Goal: Task Accomplishment & Management: Use online tool/utility

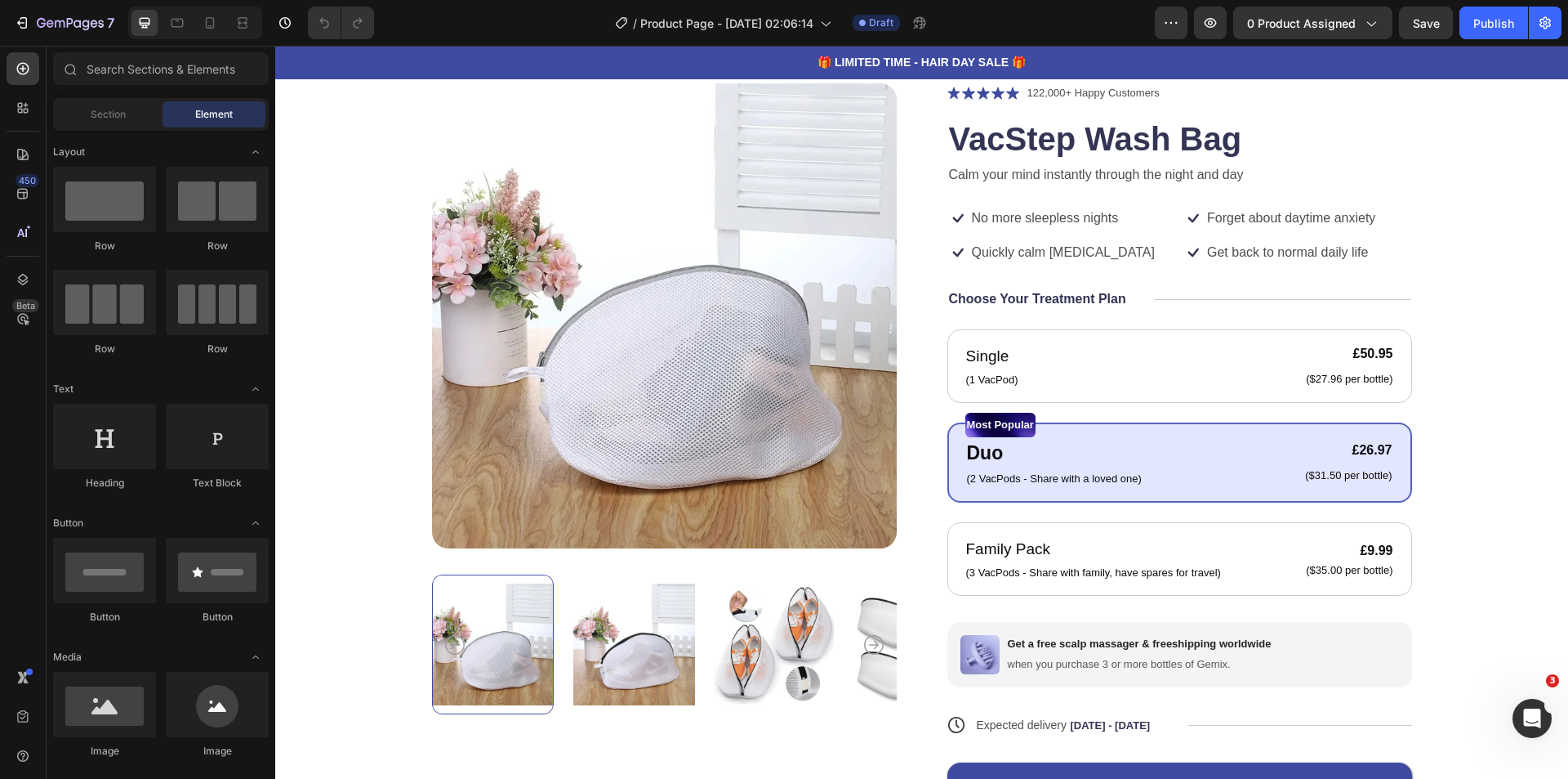
scroll to position [82, 0]
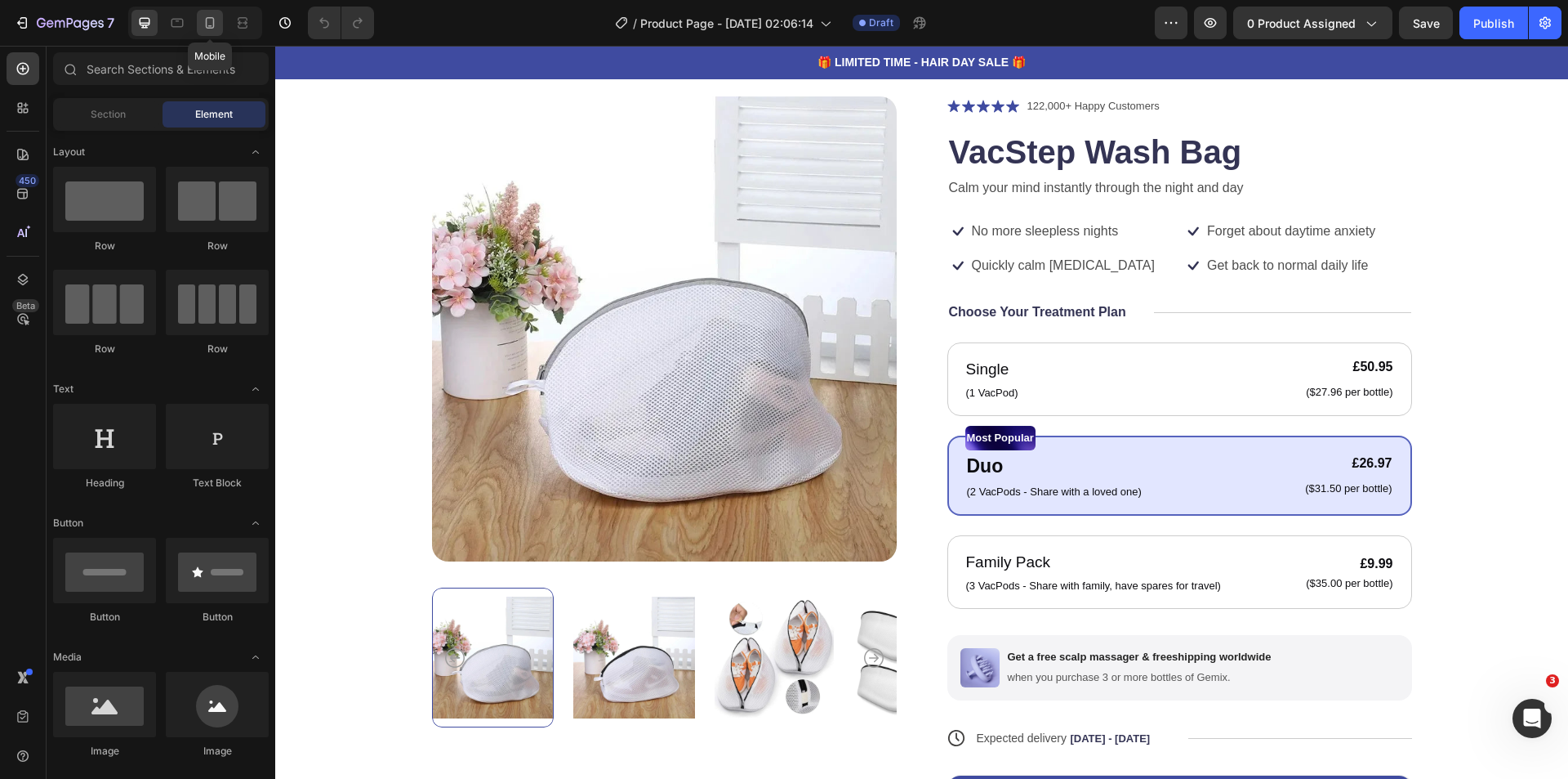
click at [210, 25] on icon at bounding box center [210, 23] width 9 height 12
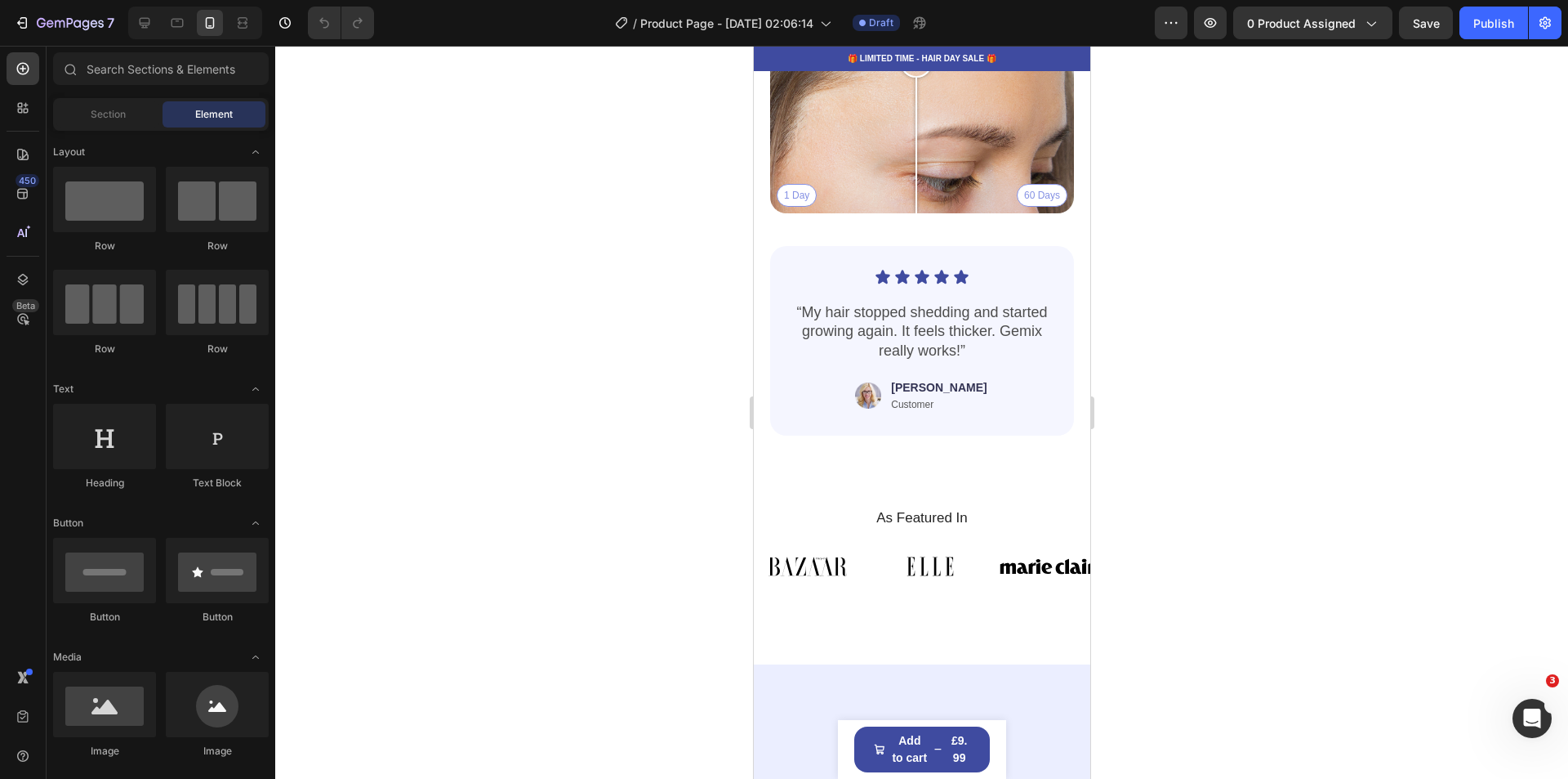
scroll to position [3269, 0]
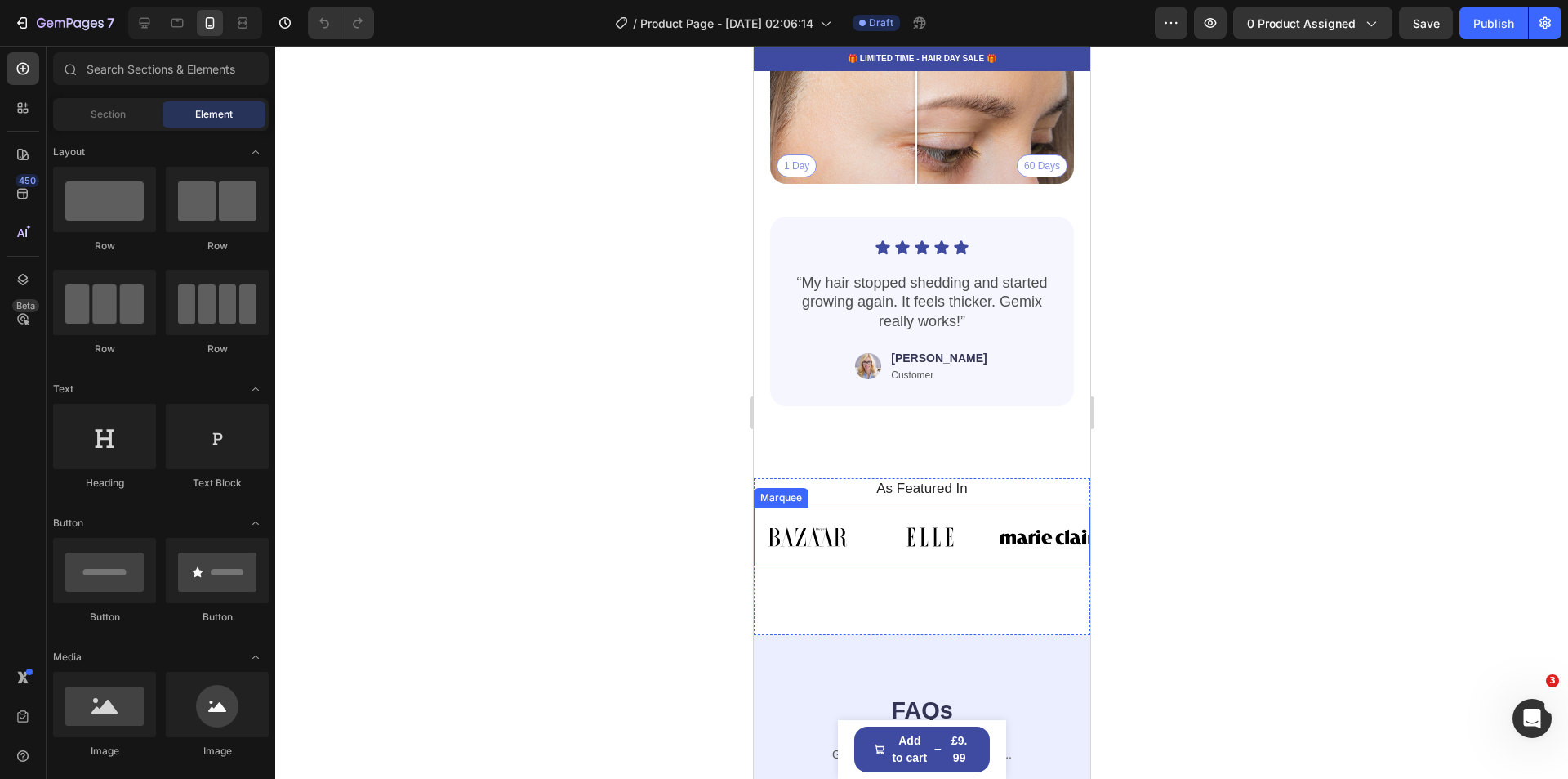
click at [870, 544] on div "Image Image Image Image Image Image Image Image Image Image Image Image Marquee" at bounding box center [920, 537] width 336 height 58
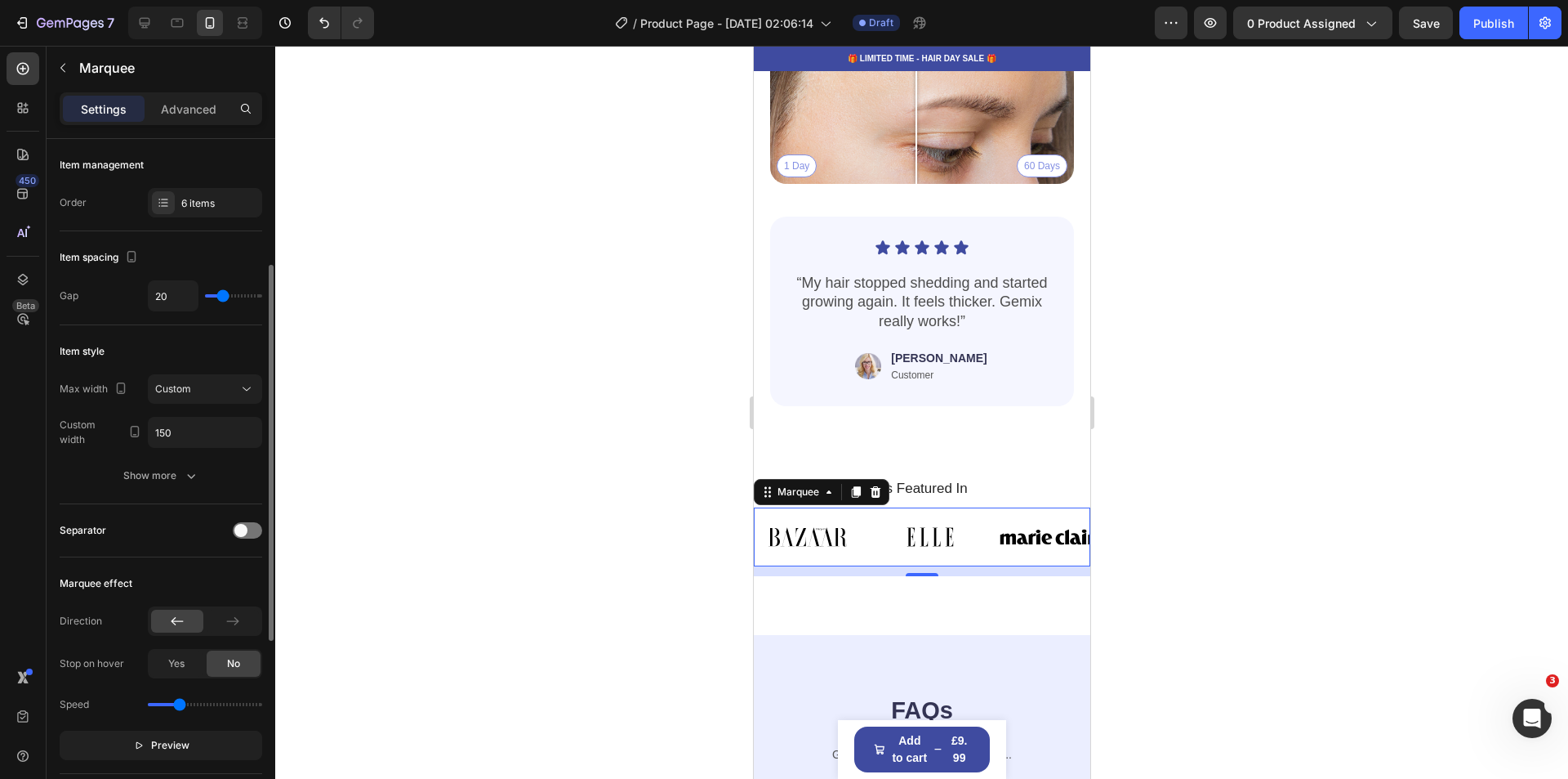
scroll to position [164, 0]
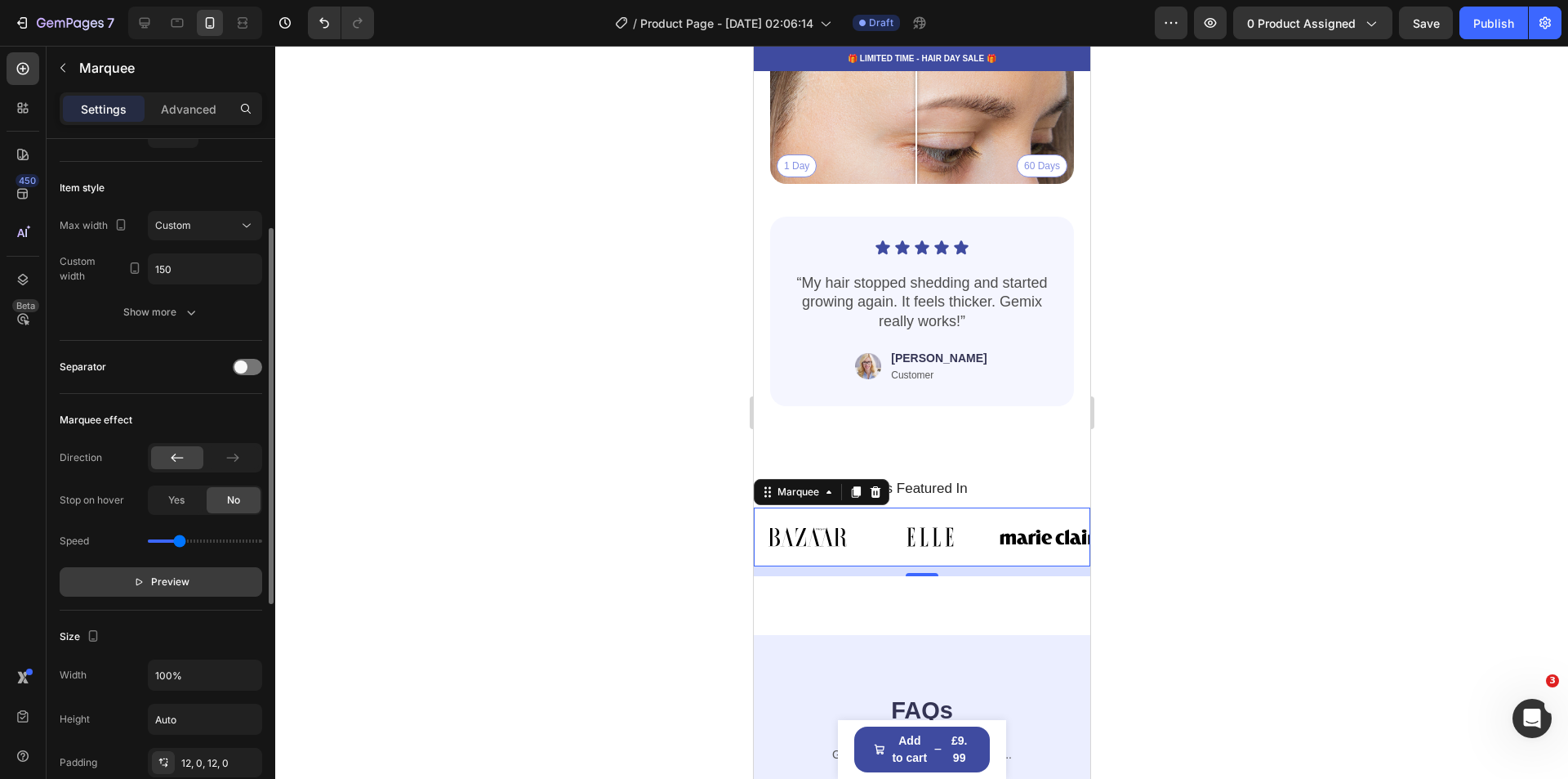
click at [174, 586] on span "Preview" at bounding box center [170, 582] width 38 height 17
click at [174, 586] on span "Pause" at bounding box center [170, 582] width 28 height 17
click at [650, 538] on div at bounding box center [921, 412] width 1293 height 733
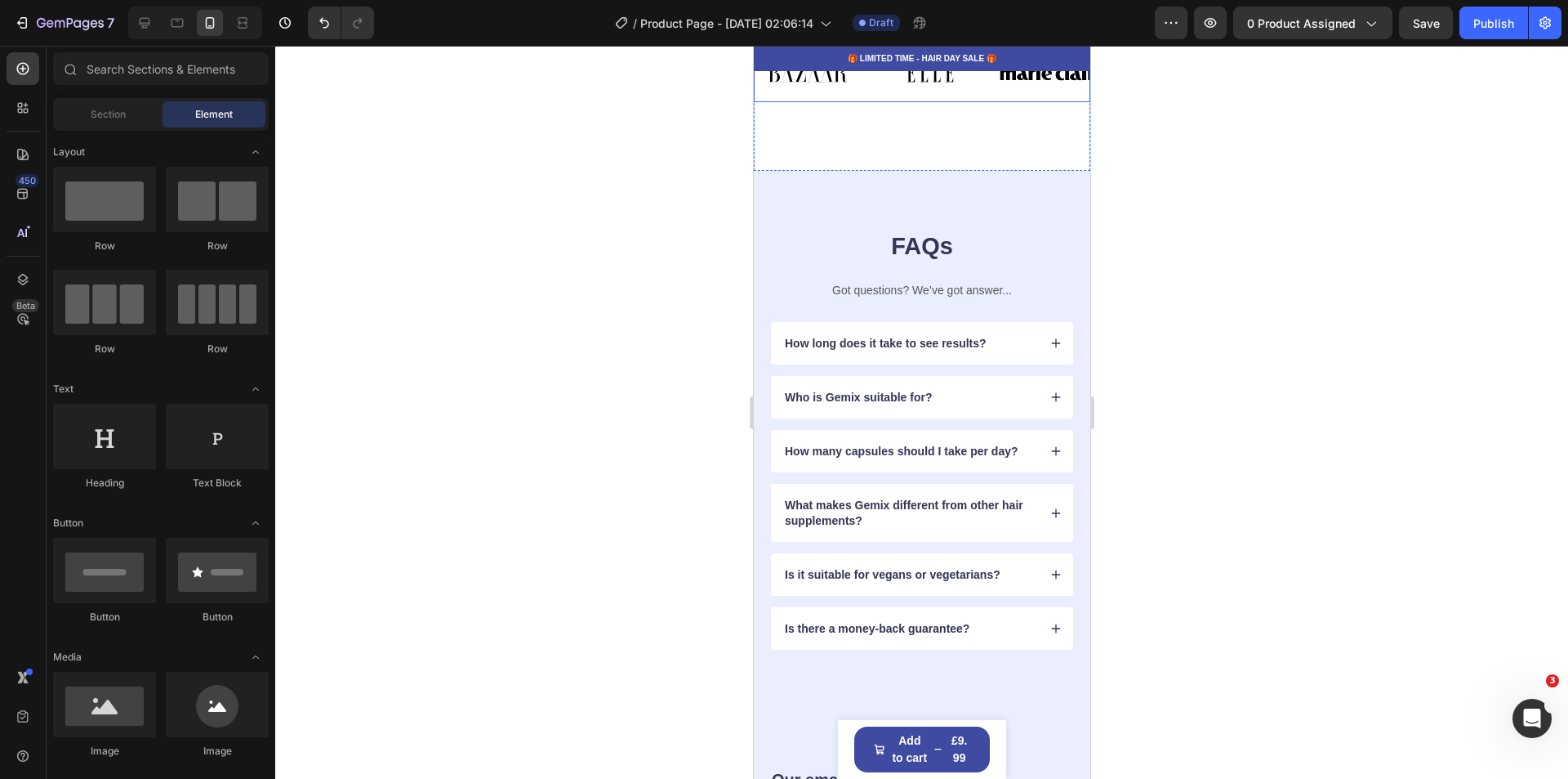
scroll to position [3759, 0]
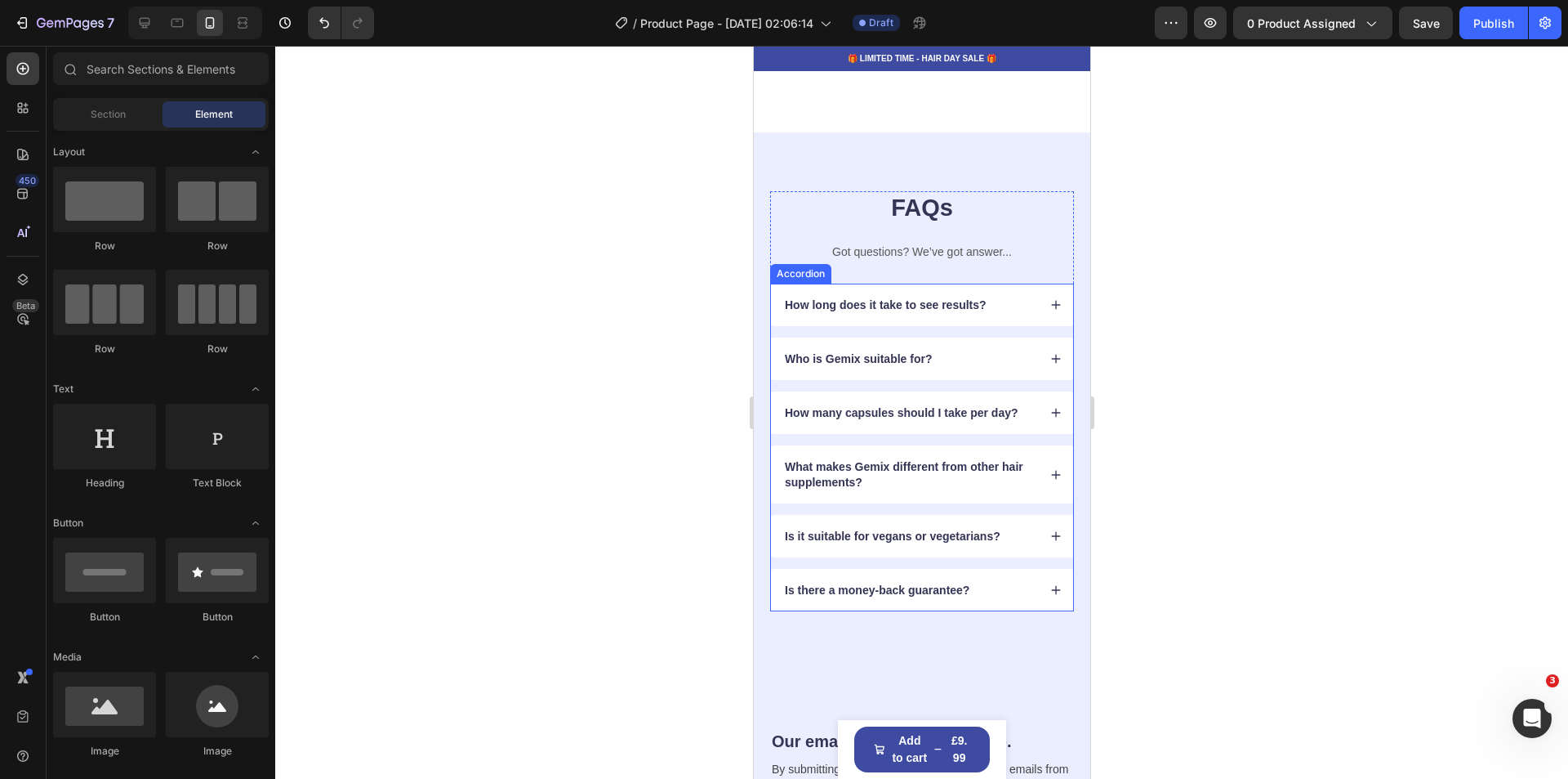
click at [980, 306] on p "How long does it take to see results?" at bounding box center [885, 305] width 202 height 15
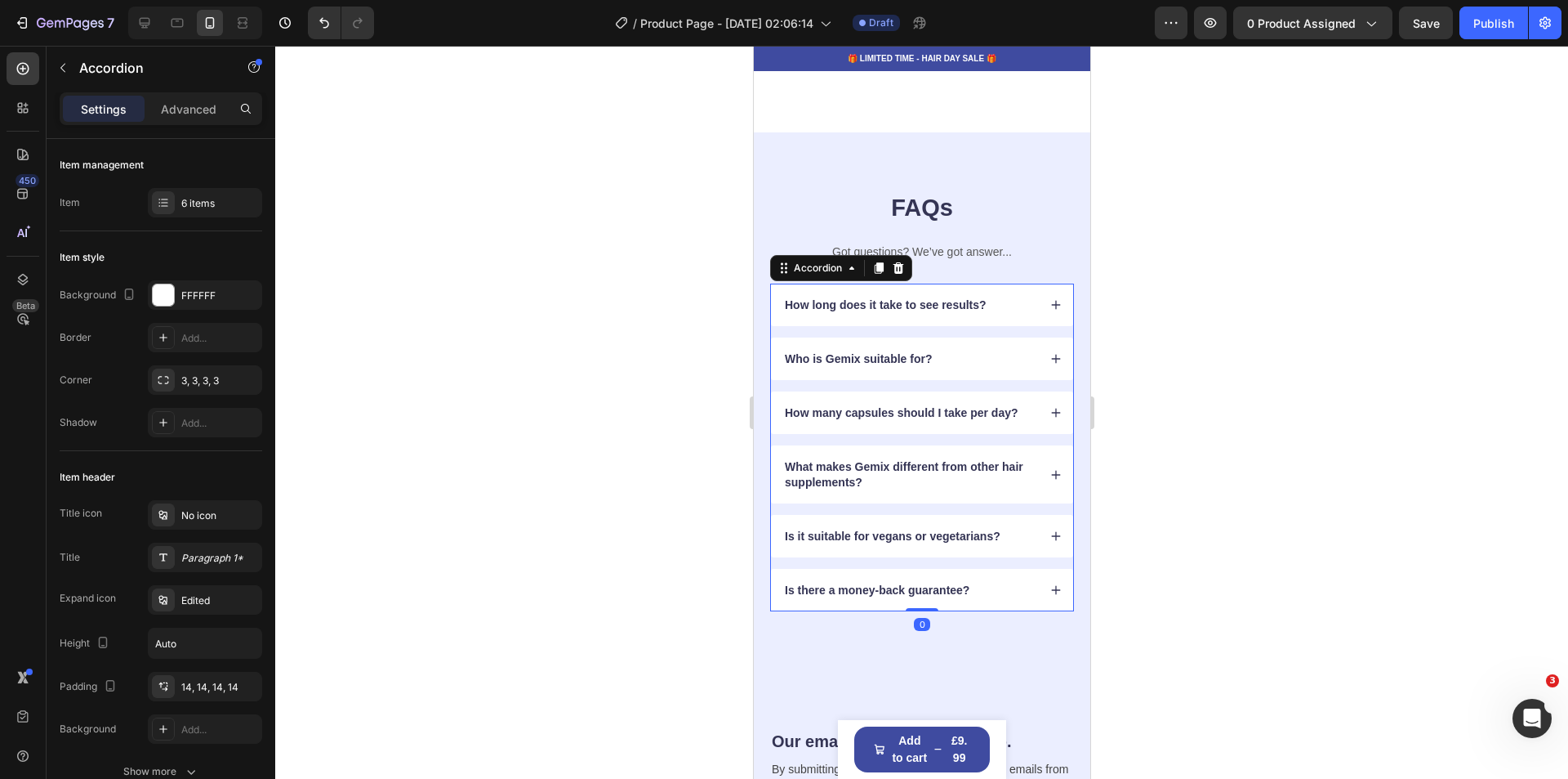
click at [977, 306] on p "How long does it take to see results?" at bounding box center [885, 305] width 202 height 15
drag, startPoint x: 977, startPoint y: 306, endPoint x: 811, endPoint y: 311, distance: 166.1
click at [811, 311] on p "How long does it take to see results?" at bounding box center [885, 305] width 202 height 15
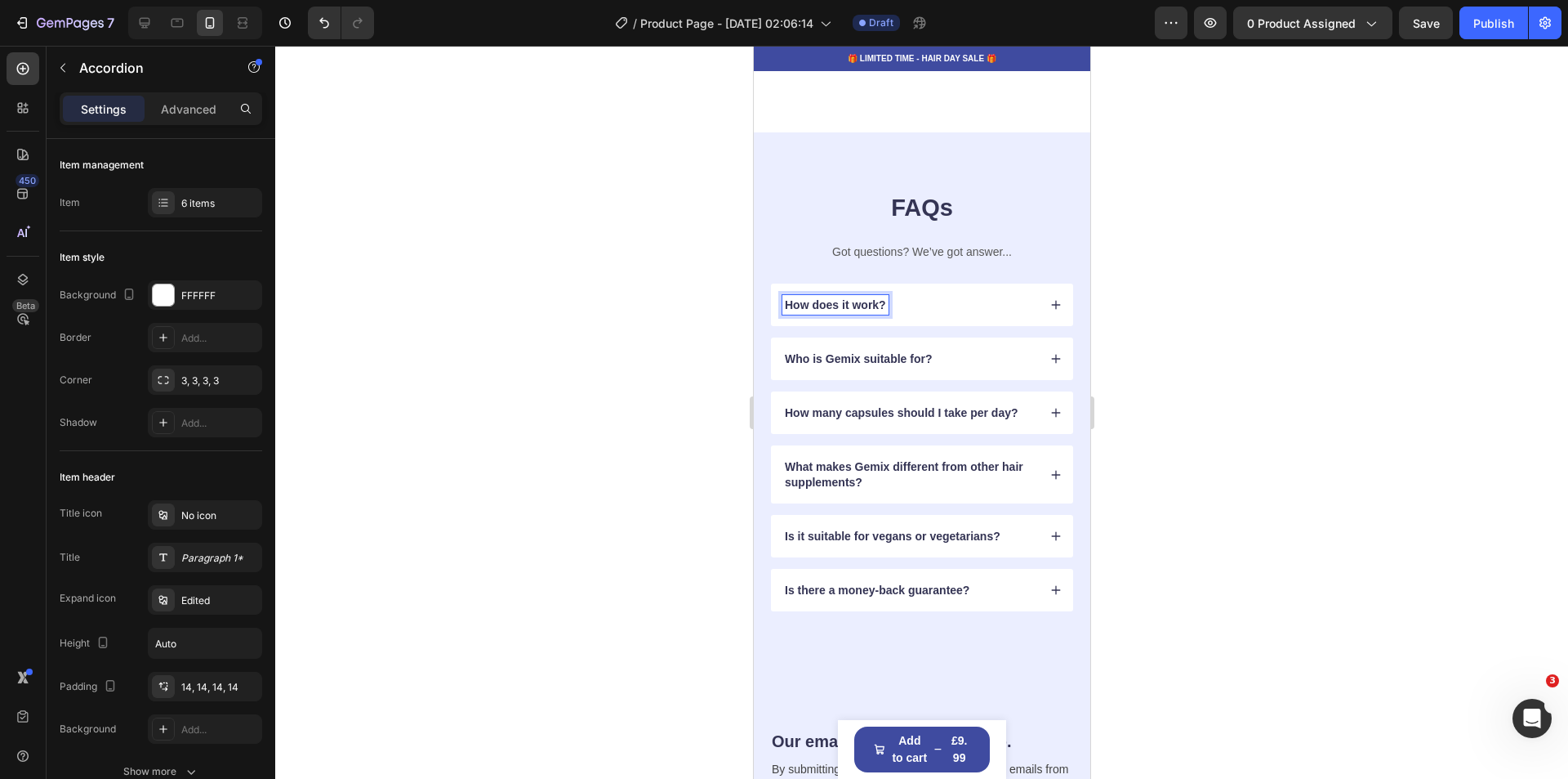
click at [884, 359] on p "Who is Gemix suitable for?" at bounding box center [857, 359] width 147 height 15
click at [925, 361] on p "Who is Gemix suitable for?" at bounding box center [857, 359] width 147 height 15
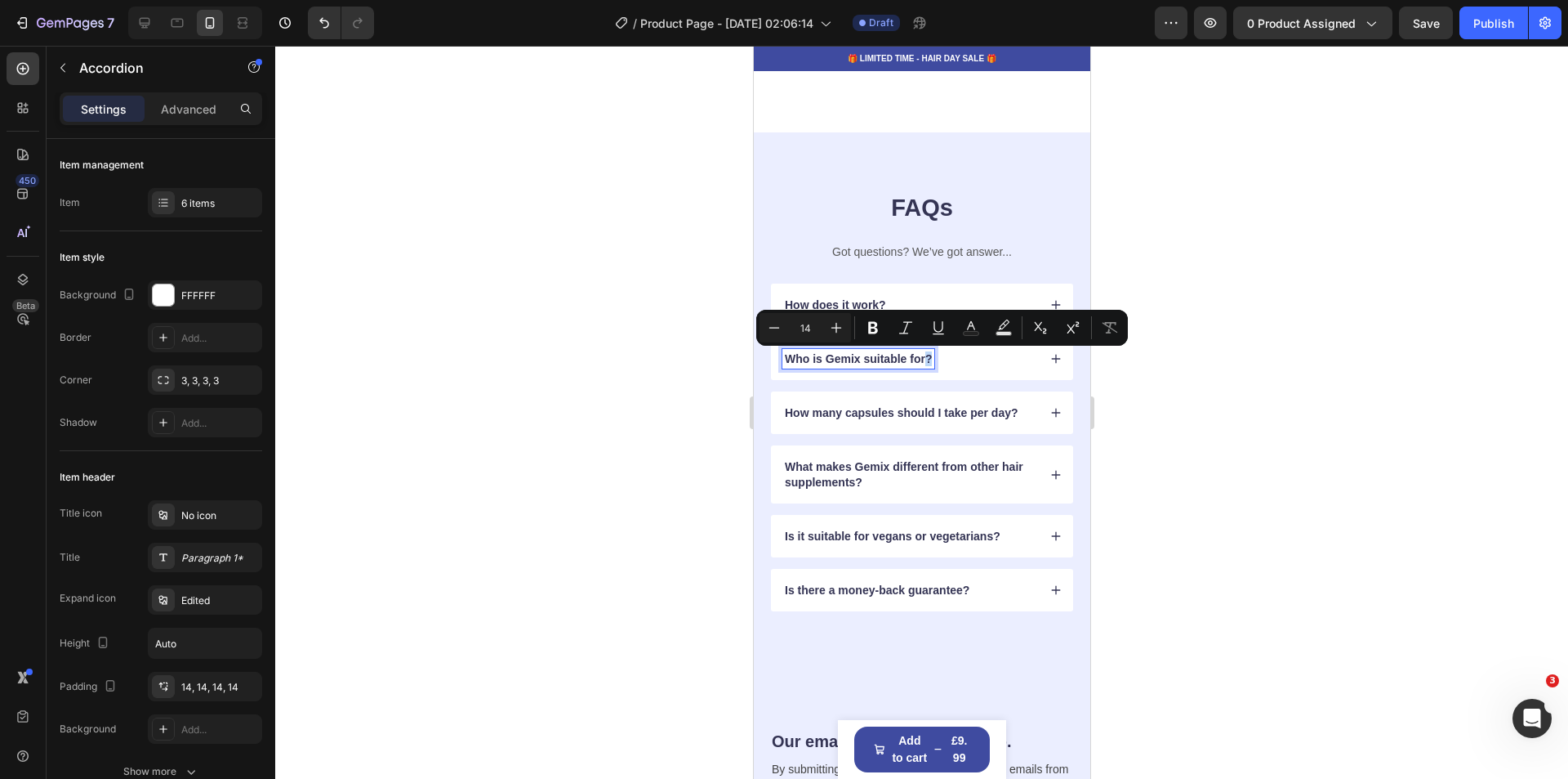
click at [922, 361] on p "Who is Gemix suitable for?" at bounding box center [857, 359] width 147 height 15
drag, startPoint x: 925, startPoint y: 361, endPoint x: 786, endPoint y: 365, distance: 139.1
click at [786, 365] on p "Who is Gemix suitable for?" at bounding box center [857, 359] width 147 height 15
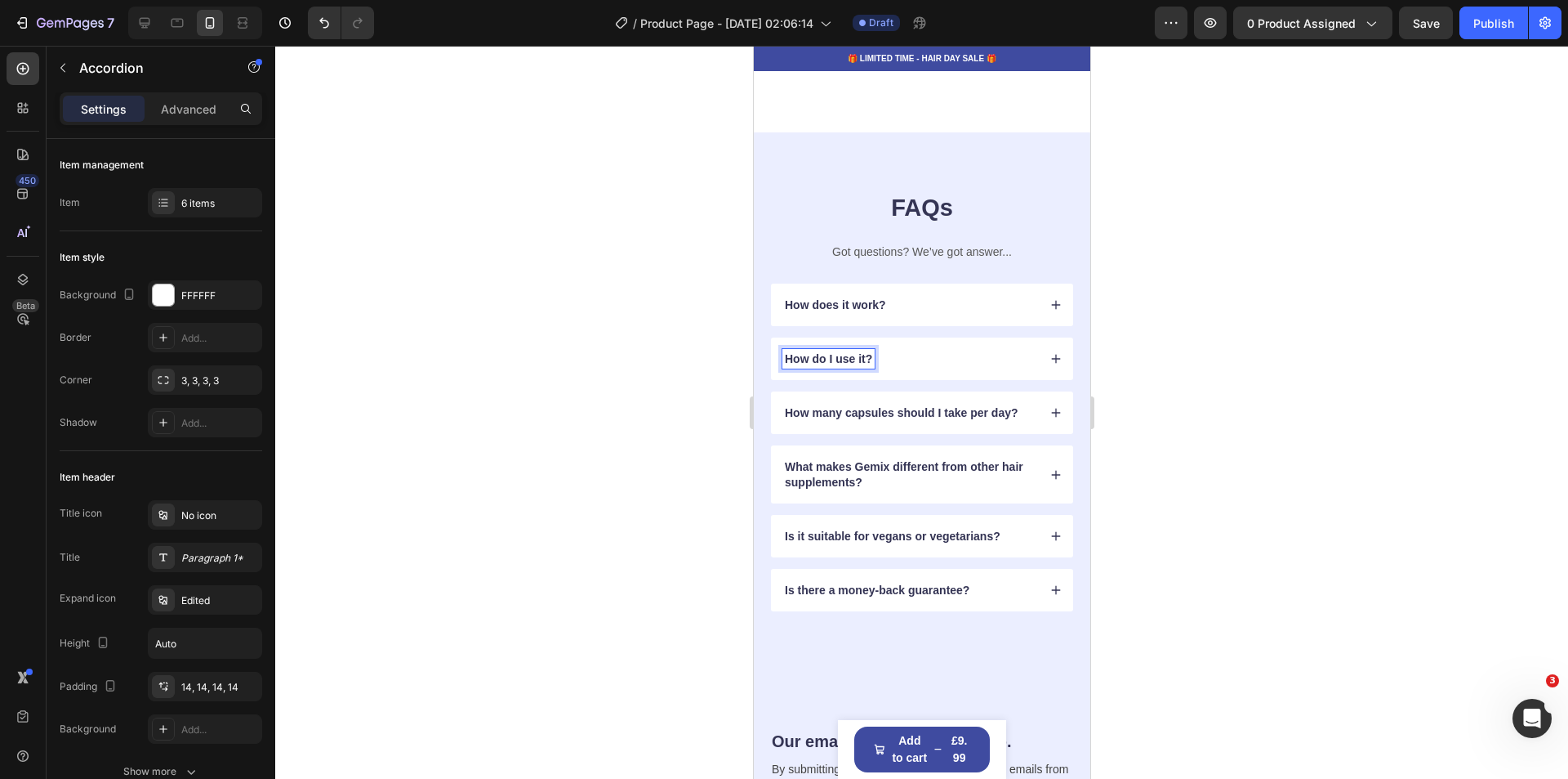
click at [1001, 412] on p "How many capsules should I take per day?" at bounding box center [900, 412] width 234 height 15
drag, startPoint x: 1010, startPoint y: 413, endPoint x: 787, endPoint y: 415, distance: 223.0
click at [787, 415] on p "How many capsules should I take per day?" at bounding box center [900, 412] width 234 height 15
click at [877, 481] on p "What makes Gemix different from other hair supplements?" at bounding box center [908, 473] width 250 height 29
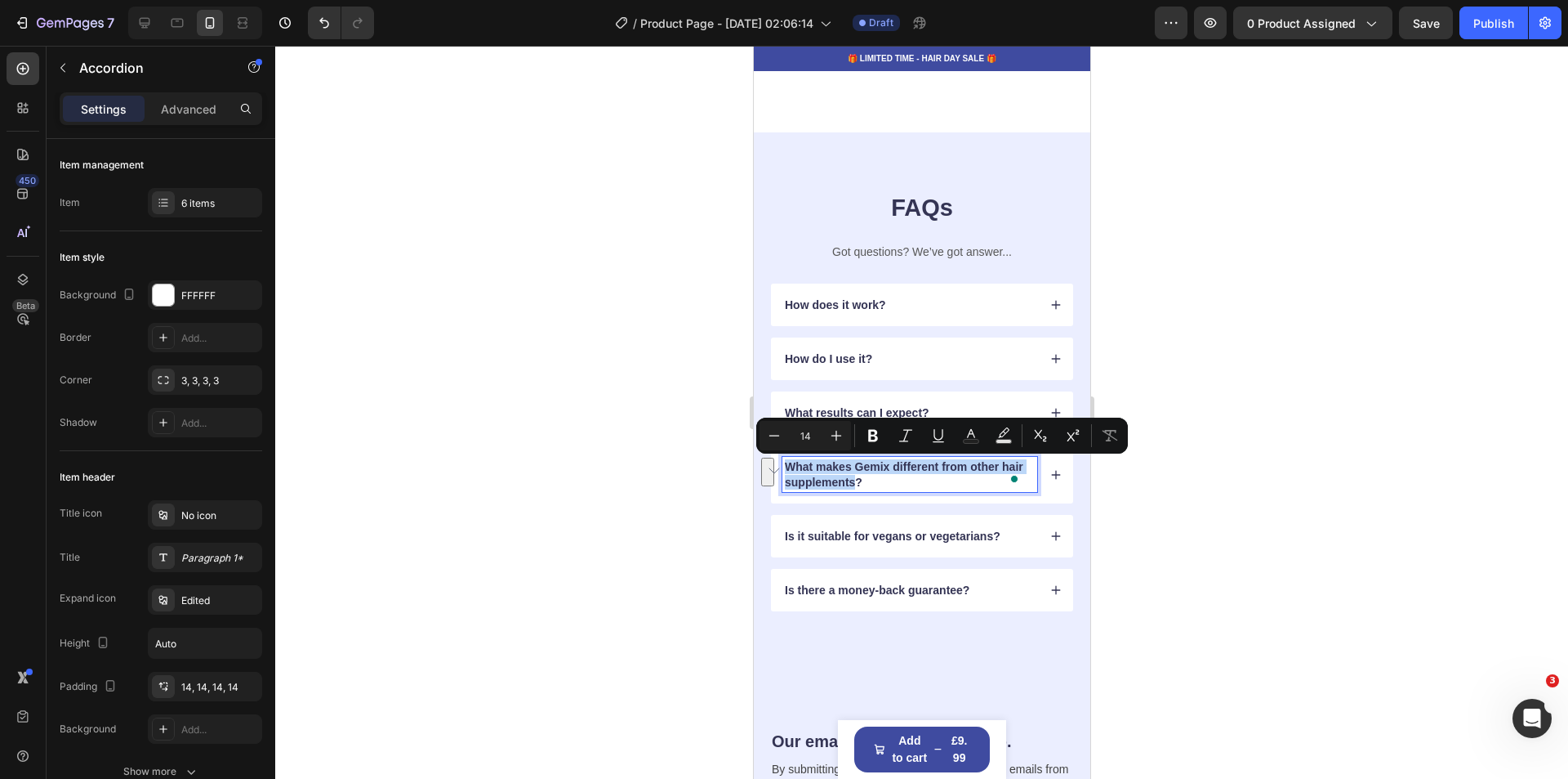
drag, startPoint x: 877, startPoint y: 481, endPoint x: 788, endPoint y: 473, distance: 89.4
click at [788, 473] on p "What makes Gemix different from other hair supplements?" at bounding box center [908, 473] width 250 height 29
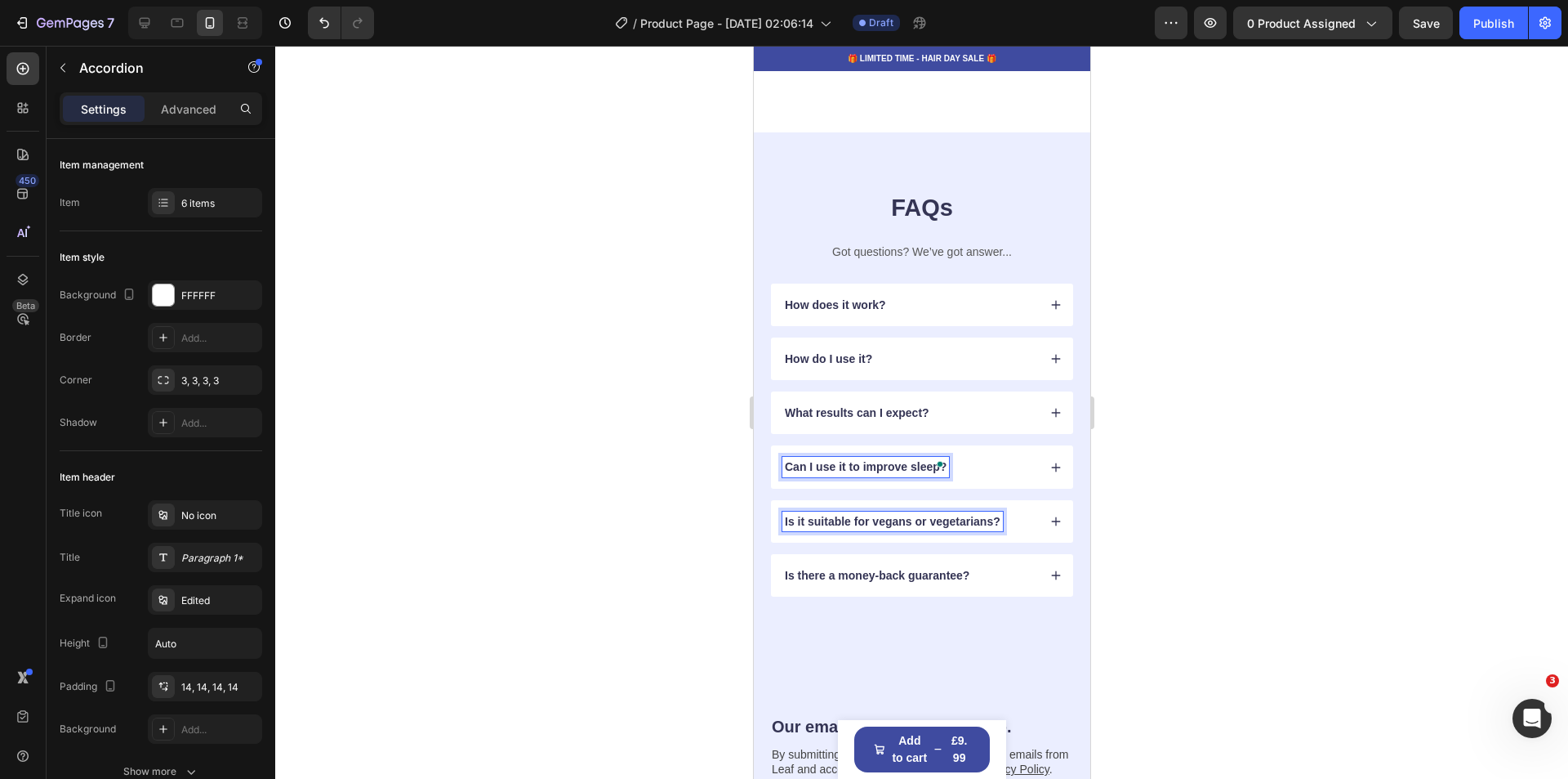
click at [993, 524] on p "Is it suitable for vegans or vegetarians?" at bounding box center [891, 522] width 215 height 15
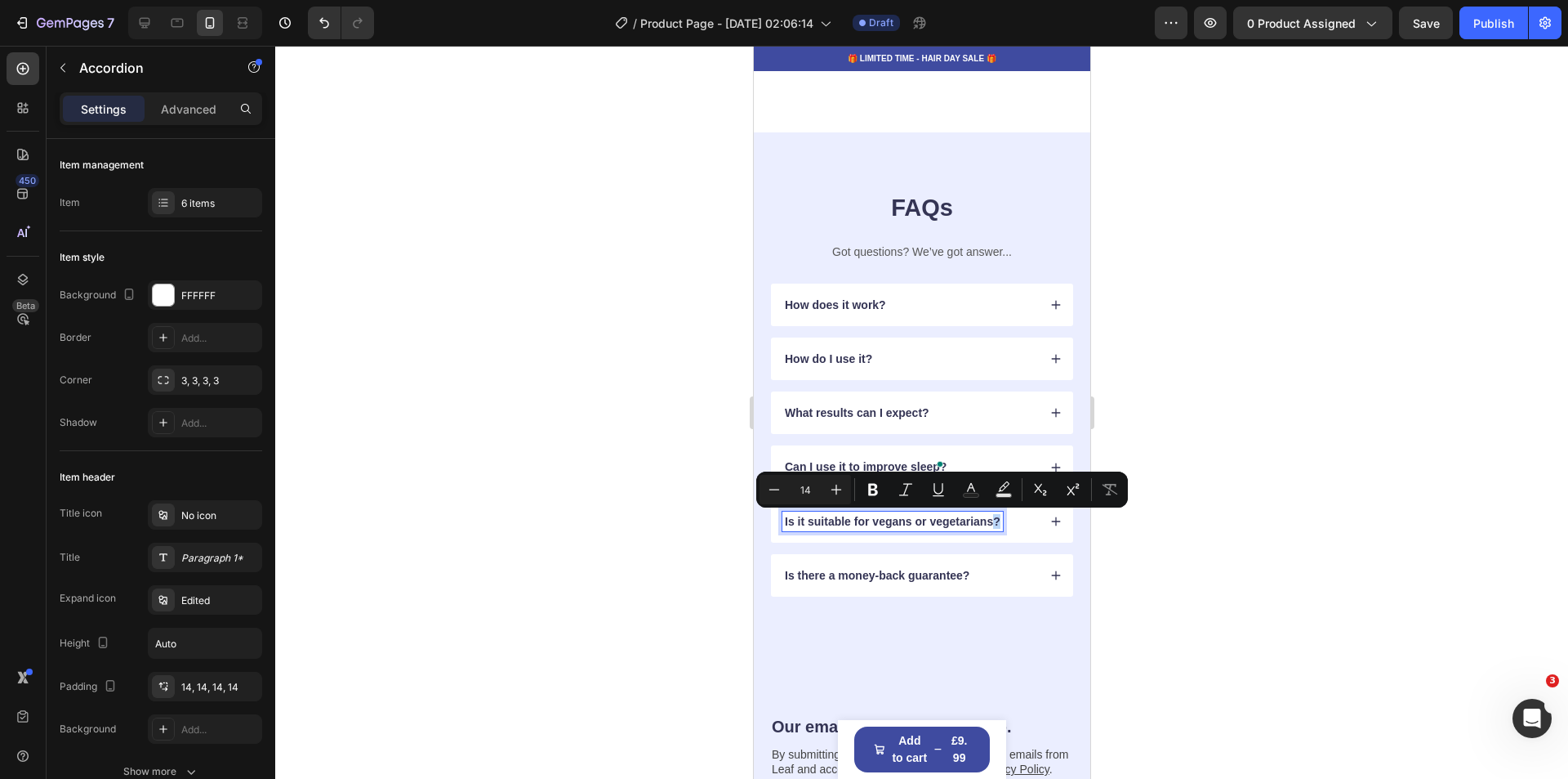
click at [990, 524] on p "Is it suitable for vegans or vegetarians?" at bounding box center [891, 522] width 215 height 15
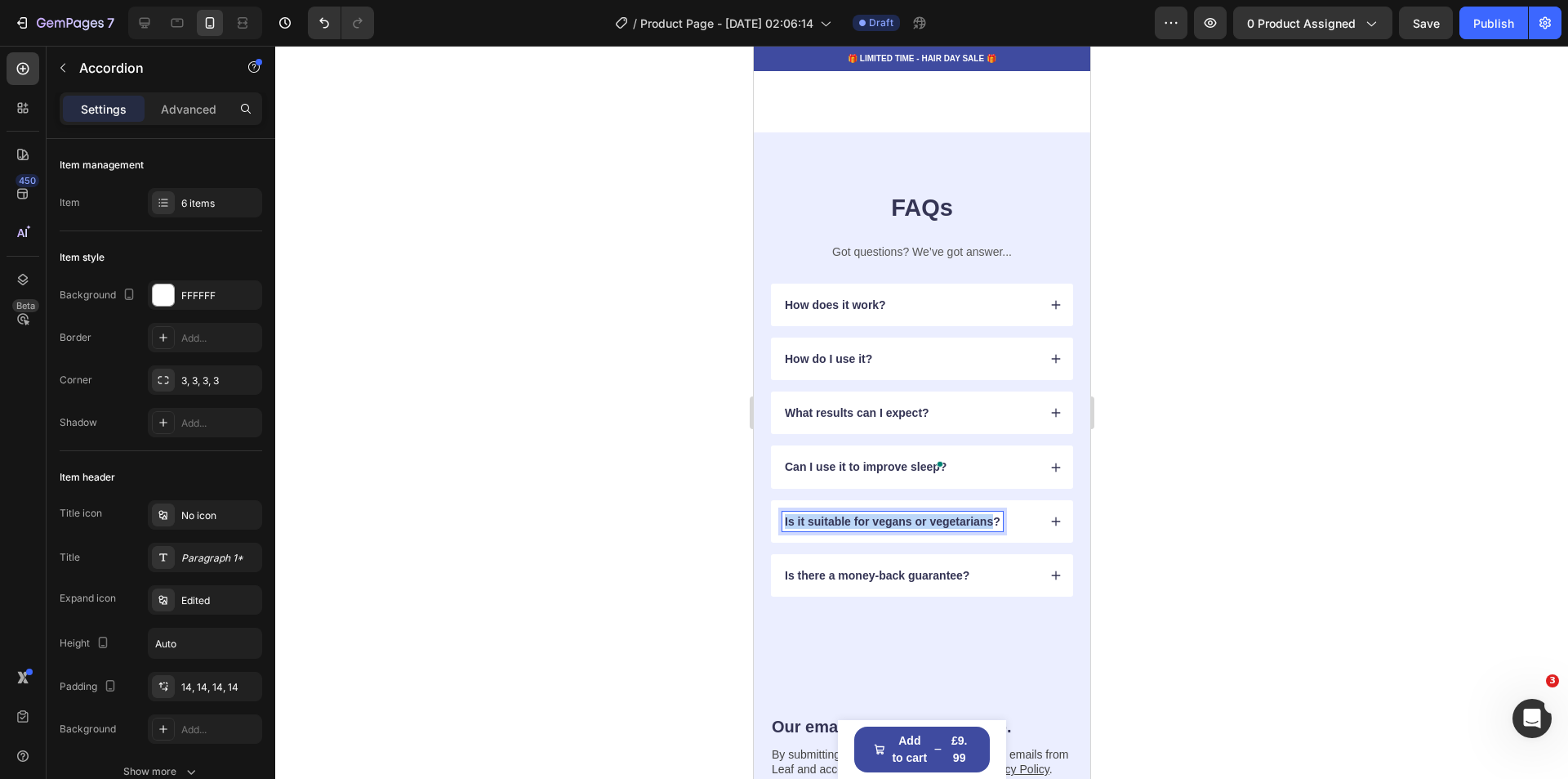
drag, startPoint x: 992, startPoint y: 522, endPoint x: 784, endPoint y: 524, distance: 208.0
click at [784, 524] on p "Is it suitable for vegans or vegetarians?" at bounding box center [891, 522] width 215 height 15
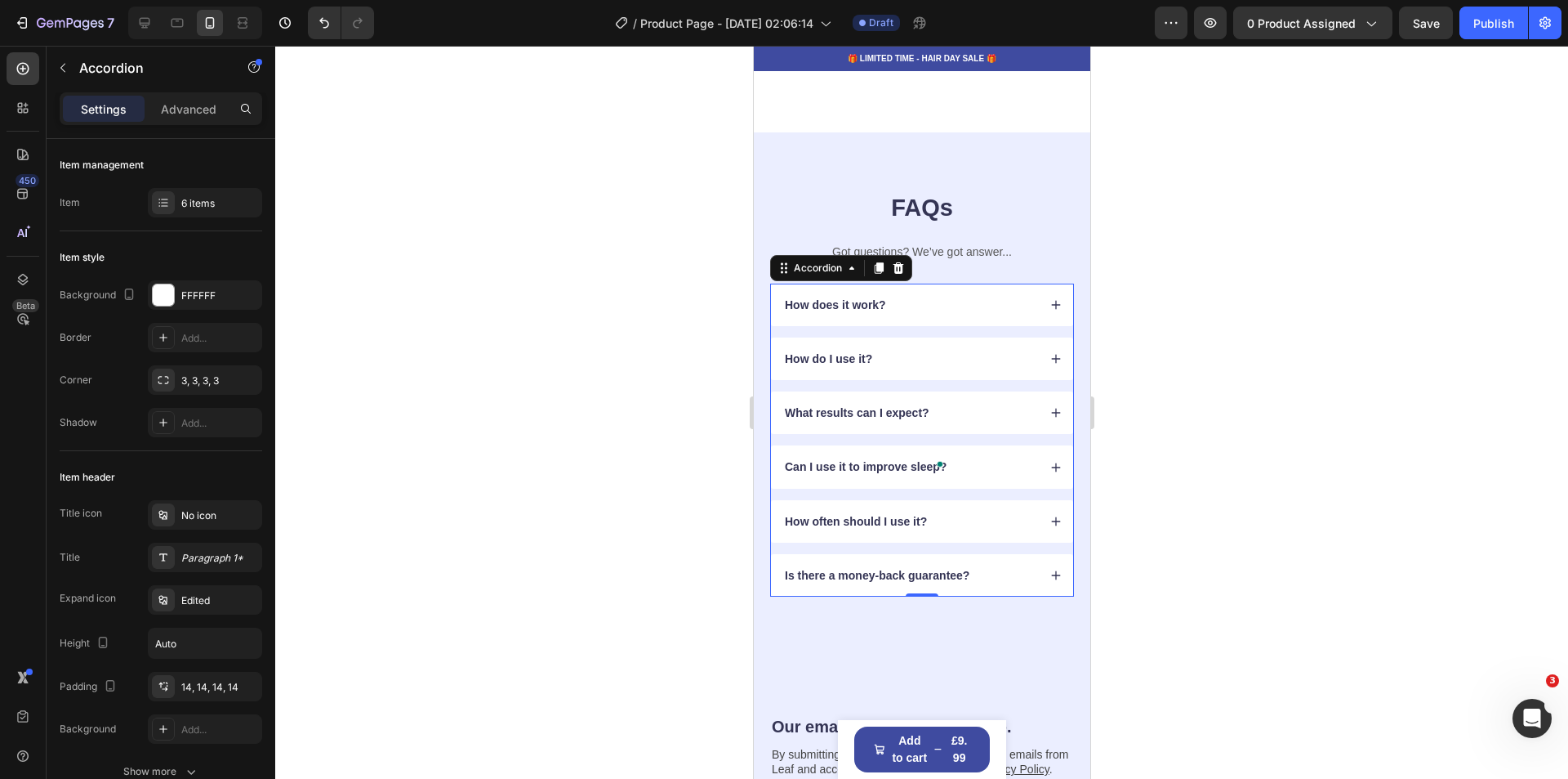
click at [1422, 513] on div at bounding box center [921, 412] width 1293 height 733
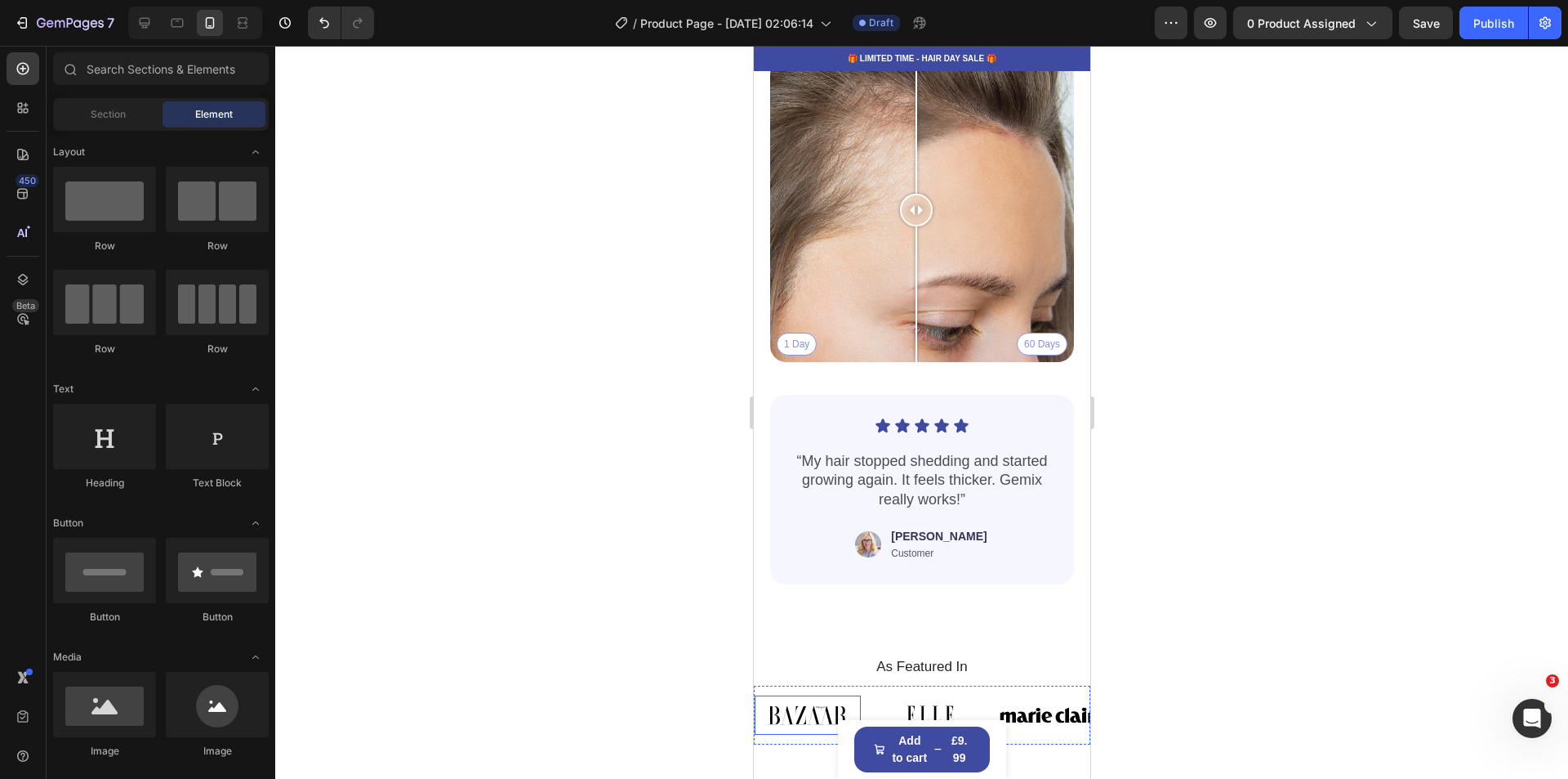
scroll to position [3023, 0]
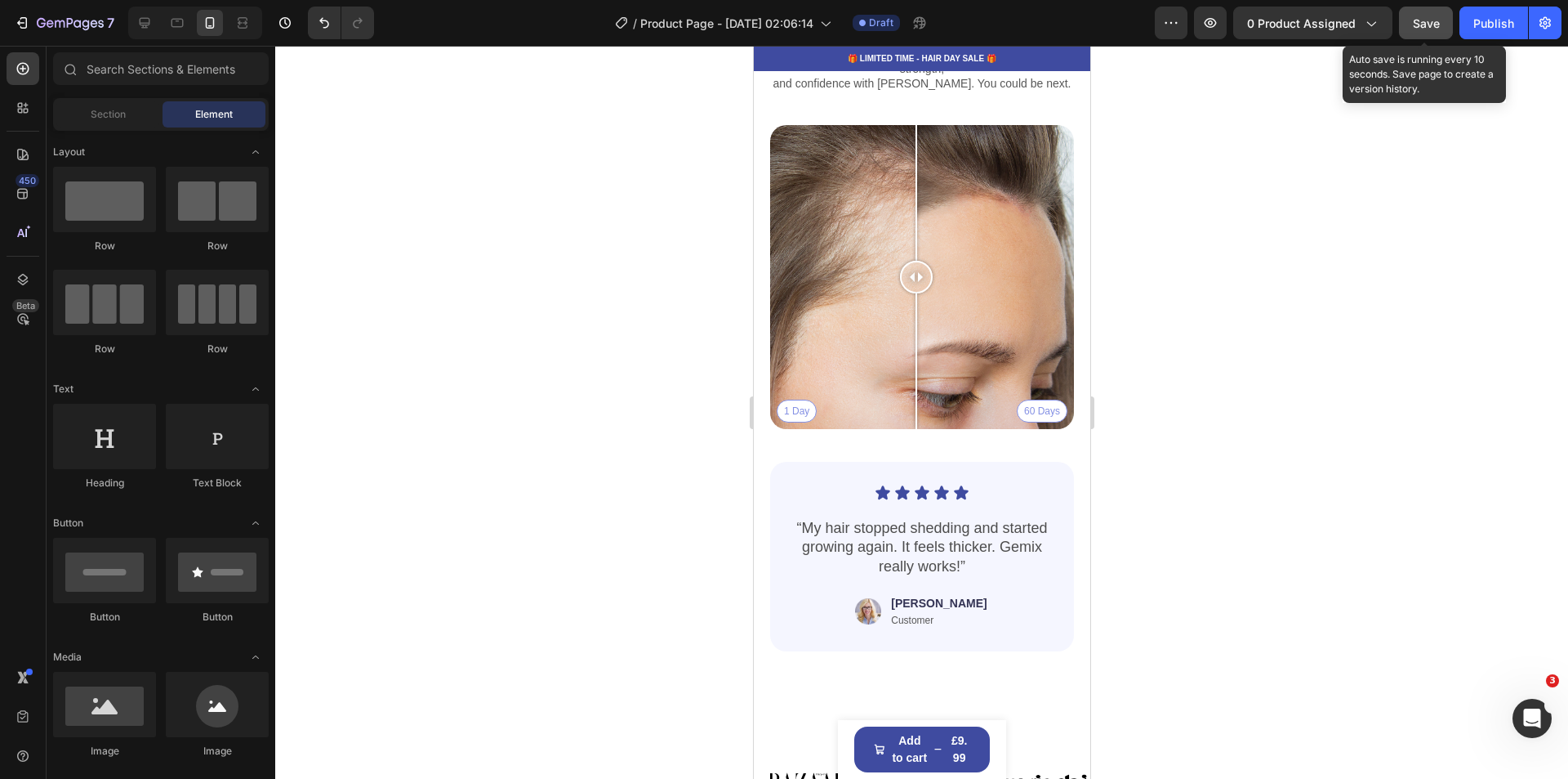
click at [1429, 24] on span "Save" at bounding box center [1426, 23] width 27 height 14
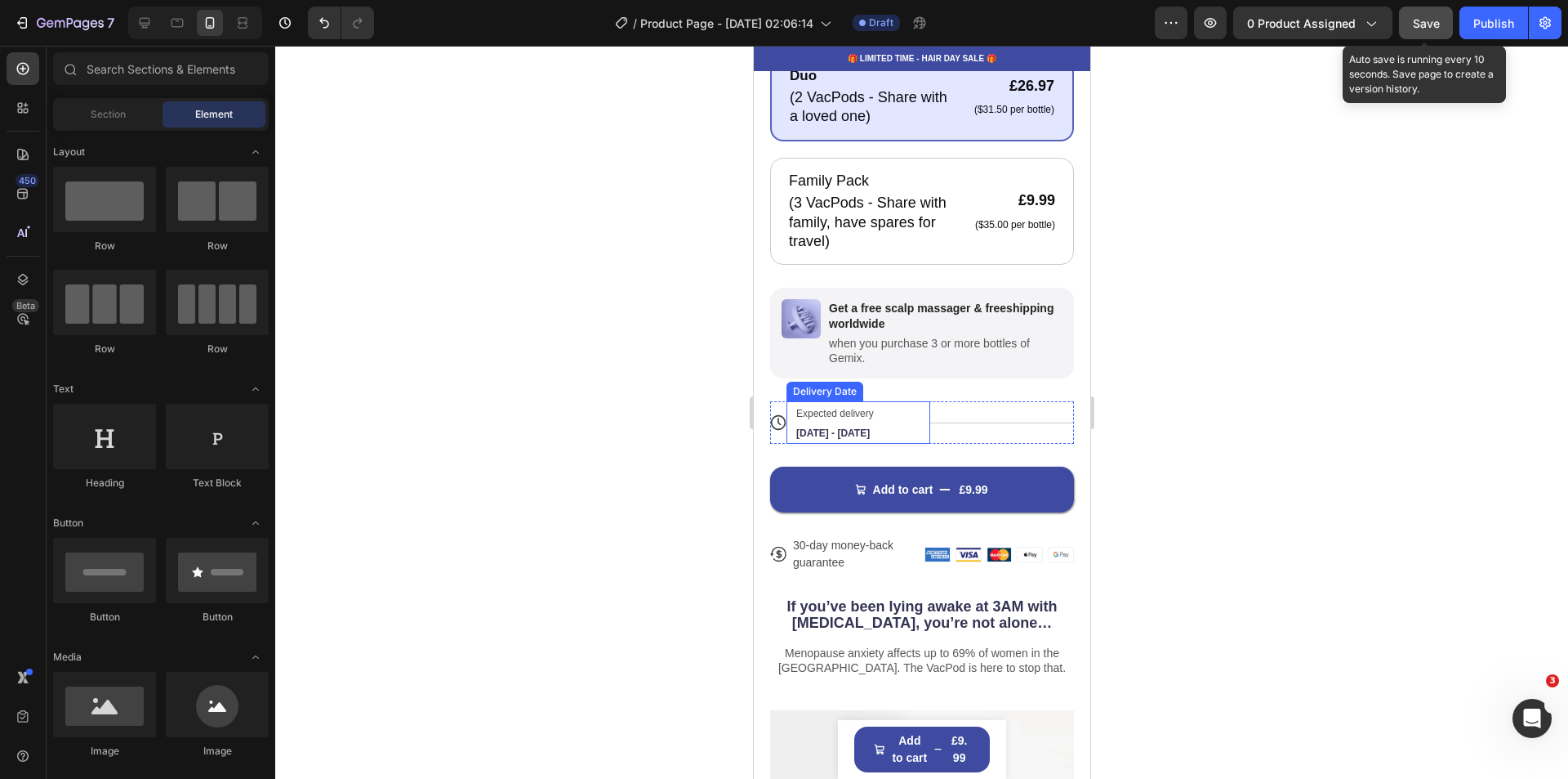
scroll to position [736, 0]
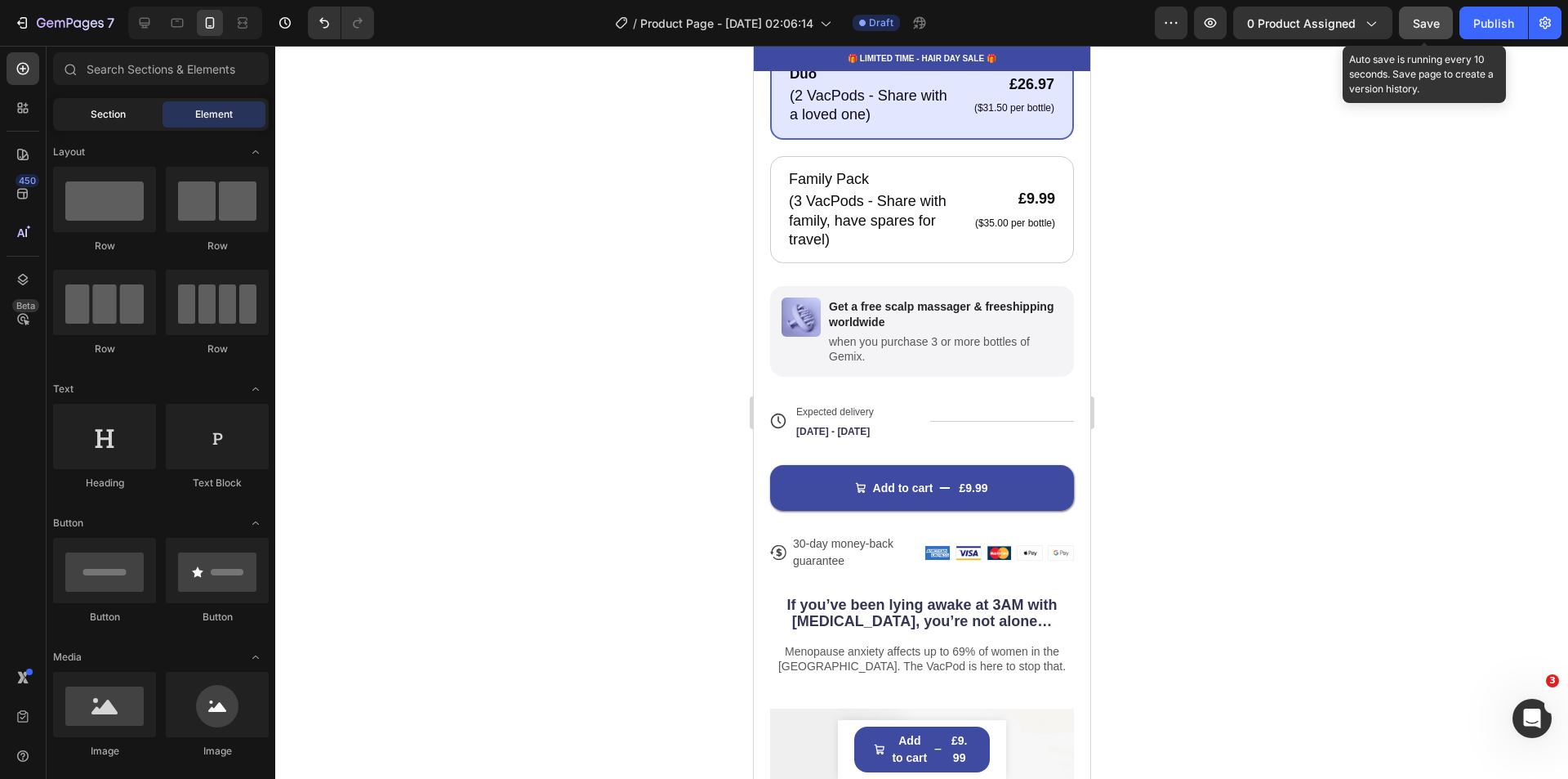
click at [116, 119] on span "Section" at bounding box center [108, 114] width 35 height 15
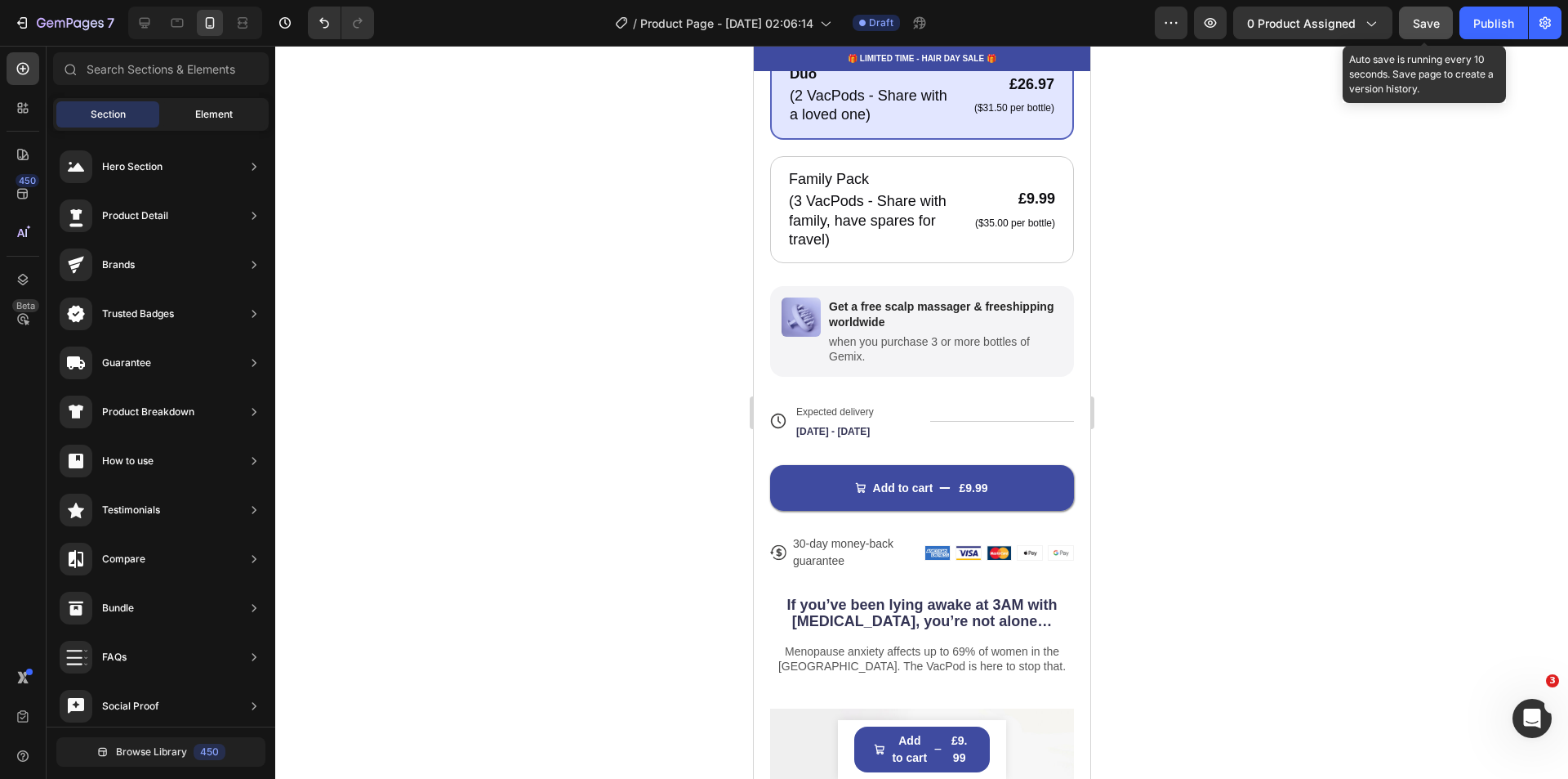
click at [215, 126] on div "Element" at bounding box center [214, 114] width 103 height 26
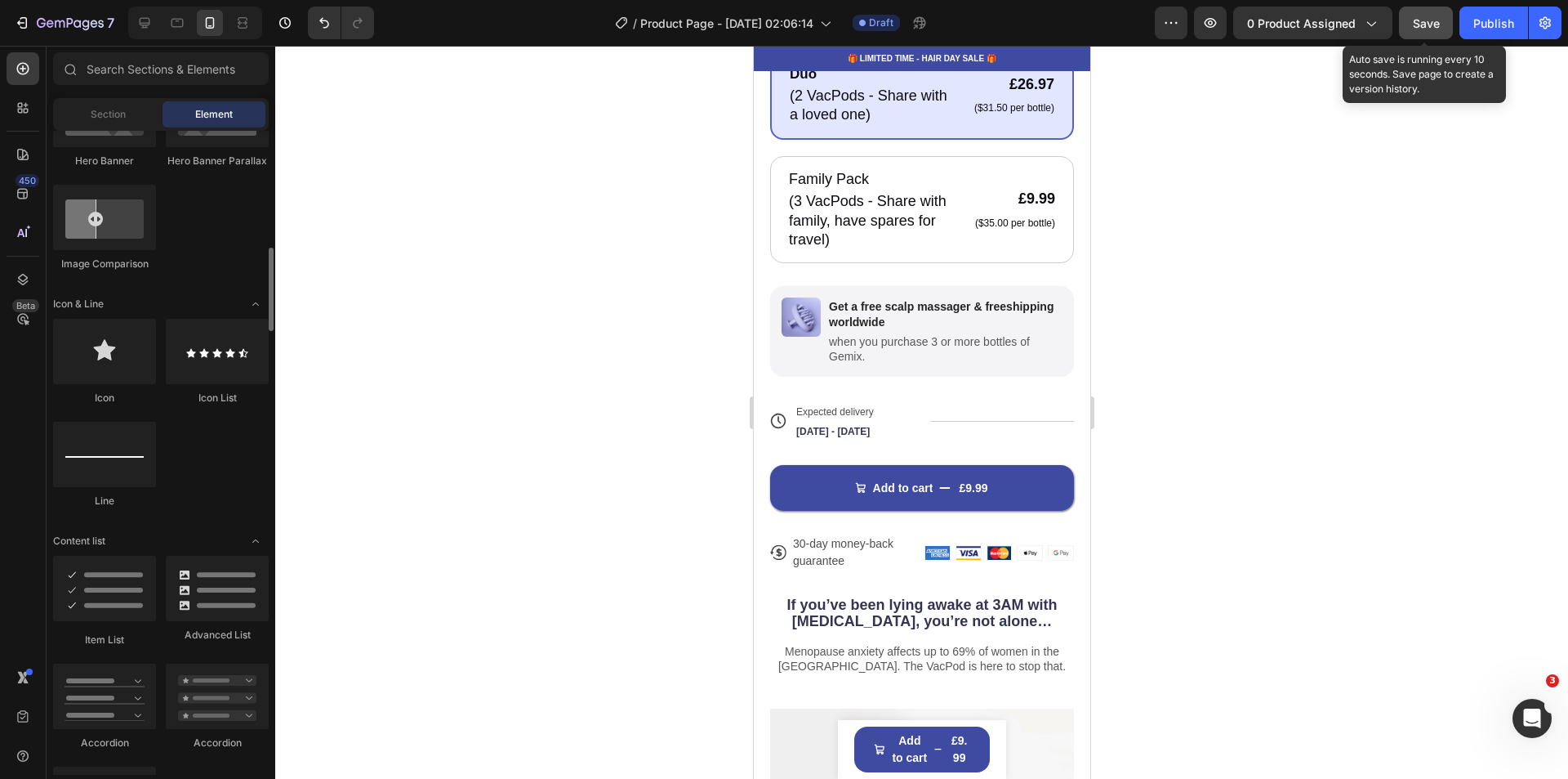
scroll to position [980, 0]
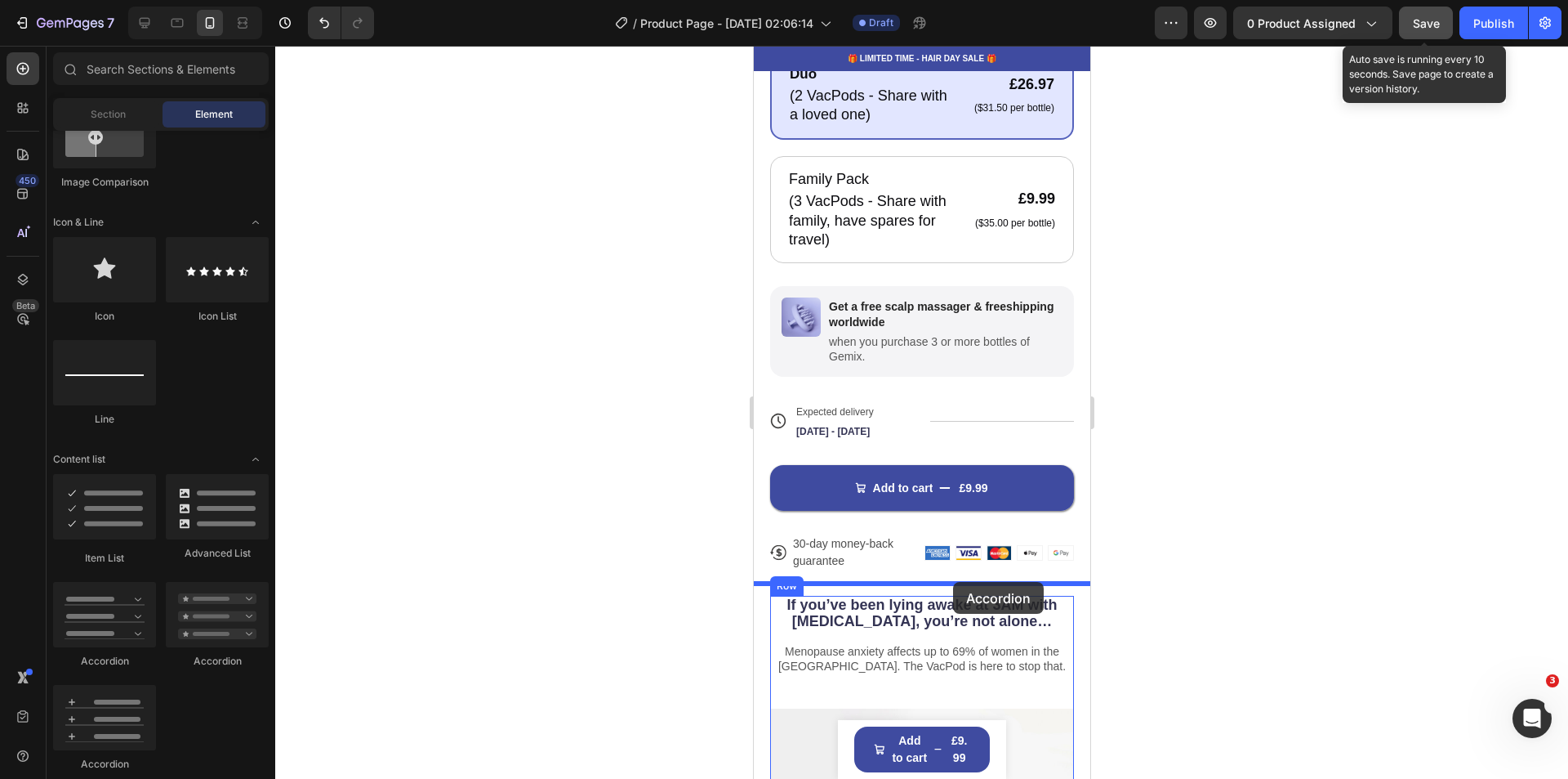
drag, startPoint x: 863, startPoint y: 670, endPoint x: 952, endPoint y: 582, distance: 125.2
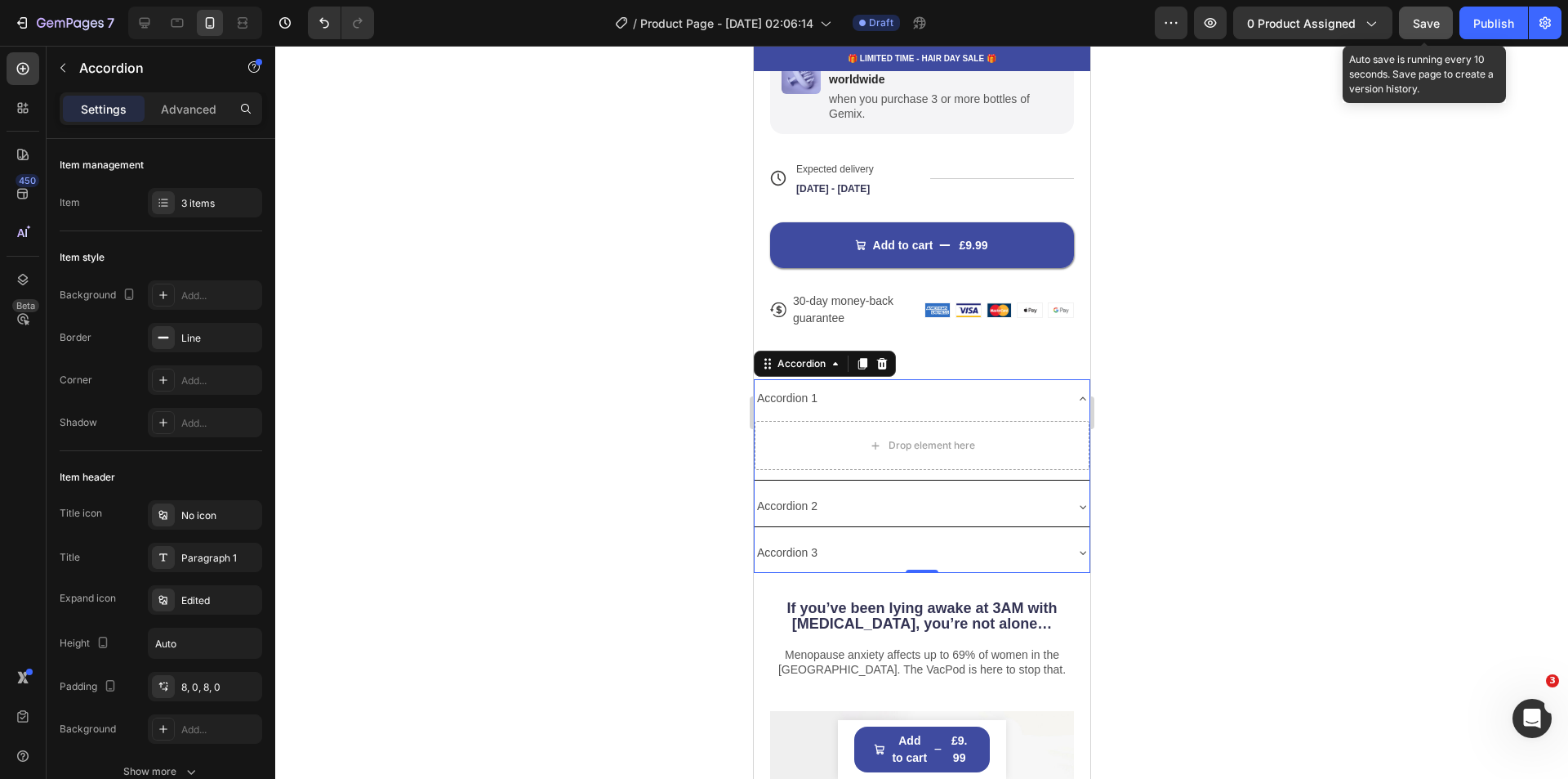
scroll to position [1062, 0]
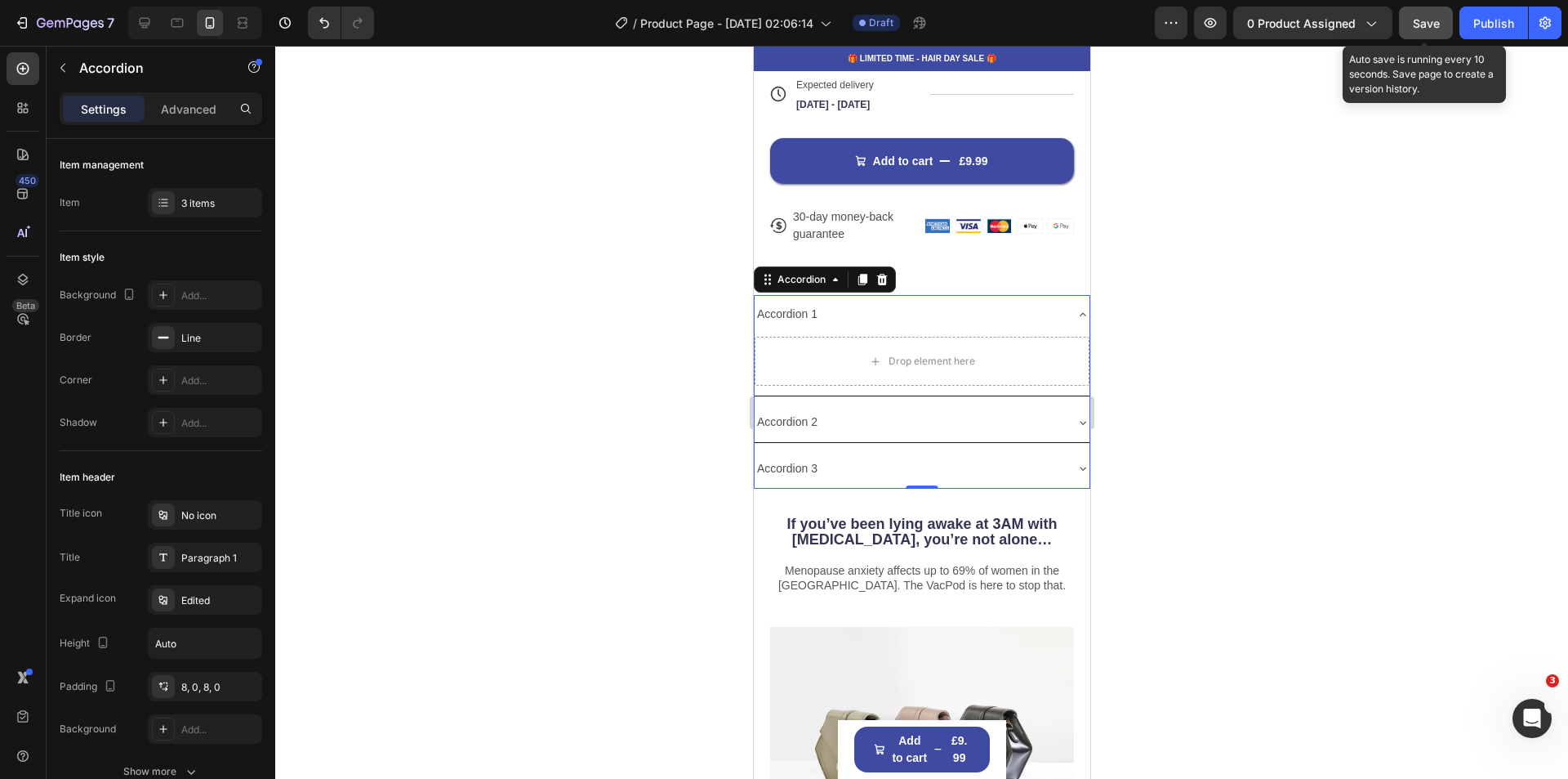
click at [1238, 452] on div at bounding box center [921, 412] width 1293 height 733
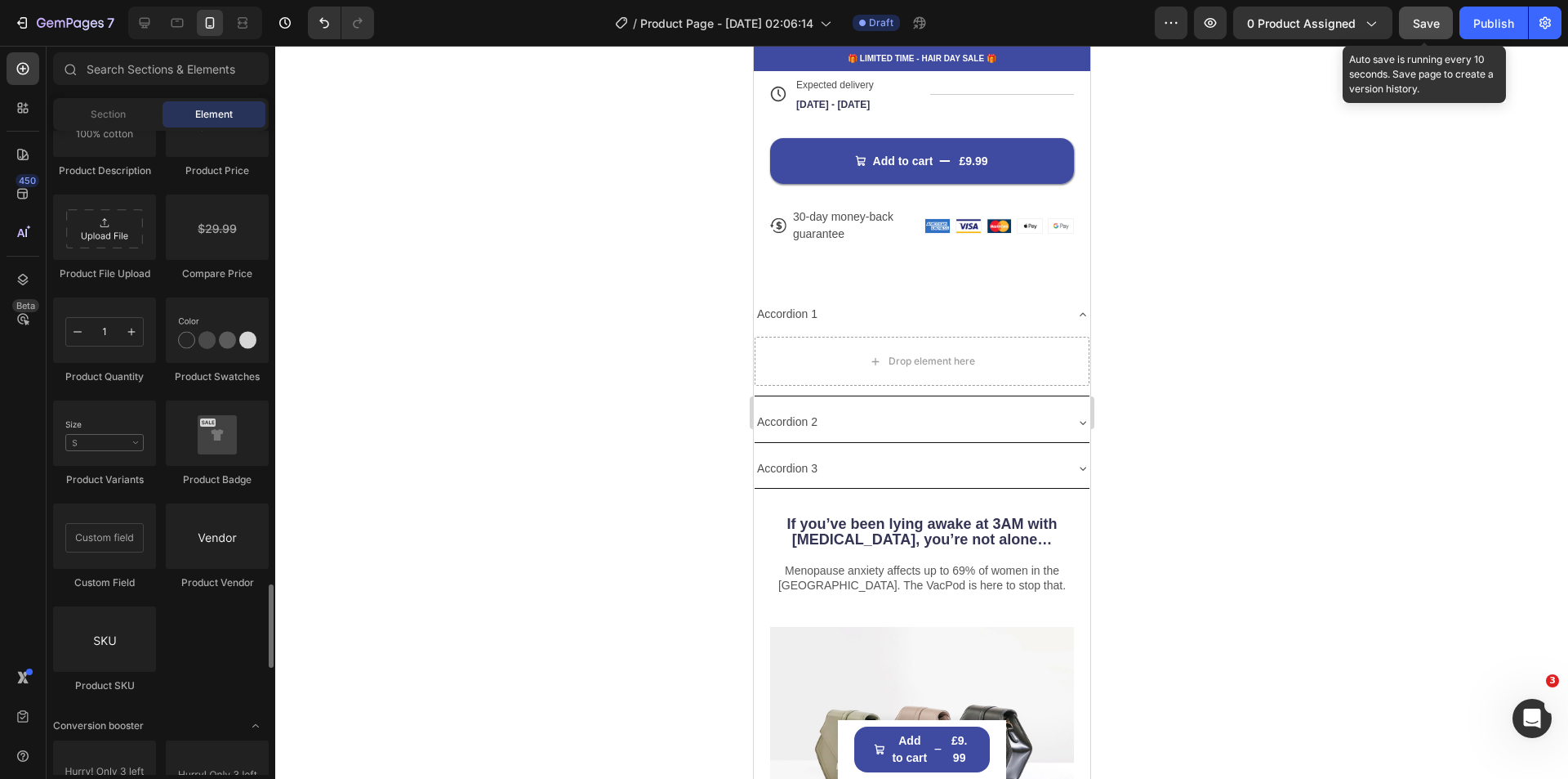
scroll to position [2860, 0]
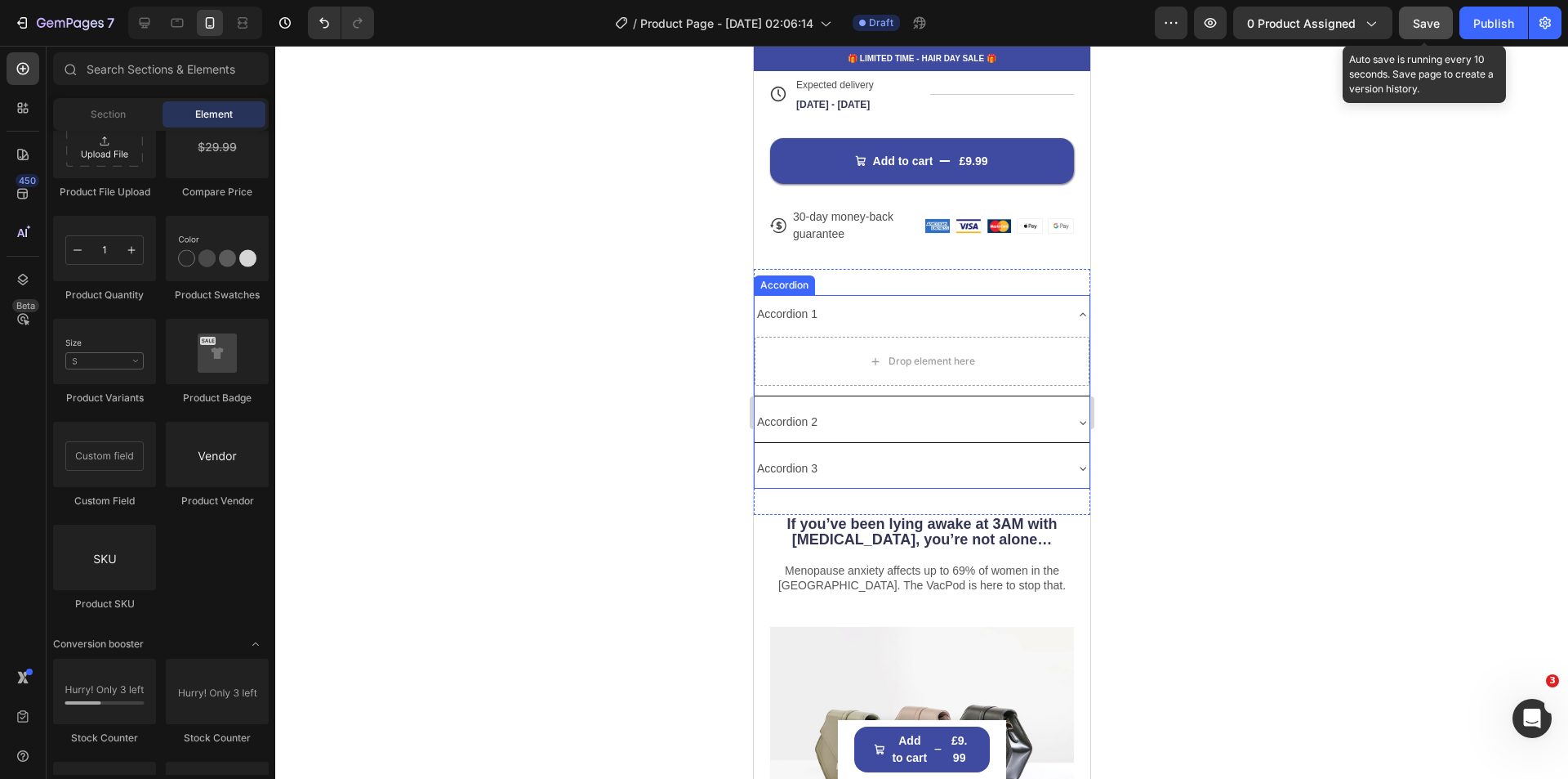
click at [1076, 308] on icon at bounding box center [1082, 315] width 13 height 13
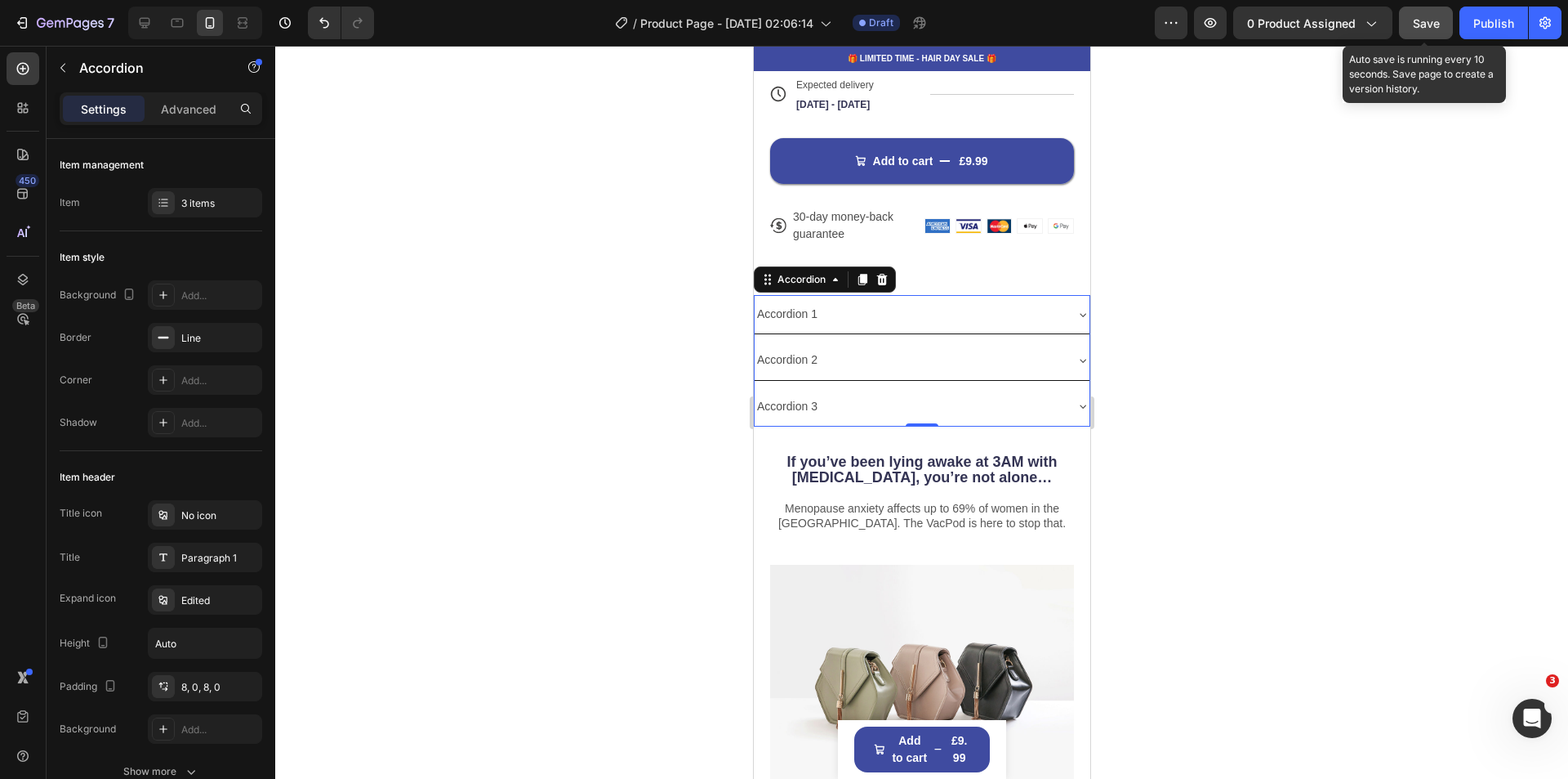
click at [1254, 416] on div at bounding box center [921, 412] width 1293 height 733
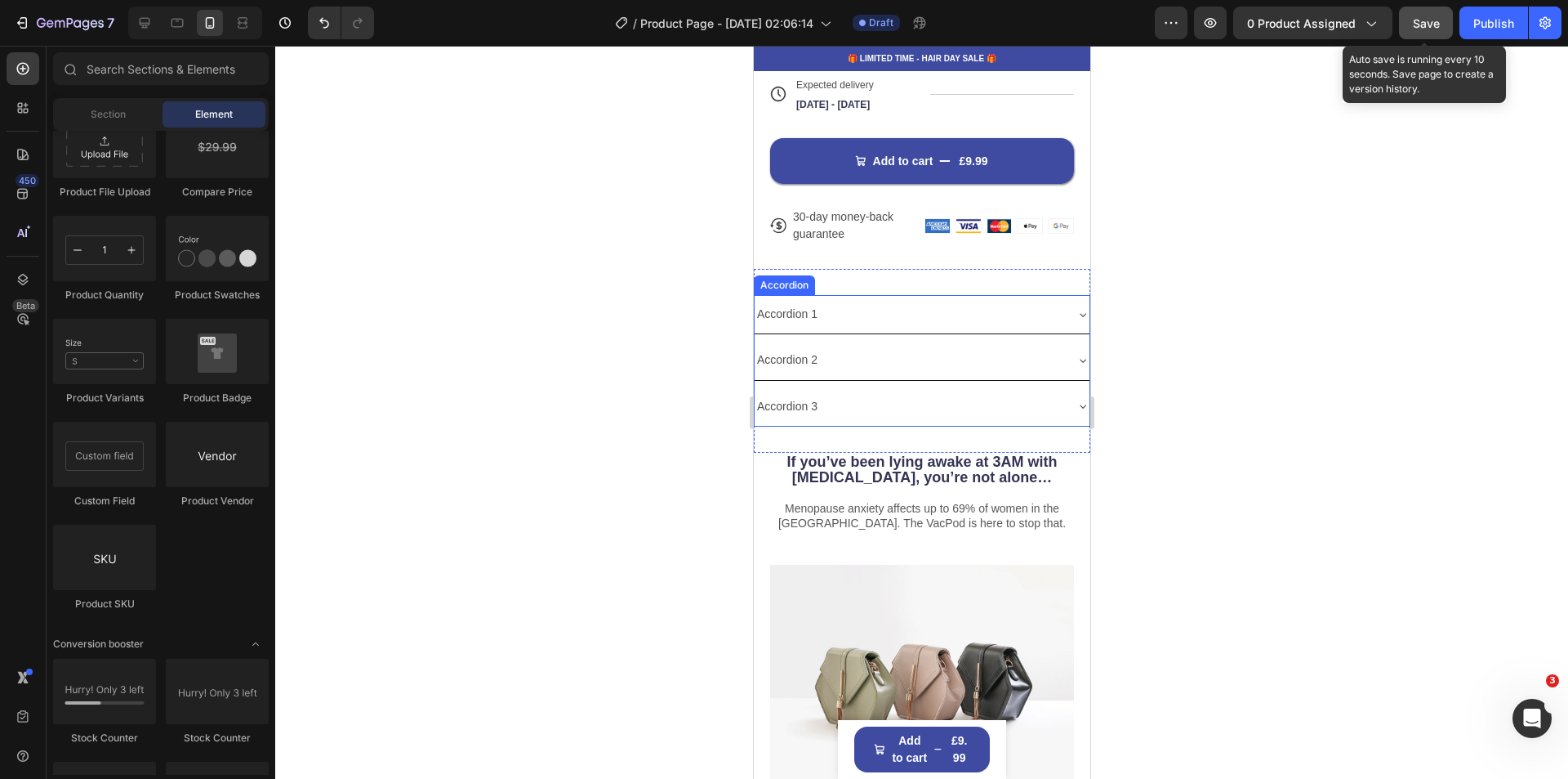
click at [842, 295] on div "Accordion 1" at bounding box center [920, 314] width 335 height 38
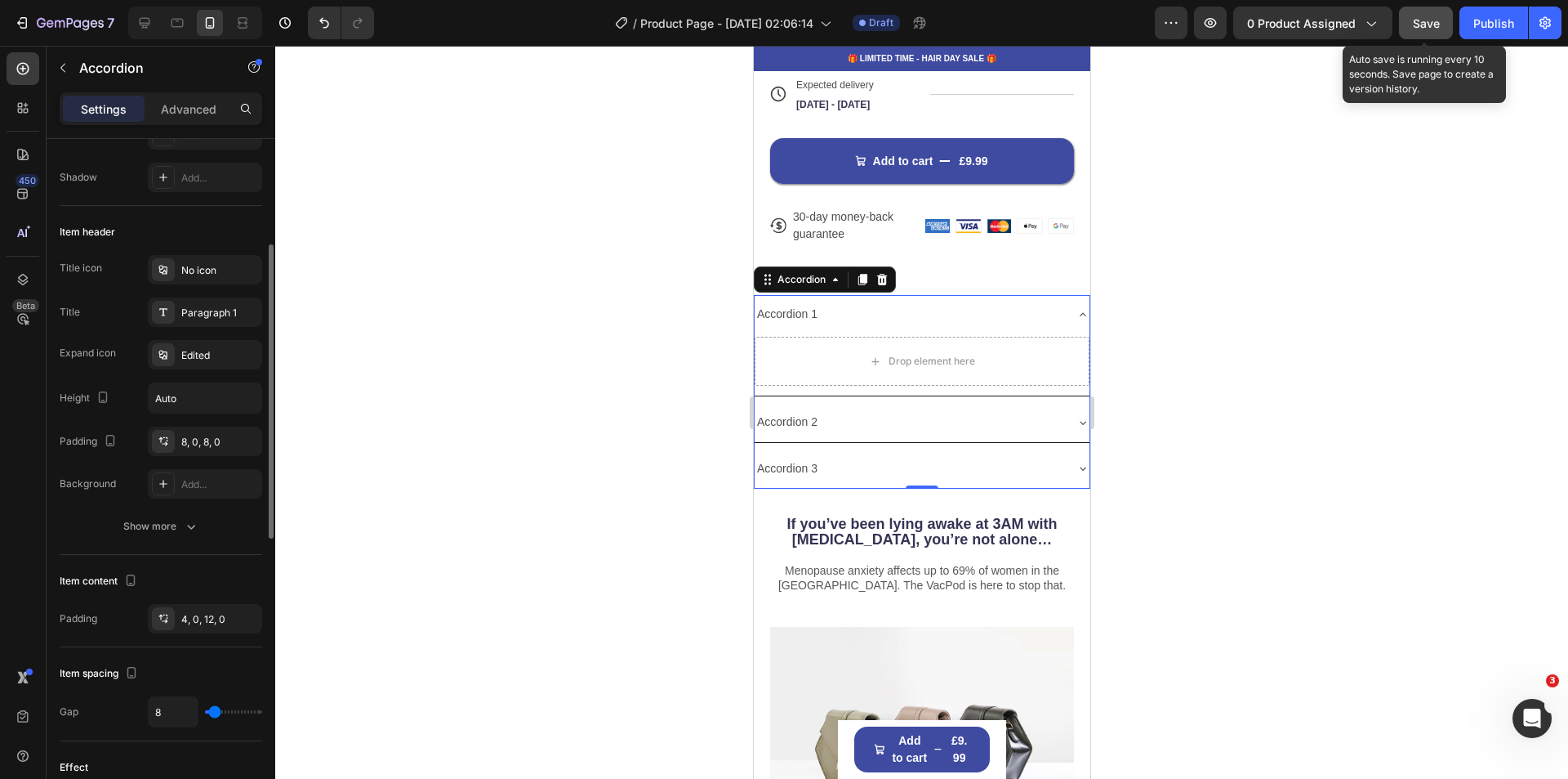
scroll to position [408, 0]
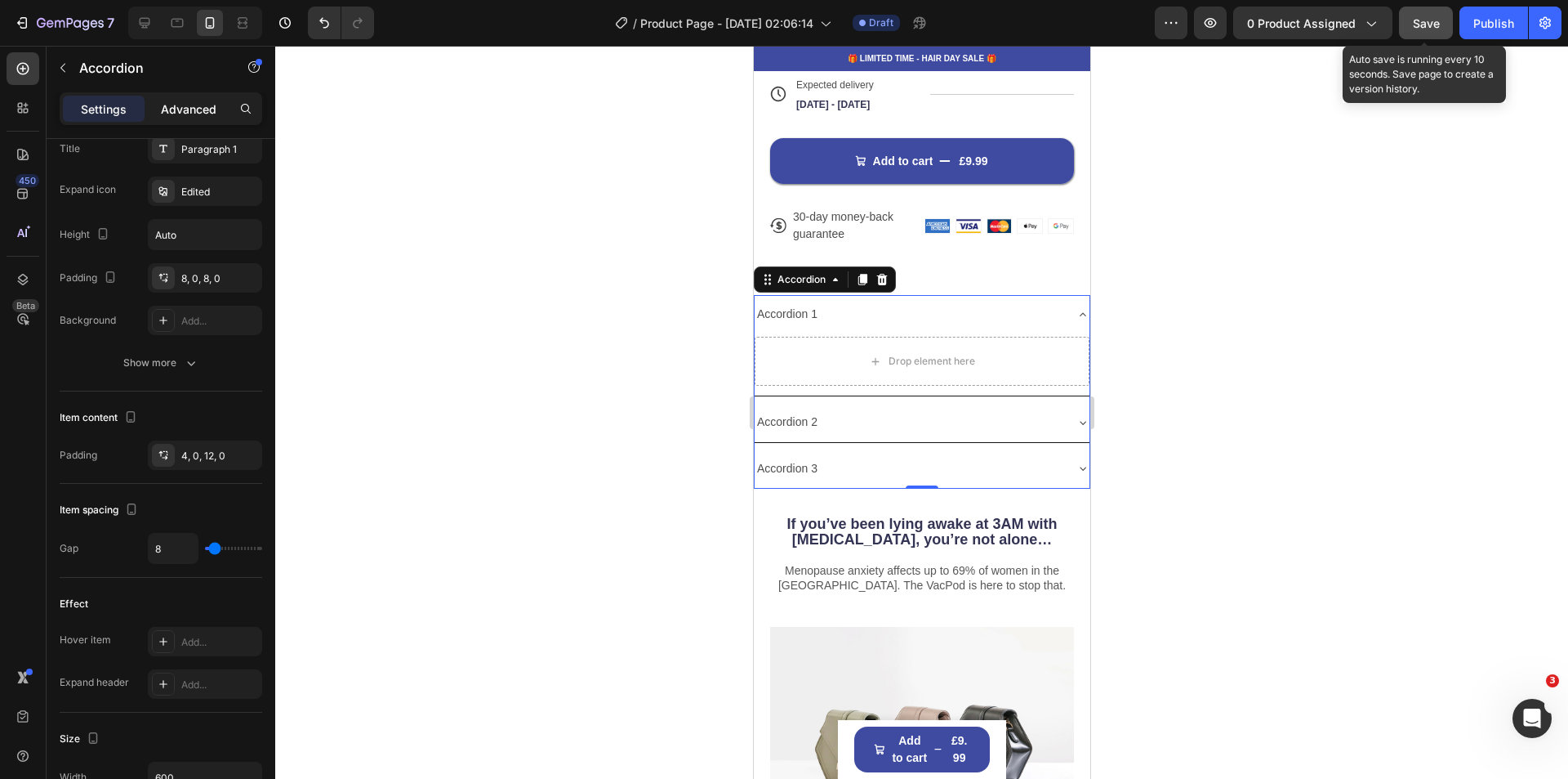
click at [196, 110] on p "Advanced" at bounding box center [189, 109] width 56 height 18
type input "100%"
type input "100"
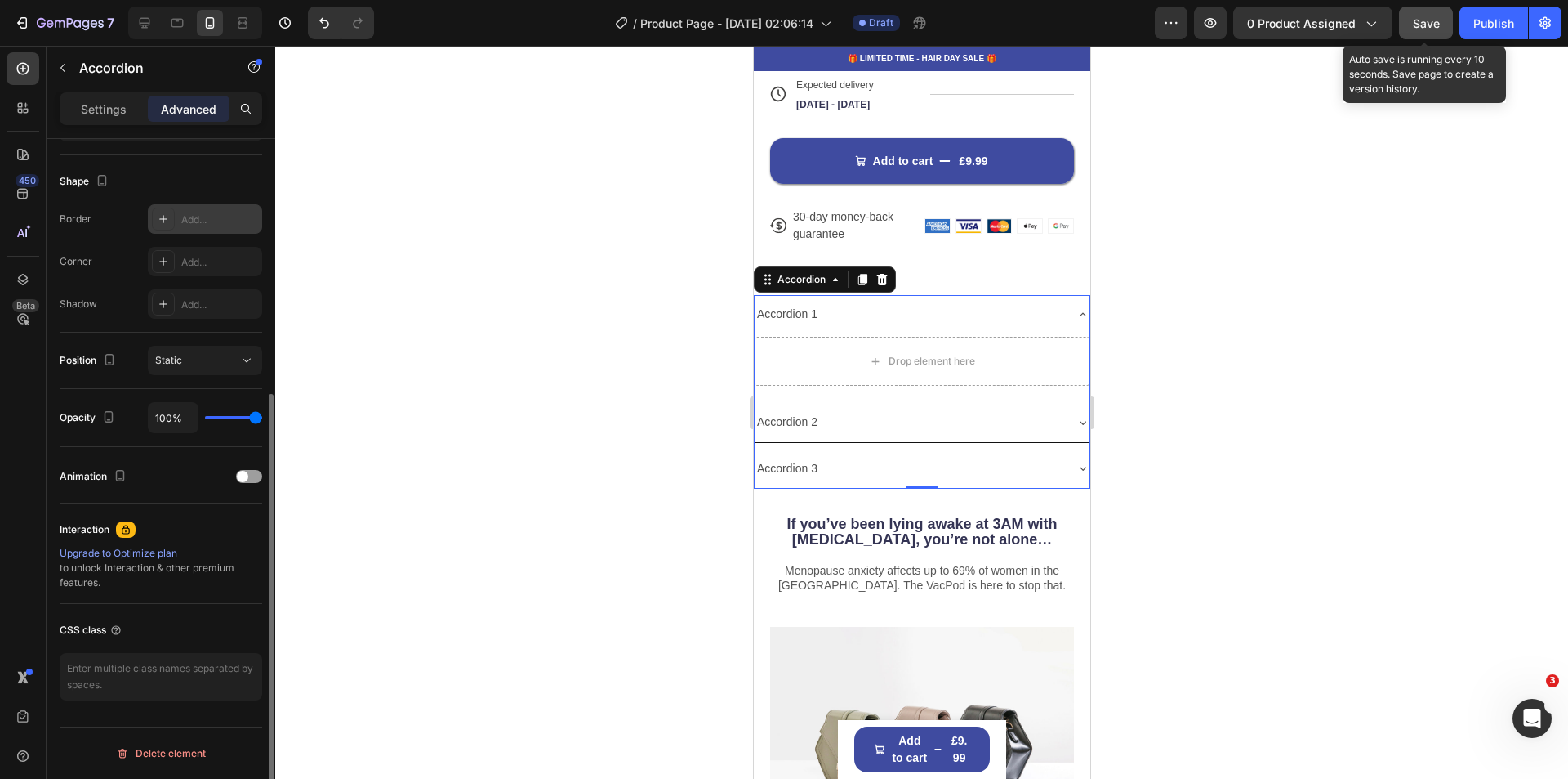
click at [175, 215] on div "Add..." at bounding box center [204, 219] width 114 height 29
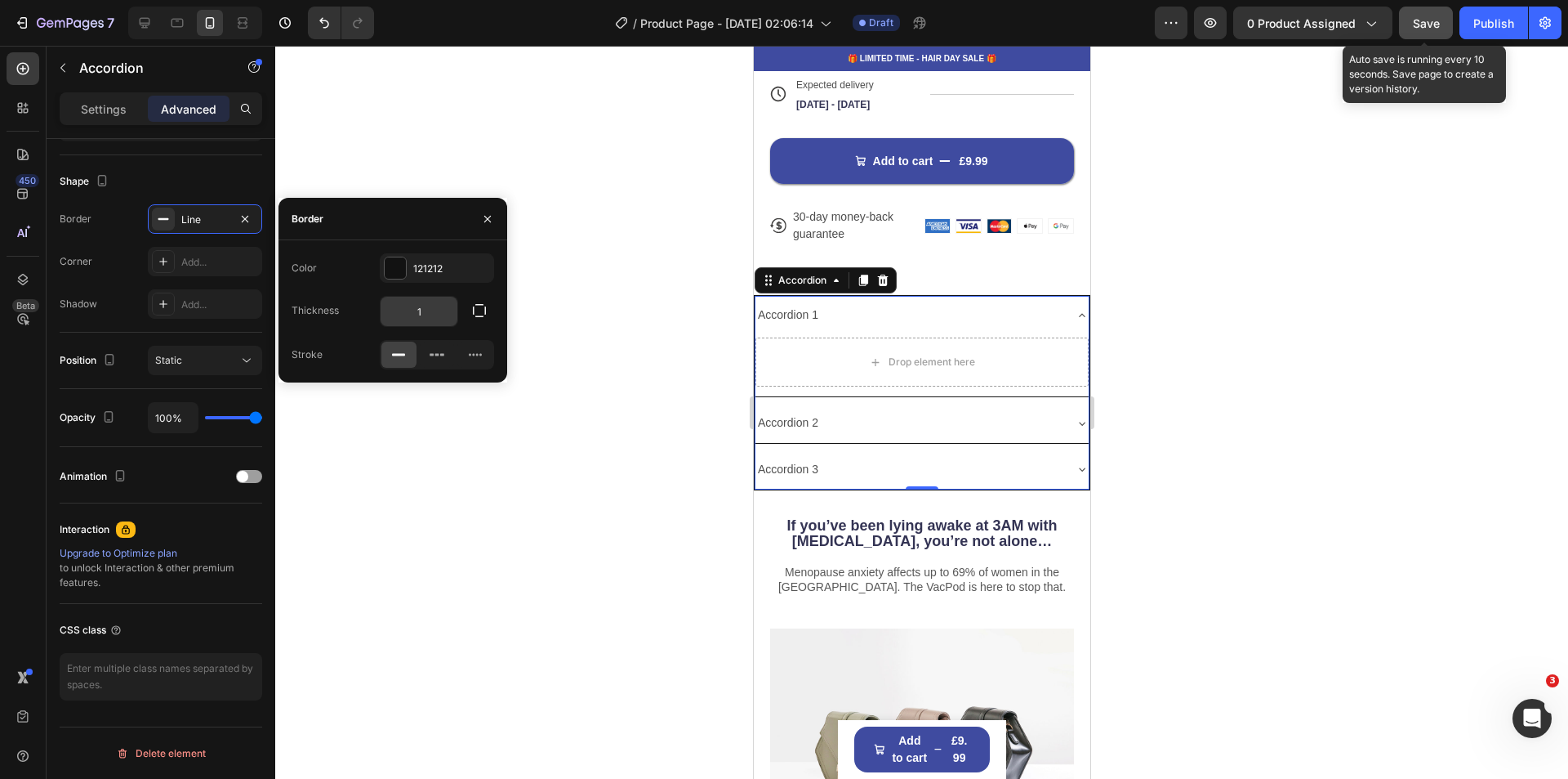
click at [426, 309] on input "1" at bounding box center [419, 311] width 77 height 29
type input "3"
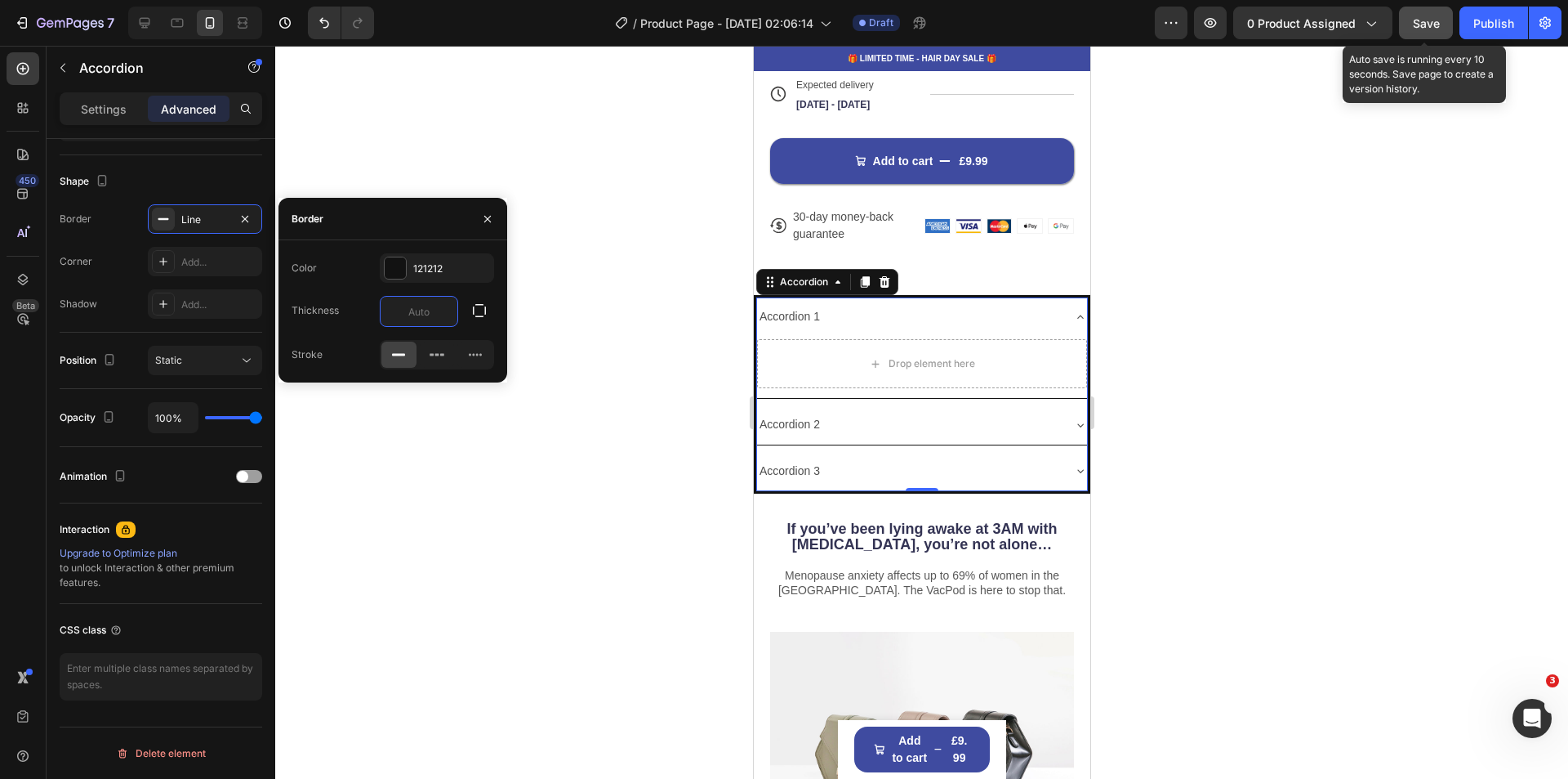
type input "1"
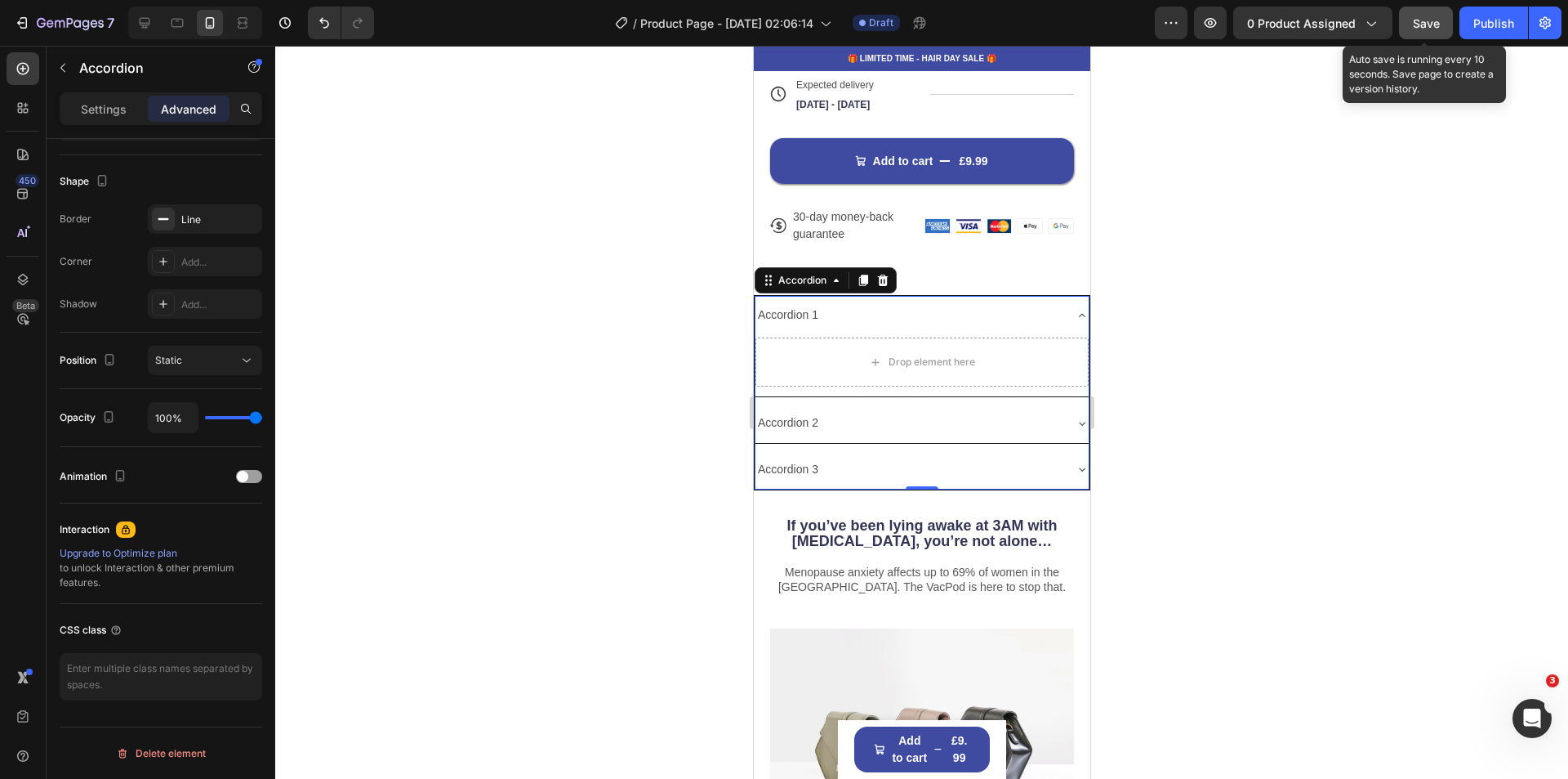
click at [511, 470] on div at bounding box center [921, 412] width 1293 height 733
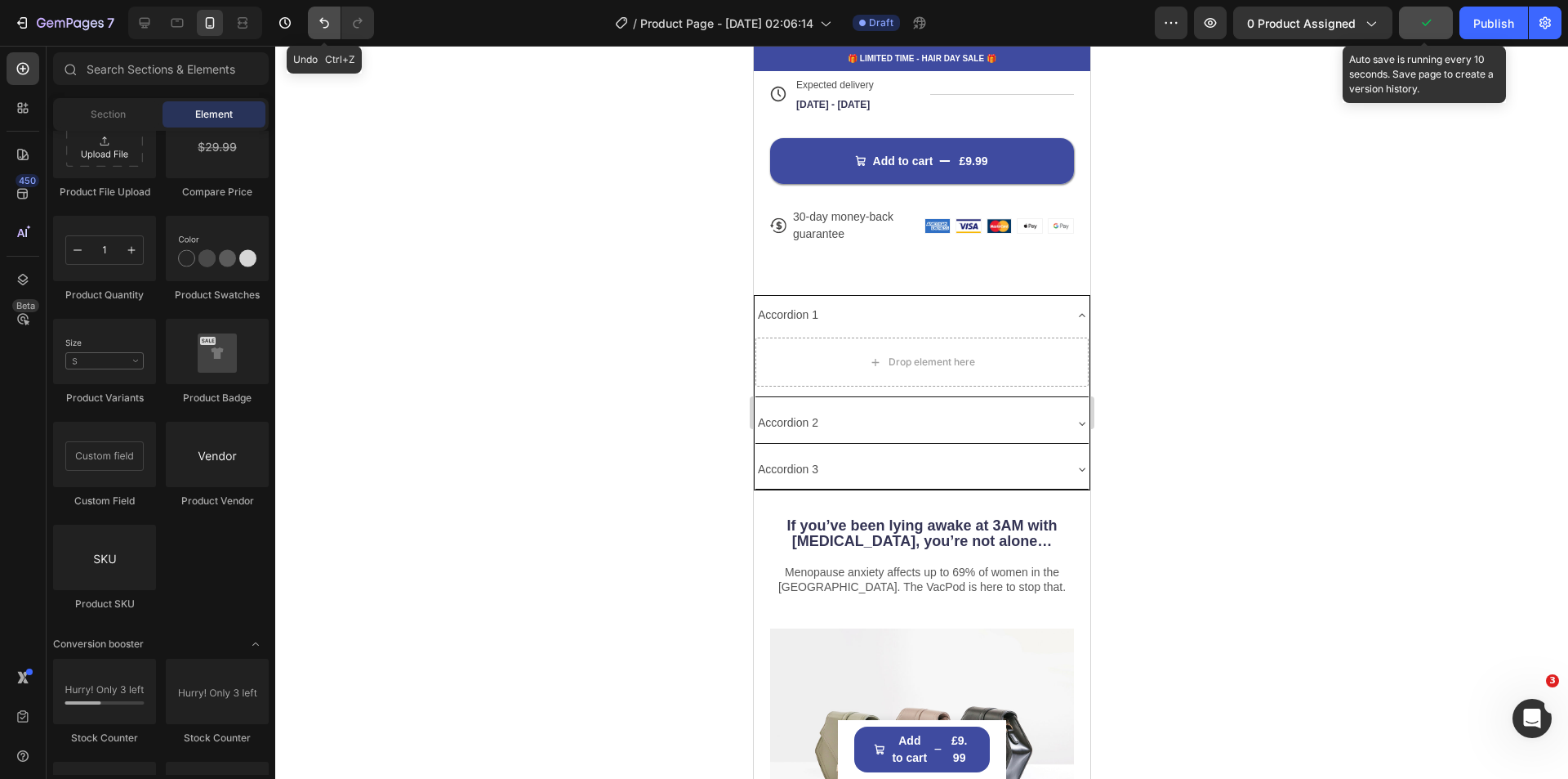
click at [326, 21] on icon "Undo/Redo" at bounding box center [325, 23] width 10 height 11
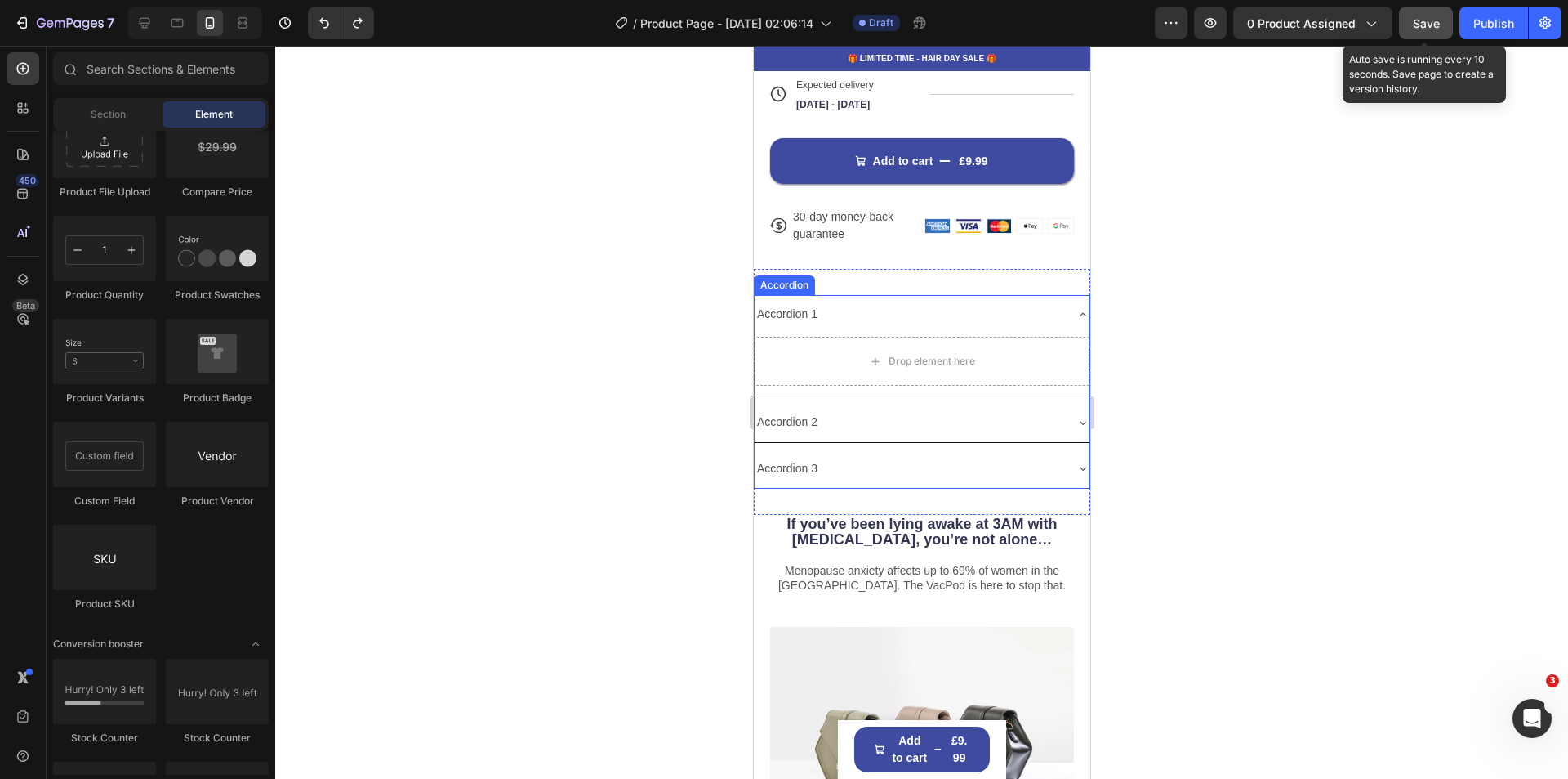
click at [861, 295] on div "Accordion 1" at bounding box center [920, 314] width 335 height 38
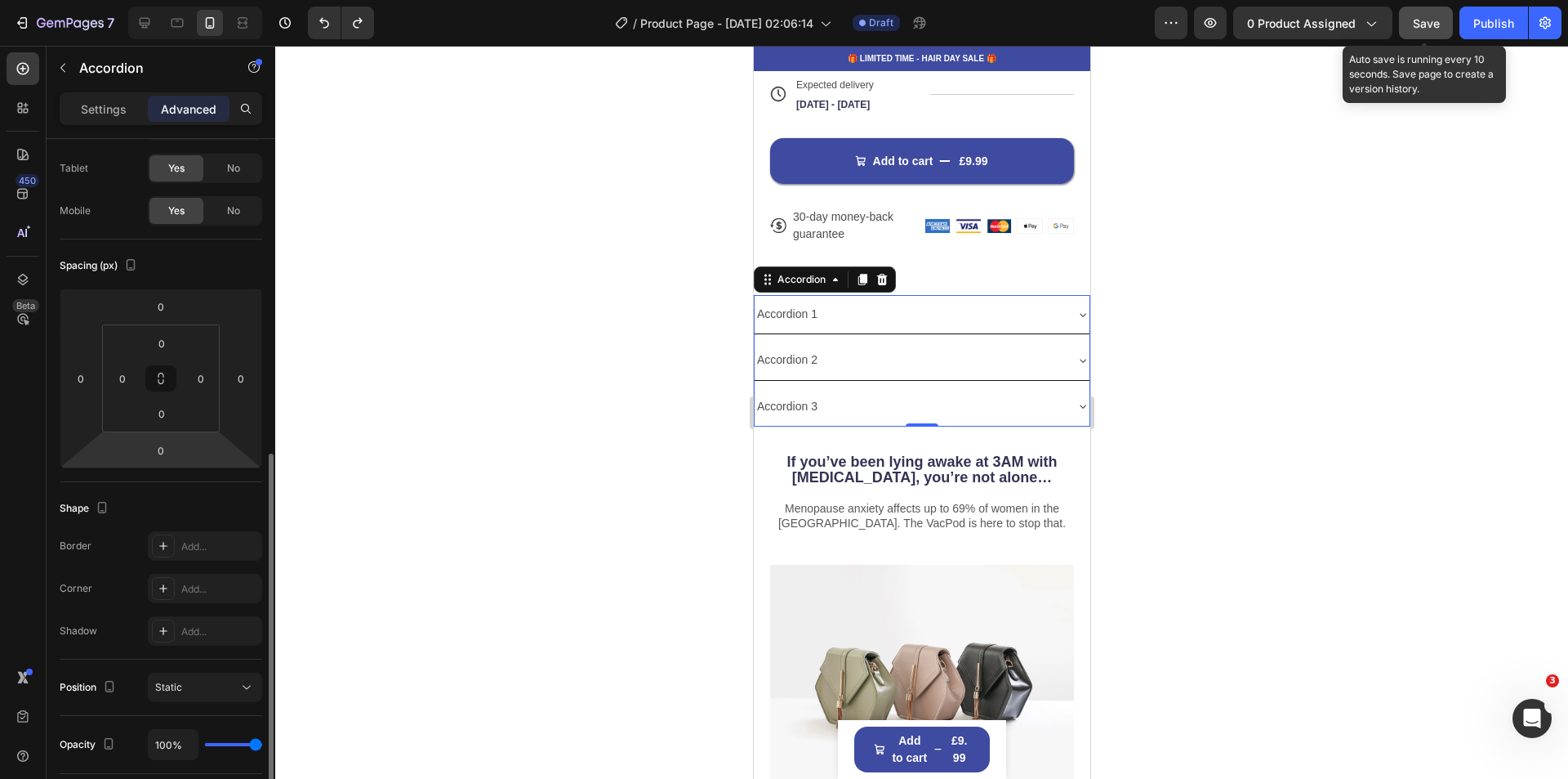
scroll to position [0, 0]
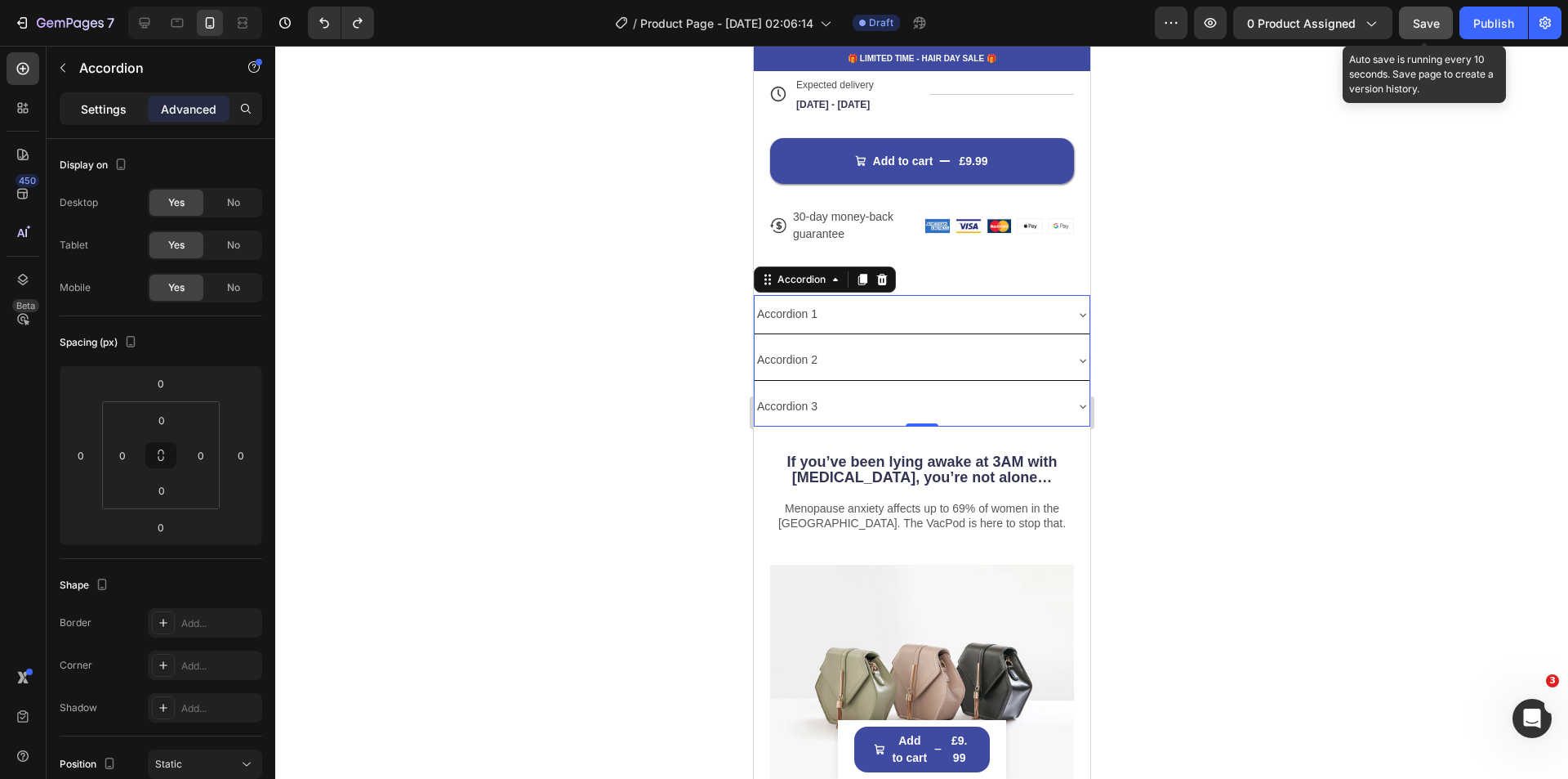
click at [119, 109] on p "Settings" at bounding box center [103, 109] width 46 height 18
type input "8"
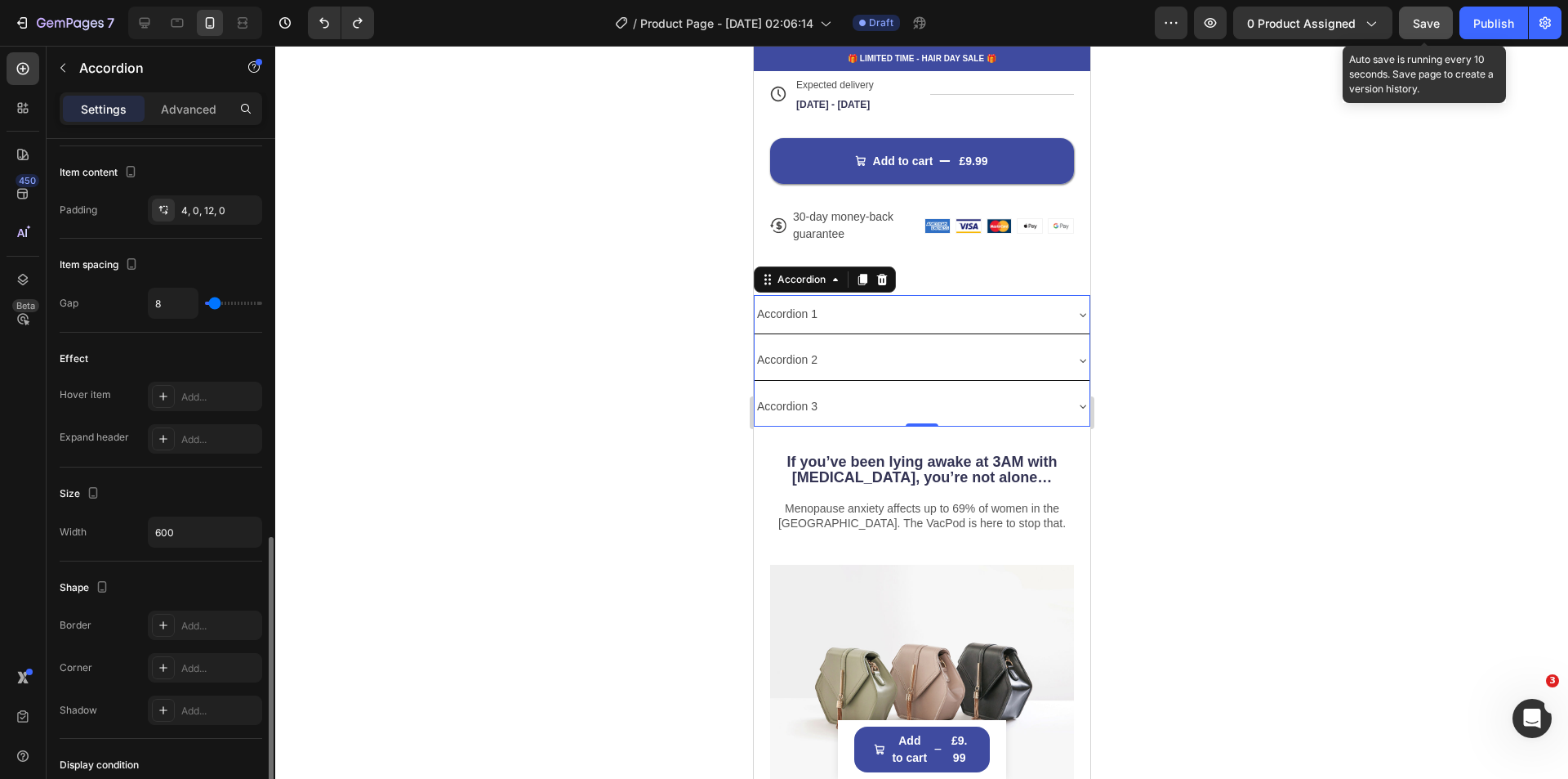
scroll to position [736, 0]
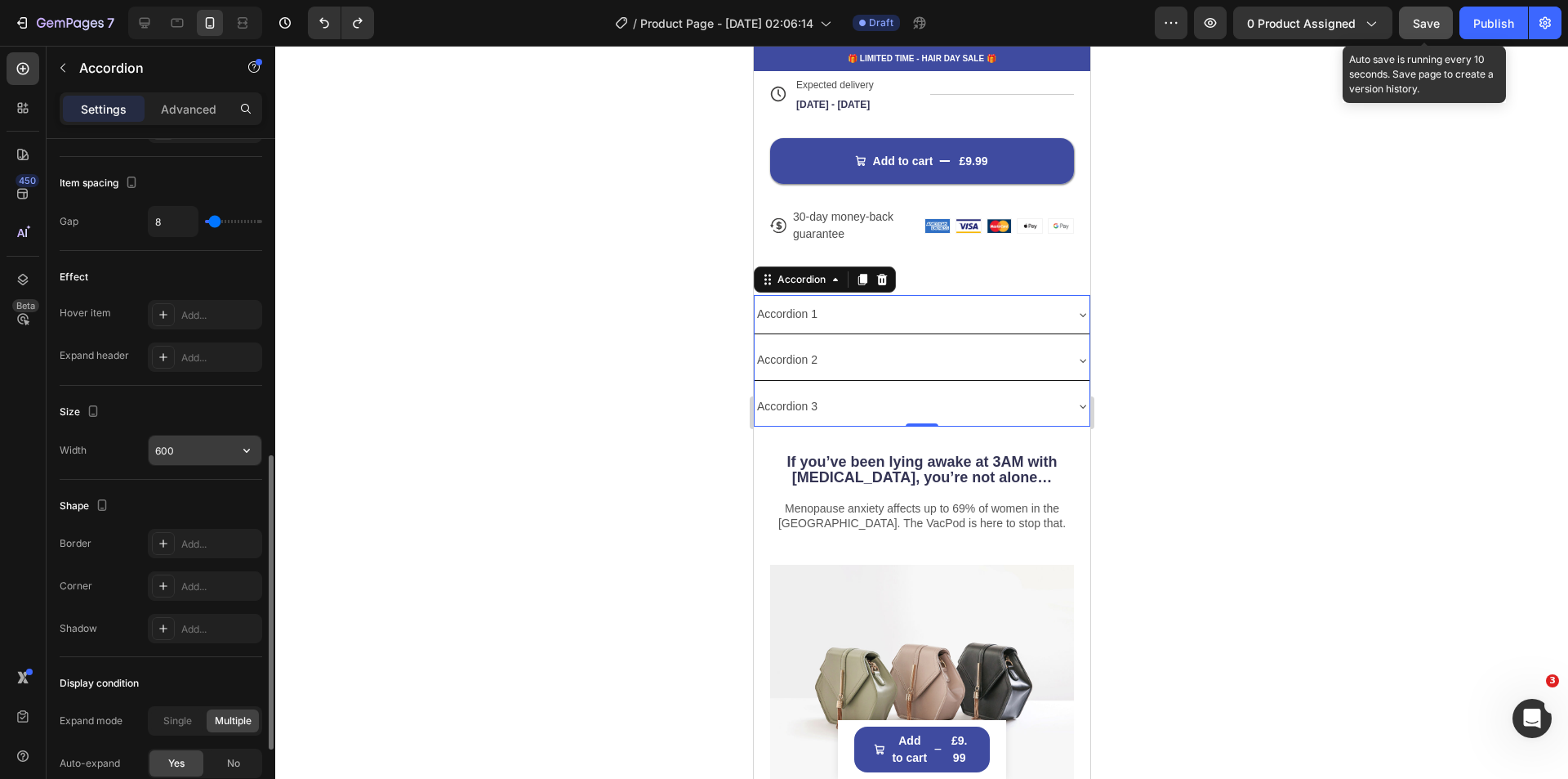
click at [179, 448] on input "600" at bounding box center [204, 450] width 113 height 29
click at [248, 451] on icon "button" at bounding box center [247, 450] width 7 height 4
click at [183, 451] on input "600" at bounding box center [204, 450] width 113 height 29
drag, startPoint x: 183, startPoint y: 451, endPoint x: 144, endPoint y: 451, distance: 39.0
click at [144, 451] on div "Width 600" at bounding box center [160, 450] width 203 height 31
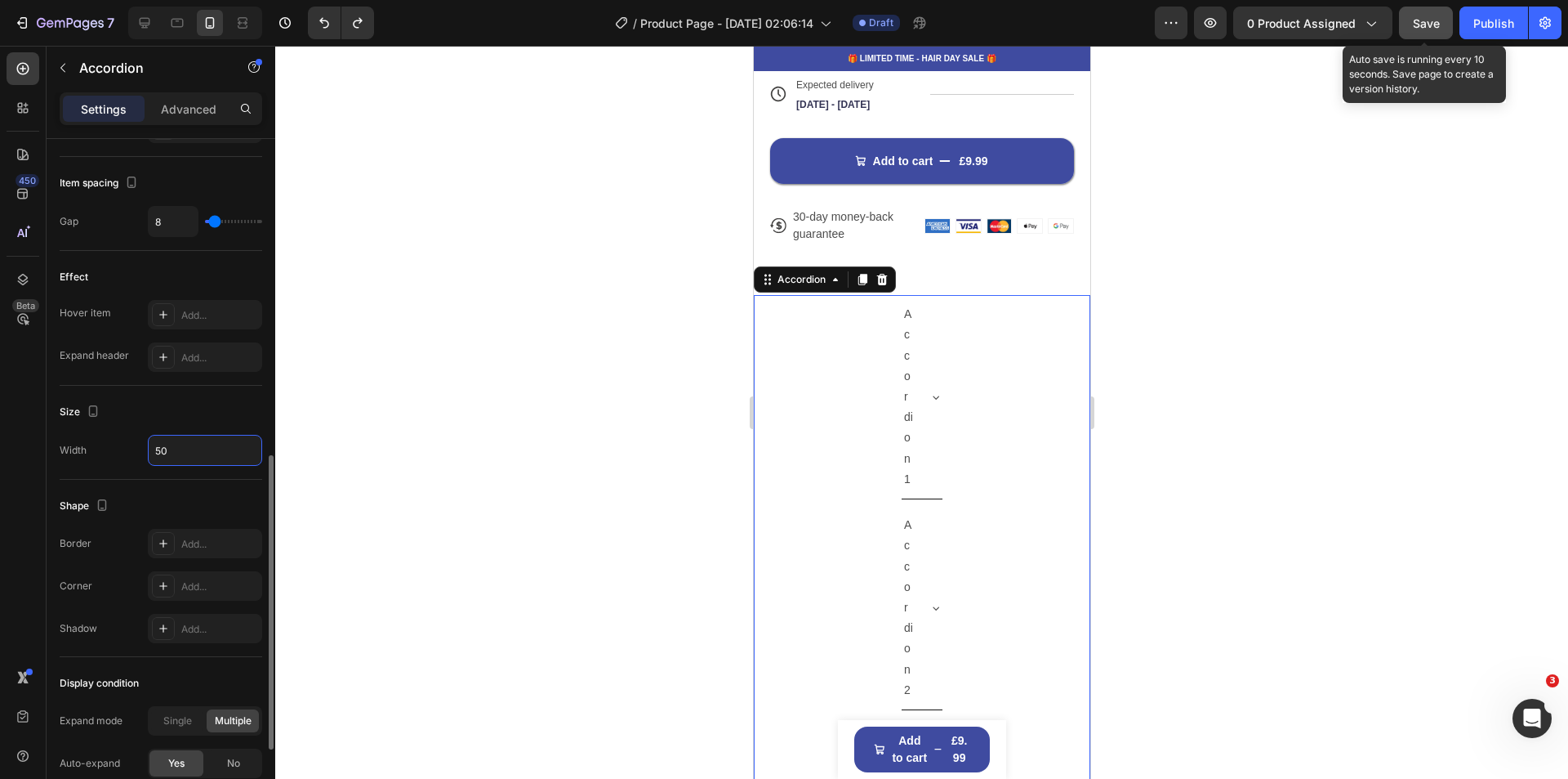
type input "500"
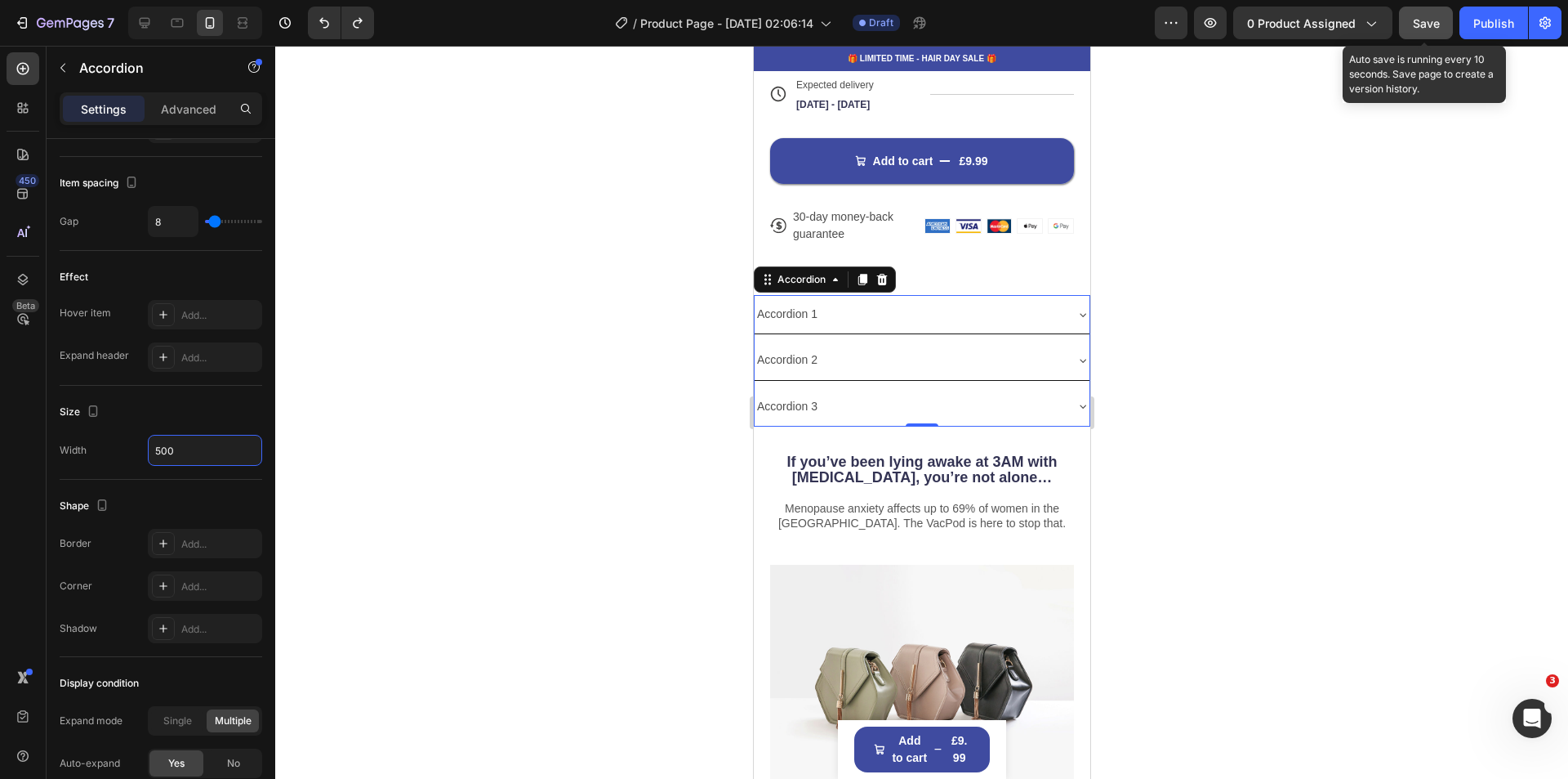
click at [1286, 484] on div at bounding box center [921, 412] width 1293 height 733
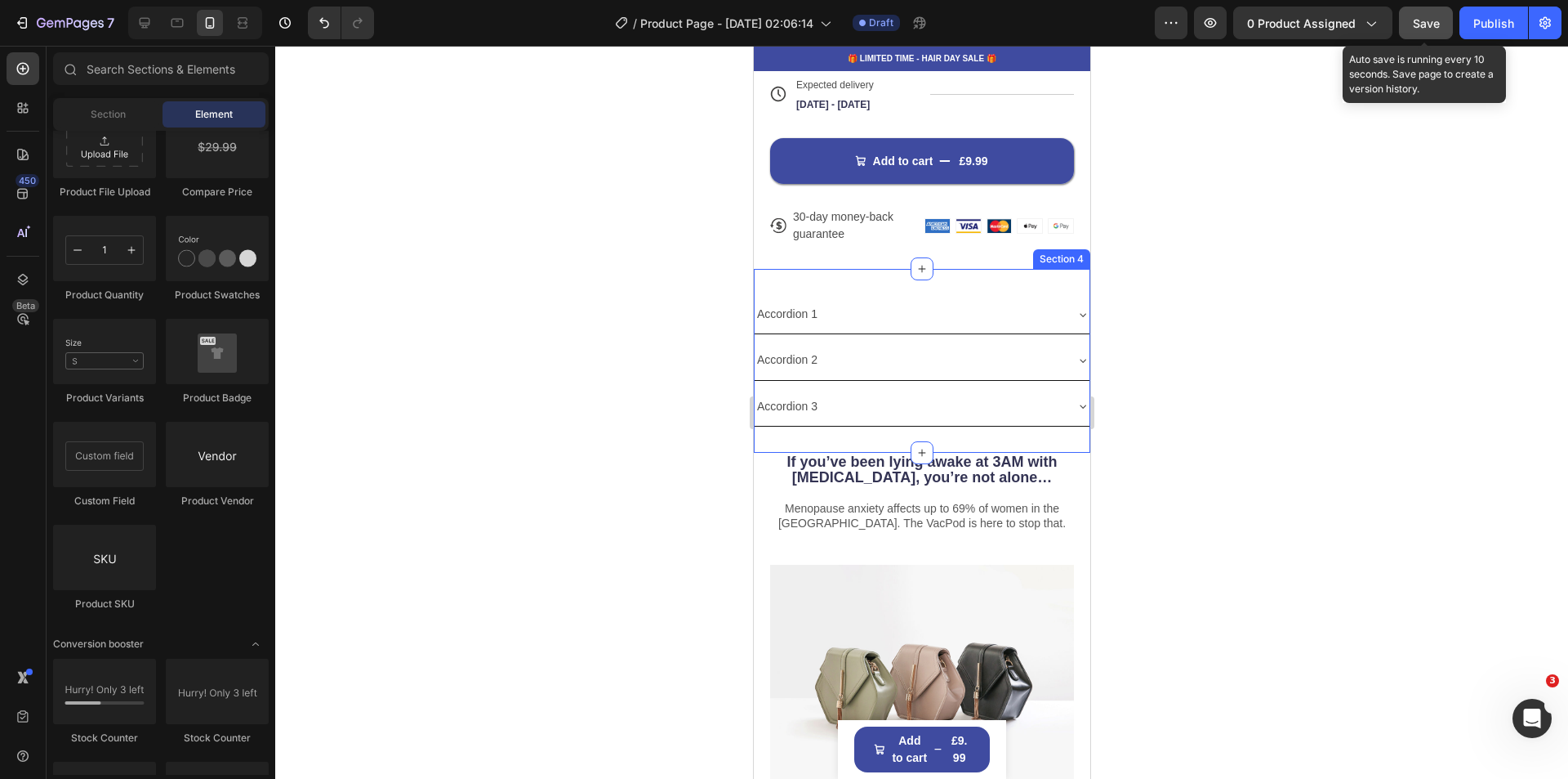
click at [917, 281] on div "Accordion 1 Accordion 2 Accordion 3 Accordion Section 4" at bounding box center [920, 361] width 336 height 184
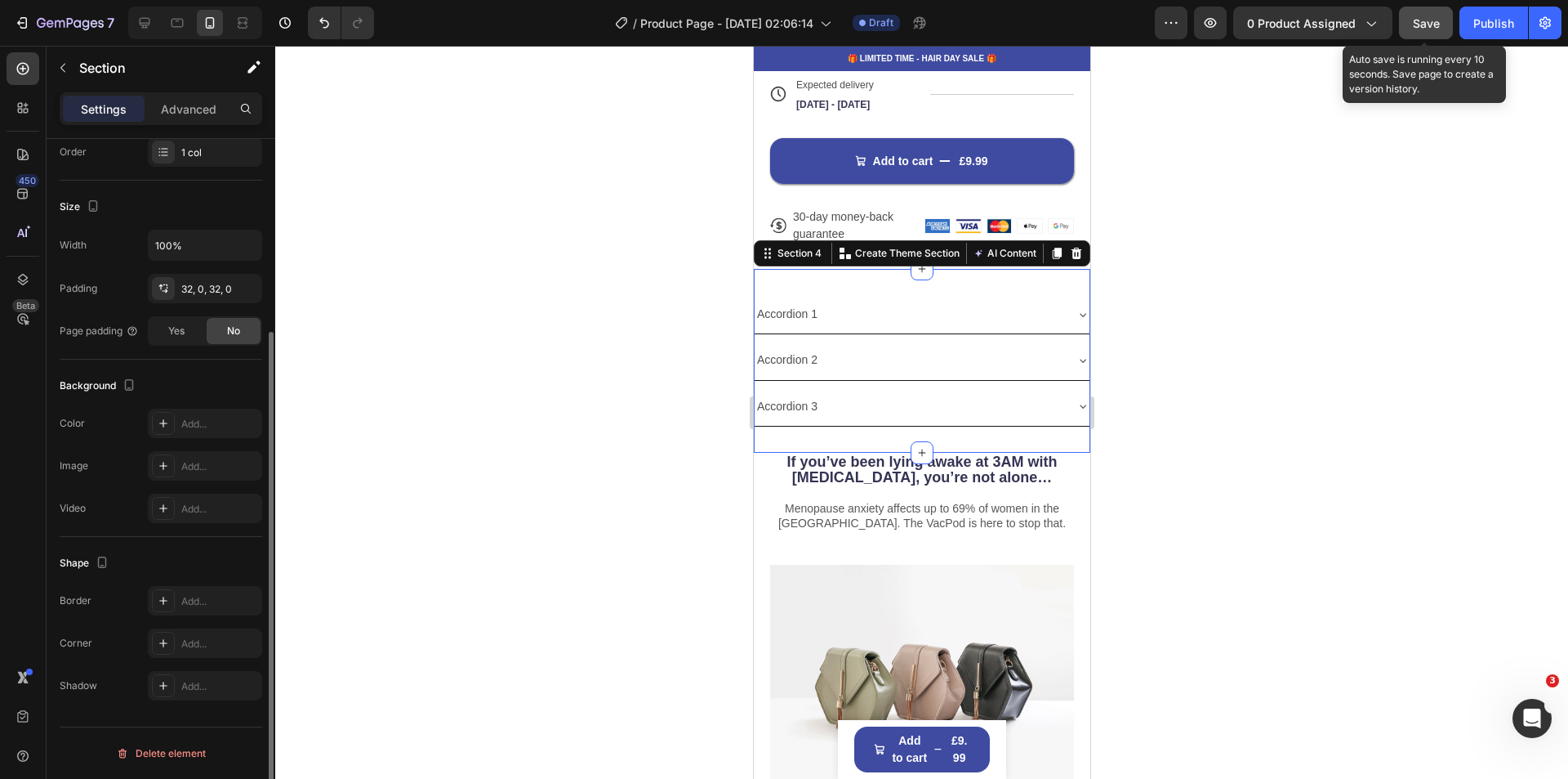
scroll to position [0, 0]
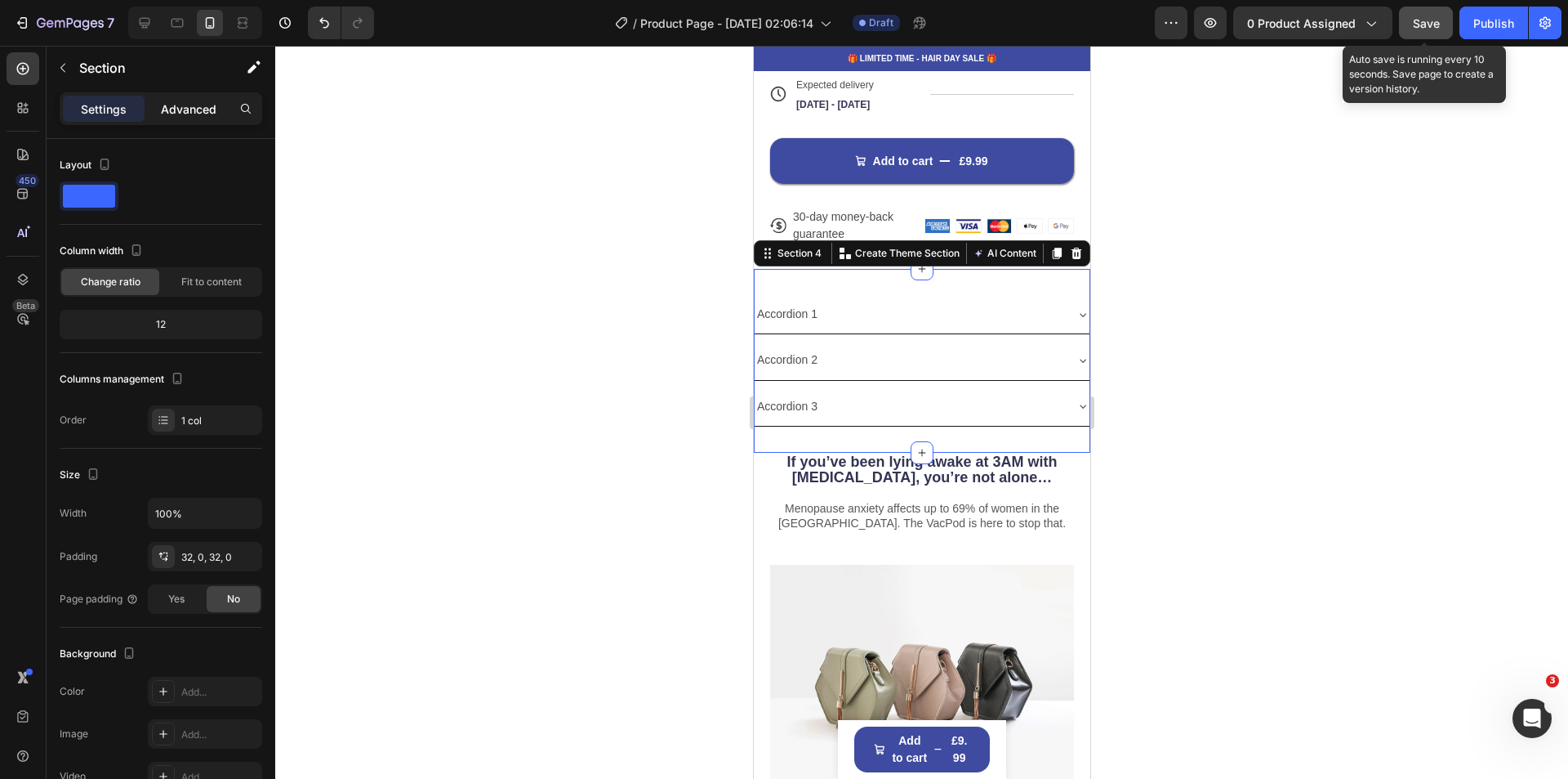
click at [184, 109] on p "Advanced" at bounding box center [189, 109] width 56 height 18
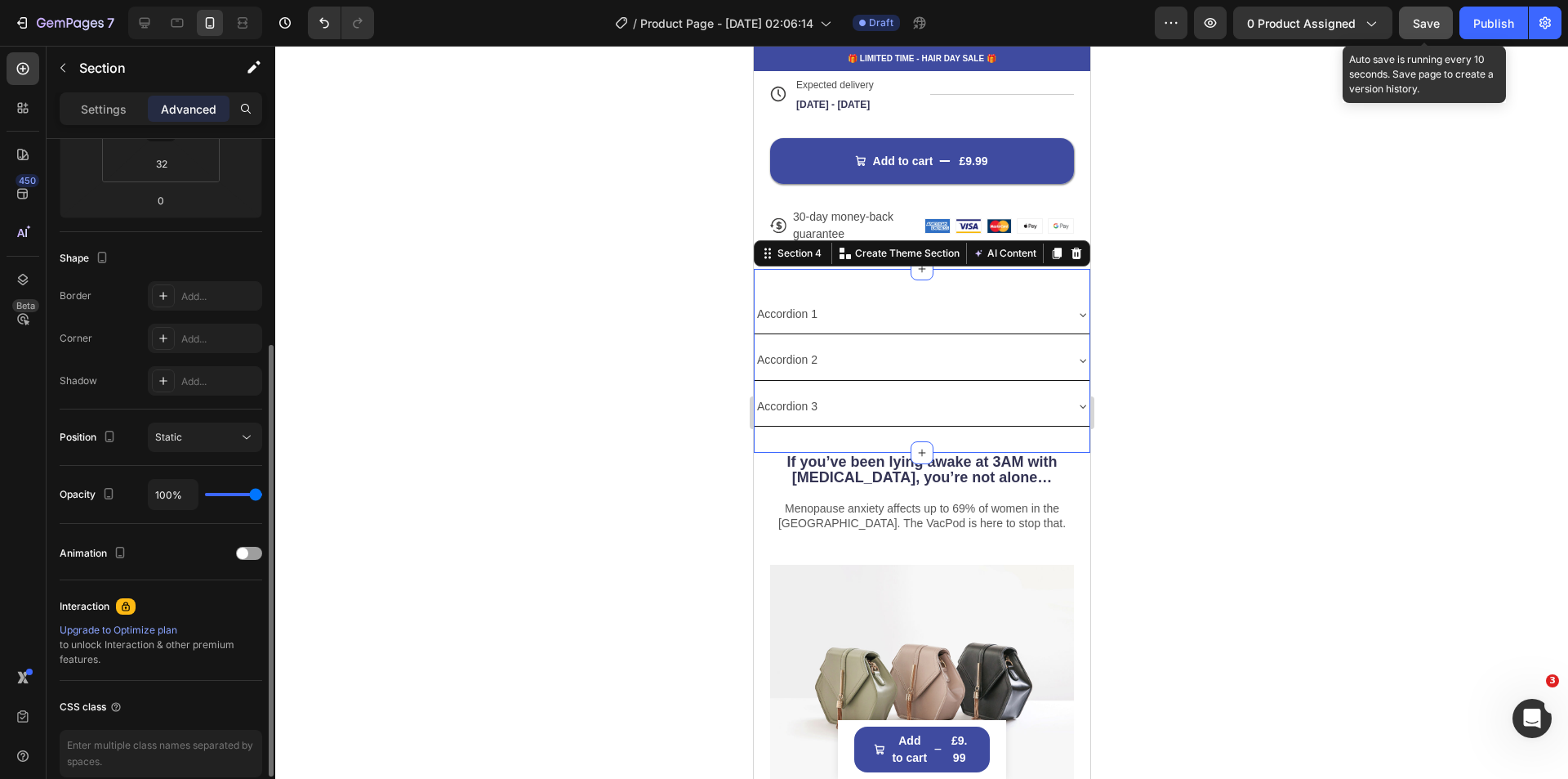
scroll to position [82, 0]
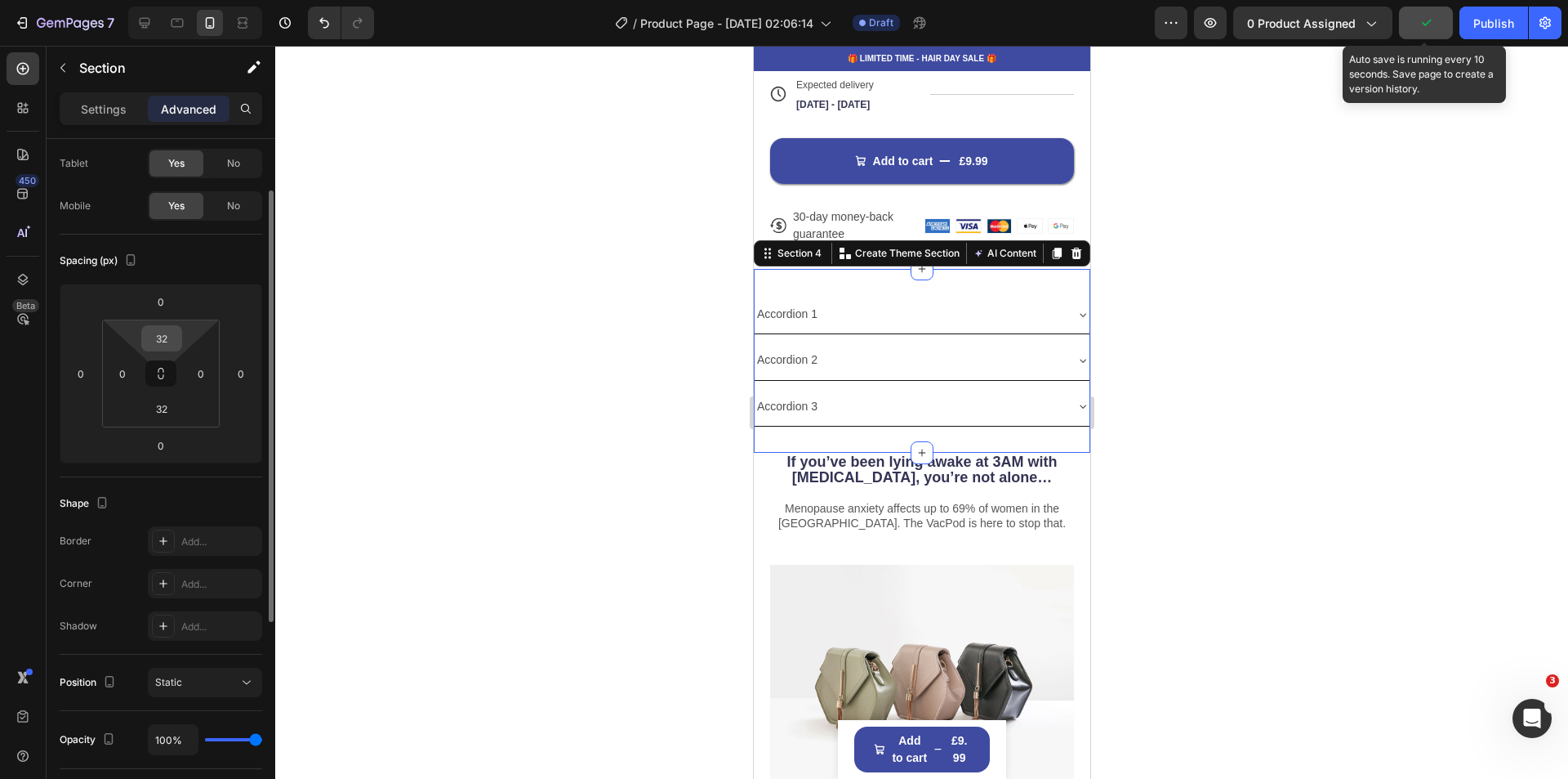
click at [169, 344] on input "32" at bounding box center [161, 337] width 33 height 24
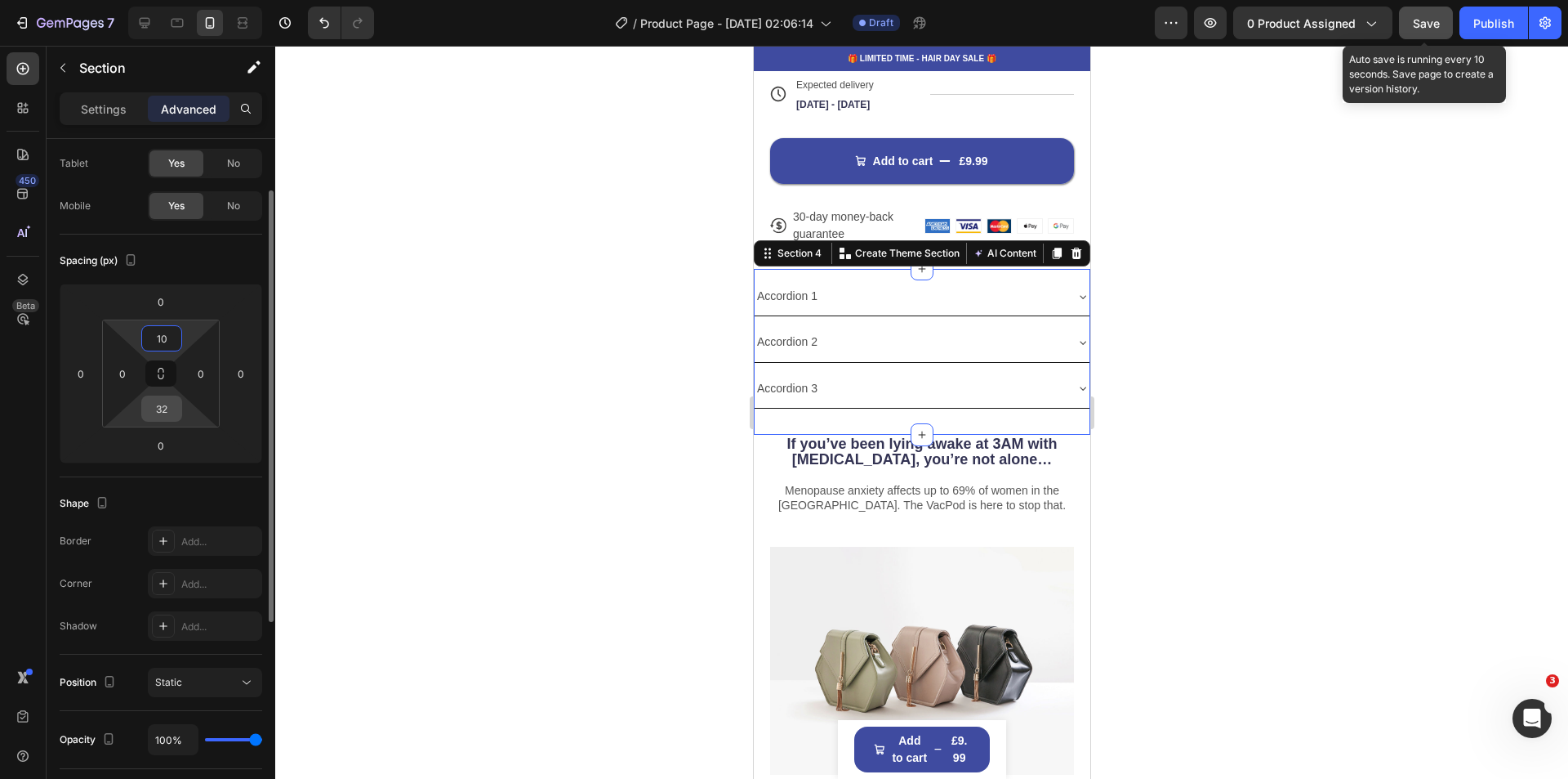
type input "10"
click at [167, 418] on input "32" at bounding box center [161, 408] width 33 height 24
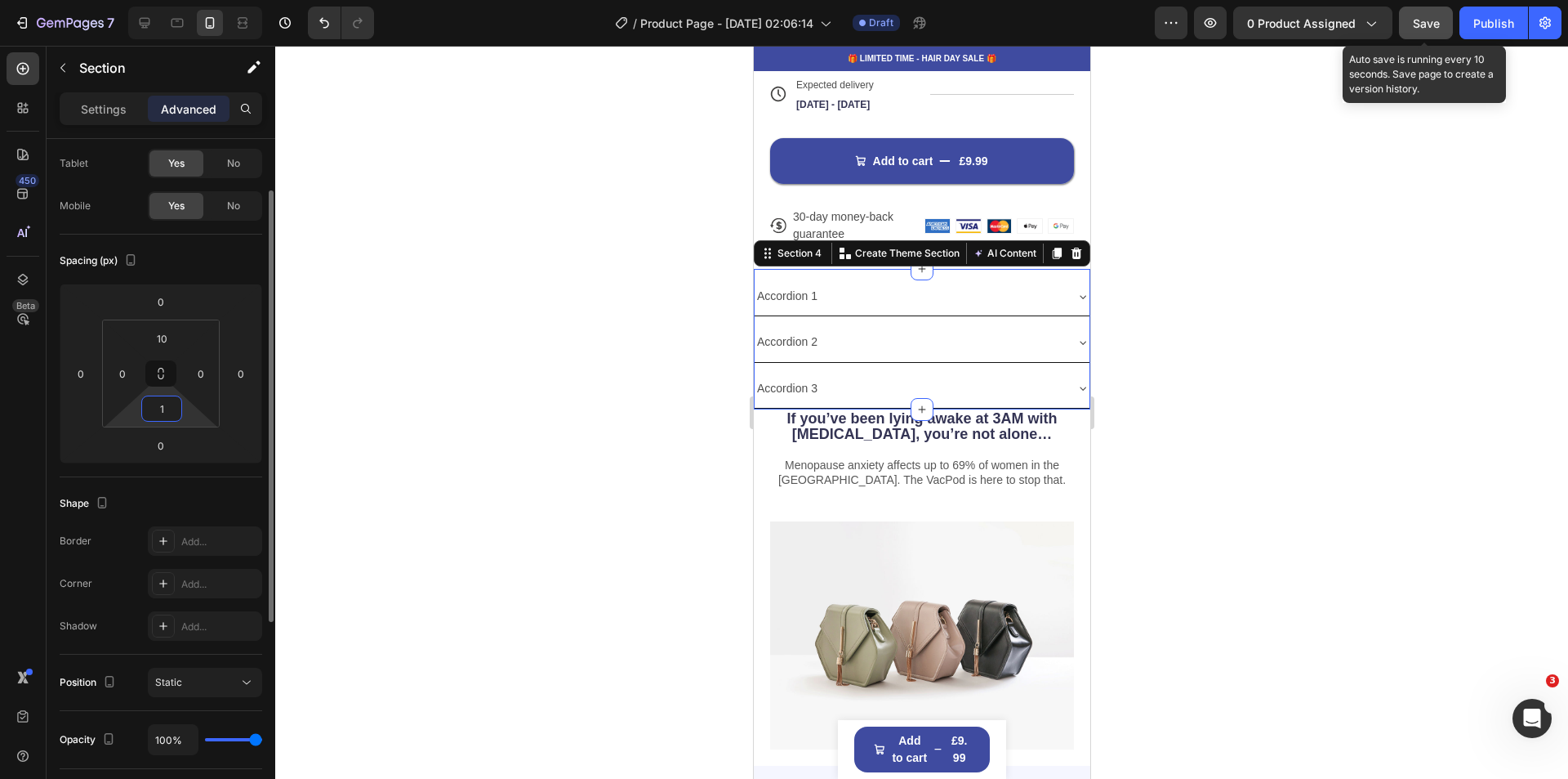
type input "10"
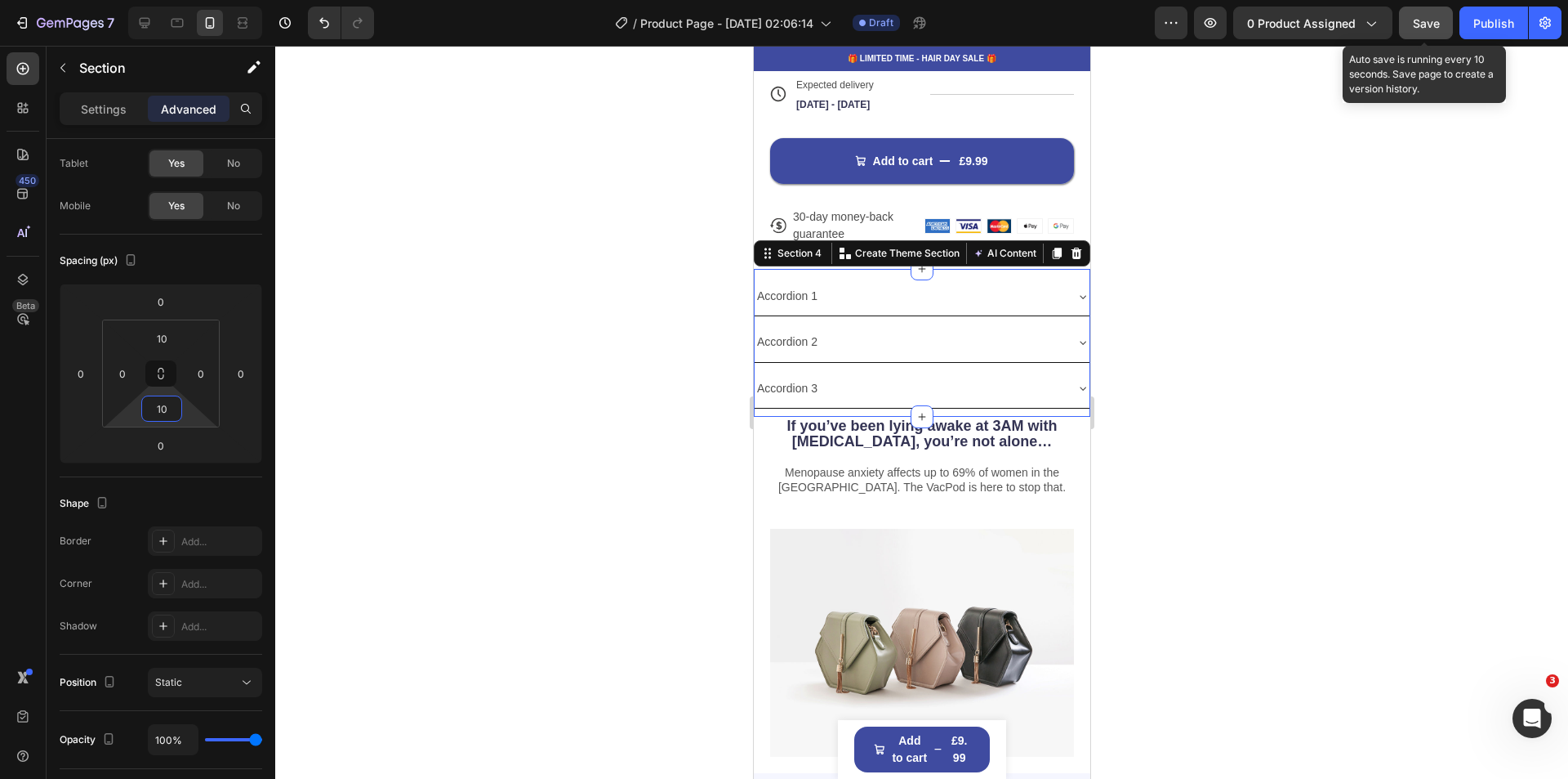
click at [611, 440] on div at bounding box center [921, 412] width 1293 height 733
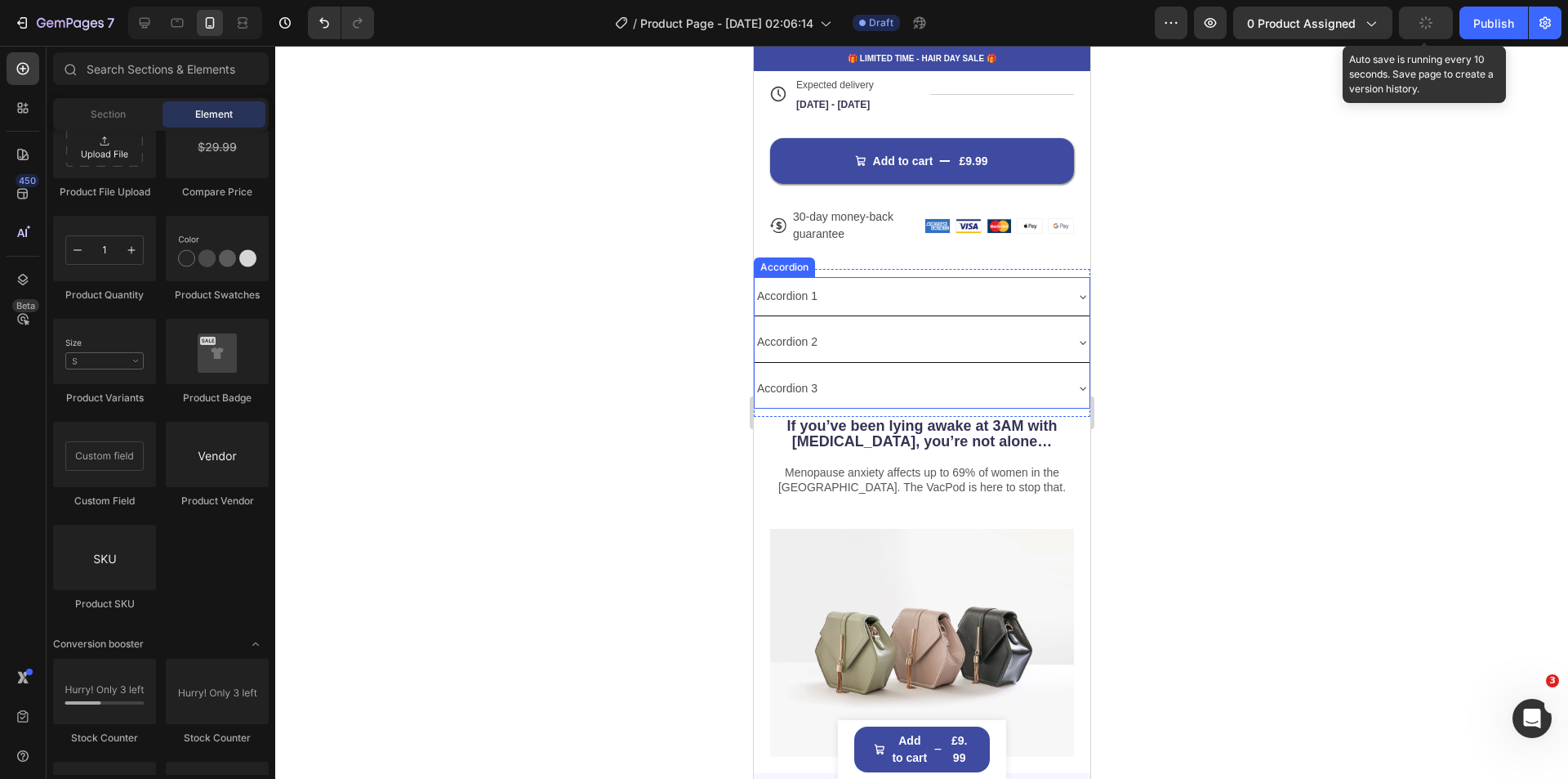
click at [937, 395] on div "Accordion 3" at bounding box center [920, 388] width 335 height 38
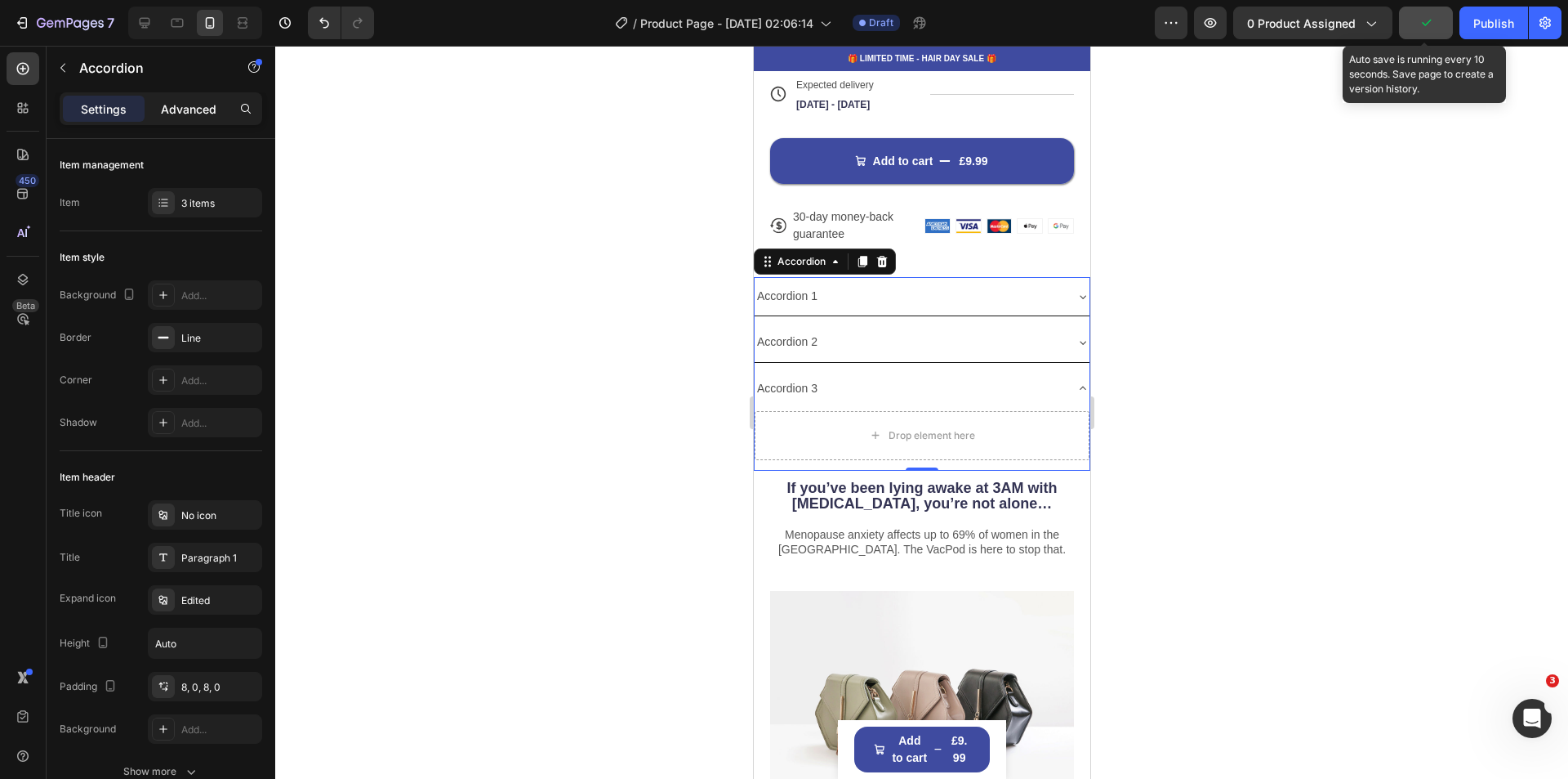
click at [204, 104] on p "Advanced" at bounding box center [189, 109] width 56 height 18
type input "100%"
type input "100"
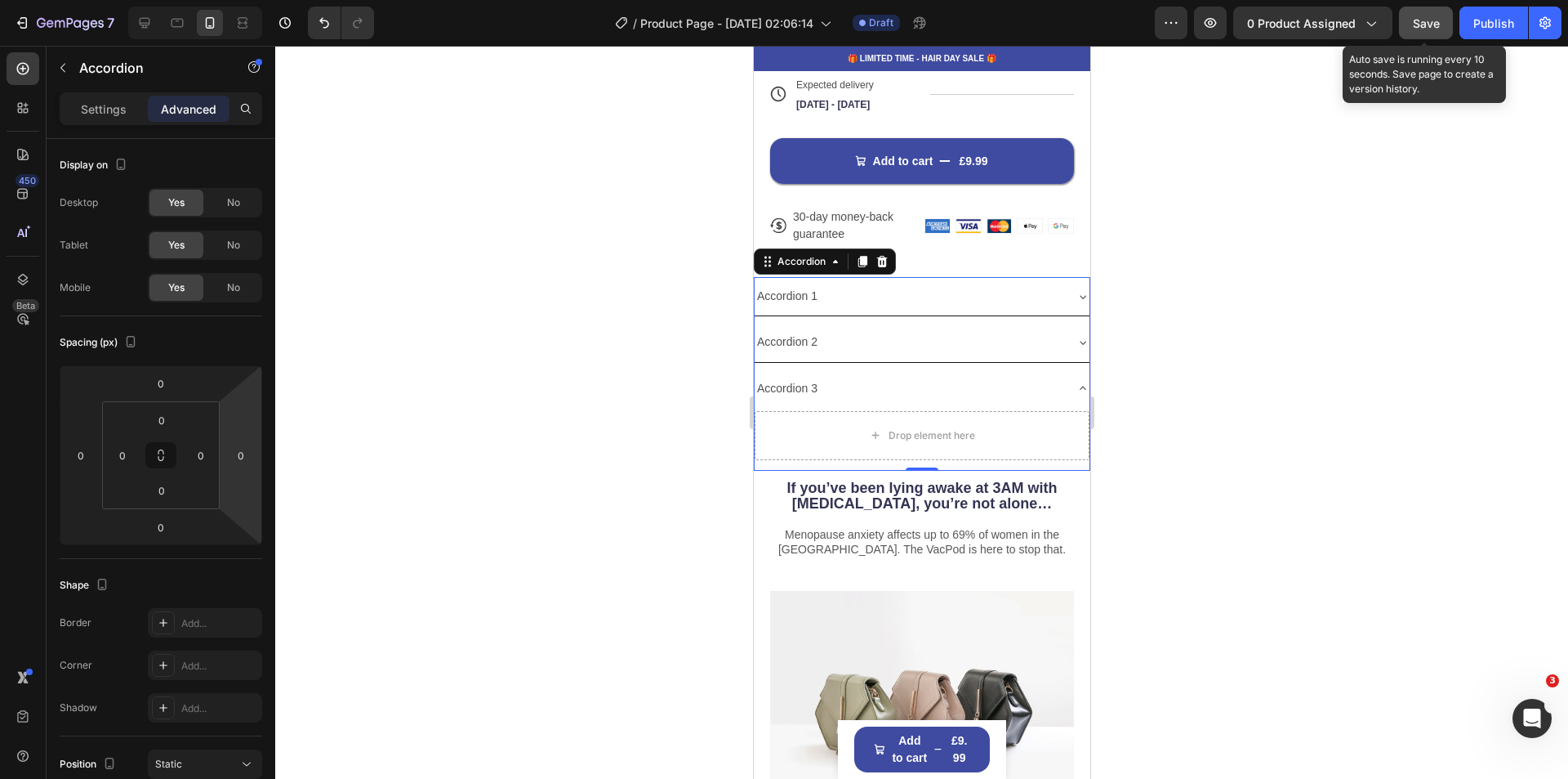
click at [1390, 502] on div at bounding box center [921, 412] width 1293 height 733
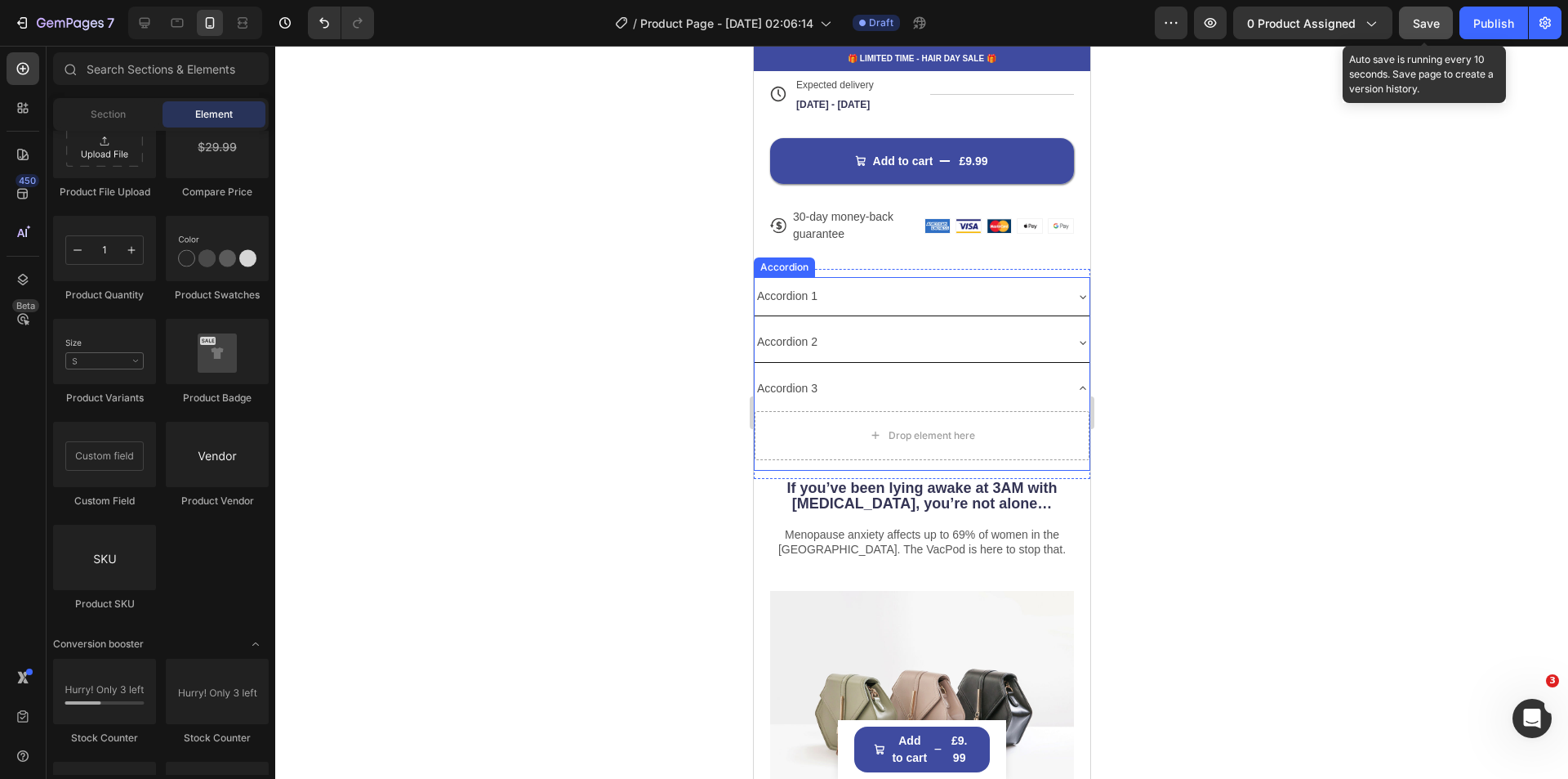
click at [1076, 382] on icon at bounding box center [1082, 388] width 13 height 13
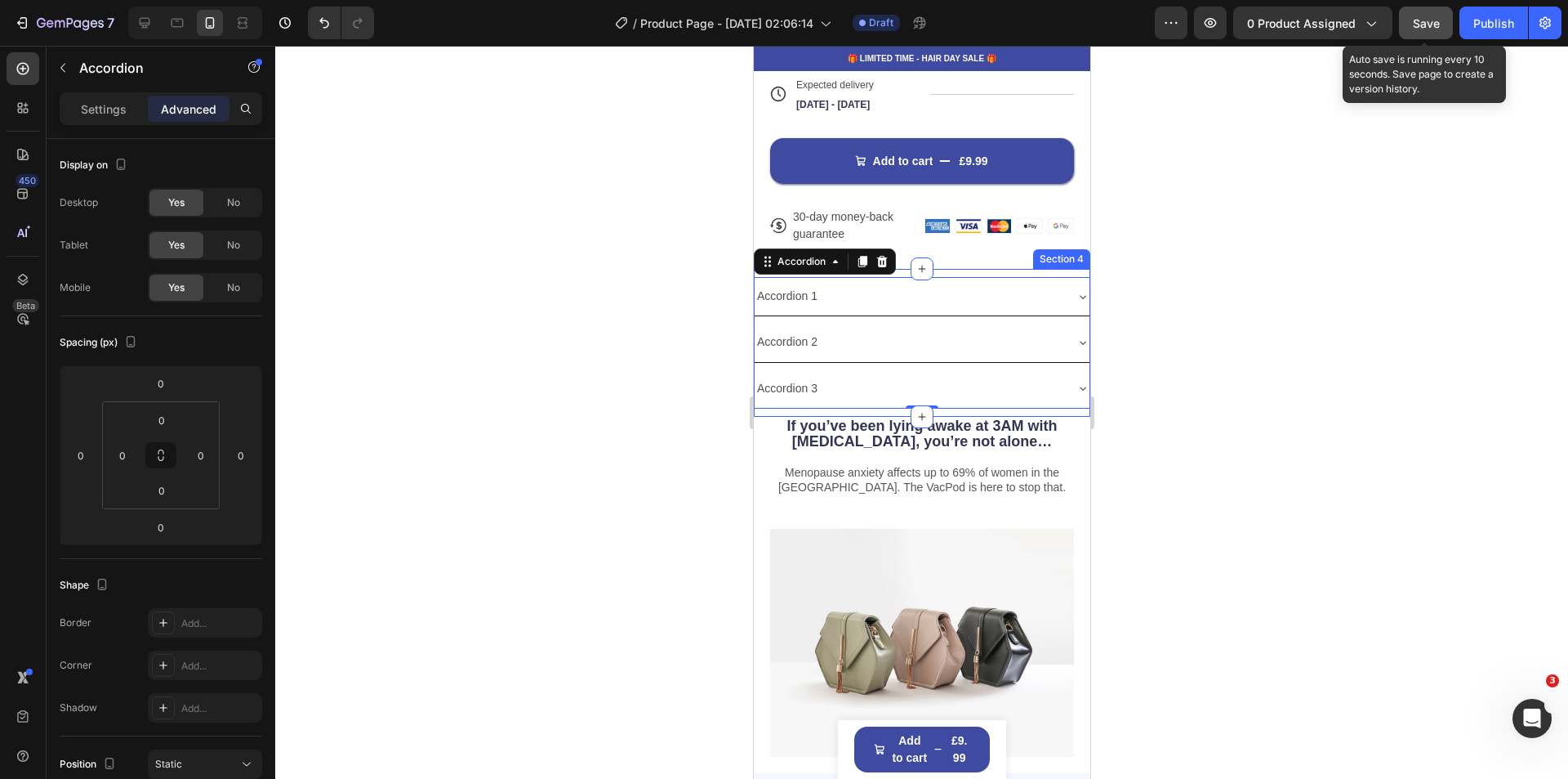
click at [1012, 269] on div "Accordion 1 Accordion 2 Accordion 3 Accordion 0 Section 4" at bounding box center [920, 342] width 336 height 148
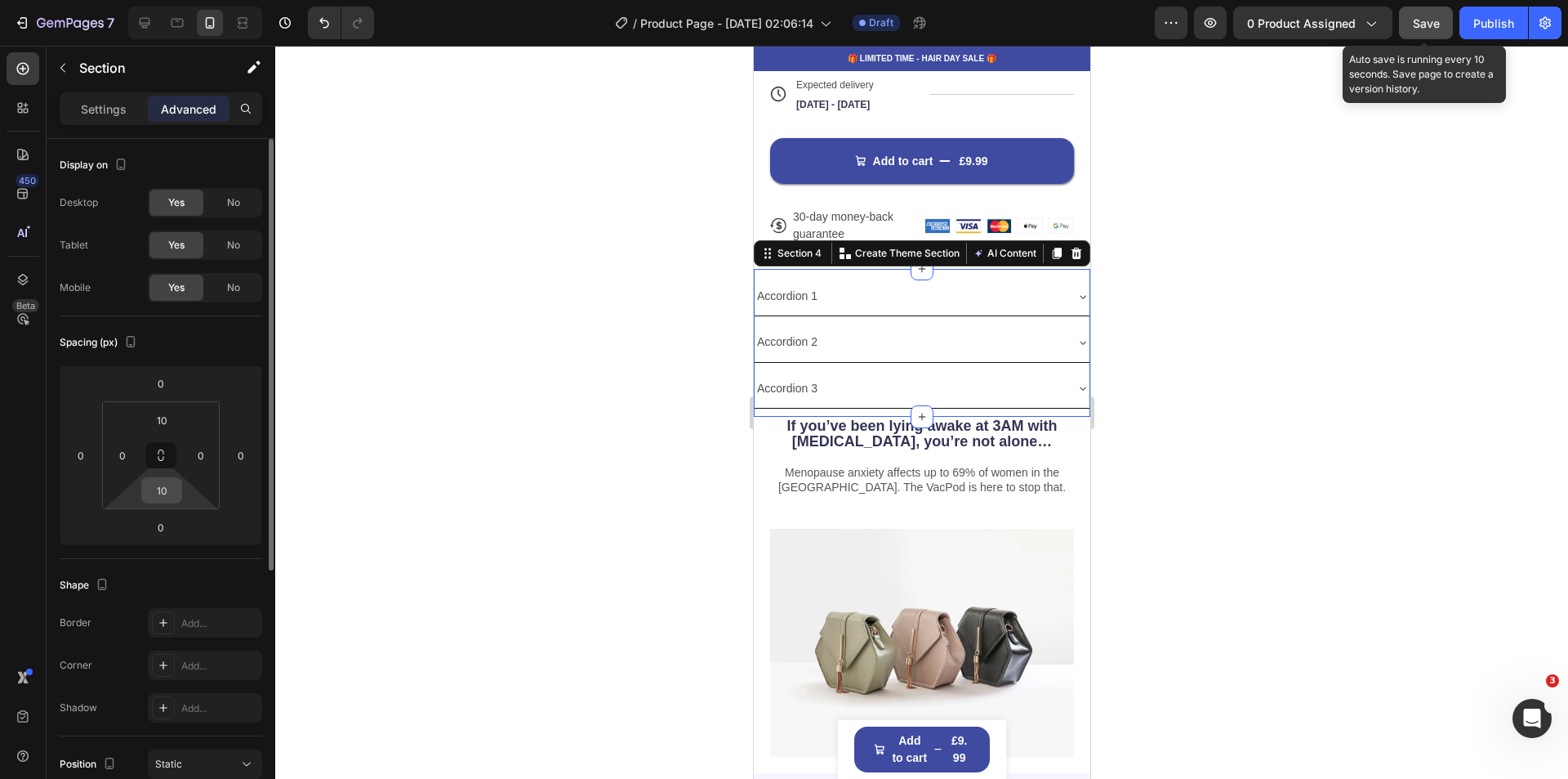
click at [164, 490] on input "10" at bounding box center [161, 490] width 33 height 24
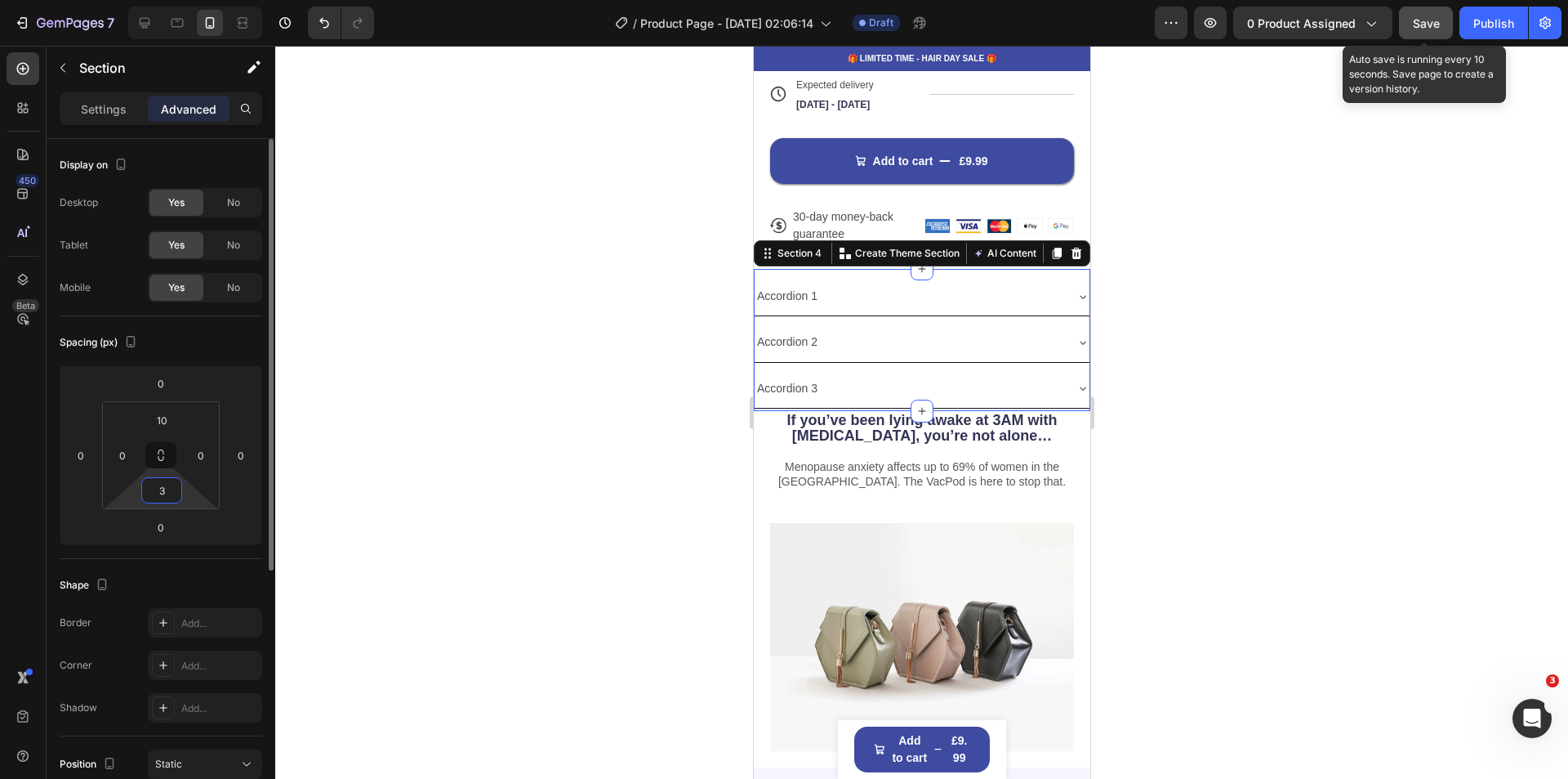
type input "30"
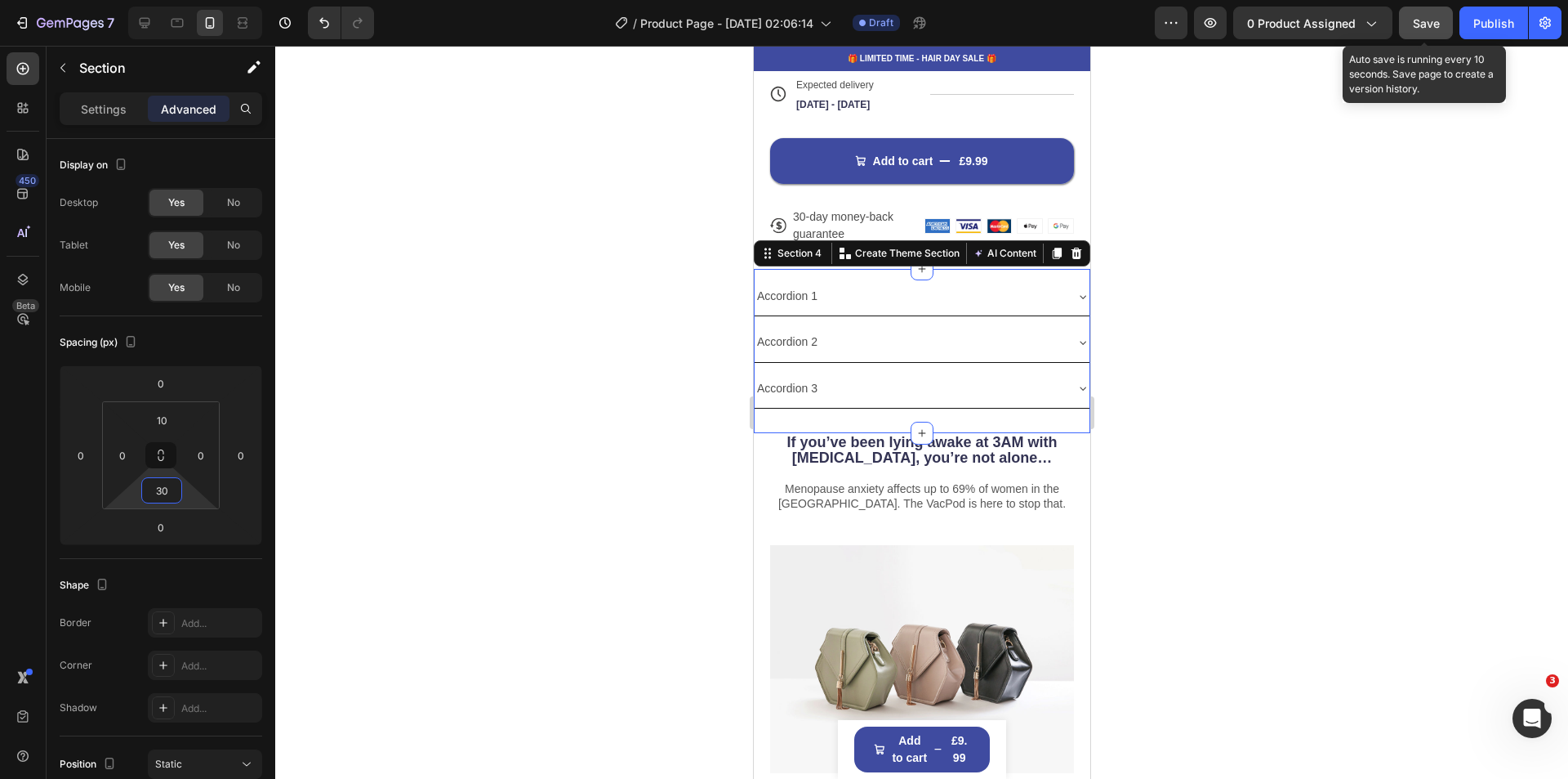
click at [1453, 607] on div at bounding box center [921, 412] width 1293 height 733
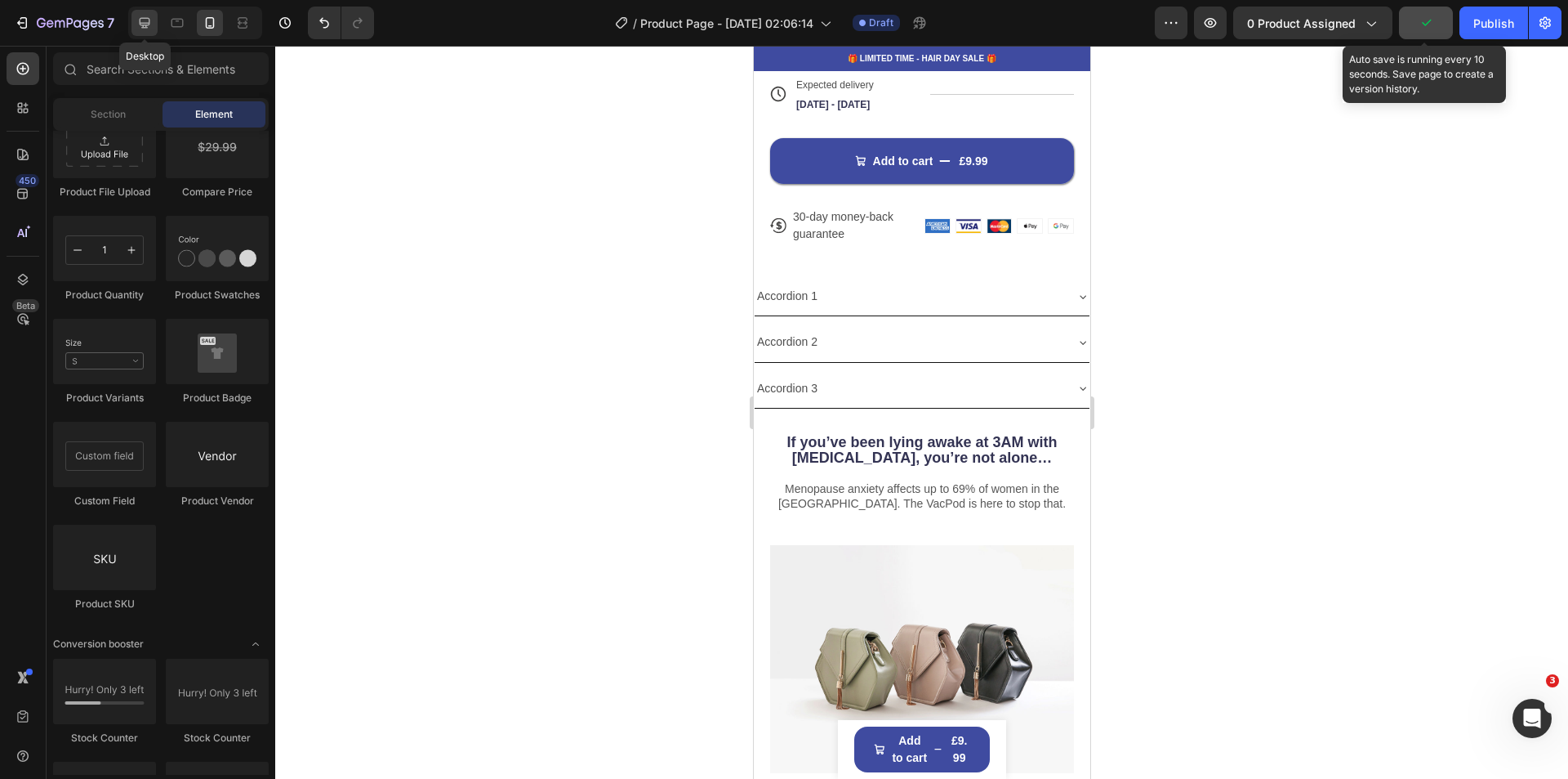
click at [144, 31] on div at bounding box center [144, 23] width 26 height 26
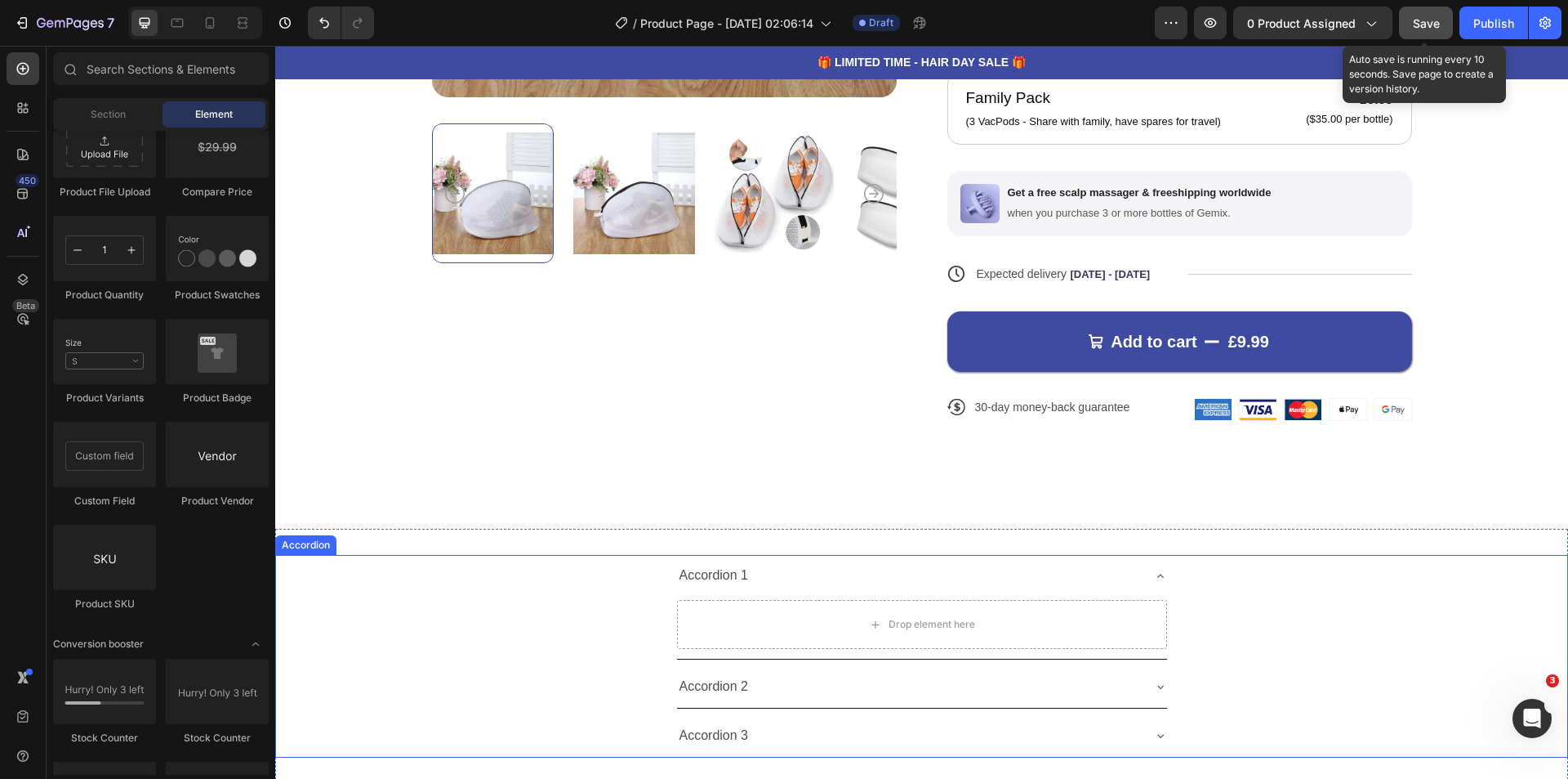
scroll to position [572, 0]
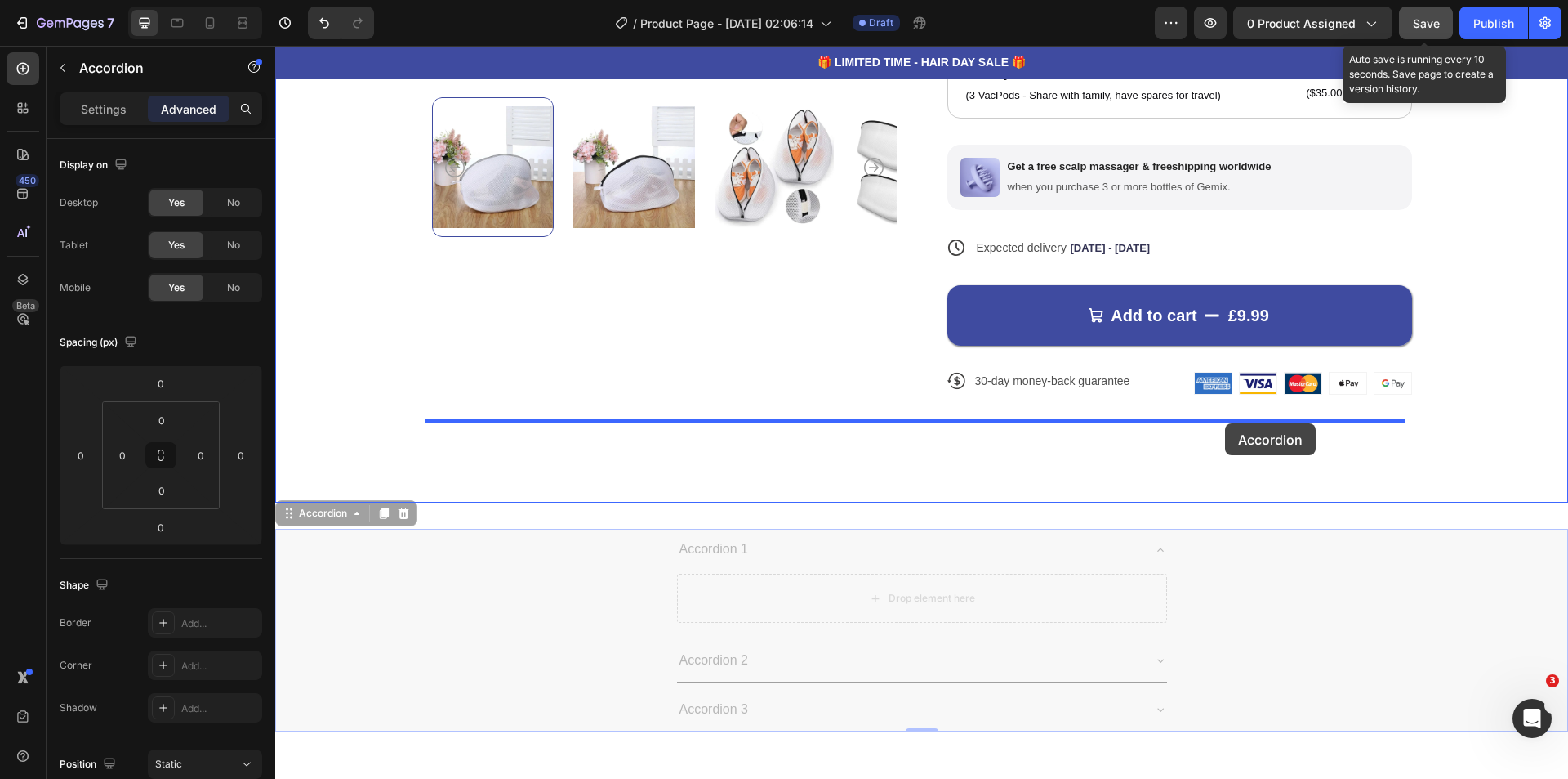
drag, startPoint x: 1197, startPoint y: 554, endPoint x: 1225, endPoint y: 423, distance: 134.0
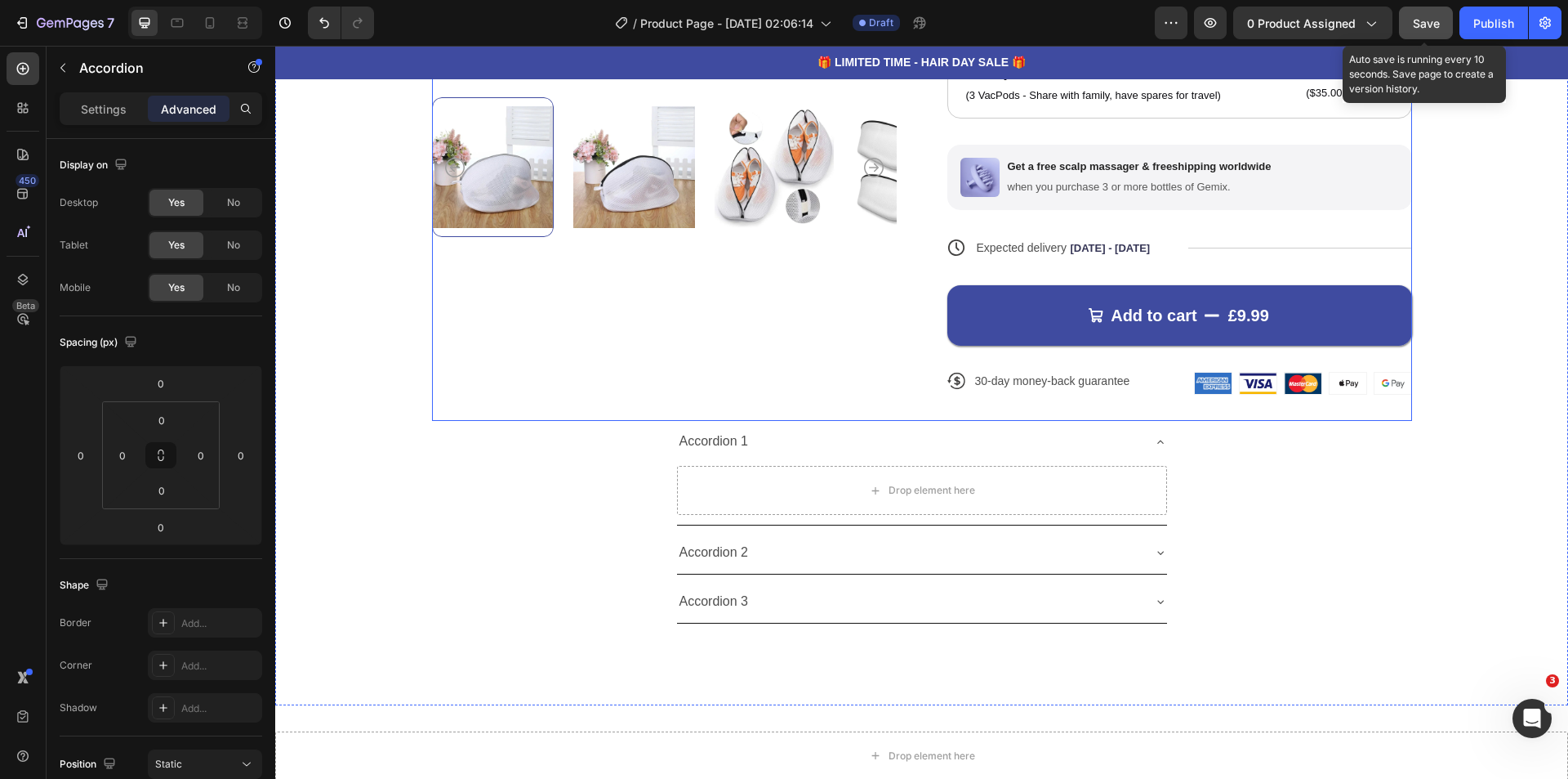
scroll to position [817, 0]
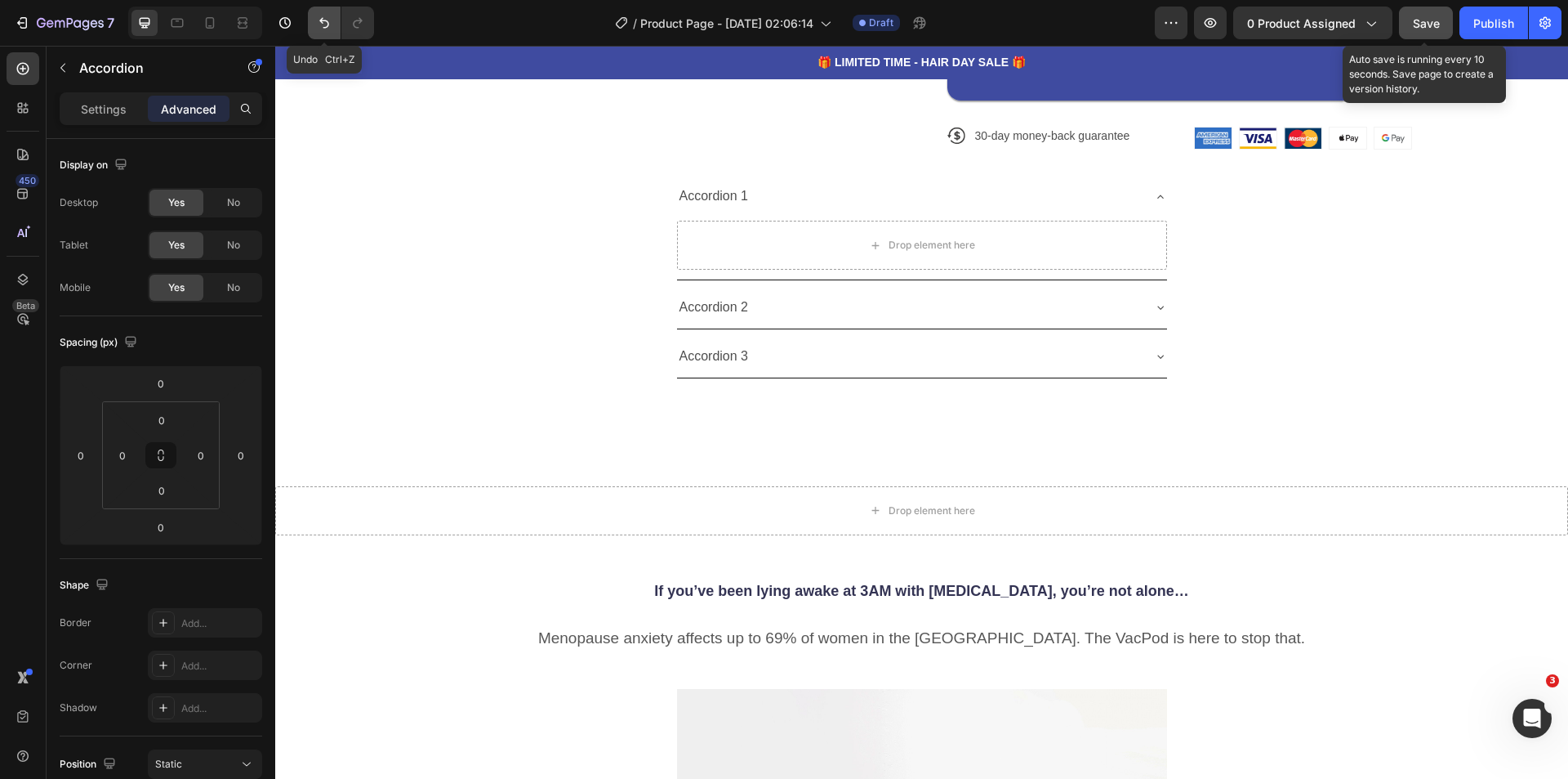
click at [330, 24] on icon "Undo/Redo" at bounding box center [325, 23] width 17 height 17
click at [326, 23] on icon "Undo/Redo" at bounding box center [325, 23] width 17 height 17
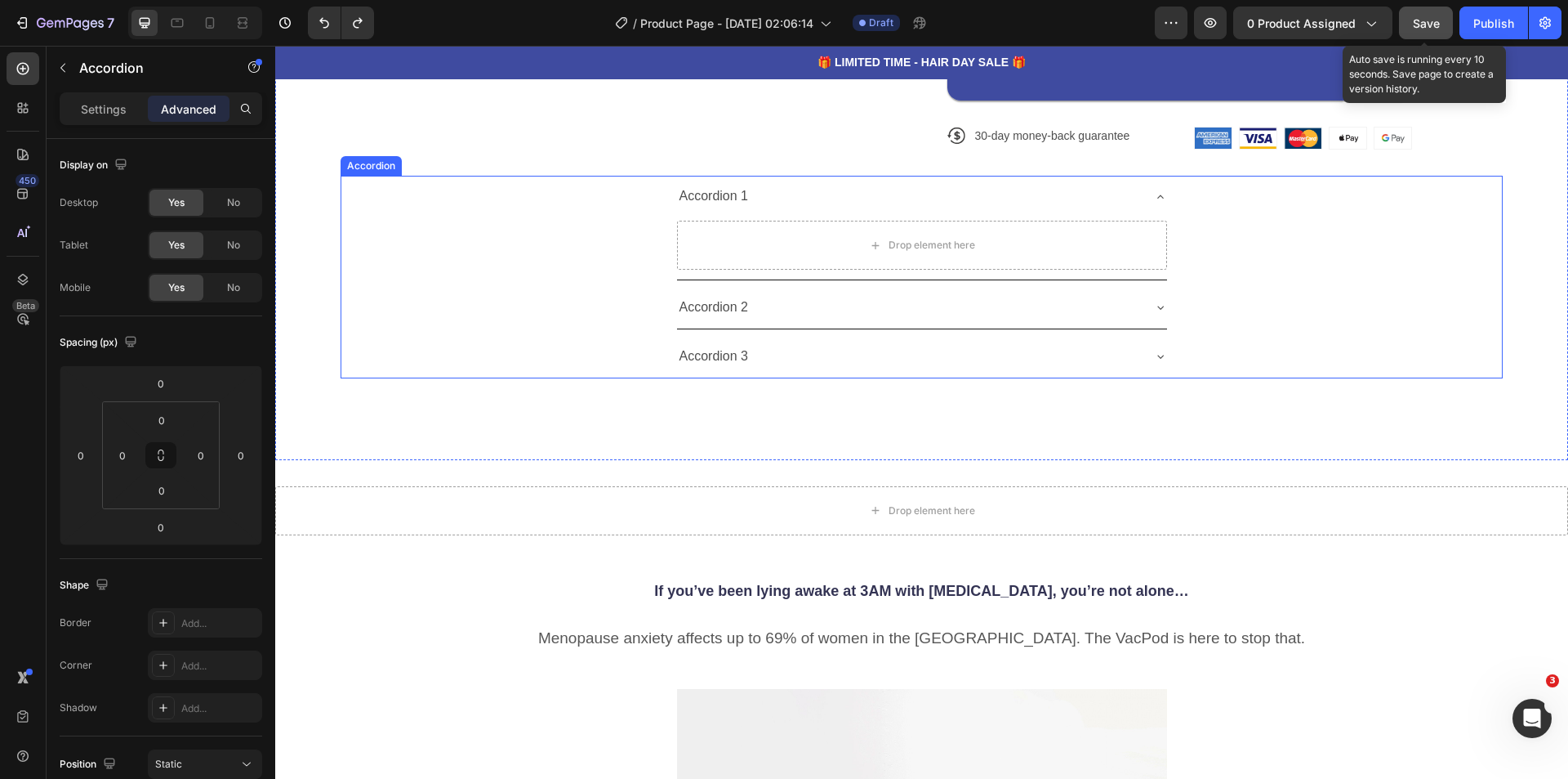
scroll to position [572, 0]
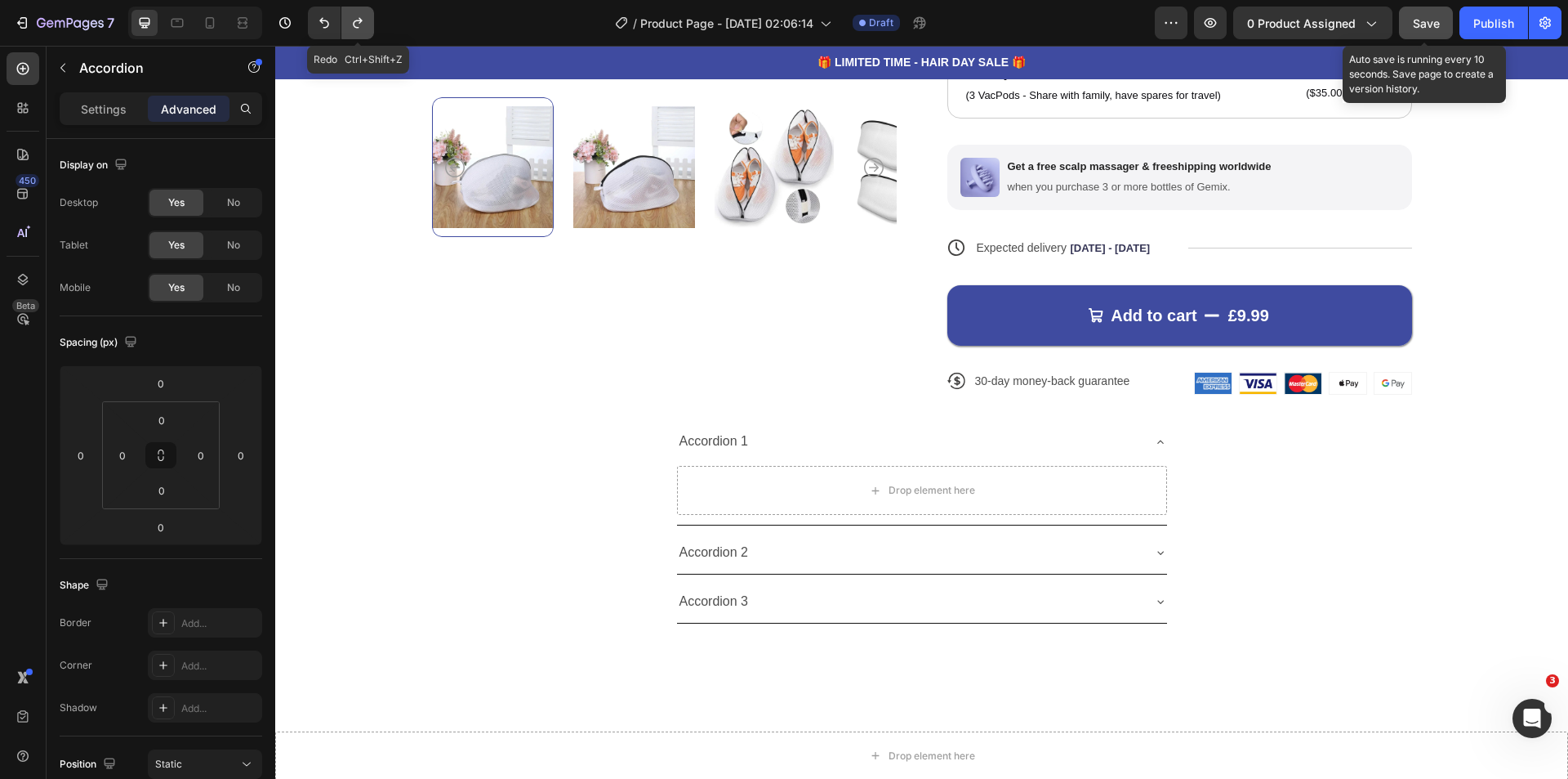
click at [363, 26] on icon "Undo/Redo" at bounding box center [358, 23] width 17 height 17
click at [360, 23] on icon "Undo/Redo" at bounding box center [358, 23] width 17 height 17
click at [320, 28] on icon "Undo/Redo" at bounding box center [325, 23] width 17 height 17
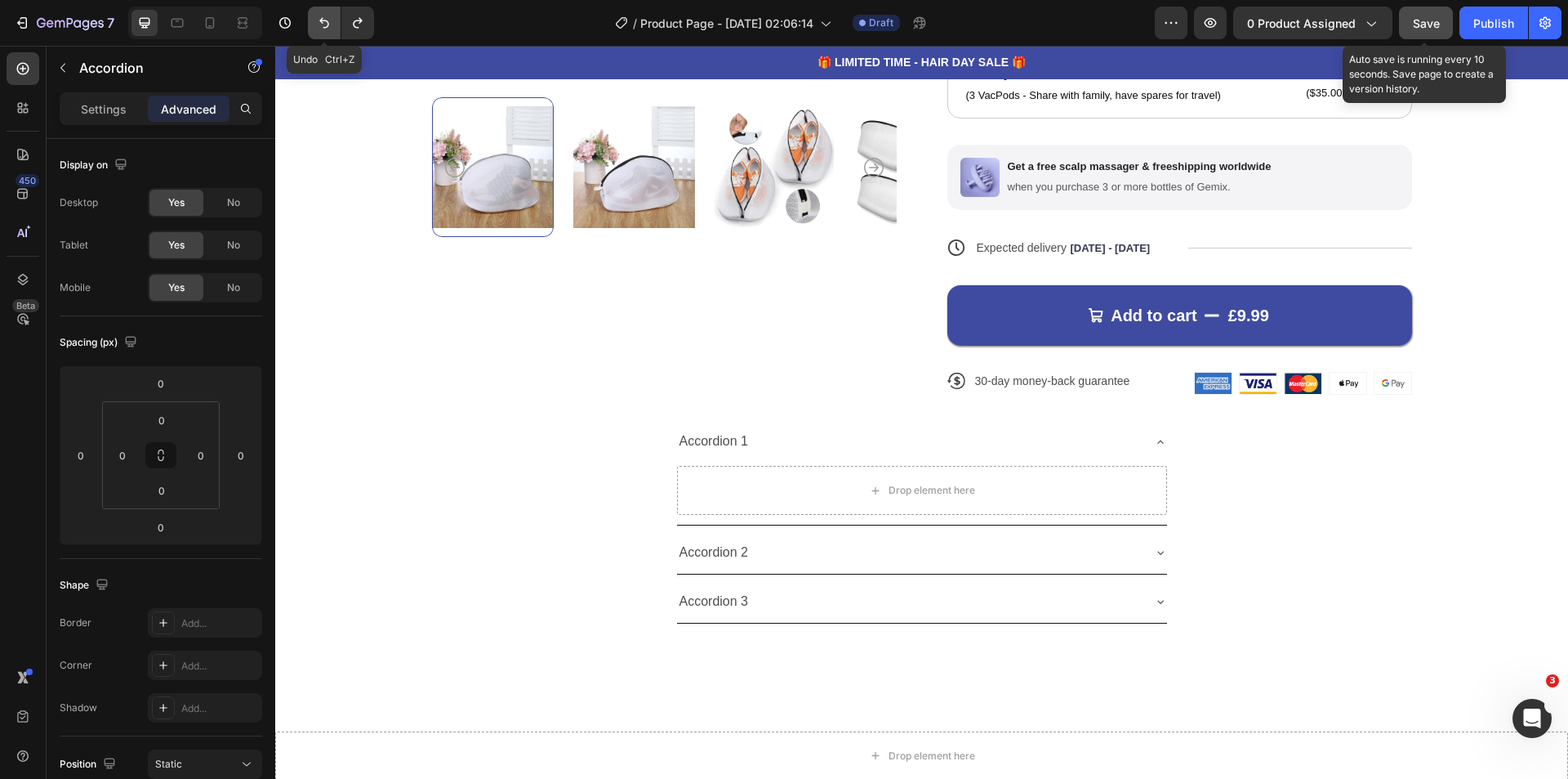
click at [320, 28] on icon "Undo/Redo" at bounding box center [325, 23] width 17 height 17
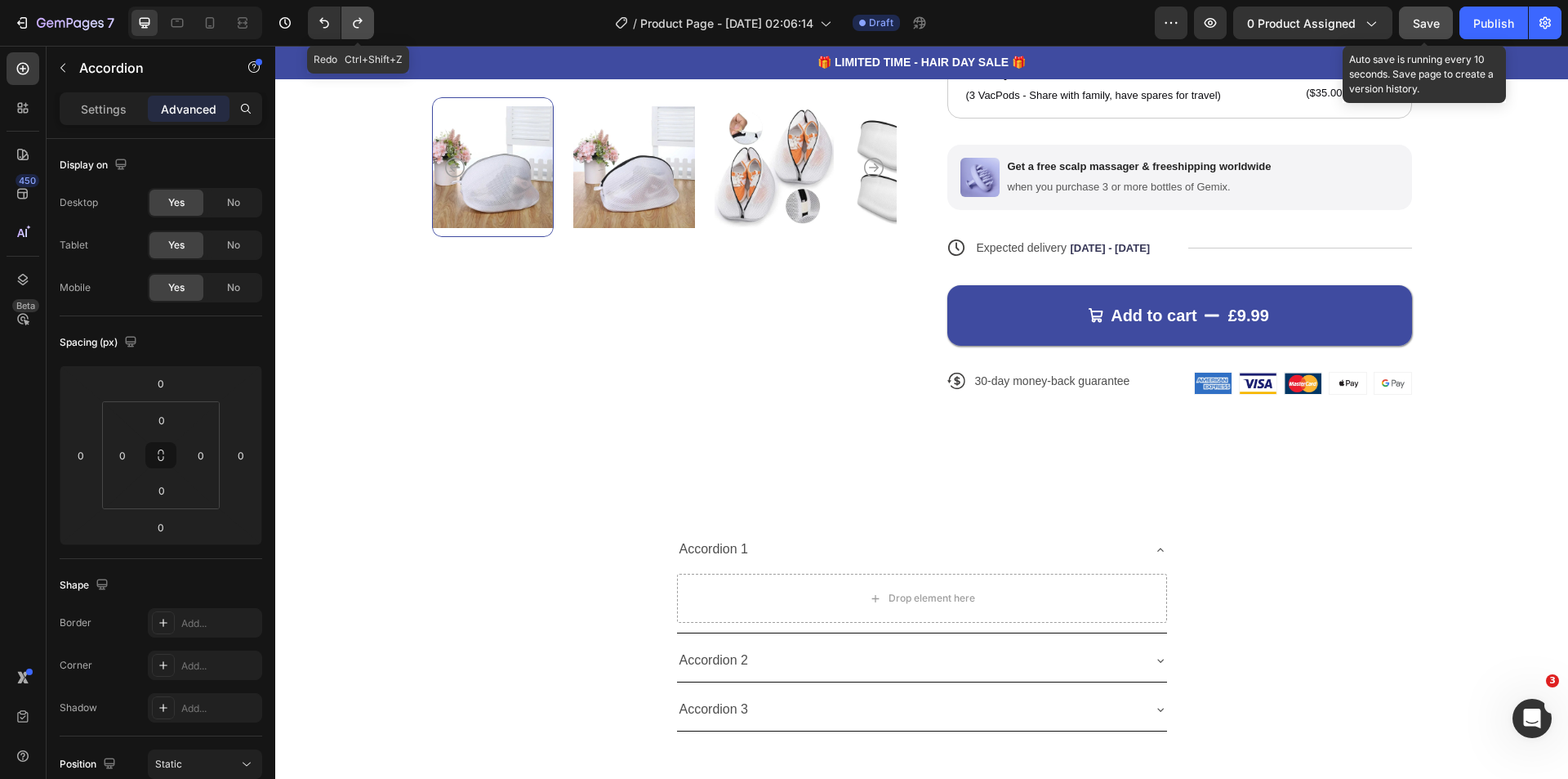
click at [356, 28] on icon "Undo/Redo" at bounding box center [358, 23] width 17 height 17
click at [356, 29] on icon "Undo/Redo" at bounding box center [358, 23] width 17 height 17
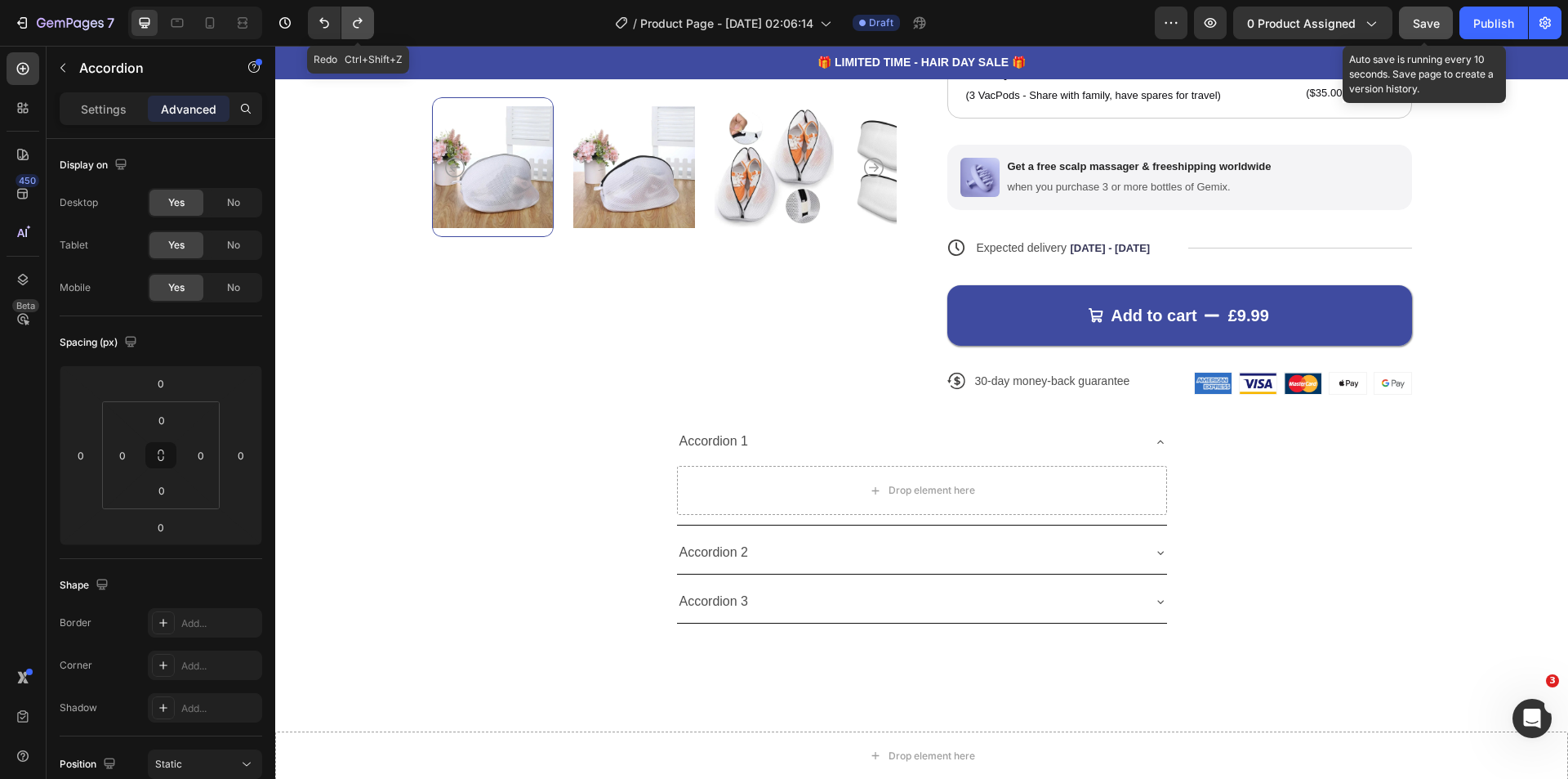
click at [356, 29] on icon "Undo/Redo" at bounding box center [358, 23] width 17 height 17
click at [215, 11] on div at bounding box center [209, 23] width 26 height 26
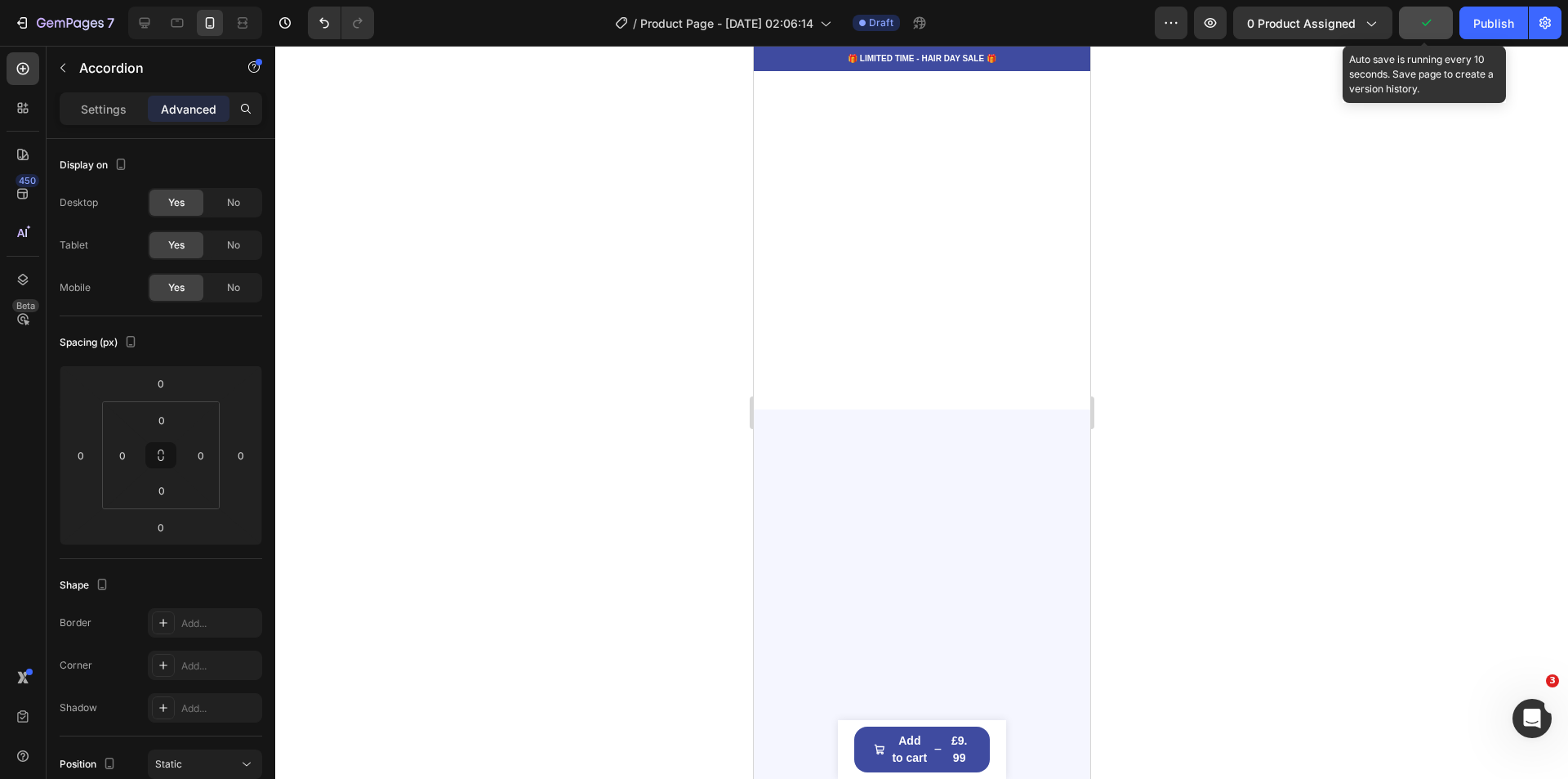
scroll to position [752, 0]
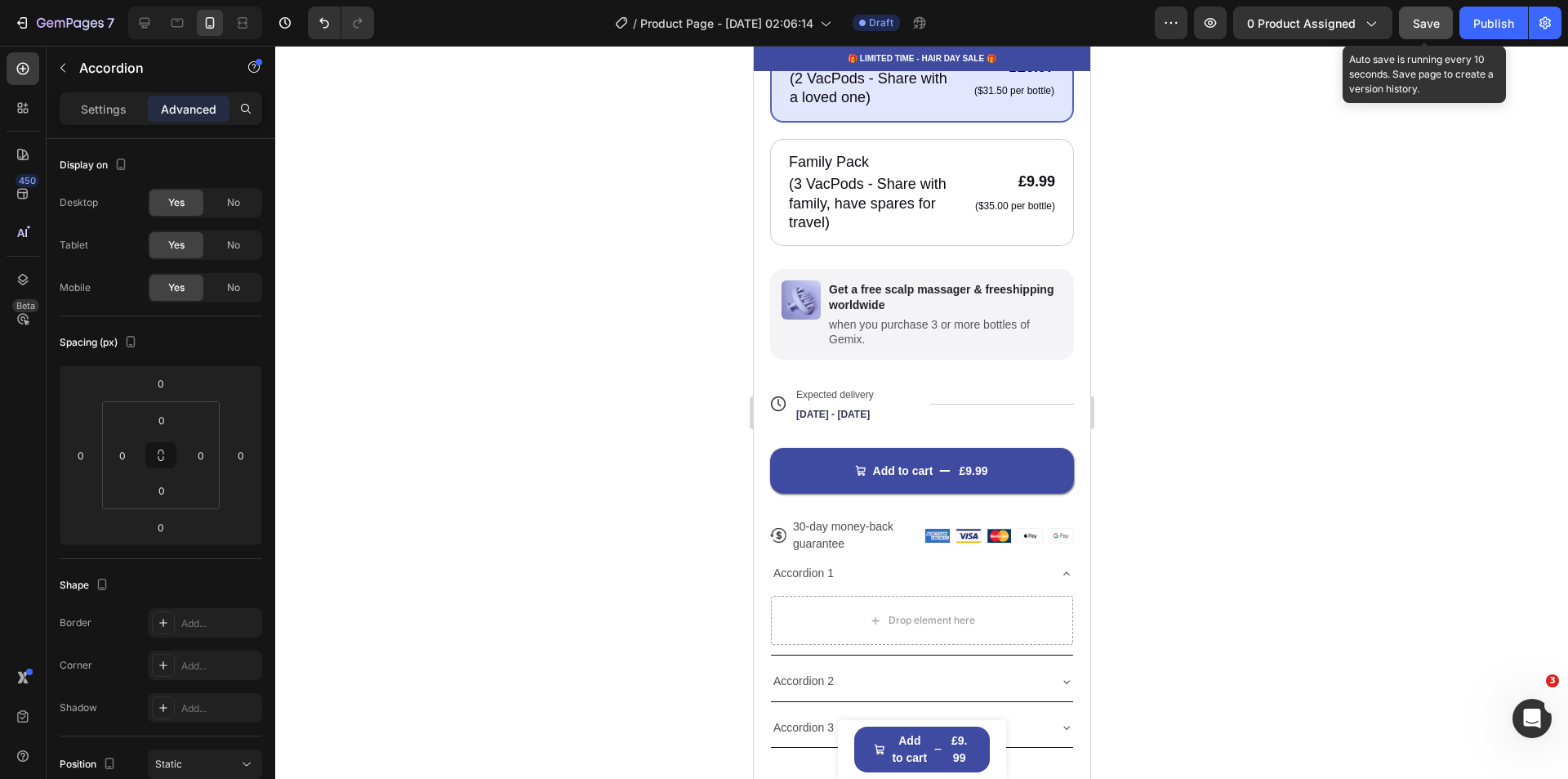
click at [1450, 534] on div at bounding box center [921, 412] width 1293 height 733
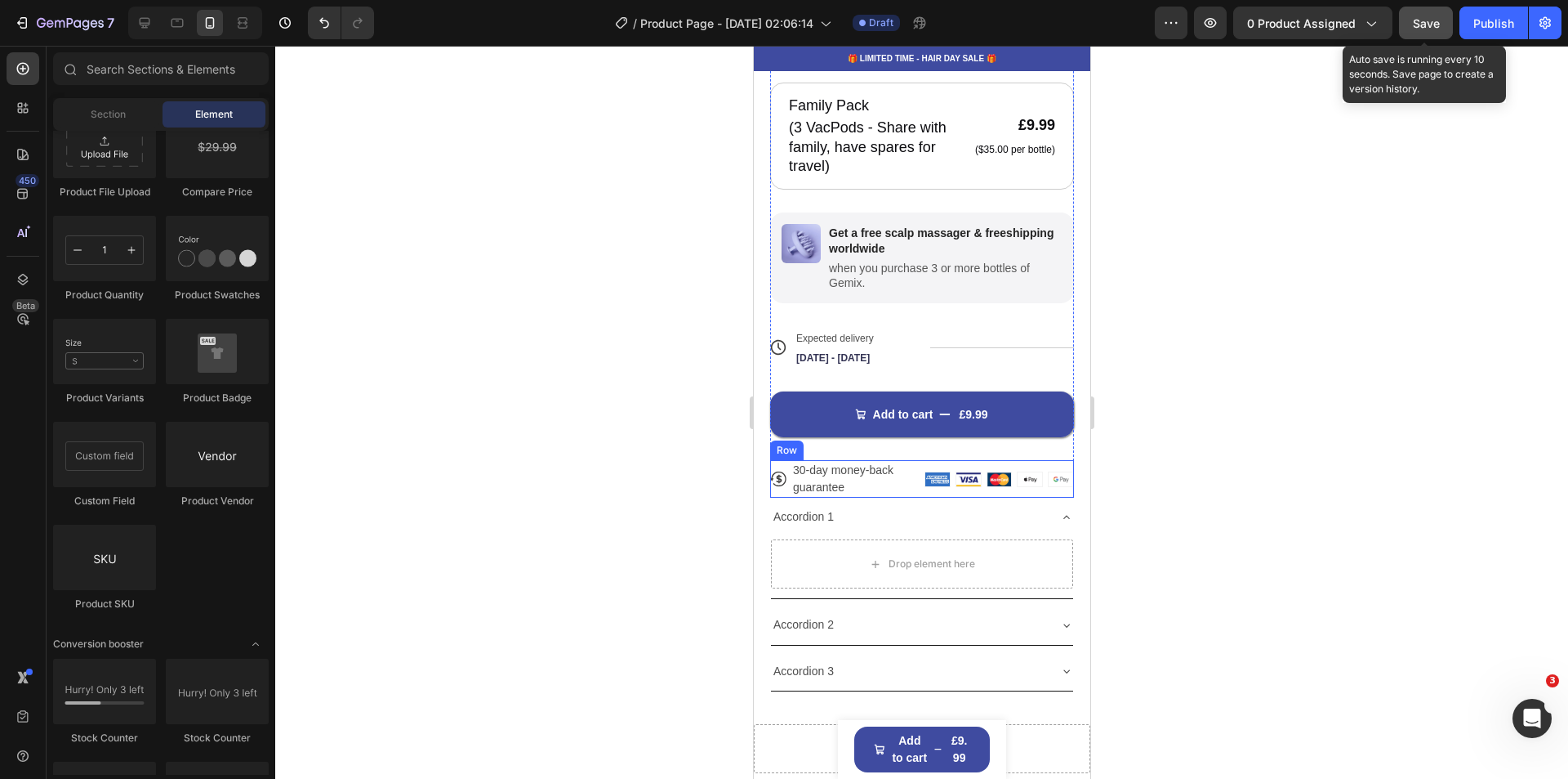
scroll to position [916, 0]
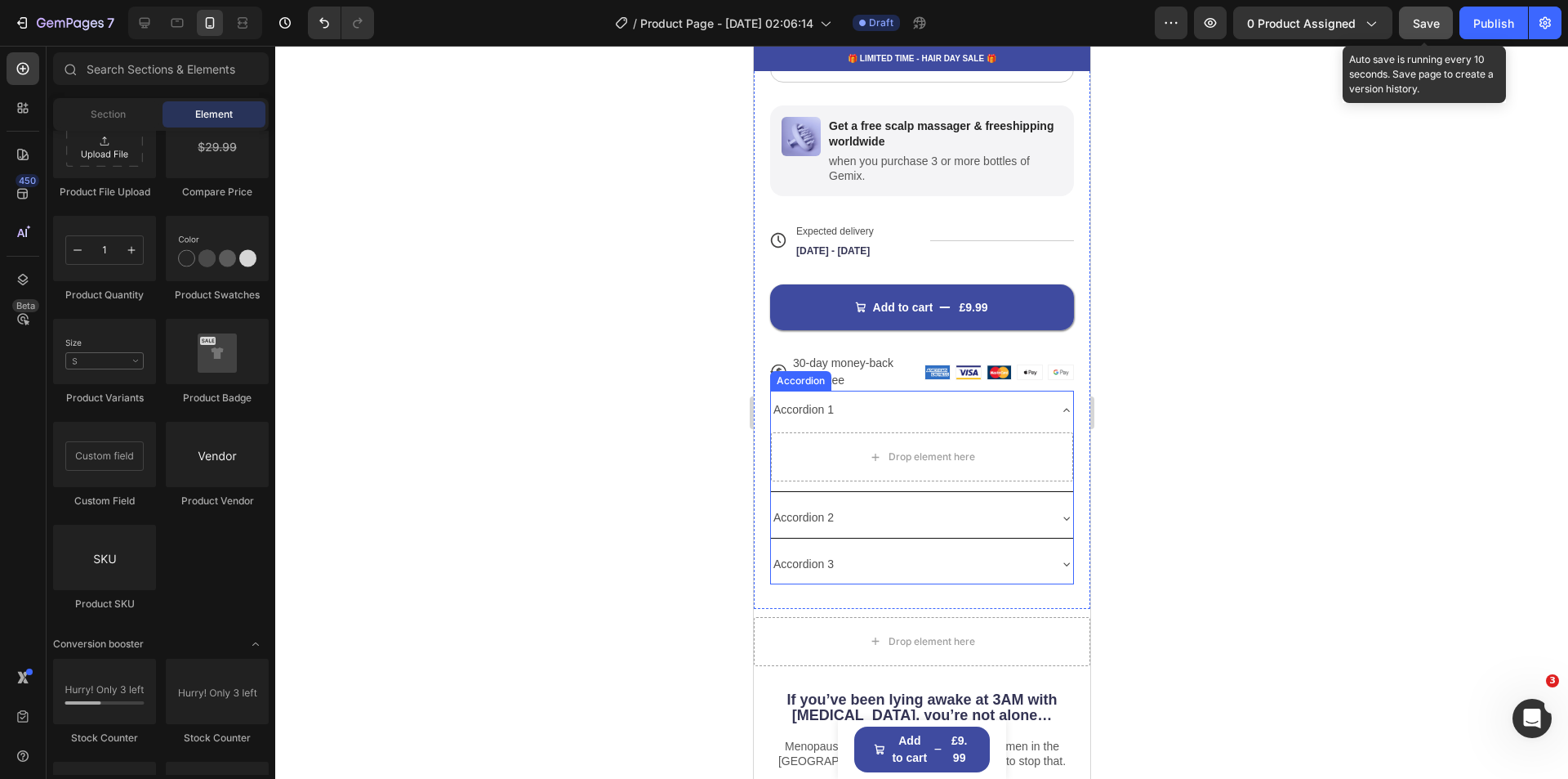
click at [1059, 403] on icon at bounding box center [1066, 410] width 13 height 13
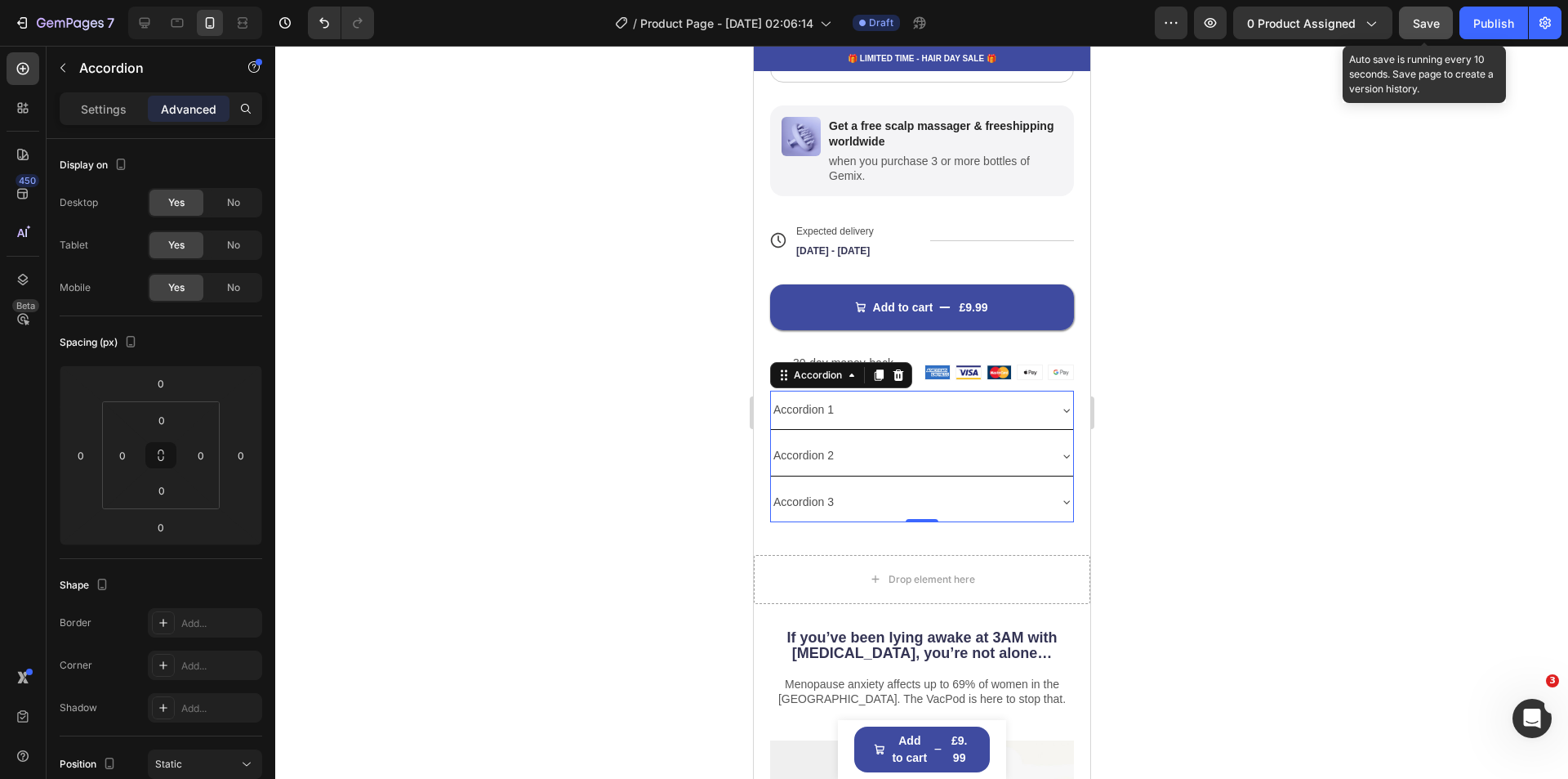
click at [1062, 408] on icon at bounding box center [1066, 410] width 7 height 3
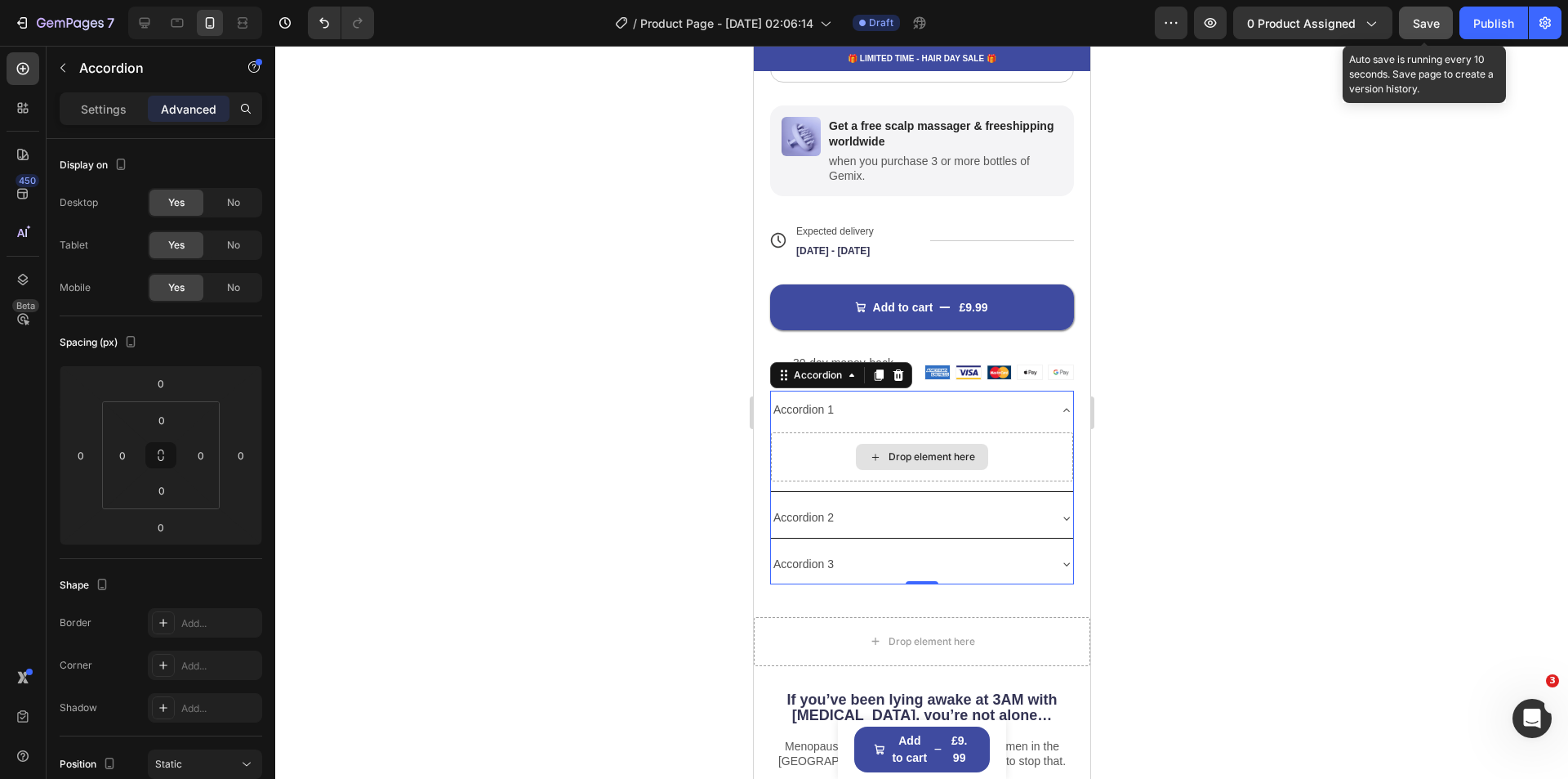
click at [888, 450] on div "Drop element here" at bounding box center [931, 457] width 87 height 13
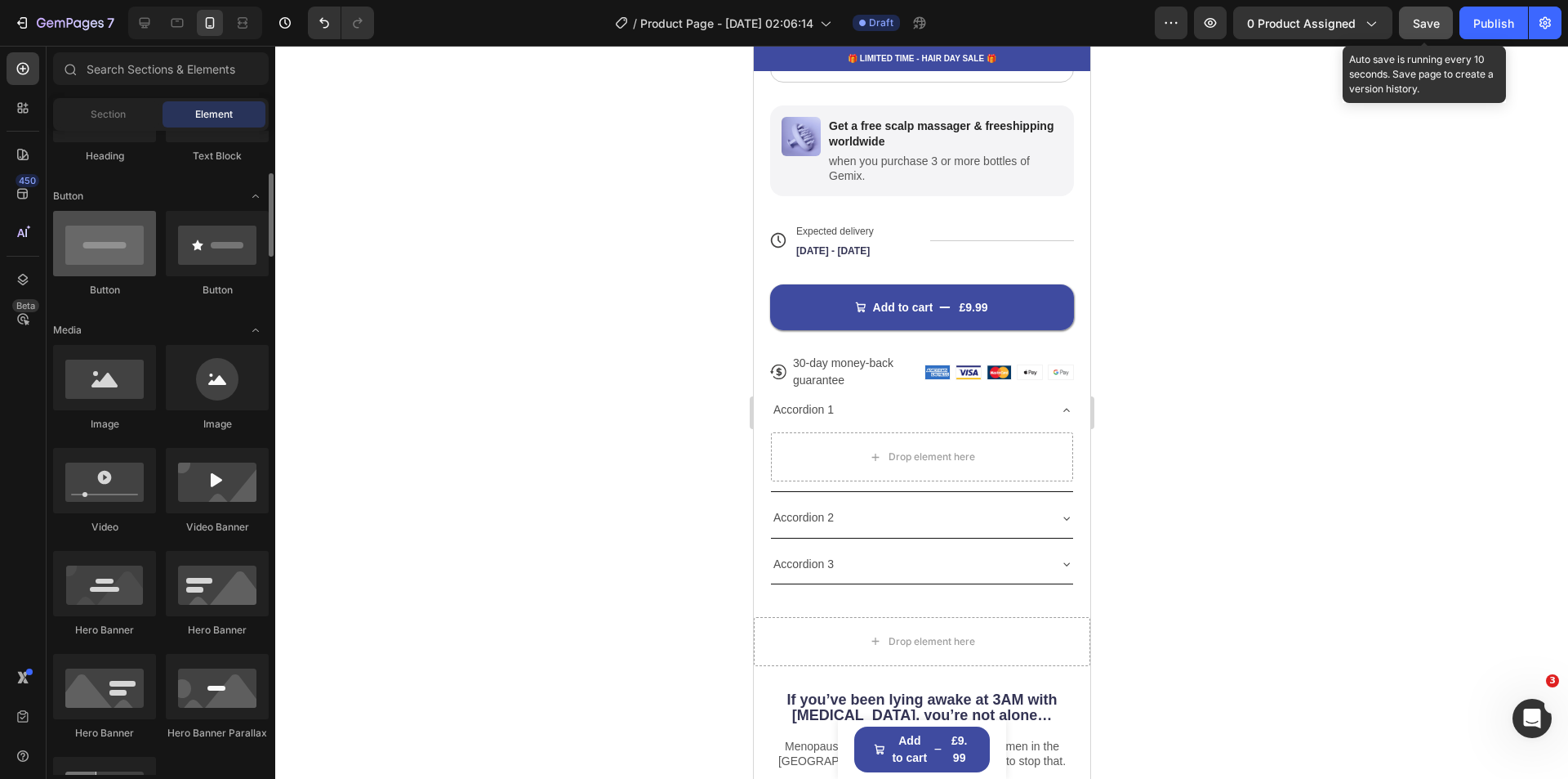
scroll to position [0, 0]
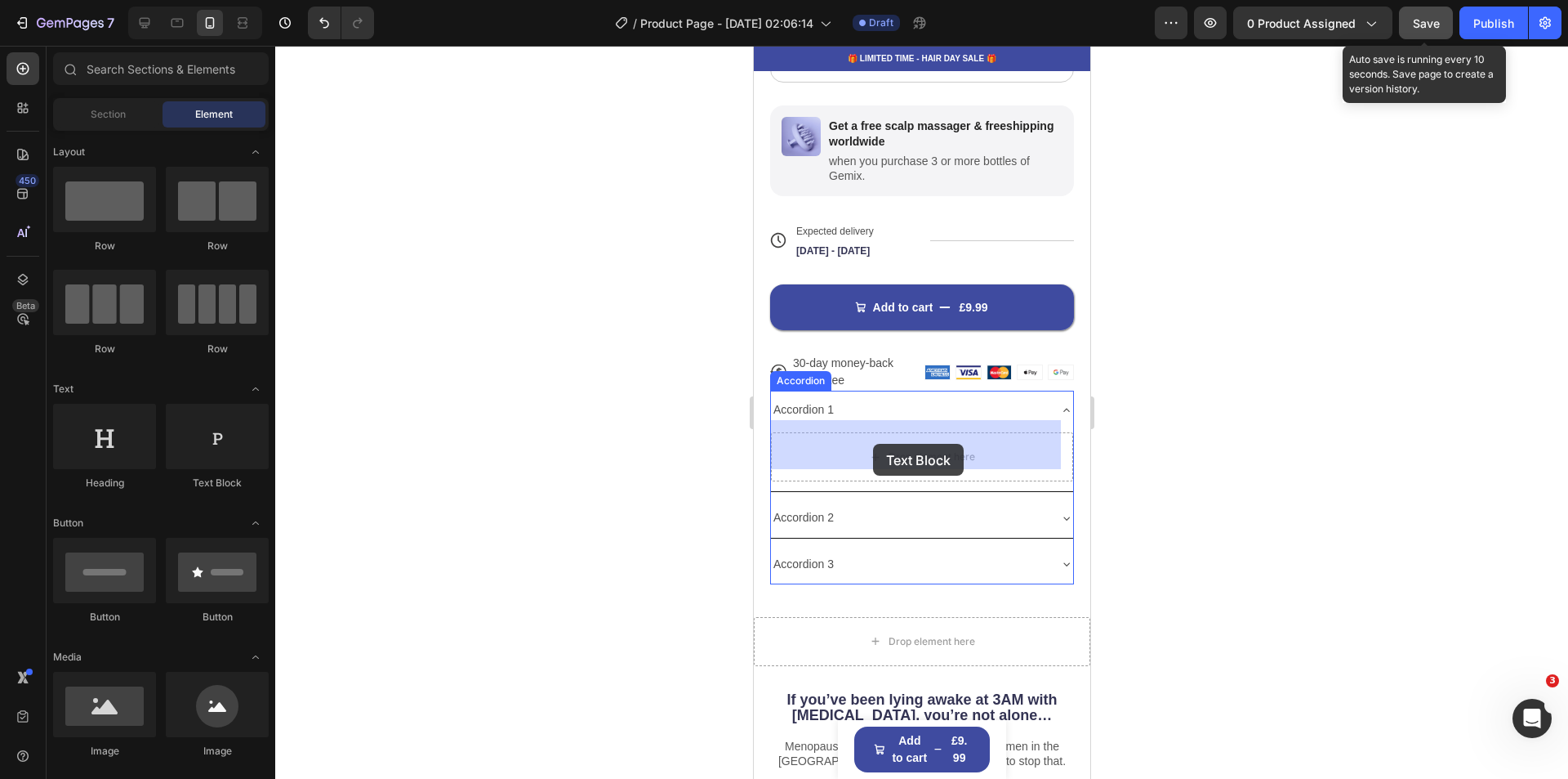
drag, startPoint x: 967, startPoint y: 478, endPoint x: 872, endPoint y: 443, distance: 101.2
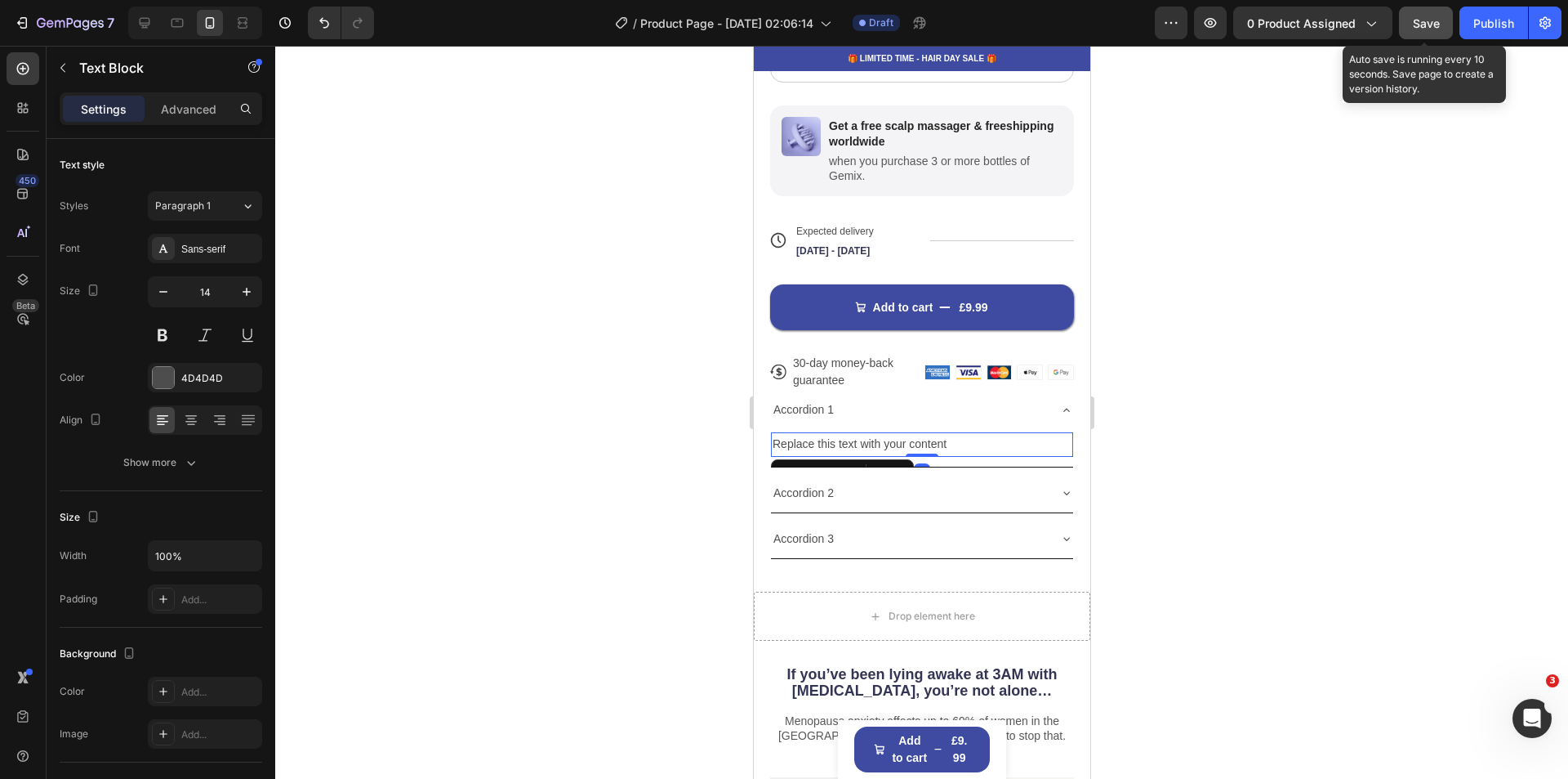
click at [1249, 488] on div at bounding box center [921, 412] width 1293 height 733
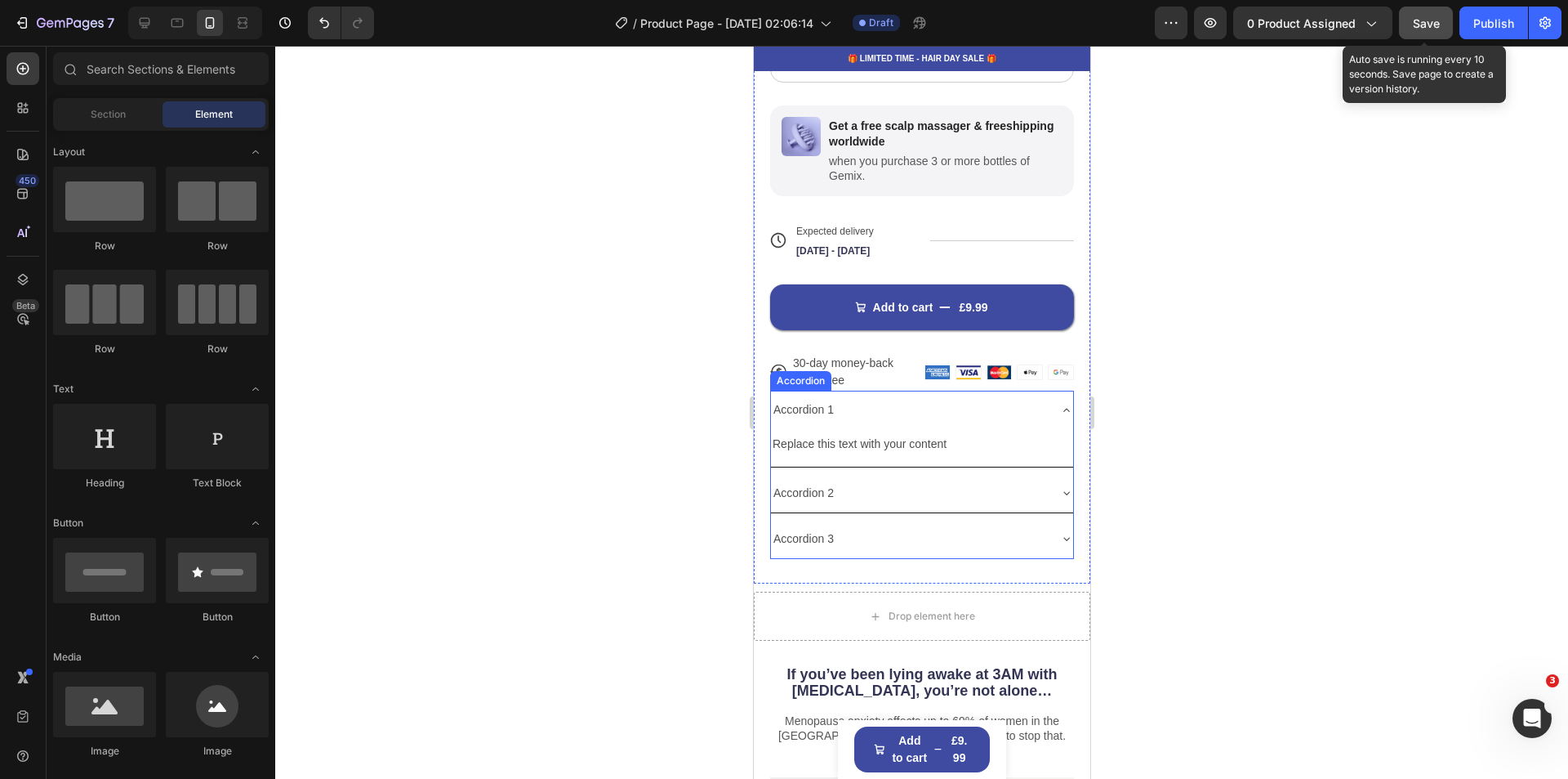
click at [1059, 486] on icon at bounding box center [1066, 493] width 13 height 13
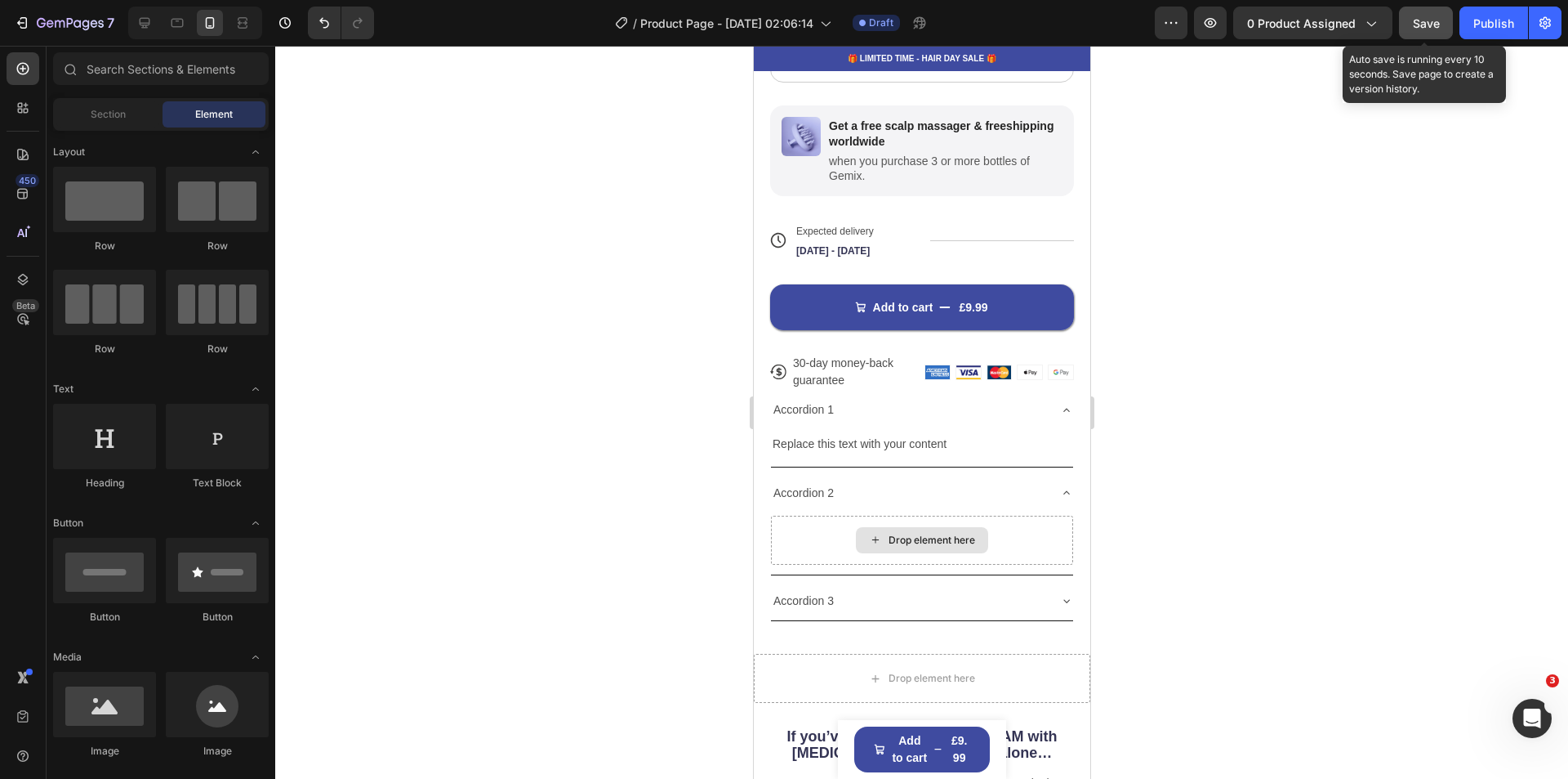
click at [880, 527] on div "Drop element here" at bounding box center [921, 539] width 133 height 26
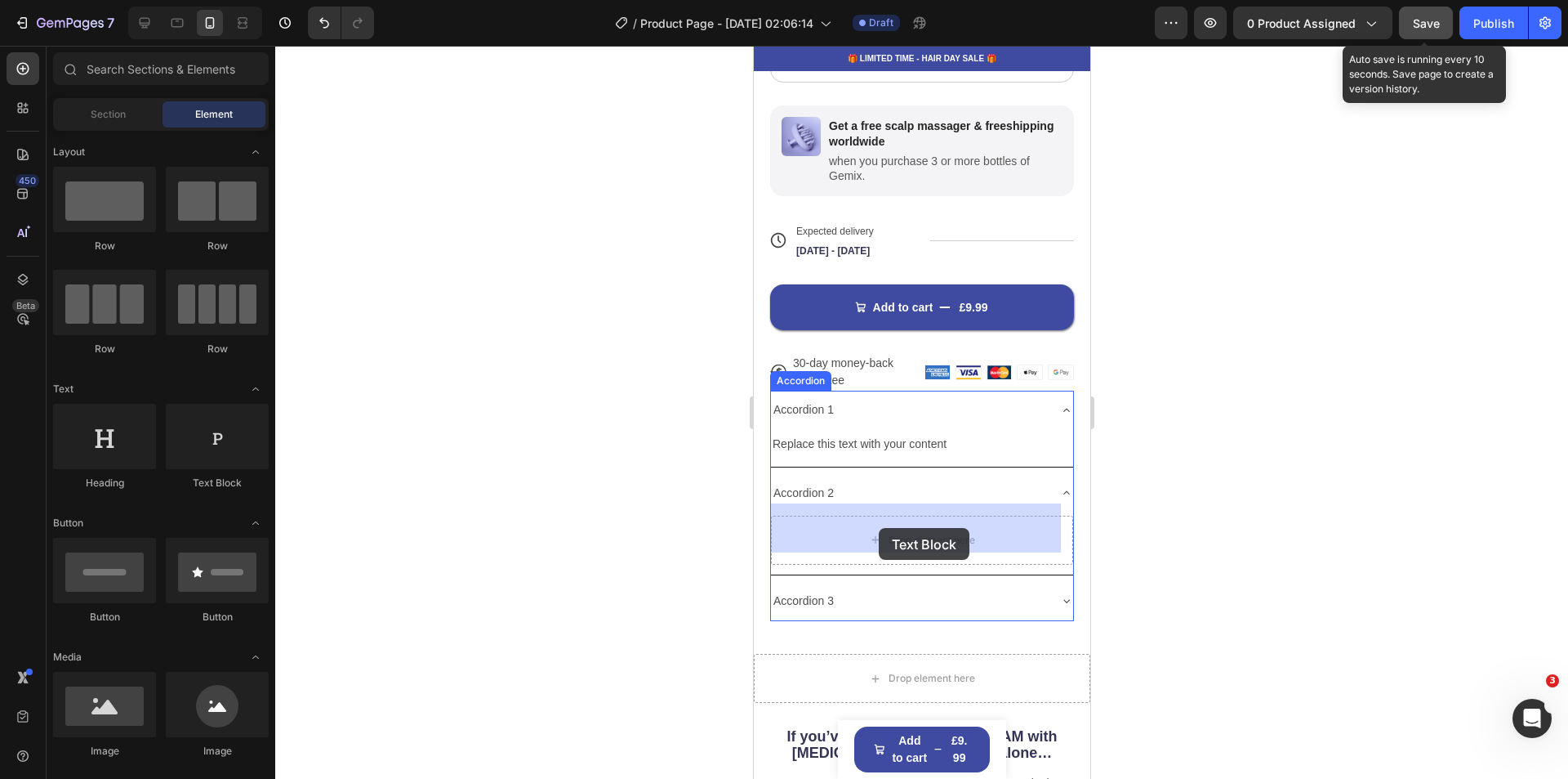
drag, startPoint x: 972, startPoint y: 497, endPoint x: 878, endPoint y: 528, distance: 99.0
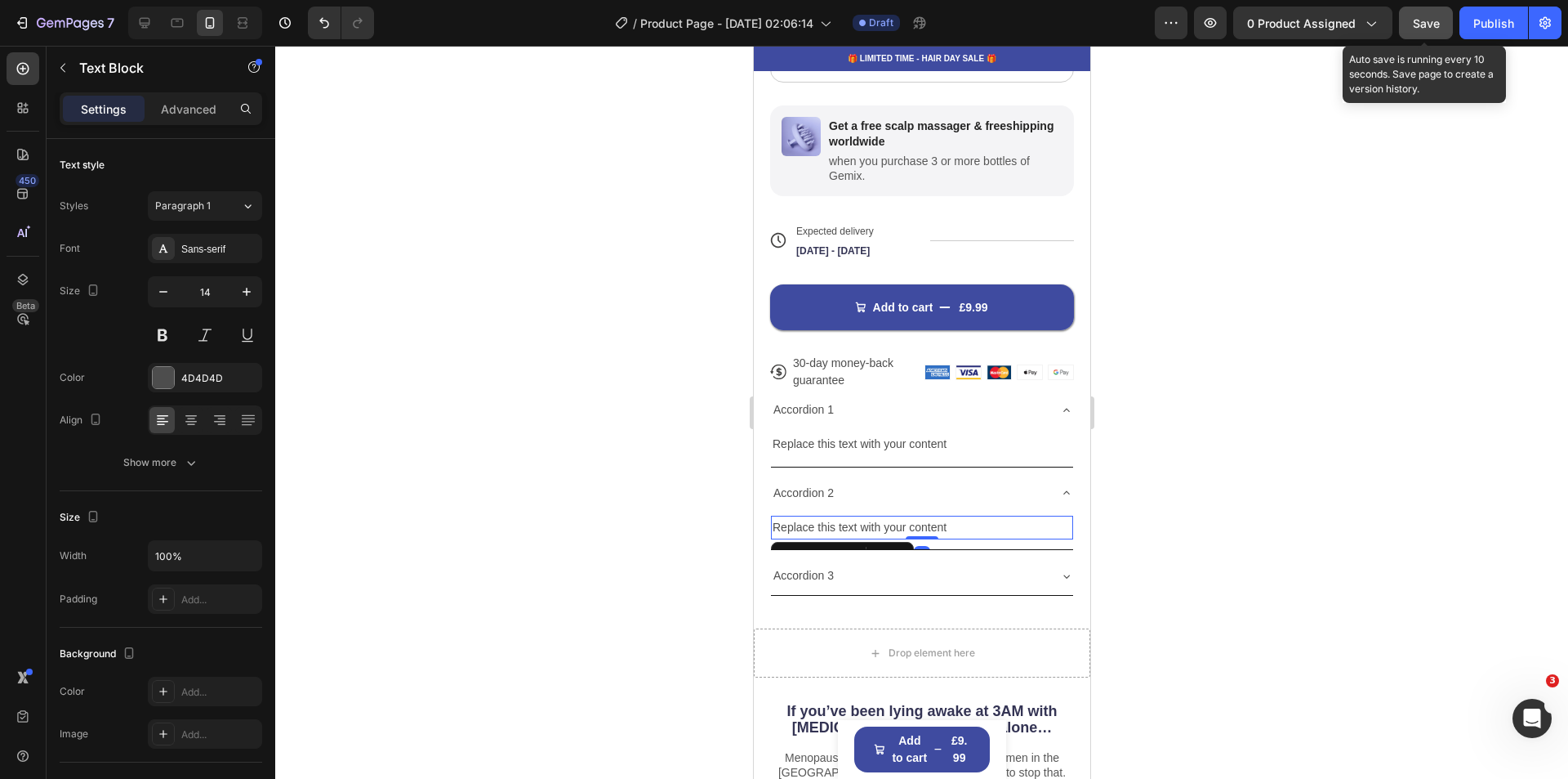
click at [1204, 563] on div at bounding box center [921, 412] width 1293 height 733
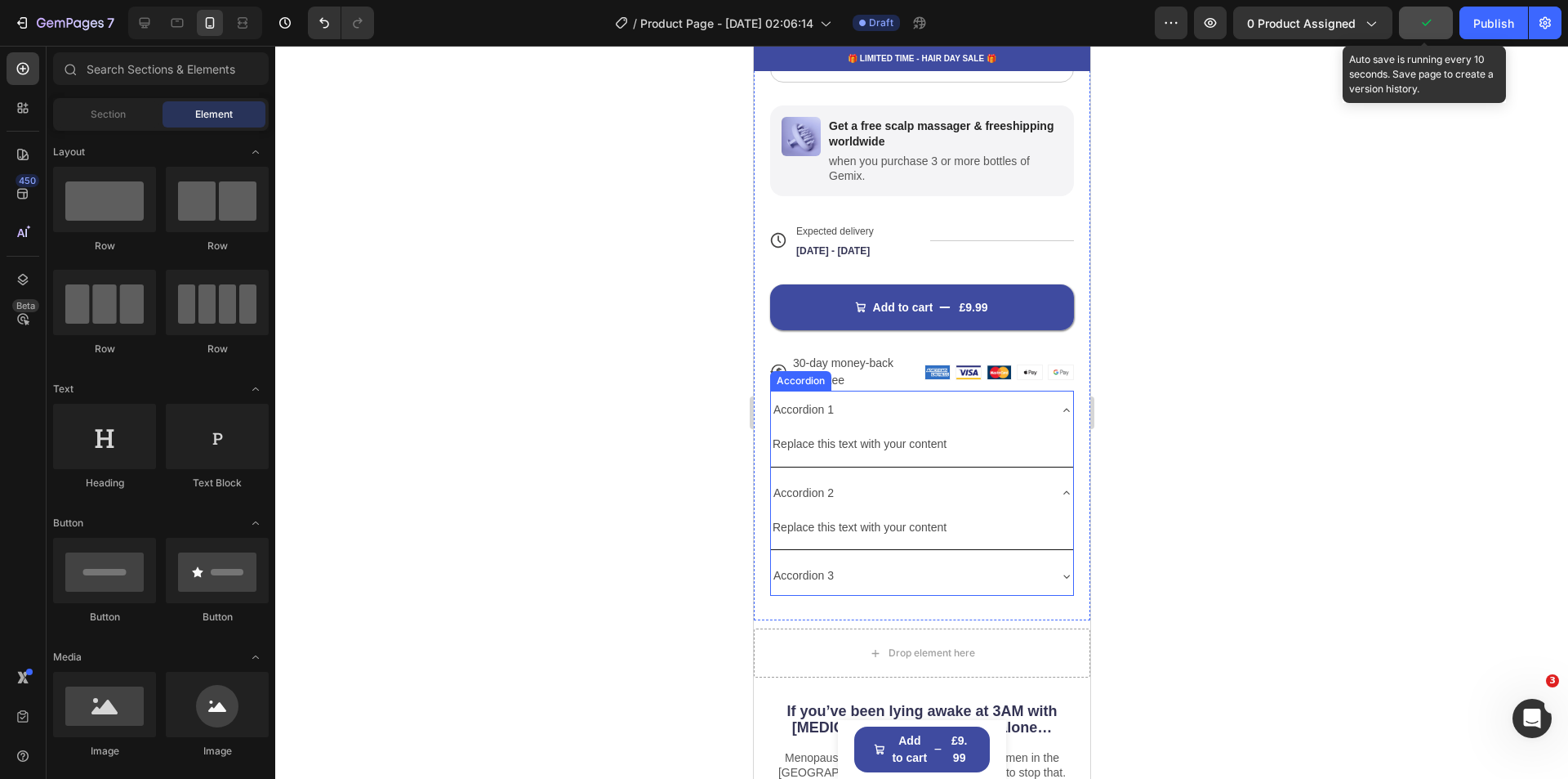
click at [935, 563] on div "Accordion 3" at bounding box center [908, 575] width 276 height 25
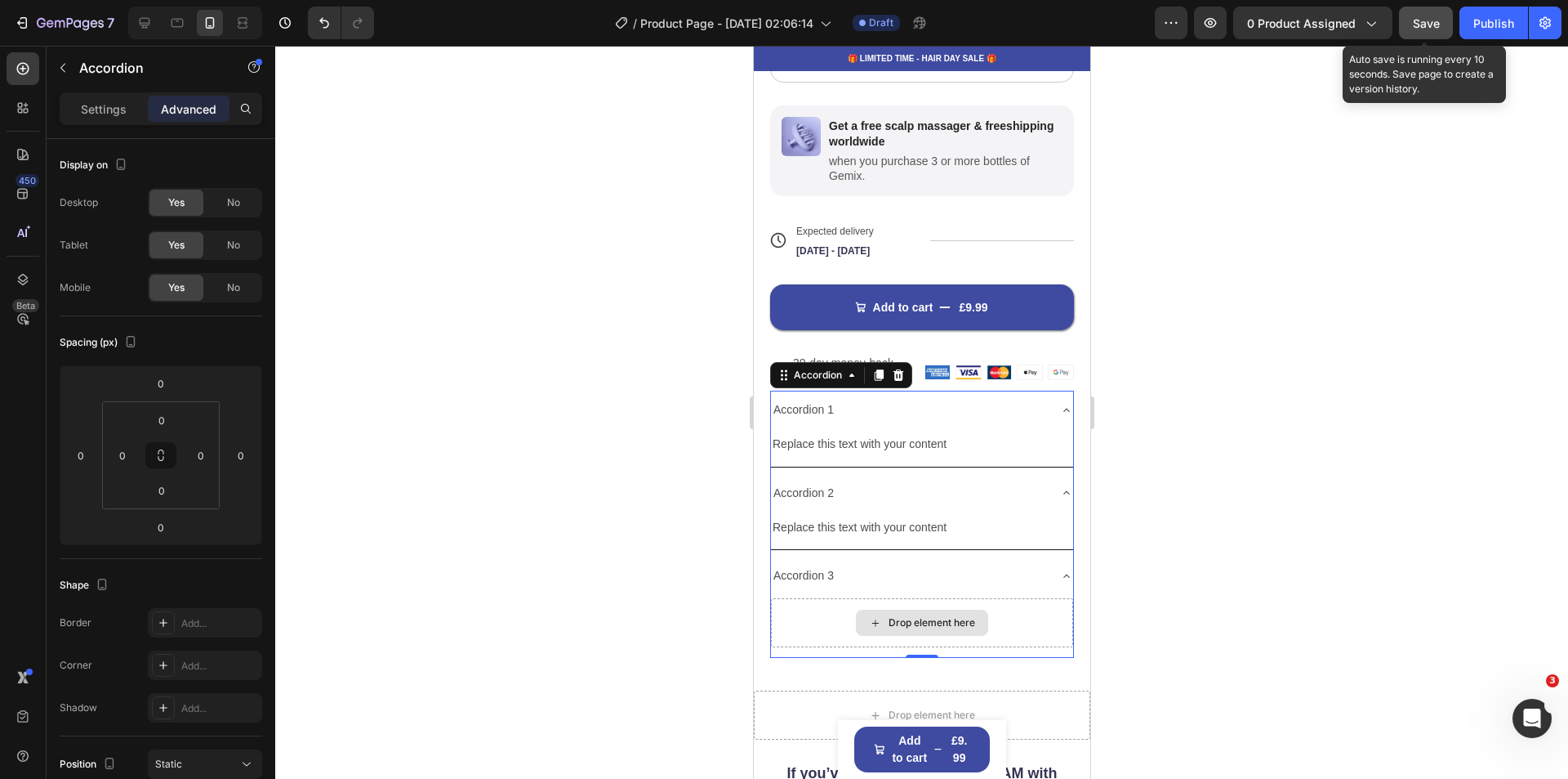
click at [888, 616] on div "Drop element here" at bounding box center [931, 623] width 87 height 13
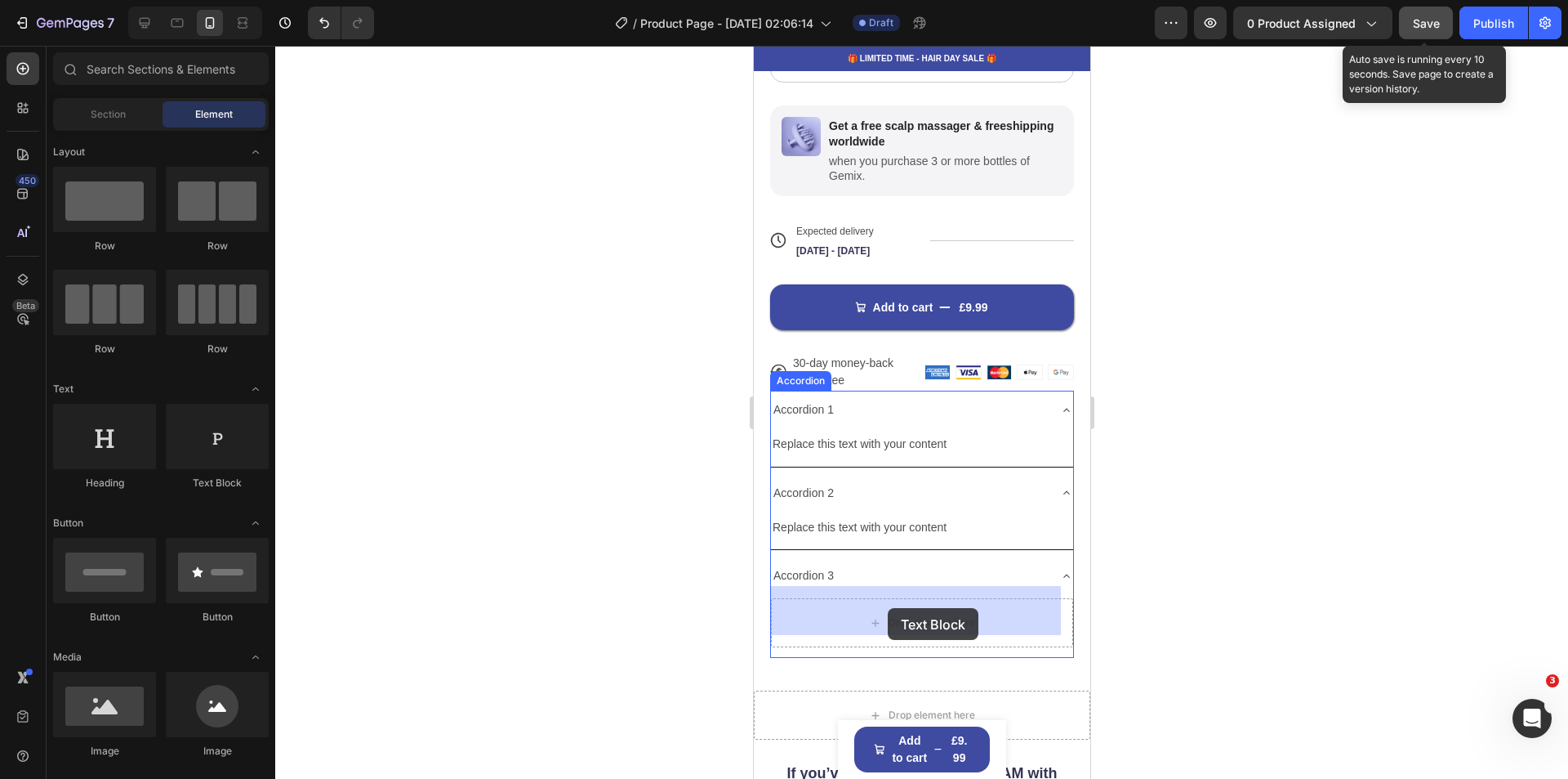
drag, startPoint x: 971, startPoint y: 473, endPoint x: 2031, endPoint y: 690, distance: 1082.0
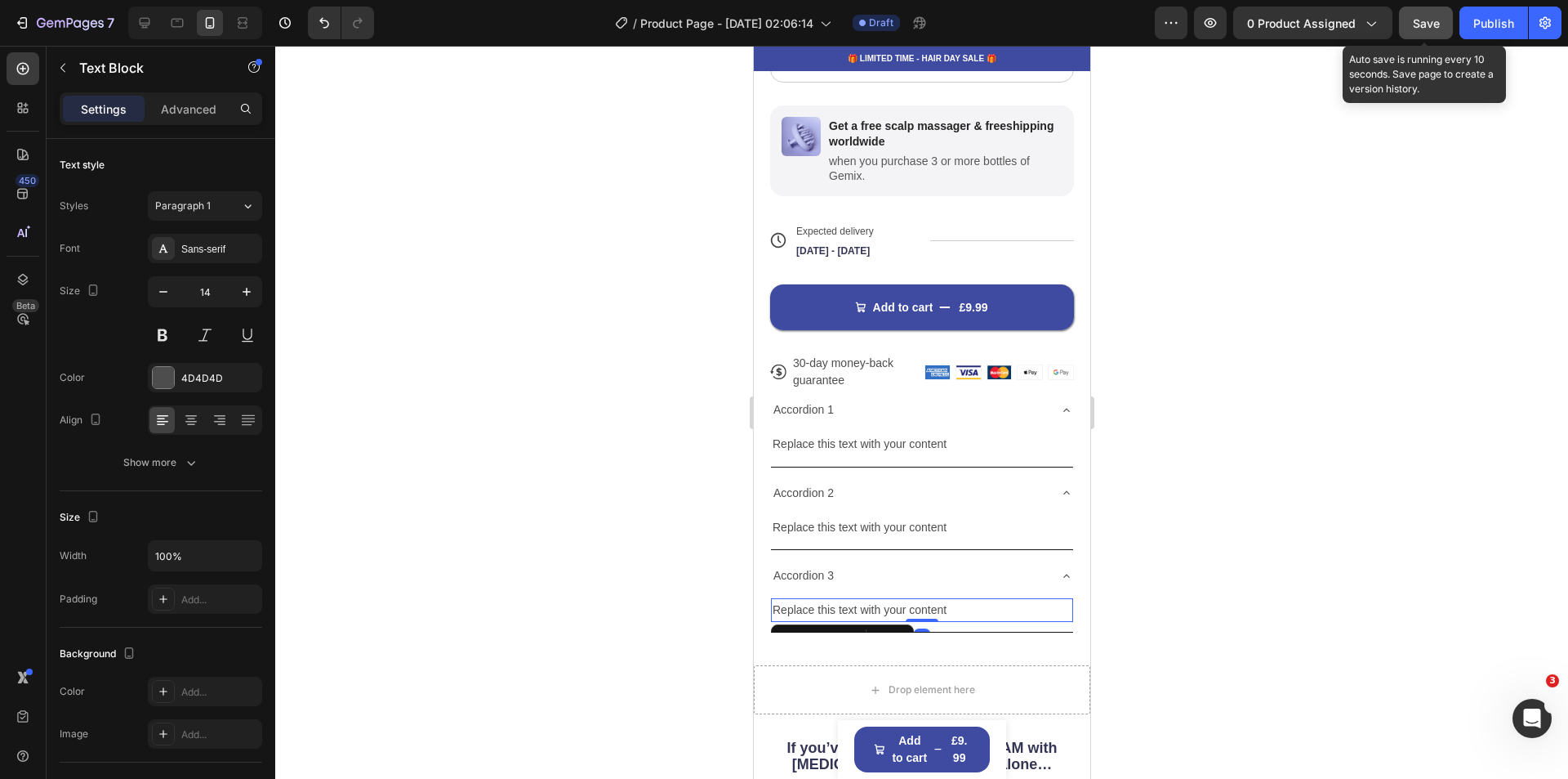
click at [1300, 636] on div at bounding box center [921, 412] width 1293 height 733
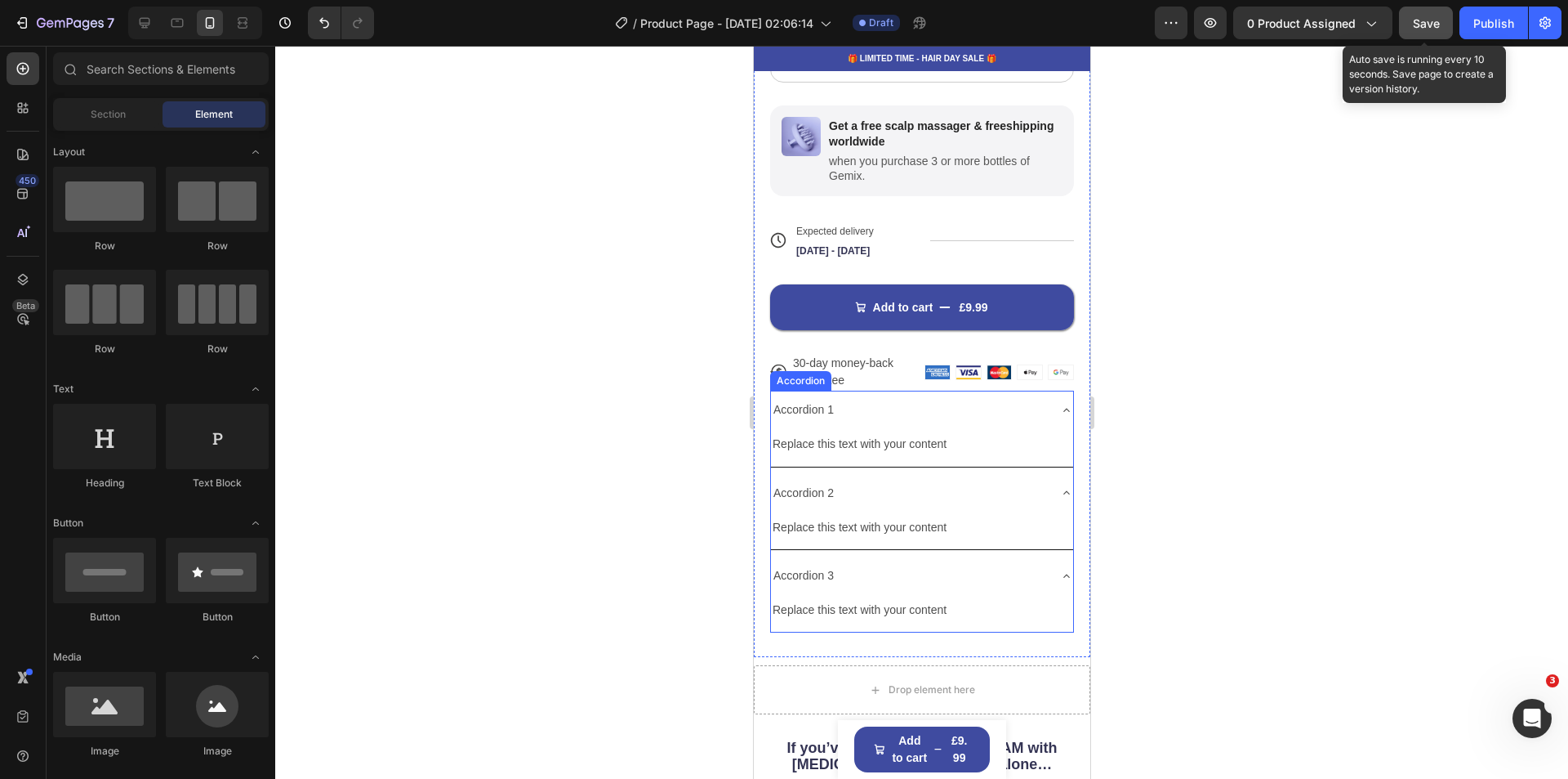
click at [1062, 574] on icon at bounding box center [1066, 575] width 7 height 3
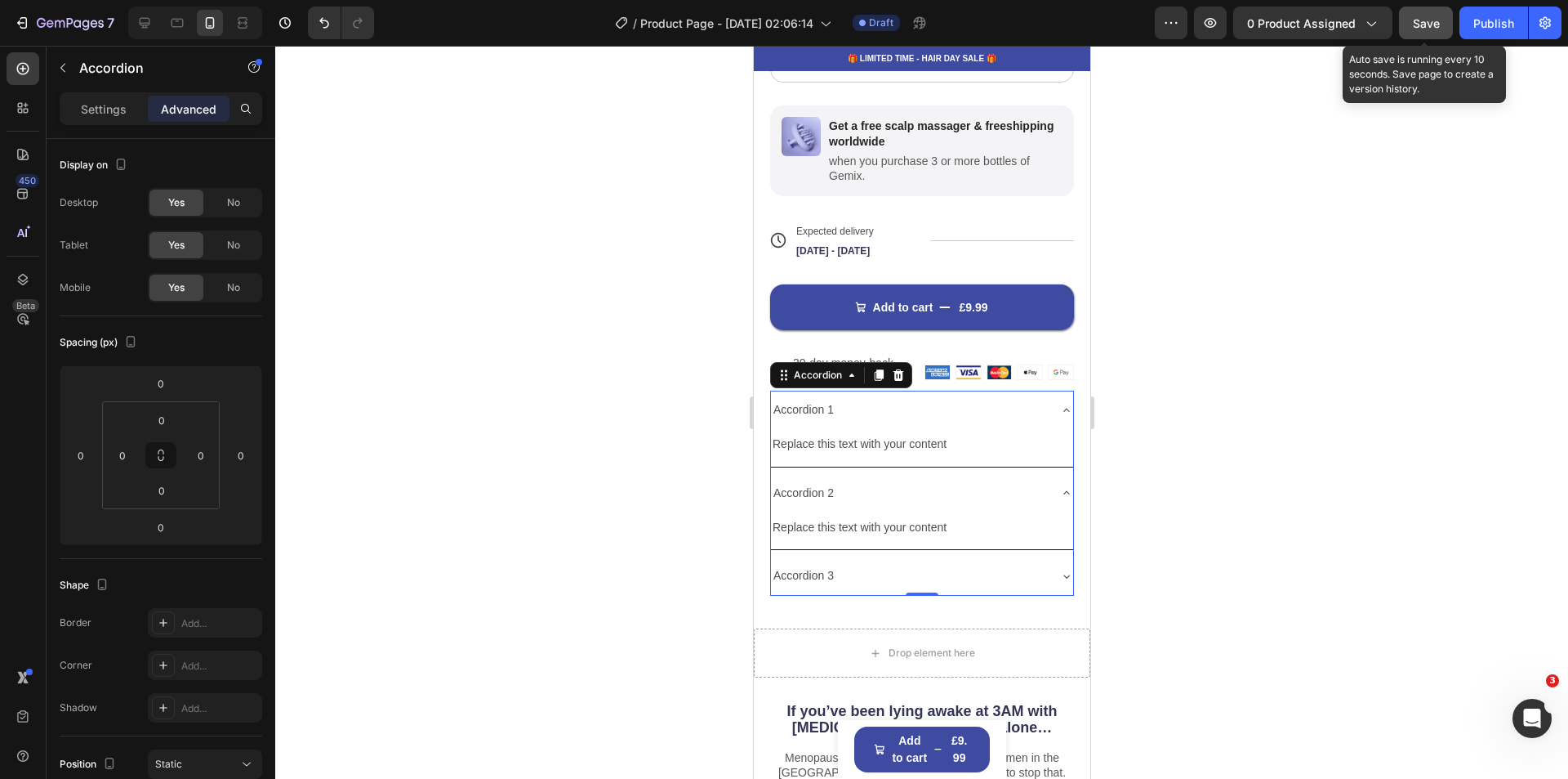
click at [1059, 486] on icon at bounding box center [1066, 493] width 13 height 13
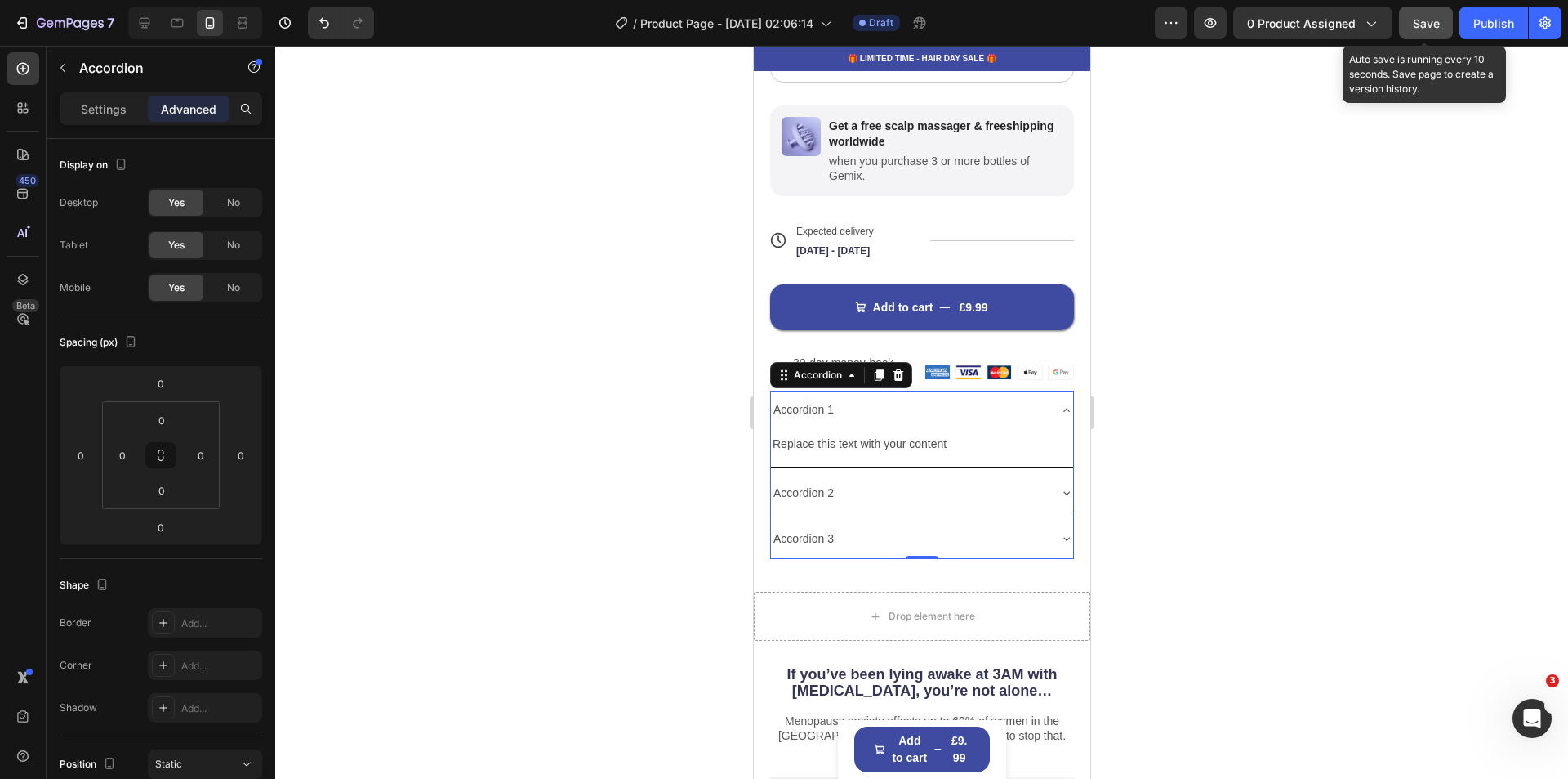
click at [1059, 403] on icon at bounding box center [1066, 410] width 13 height 13
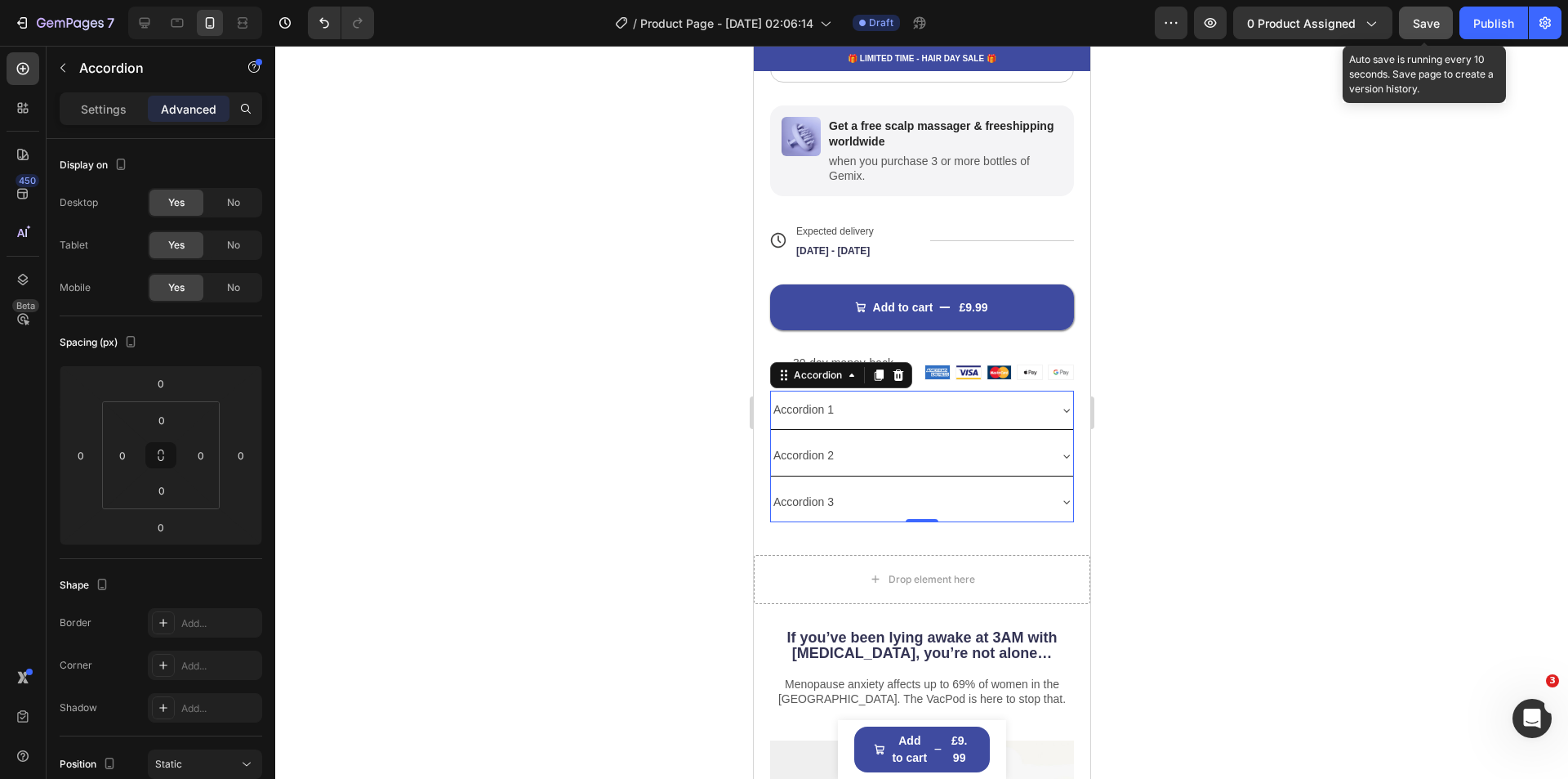
click at [1358, 490] on div at bounding box center [921, 412] width 1293 height 733
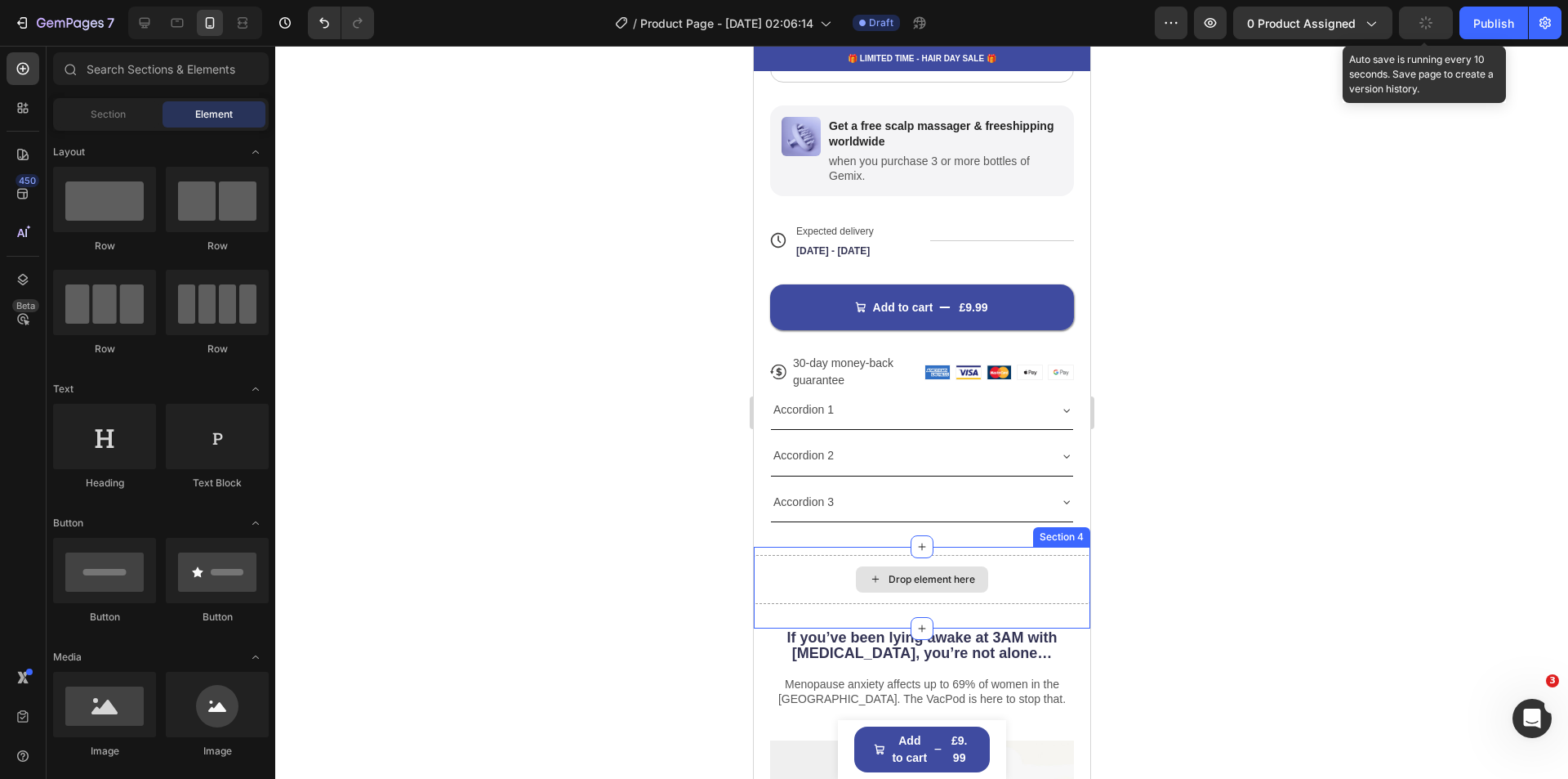
click at [1066, 556] on div "Drop element here" at bounding box center [920, 579] width 336 height 49
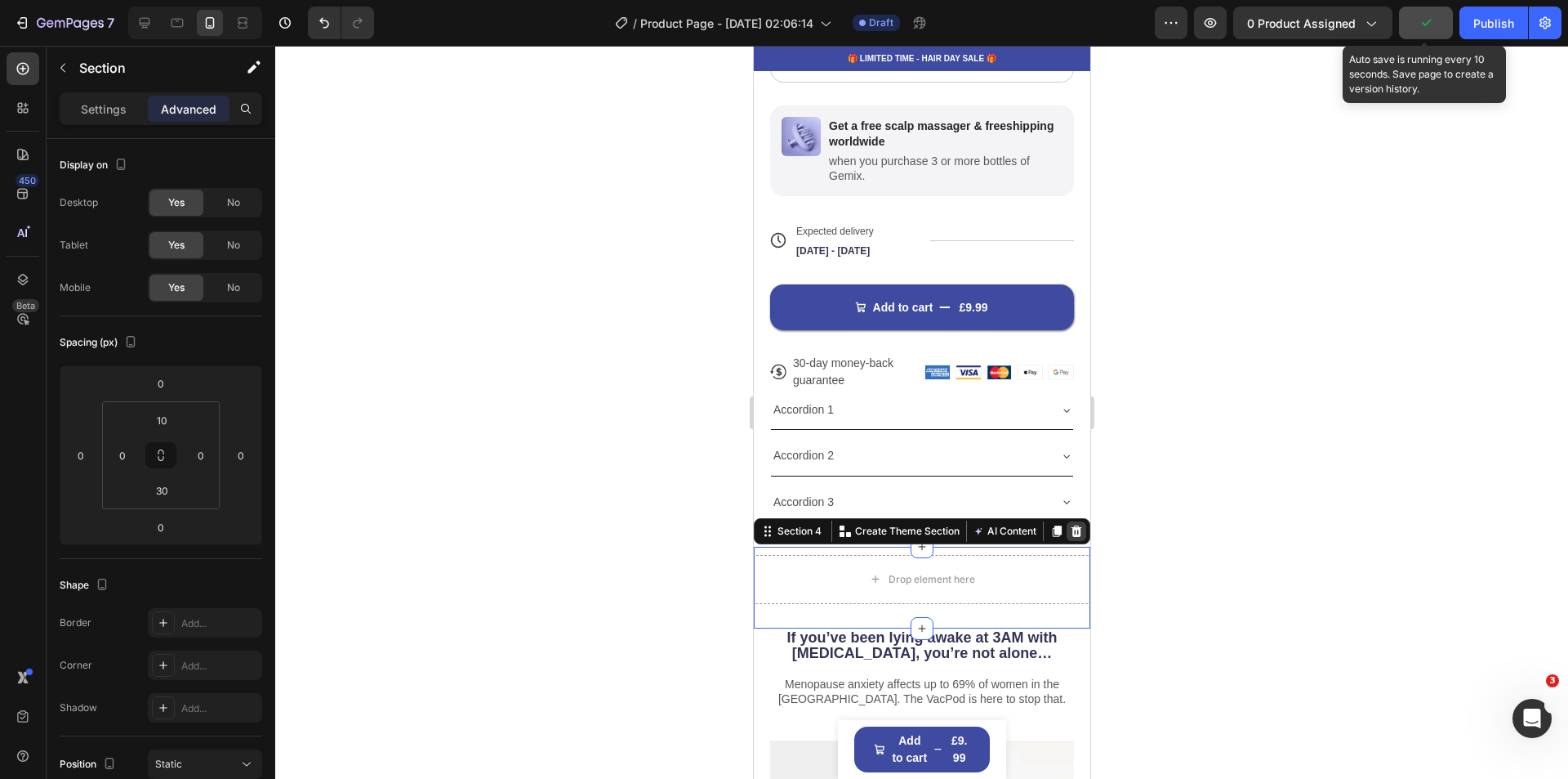
click at [1069, 524] on icon at bounding box center [1076, 531] width 13 height 13
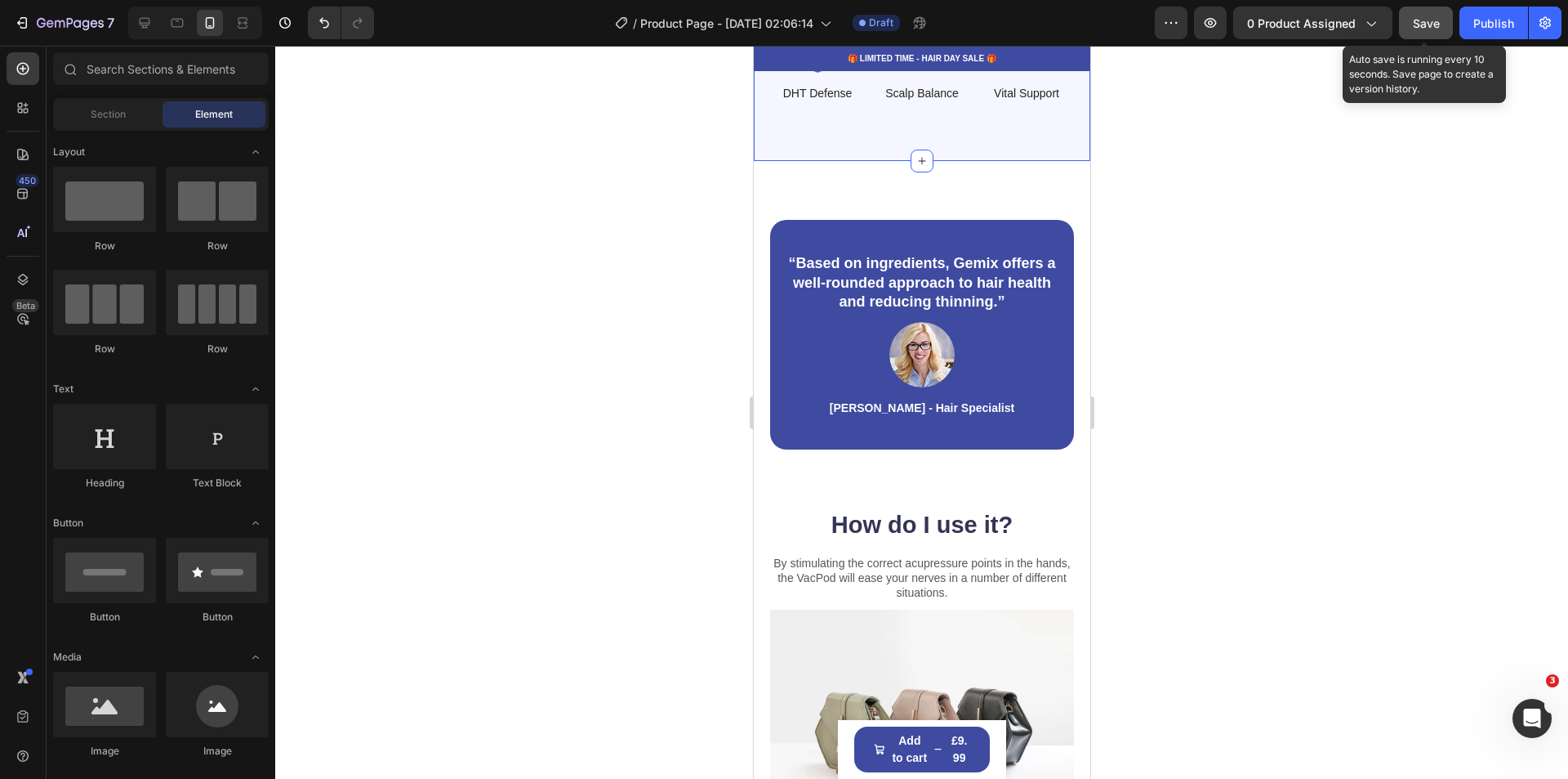
scroll to position [2060, 0]
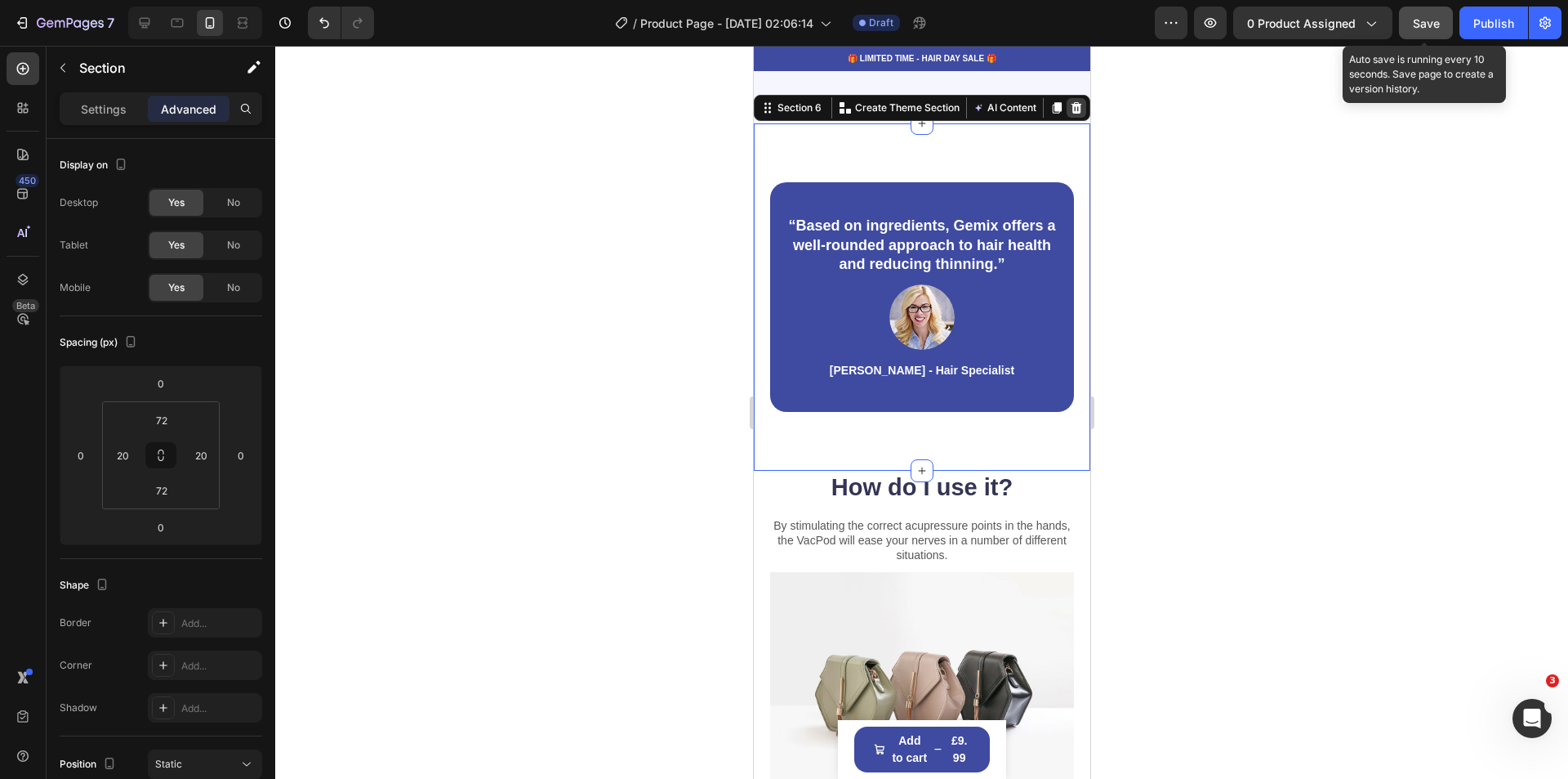
click at [1071, 114] on icon at bounding box center [1076, 108] width 11 height 12
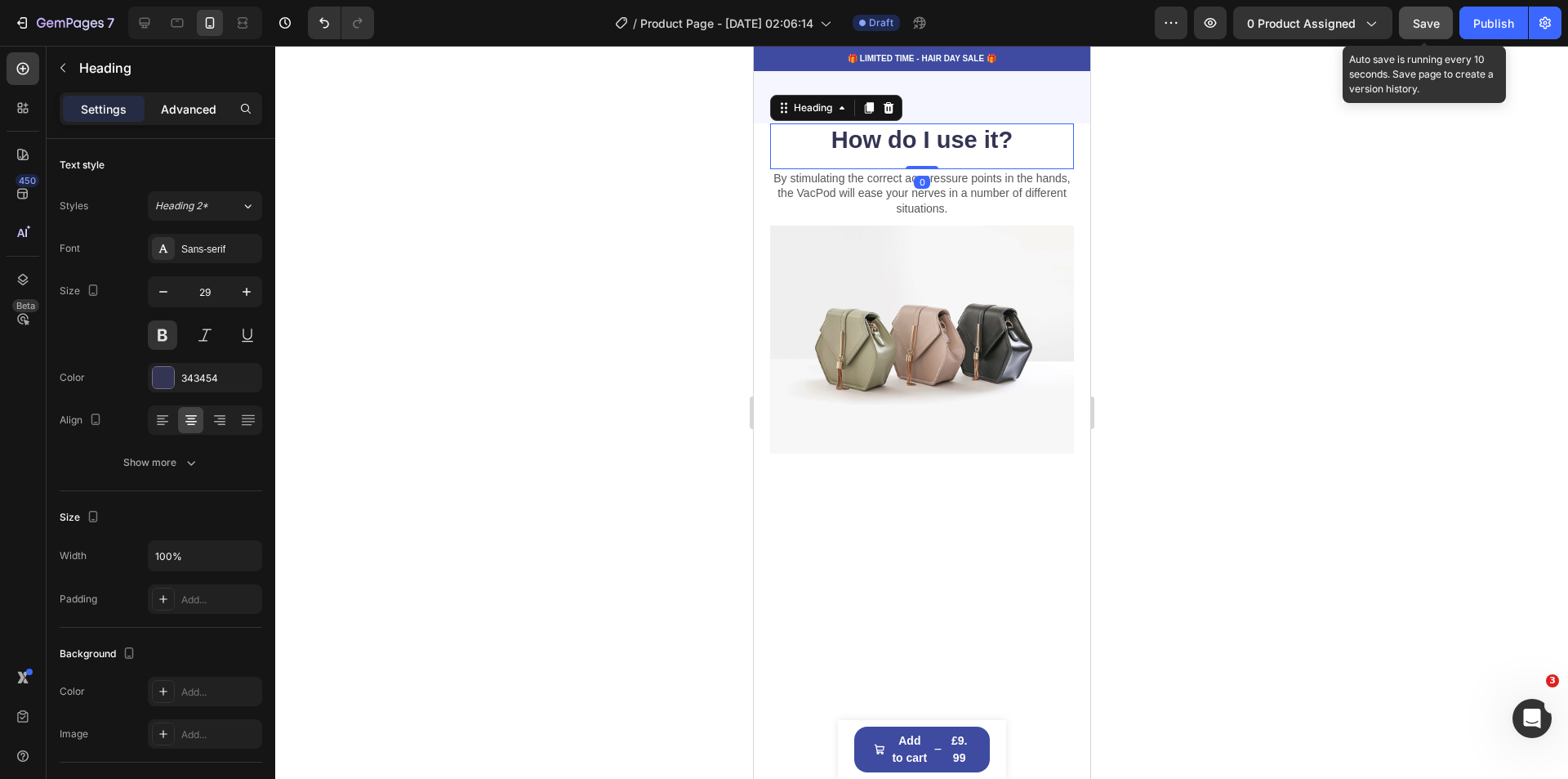
click at [170, 104] on p "Advanced" at bounding box center [189, 109] width 56 height 18
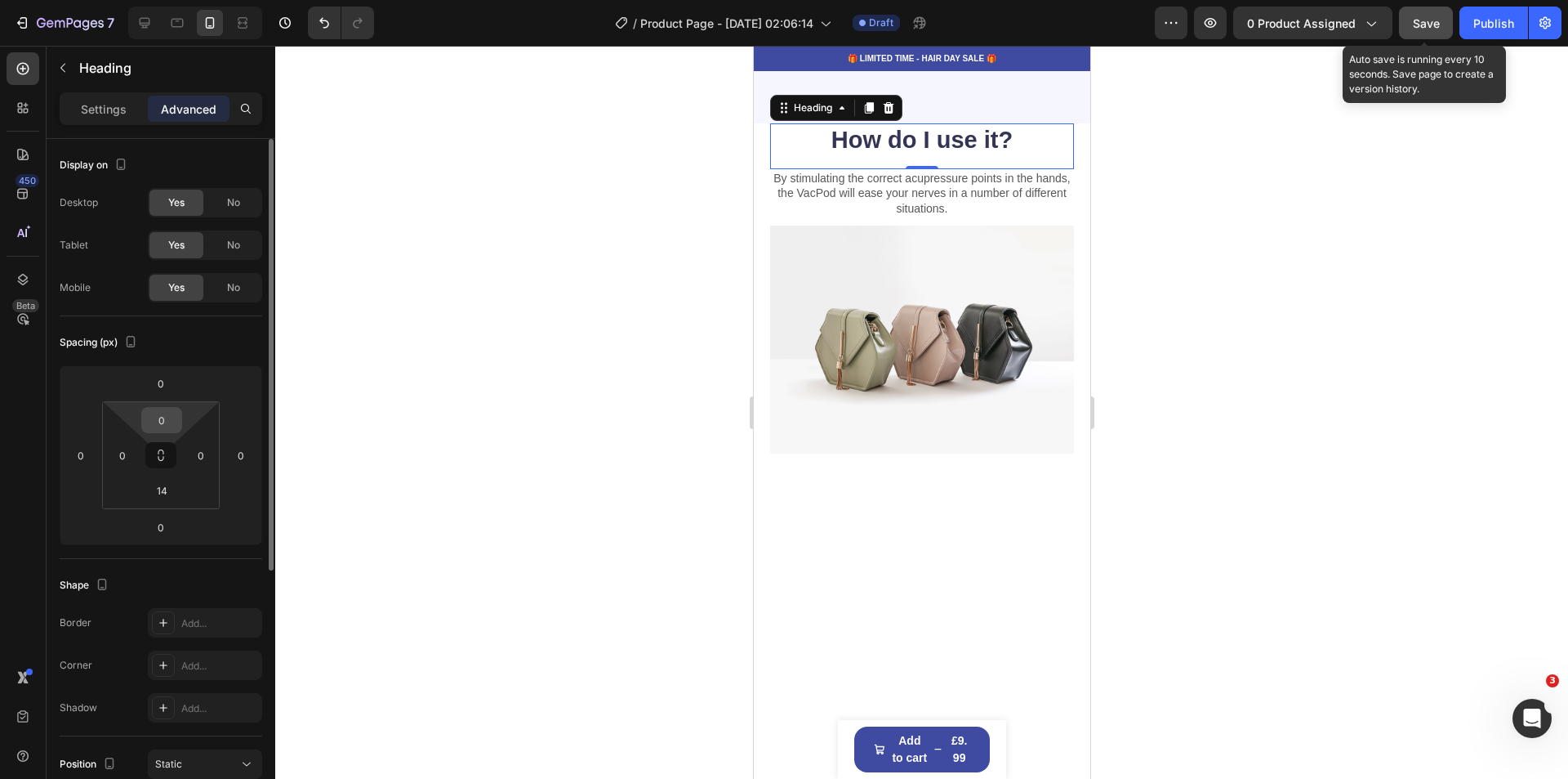
click at [177, 415] on input "0" at bounding box center [161, 419] width 33 height 24
type input "20"
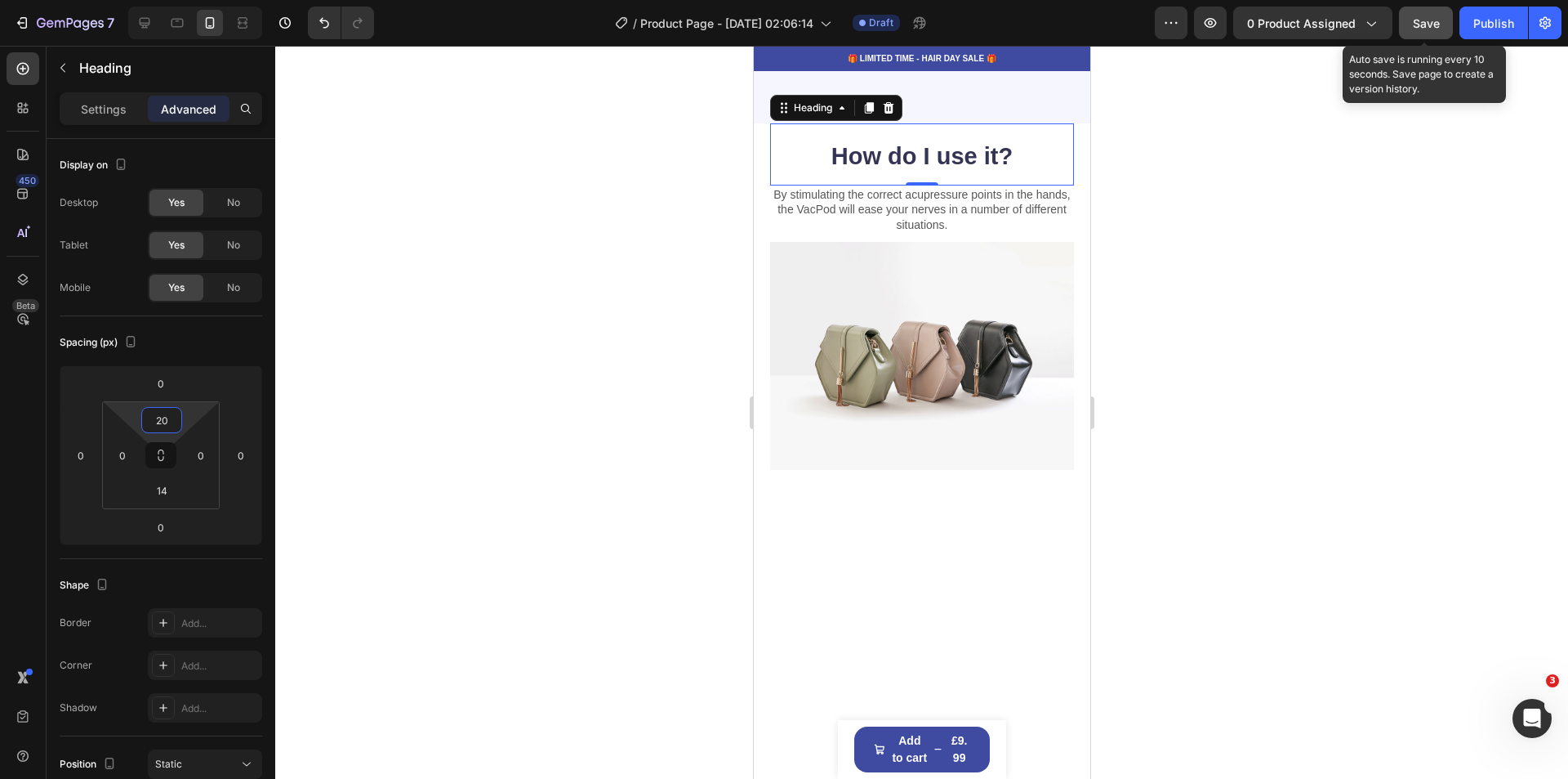
click at [1254, 445] on div at bounding box center [921, 412] width 1293 height 733
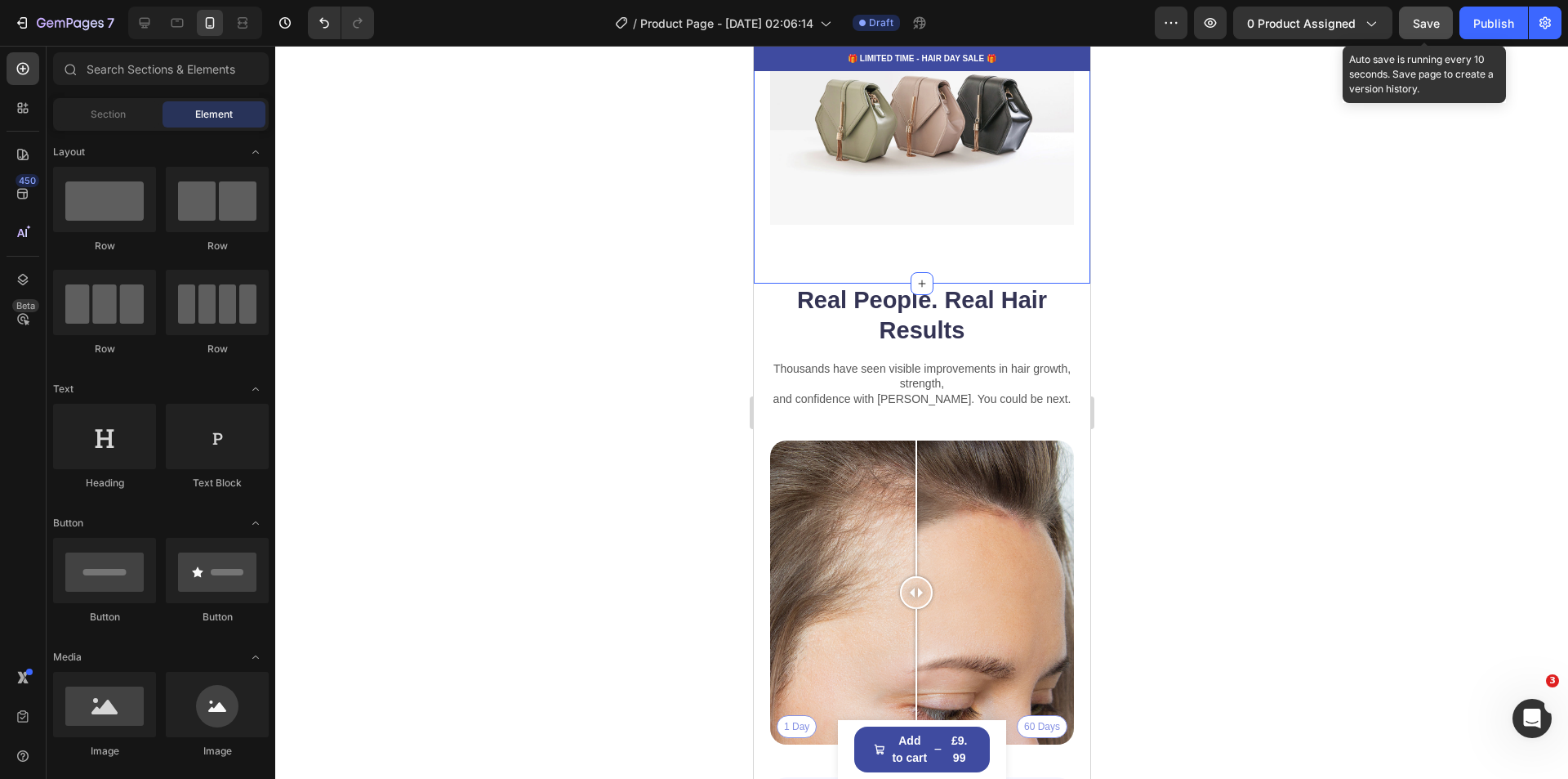
scroll to position [2387, 0]
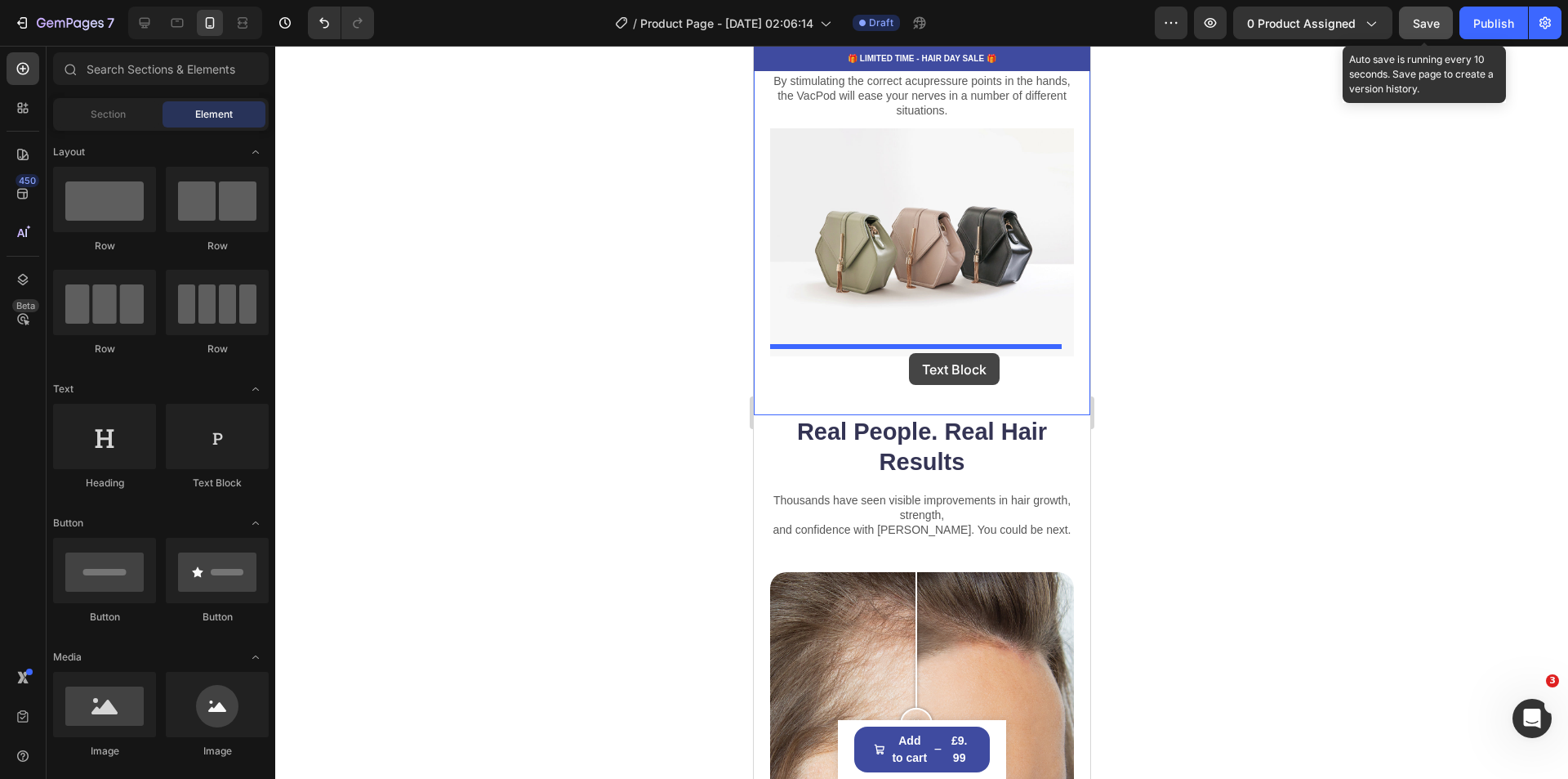
drag, startPoint x: 956, startPoint y: 488, endPoint x: 908, endPoint y: 353, distance: 143.3
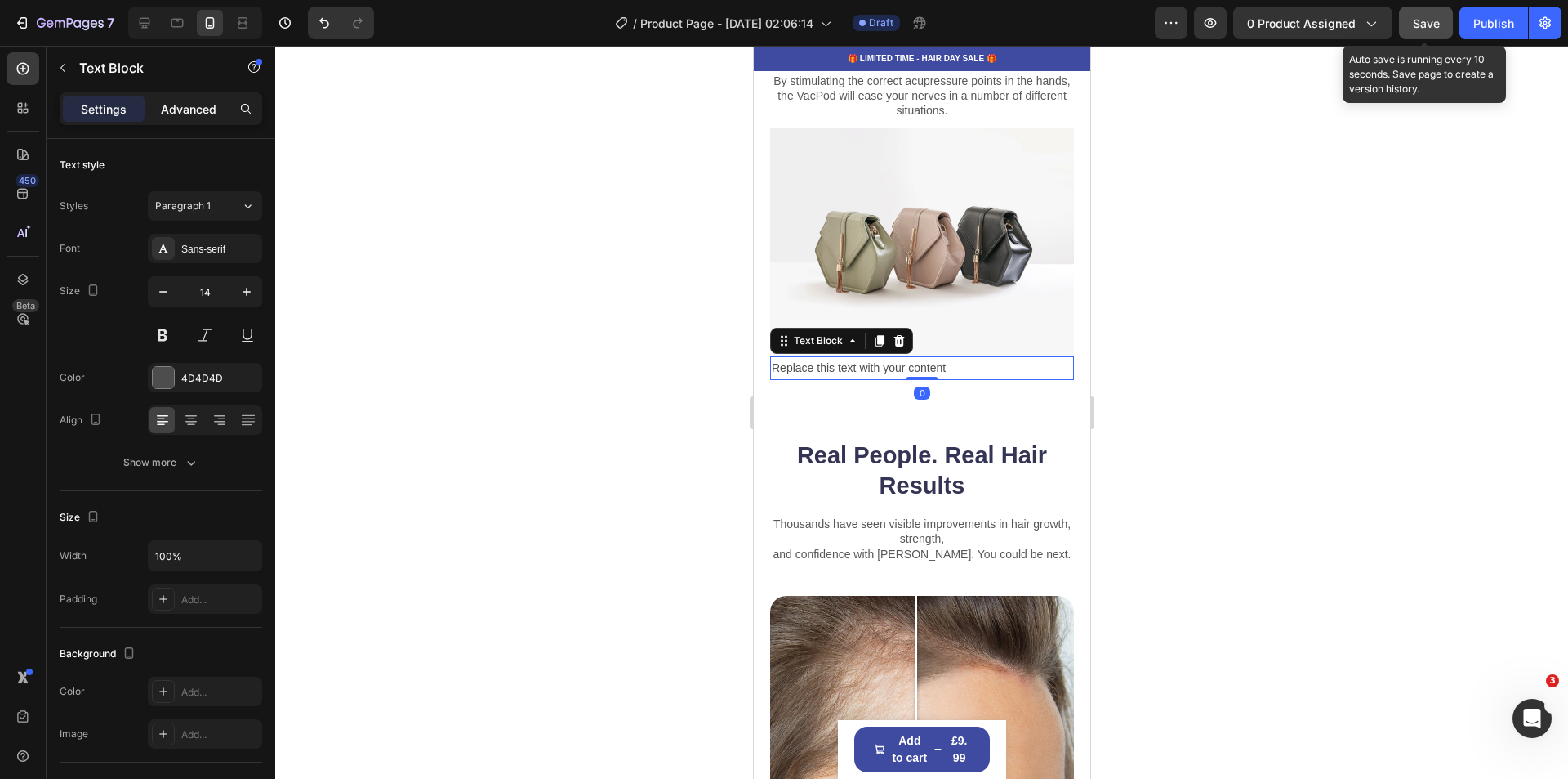
click at [186, 109] on p "Advanced" at bounding box center [189, 109] width 56 height 18
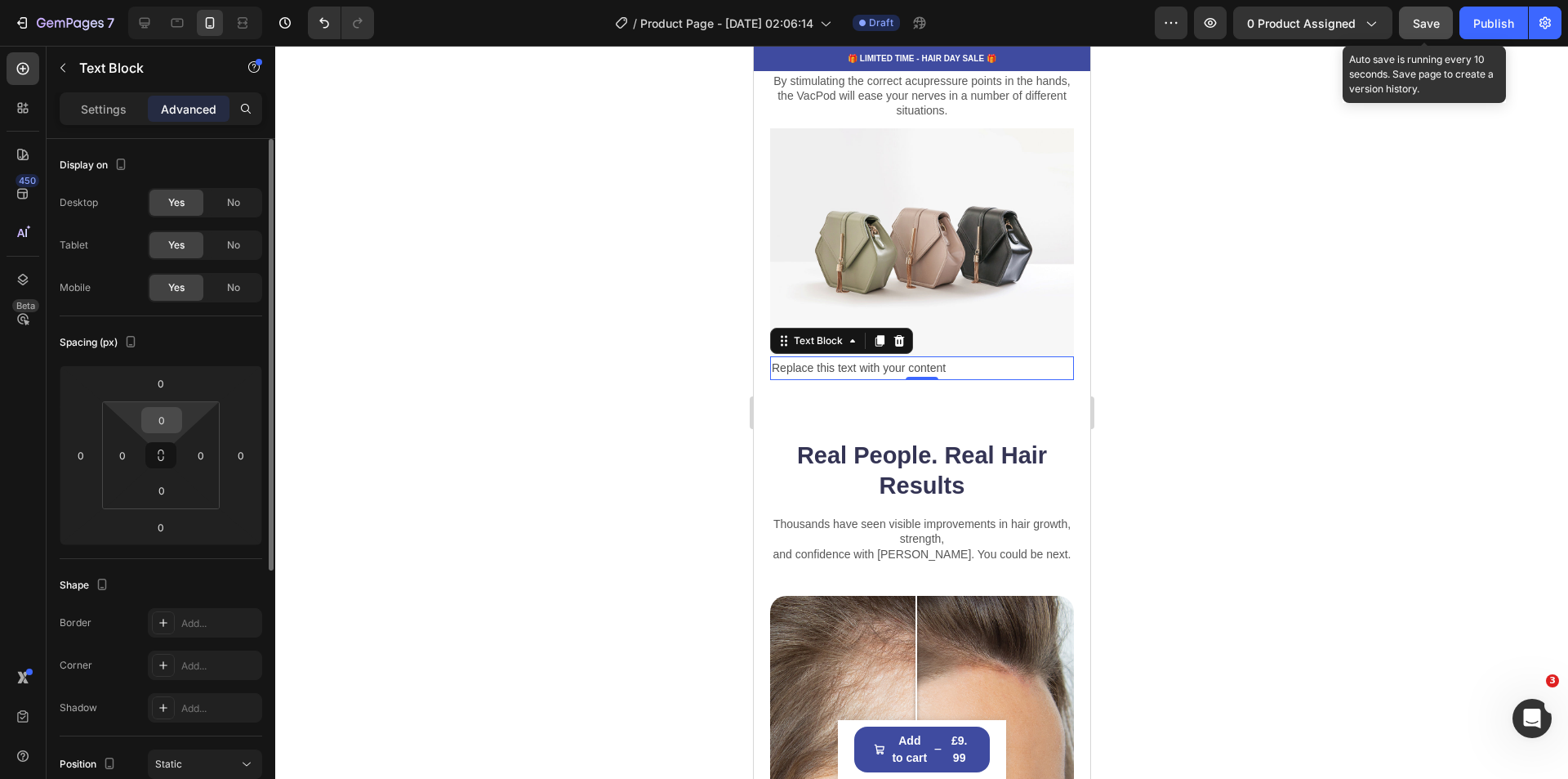
click at [174, 409] on input "0" at bounding box center [161, 419] width 33 height 24
type input "10"
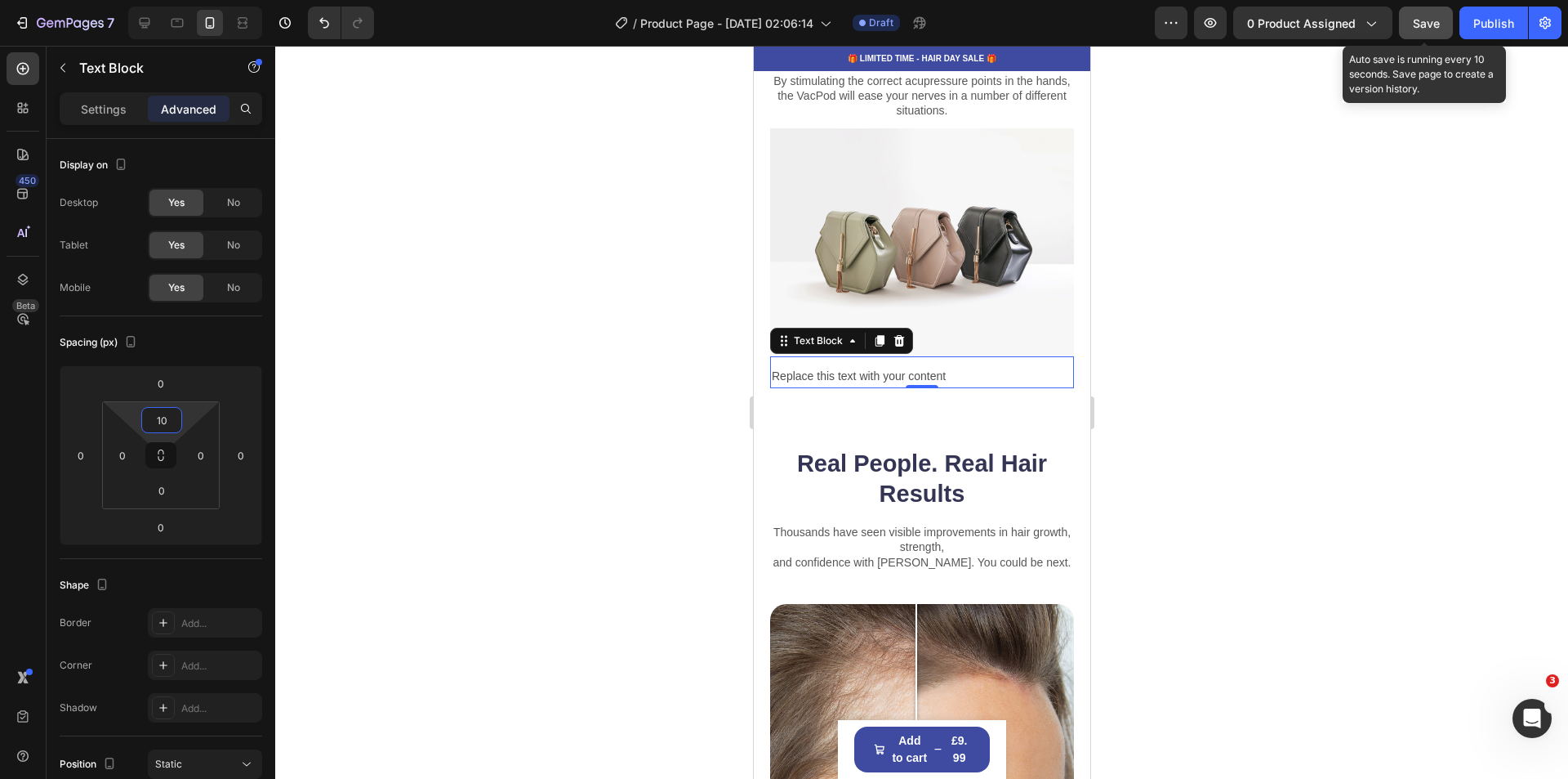
click at [1423, 564] on div at bounding box center [921, 412] width 1293 height 733
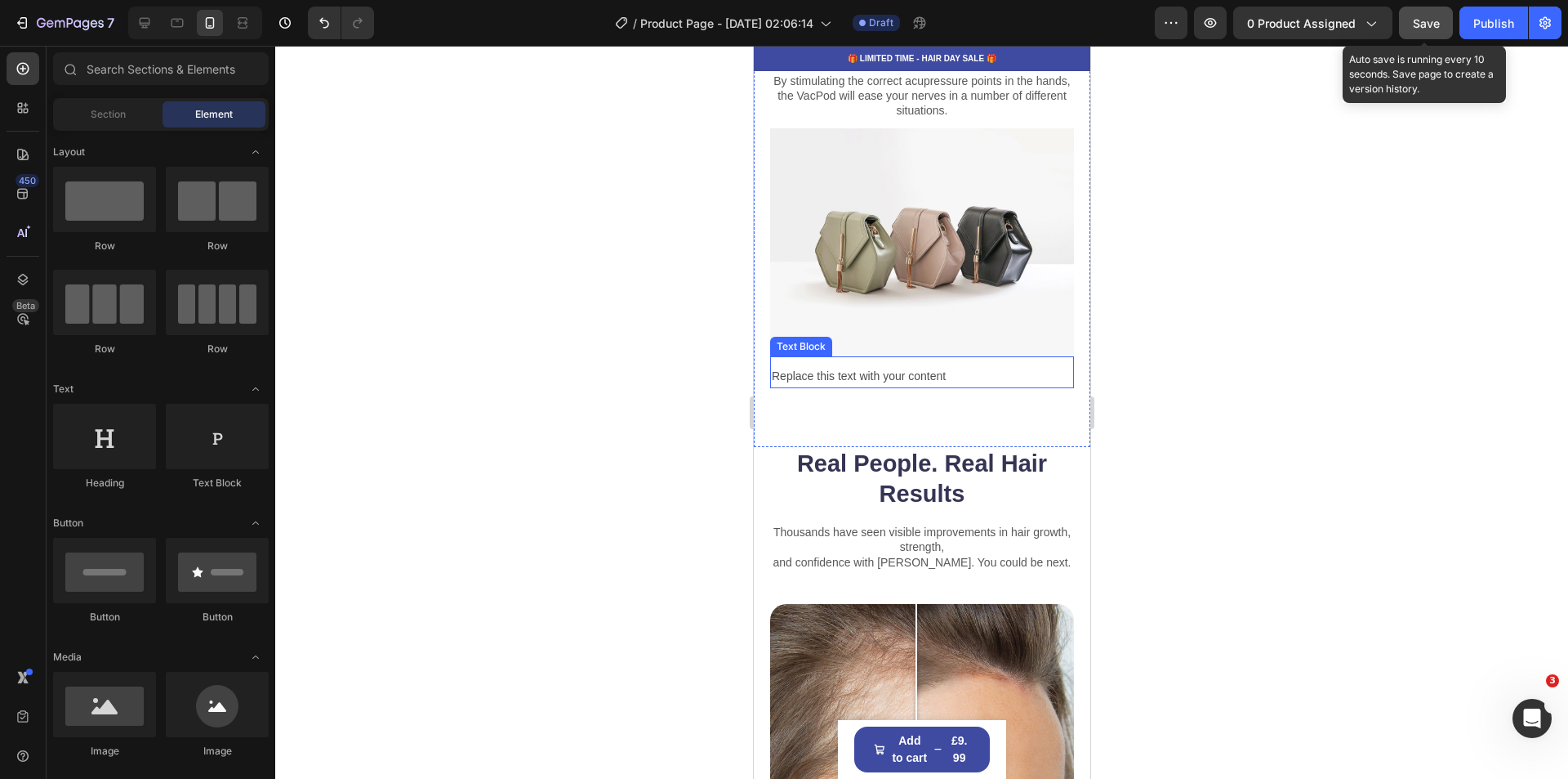
click at [956, 371] on div "Replace this text with your content" at bounding box center [921, 376] width 304 height 23
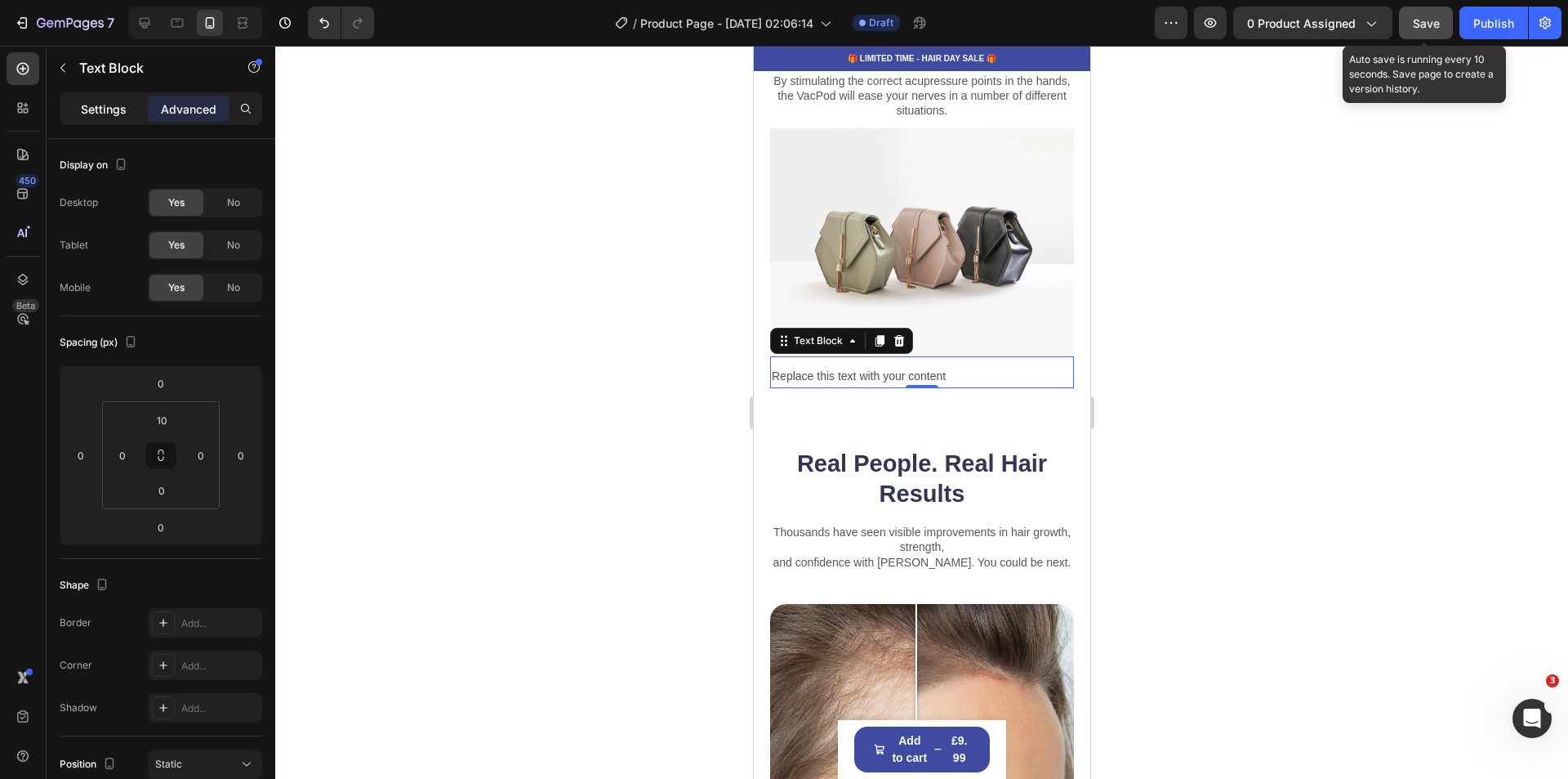
click at [96, 101] on p "Settings" at bounding box center [103, 109] width 46 height 18
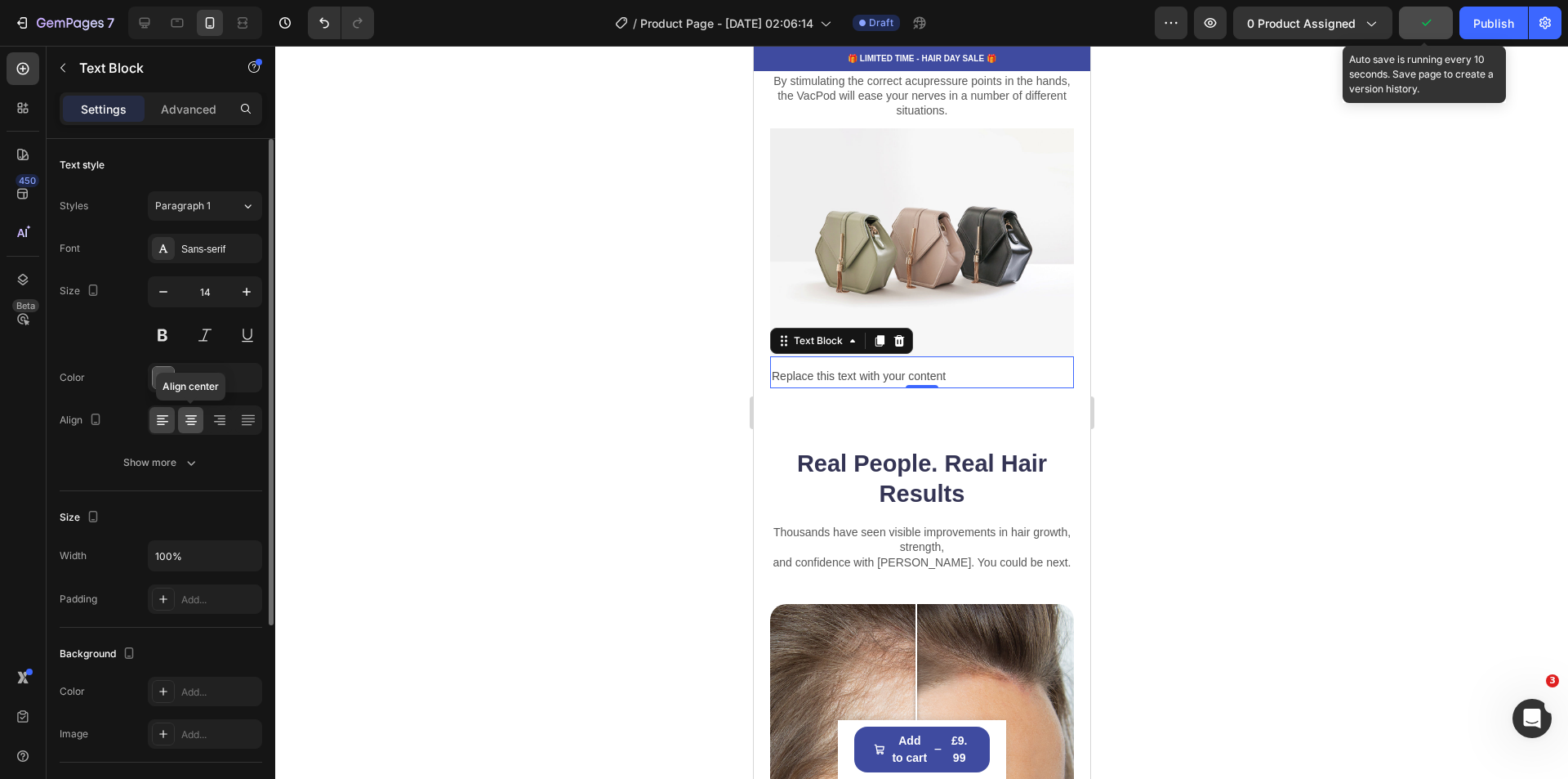
click at [189, 410] on div at bounding box center [190, 419] width 25 height 26
click at [1300, 524] on div at bounding box center [921, 412] width 1293 height 733
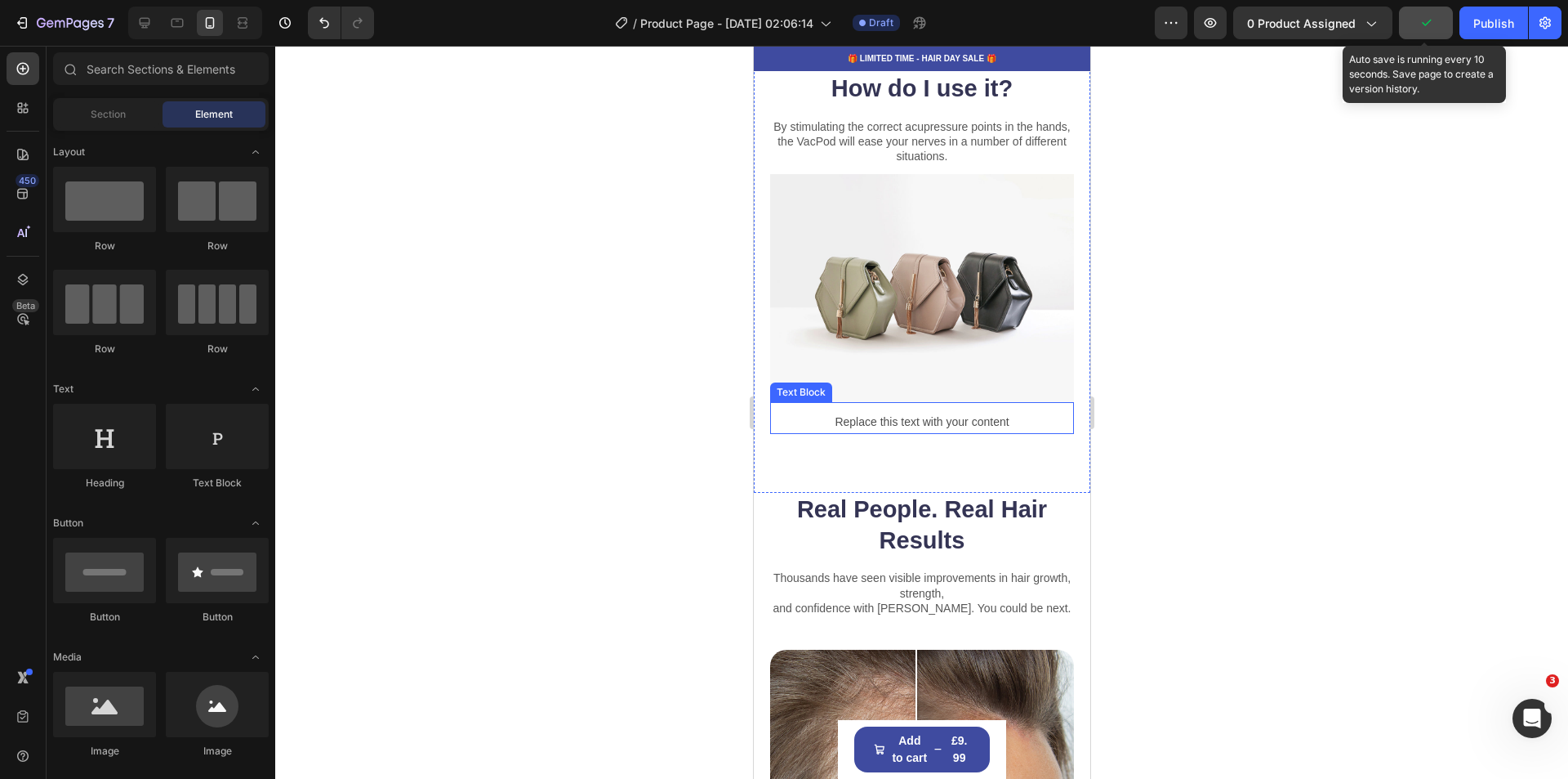
click at [993, 410] on div "Replace this text with your content" at bounding box center [921, 422] width 304 height 23
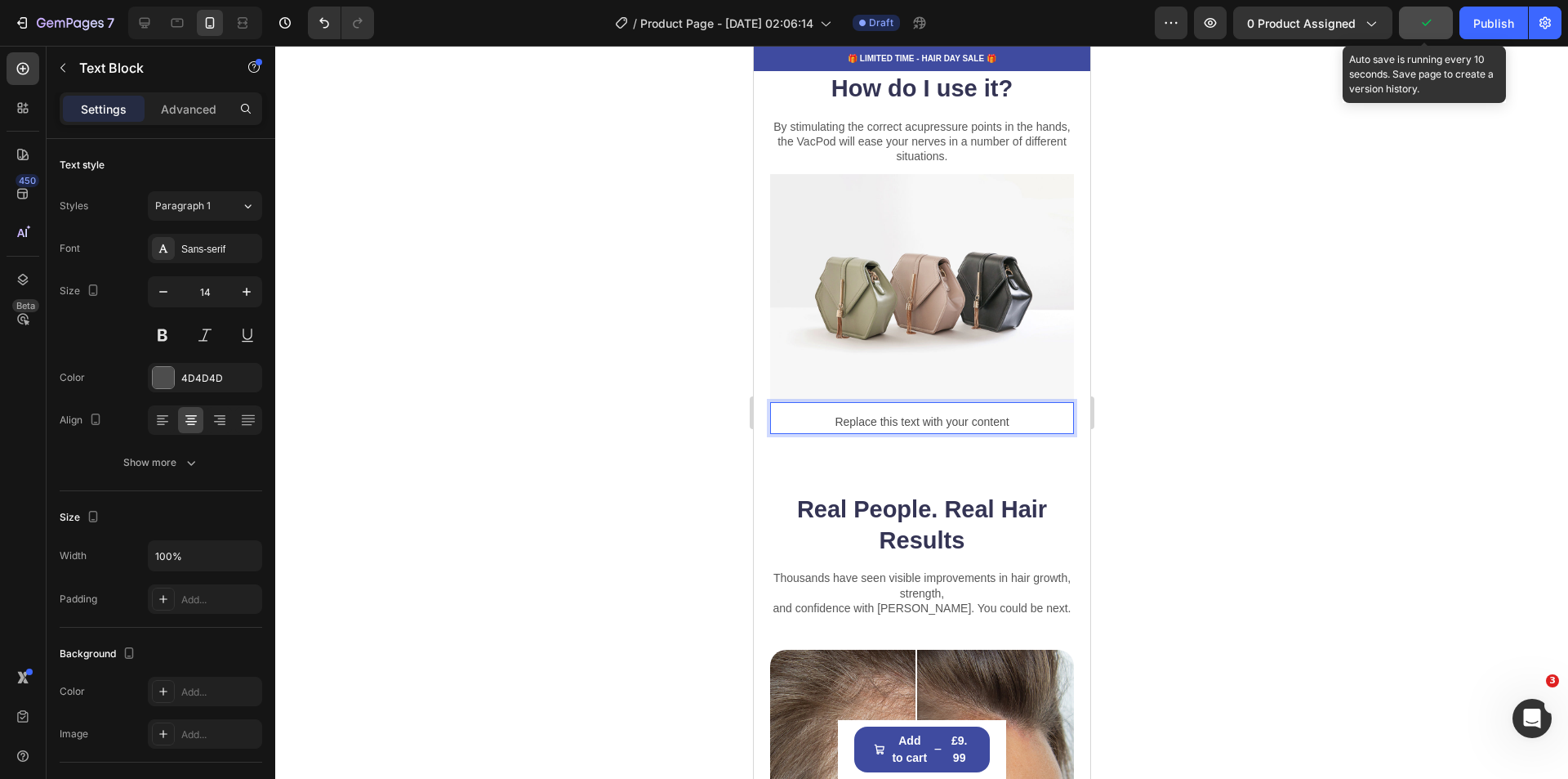
click at [1000, 410] on div "Replace this text with your content" at bounding box center [921, 422] width 304 height 23
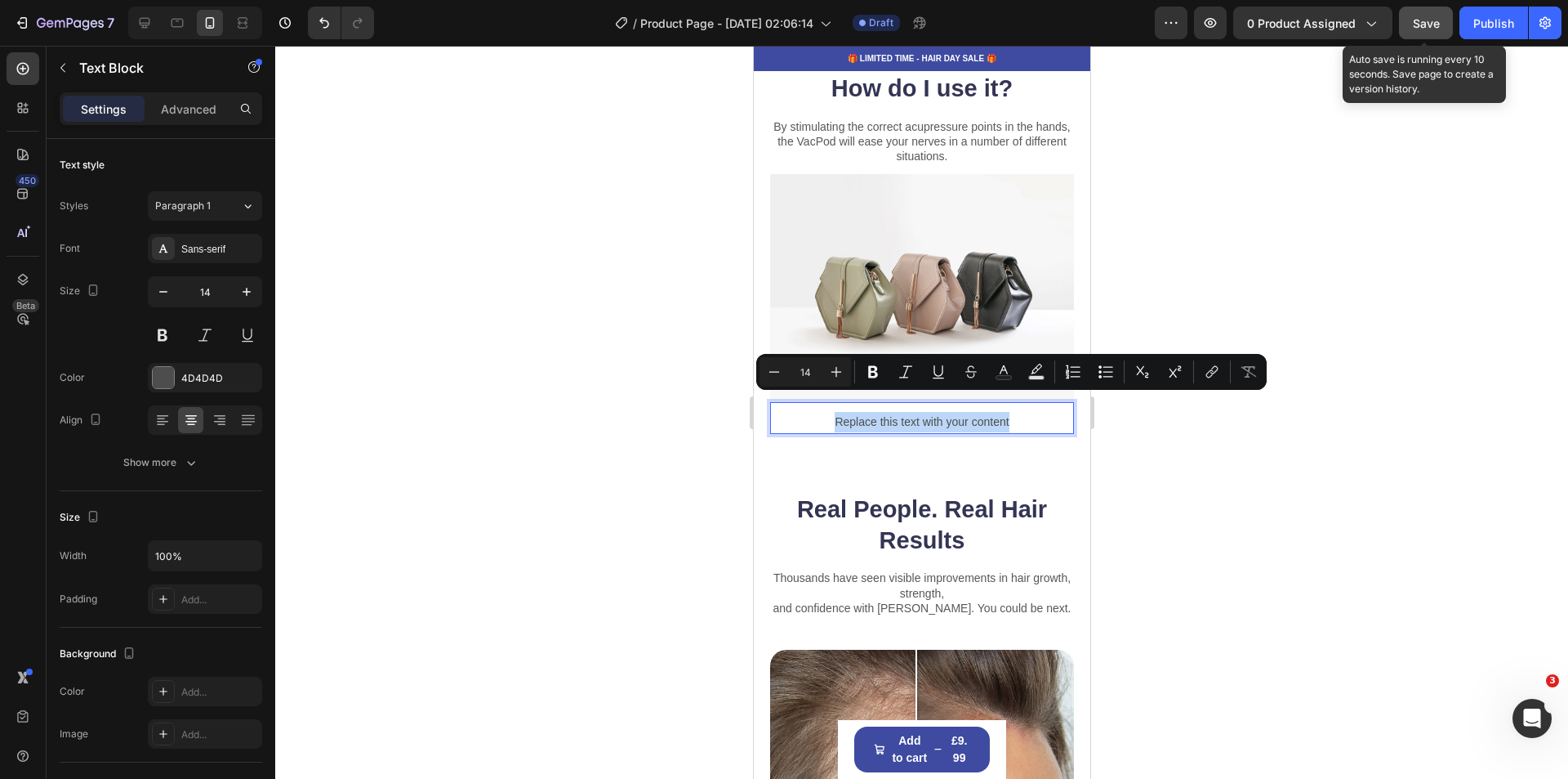
drag, startPoint x: 1002, startPoint y: 402, endPoint x: 831, endPoint y: 411, distance: 171.2
click at [831, 412] on p "Replace this text with your content" at bounding box center [921, 422] width 300 height 20
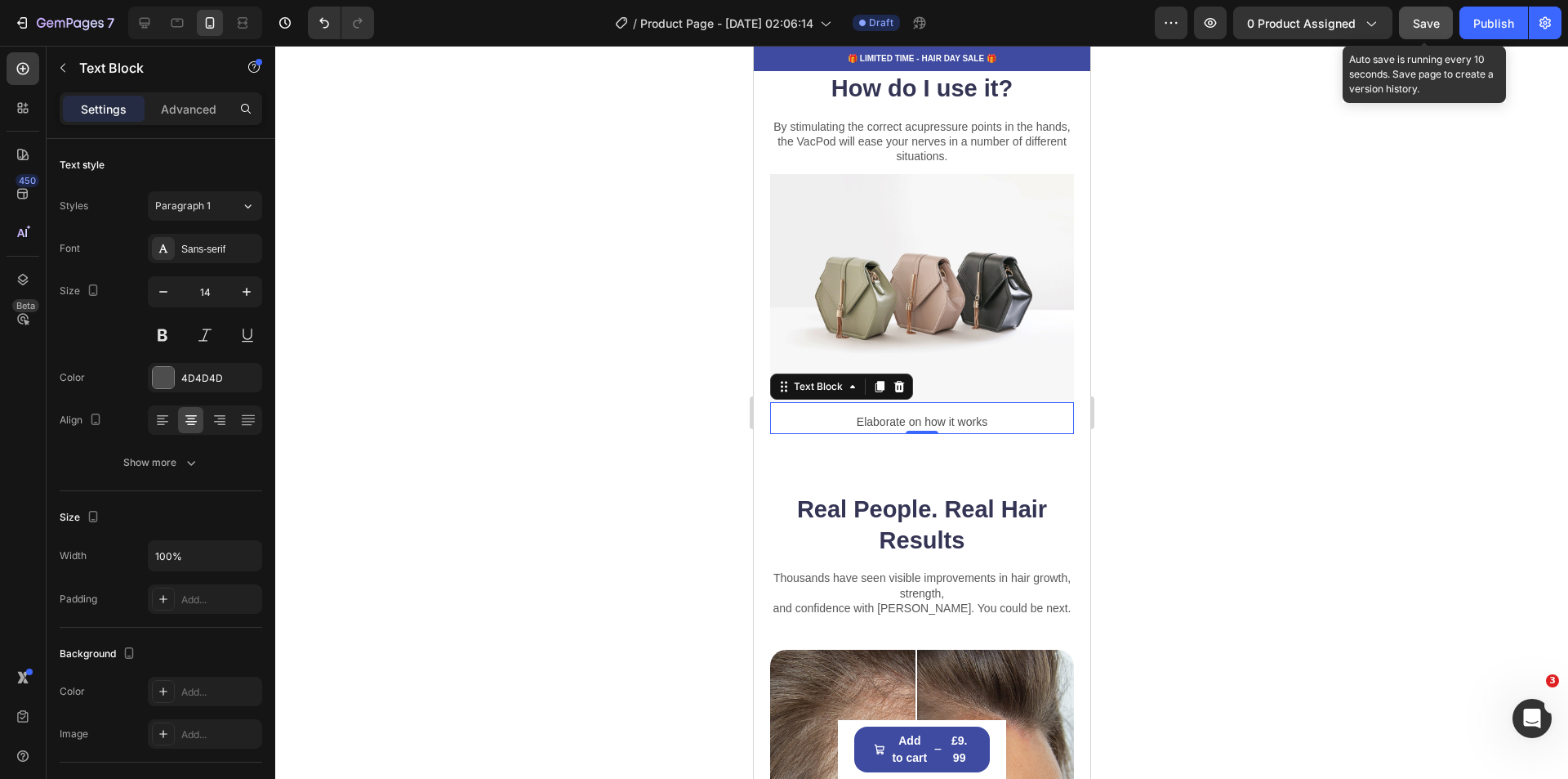
click at [1370, 417] on div at bounding box center [921, 412] width 1293 height 733
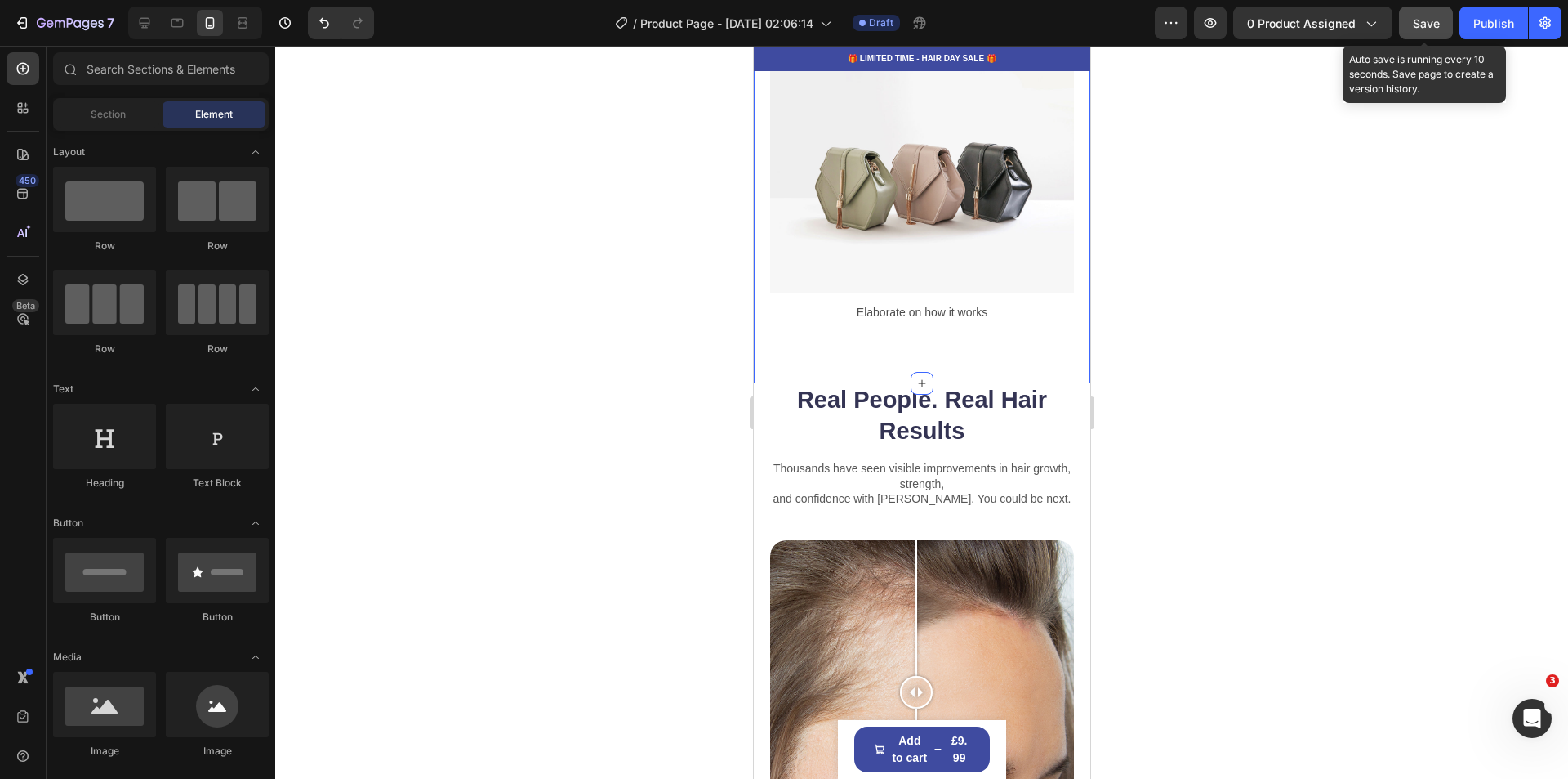
scroll to position [2550, 0]
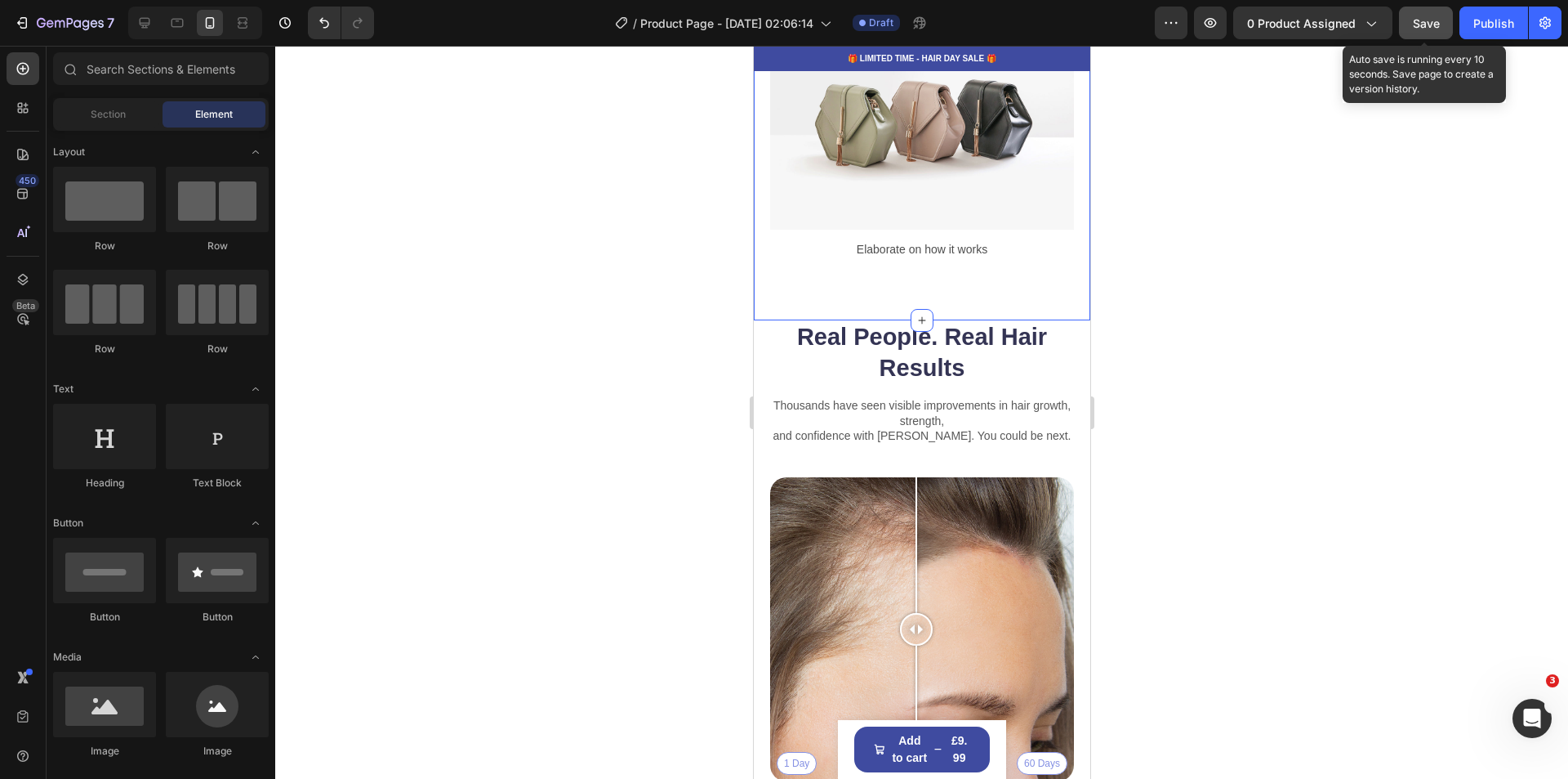
click at [837, 299] on div "How do I use it? Heading By stimulating the correct acupressure points in the h…" at bounding box center [920, 102] width 336 height 438
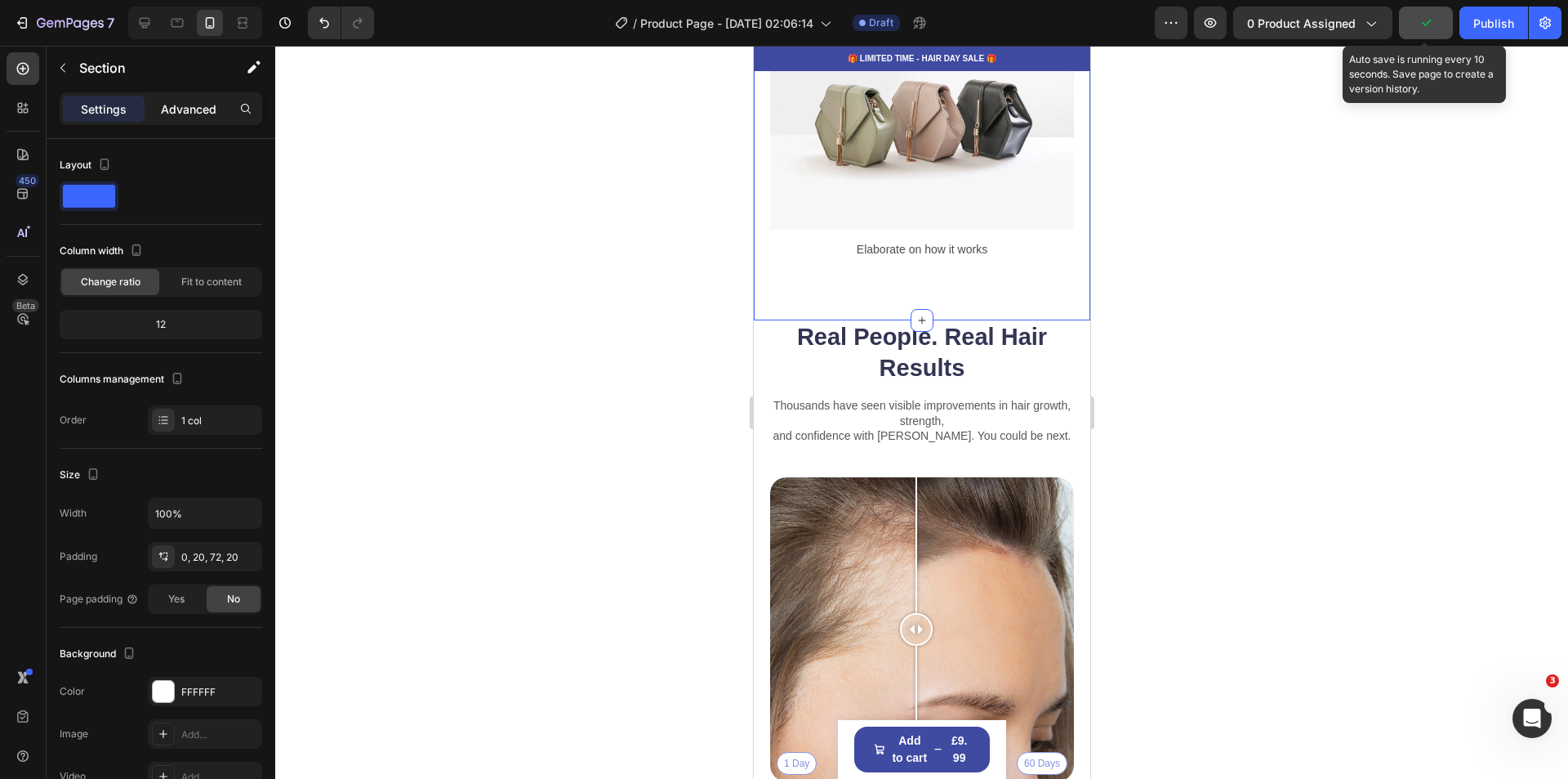
click at [190, 108] on p "Advanced" at bounding box center [189, 109] width 56 height 18
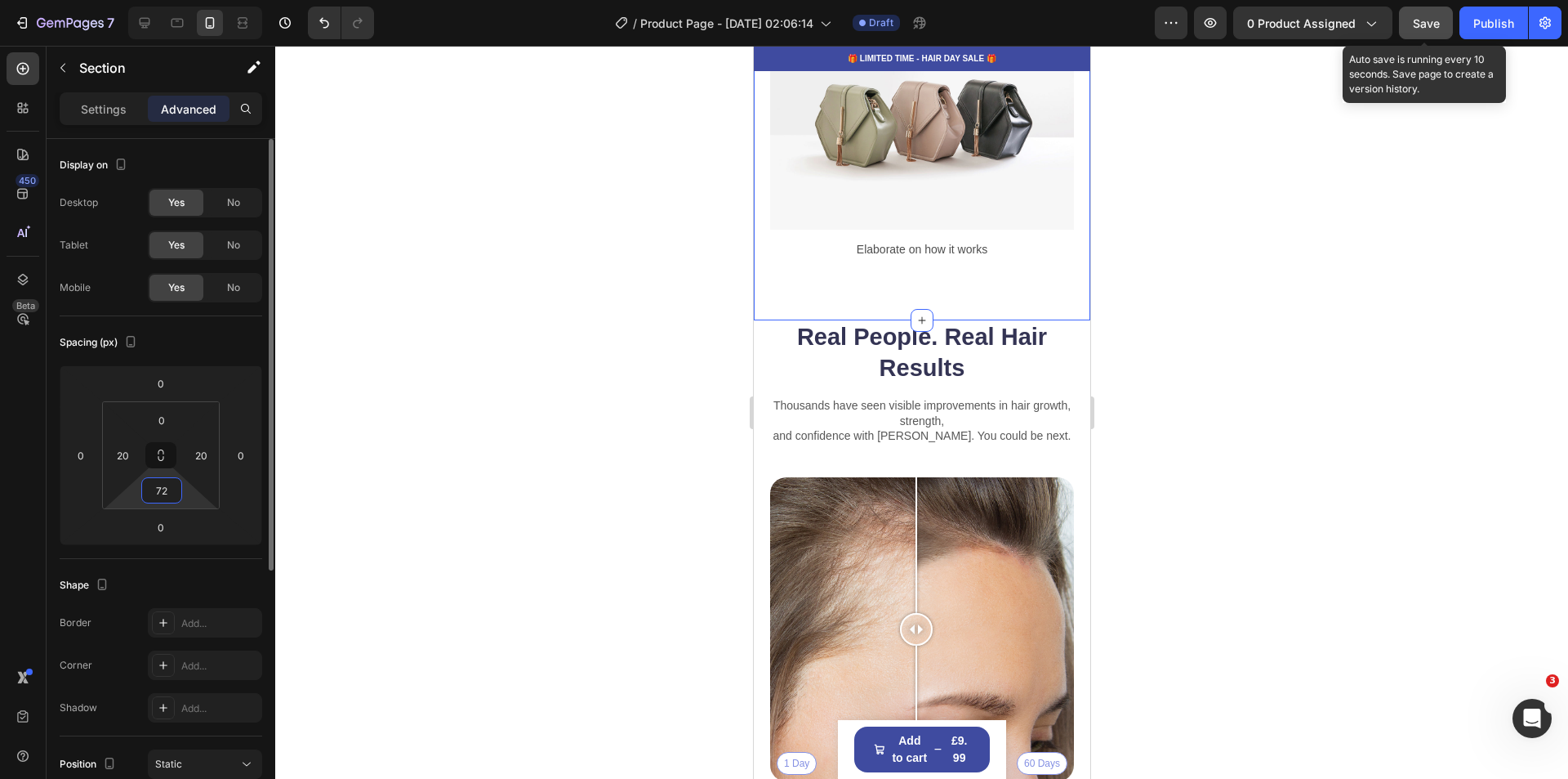
click at [169, 493] on input "72" at bounding box center [161, 490] width 33 height 24
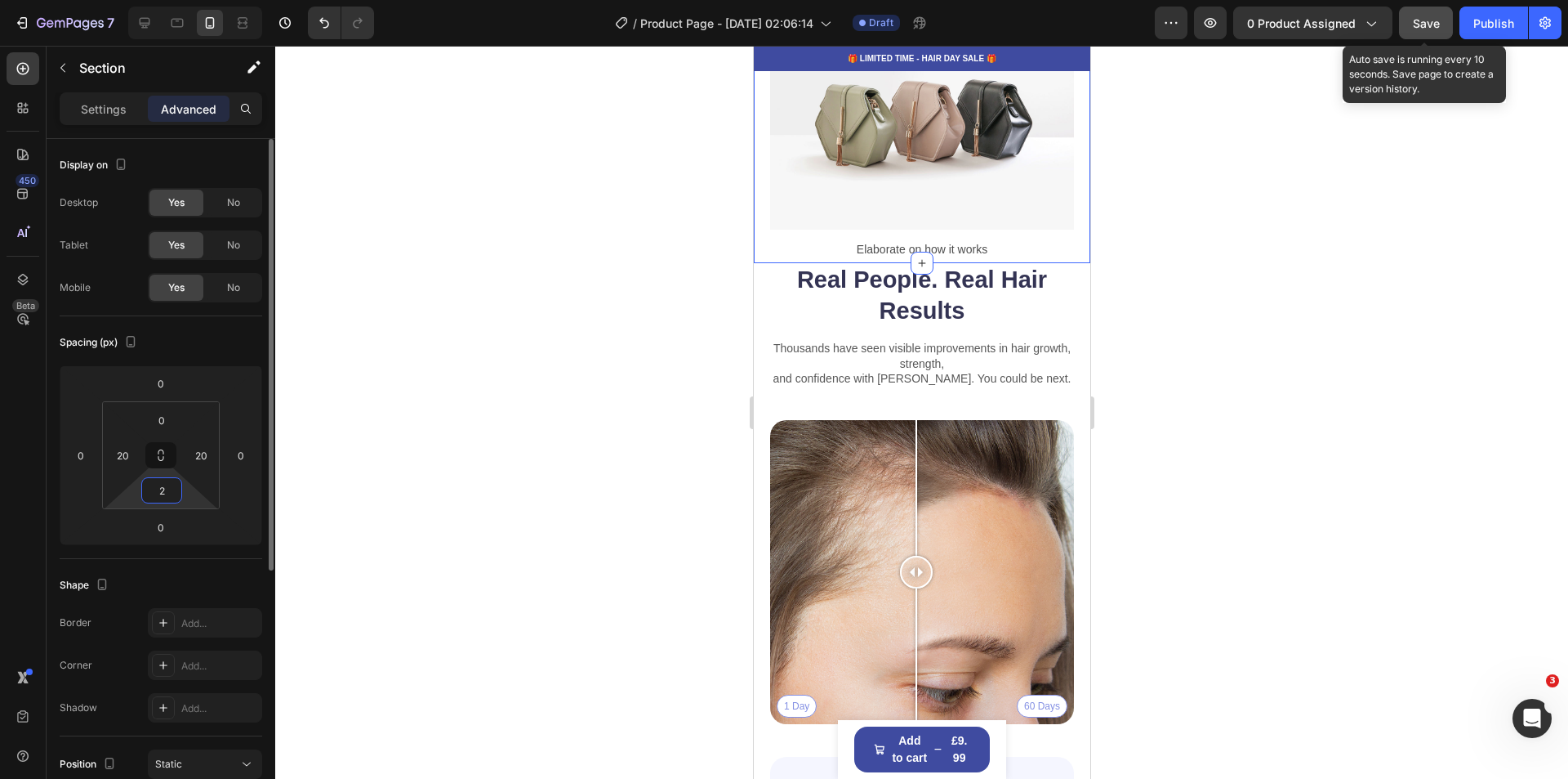
type input "20"
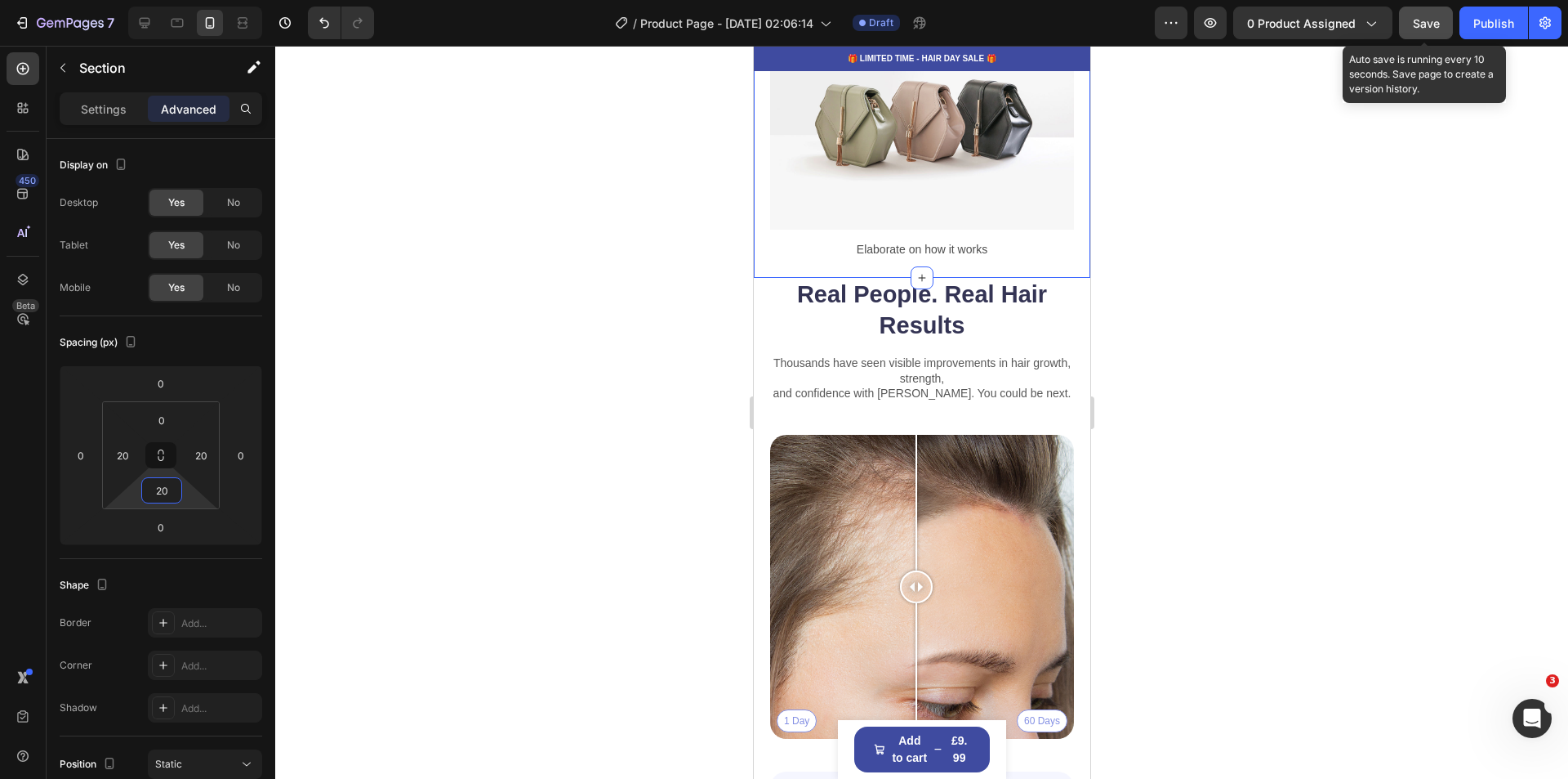
click at [1374, 484] on div at bounding box center [921, 412] width 1293 height 733
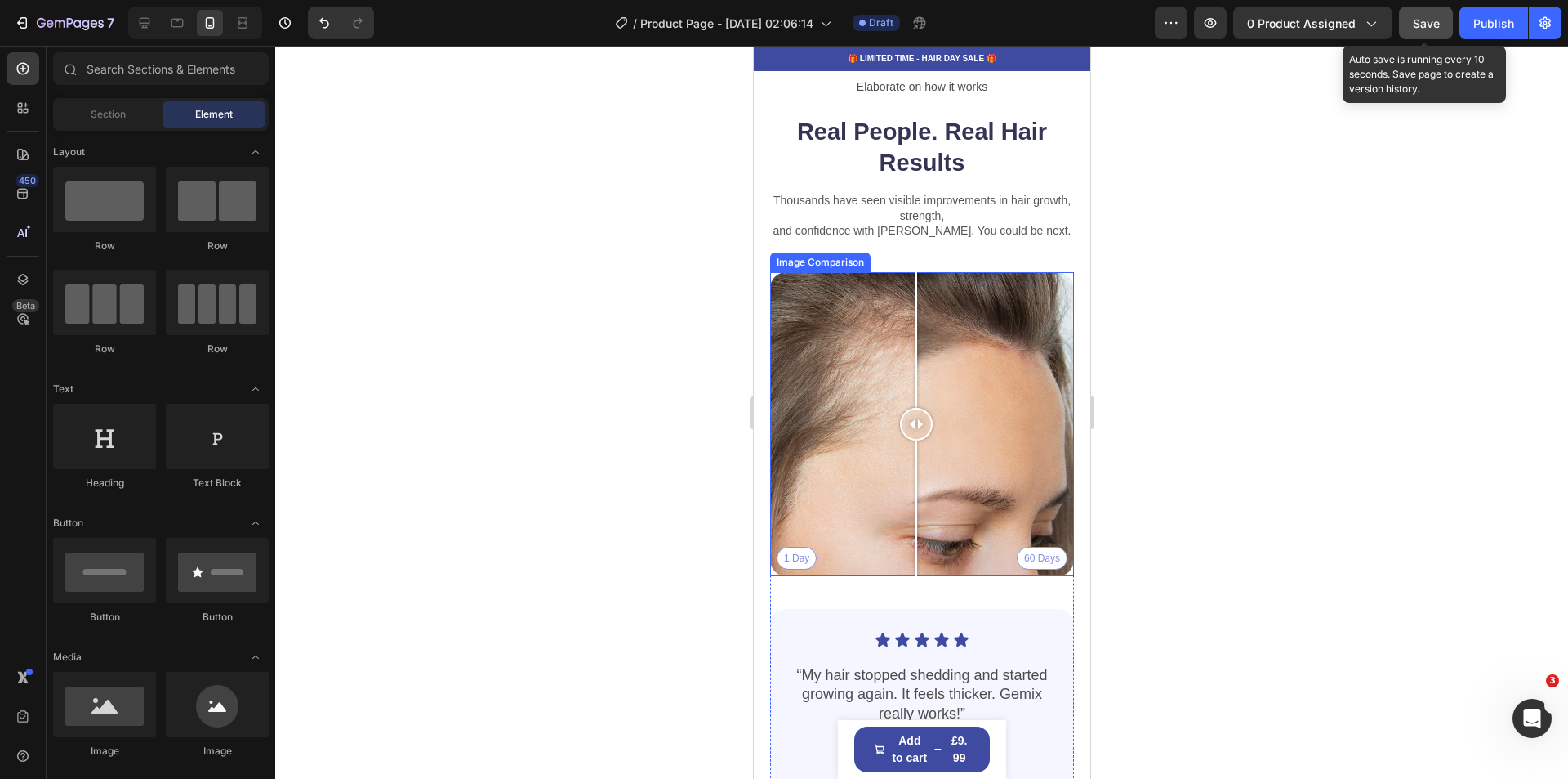
scroll to position [2714, 0]
click at [920, 245] on div "Thousands have seen visible improvements in hair growth, strength, and confiden…" at bounding box center [921, 230] width 304 height 81
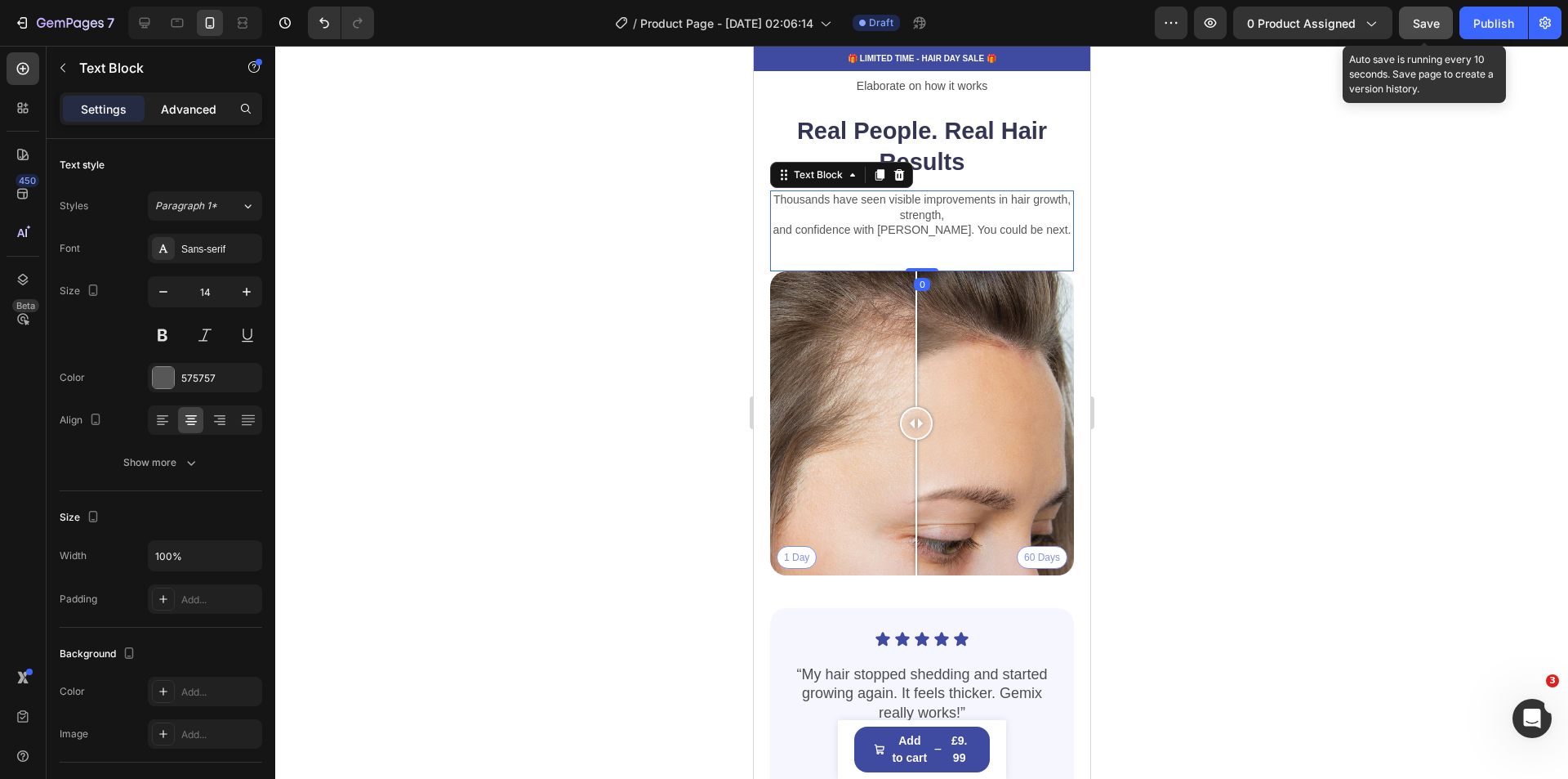
click at [199, 120] on div "Advanced" at bounding box center [189, 109] width 82 height 26
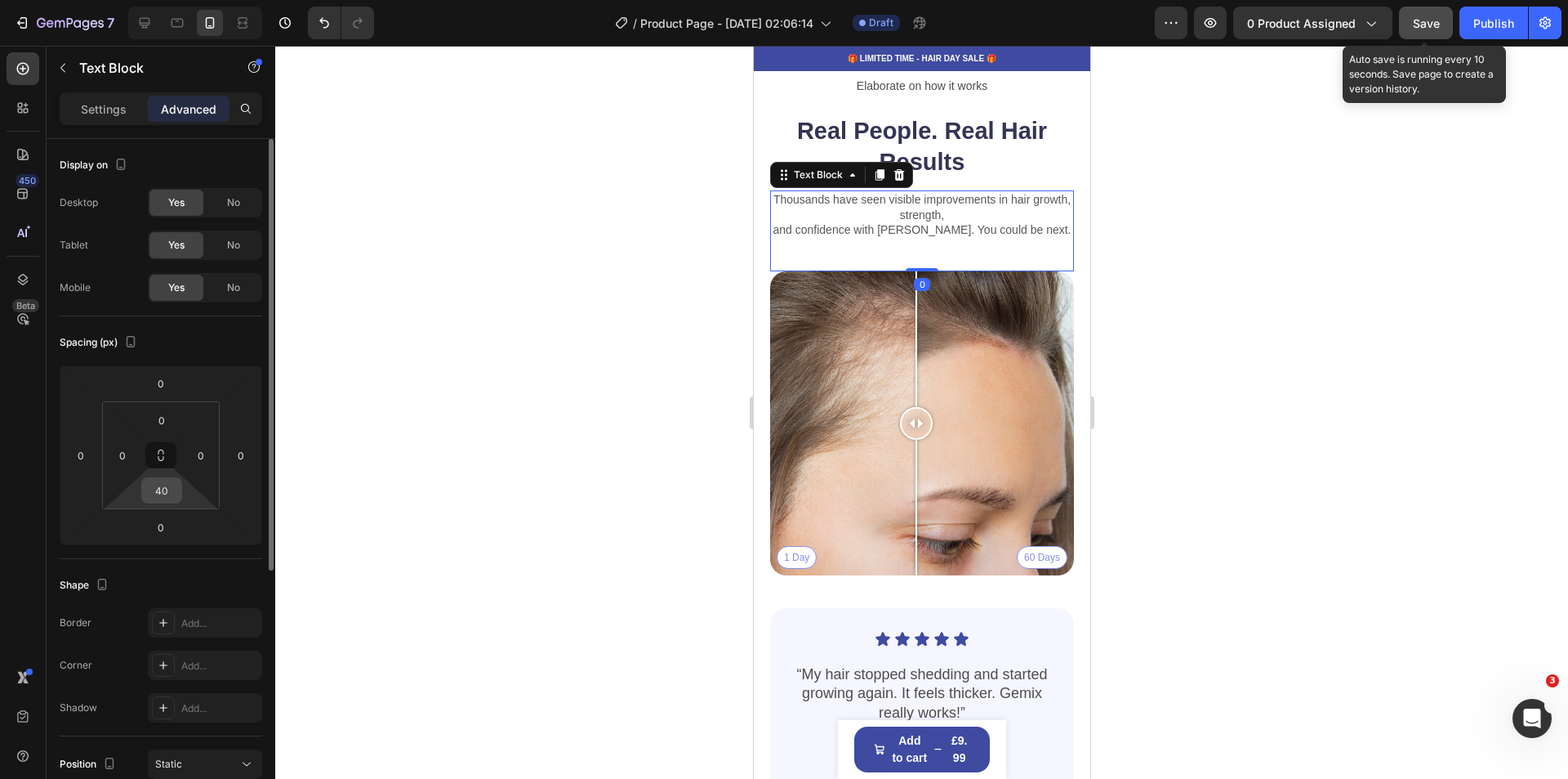
click at [158, 485] on input "40" at bounding box center [161, 490] width 33 height 24
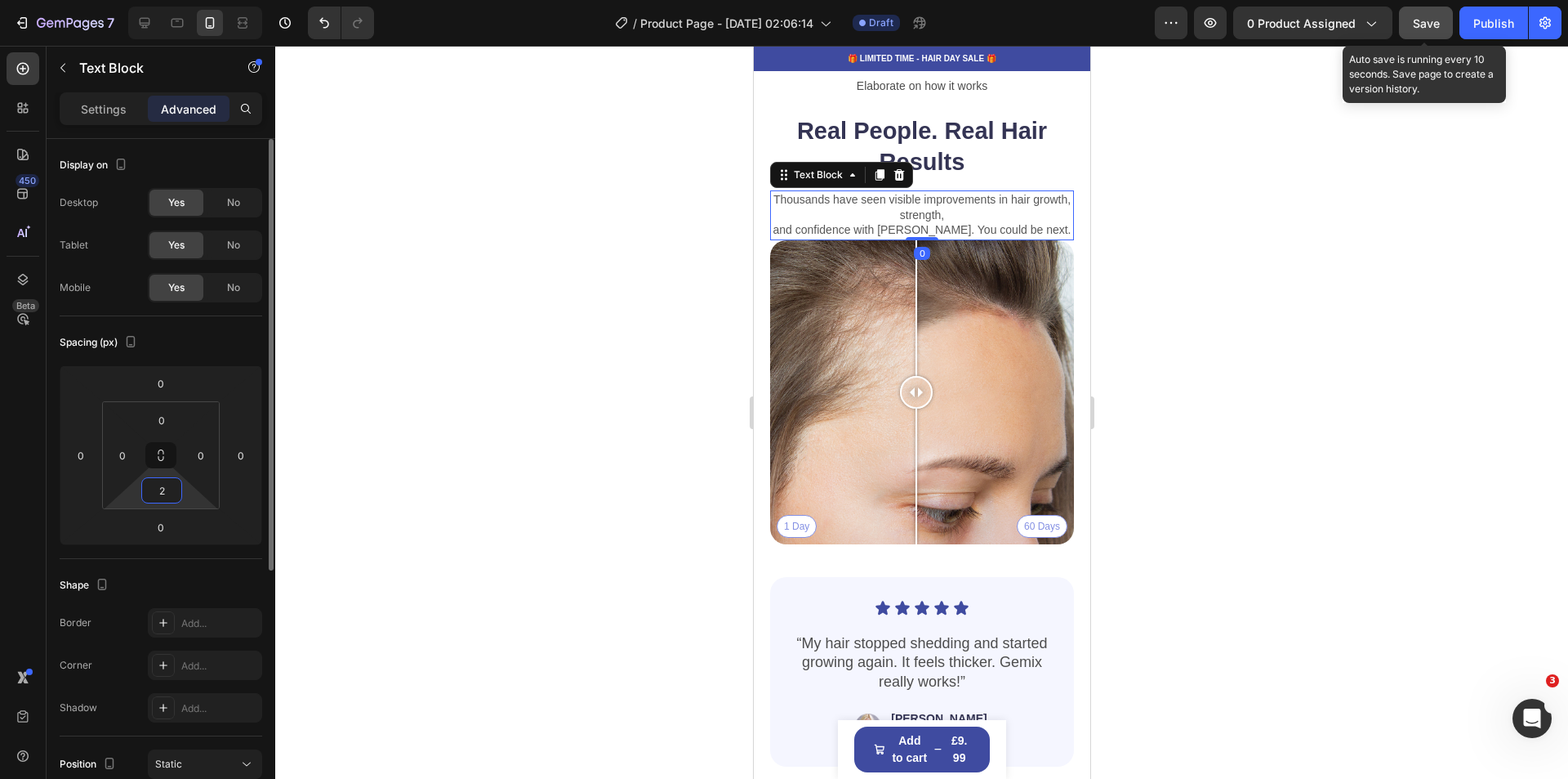
type input "20"
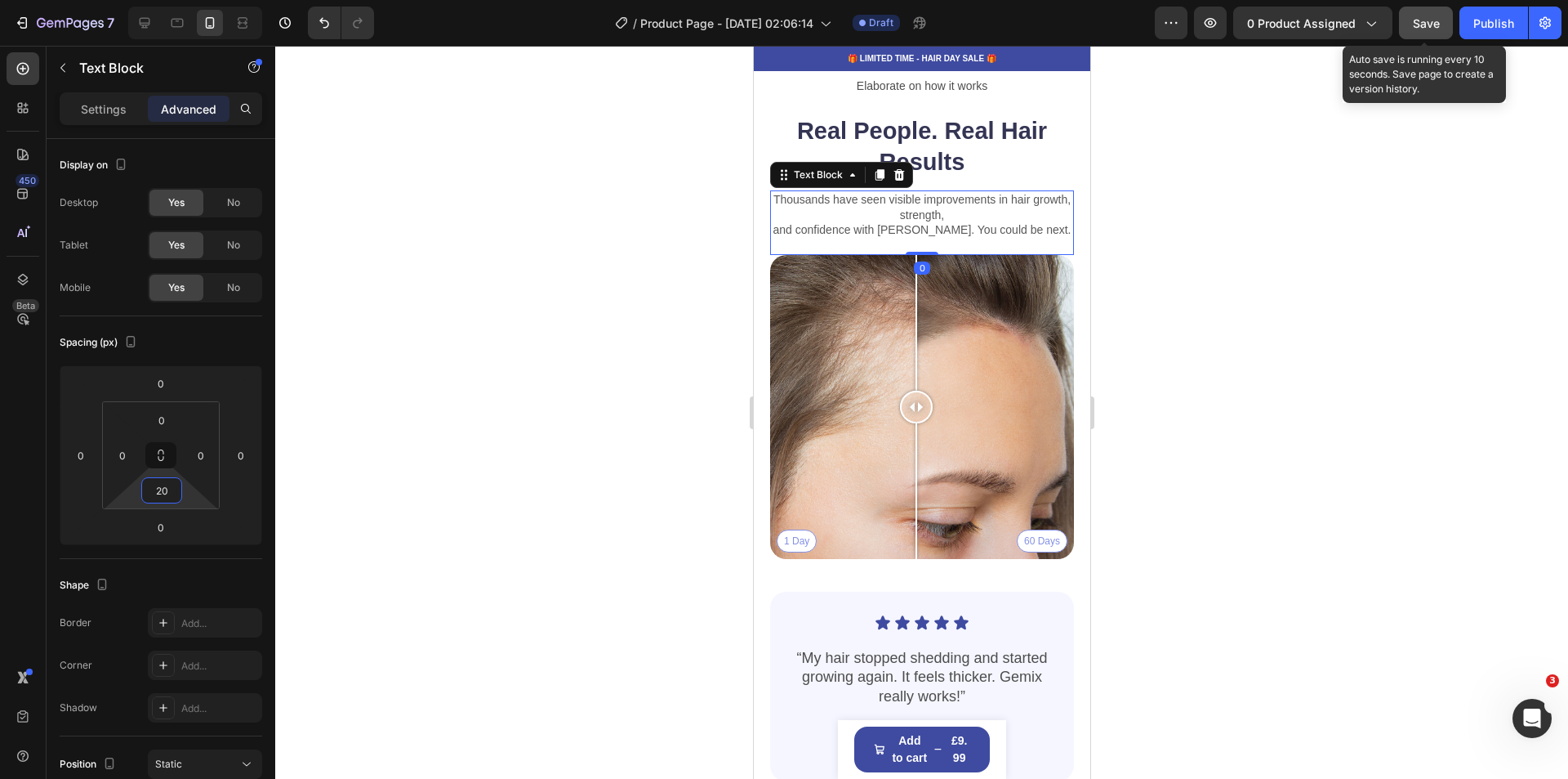
click at [1364, 562] on div at bounding box center [921, 412] width 1293 height 733
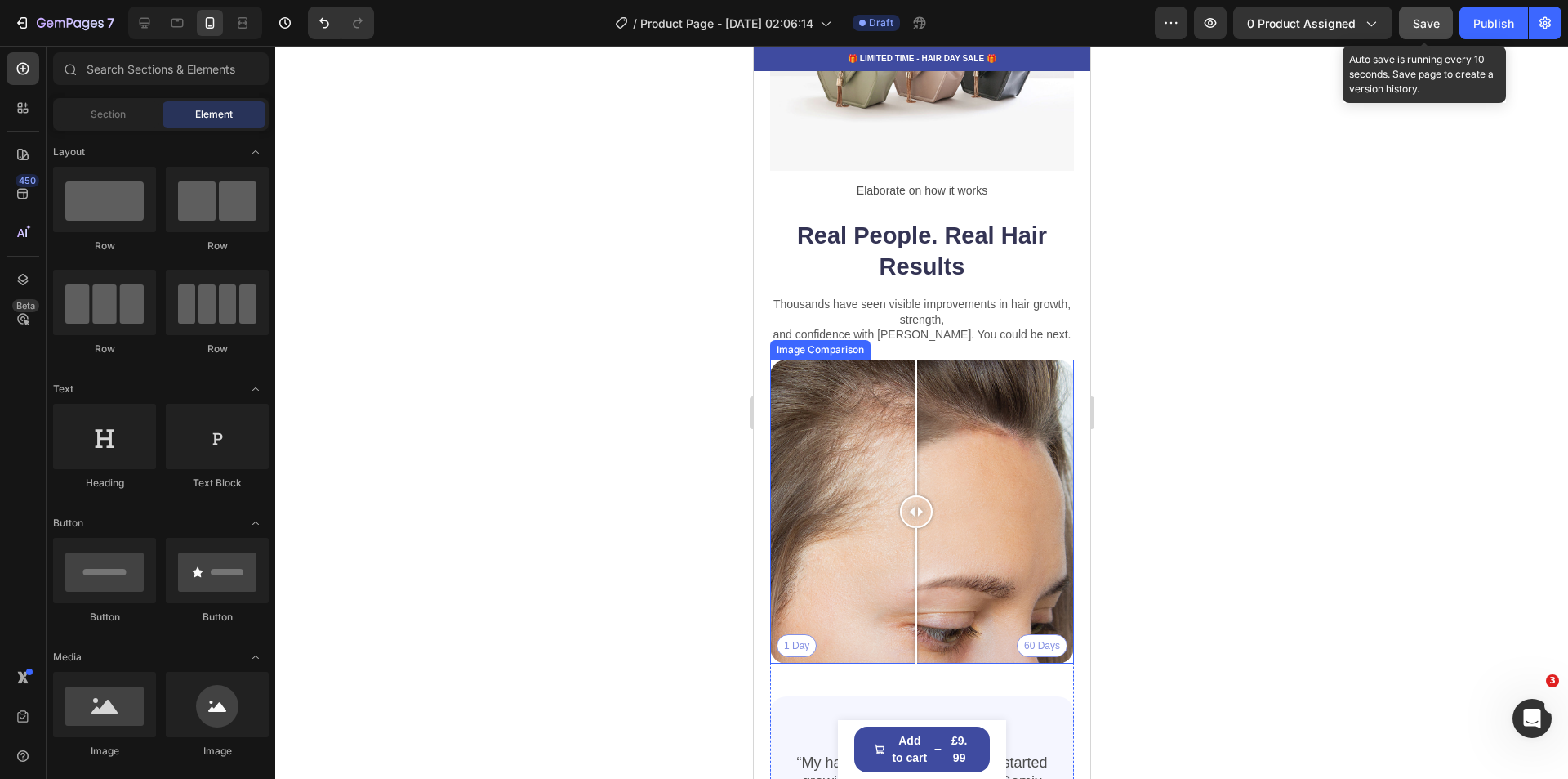
scroll to position [2632, 0]
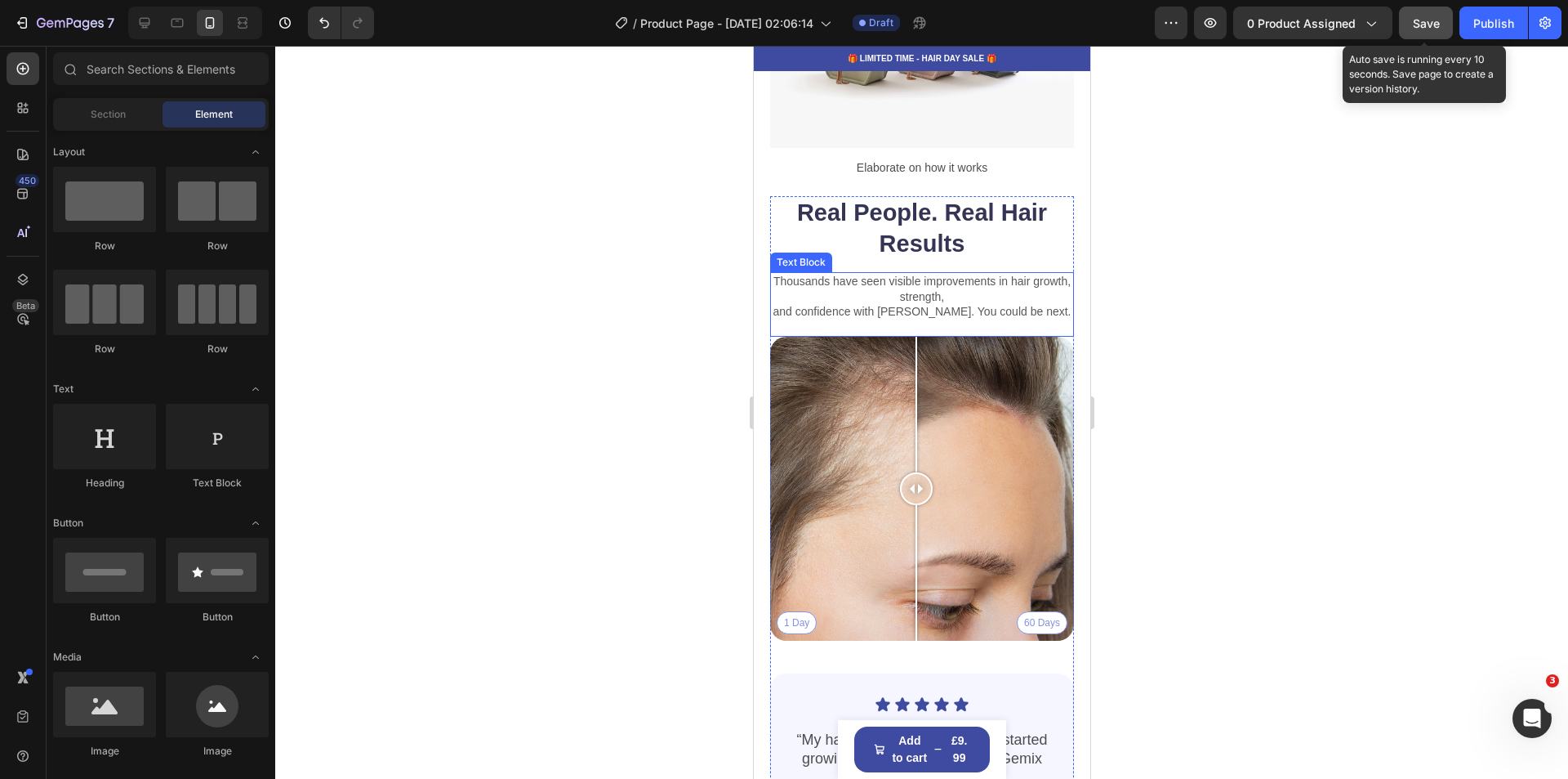
click at [1034, 304] on p "and confidence with Gemix. You could be next." at bounding box center [921, 311] width 300 height 15
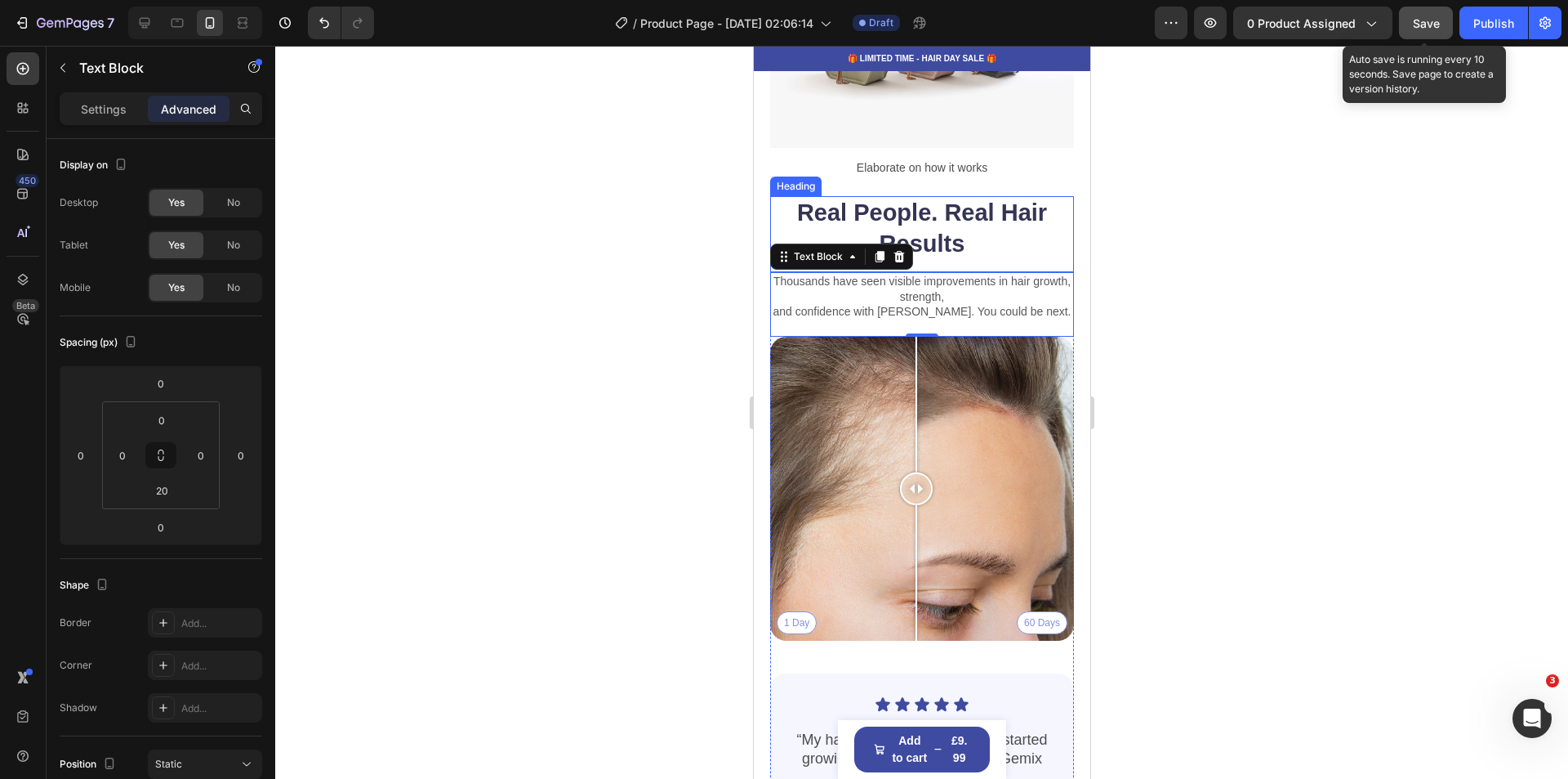
click at [955, 231] on h2 "Real People. Real Hair Results" at bounding box center [921, 228] width 304 height 64
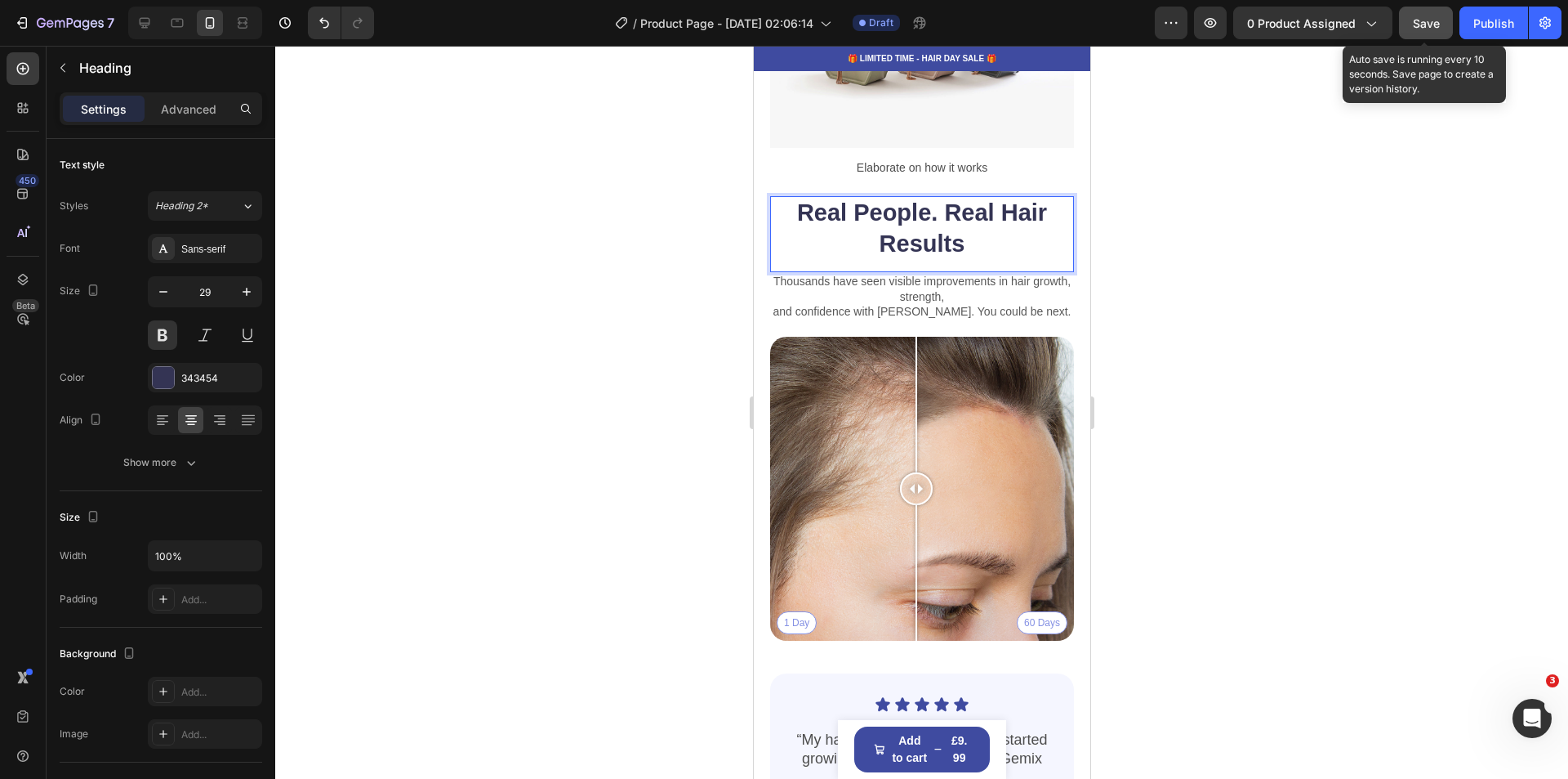
click at [955, 233] on h2 "Real People. Real Hair Results" at bounding box center [921, 228] width 304 height 64
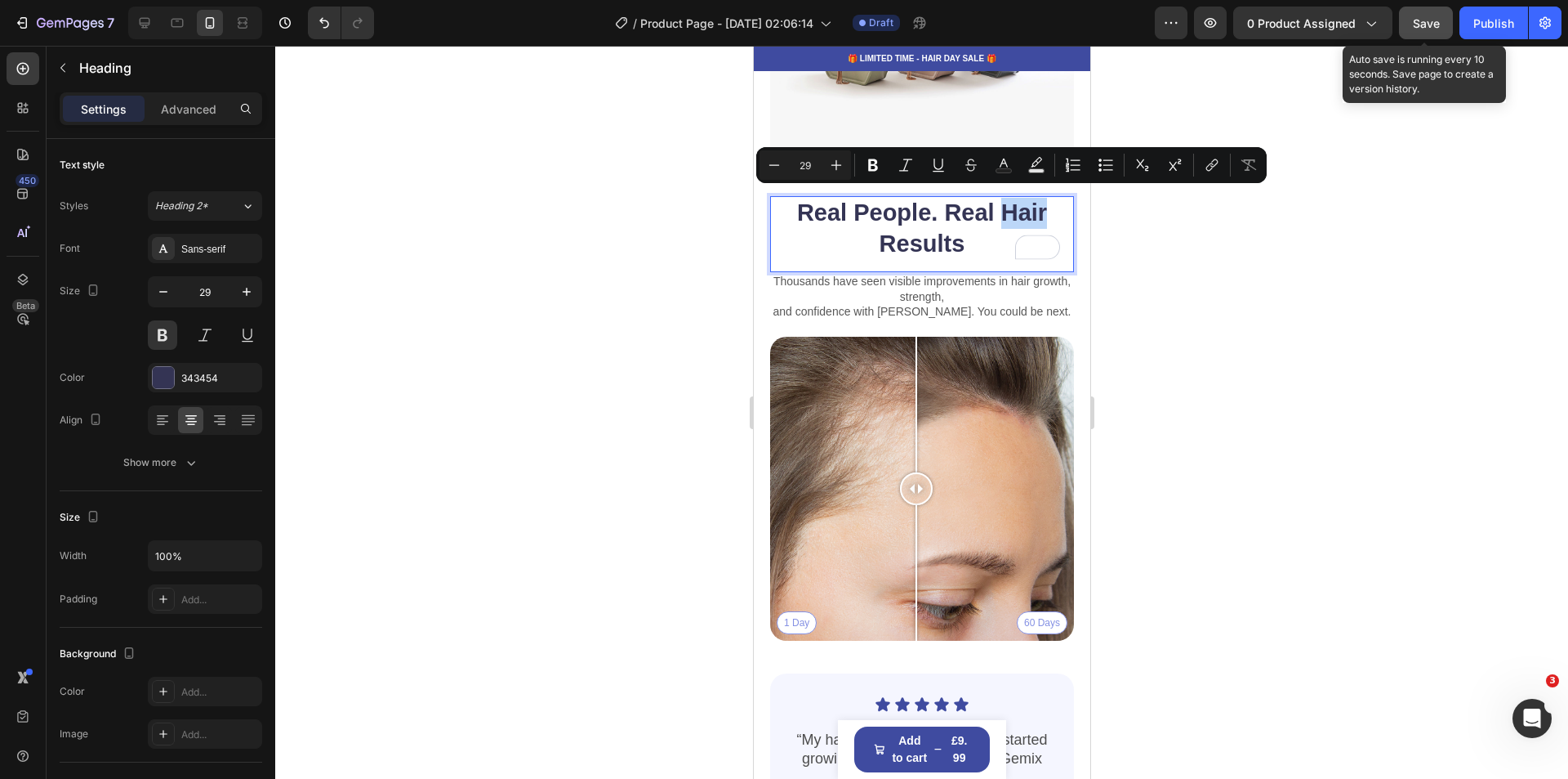
drag, startPoint x: 1037, startPoint y: 207, endPoint x: 1002, endPoint y: 210, distance: 35.1
click at [1002, 210] on p "Real People. Real Hair Results" at bounding box center [921, 228] width 300 height 61
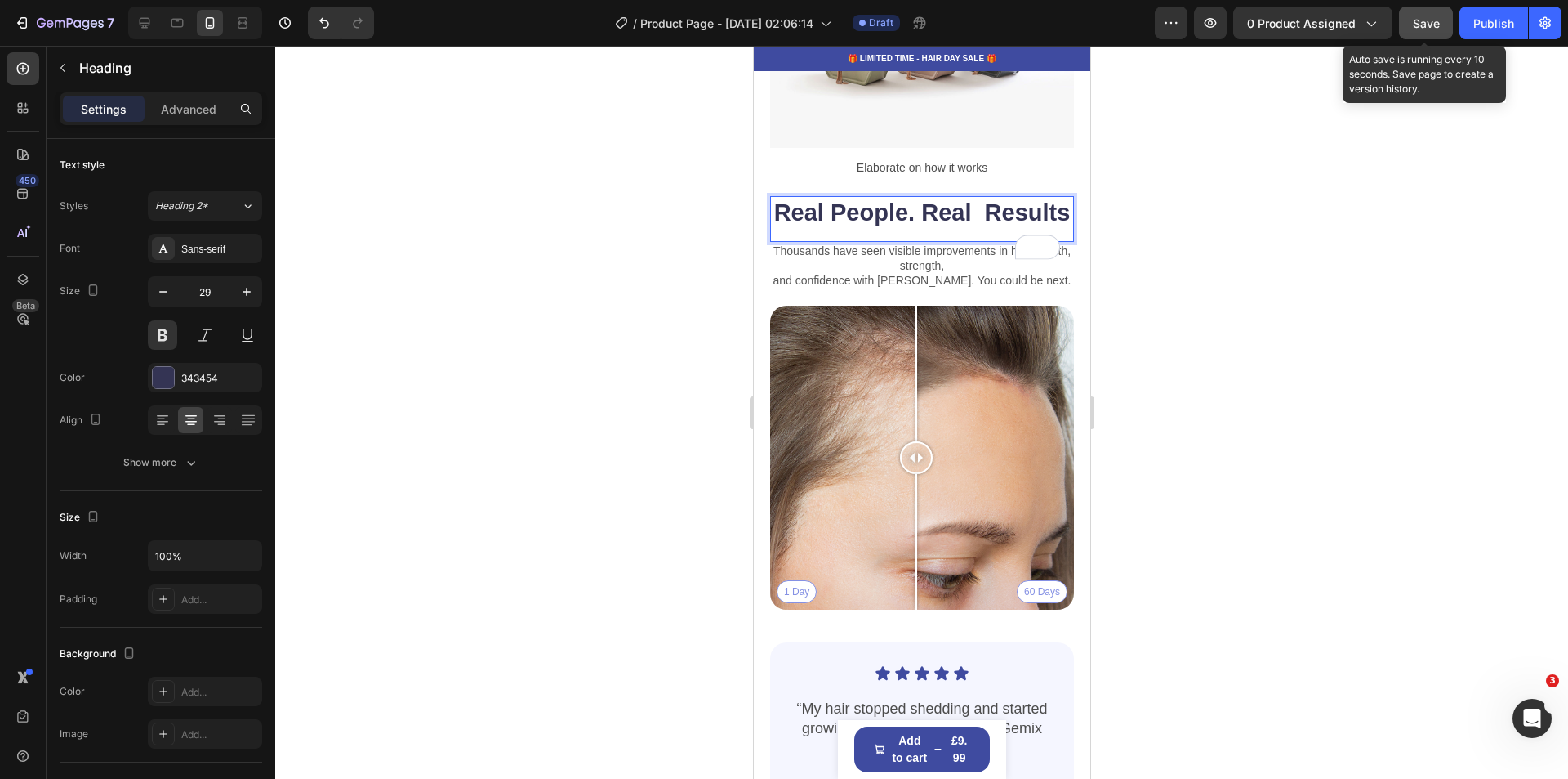
click at [876, 229] on p "Real People. Real Results" at bounding box center [921, 213] width 300 height 31
click at [960, 229] on p "Real People. Real Results" at bounding box center [921, 213] width 300 height 31
click at [1035, 287] on p "and confidence with Gemix. You could be next." at bounding box center [921, 281] width 300 height 15
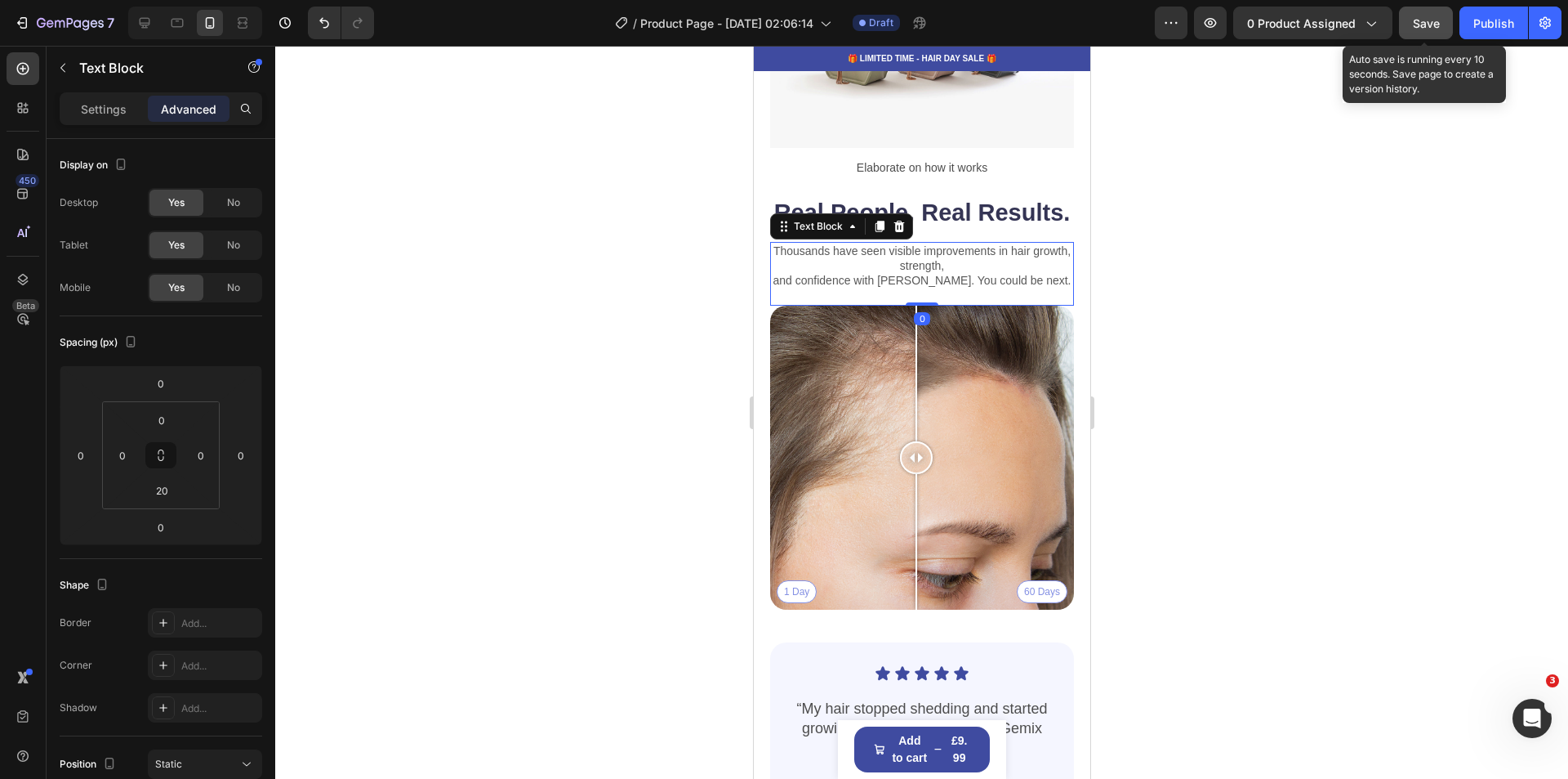
click at [1035, 287] on p "and confidence with Gemix. You could be next." at bounding box center [921, 281] width 300 height 15
drag, startPoint x: 1035, startPoint y: 302, endPoint x: 899, endPoint y: 288, distance: 136.7
click at [899, 288] on div "Thousands have seen visible improvements in hair growth, strength, and confiden…" at bounding box center [921, 266] width 304 height 48
click at [1033, 287] on p "and confidence with Gemix. You could be next." at bounding box center [921, 281] width 300 height 15
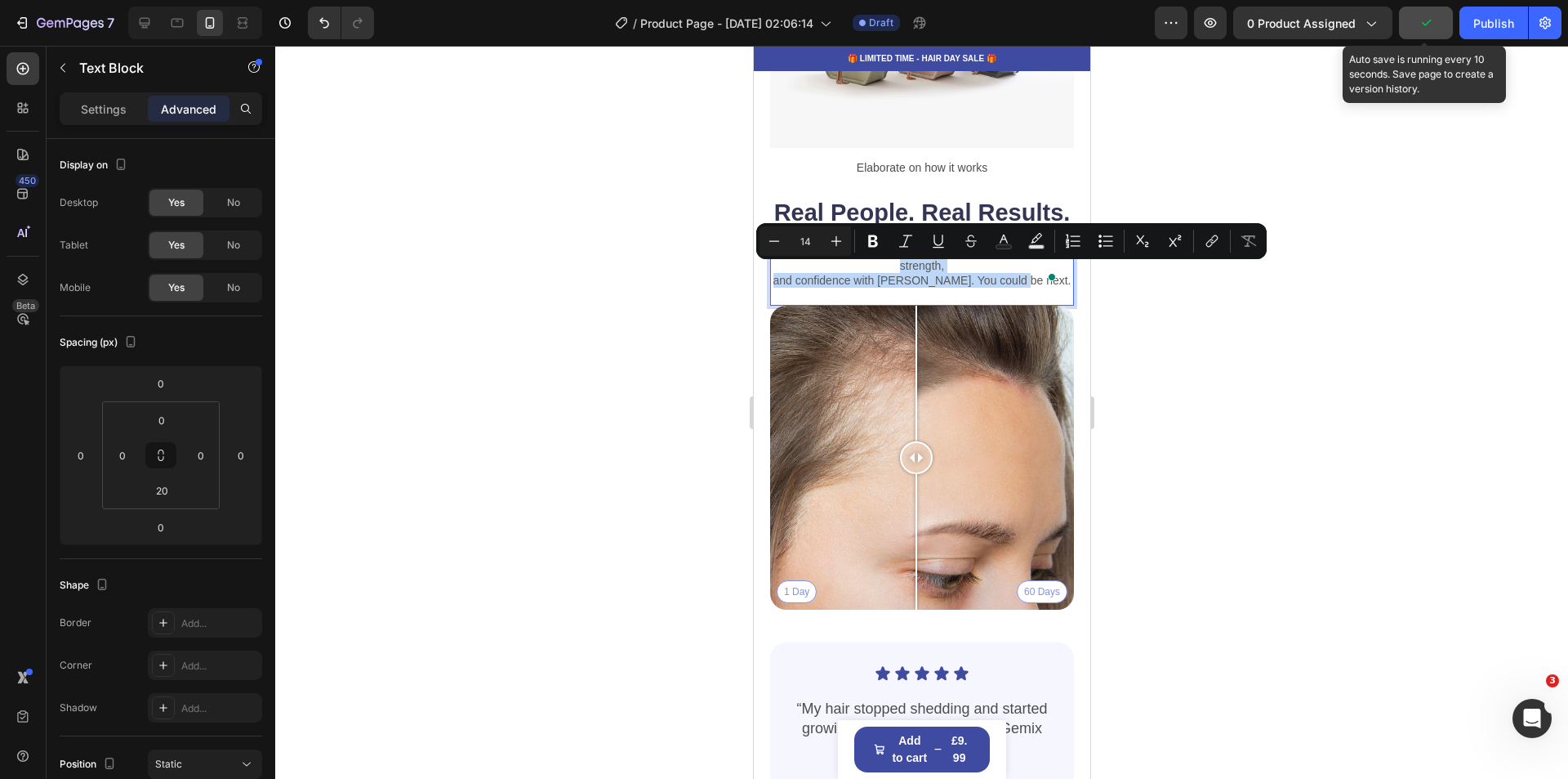
drag, startPoint x: 1034, startPoint y: 304, endPoint x: 789, endPoint y: 276, distance: 246.6
click at [789, 276] on div "Thousands have seen visible improvements in hair growth, strength, and confiden…" at bounding box center [921, 266] width 304 height 48
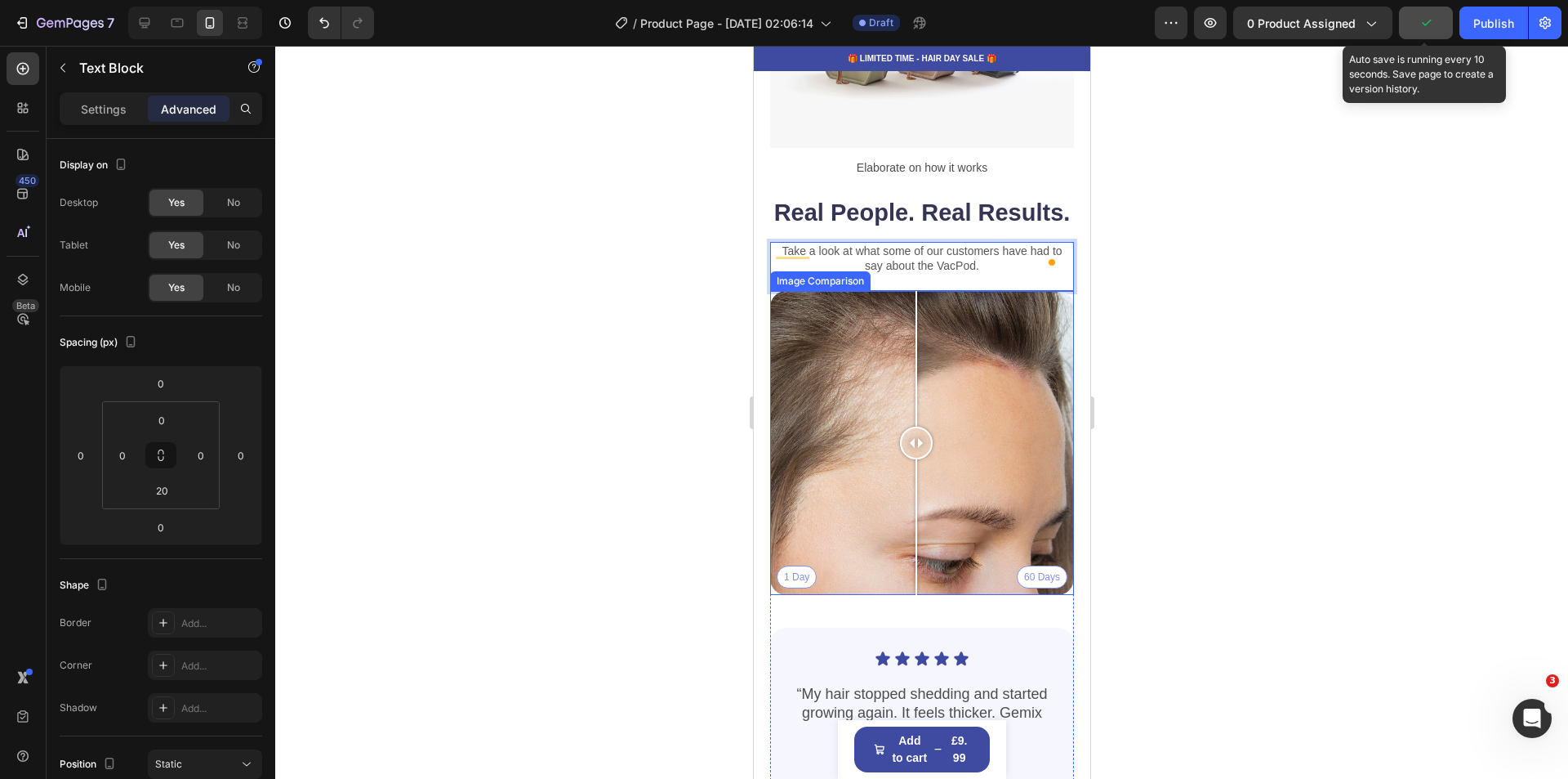
click at [993, 401] on div "1 Day 60 Days" at bounding box center [921, 443] width 304 height 304
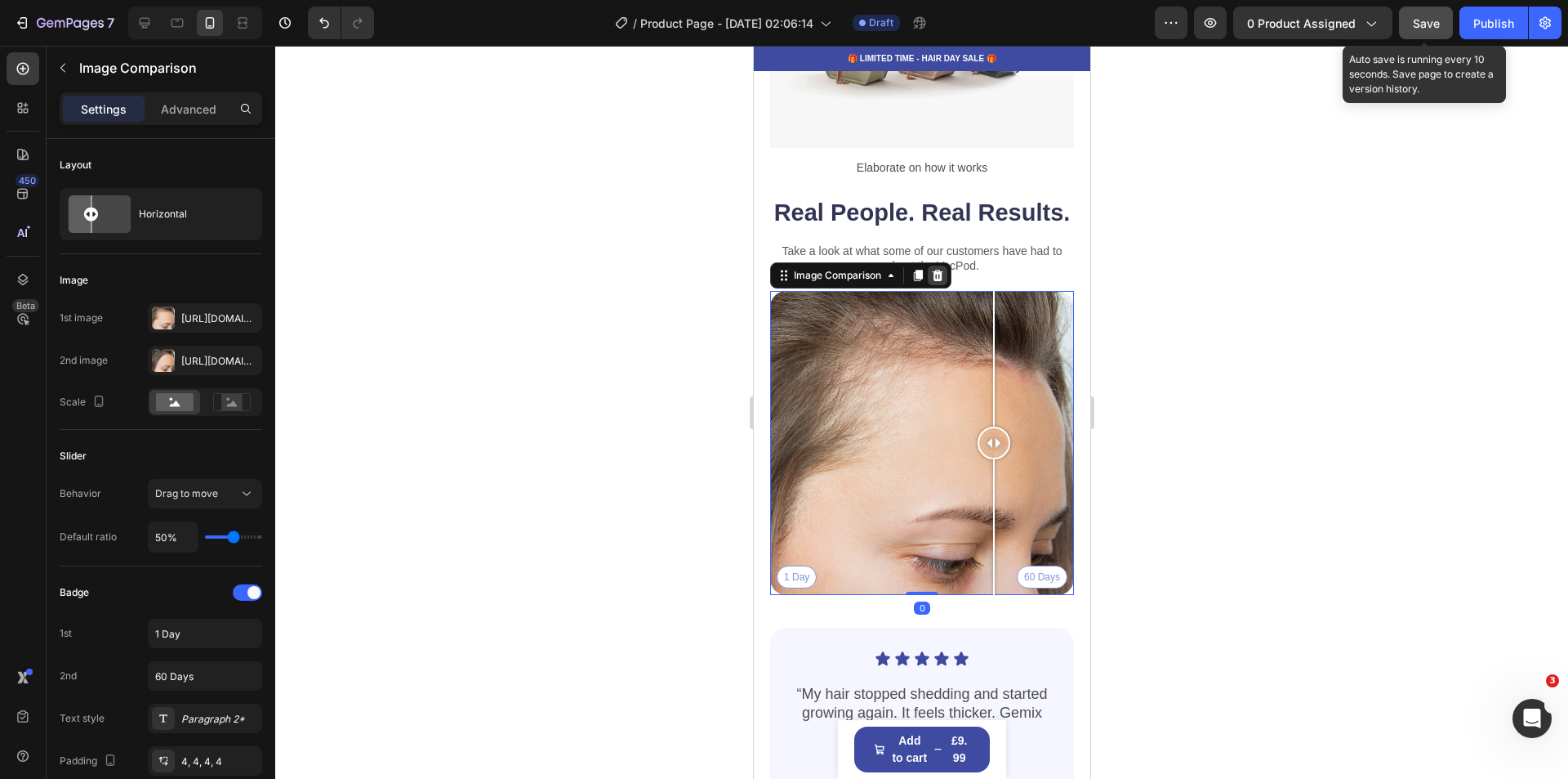
click at [942, 282] on icon at bounding box center [937, 276] width 13 height 13
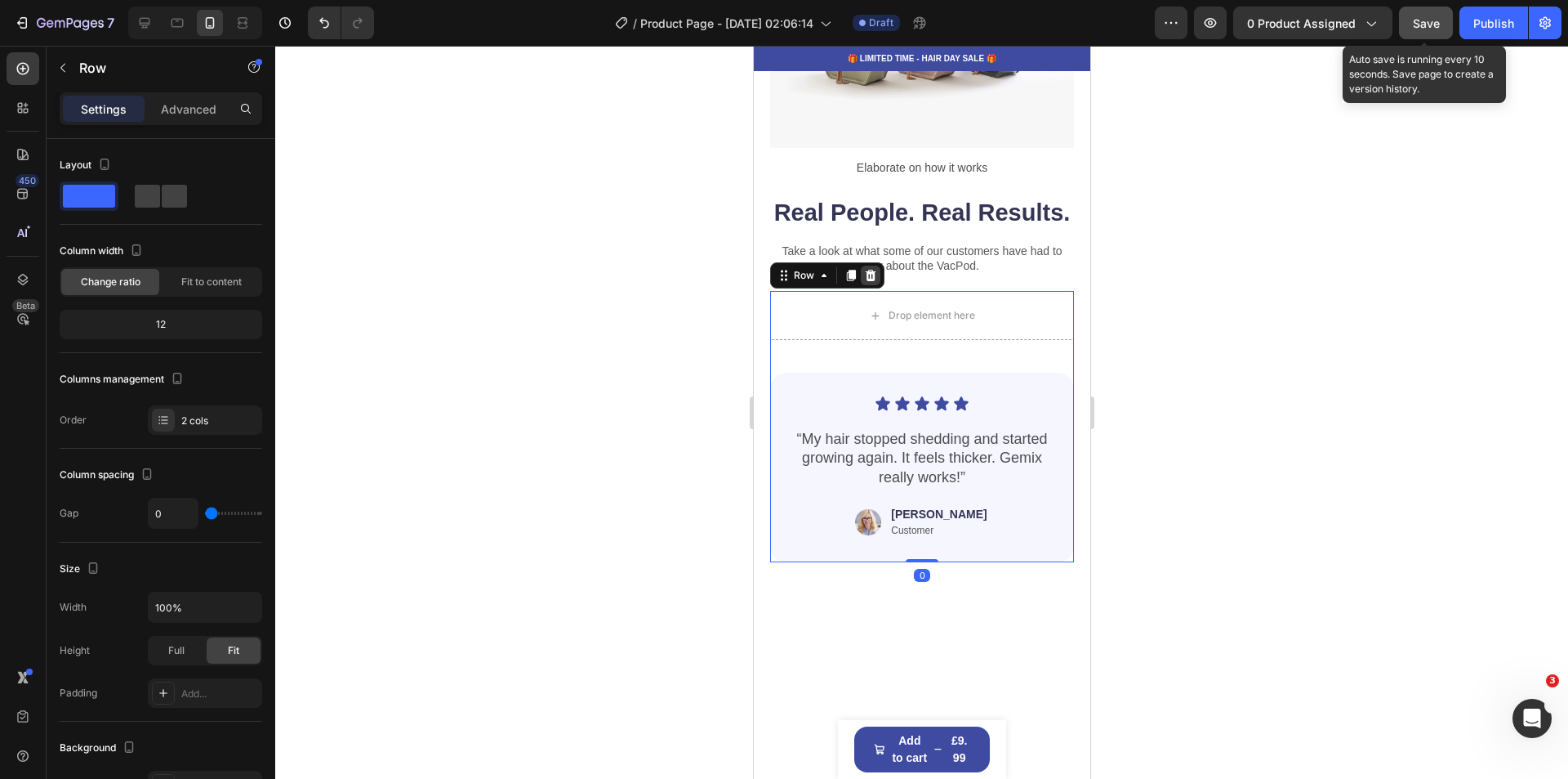
click at [875, 282] on icon at bounding box center [870, 276] width 13 height 13
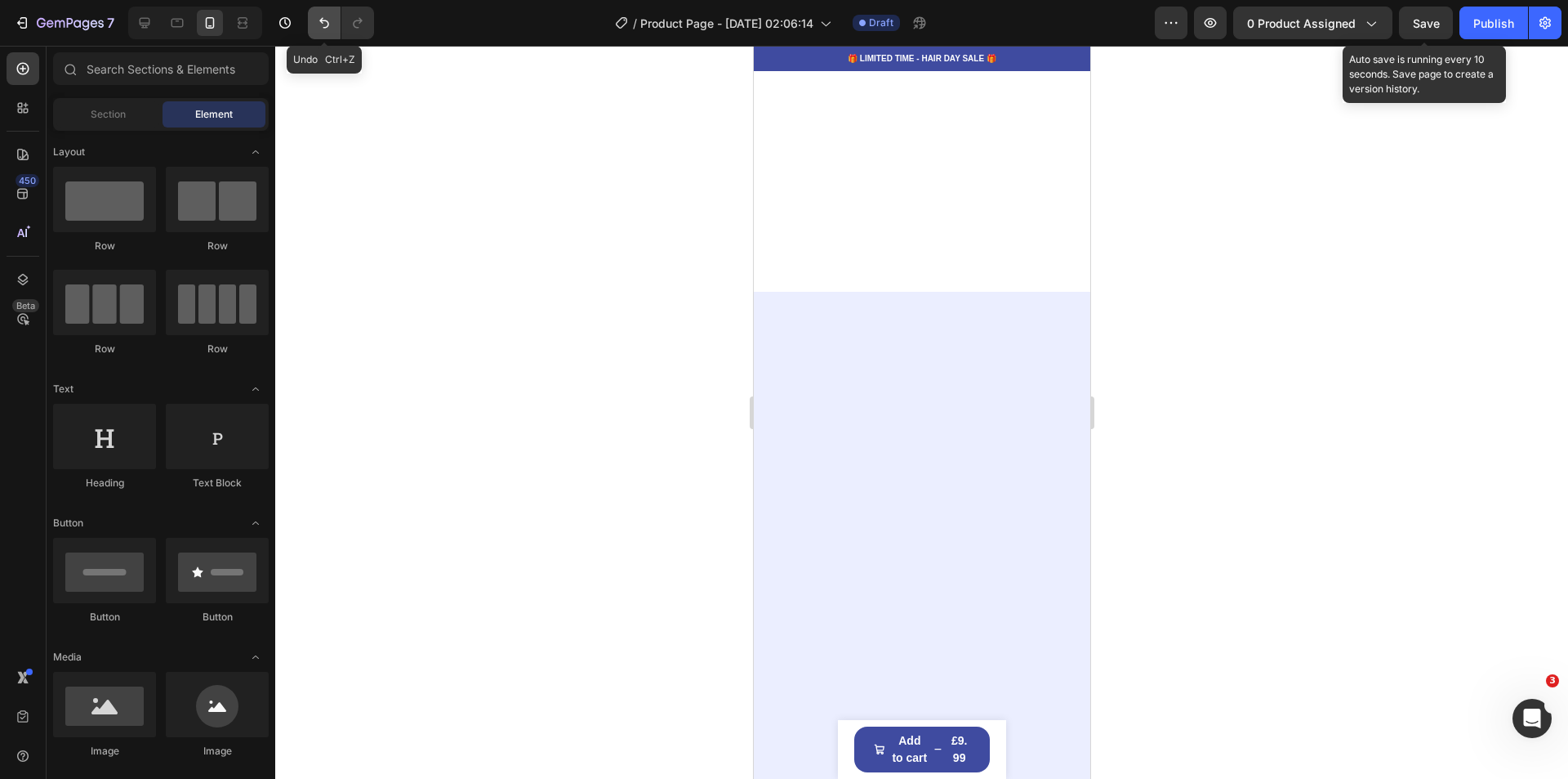
click at [316, 23] on icon "Undo/Redo" at bounding box center [325, 23] width 17 height 17
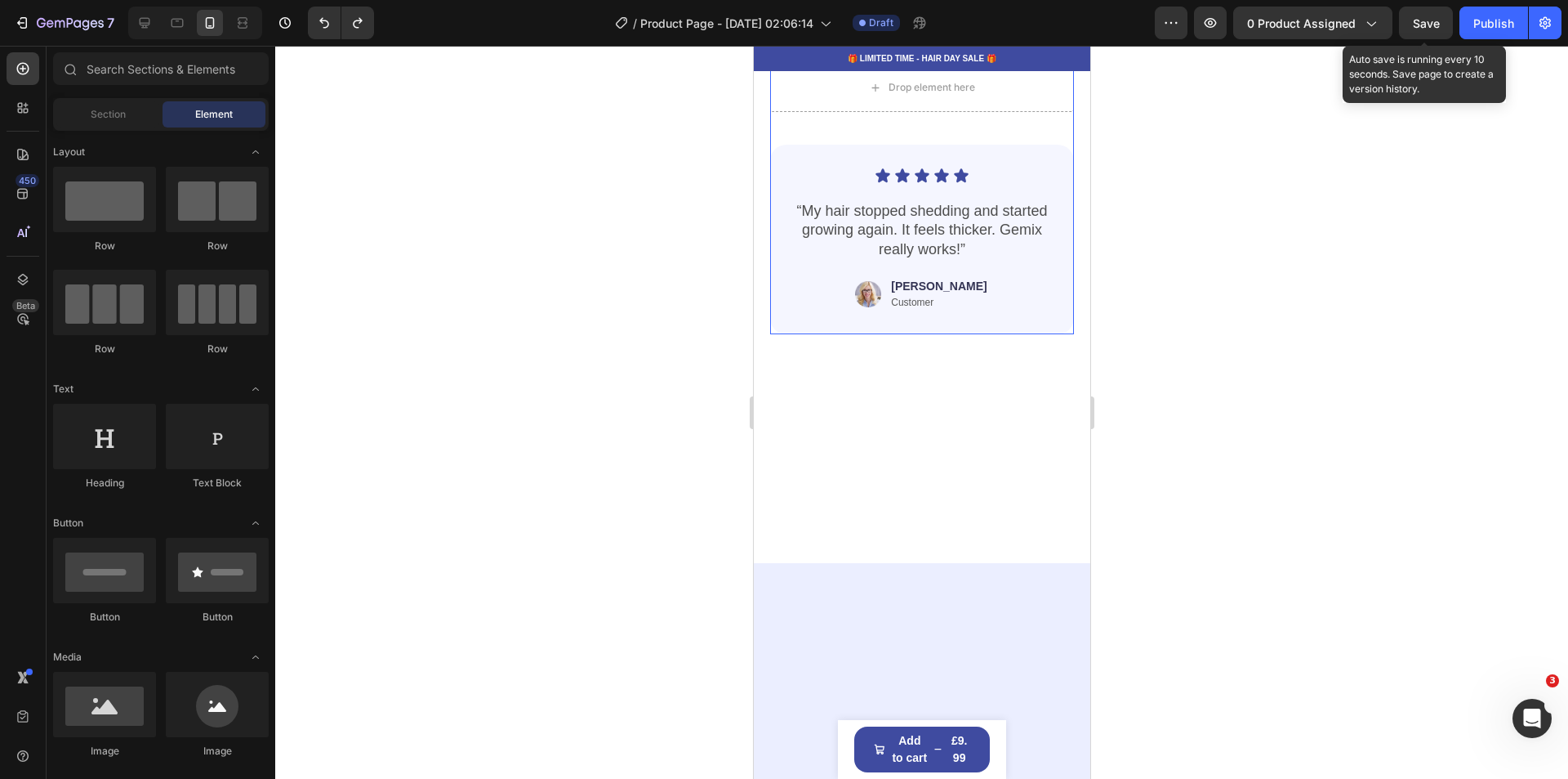
click at [788, 334] on div "Icon Icon Icon Icon Icon Icon List “My hair stopped shedding and started growin…" at bounding box center [921, 223] width 304 height 222
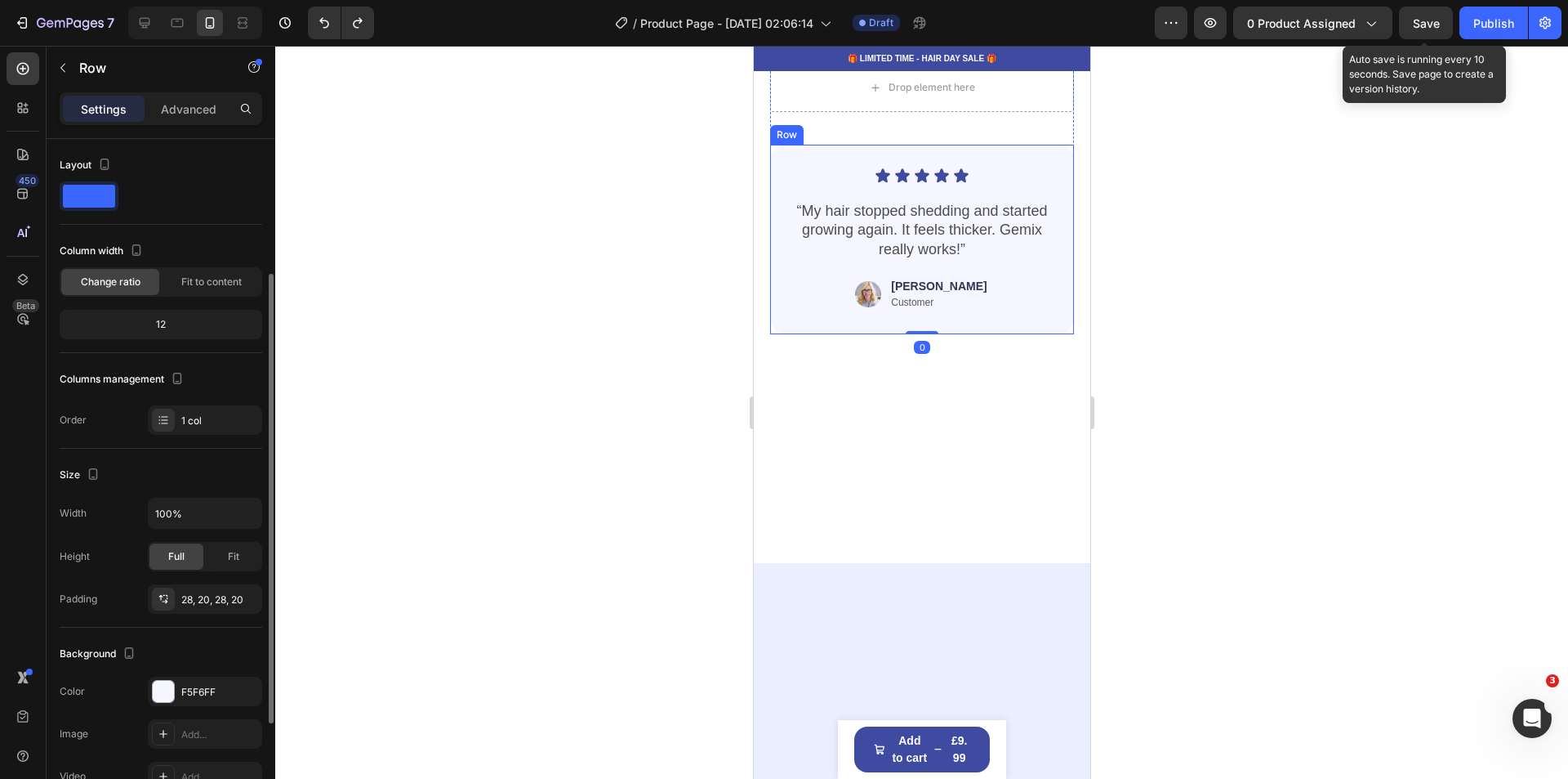
click at [814, 311] on div "Icon Icon Icon Icon Icon Icon List “My hair stopped shedding and started growin…" at bounding box center [920, 240] width 271 height 144
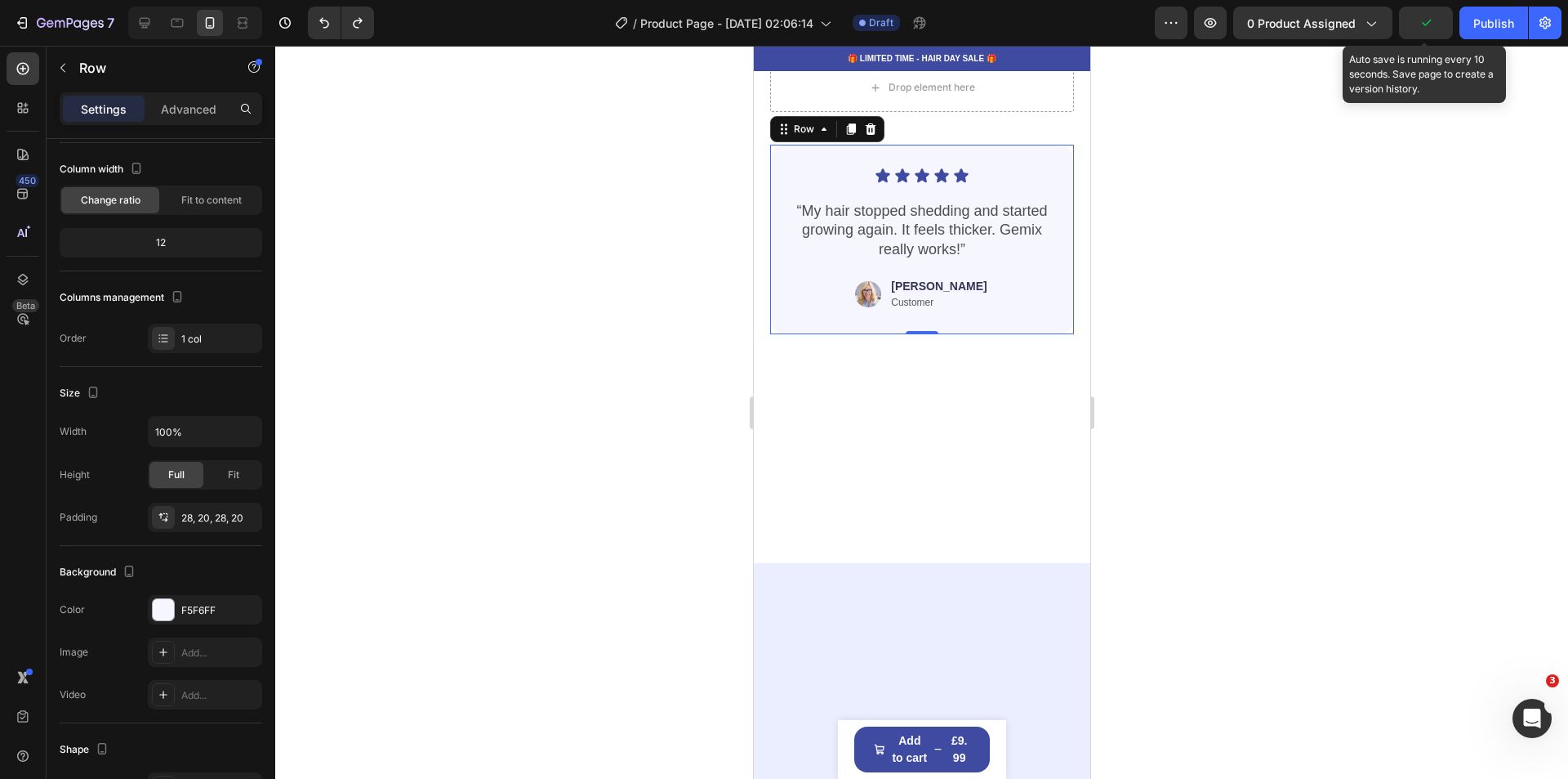
click at [1375, 533] on div at bounding box center [921, 412] width 1293 height 733
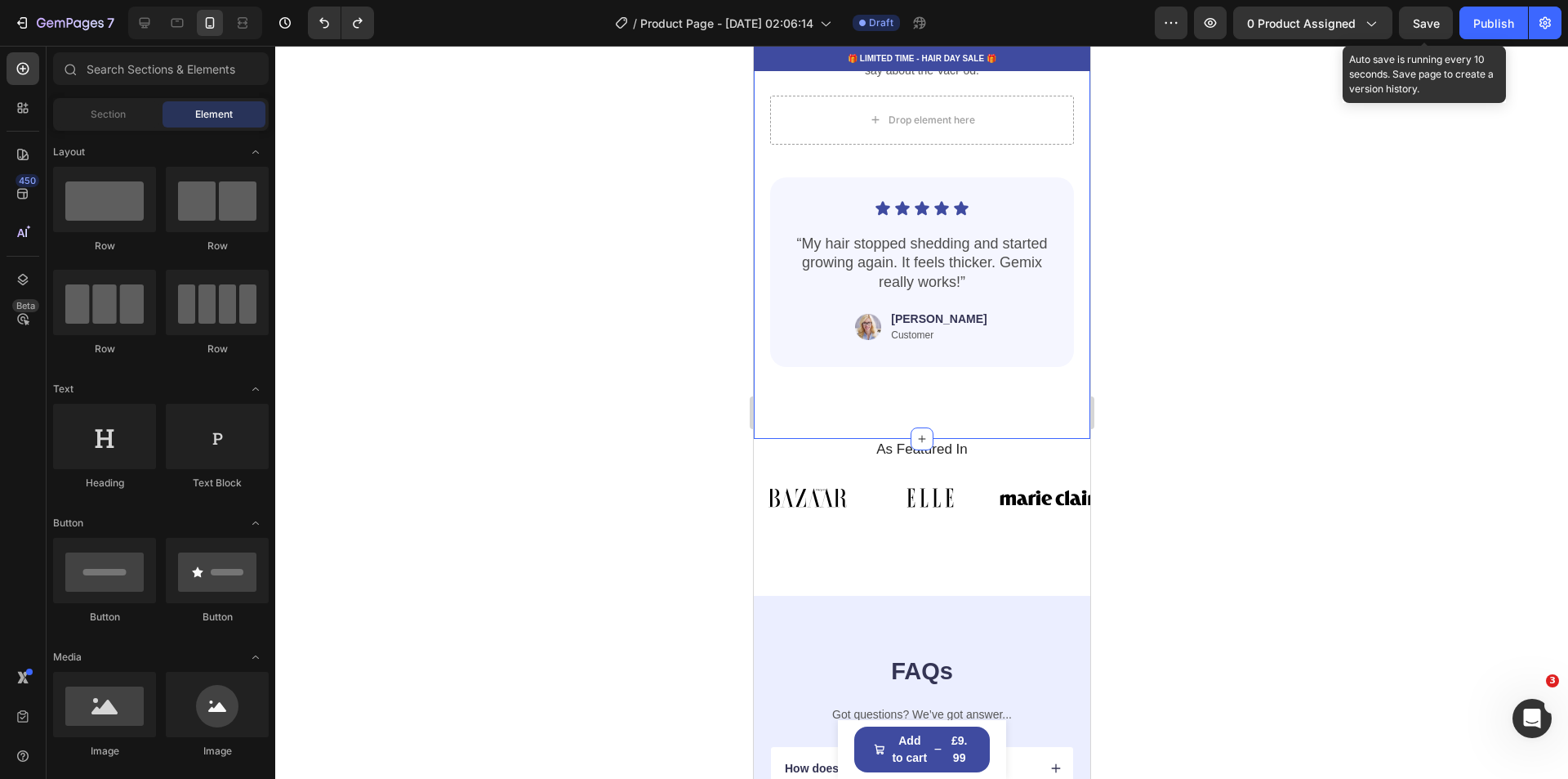
scroll to position [2795, 0]
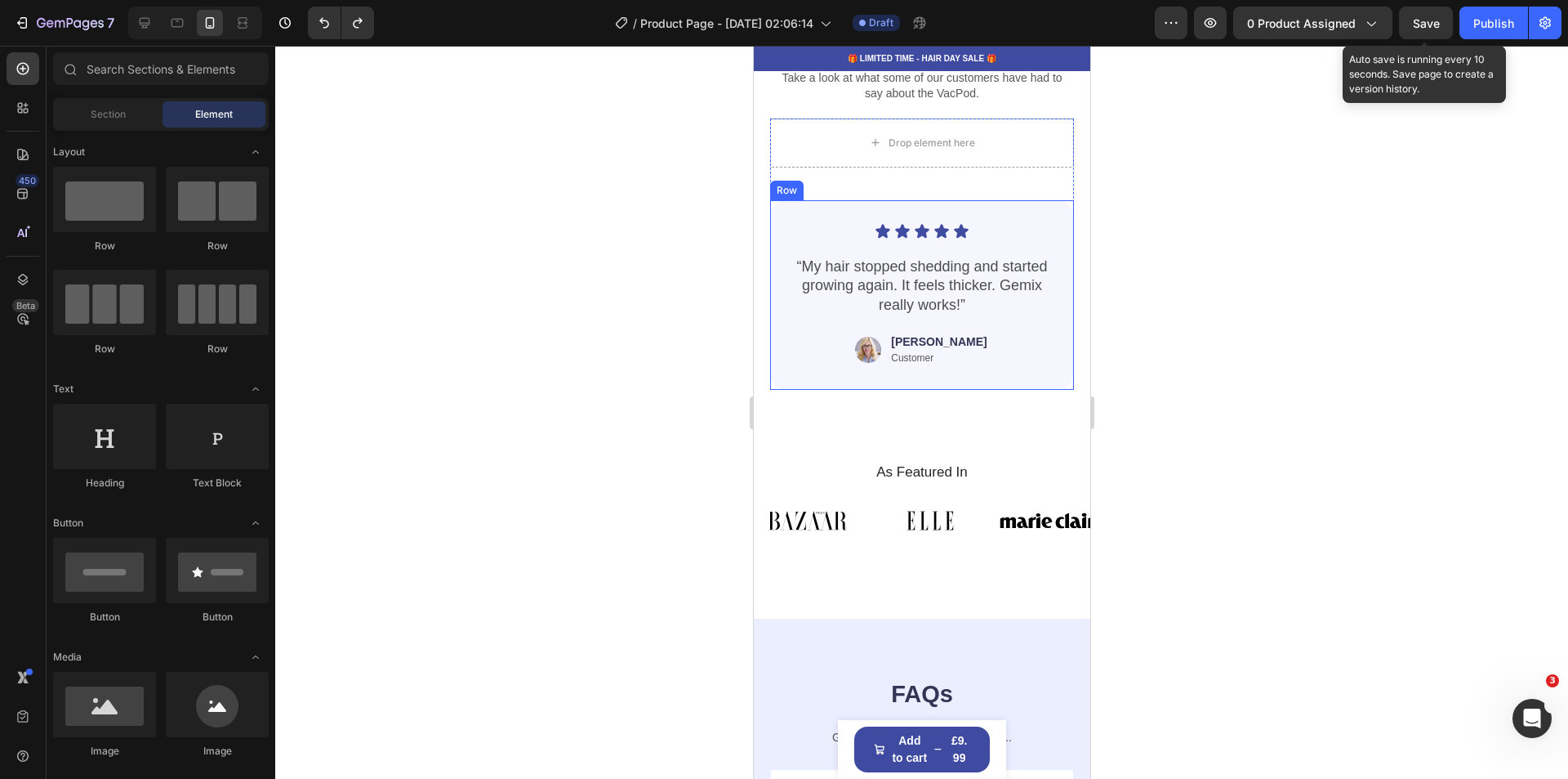
click at [778, 367] on div "Icon Icon Icon Icon Icon Icon List “My hair stopped shedding and started growin…" at bounding box center [921, 295] width 304 height 190
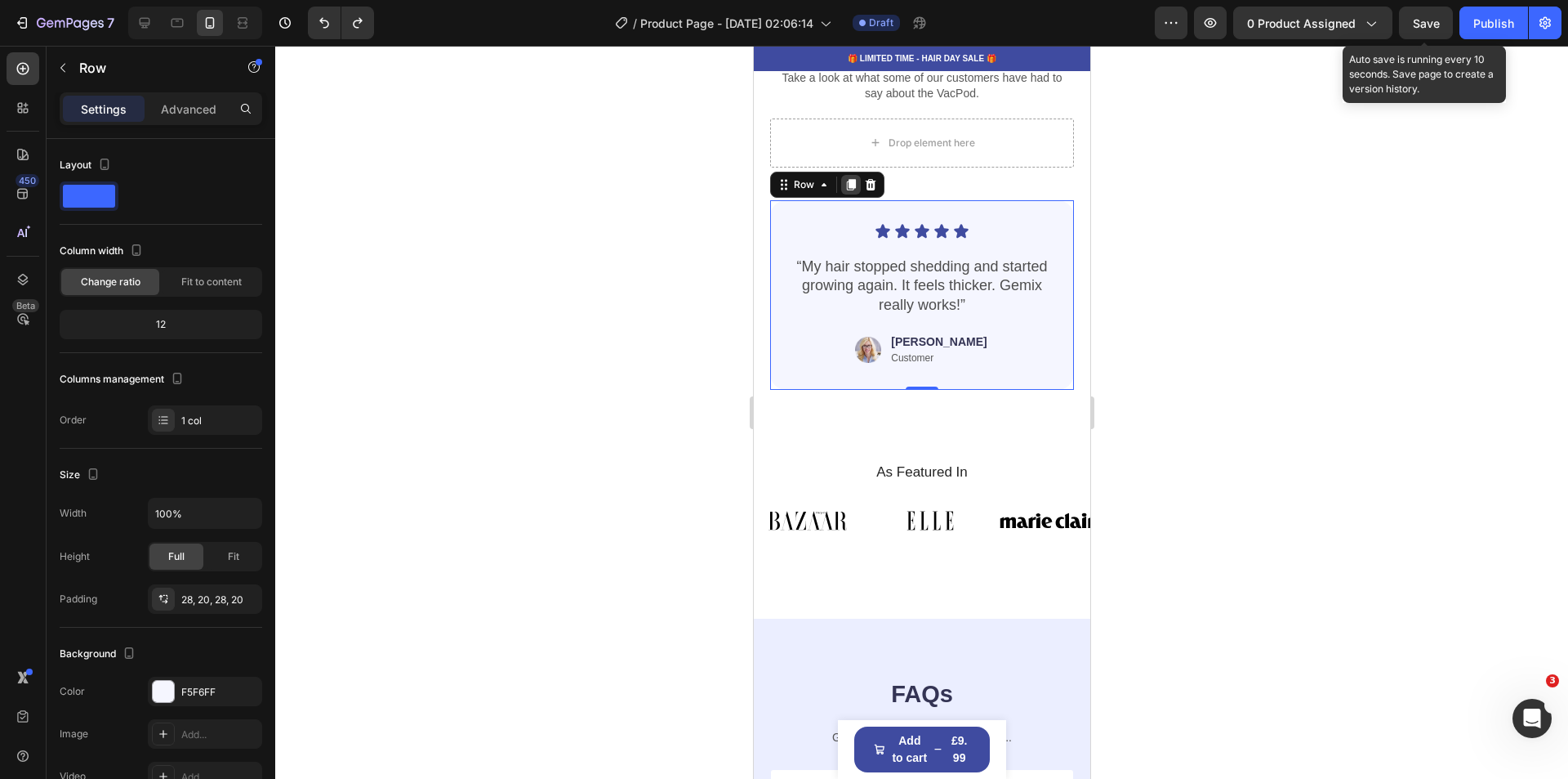
click at [849, 190] on icon at bounding box center [850, 185] width 9 height 12
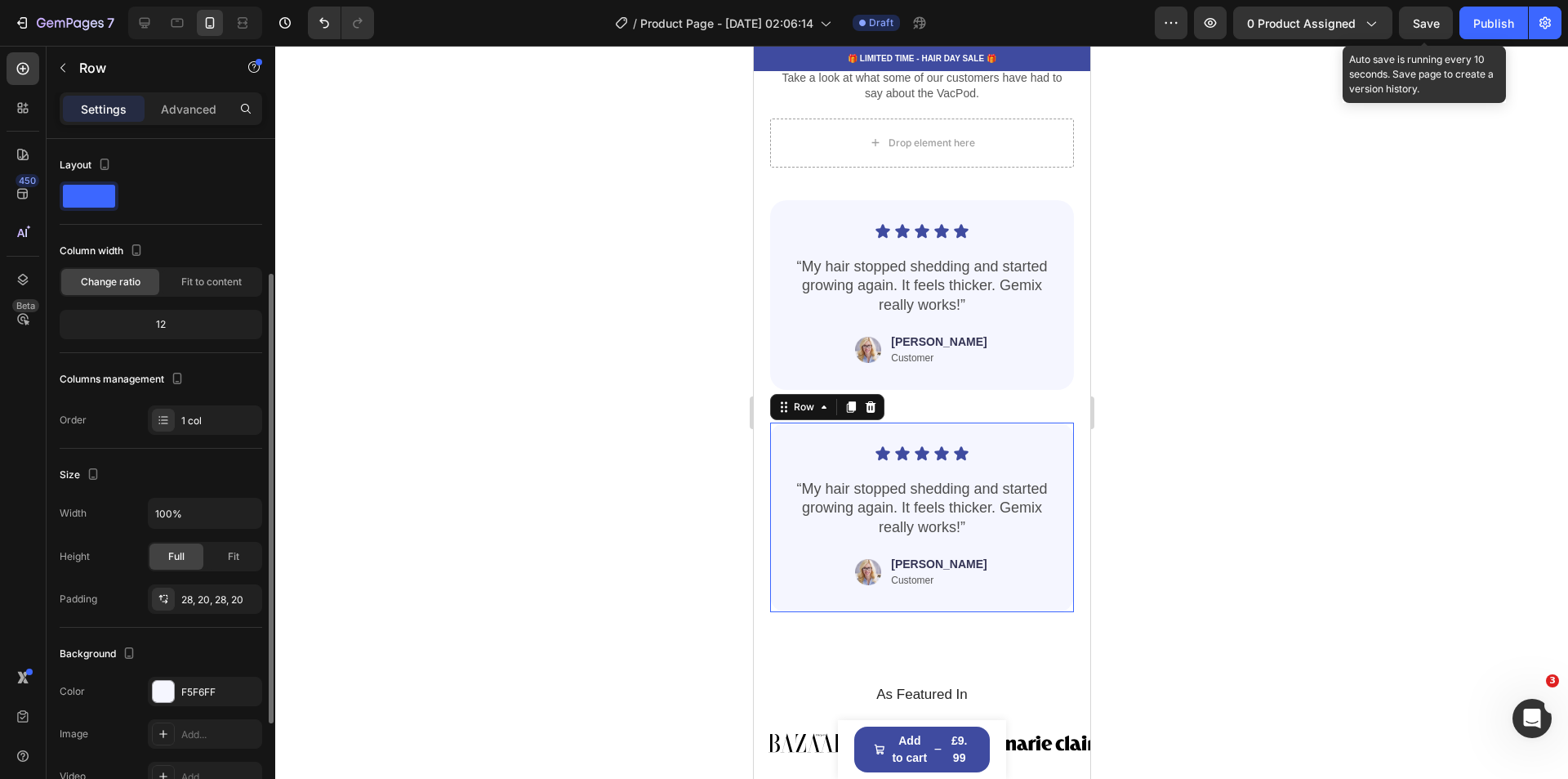
scroll to position [82, 0]
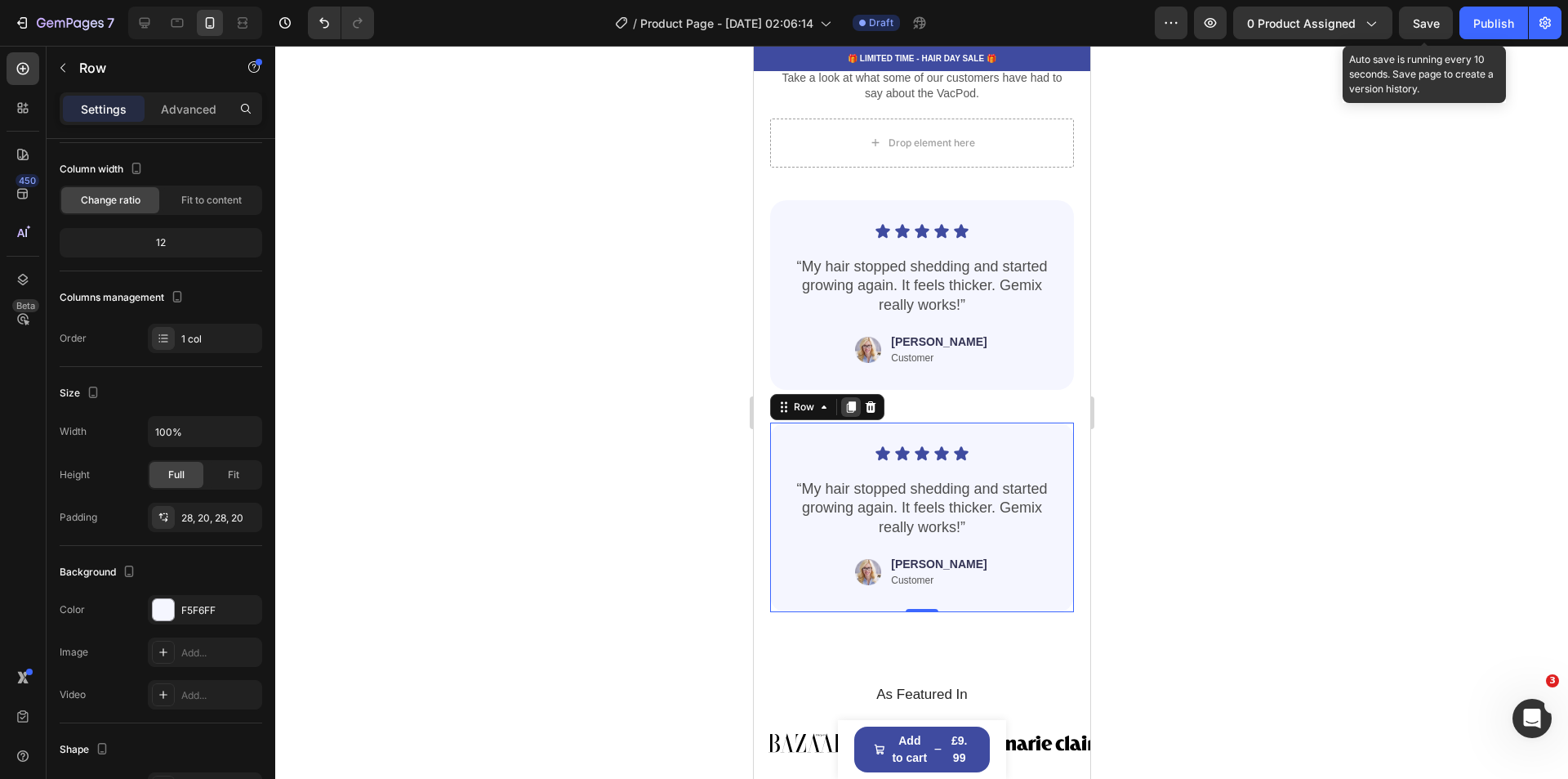
click at [850, 412] on icon at bounding box center [850, 407] width 9 height 12
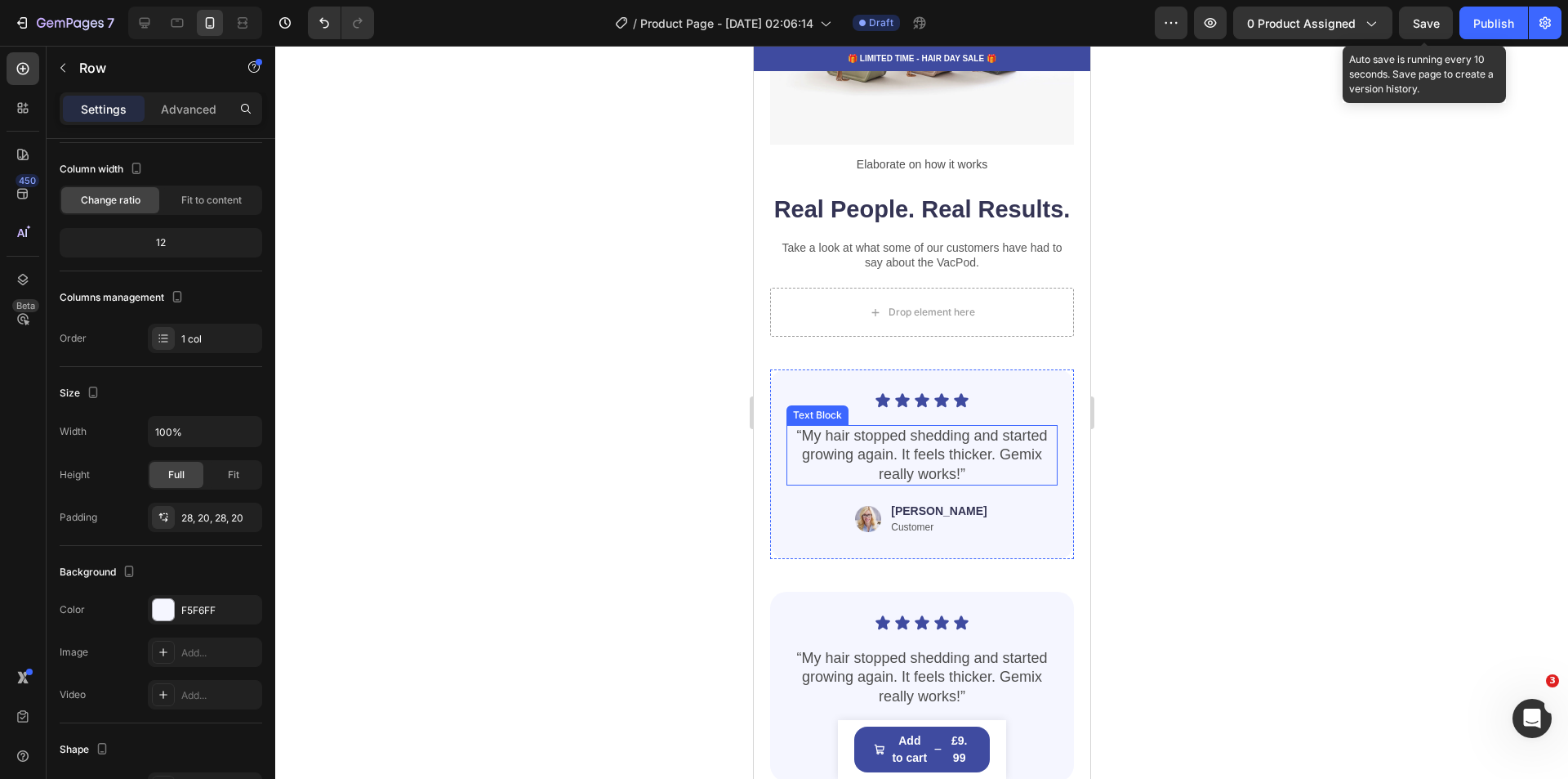
scroll to position [2633, 0]
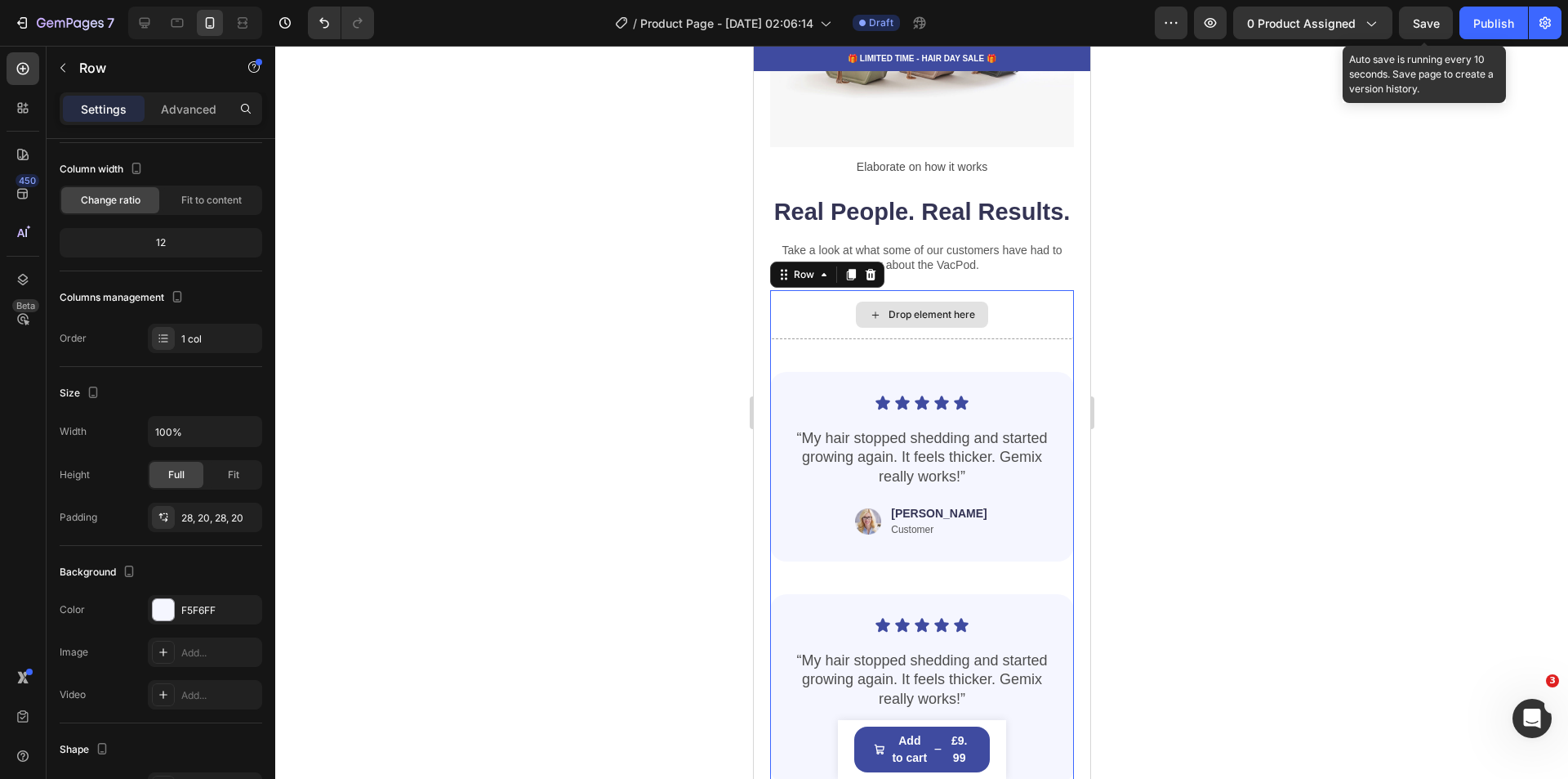
click at [835, 337] on div "Drop element here" at bounding box center [921, 314] width 304 height 49
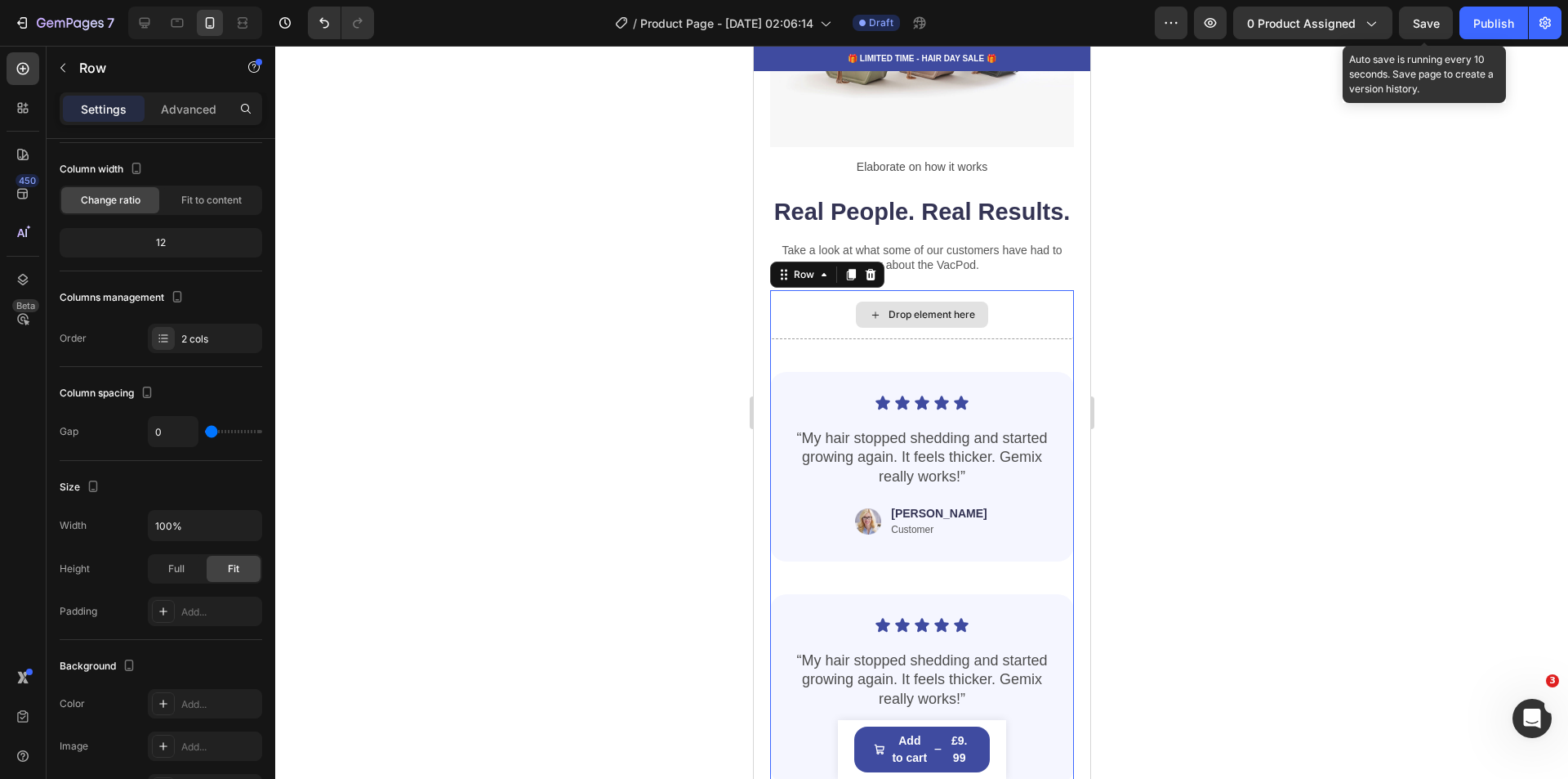
click at [818, 338] on div "Drop element here" at bounding box center [921, 314] width 304 height 49
click at [775, 362] on div "Icon Icon Icon Icon Icon Icon List “My hair stopped shedding and started growin…" at bounding box center [921, 672] width 304 height 667
click at [779, 381] on div "Icon Icon Icon Icon Icon Icon List “My hair stopped shedding and started growin…" at bounding box center [921, 672] width 304 height 667
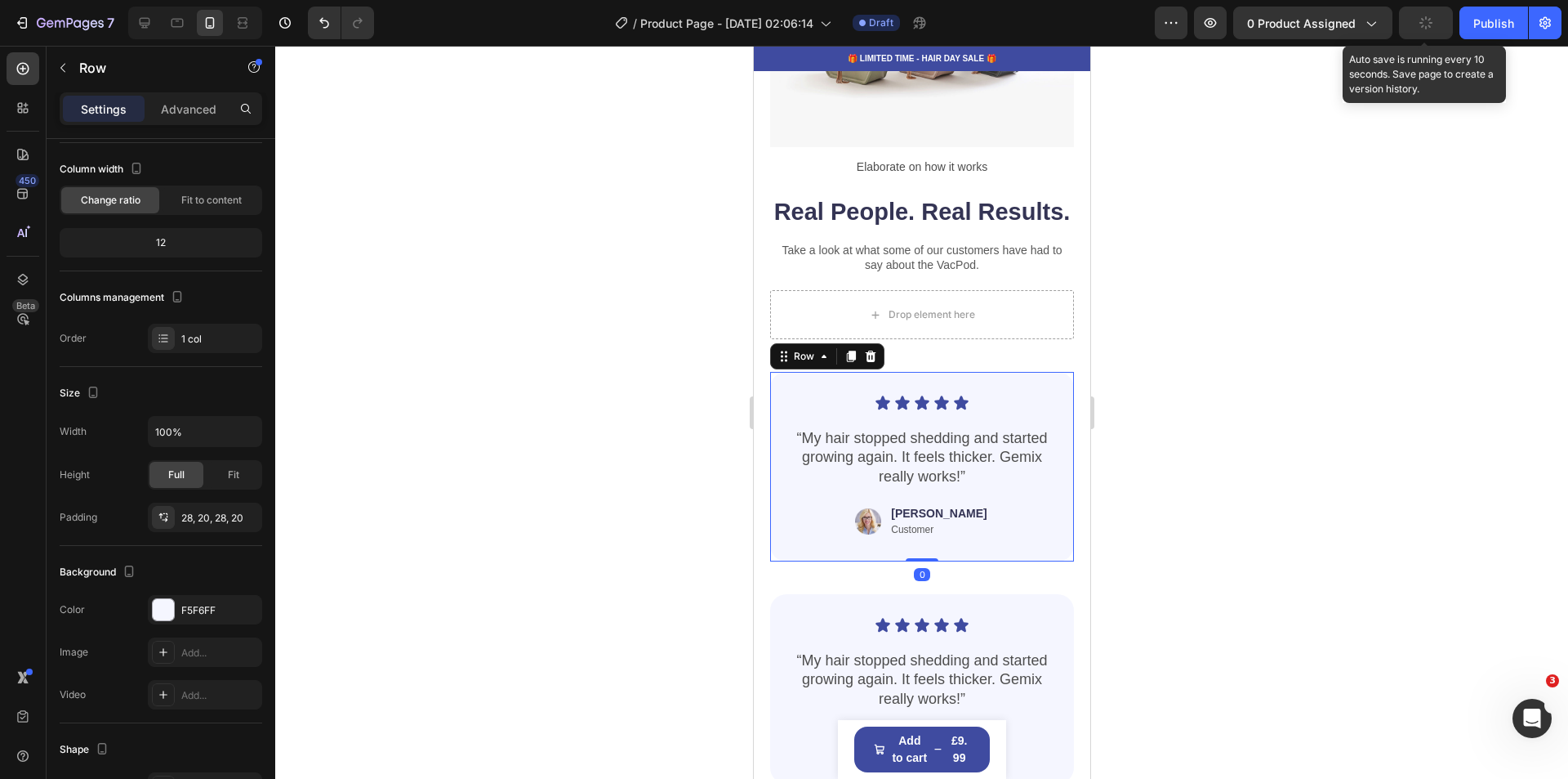
click at [781, 417] on div "Icon Icon Icon Icon Icon Icon List “My hair stopped shedding and started growin…" at bounding box center [921, 466] width 304 height 190
click at [1023, 339] on div "Drop element here" at bounding box center [921, 314] width 304 height 49
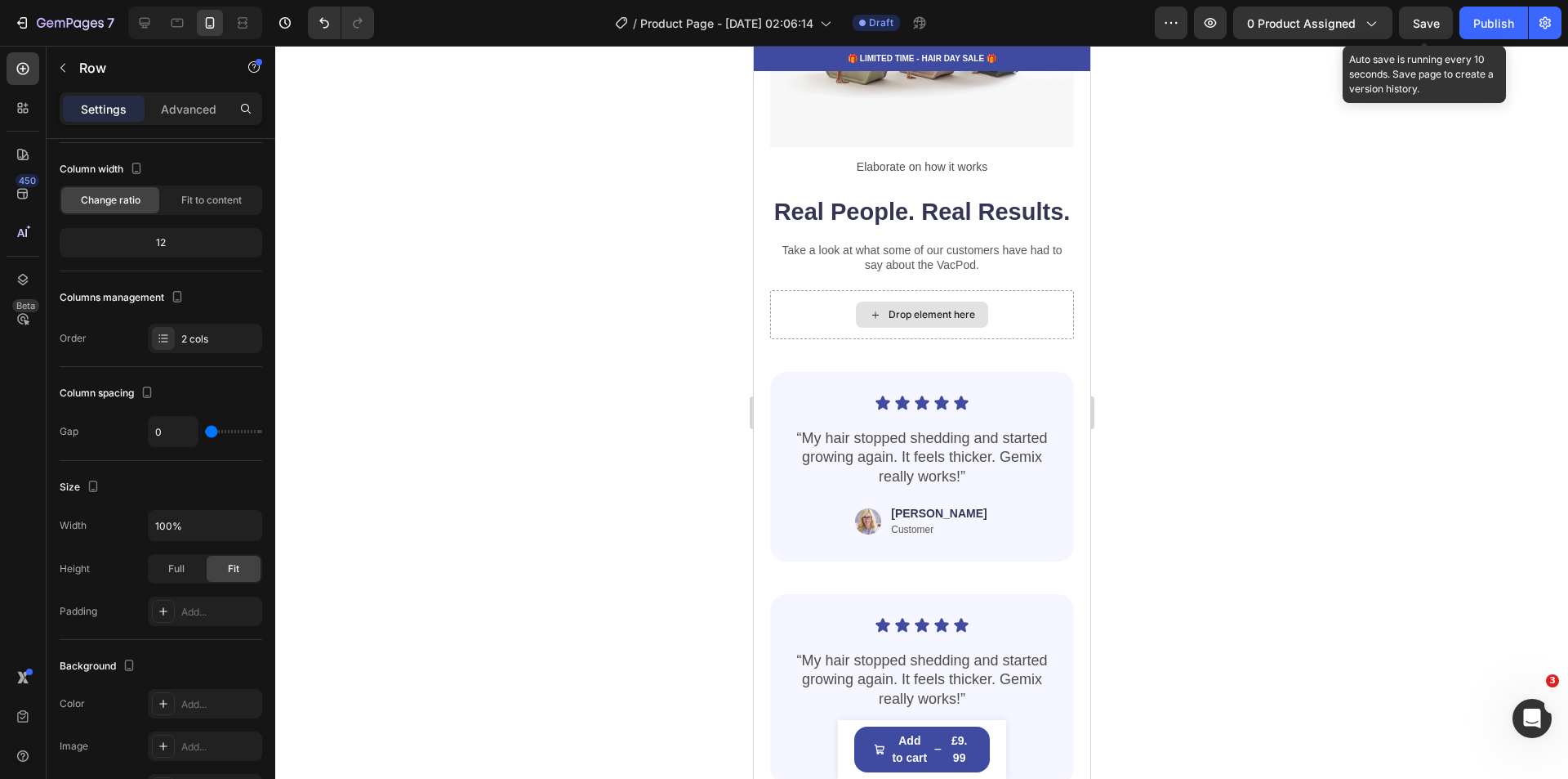
click at [888, 321] on div "Drop element here" at bounding box center [931, 315] width 87 height 13
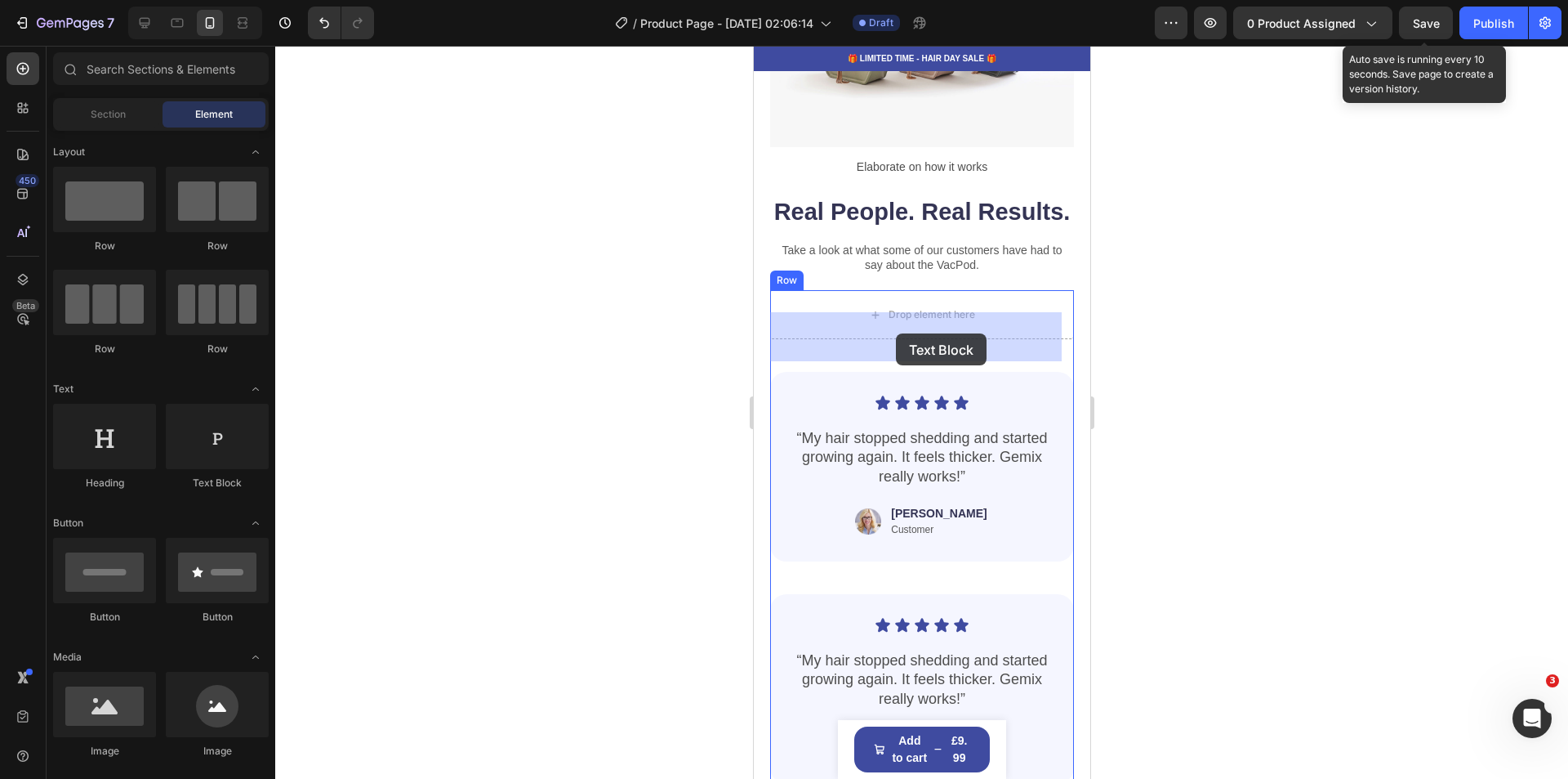
drag, startPoint x: 980, startPoint y: 487, endPoint x: 895, endPoint y: 333, distance: 175.9
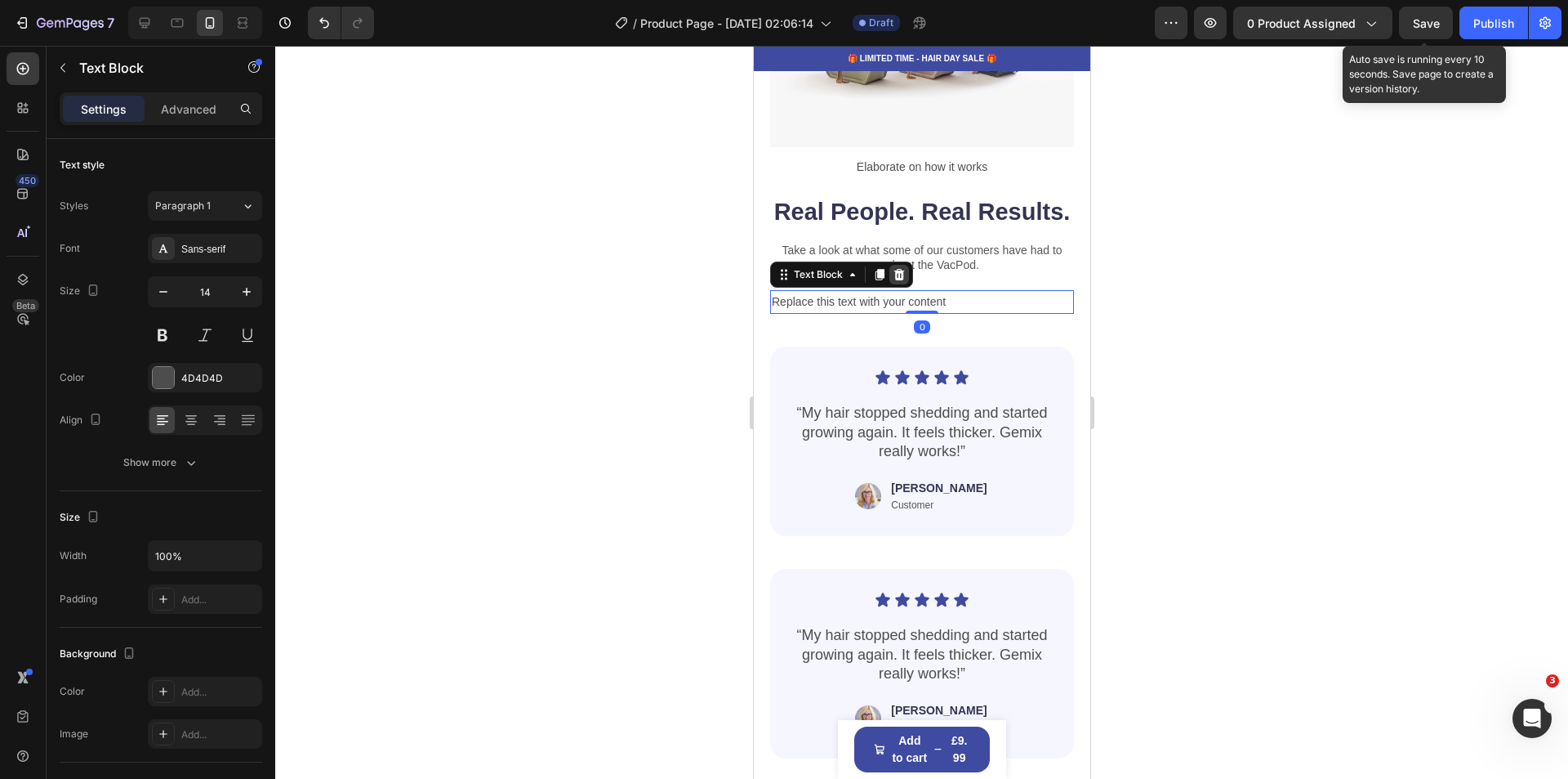
click at [896, 281] on icon at bounding box center [899, 275] width 11 height 12
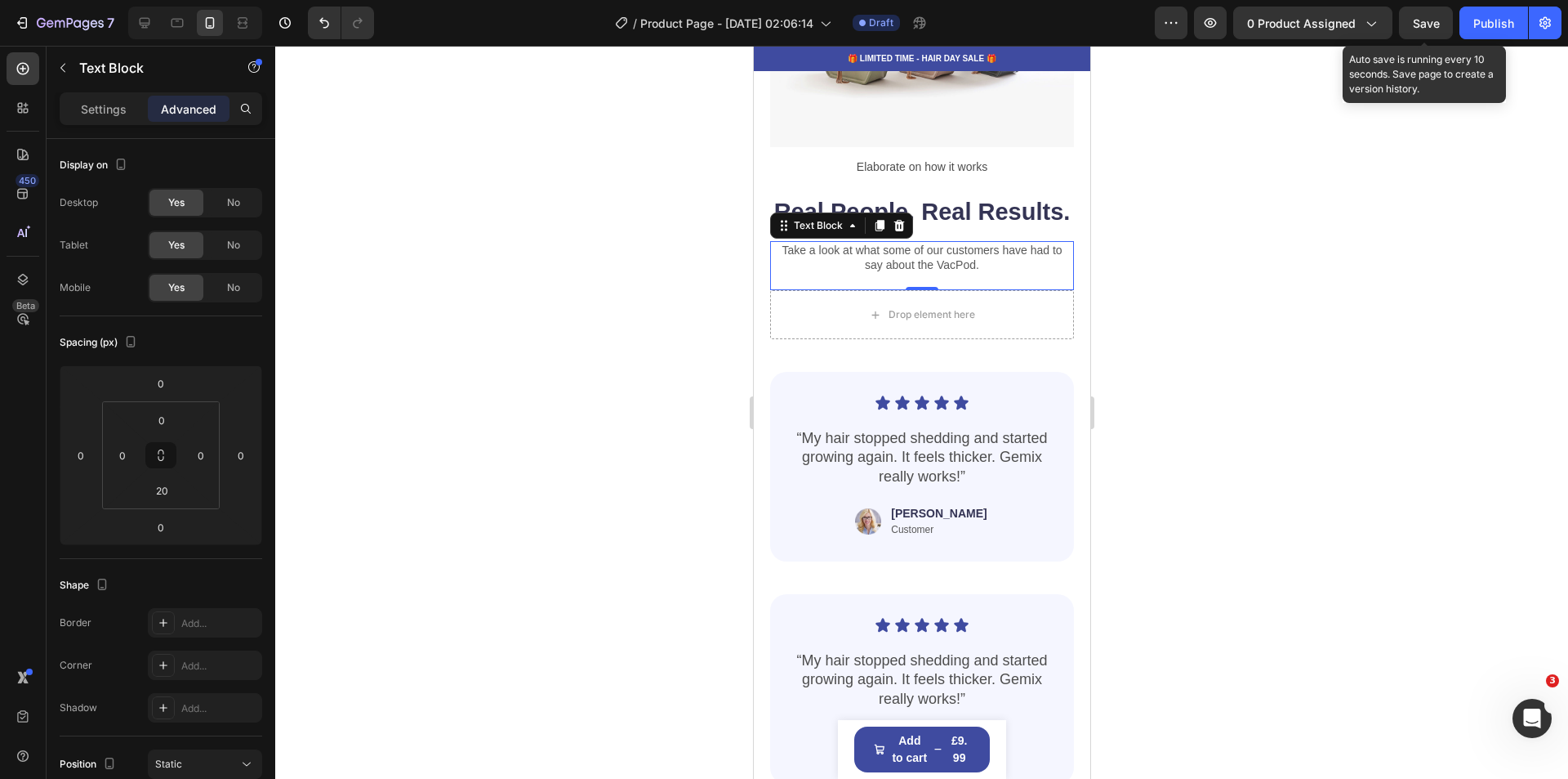
click at [789, 272] on p "Take a look at what some of our customers have had to say about the VacPod." at bounding box center [921, 257] width 300 height 29
click at [968, 272] on p "Take a look at what some of our customers have had to say about the VacPod." at bounding box center [921, 257] width 300 height 29
drag, startPoint x: 970, startPoint y: 288, endPoint x: 958, endPoint y: 288, distance: 12.0
click at [958, 272] on p "Take a look at what some of our customers have had to say about the VacPod." at bounding box center [921, 257] width 300 height 29
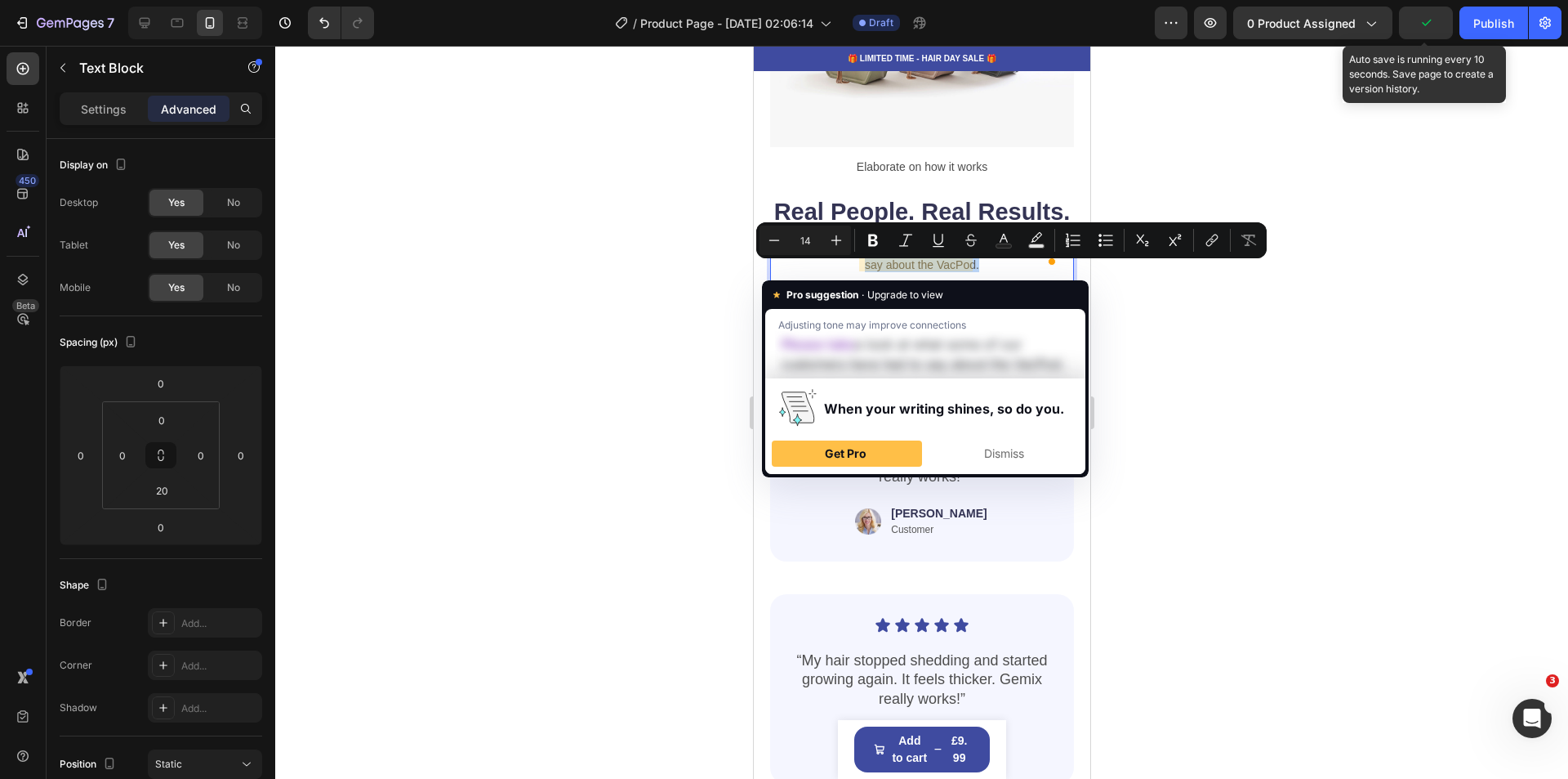
drag, startPoint x: 976, startPoint y: 288, endPoint x: 776, endPoint y: 272, distance: 200.6
click at [776, 272] on p "Take a look at what some of our customers have had to say about the VacPod." at bounding box center [921, 257] width 300 height 29
copy p "Take a look at what some of our customers have had to say about the VacPod."
click at [1293, 329] on div at bounding box center [921, 412] width 1293 height 733
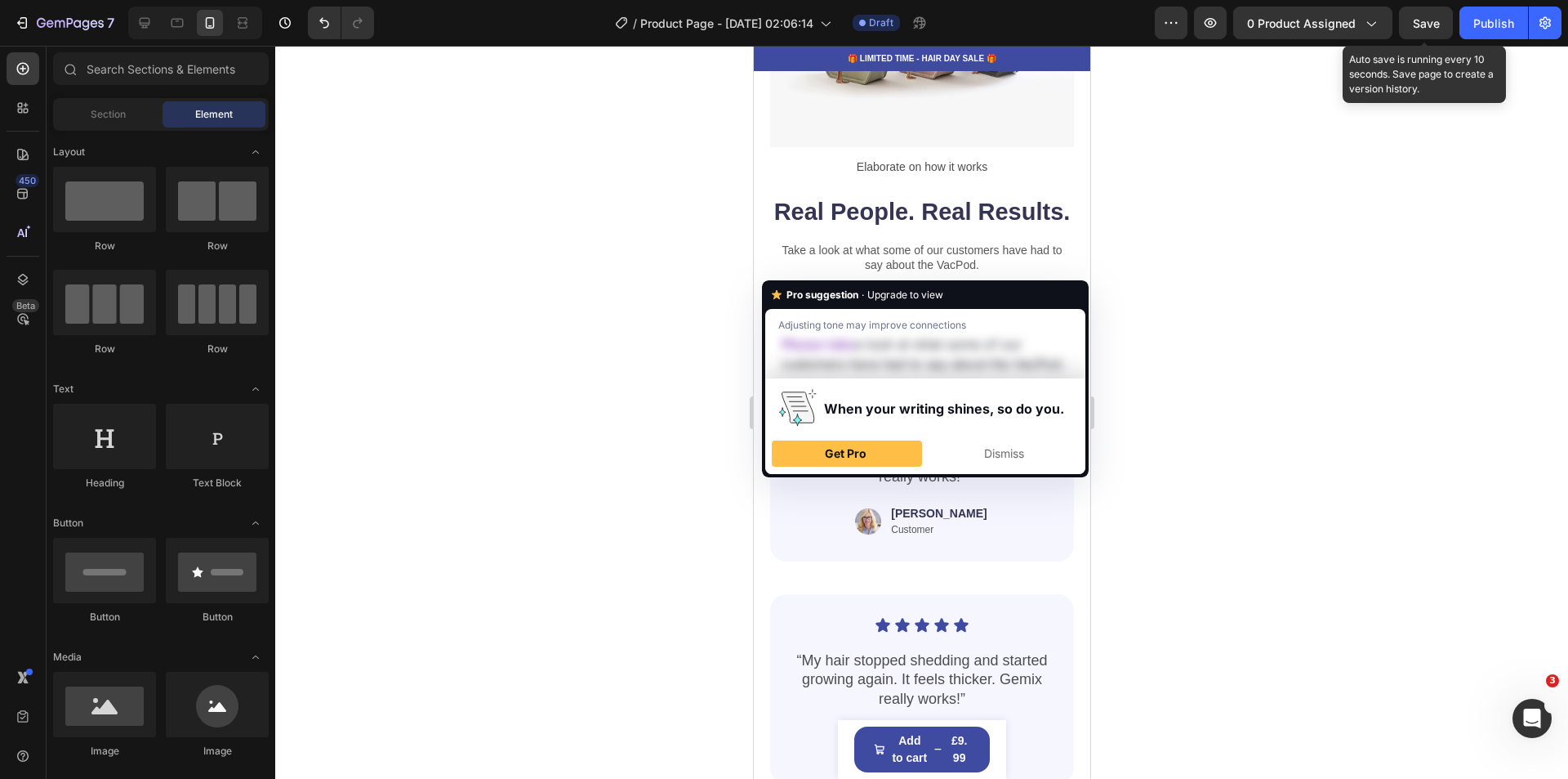
click at [640, 258] on div at bounding box center [921, 412] width 1293 height 733
click at [1009, 451] on span "Dismiss" at bounding box center [1004, 453] width 40 height 14
click at [965, 453] on div "Dismiss" at bounding box center [1004, 453] width 135 height 26
click at [1334, 353] on div at bounding box center [921, 412] width 1293 height 733
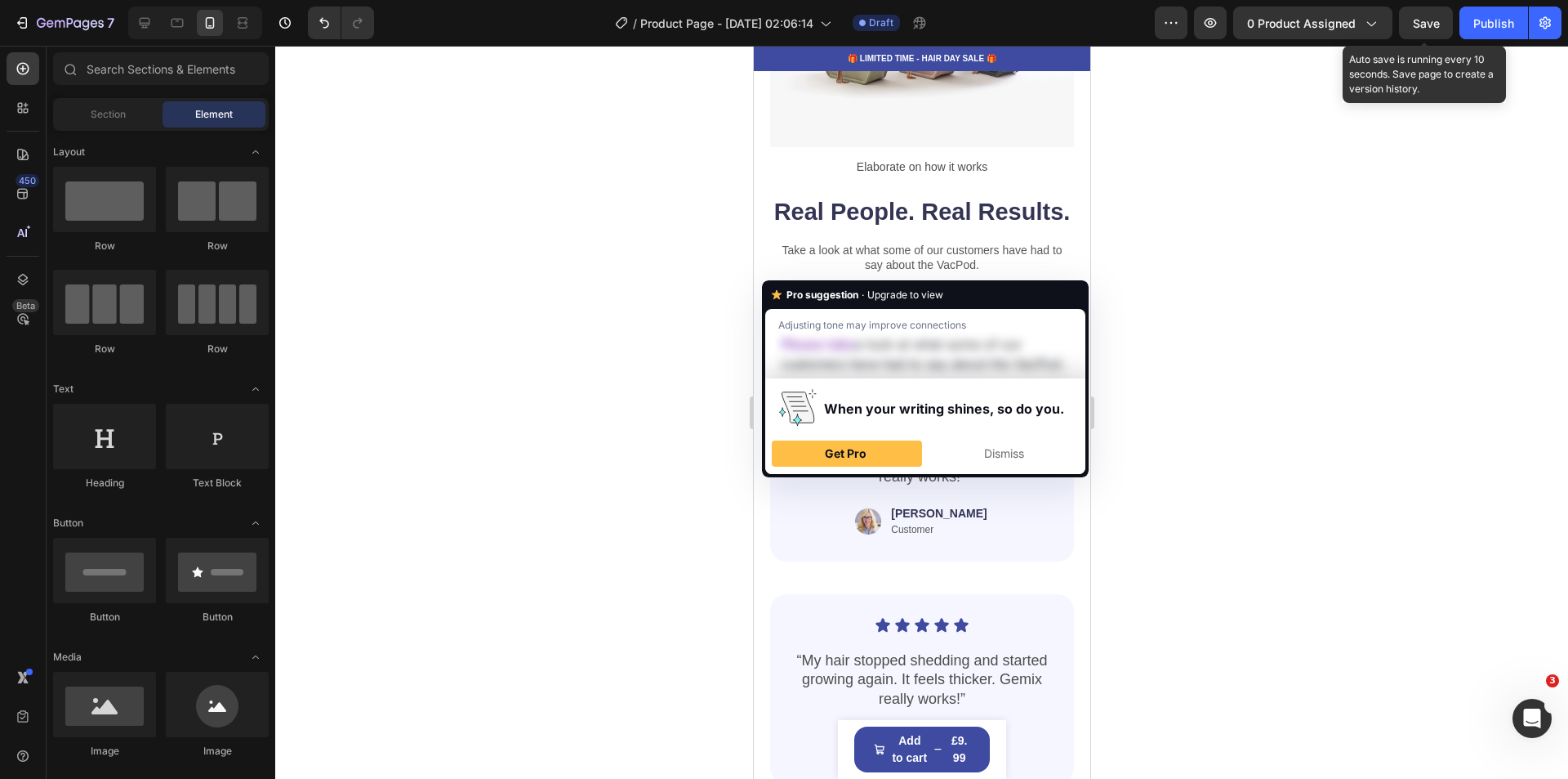
click at [1334, 353] on div at bounding box center [921, 412] width 1293 height 733
drag, startPoint x: 988, startPoint y: 491, endPoint x: 910, endPoint y: 261, distance: 242.9
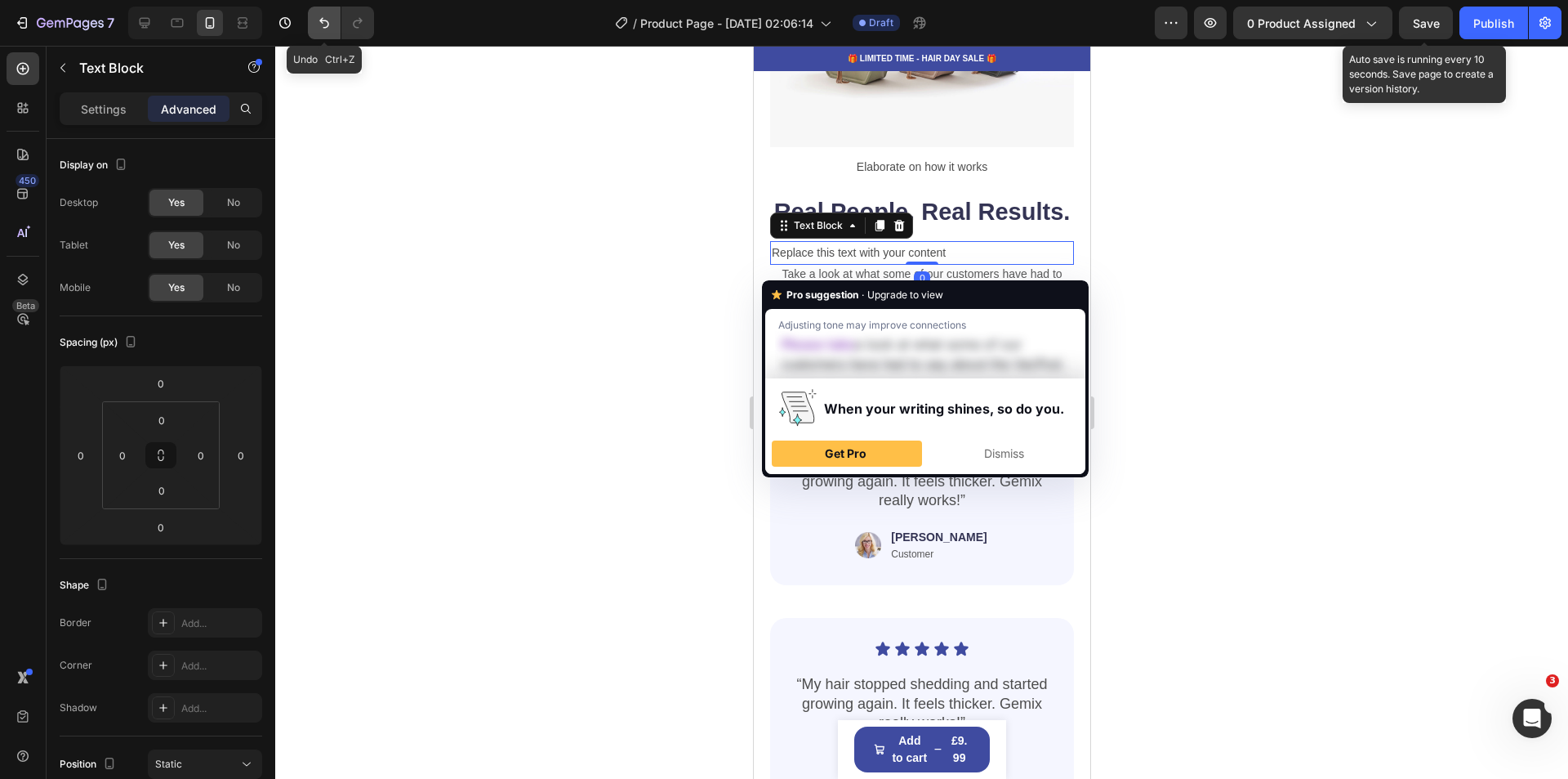
click at [325, 22] on icon "Undo/Redo" at bounding box center [325, 23] width 17 height 17
click at [1000, 457] on span "Dismiss" at bounding box center [1004, 453] width 40 height 14
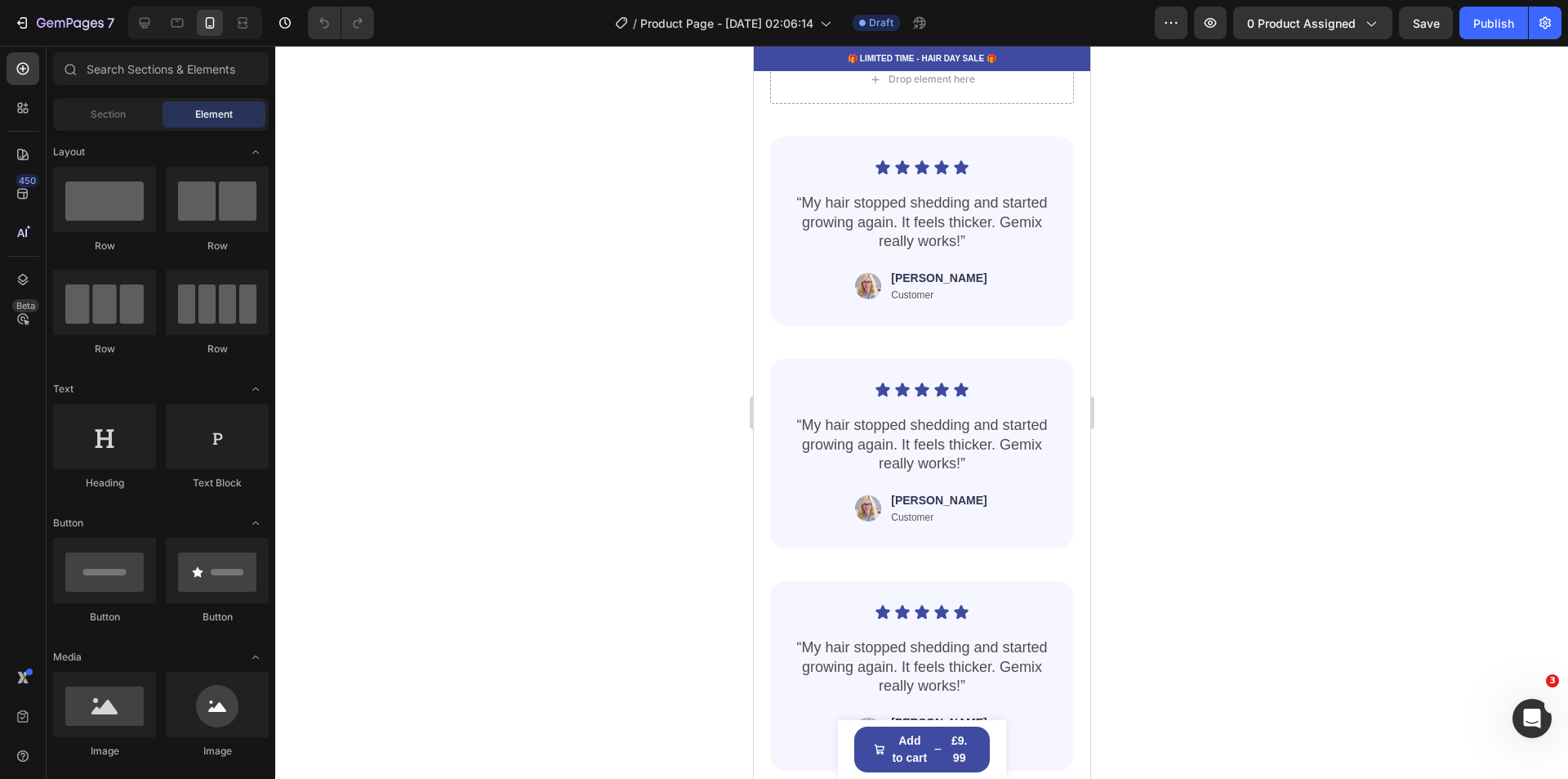
scroll to position [2533, 0]
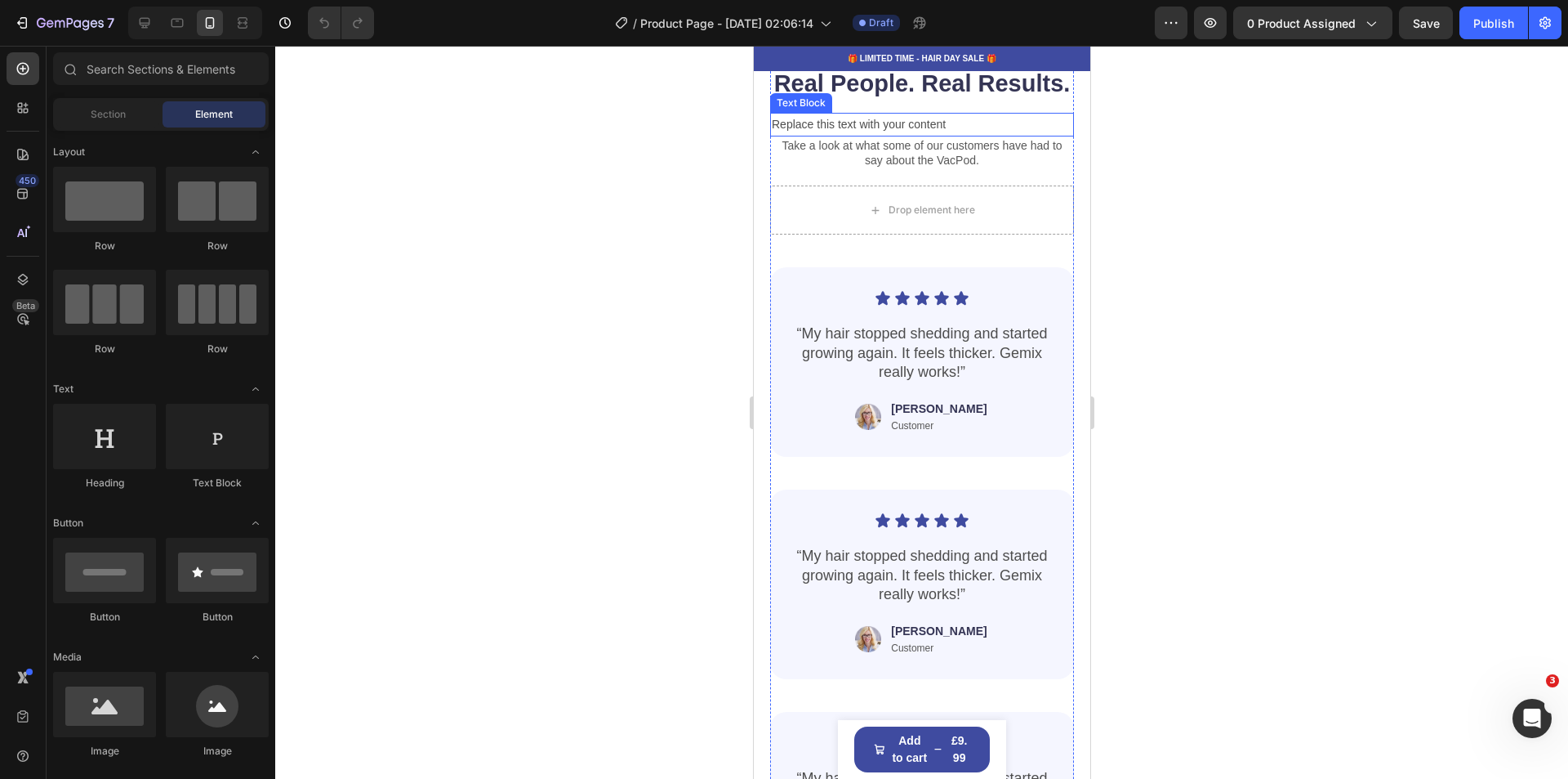
click at [964, 136] on div "Replace this text with your content" at bounding box center [921, 124] width 304 height 23
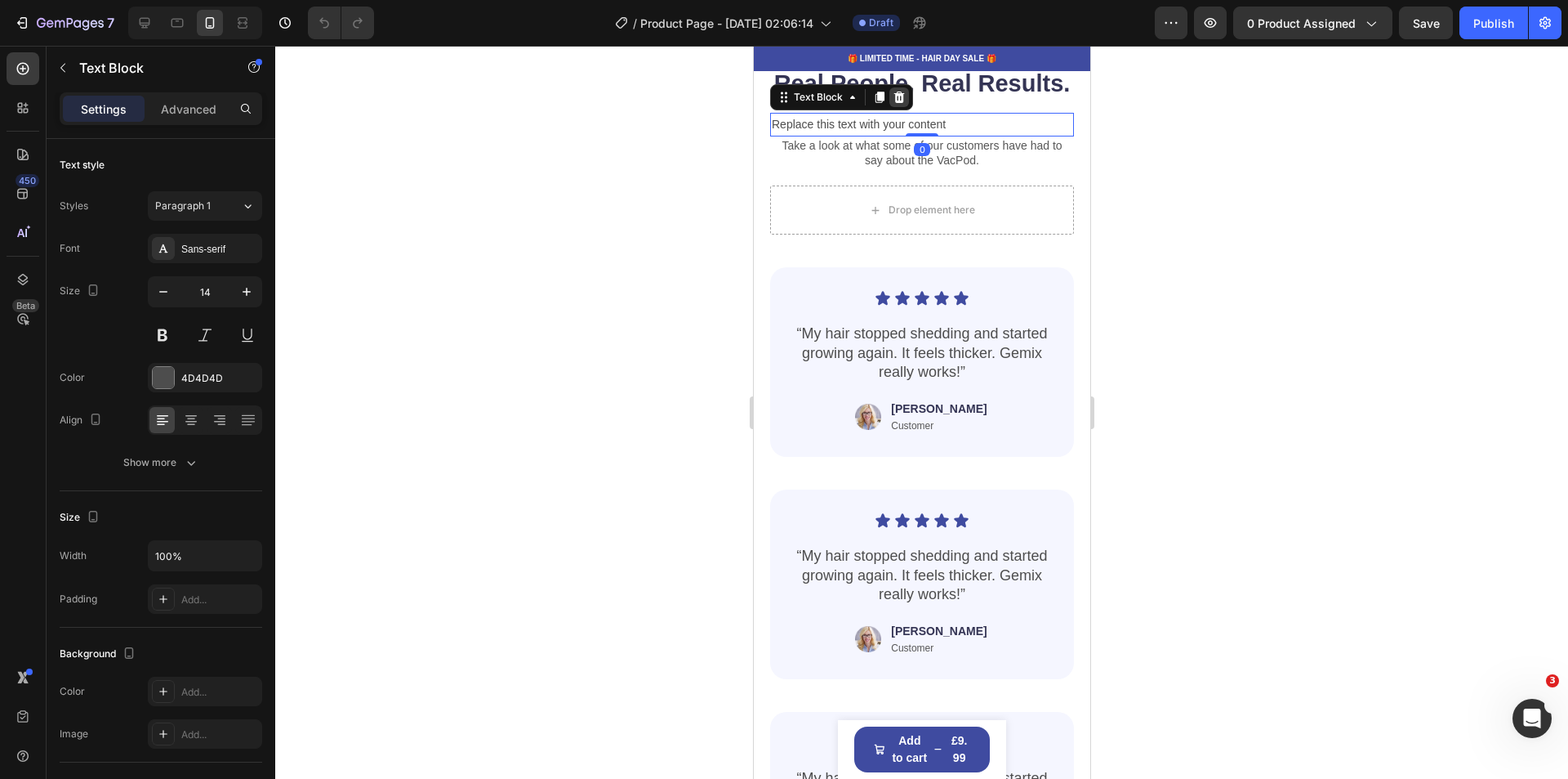
click at [899, 103] on icon at bounding box center [899, 98] width 11 height 12
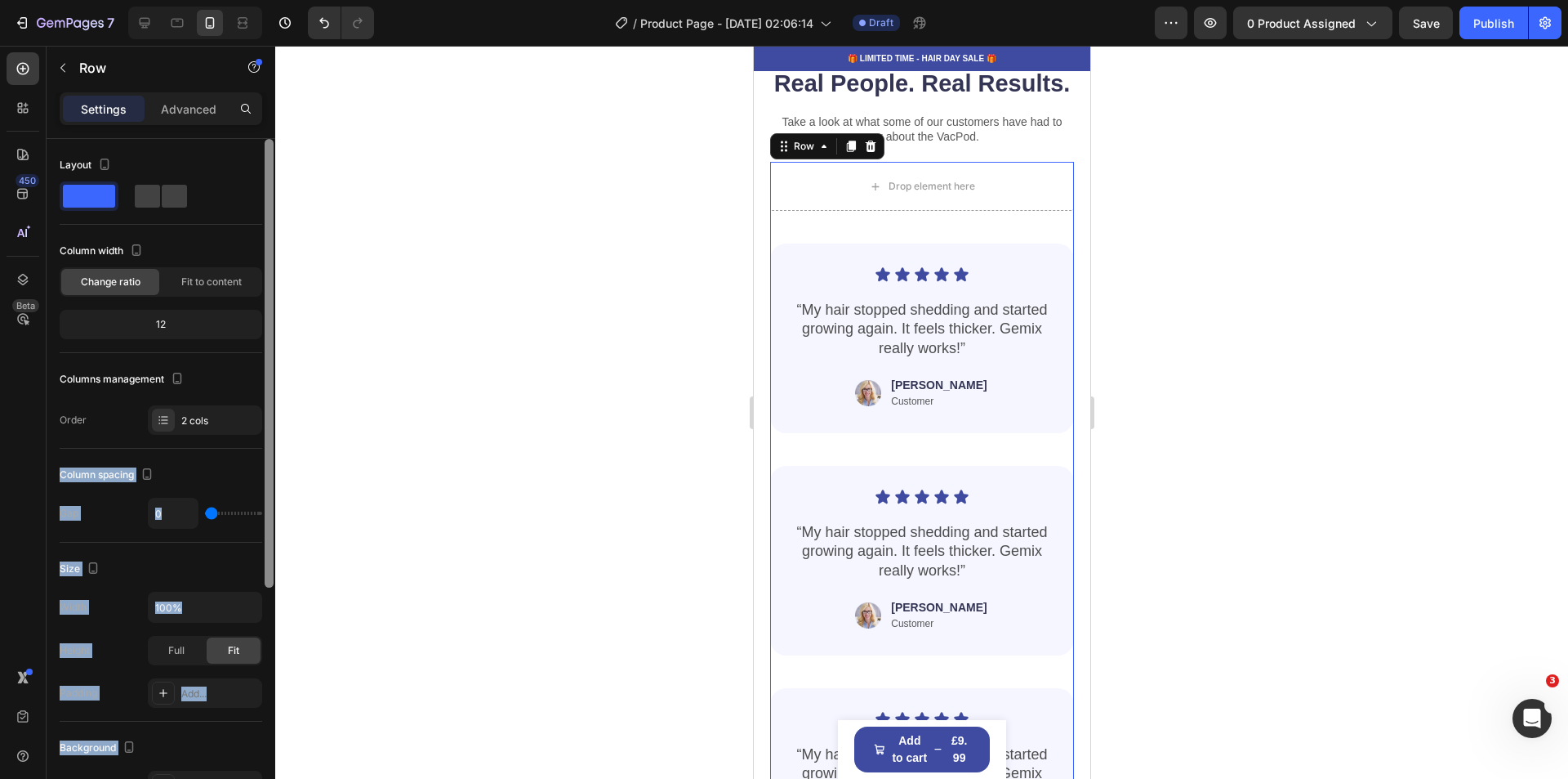
drag, startPoint x: 213, startPoint y: 438, endPoint x: 274, endPoint y: 426, distance: 62.2
click at [274, 426] on div "Layout Column width Change ratio Fit to content 12 Columns management Order 2 c…" at bounding box center [161, 482] width 229 height 686
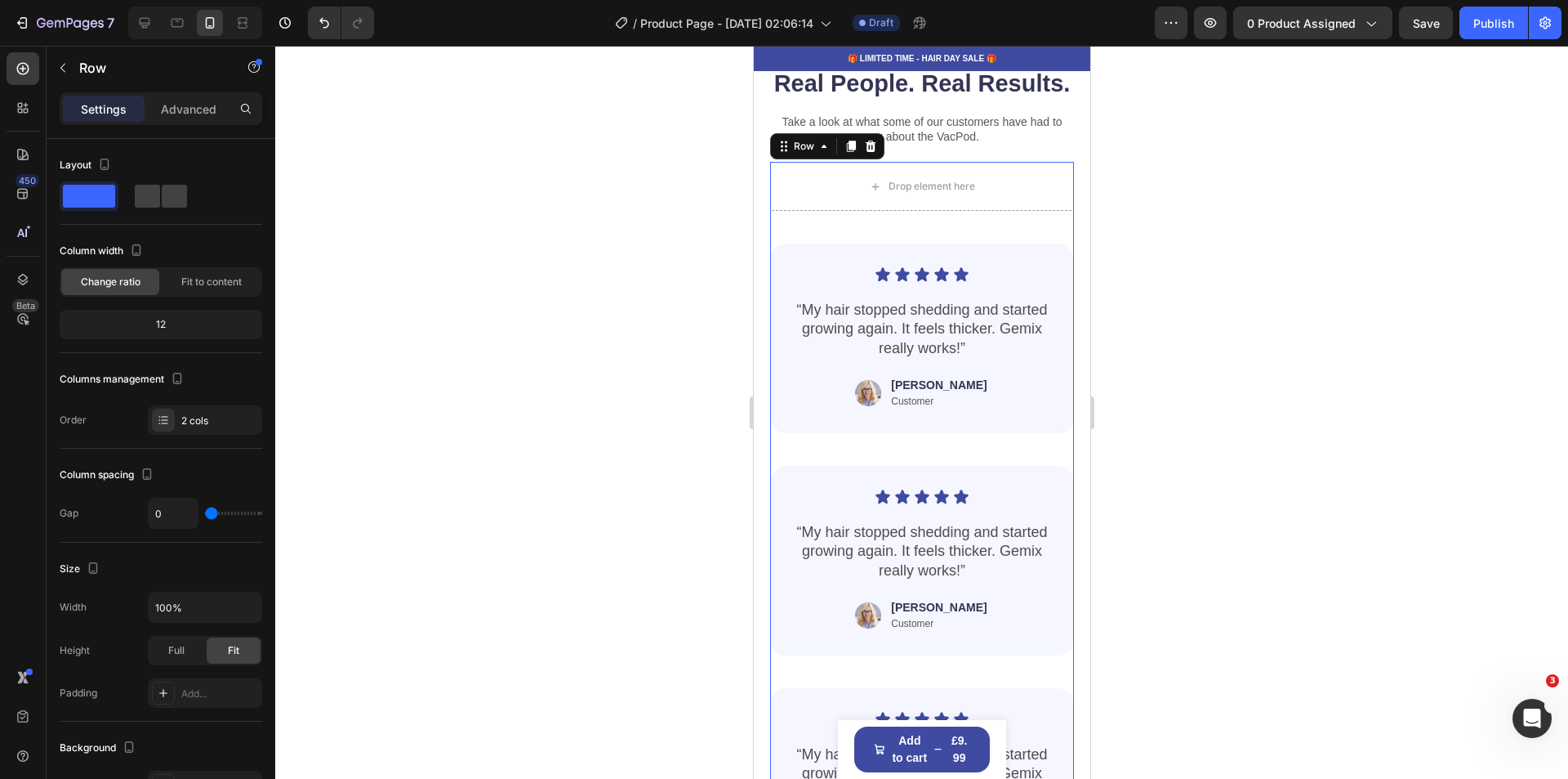
click at [623, 427] on div at bounding box center [921, 412] width 1293 height 733
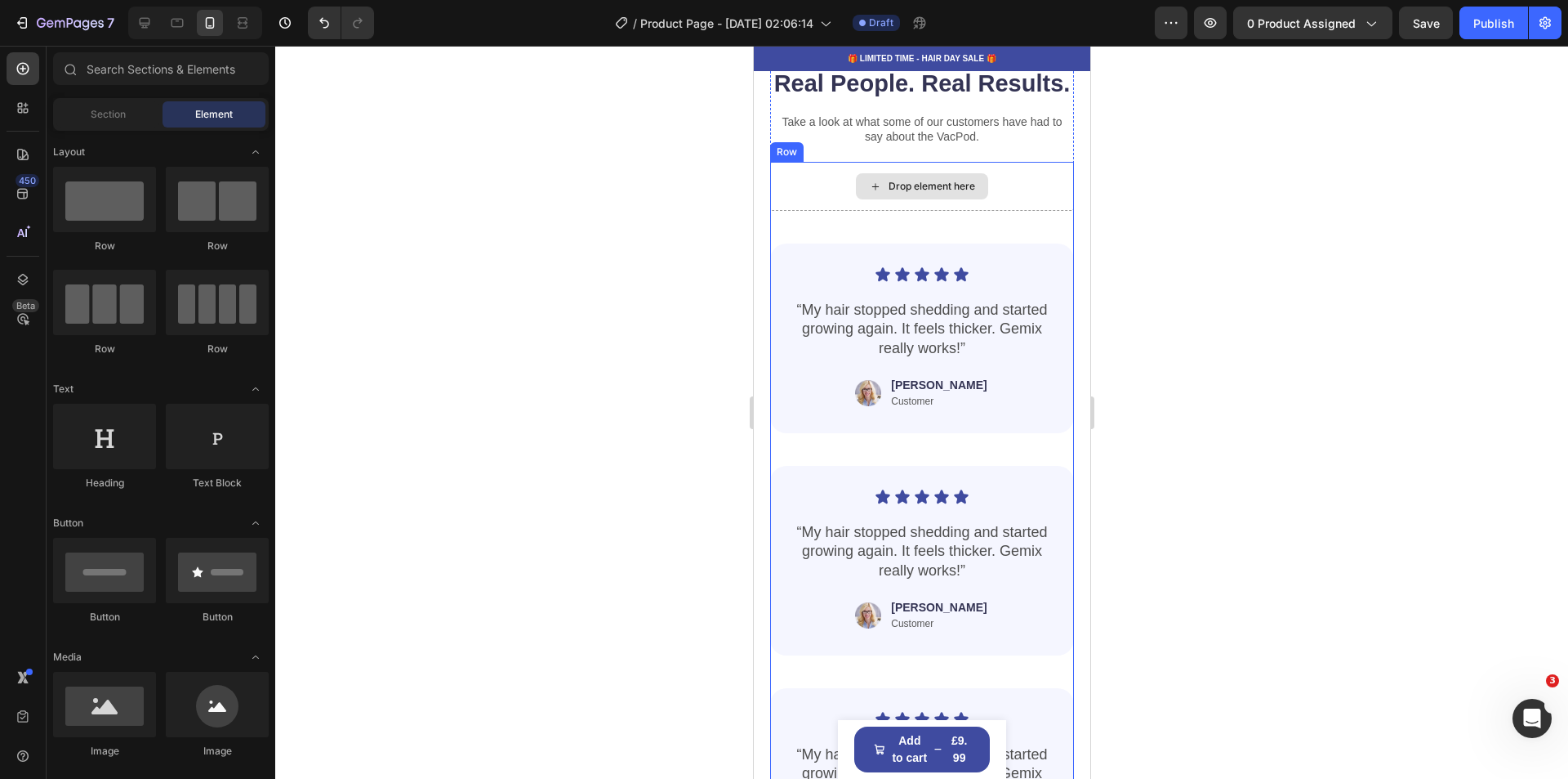
click at [878, 200] on div "Drop element here" at bounding box center [921, 185] width 133 height 26
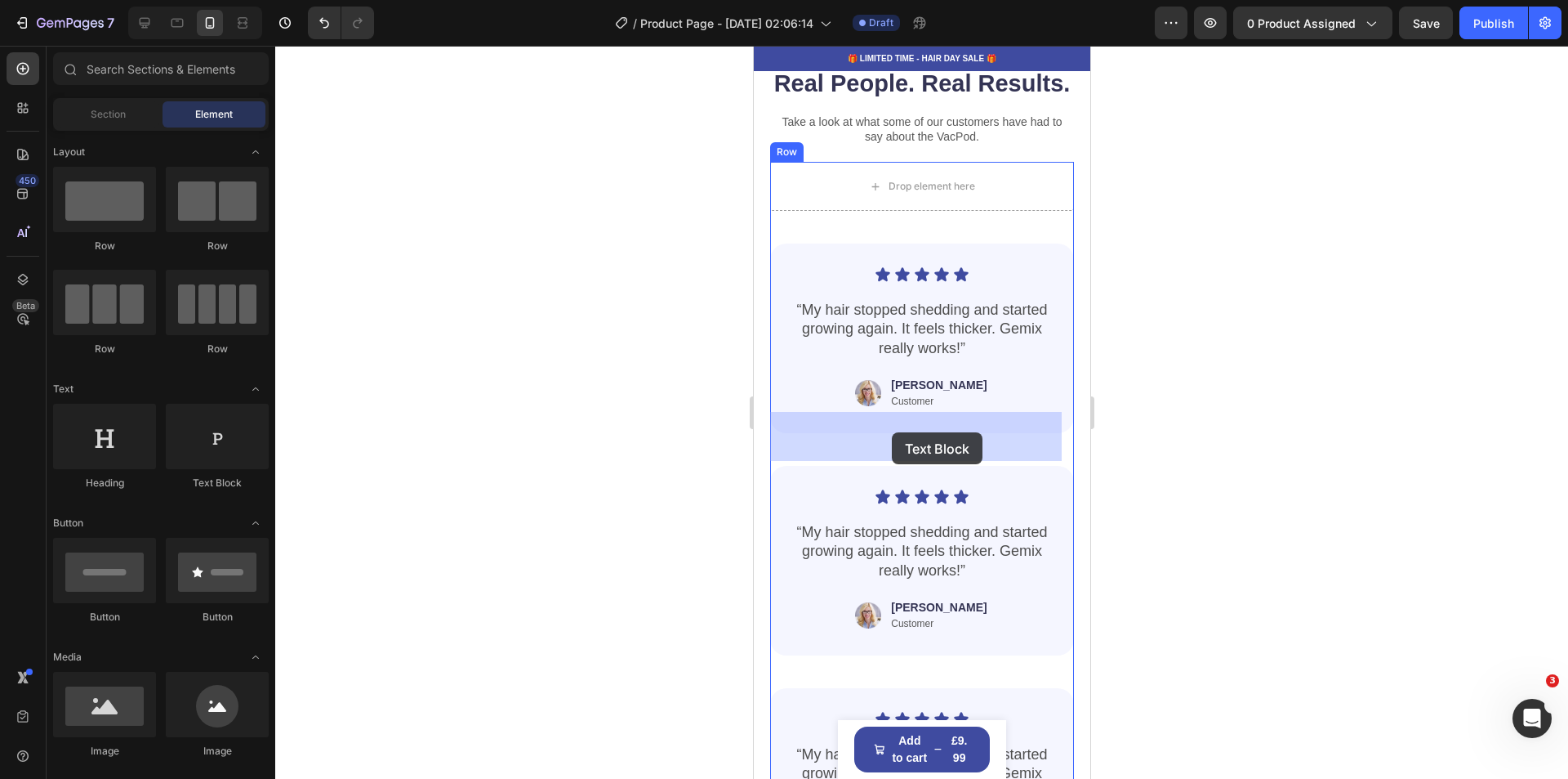
drag, startPoint x: 957, startPoint y: 485, endPoint x: 891, endPoint y: 432, distance: 84.6
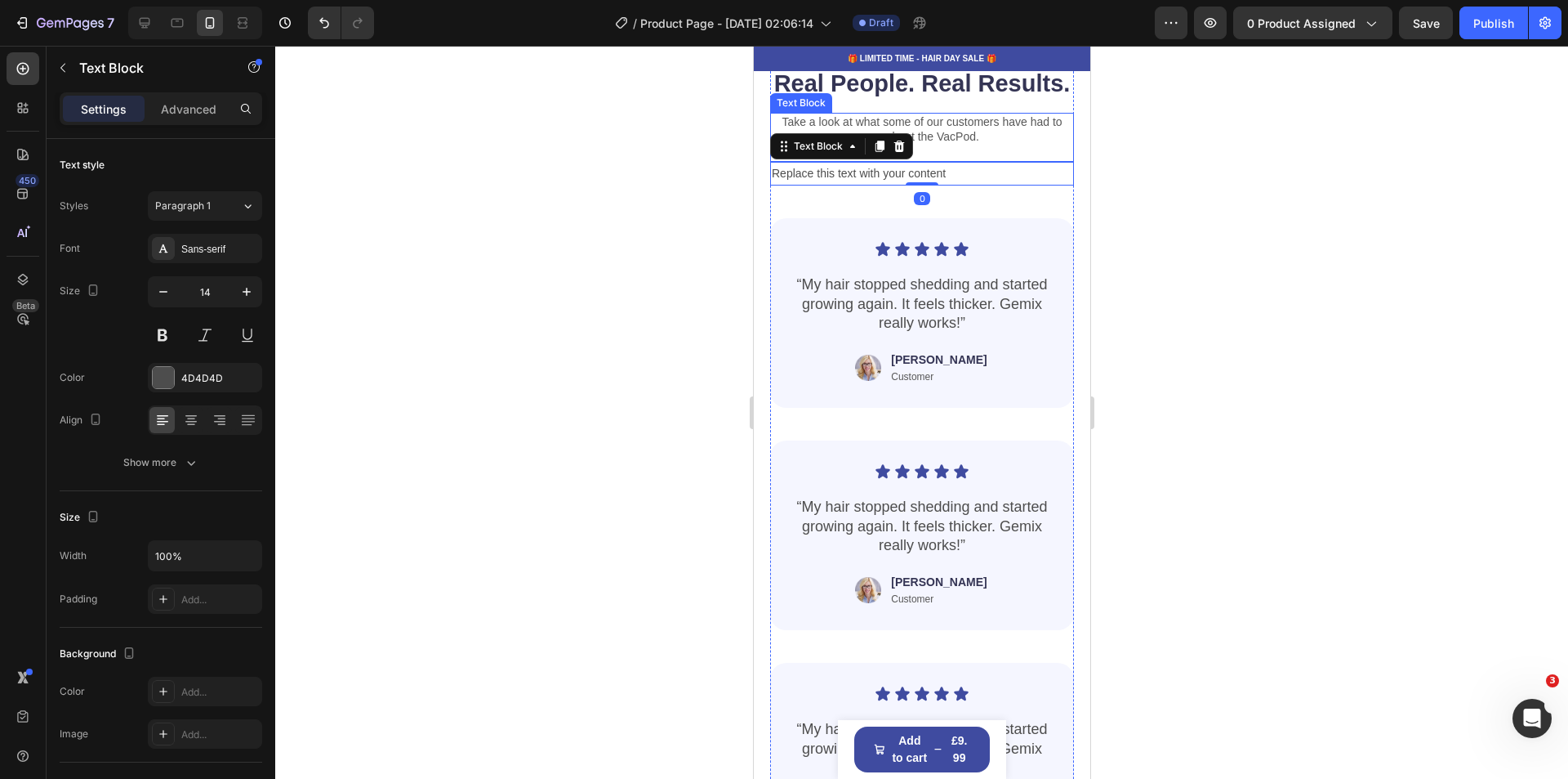
click at [961, 144] on p "Take a look at what some of our customers have had to say about the VacPod." at bounding box center [921, 129] width 300 height 29
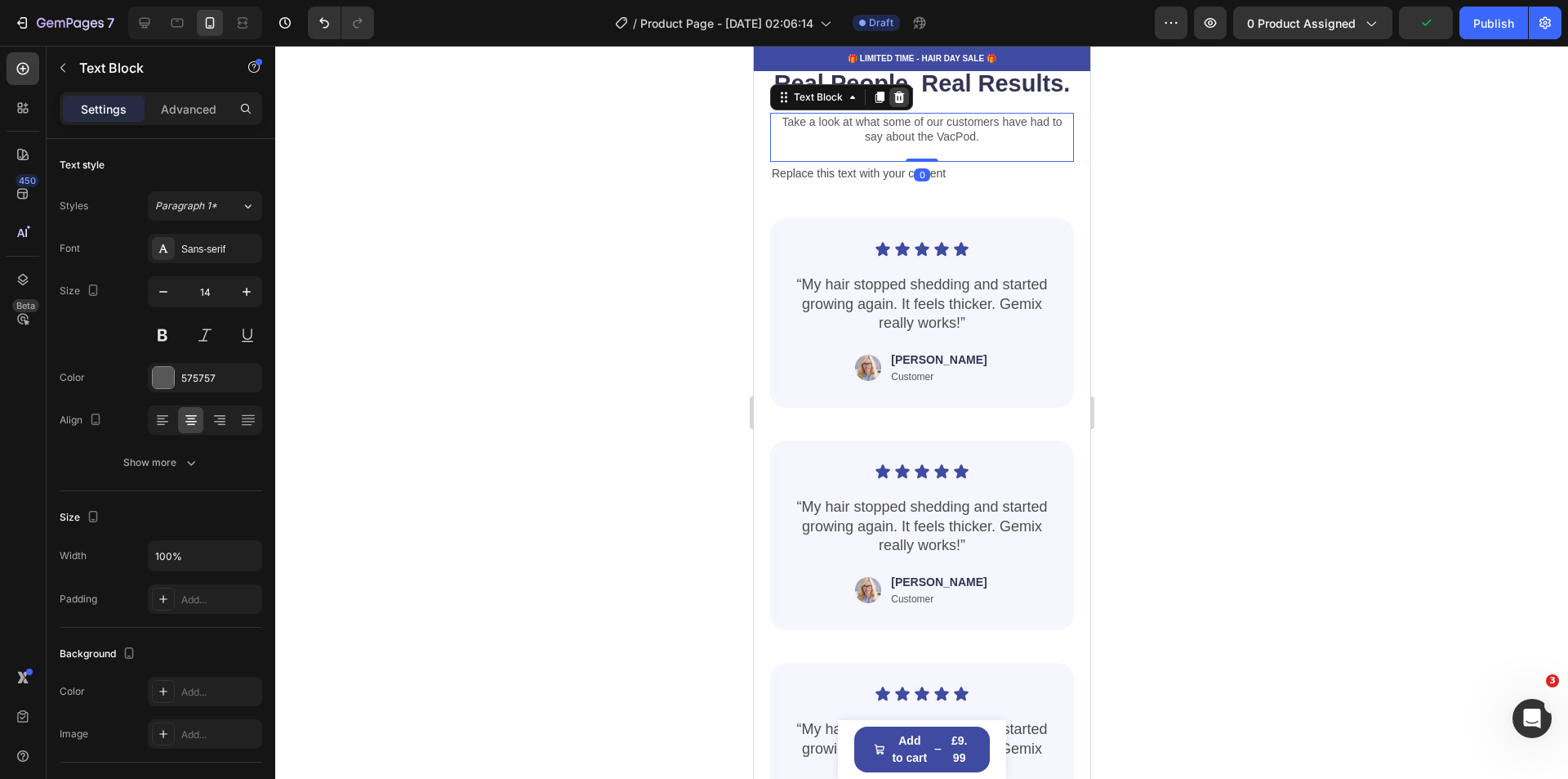
click at [900, 103] on icon at bounding box center [899, 98] width 11 height 12
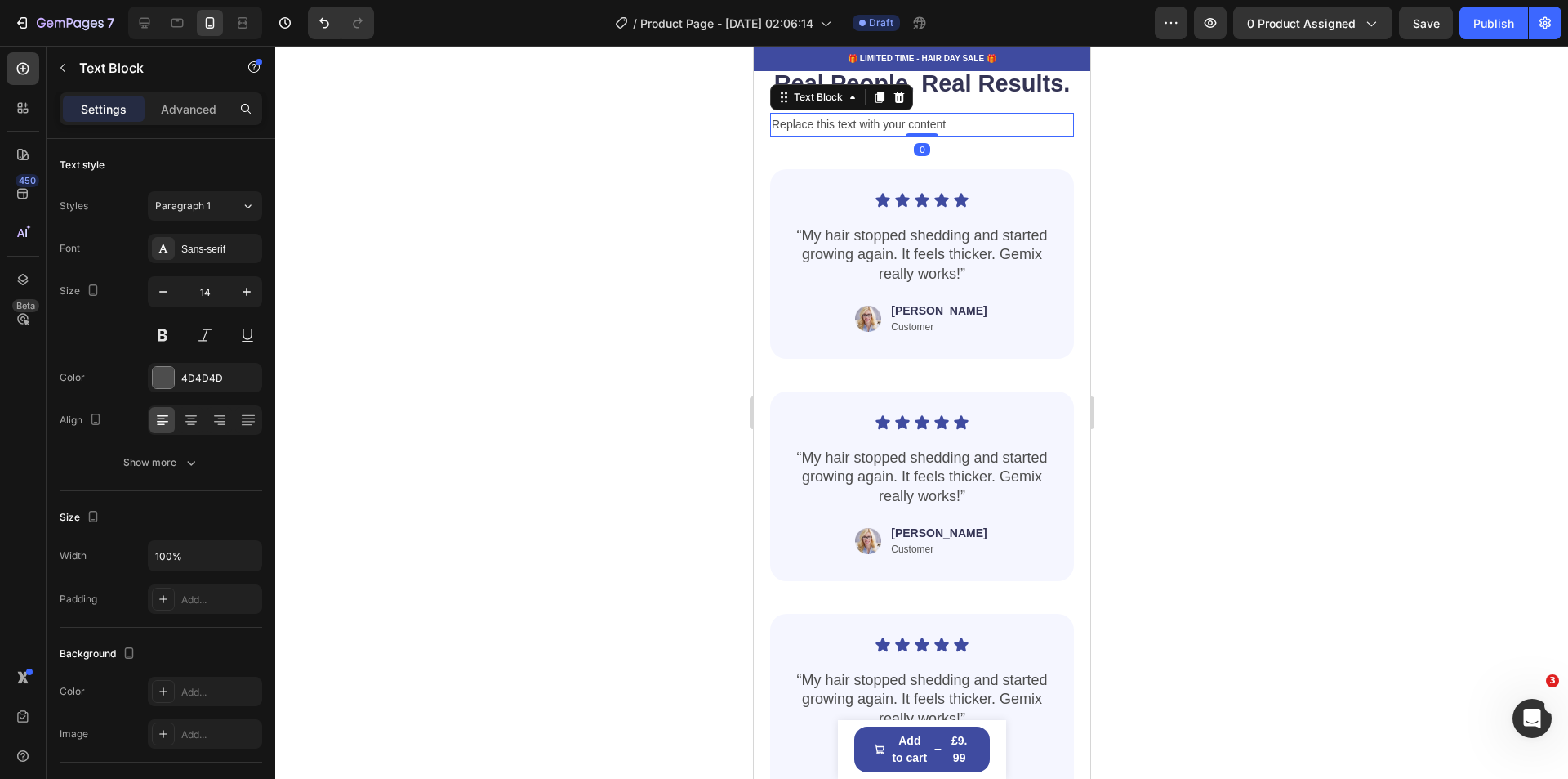
click at [953, 136] on div "Replace this text with your content" at bounding box center [921, 124] width 304 height 23
click at [953, 134] on p "Replace this text with your content" at bounding box center [921, 124] width 300 height 20
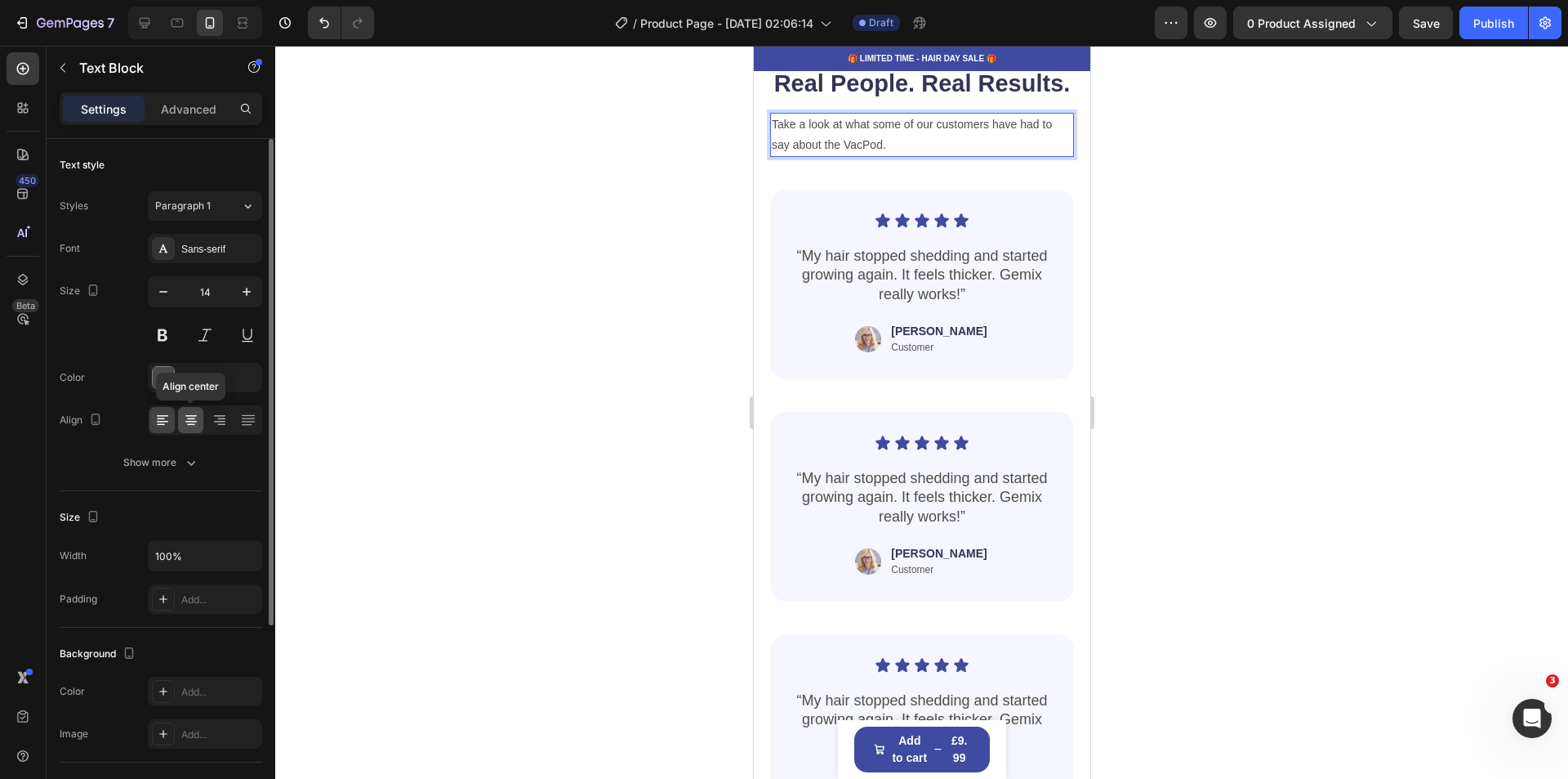
click at [194, 417] on icon at bounding box center [191, 420] width 17 height 17
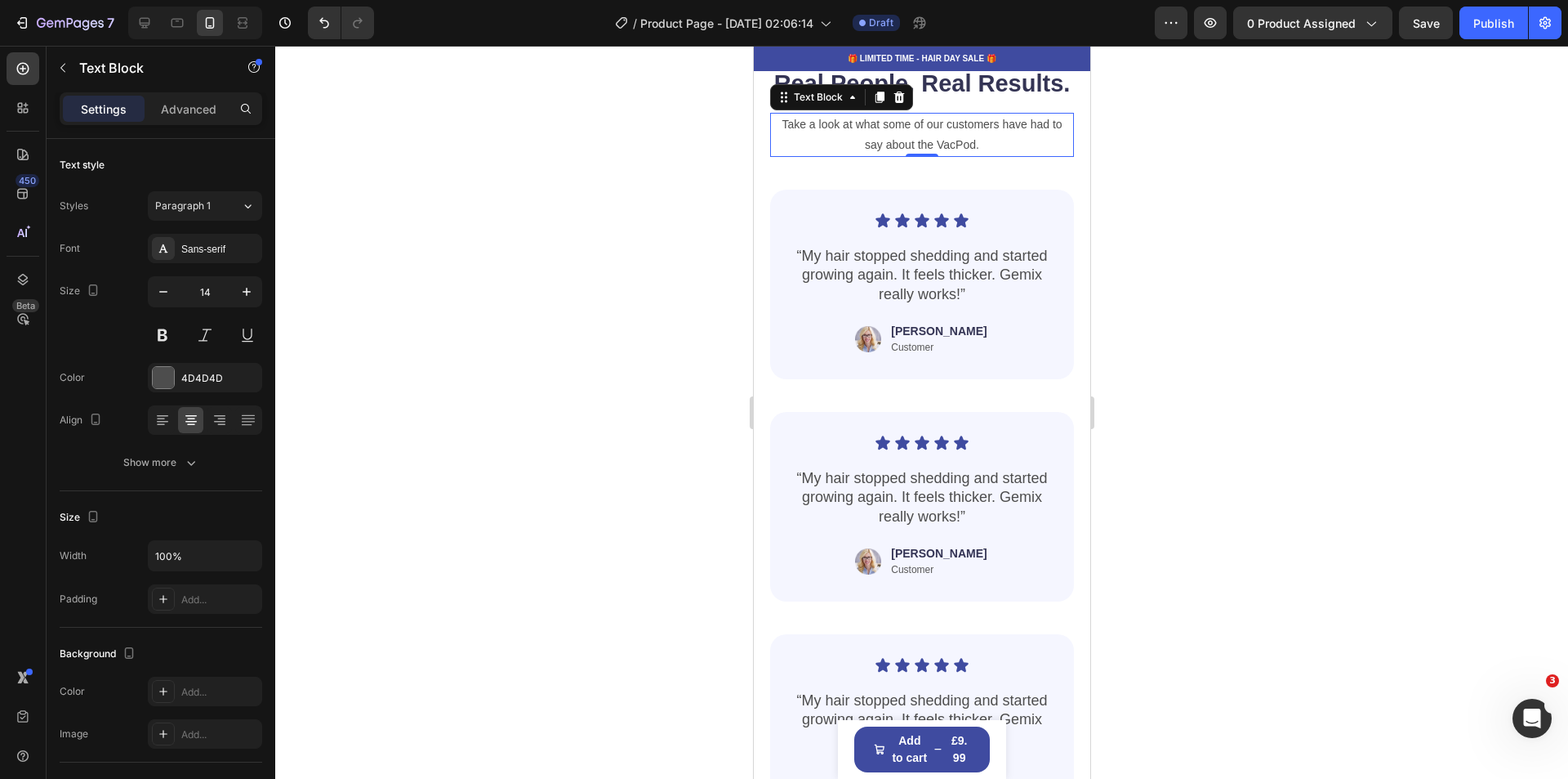
click at [1256, 413] on div at bounding box center [921, 412] width 1293 height 733
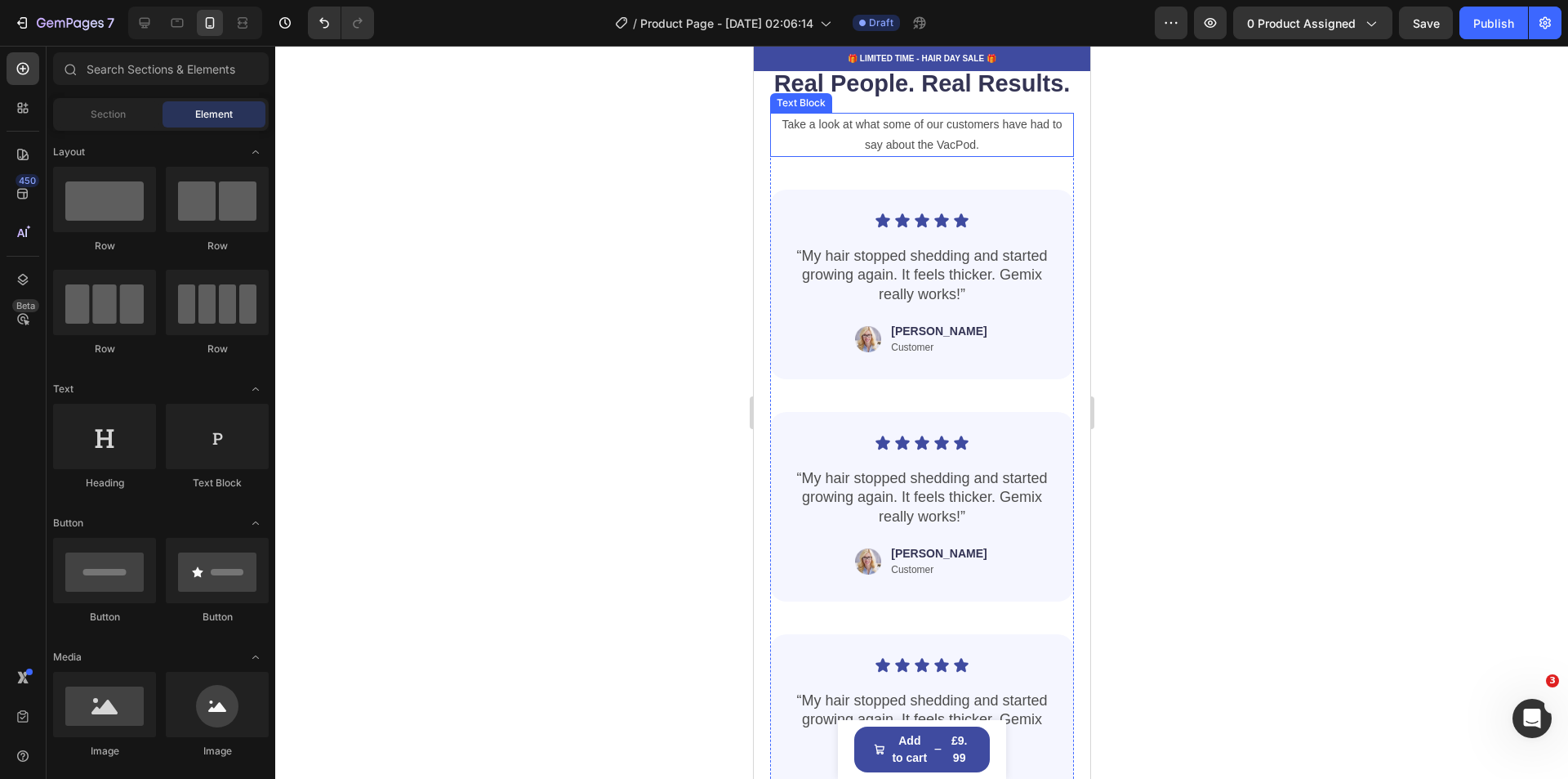
click at [924, 155] on p "Take a look at what some of our customers have had to say about the VacPod." at bounding box center [921, 134] width 300 height 41
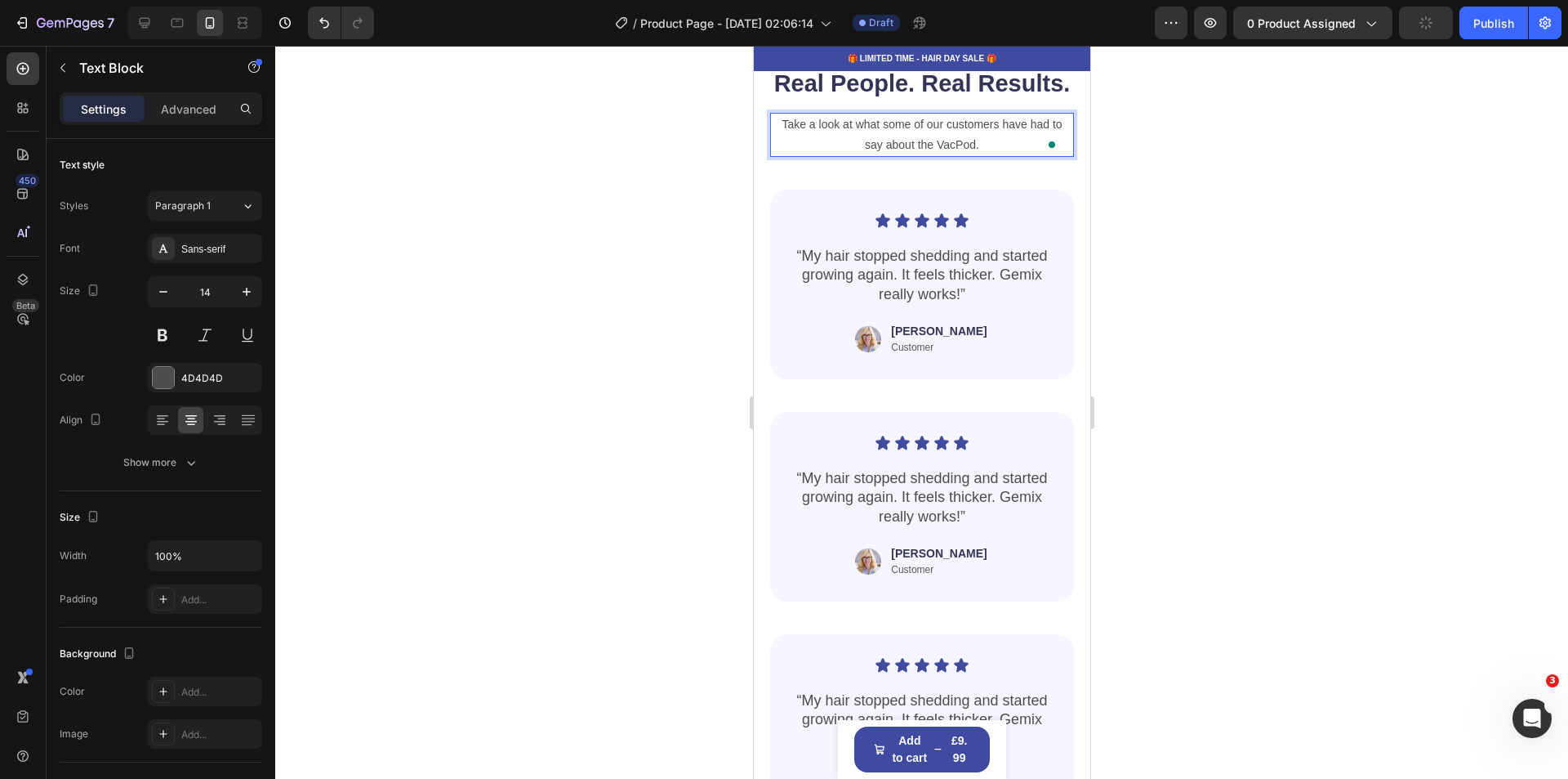
click at [925, 155] on p "Take a look at what some of our customers have had to say about the VacPod." at bounding box center [921, 134] width 300 height 41
click at [1254, 453] on div at bounding box center [921, 412] width 1293 height 733
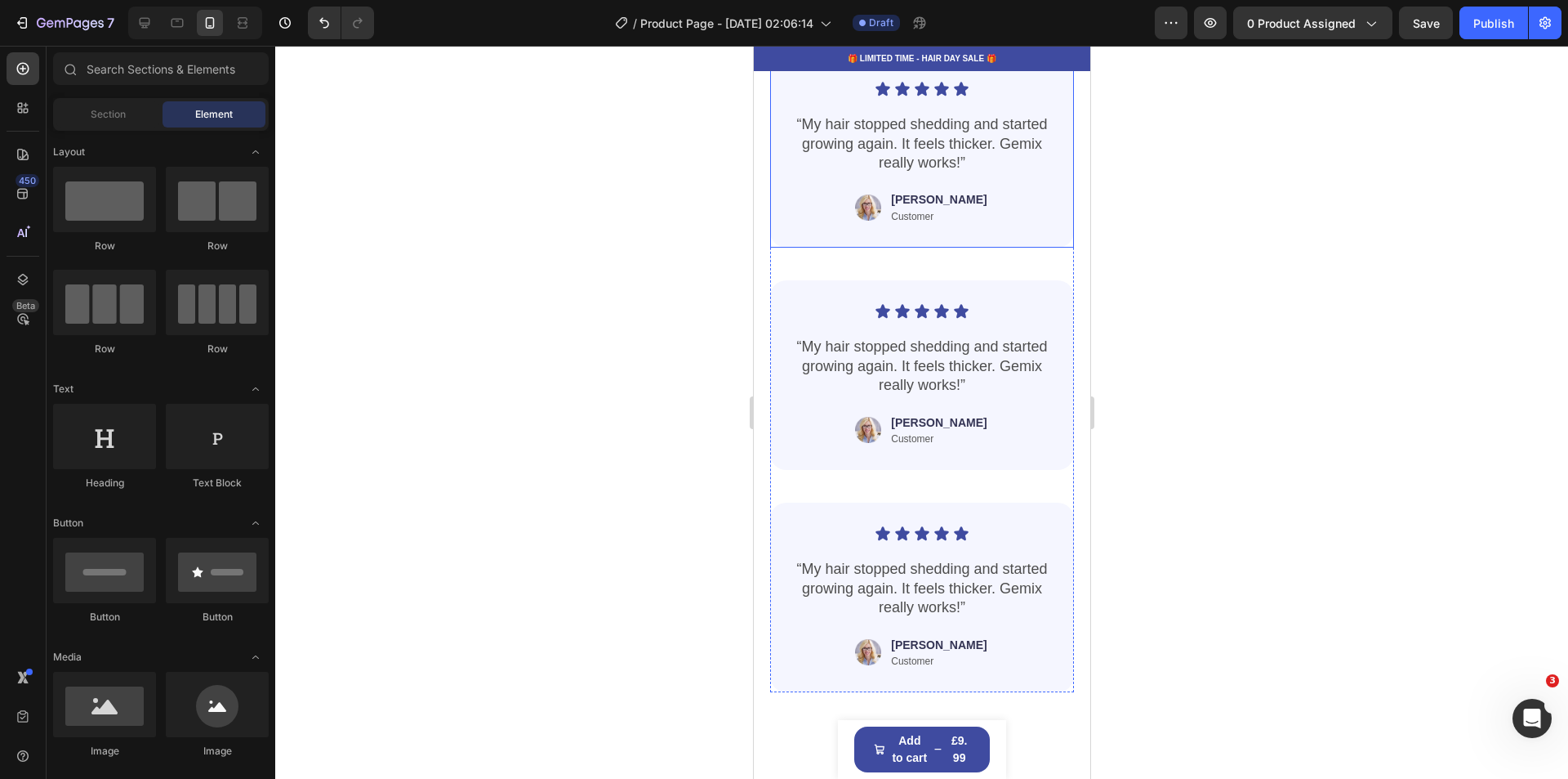
scroll to position [2615, 0]
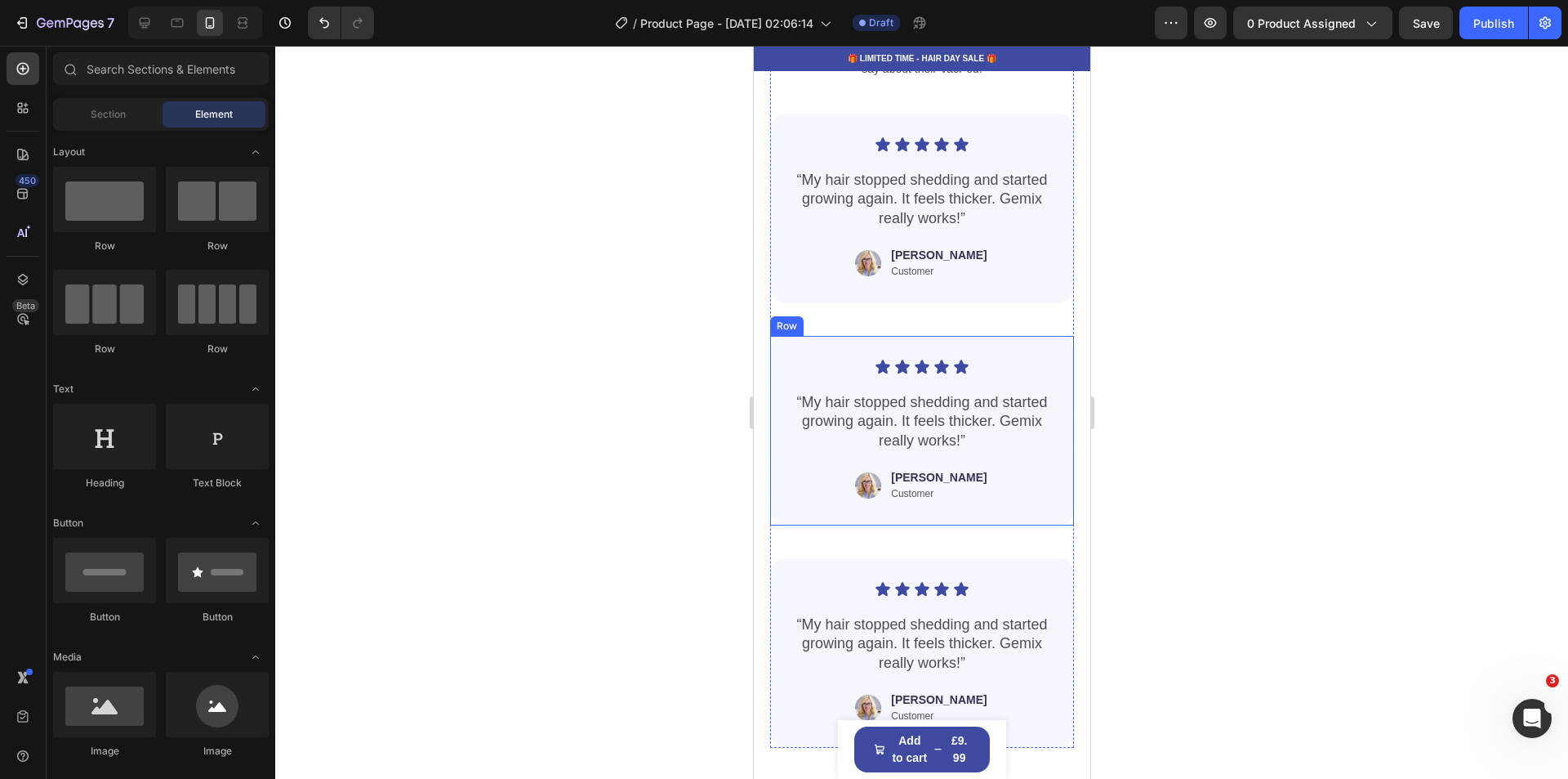
click at [807, 379] on div "Icon Icon Icon Icon Icon Icon List “My hair stopped shedding and started growin…" at bounding box center [921, 430] width 304 height 190
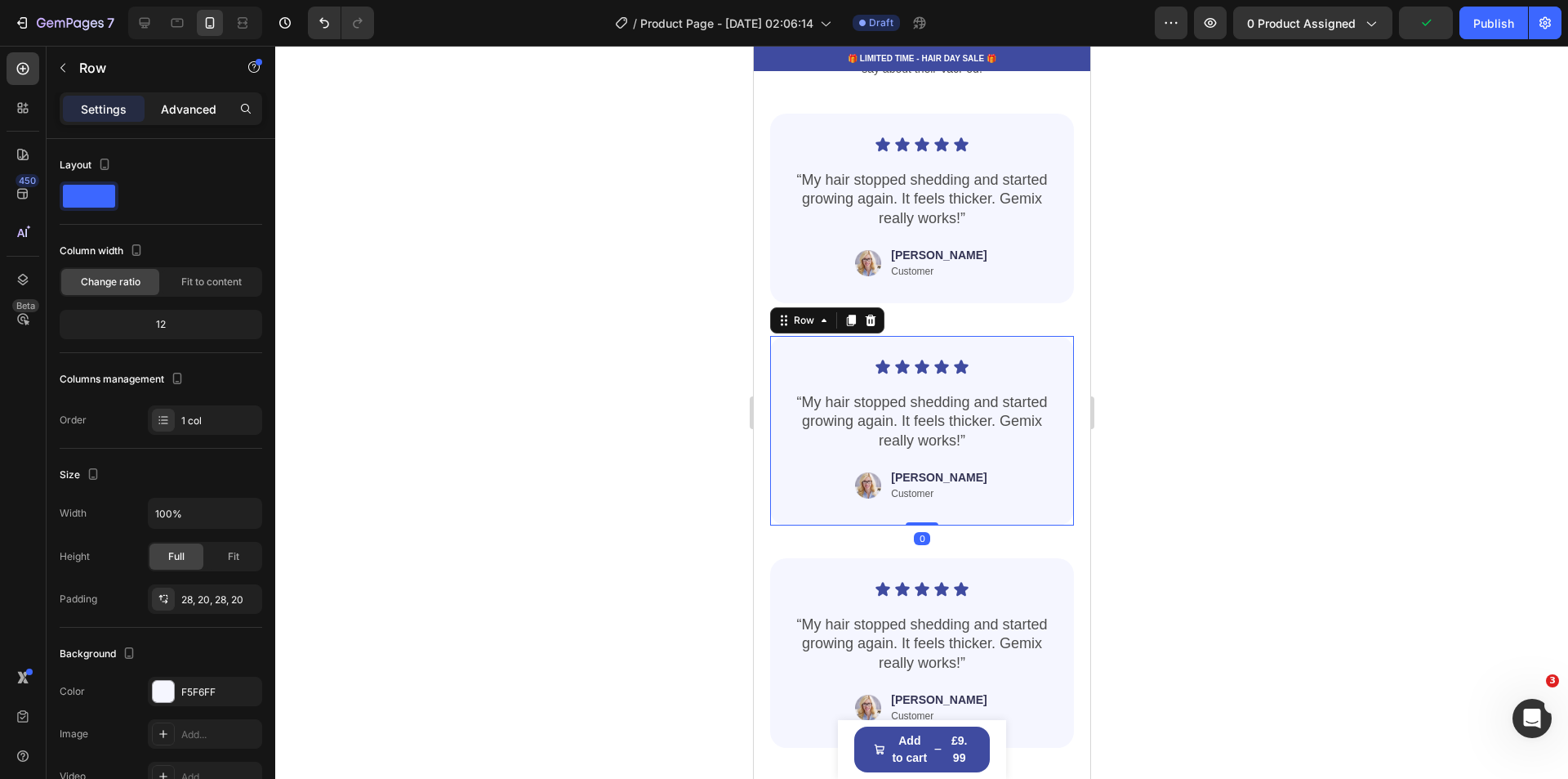
click at [208, 115] on p "Advanced" at bounding box center [189, 109] width 56 height 18
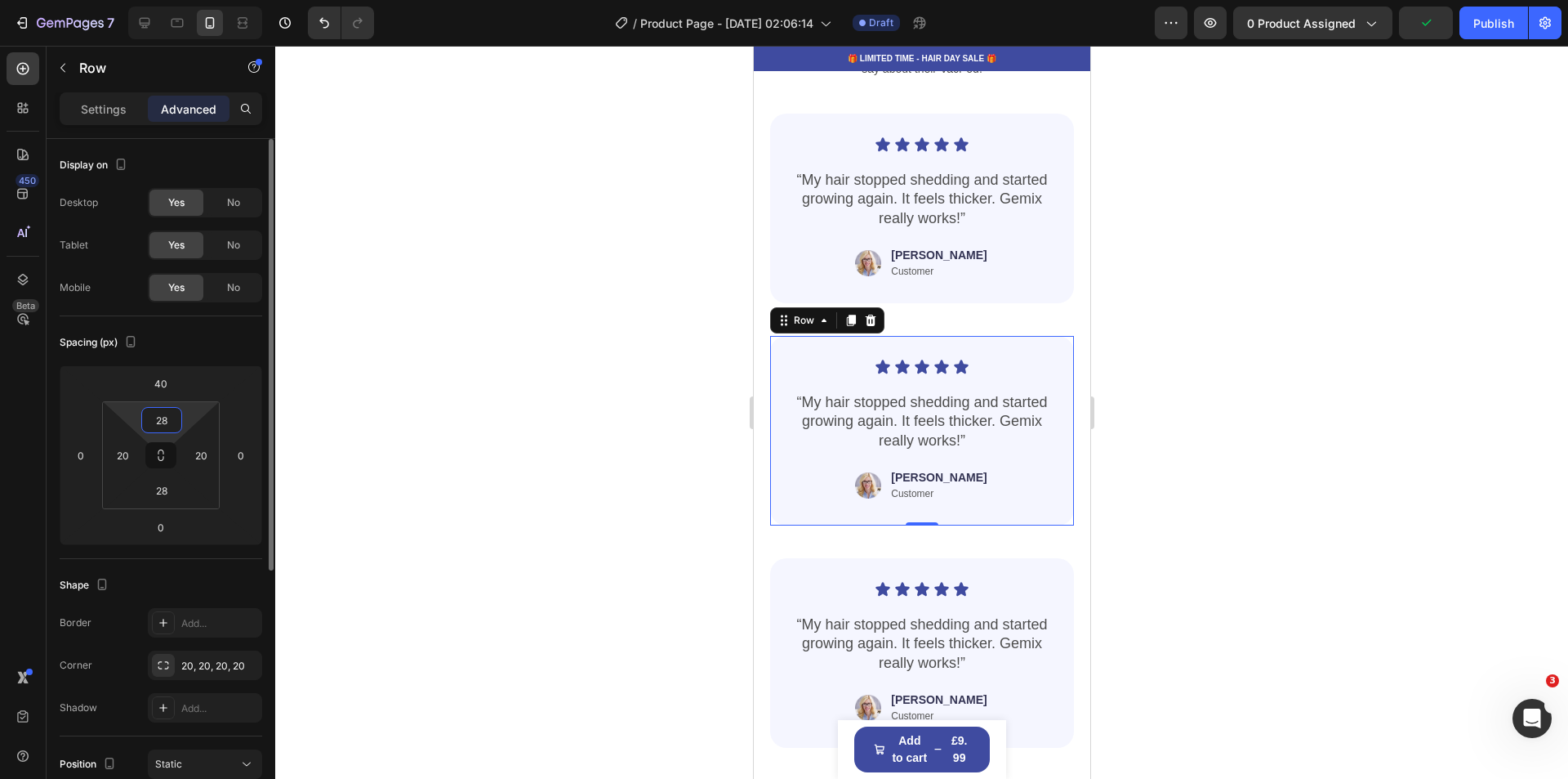
click at [164, 417] on input "28" at bounding box center [161, 419] width 33 height 24
type input "5"
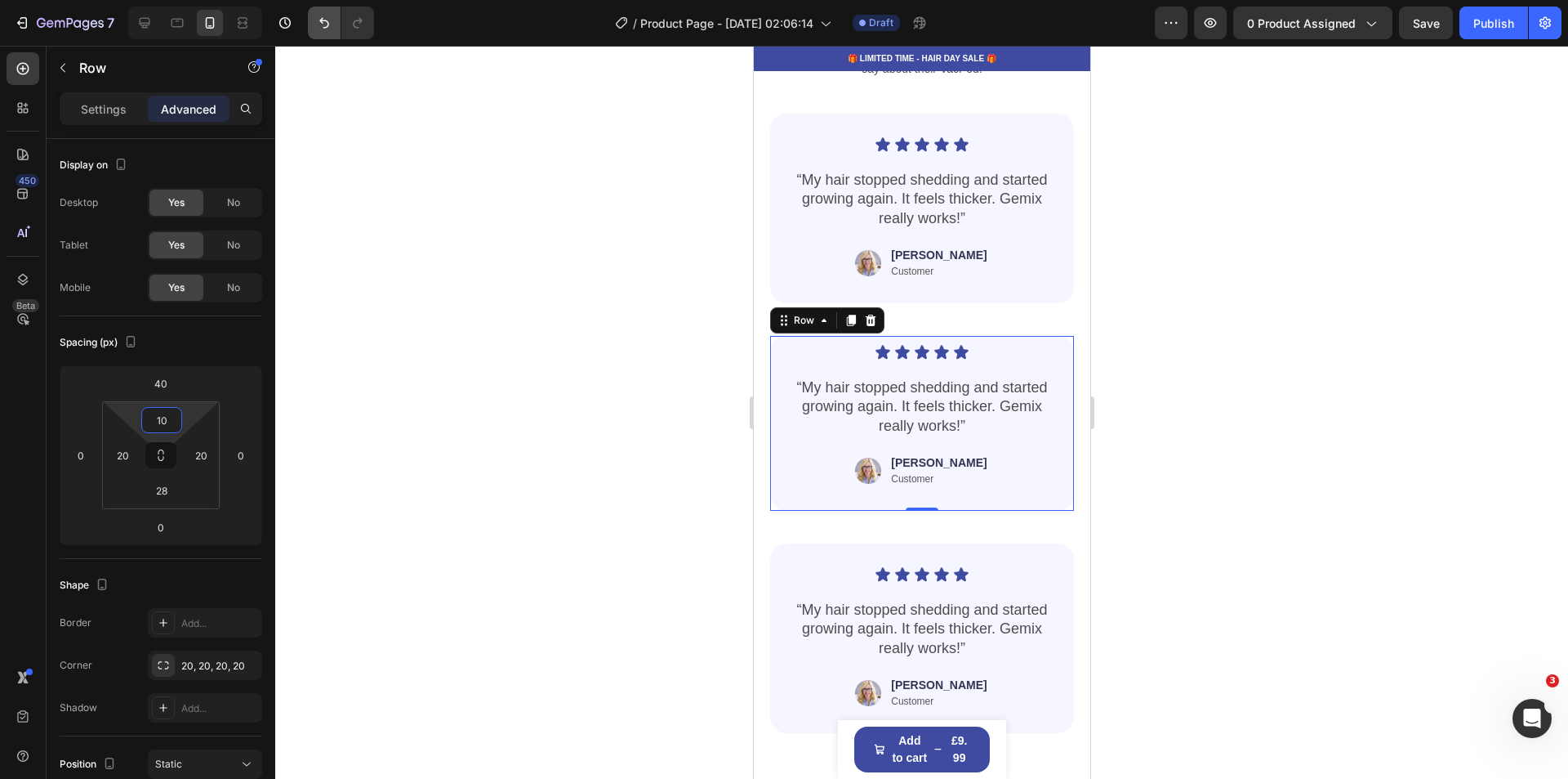
click at [320, 19] on icon "Undo/Redo" at bounding box center [325, 23] width 17 height 17
type input "28"
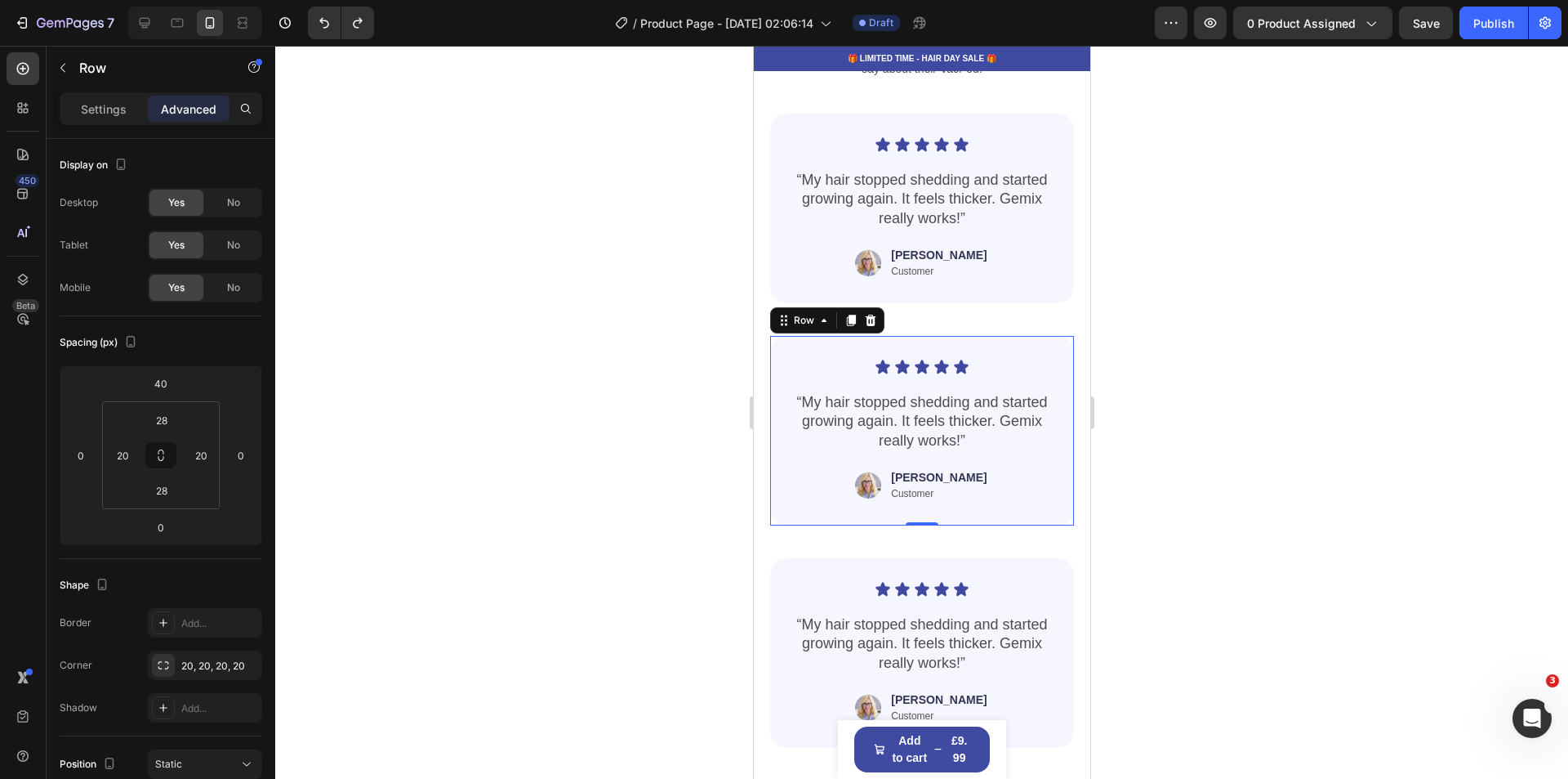
click at [1390, 487] on div at bounding box center [921, 412] width 1293 height 733
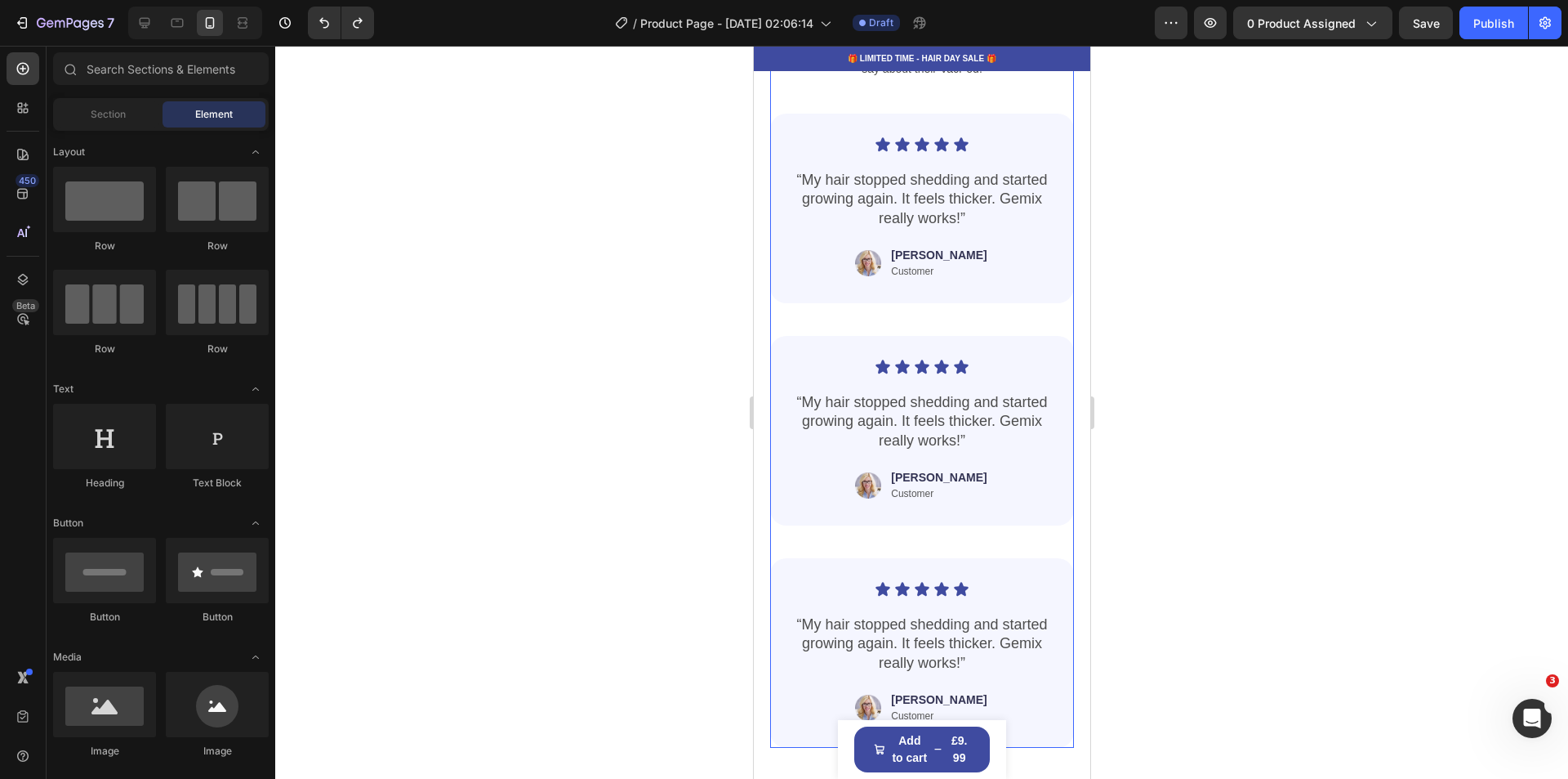
click at [874, 352] on div "Icon Icon Icon Icon Icon Icon List “My hair stopped shedding and started growin…" at bounding box center [921, 414] width 304 height 667
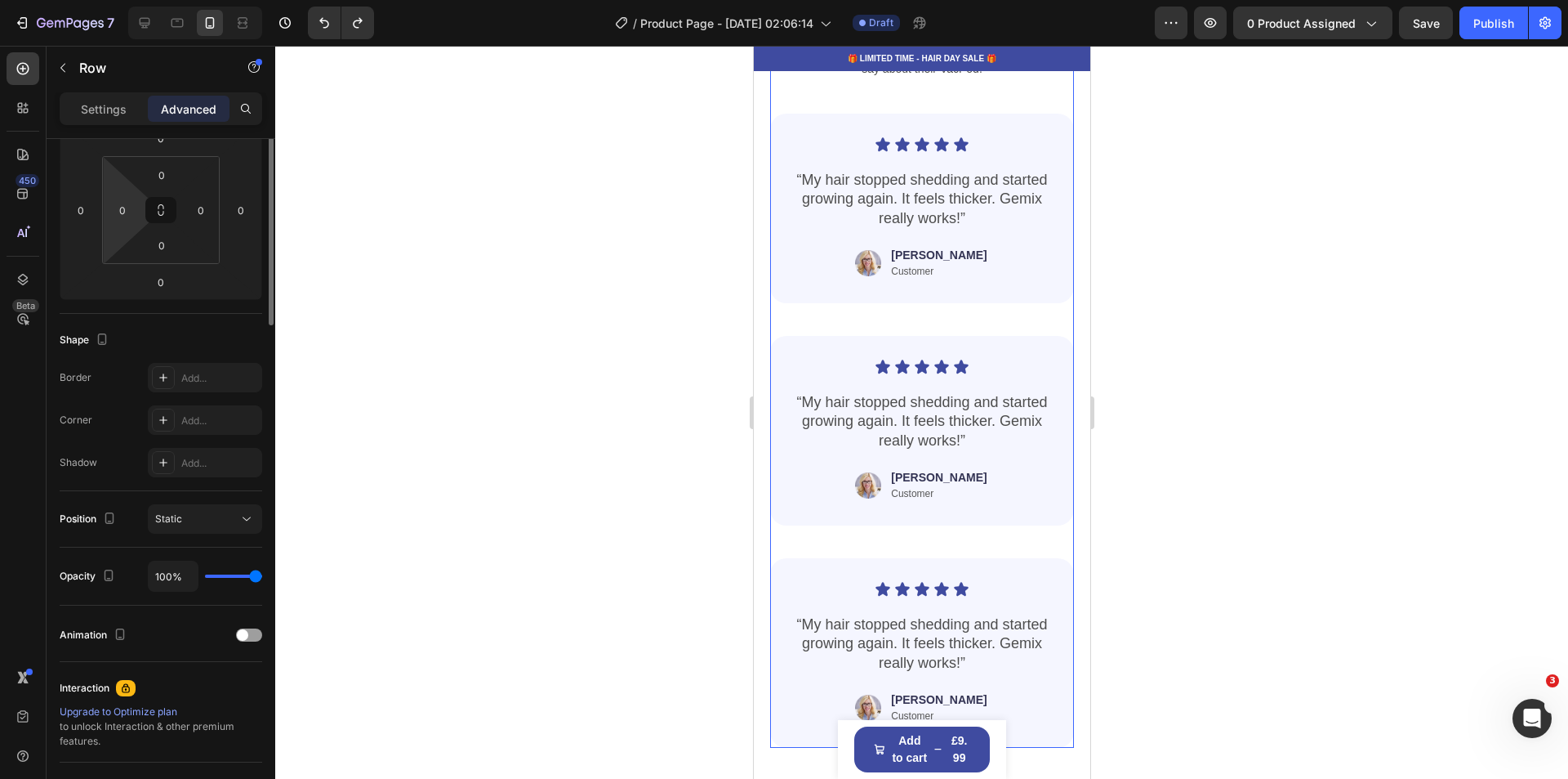
scroll to position [0, 0]
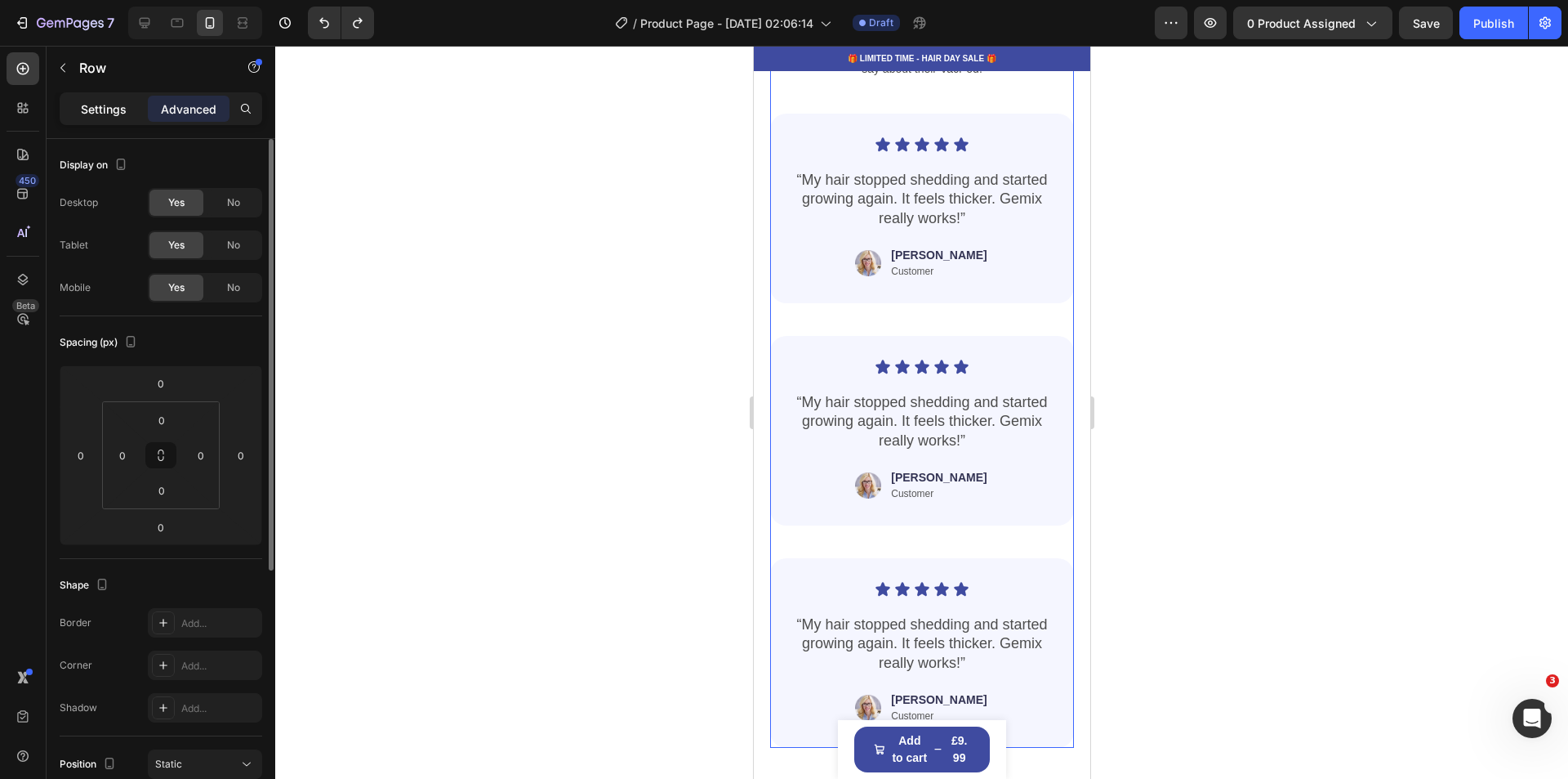
click at [94, 102] on p "Settings" at bounding box center [103, 109] width 46 height 18
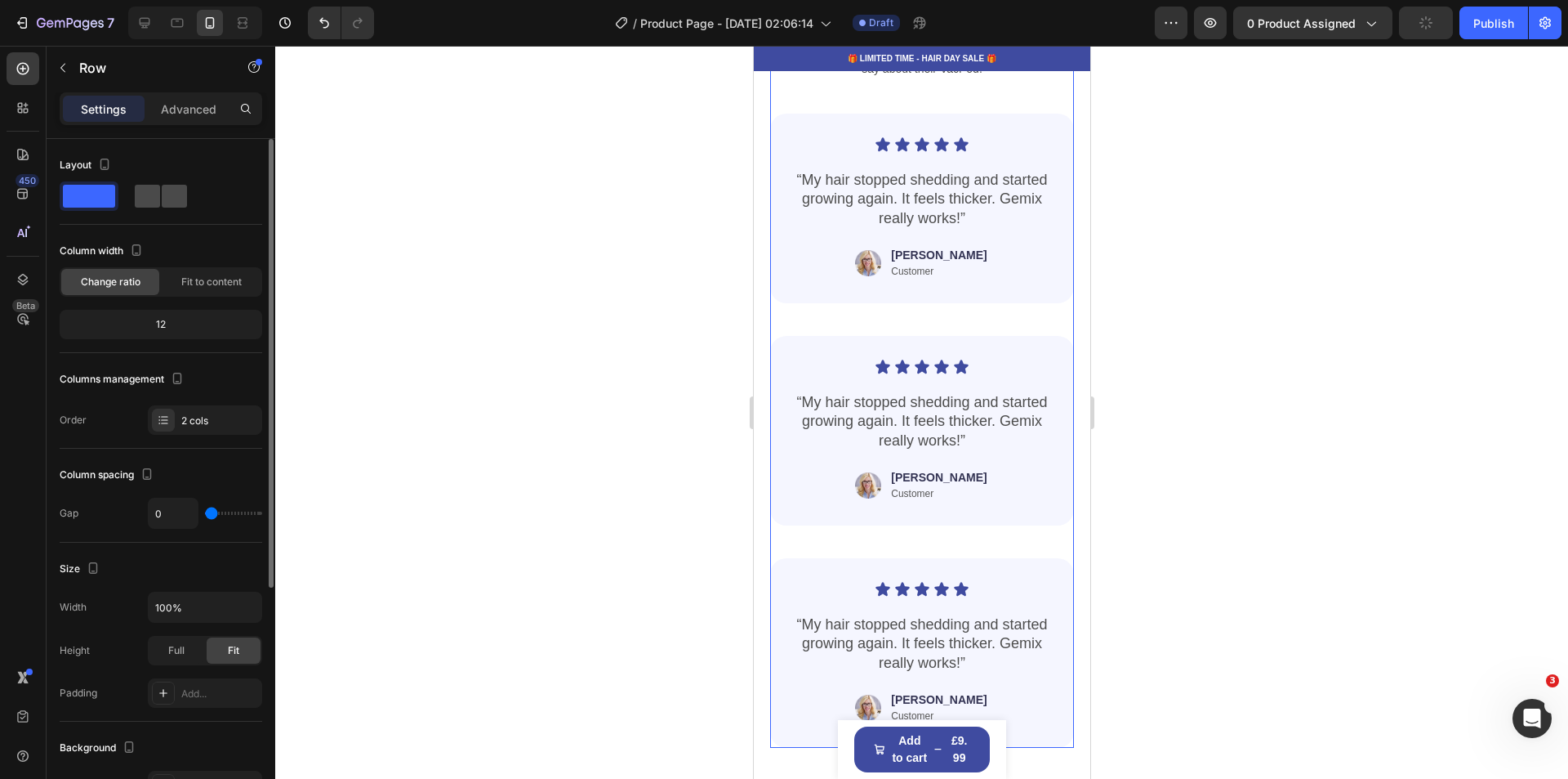
click at [162, 195] on span at bounding box center [174, 195] width 25 height 23
type input "40"
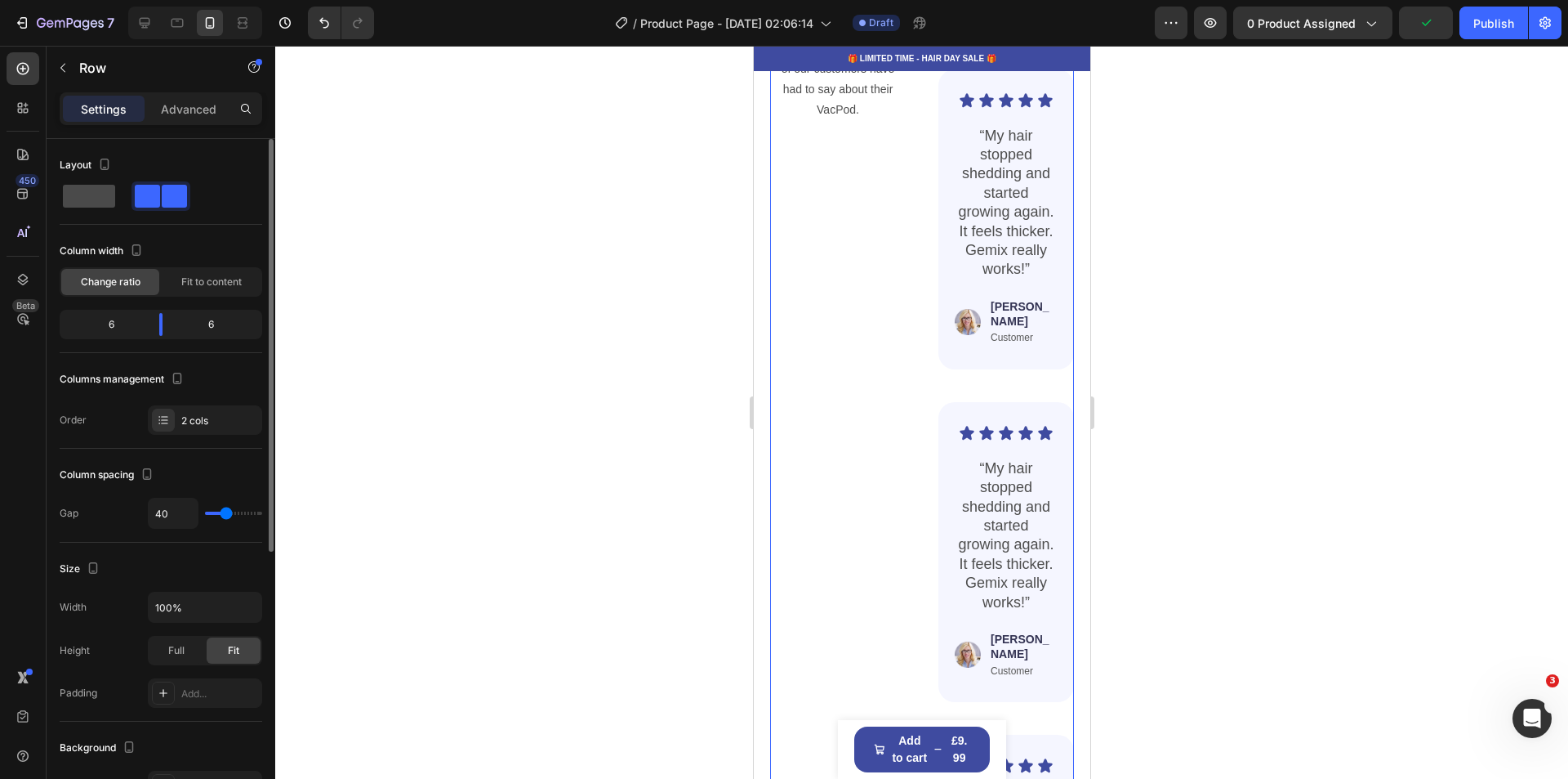
click at [77, 199] on span at bounding box center [88, 195] width 53 height 23
type input "0"
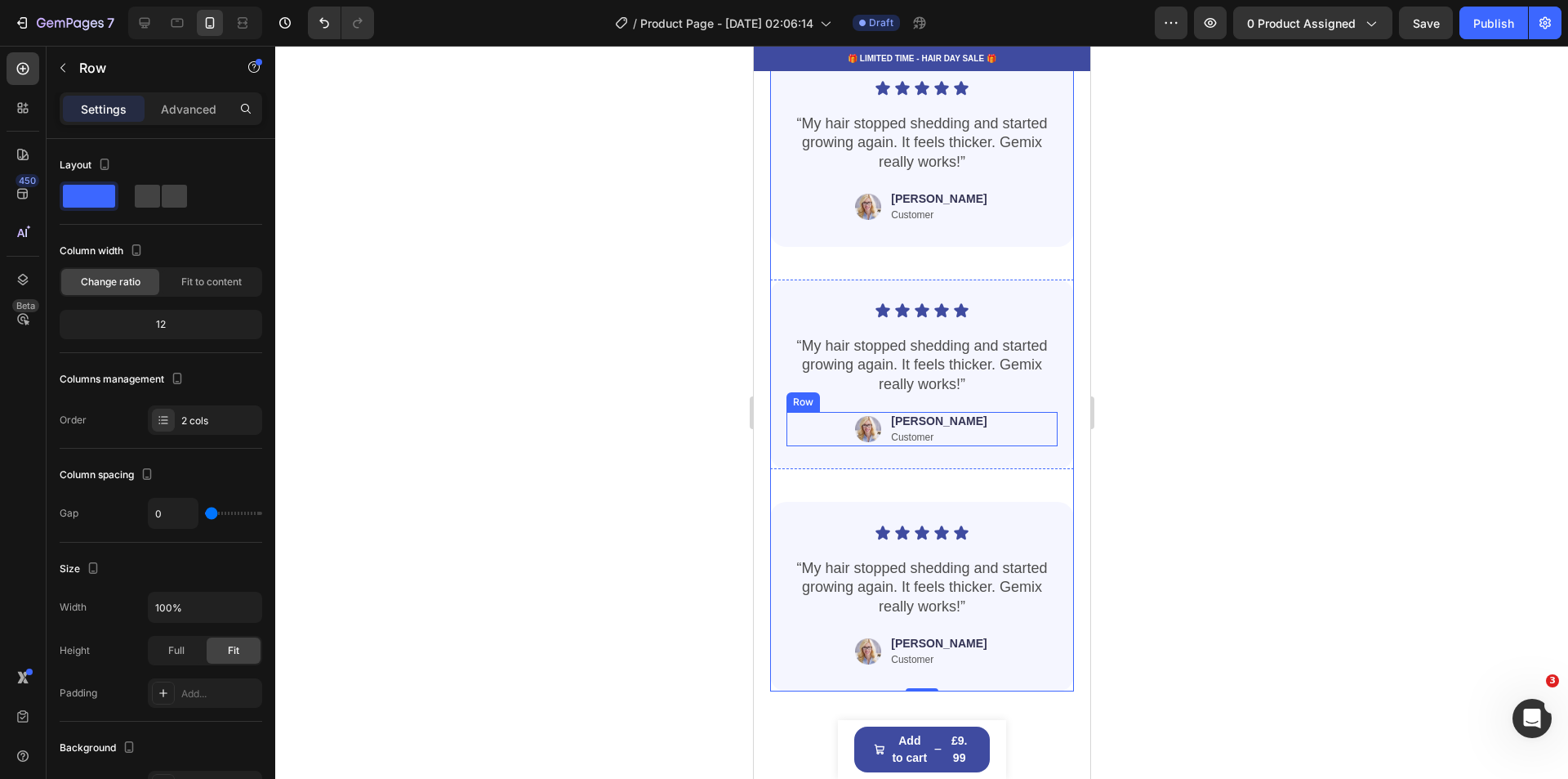
scroll to position [2697, 0]
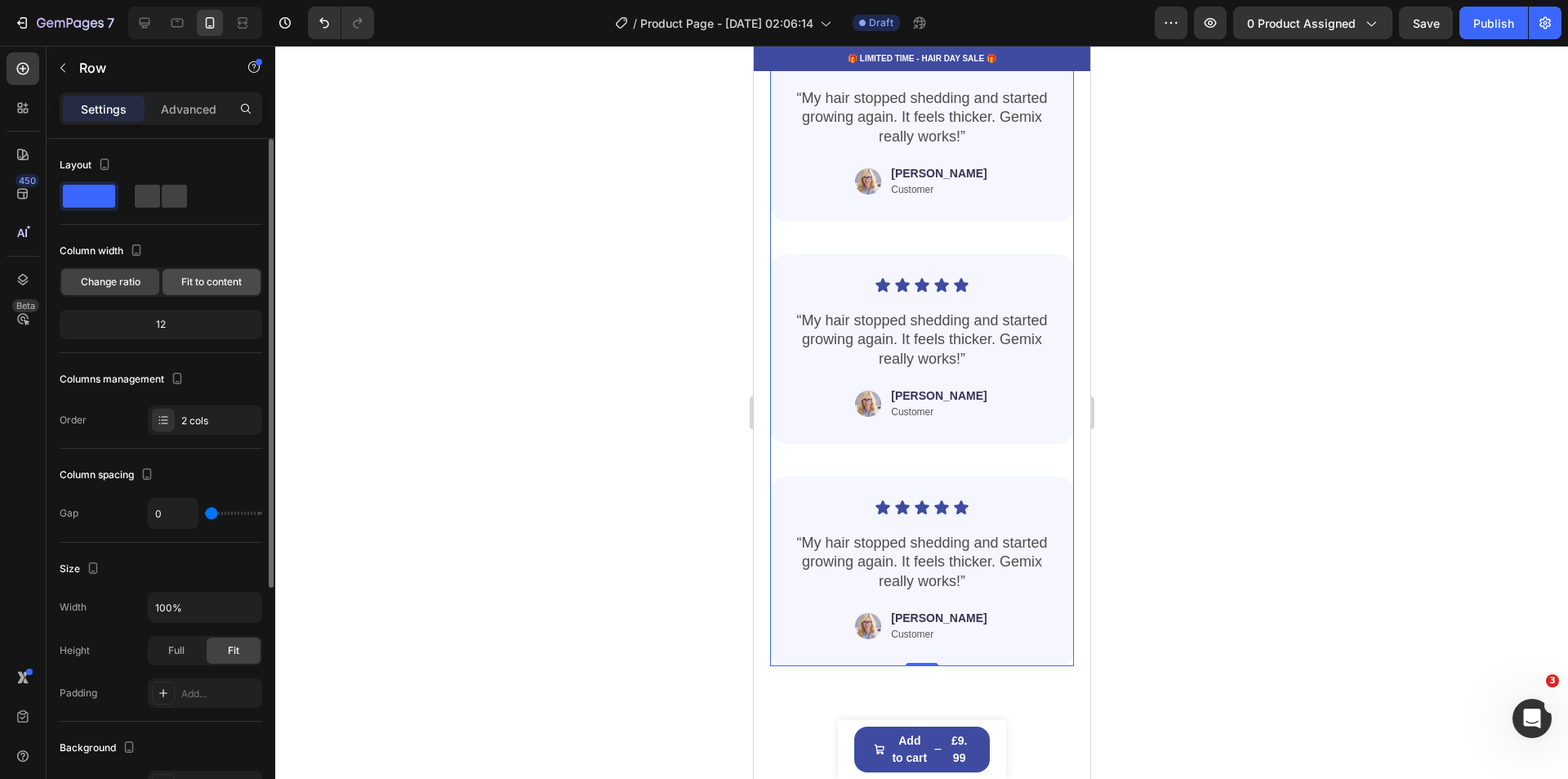
click at [206, 282] on span "Fit to content" at bounding box center [211, 282] width 60 height 15
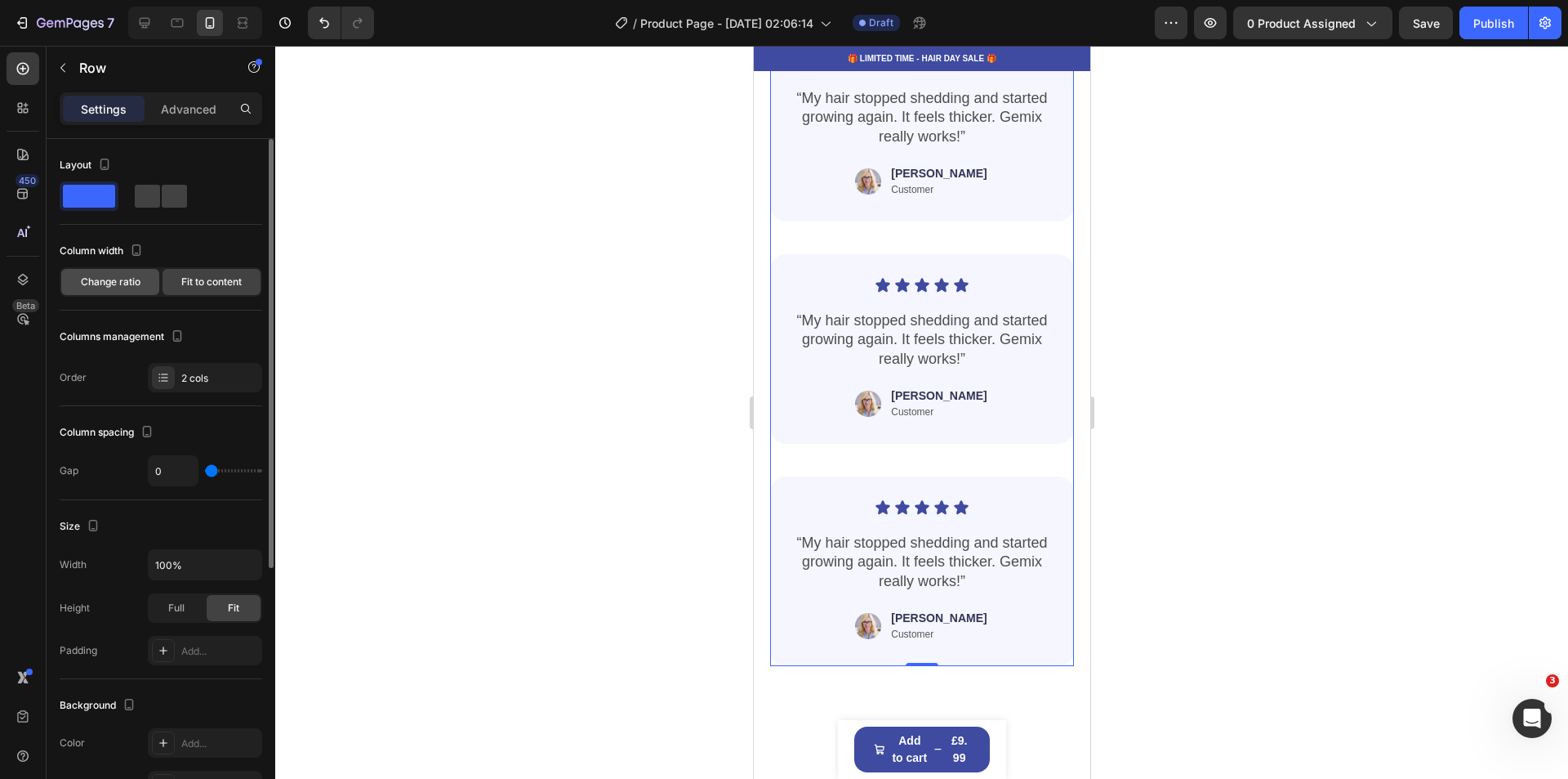
click at [144, 282] on div "Change ratio" at bounding box center [109, 281] width 98 height 26
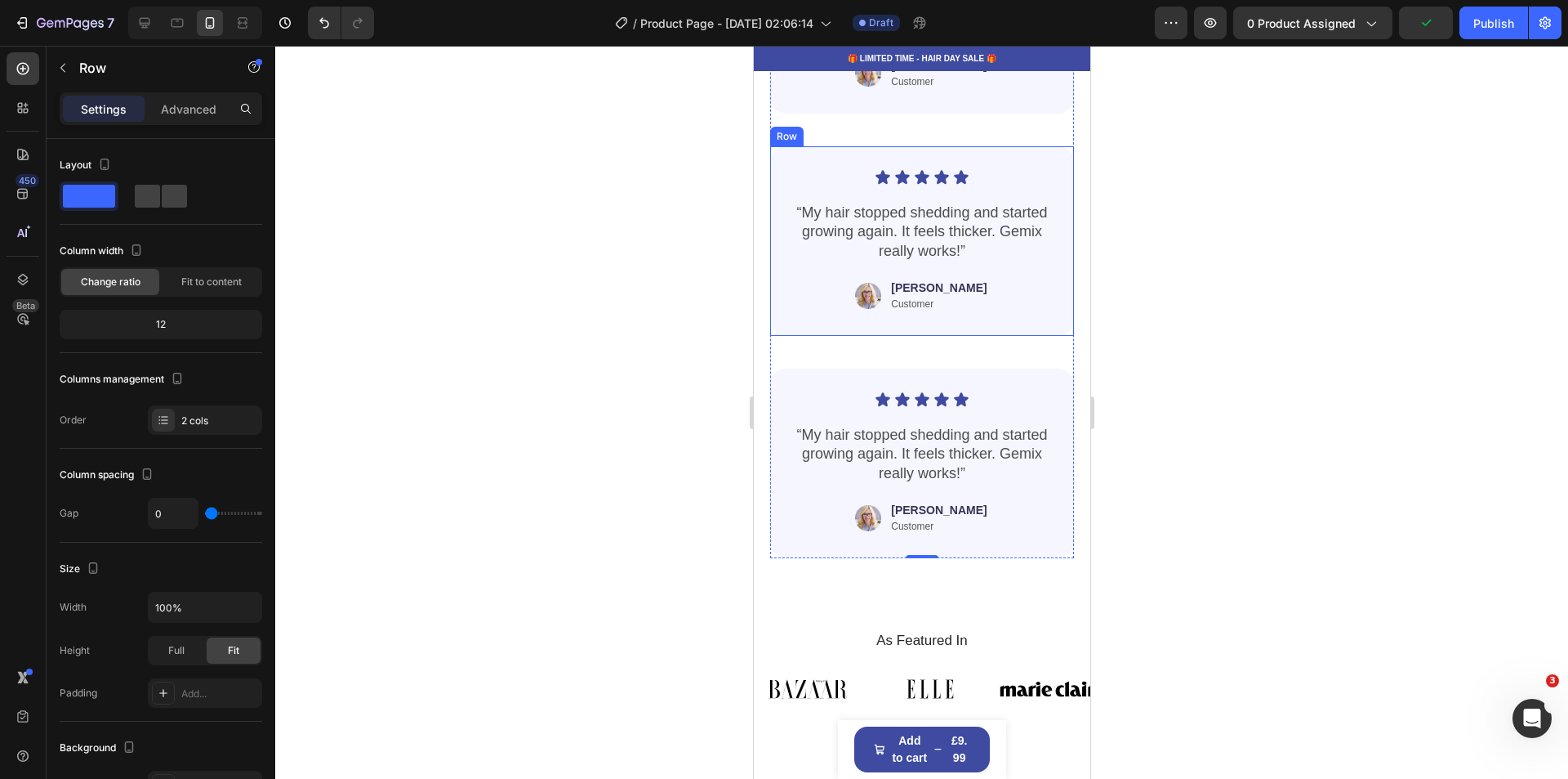
scroll to position [2778, 0]
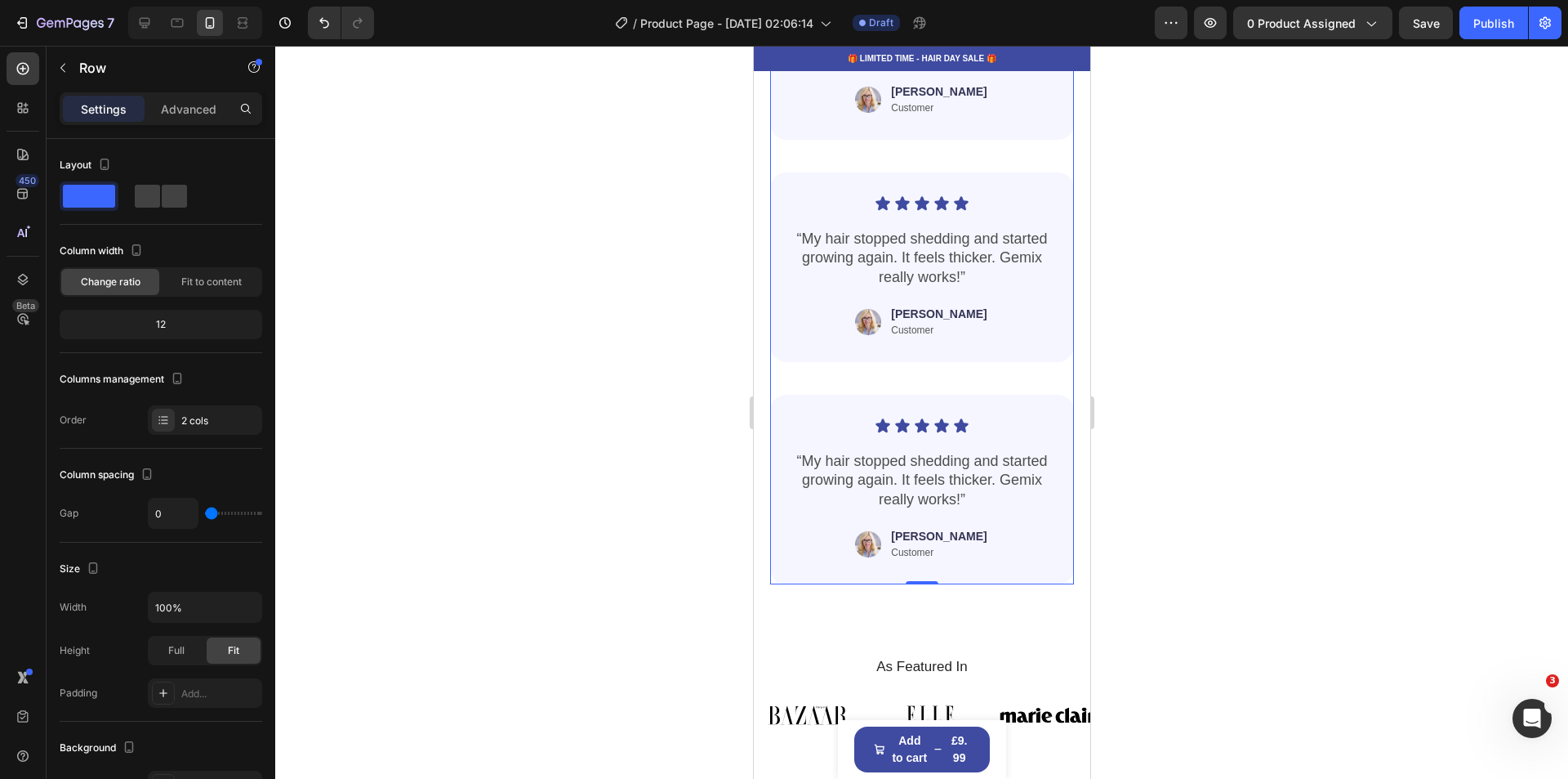
click at [1442, 475] on div at bounding box center [921, 412] width 1293 height 733
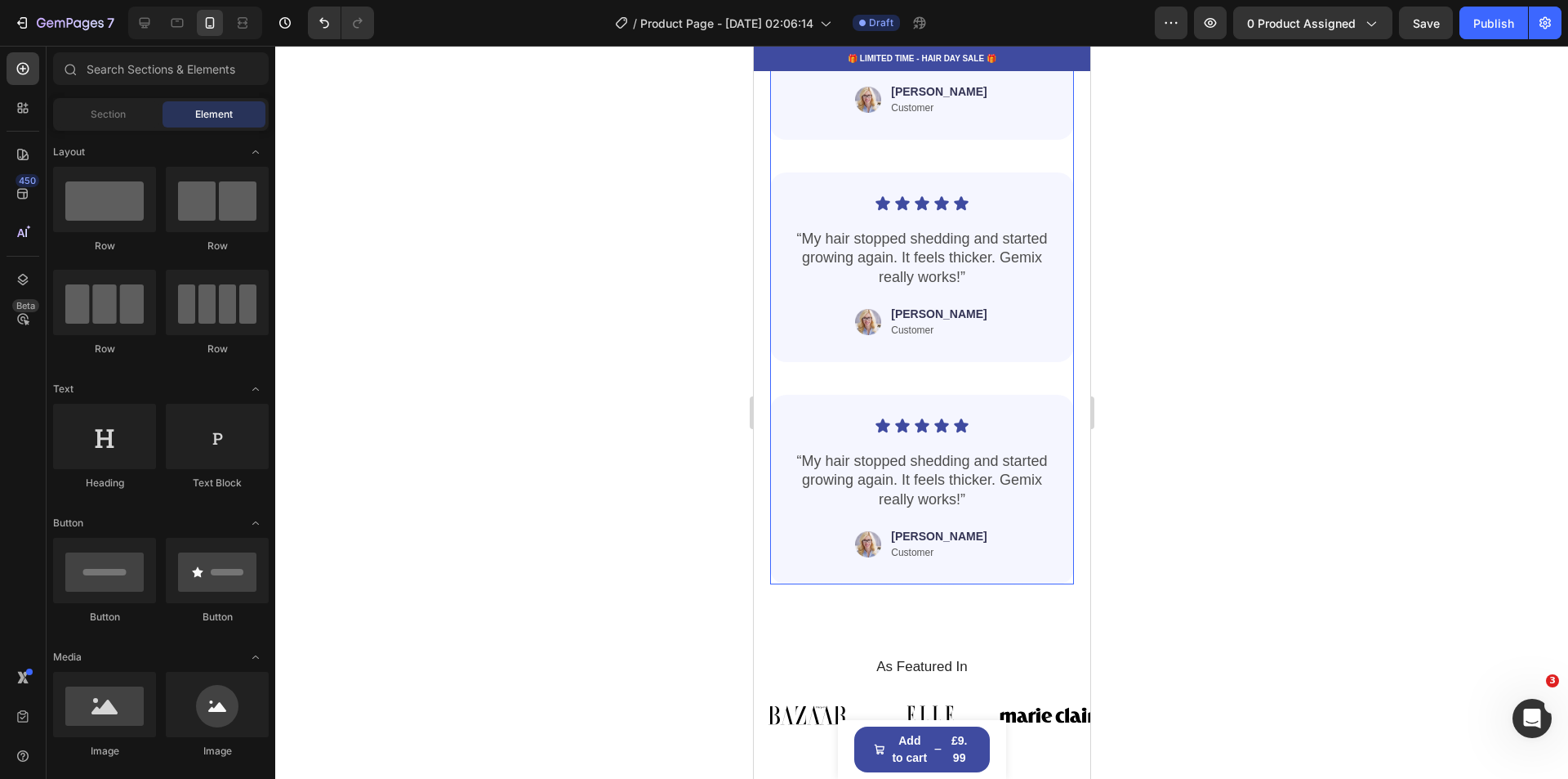
click at [780, 407] on div "Icon Icon Icon Icon Icon Icon List “My hair stopped shedding and started growin…" at bounding box center [921, 250] width 304 height 667
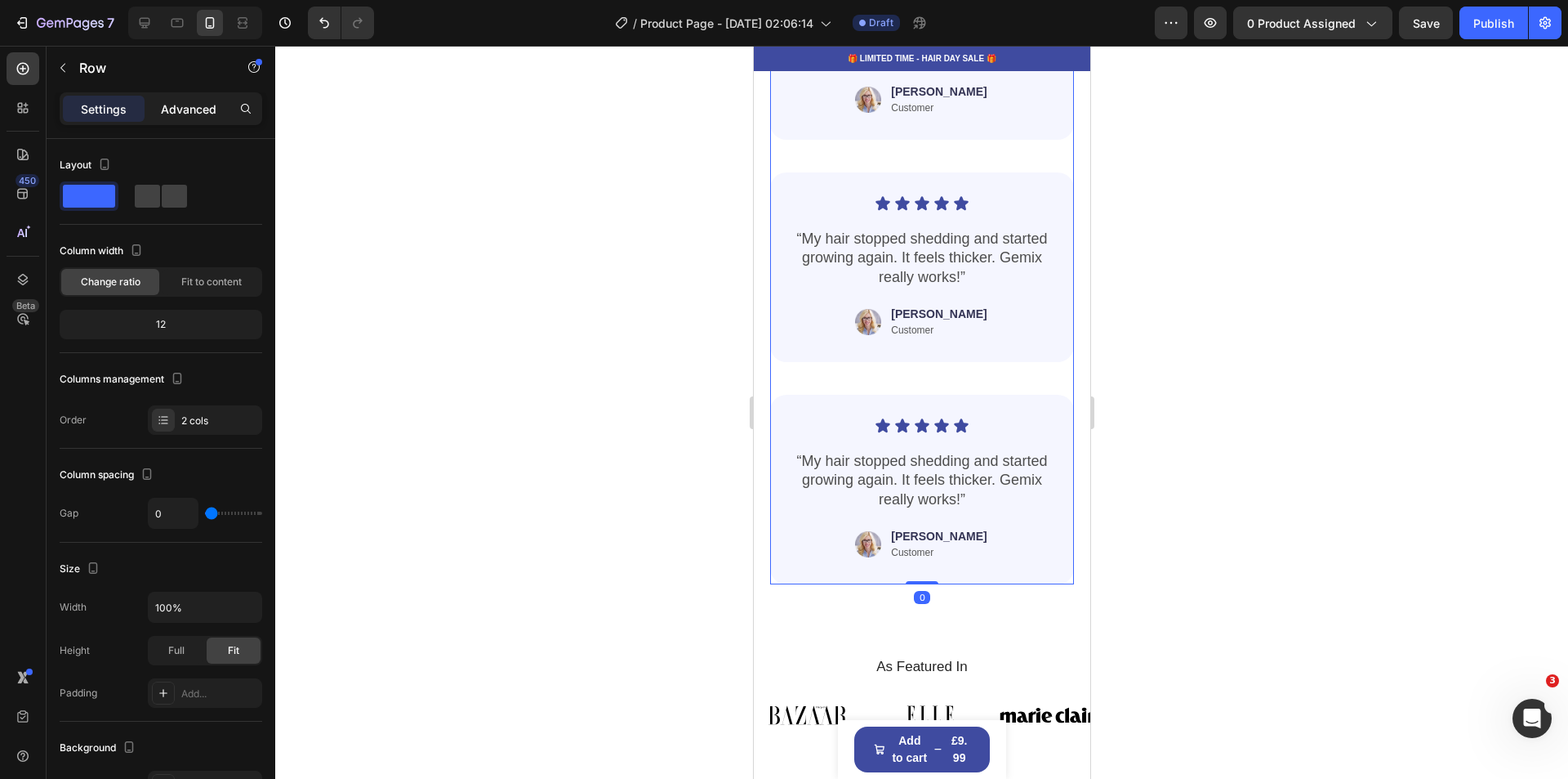
click at [178, 107] on p "Advanced" at bounding box center [189, 109] width 56 height 18
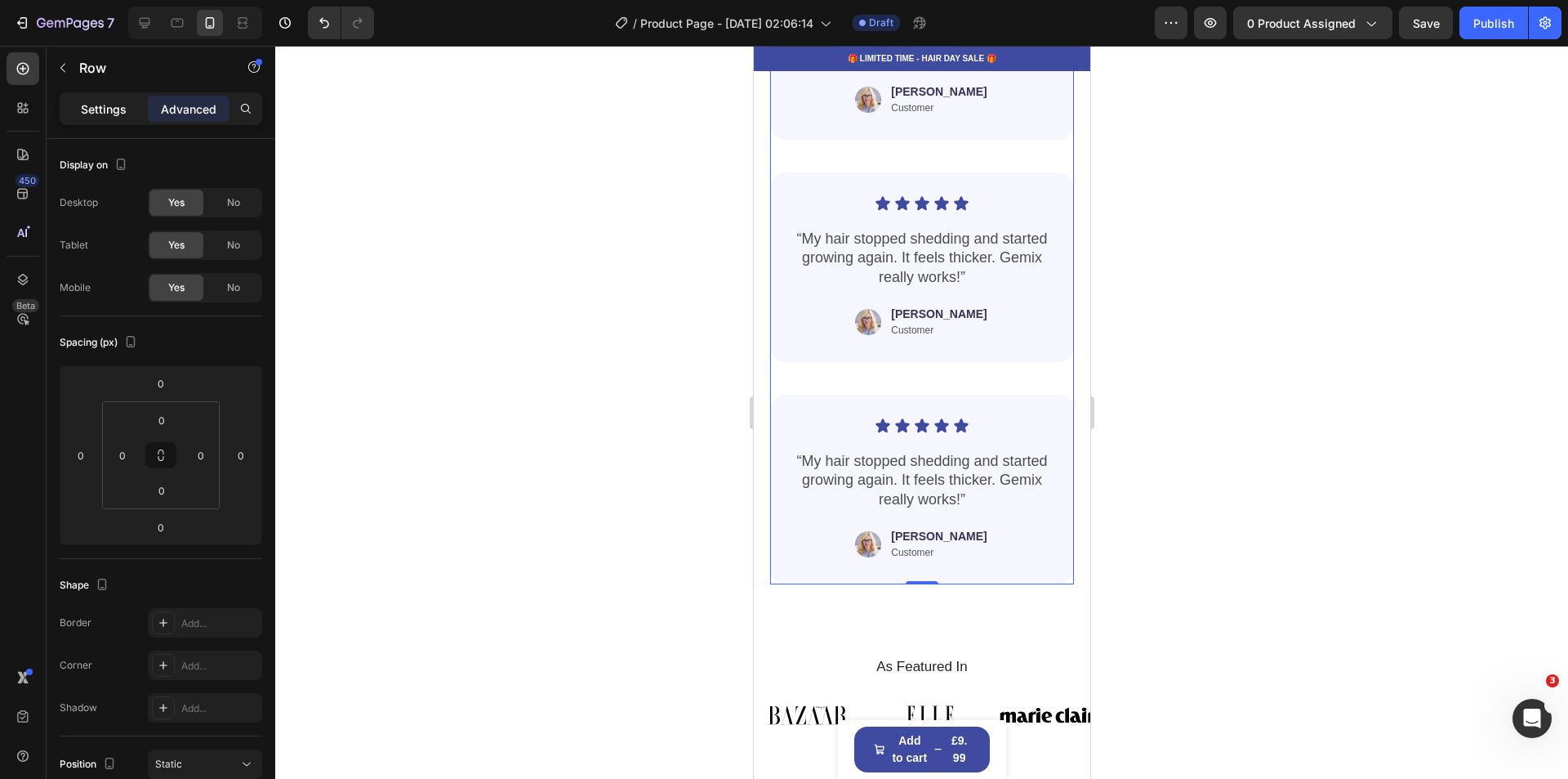
click at [110, 102] on p "Settings" at bounding box center [103, 109] width 46 height 18
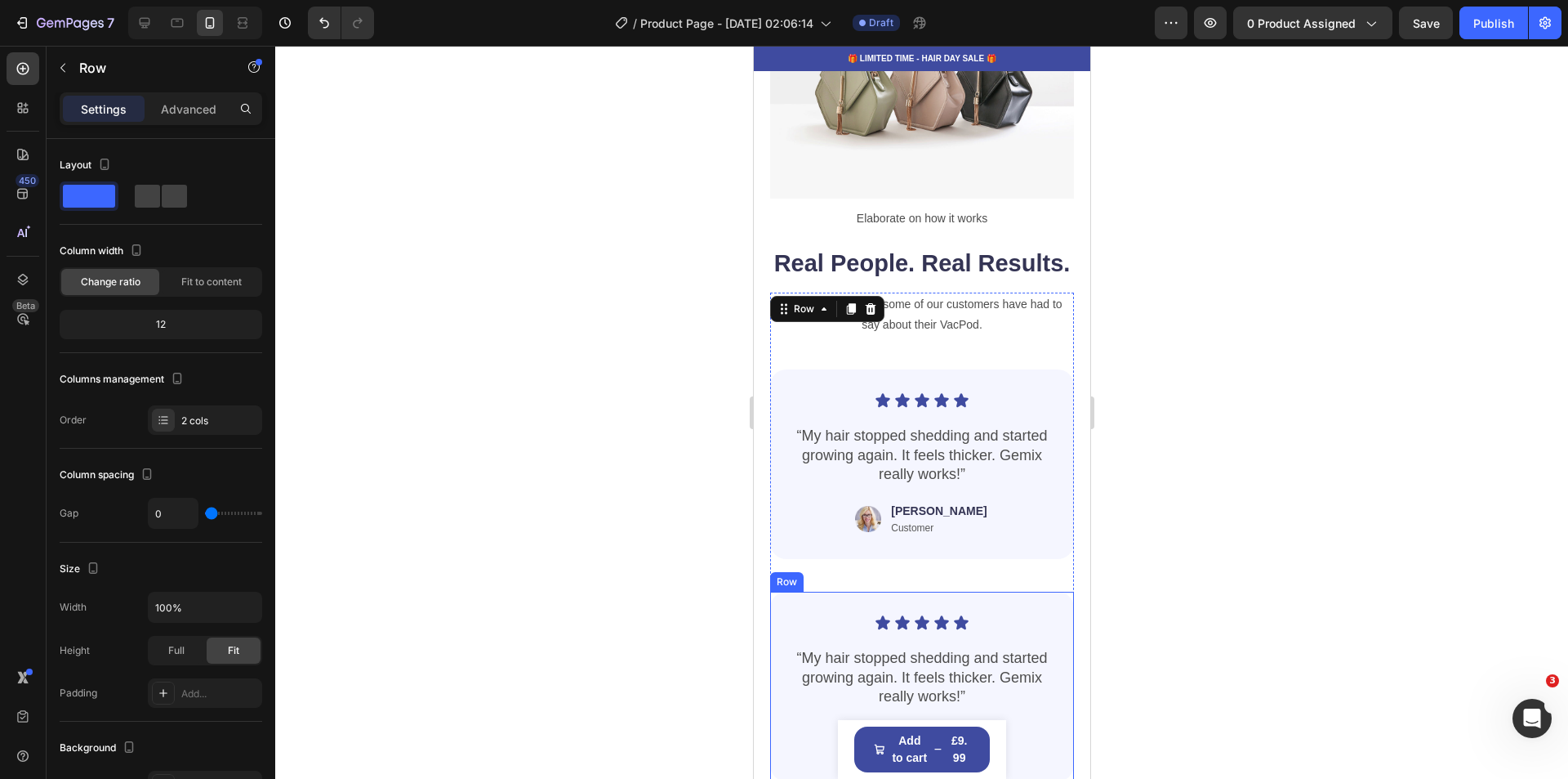
scroll to position [2370, 0]
click at [1351, 488] on div at bounding box center [921, 412] width 1293 height 733
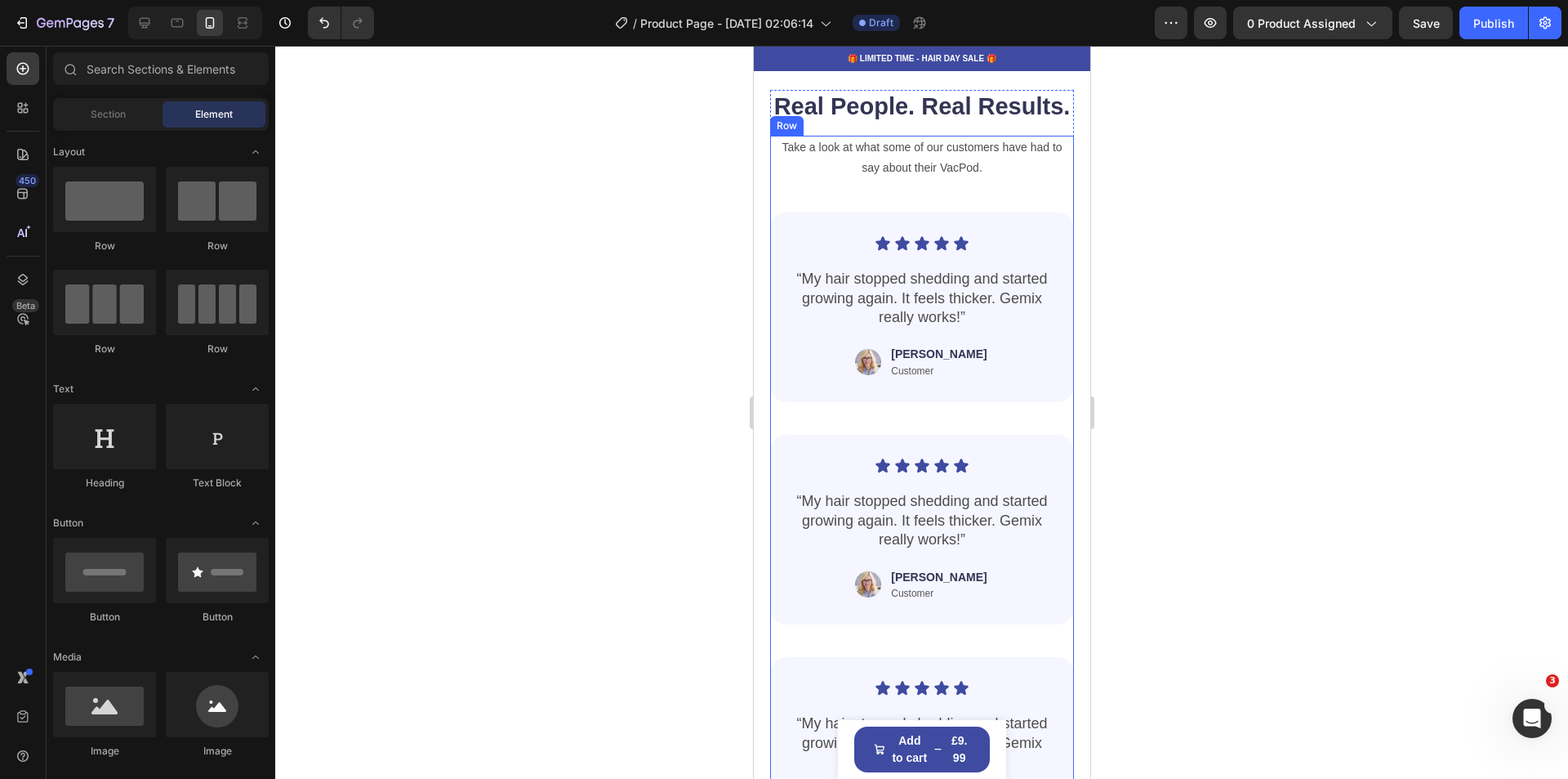
scroll to position [2533, 0]
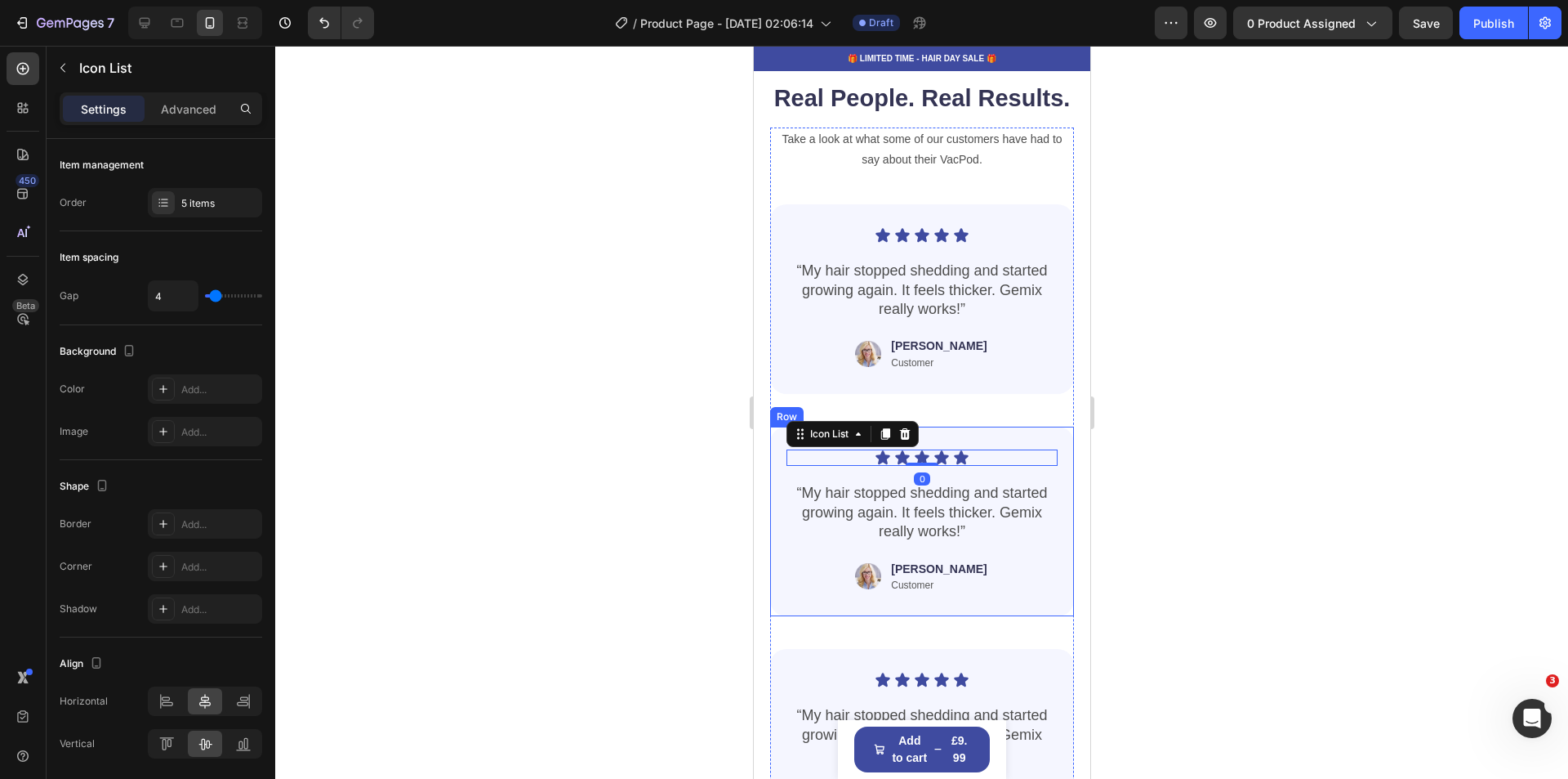
click at [779, 479] on div "Icon Icon Icon Icon Icon Icon List 0 “My hair stopped shedding and started grow…" at bounding box center [921, 521] width 304 height 190
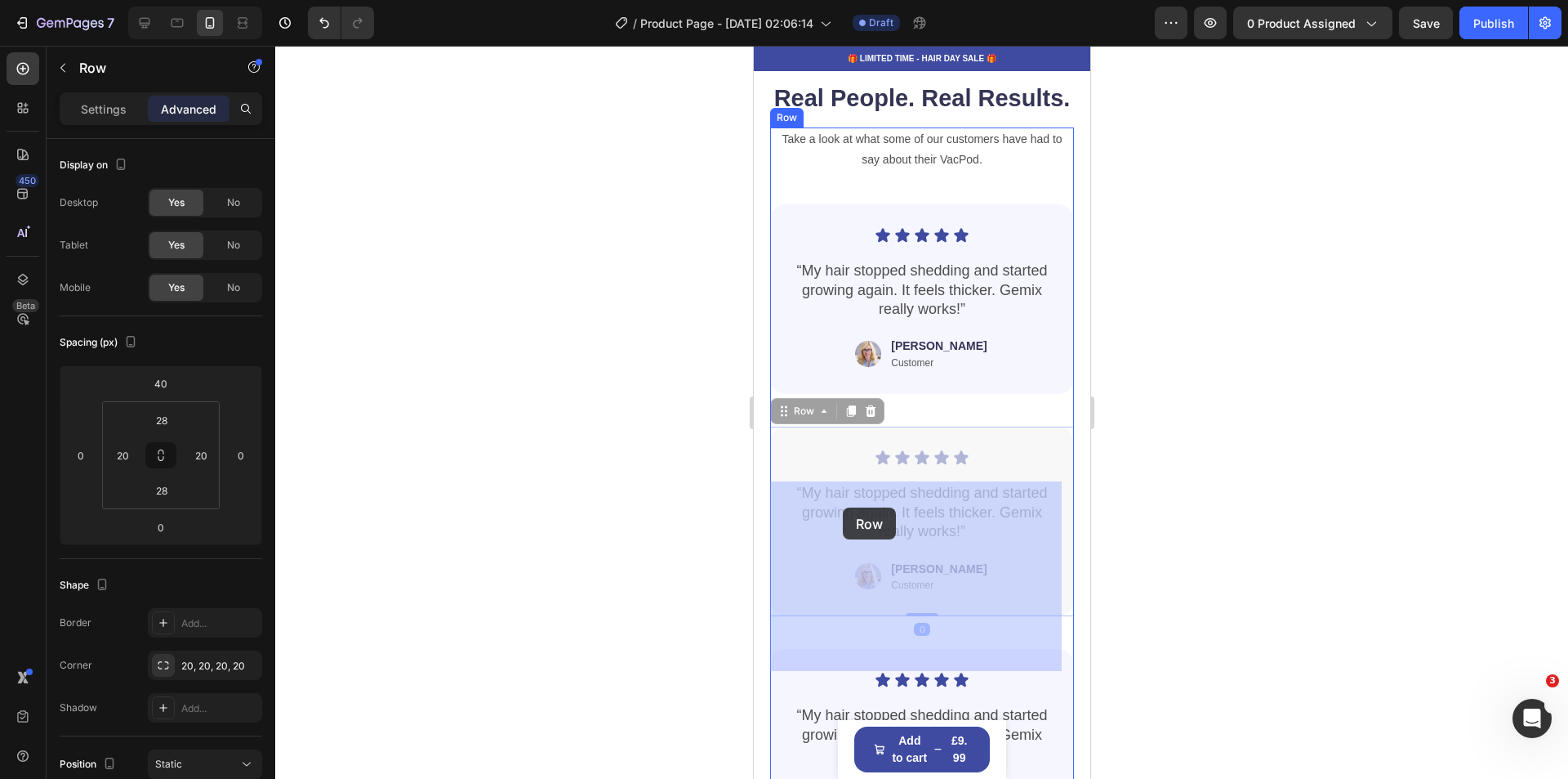
drag, startPoint x: 779, startPoint y: 479, endPoint x: 839, endPoint y: 512, distance: 68.5
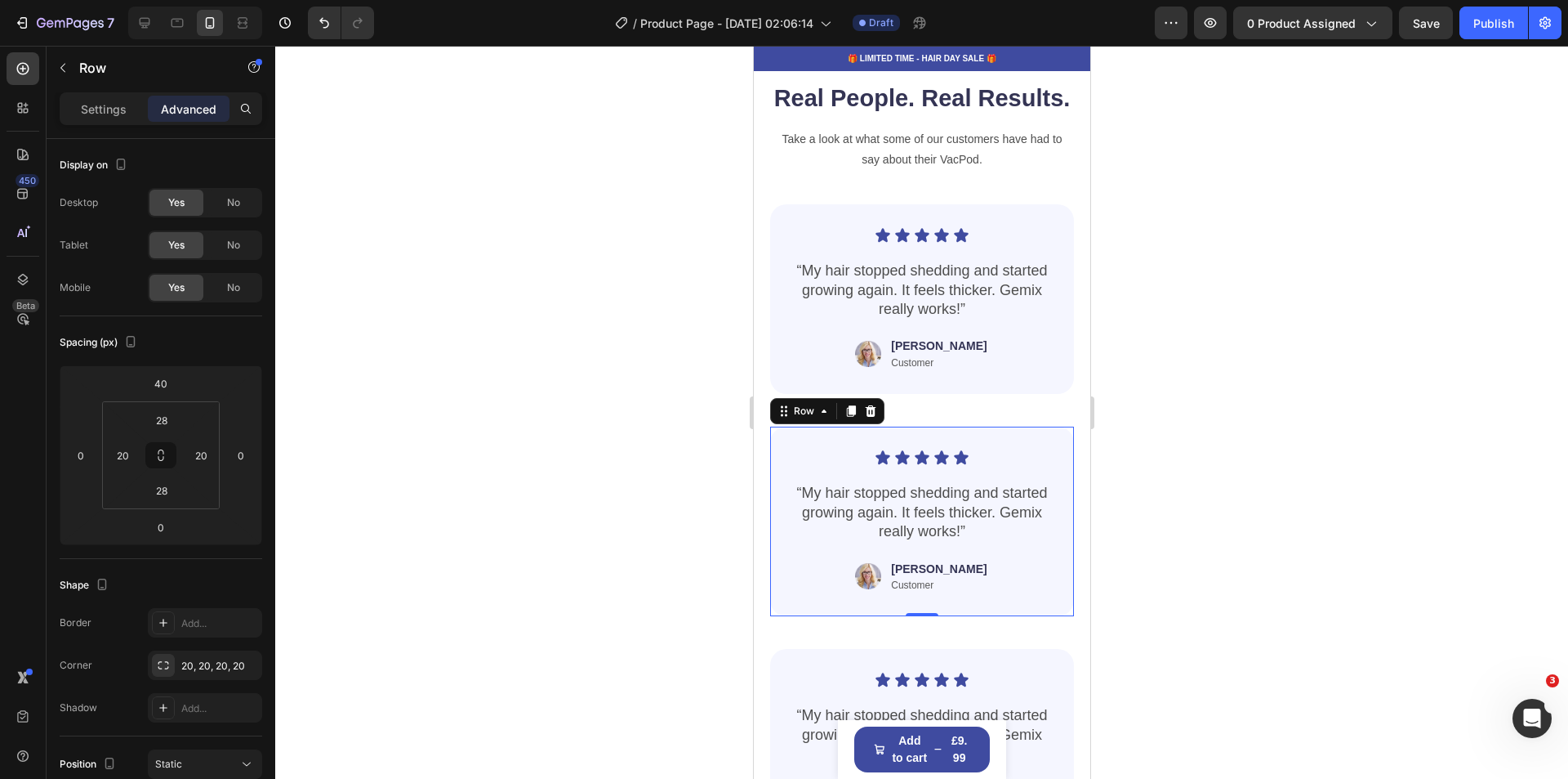
click at [1337, 531] on div at bounding box center [921, 412] width 1293 height 733
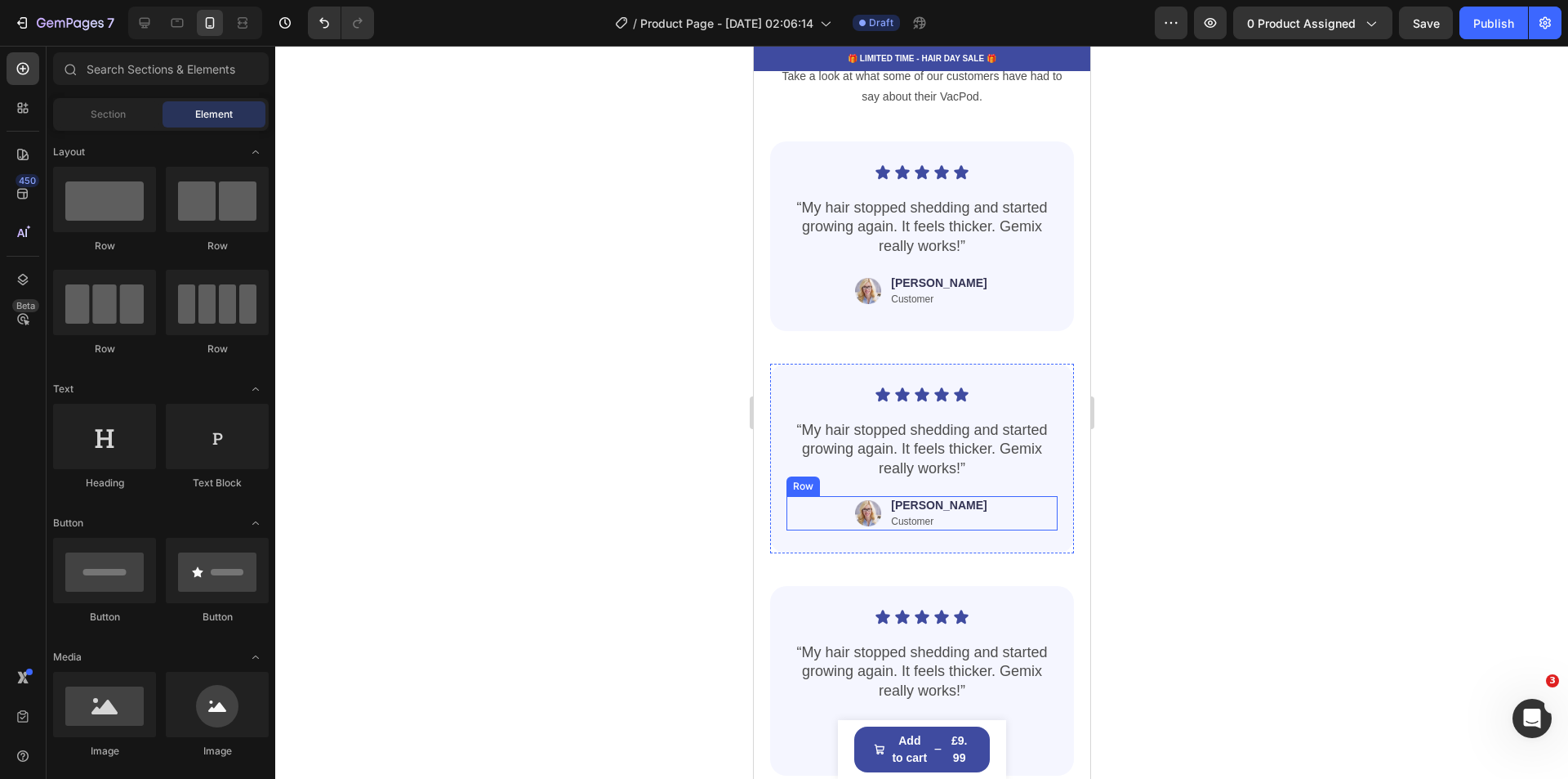
scroll to position [2615, 0]
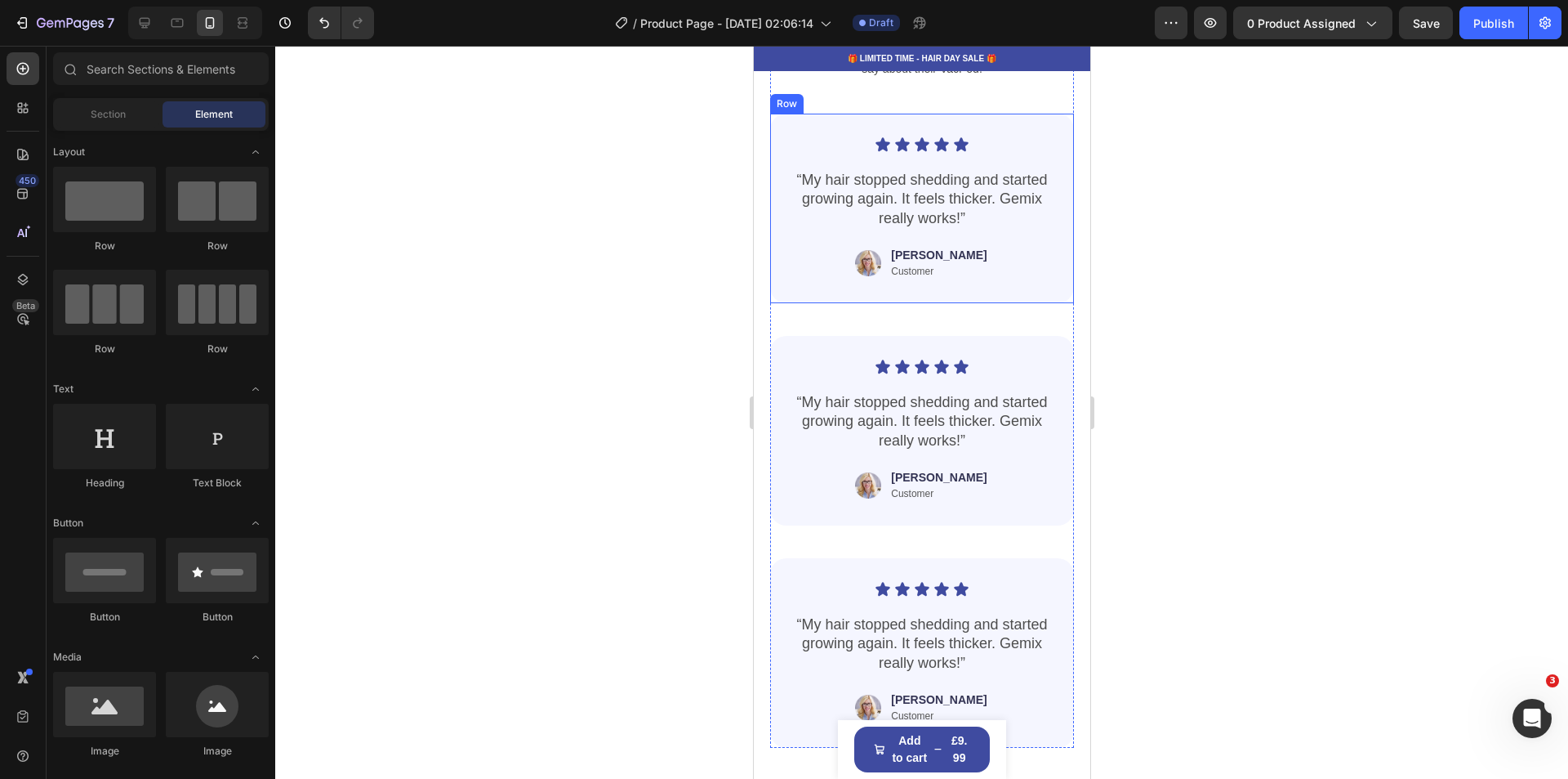
click at [791, 303] on div "Icon Icon Icon Icon Icon Icon List “My hair stopped shedding and started growin…" at bounding box center [921, 208] width 304 height 190
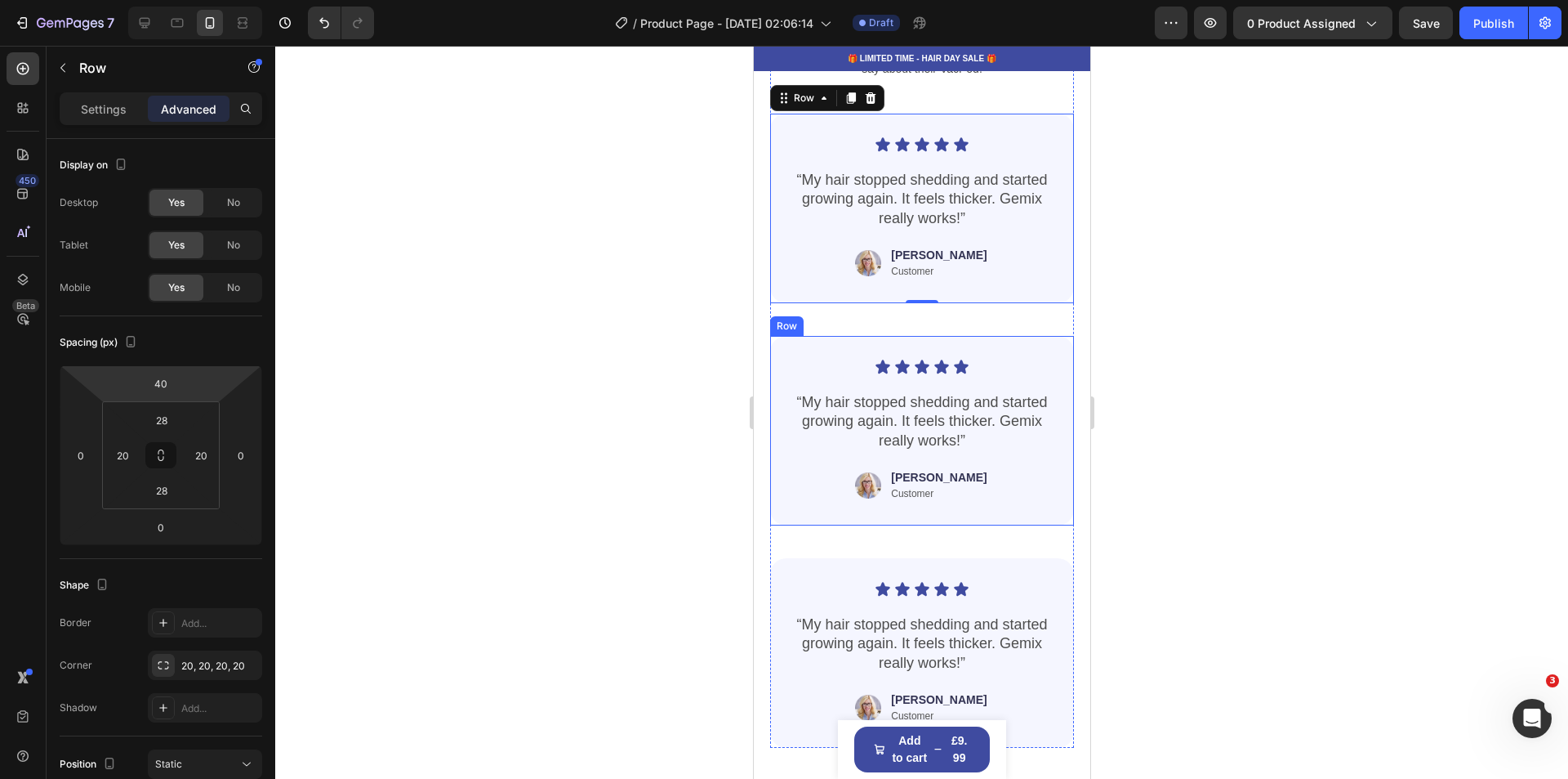
click at [780, 377] on div "Icon Icon Icon Icon Icon Icon List “My hair stopped shedding and started growin…" at bounding box center [921, 430] width 304 height 190
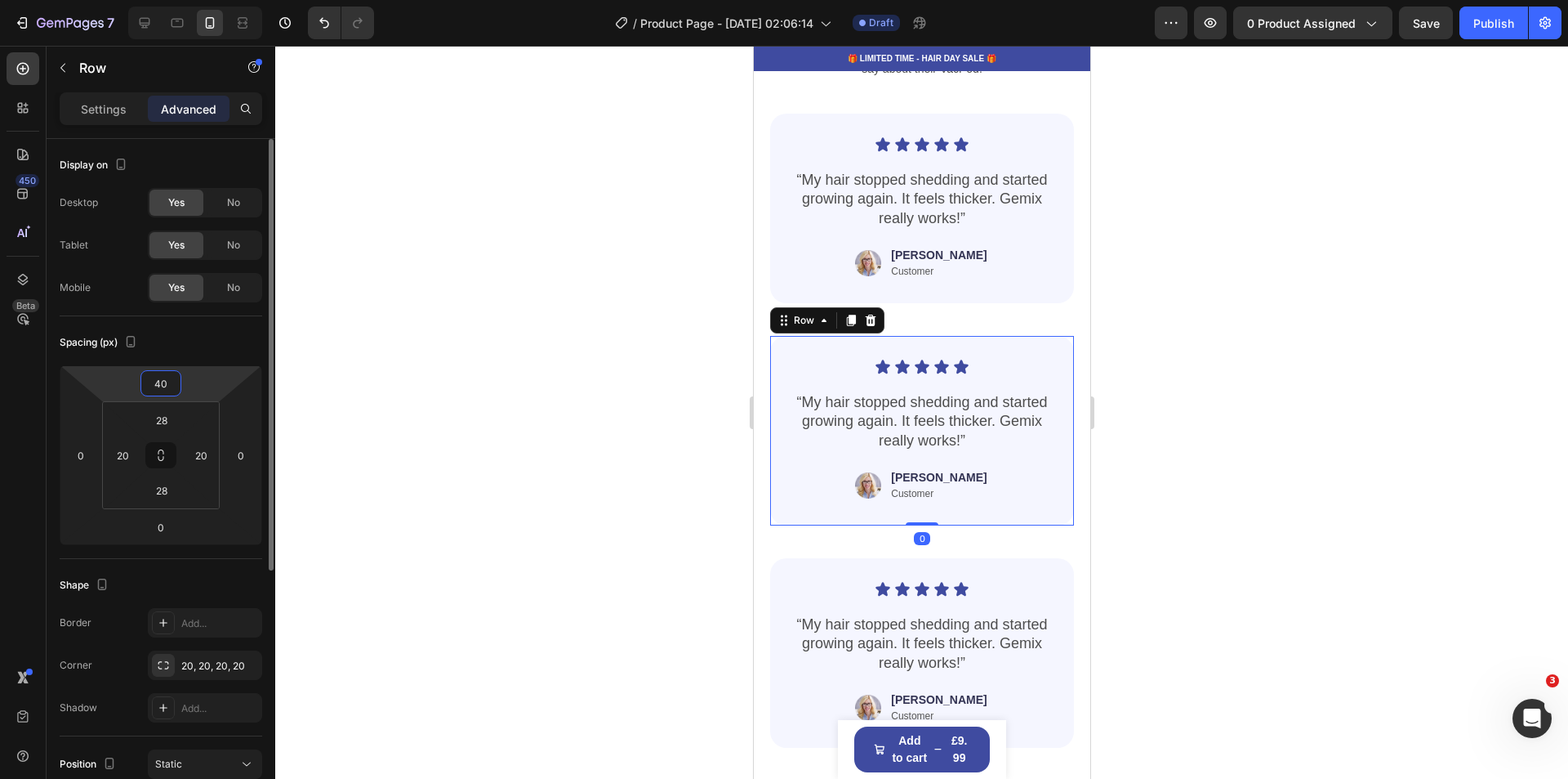
click at [170, 385] on input "40" at bounding box center [160, 382] width 33 height 24
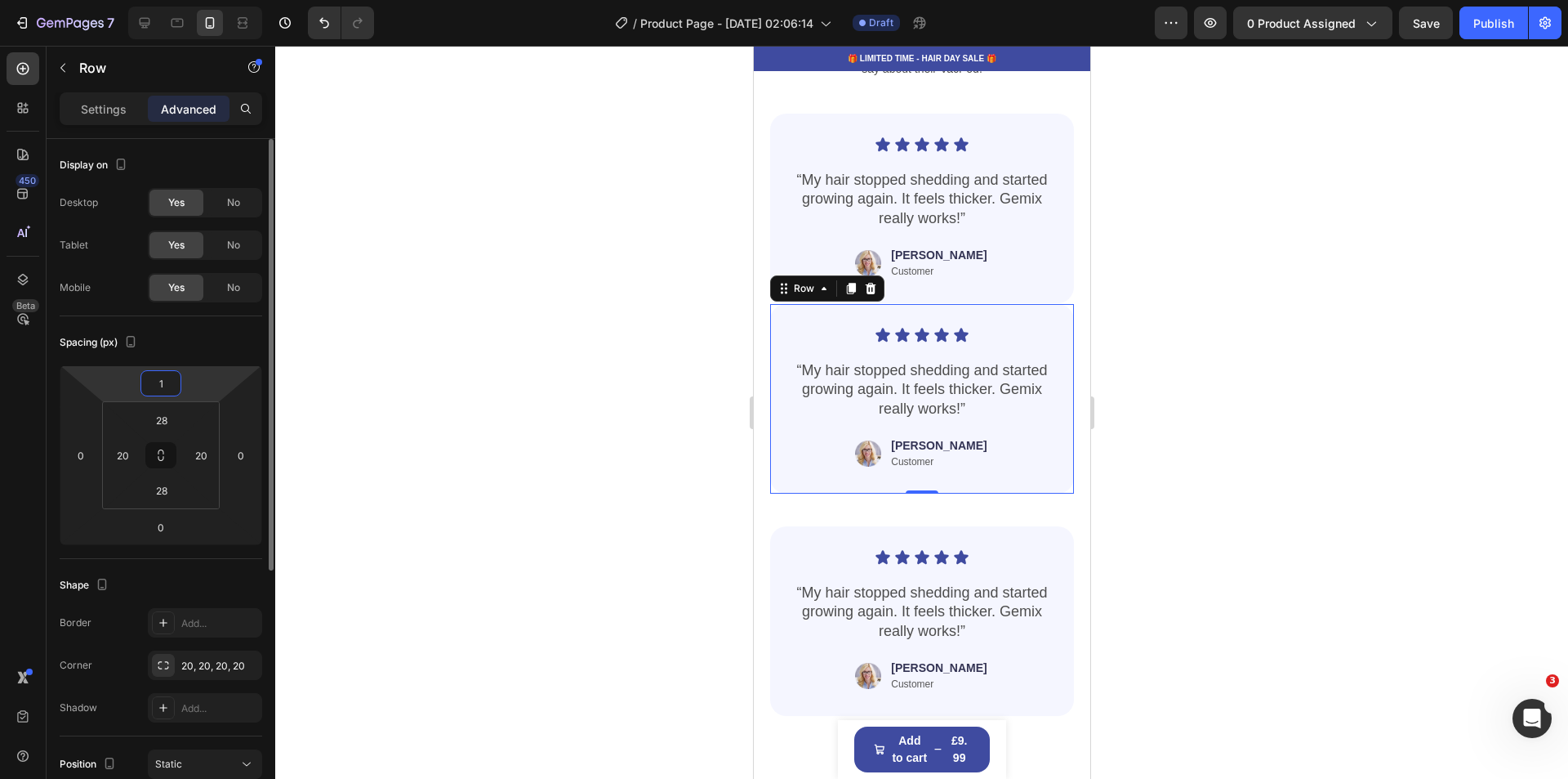
type input "10"
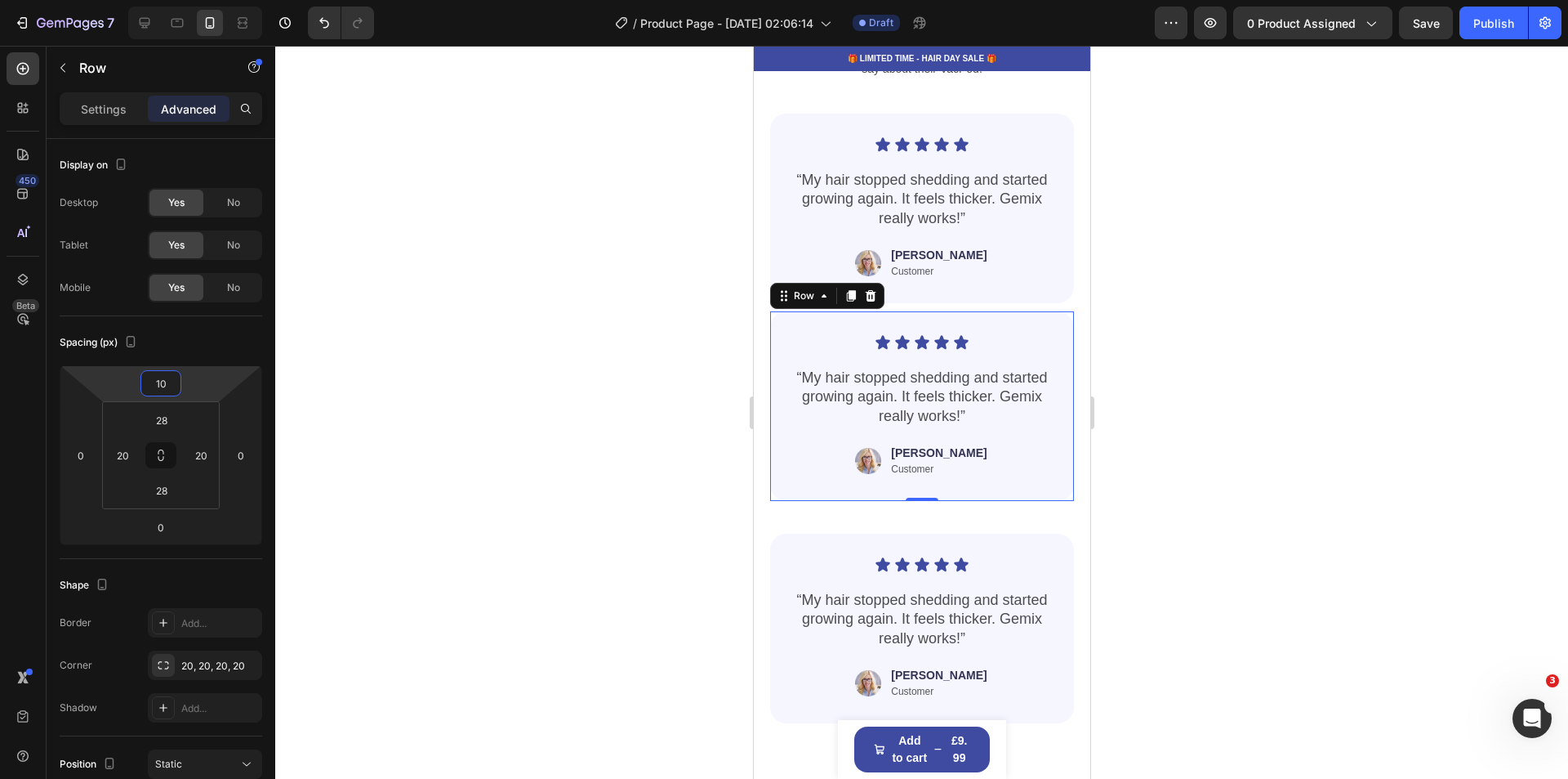
click at [1299, 436] on div at bounding box center [921, 412] width 1293 height 733
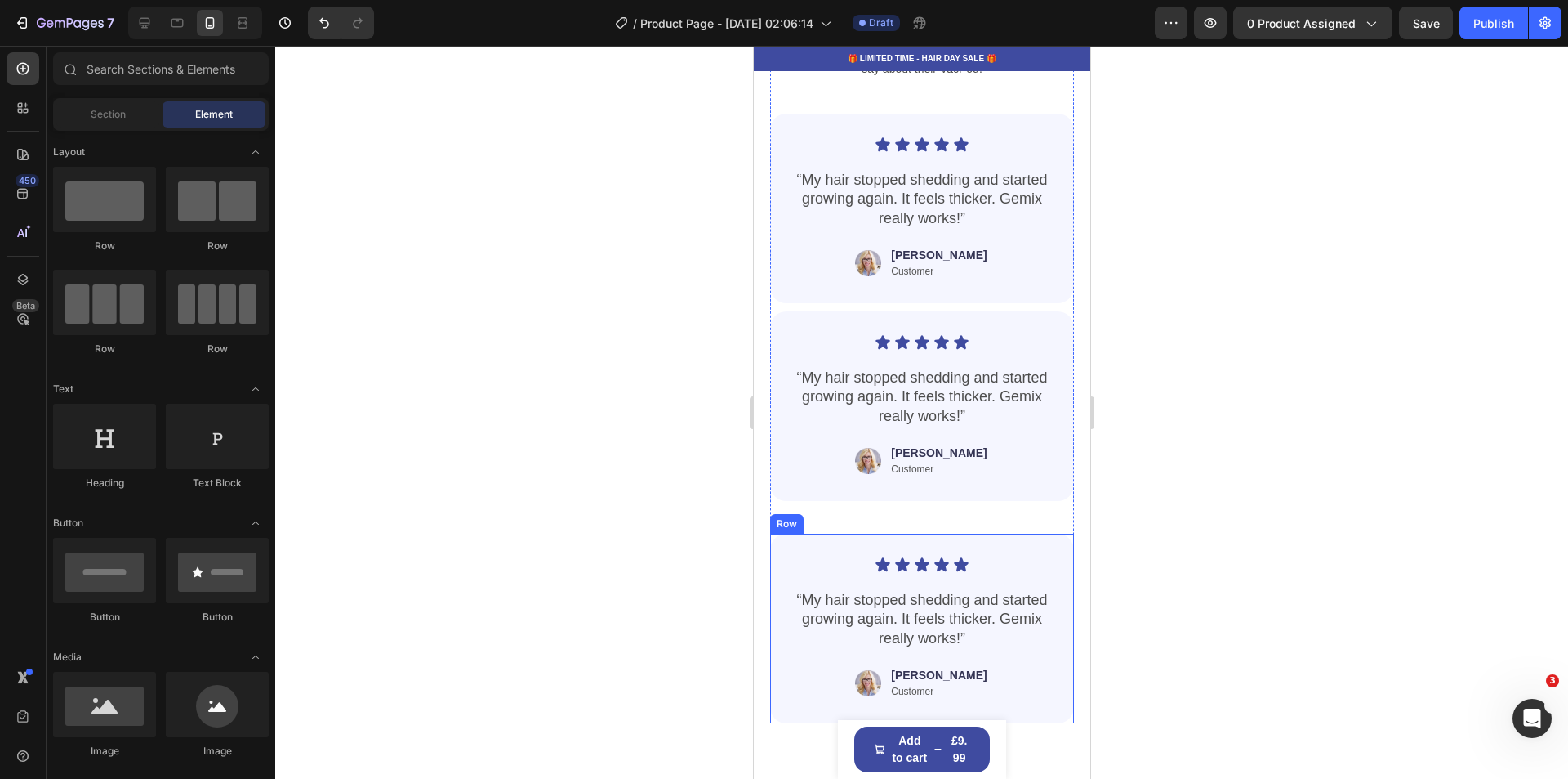
click at [789, 582] on div "Icon Icon Icon Icon Icon Icon List “My hair stopped shedding and started growin…" at bounding box center [921, 628] width 304 height 190
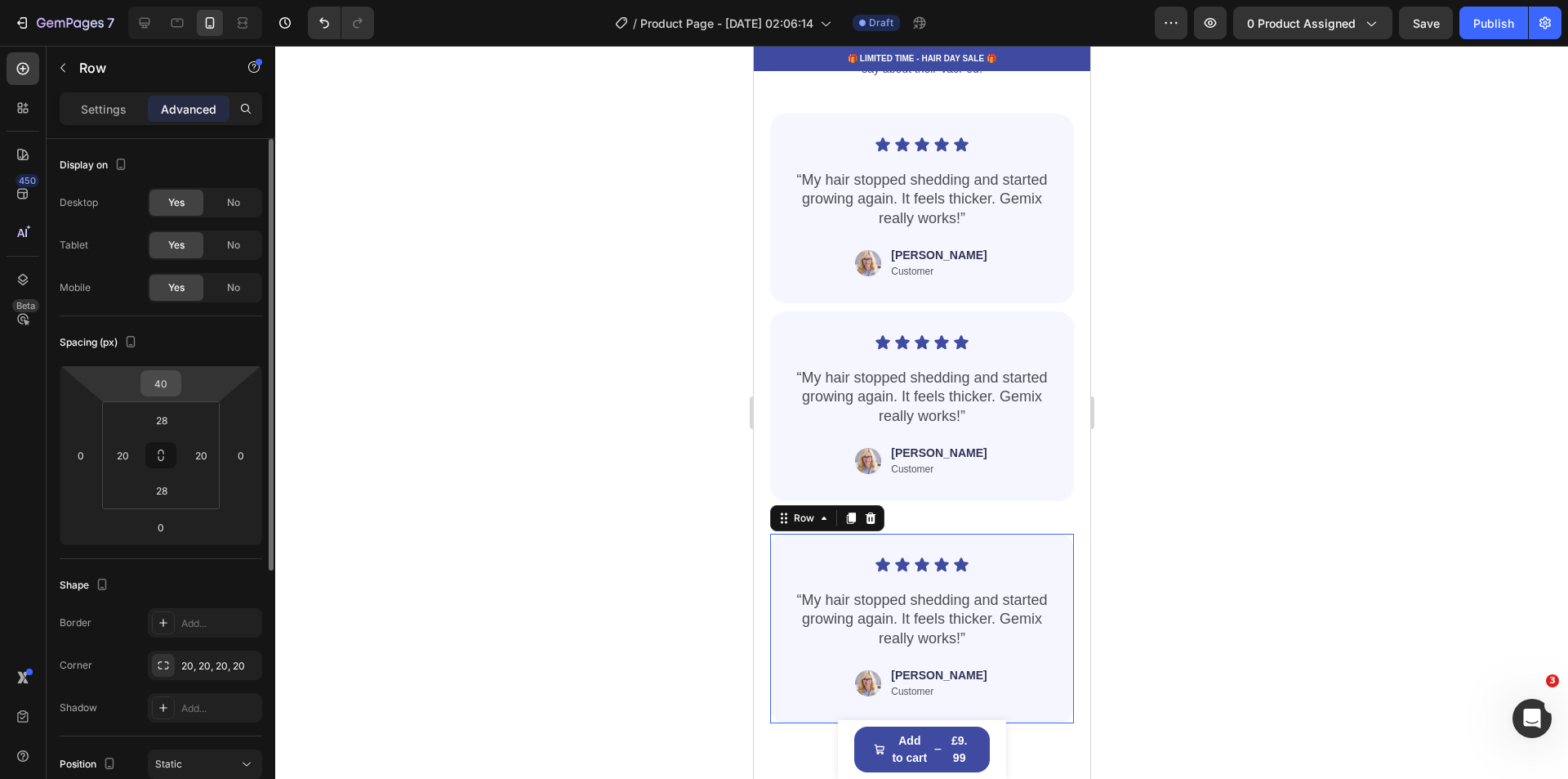
click at [160, 392] on input "40" at bounding box center [160, 382] width 33 height 24
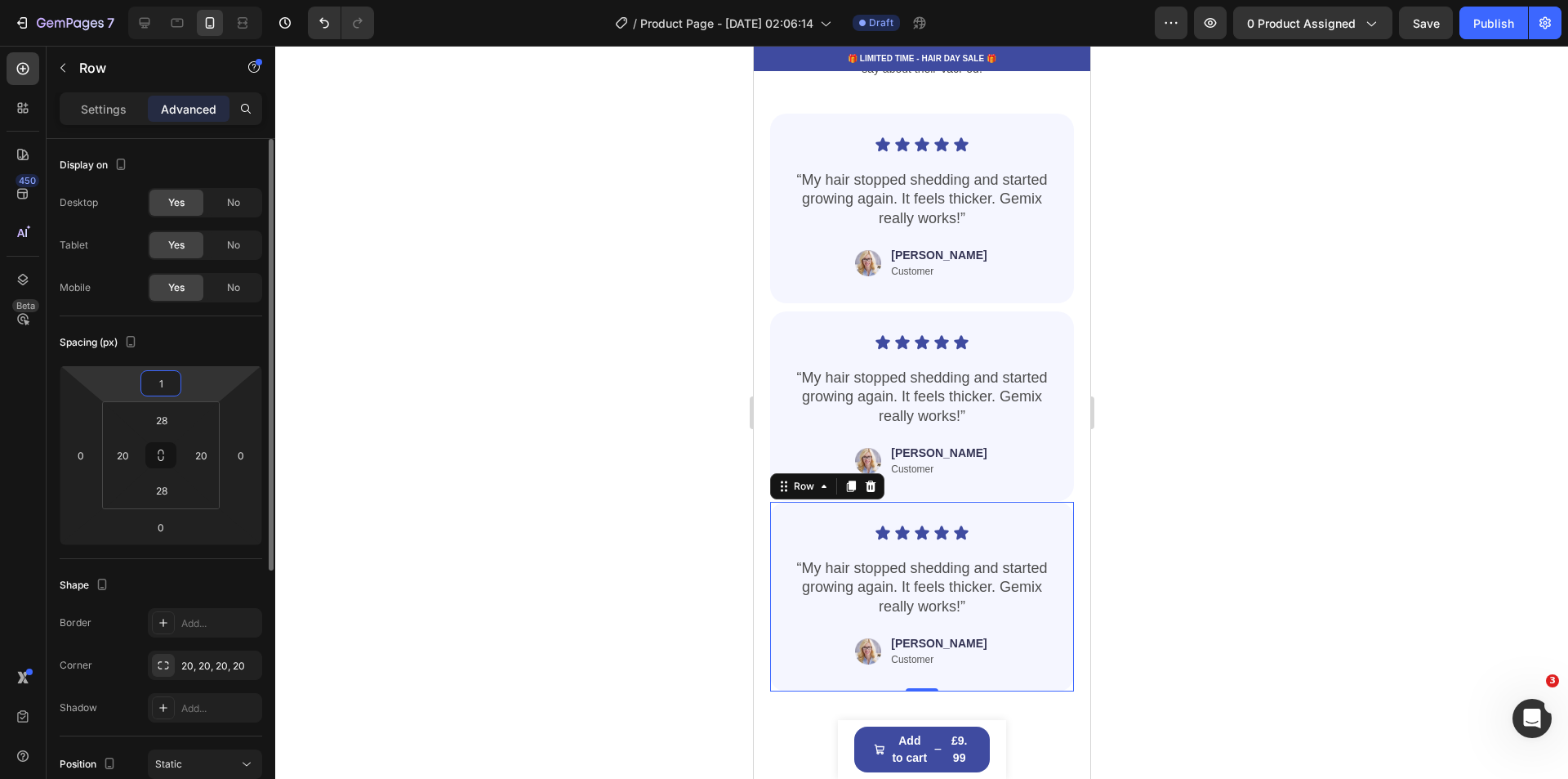
type input "10"
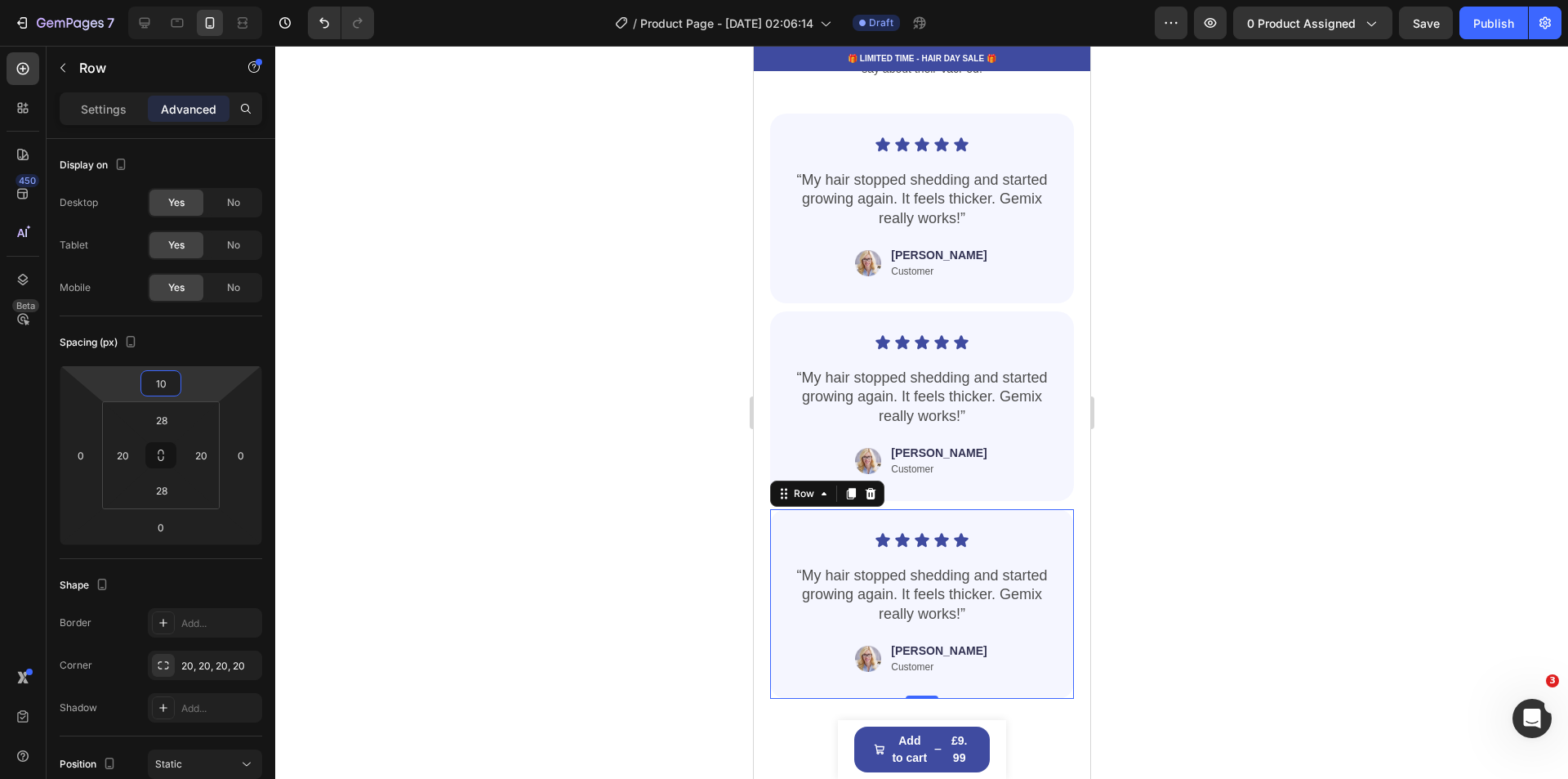
click at [1403, 400] on div at bounding box center [921, 412] width 1293 height 733
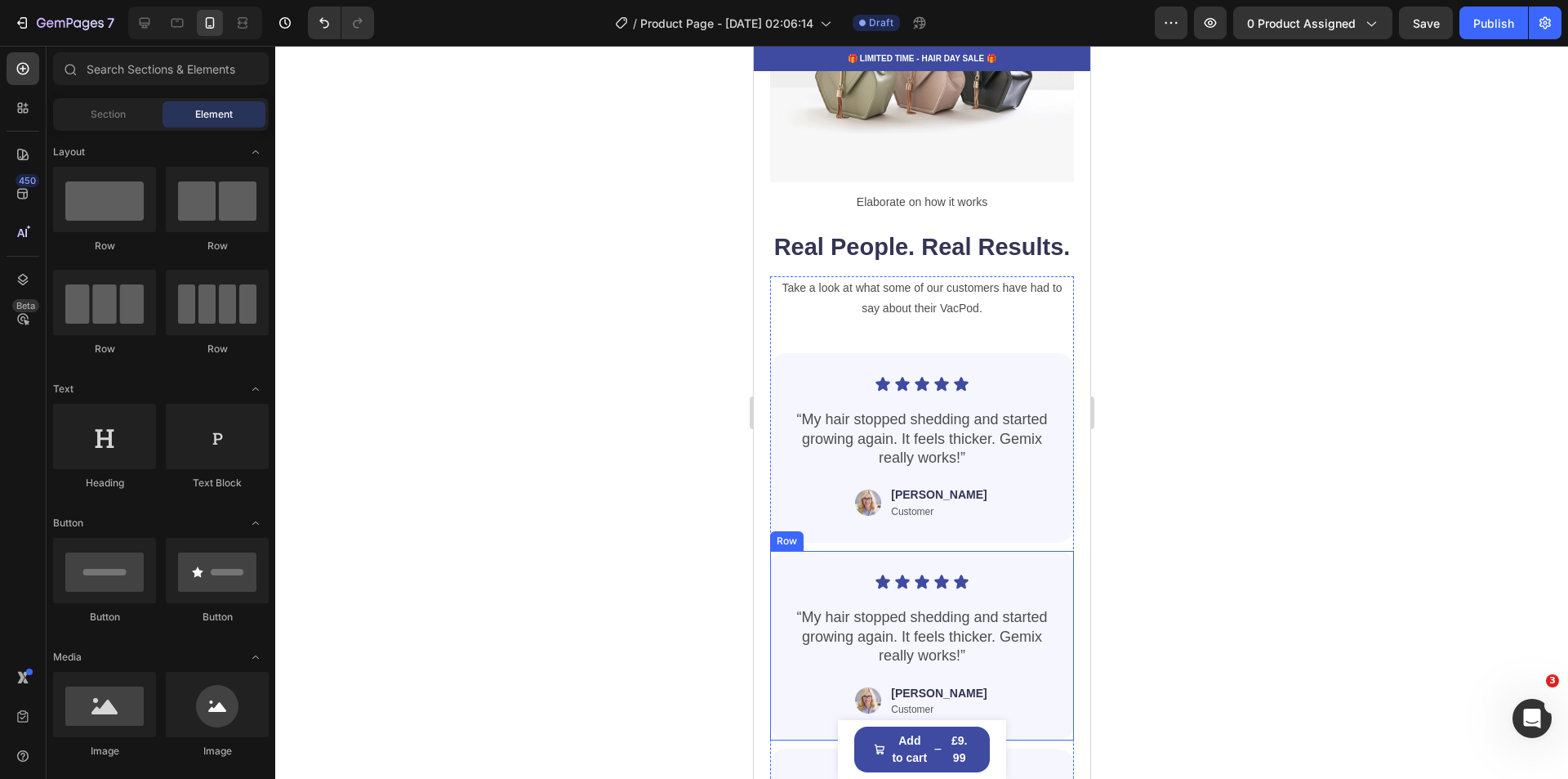
scroll to position [2288, 0]
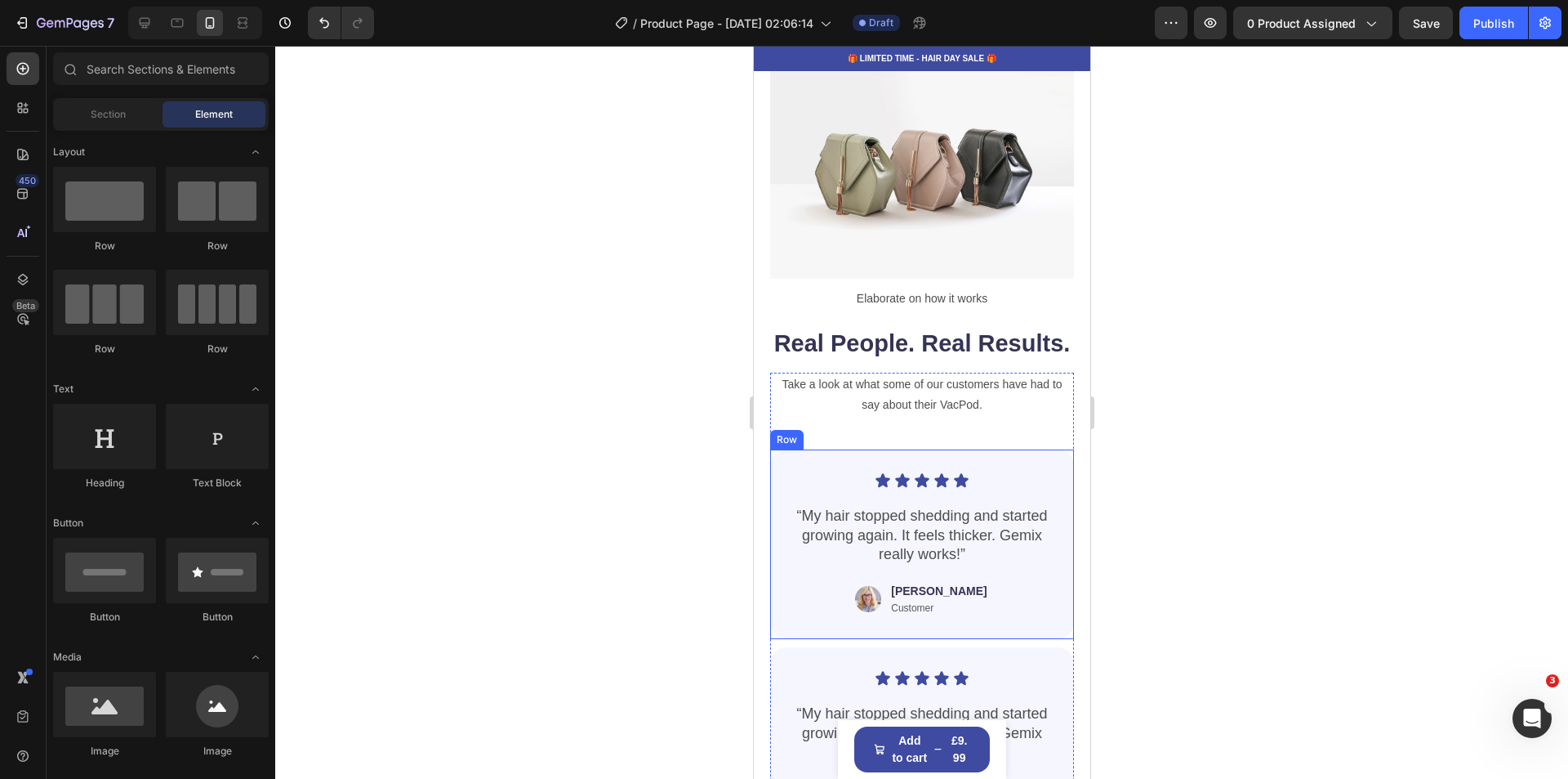
click at [802, 493] on div "Icon Icon Icon Icon Icon Icon List “My hair stopped shedding and started growin…" at bounding box center [921, 544] width 304 height 190
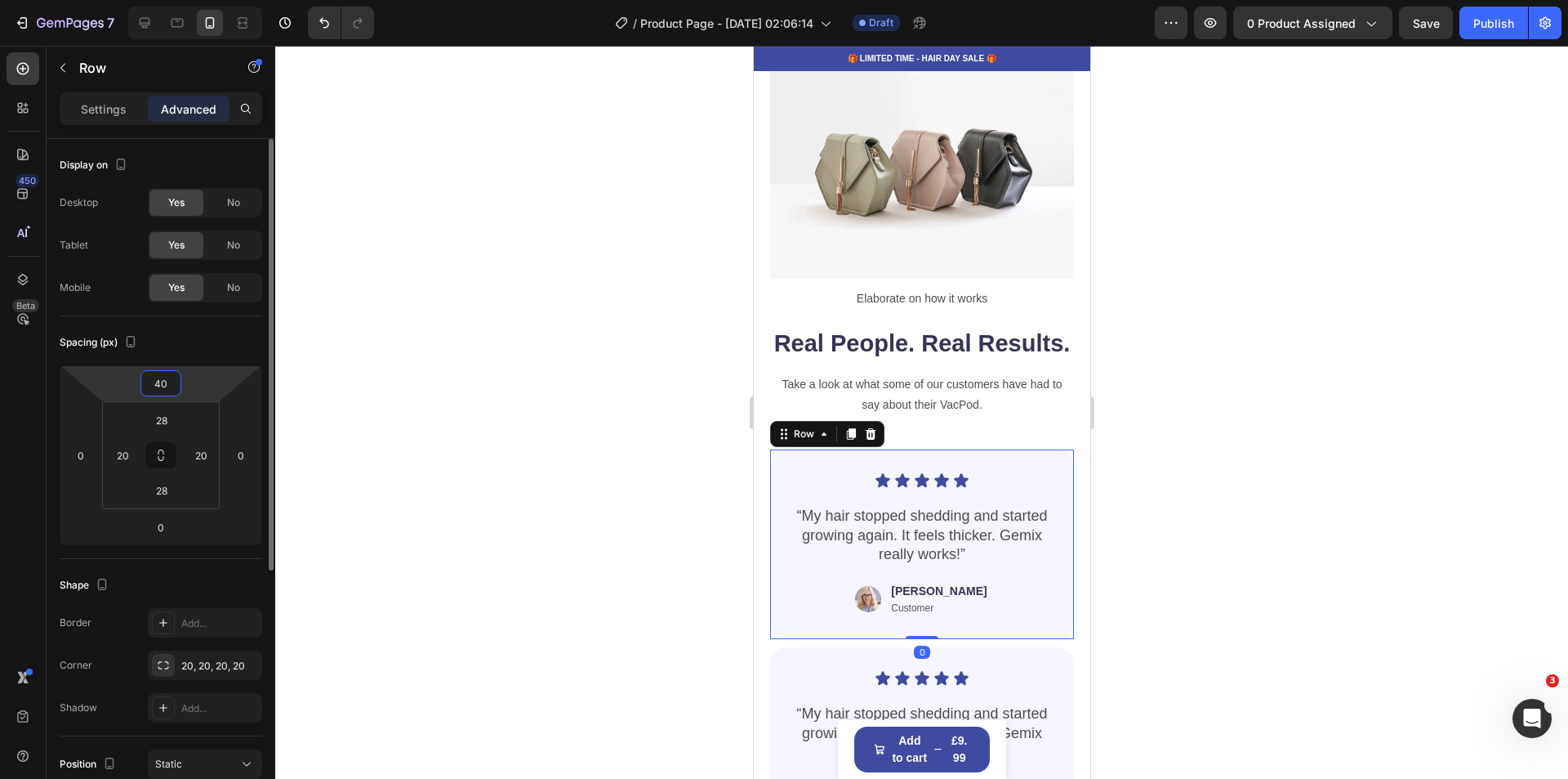
click at [147, 386] on input "40" at bounding box center [160, 382] width 33 height 24
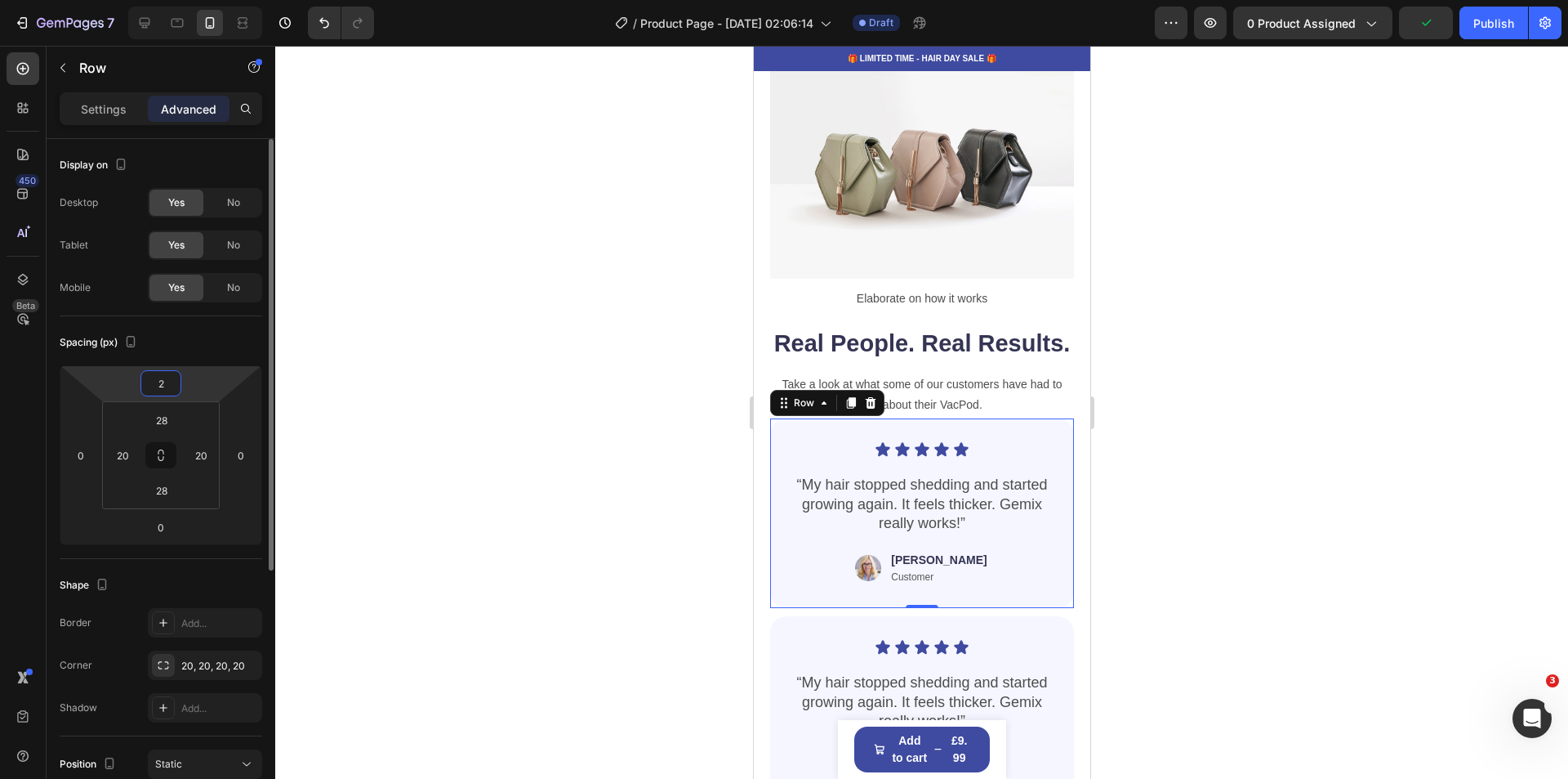
type input "20"
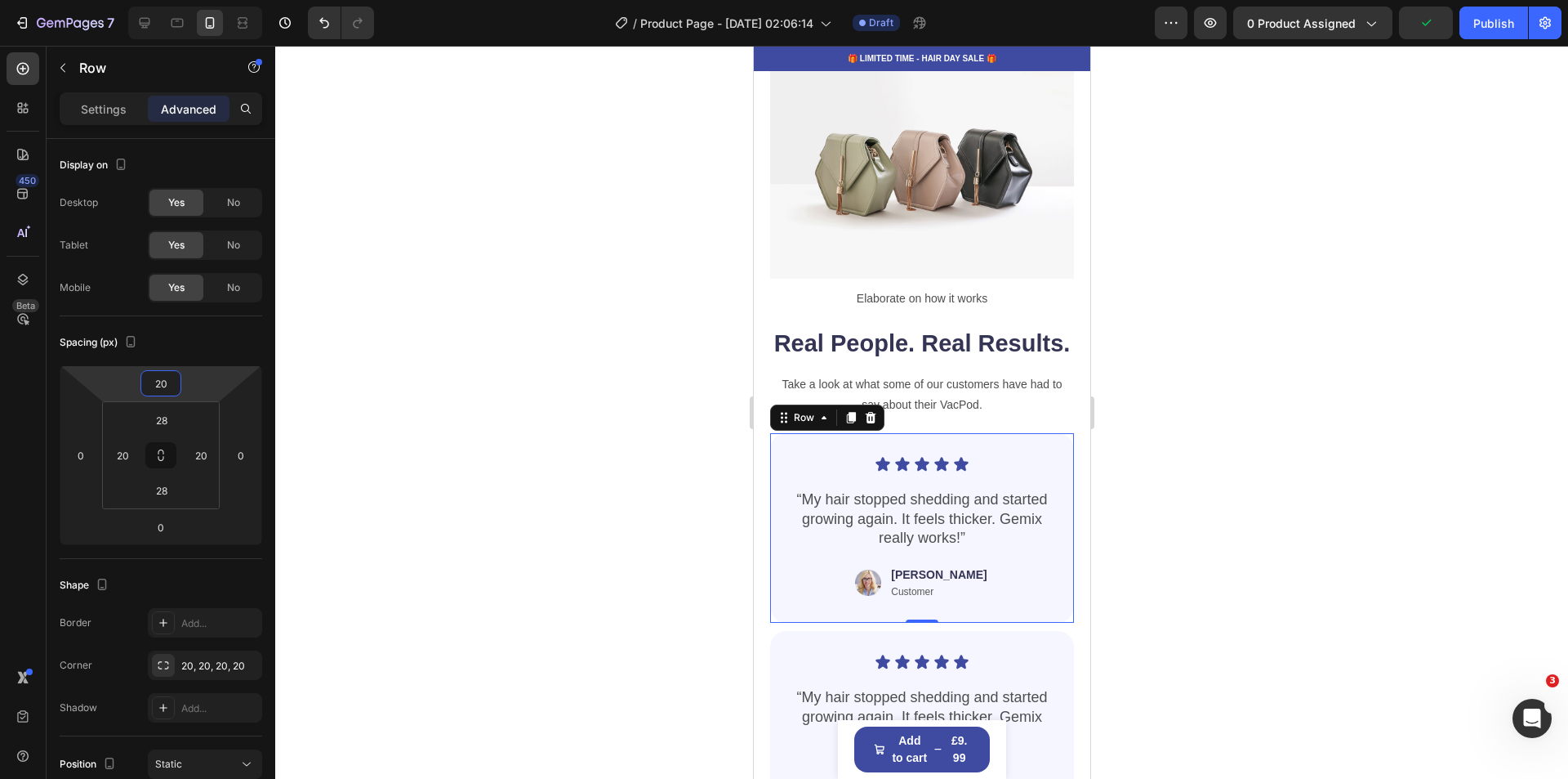
click at [1421, 468] on div at bounding box center [921, 412] width 1293 height 733
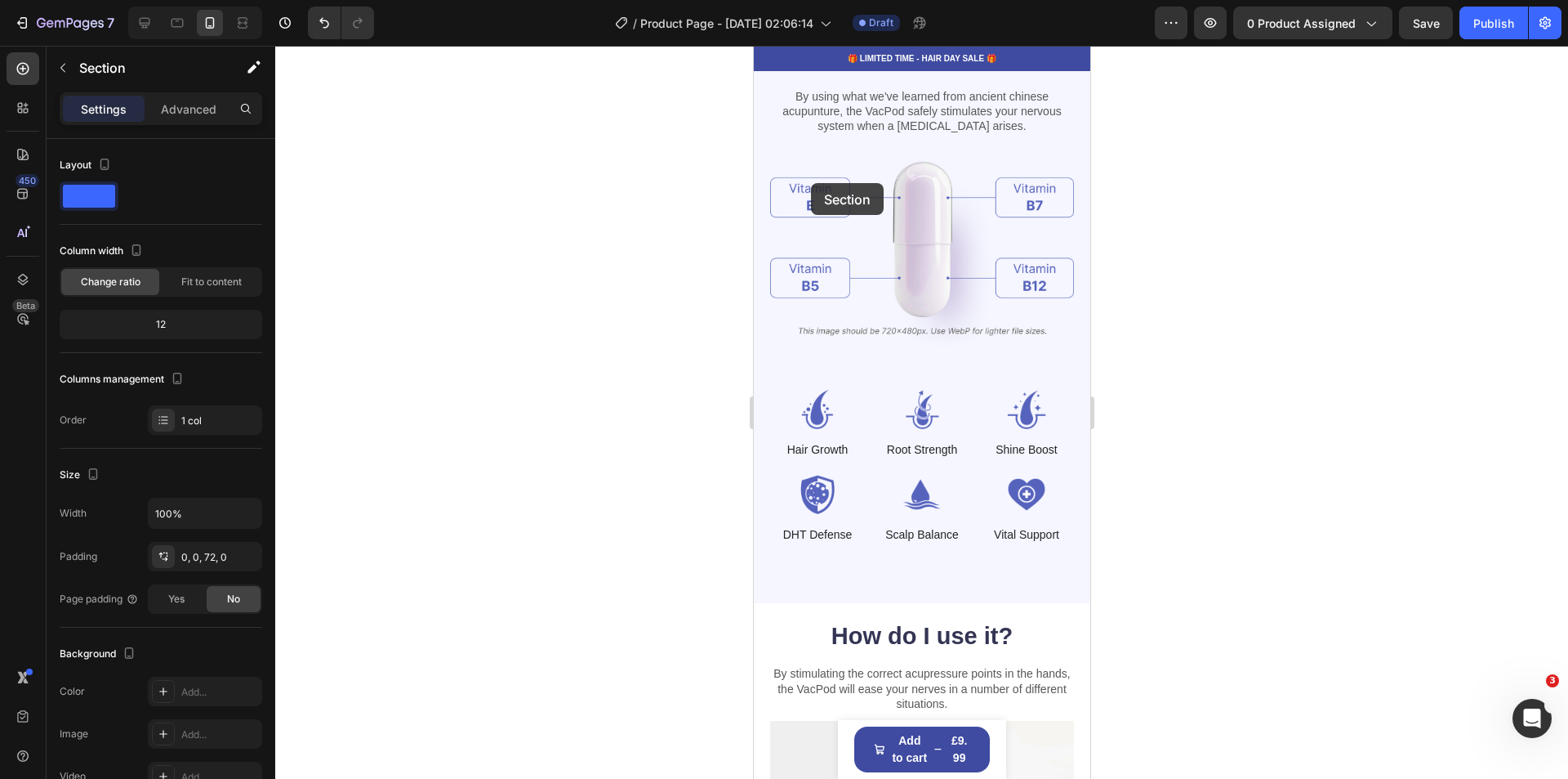
scroll to position [1763, 0]
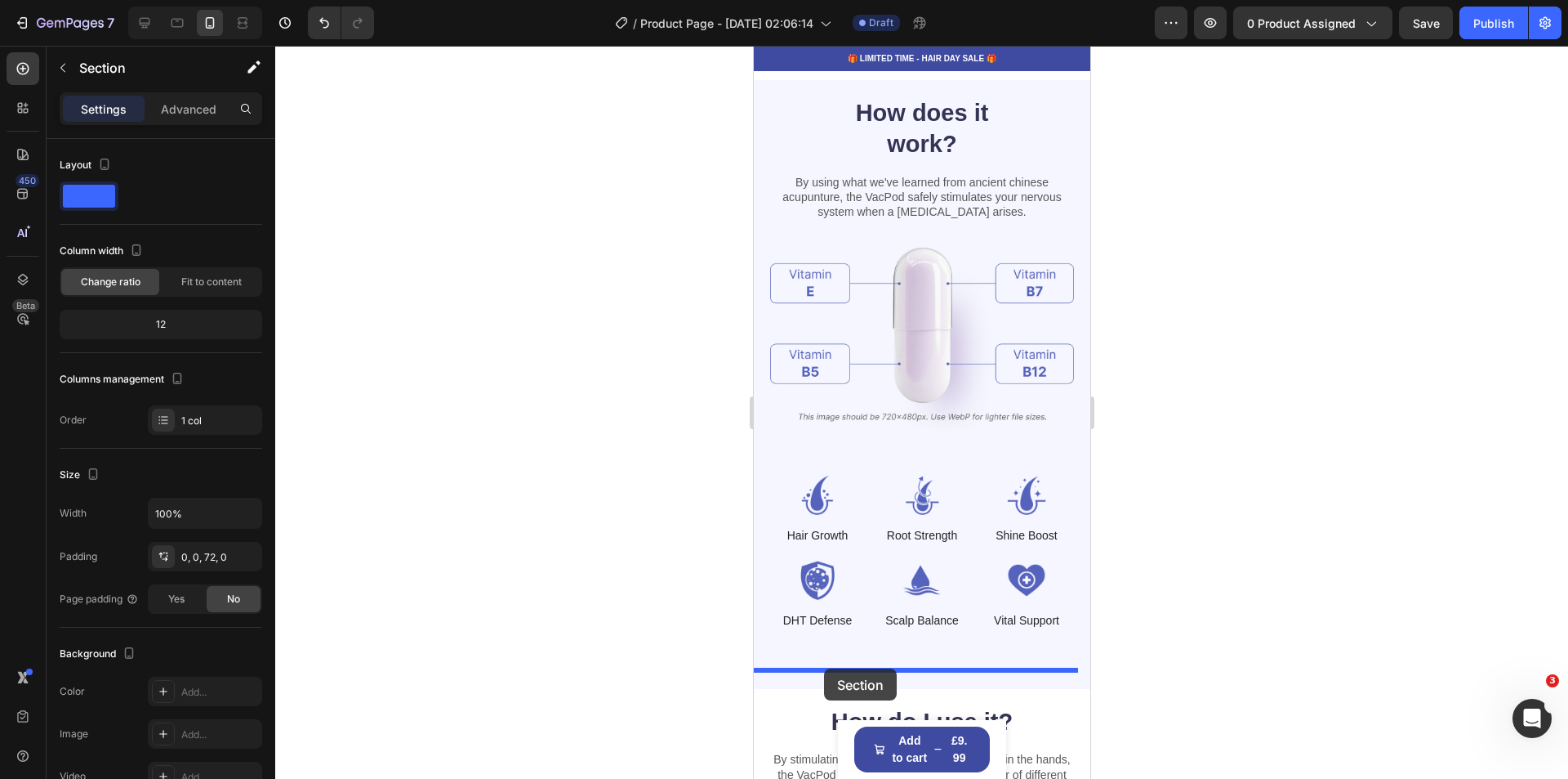
drag, startPoint x: 764, startPoint y: 584, endPoint x: 823, endPoint y: 669, distance: 103.5
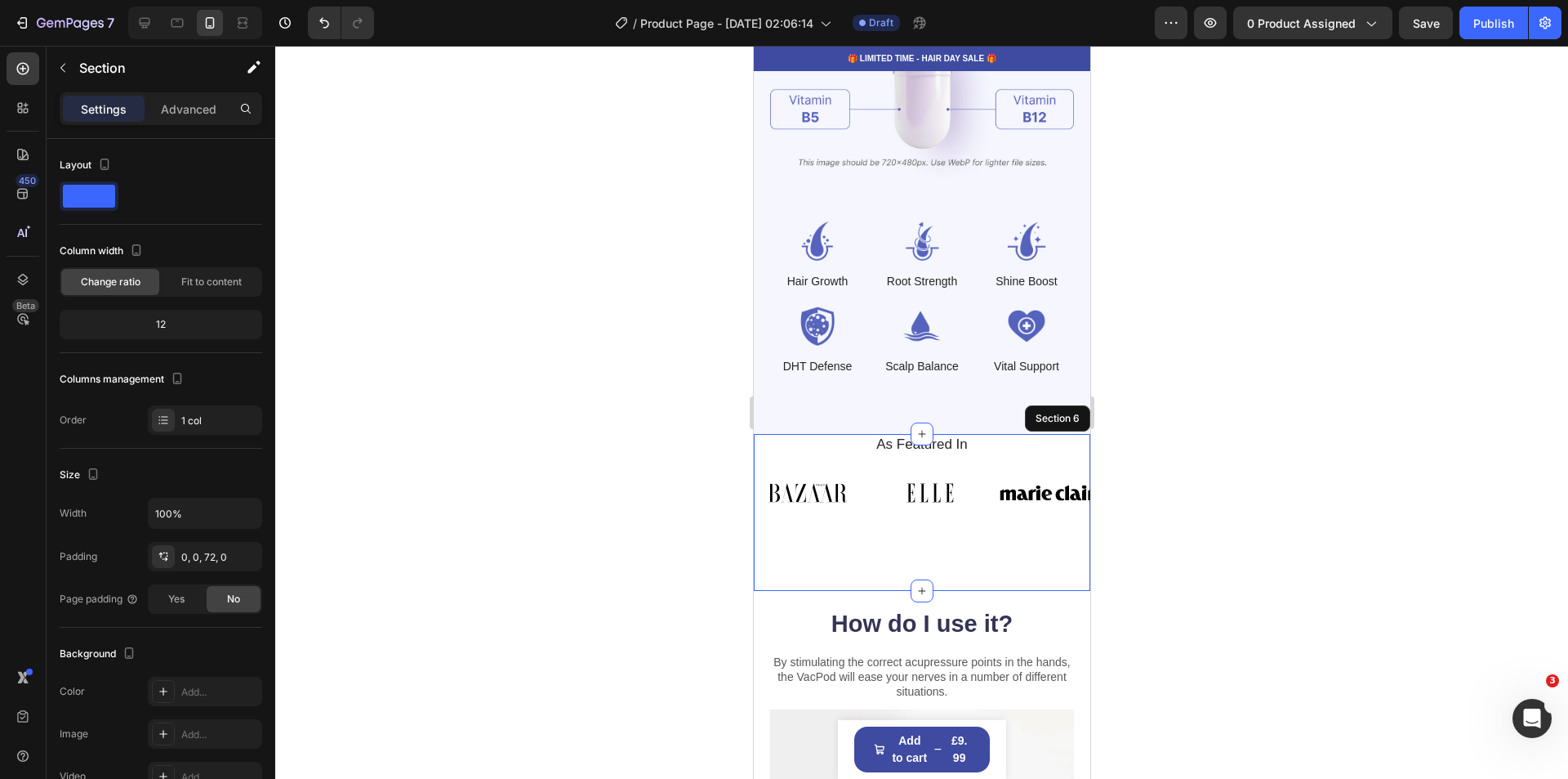
scroll to position [2172, 0]
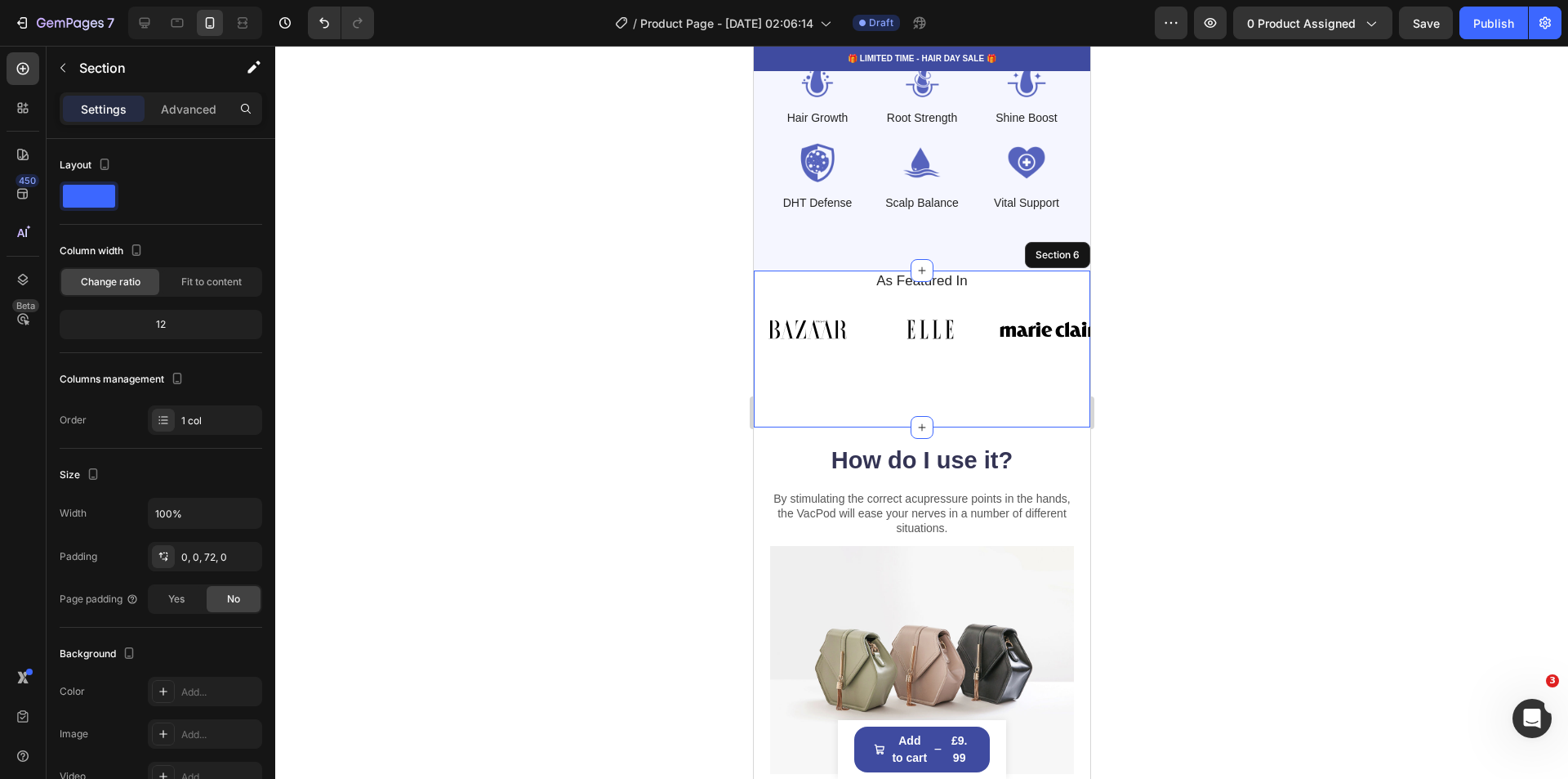
click at [1374, 506] on div at bounding box center [921, 412] width 1293 height 733
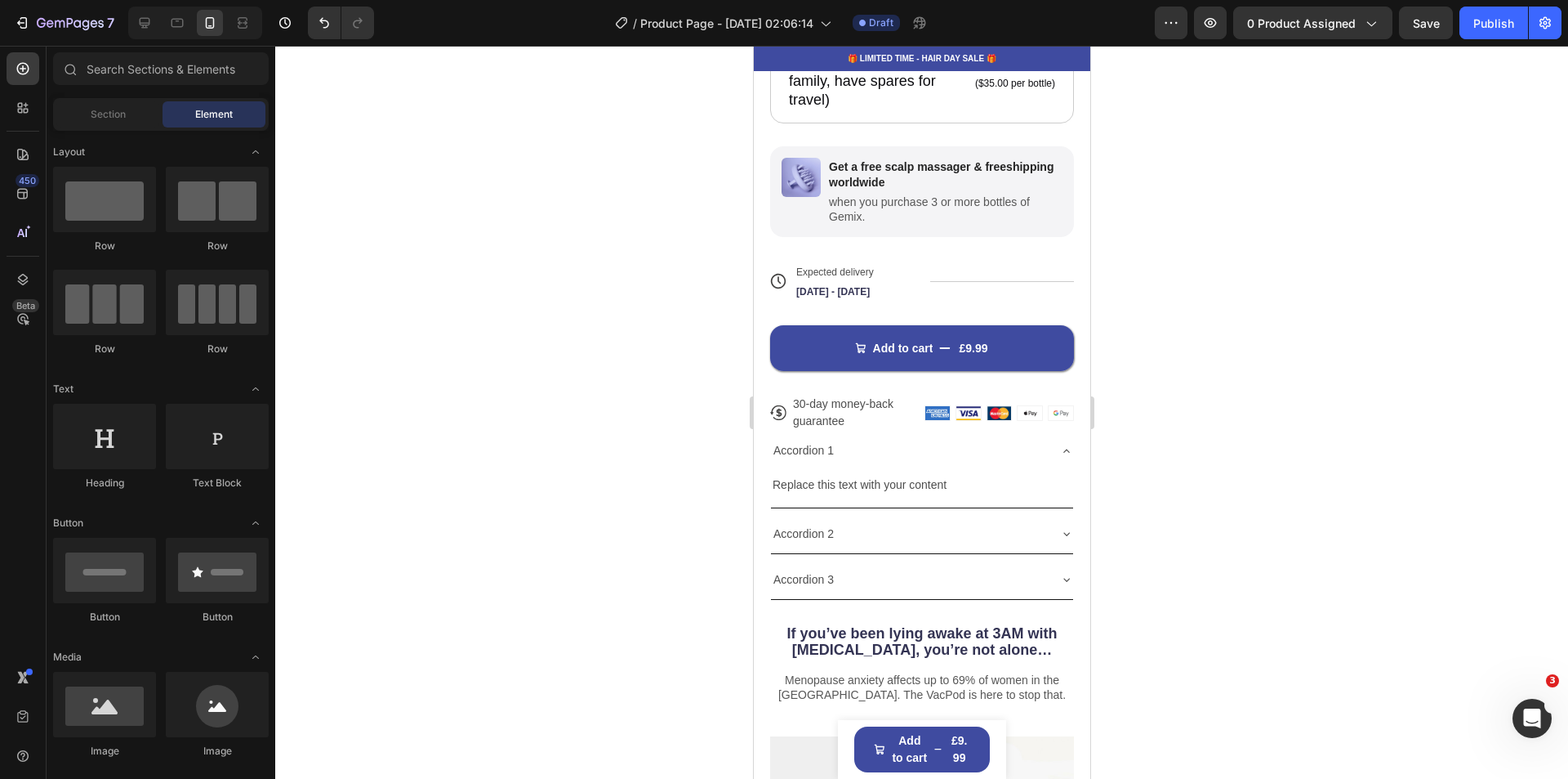
scroll to position [899, 0]
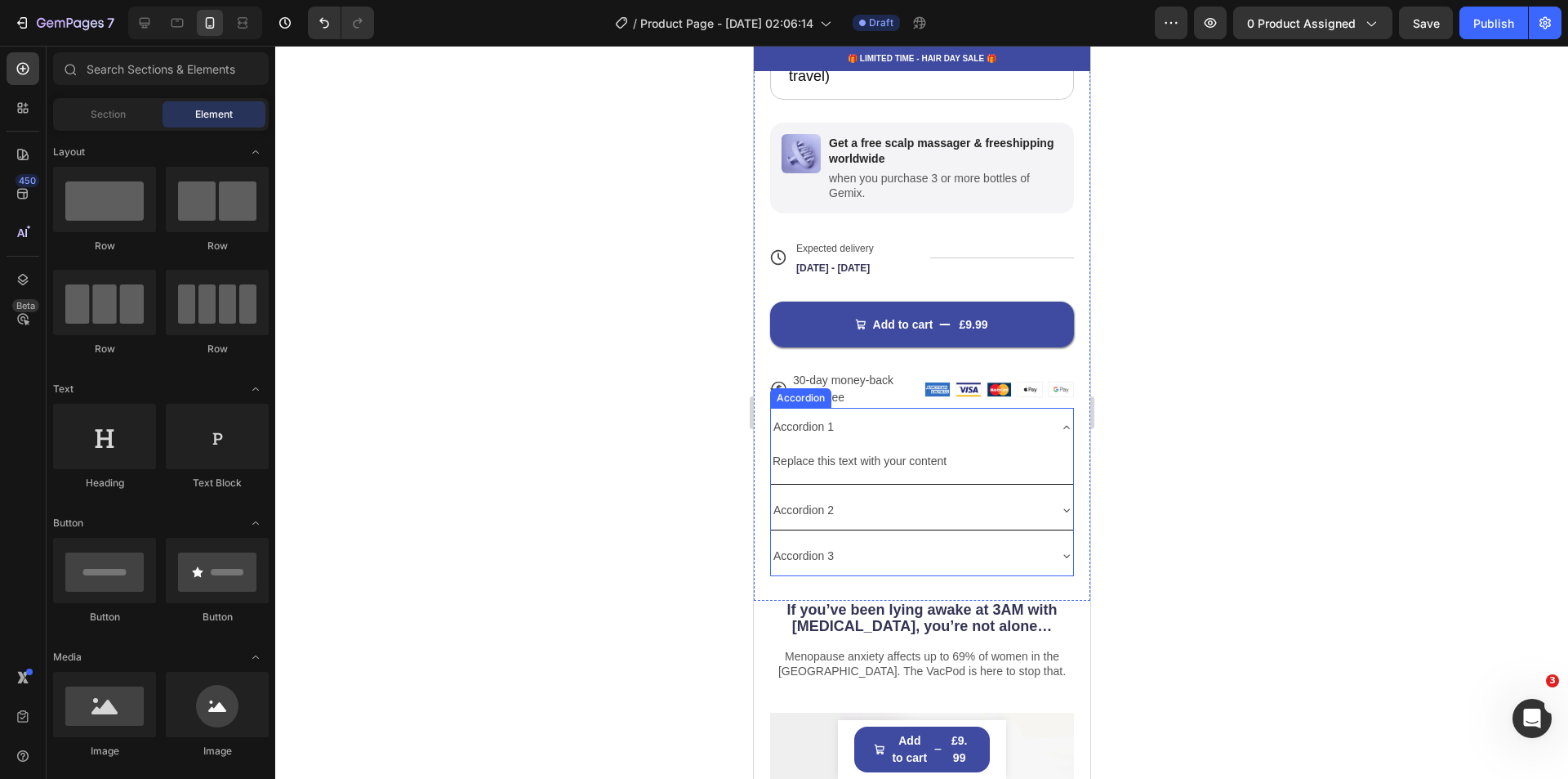
click at [826, 414] on div "Accordion 1" at bounding box center [803, 427] width 65 height 25
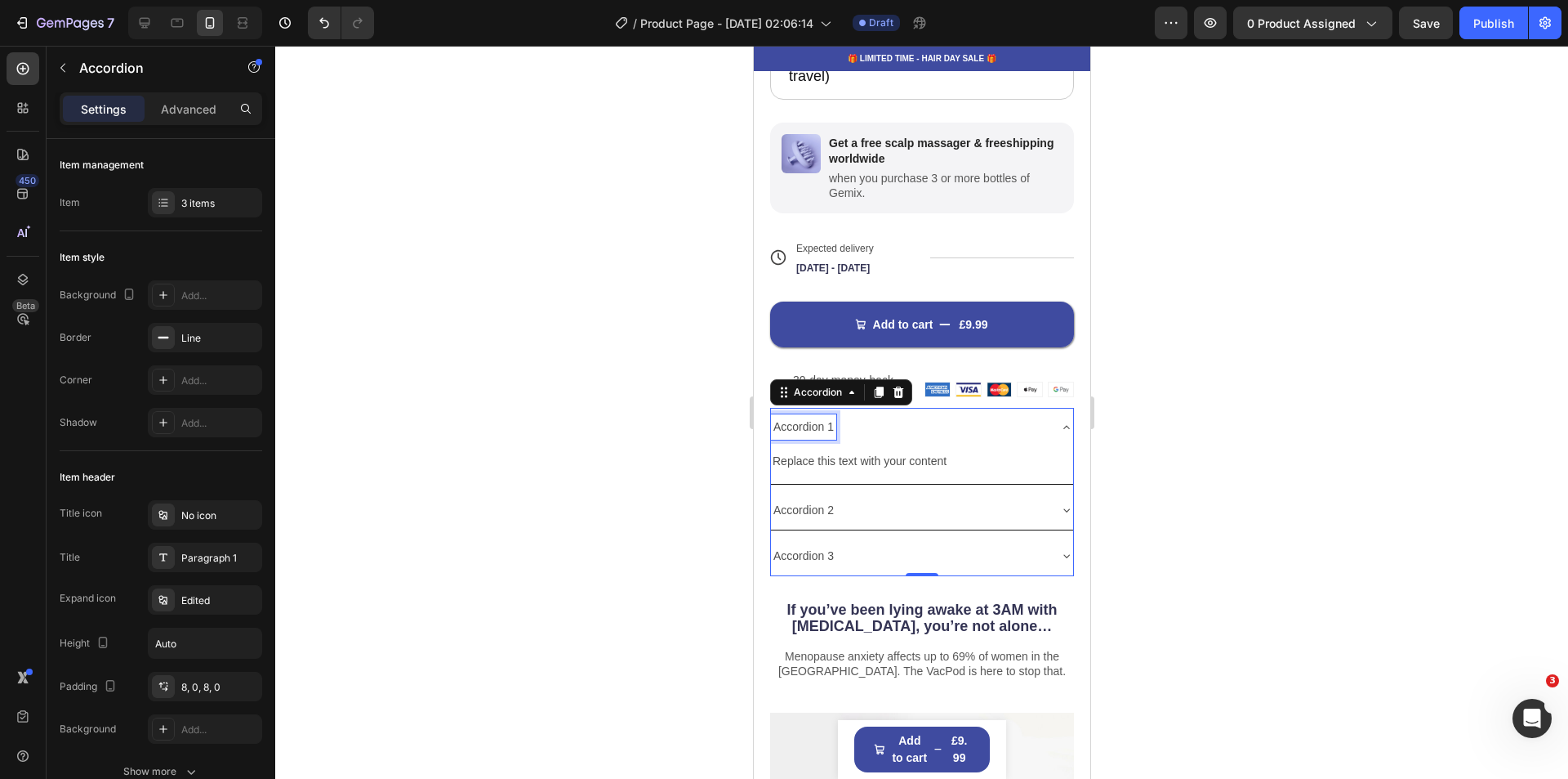
click at [830, 414] on div "Accordion 1" at bounding box center [803, 427] width 65 height 25
drag, startPoint x: 830, startPoint y: 413, endPoint x: 773, endPoint y: 421, distance: 57.6
click at [773, 421] on p "Accordion 1" at bounding box center [803, 427] width 60 height 20
click at [1059, 421] on icon at bounding box center [1066, 427] width 13 height 13
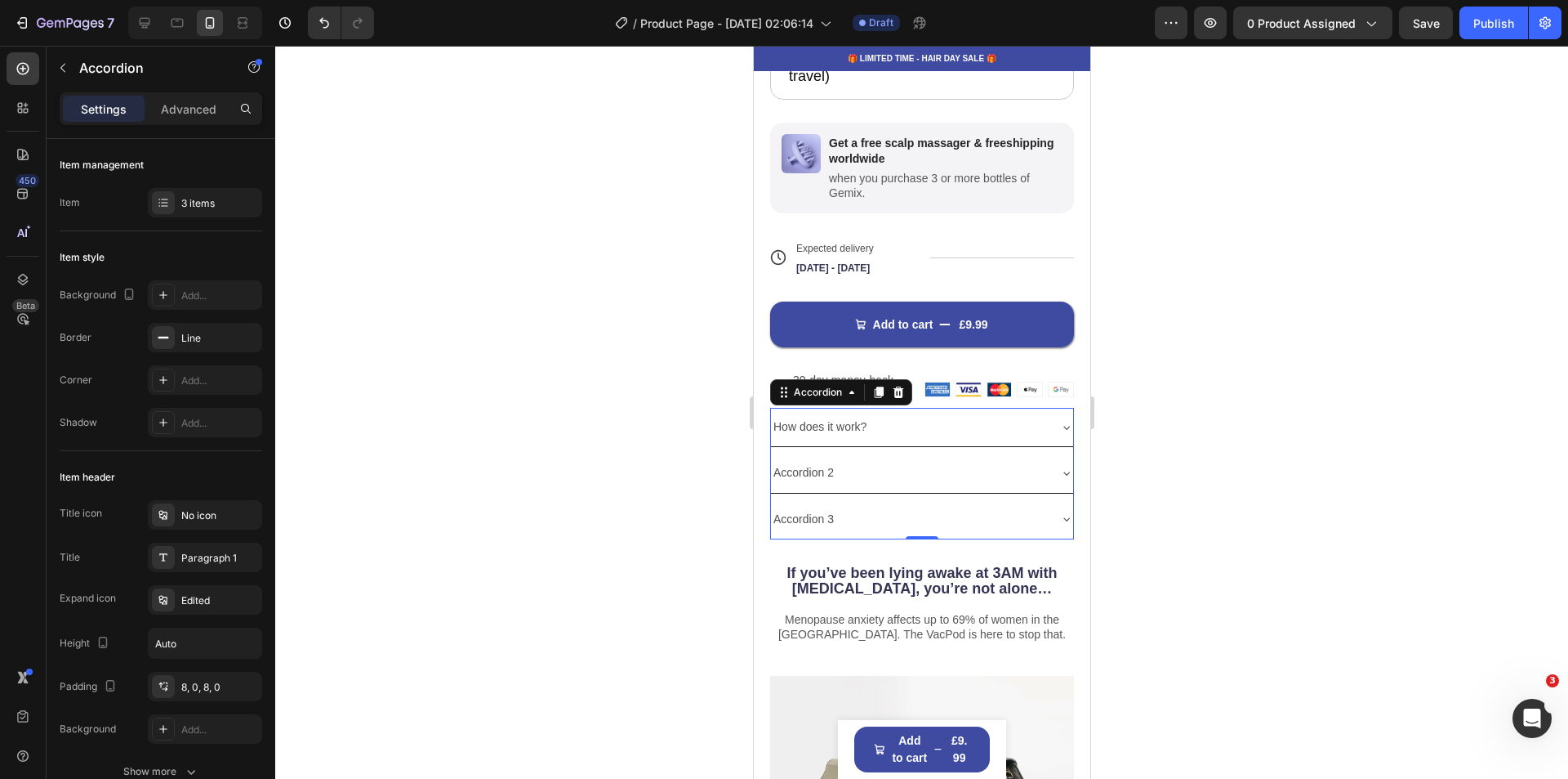
click at [833, 460] on div "Accordion 2" at bounding box center [803, 473] width 65 height 25
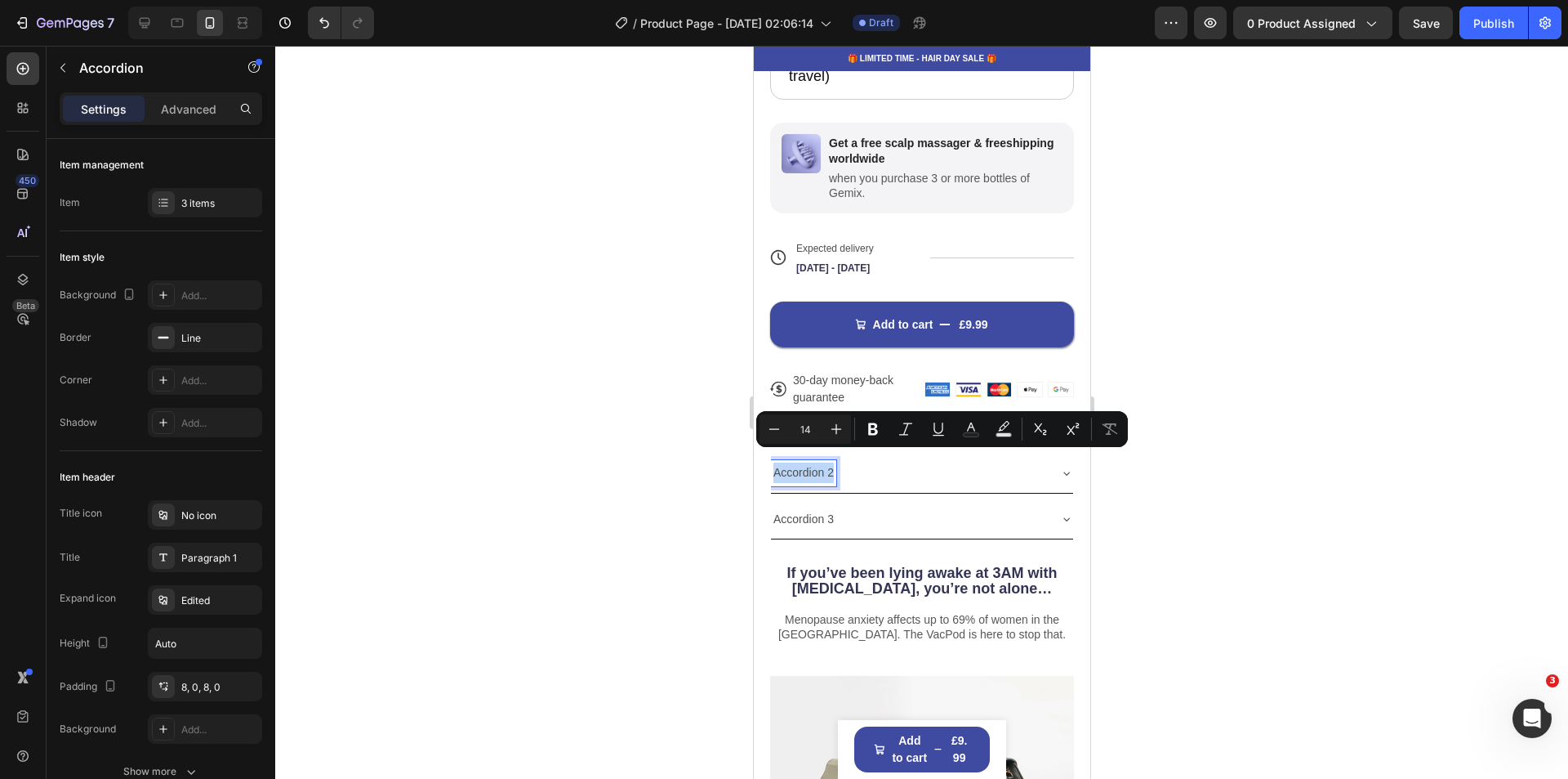
drag, startPoint x: 833, startPoint y: 458, endPoint x: 774, endPoint y: 464, distance: 59.3
click at [774, 464] on div "Accordion 2" at bounding box center [803, 473] width 65 height 25
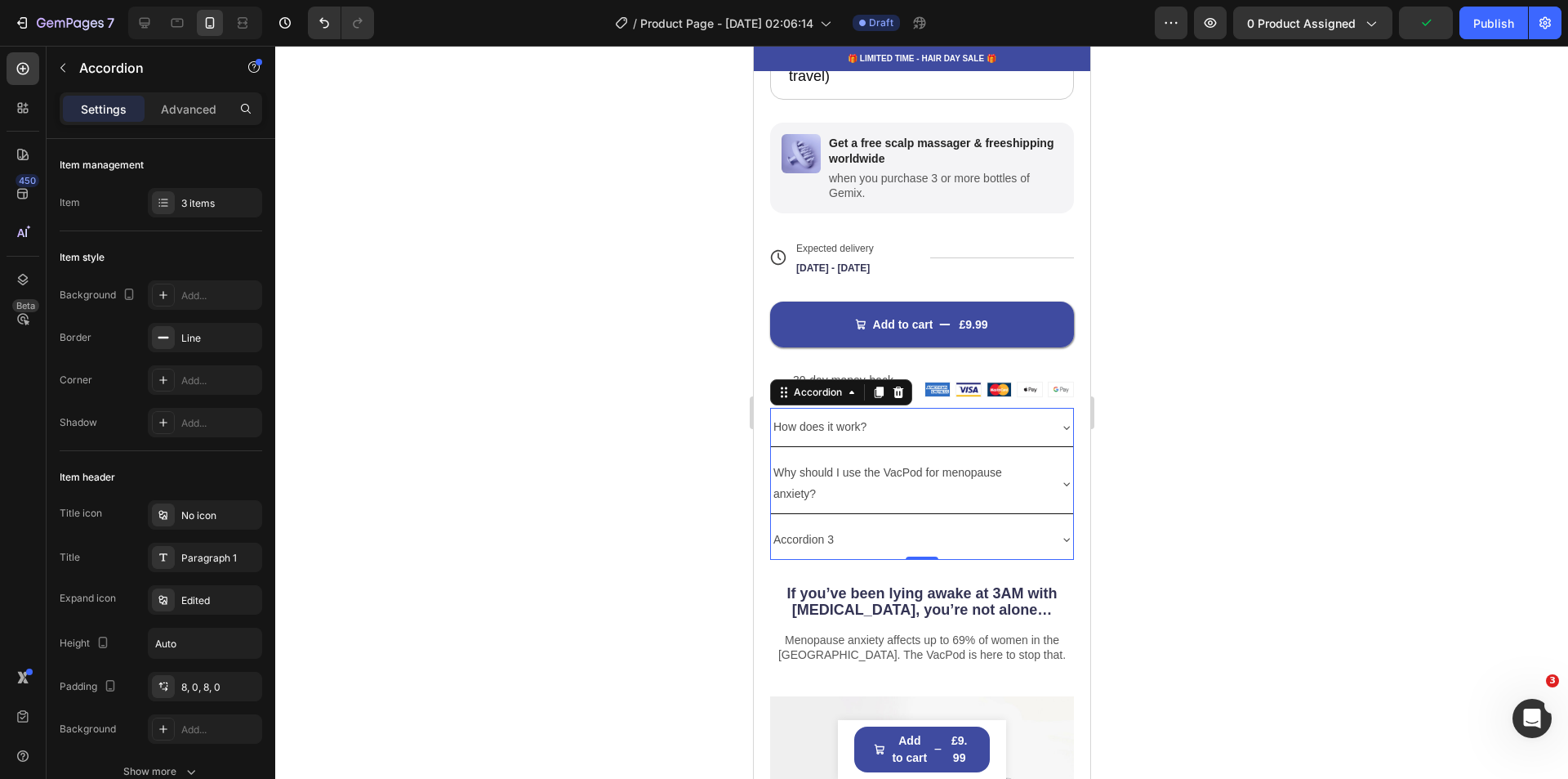
click at [841, 527] on div "Accordion 3" at bounding box center [908, 539] width 276 height 25
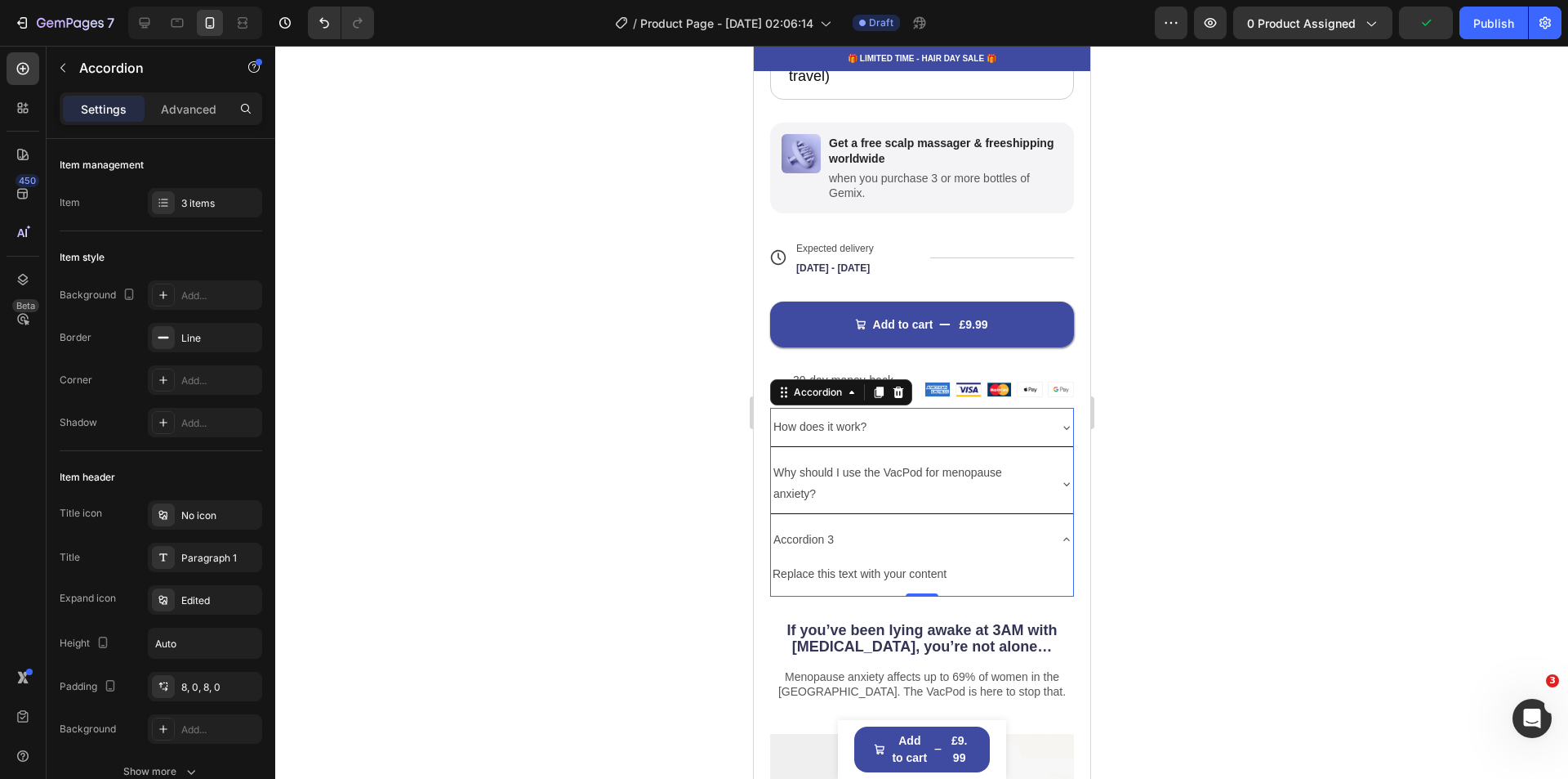
click at [838, 527] on div "Accordion 3" at bounding box center [908, 539] width 276 height 25
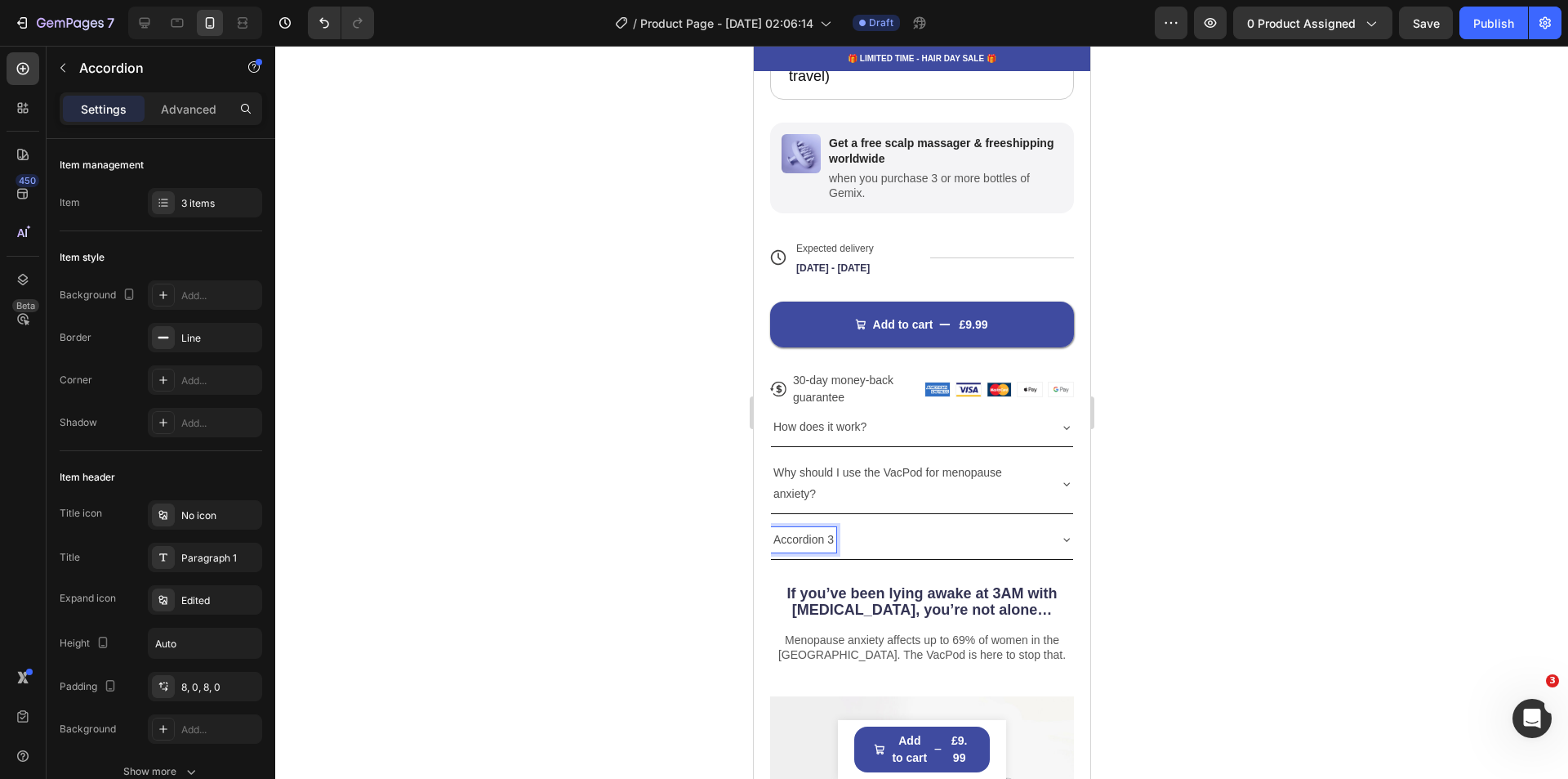
click at [832, 529] on p "Accordion 3" at bounding box center [803, 539] width 60 height 20
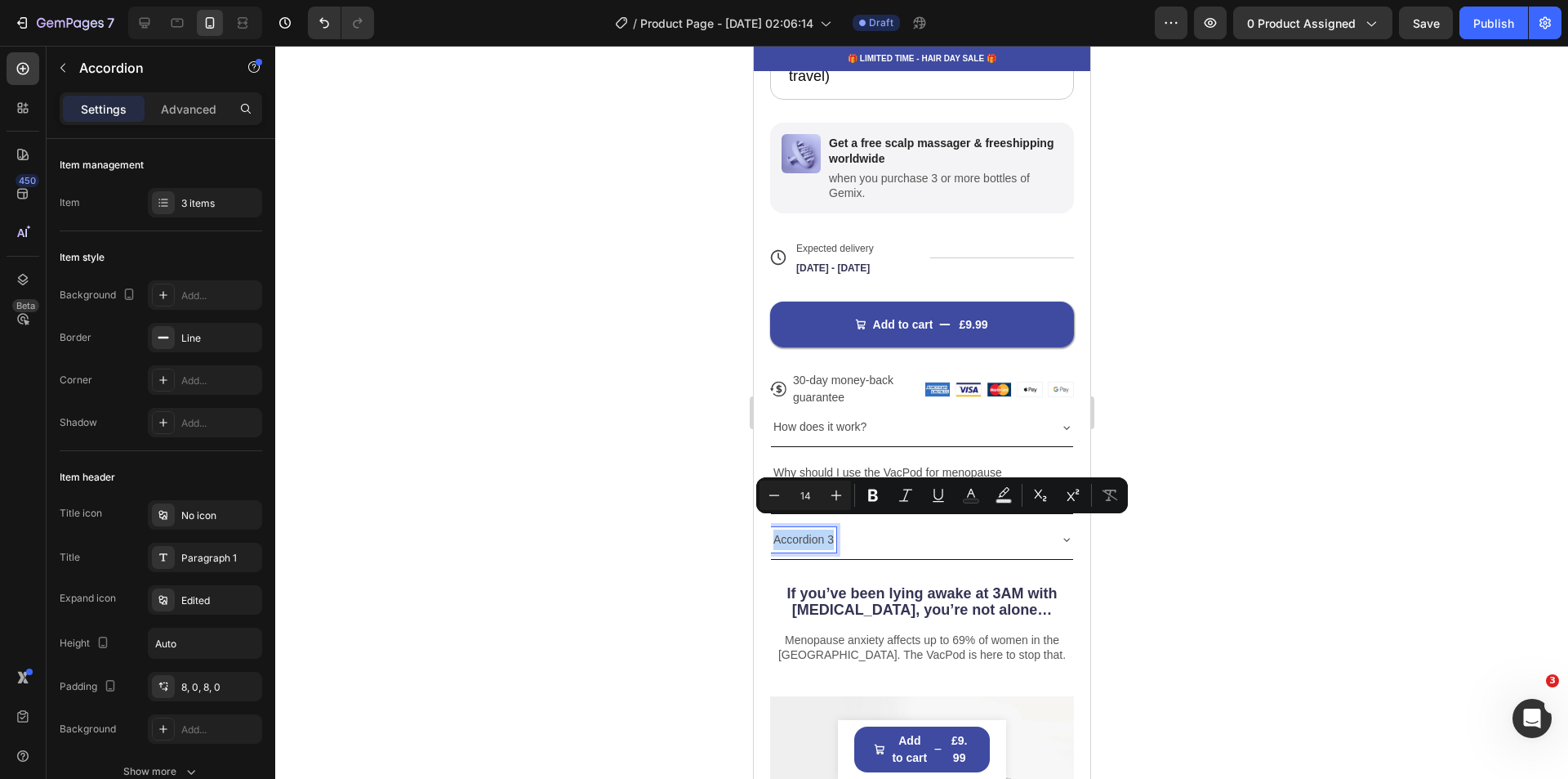
drag, startPoint x: 831, startPoint y: 527, endPoint x: 775, endPoint y: 531, distance: 56.1
click at [775, 531] on p "Accordion 3" at bounding box center [803, 539] width 60 height 20
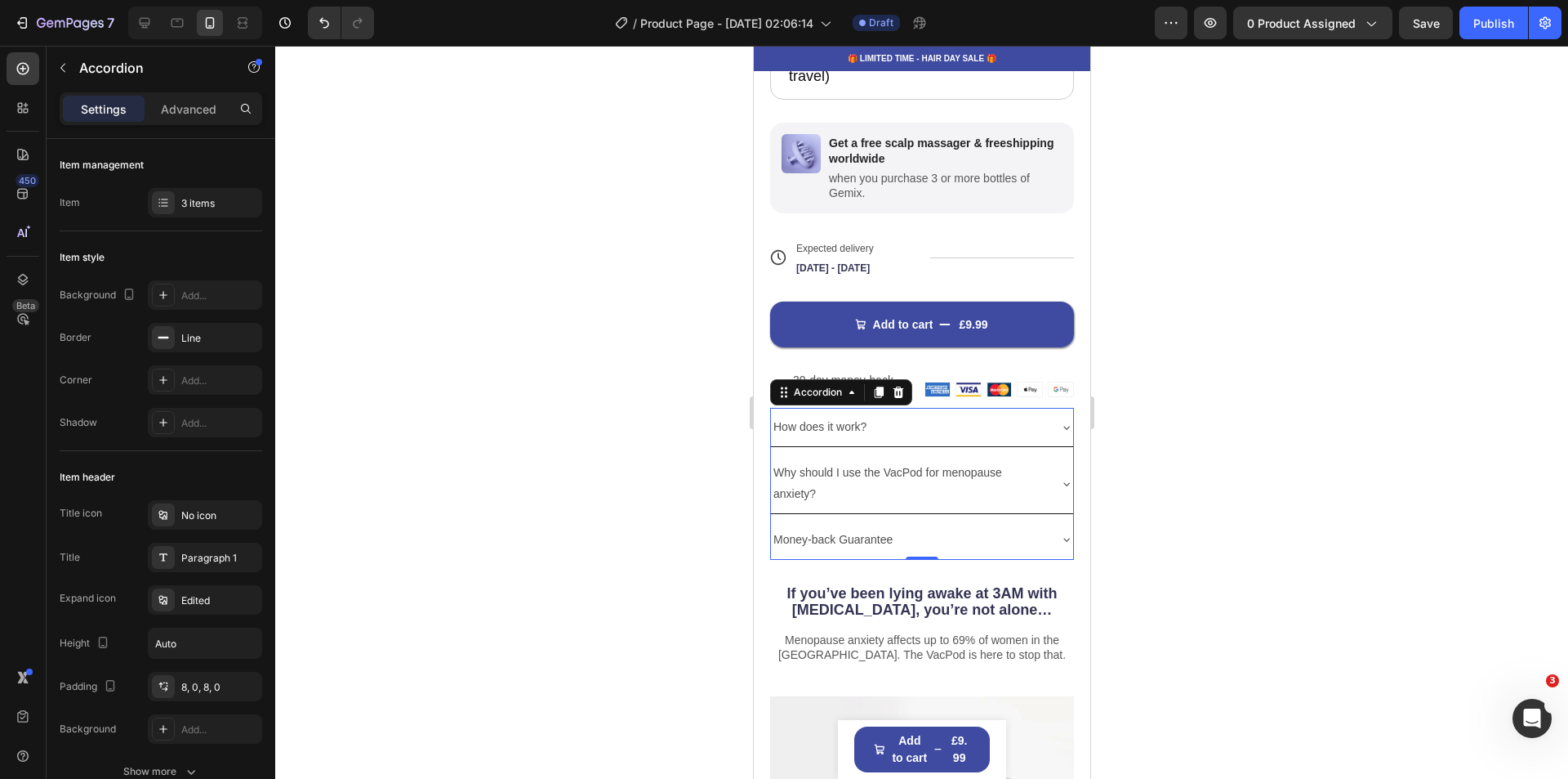
click at [1281, 498] on div at bounding box center [921, 412] width 1293 height 733
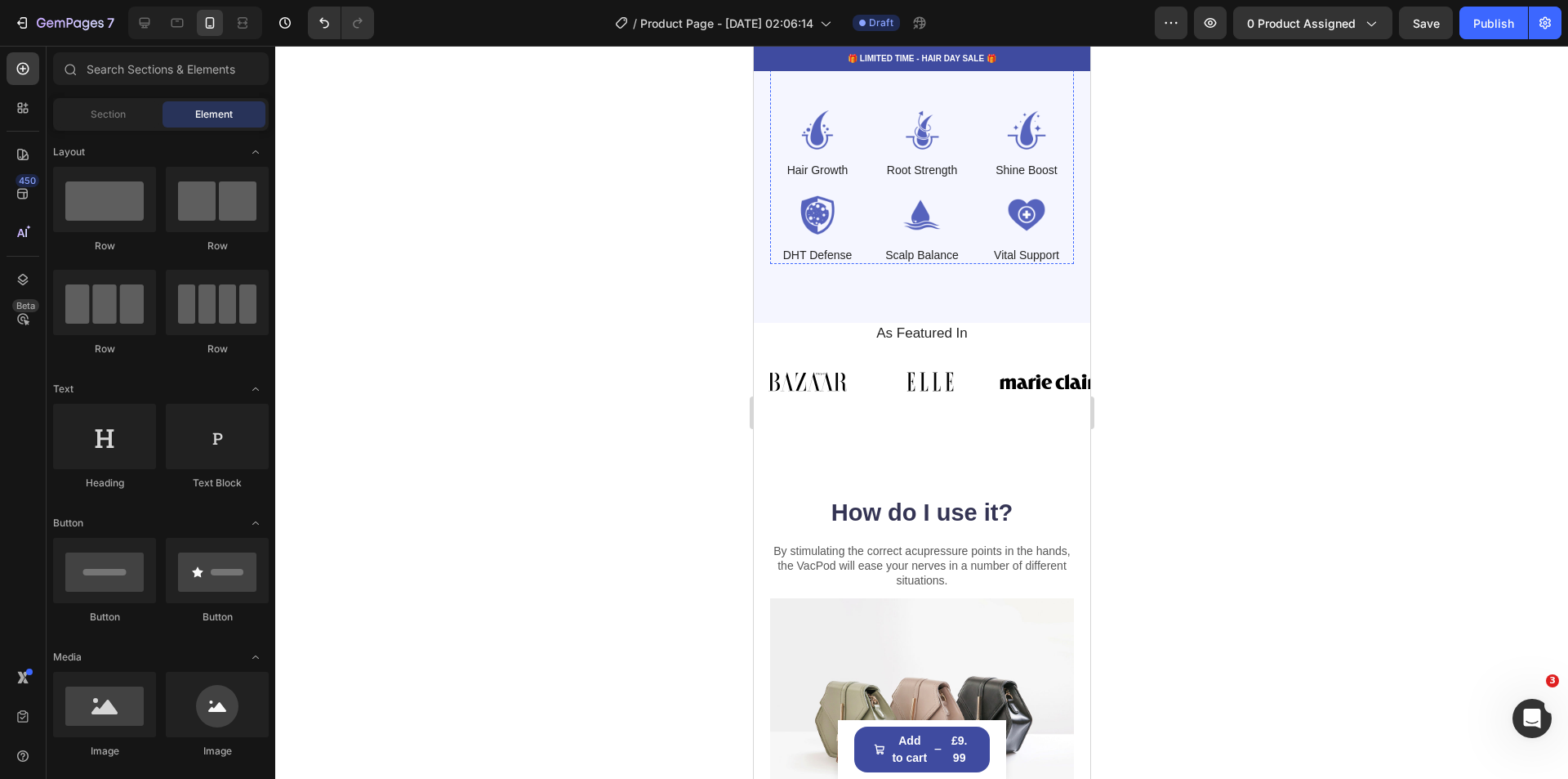
scroll to position [2124, 0]
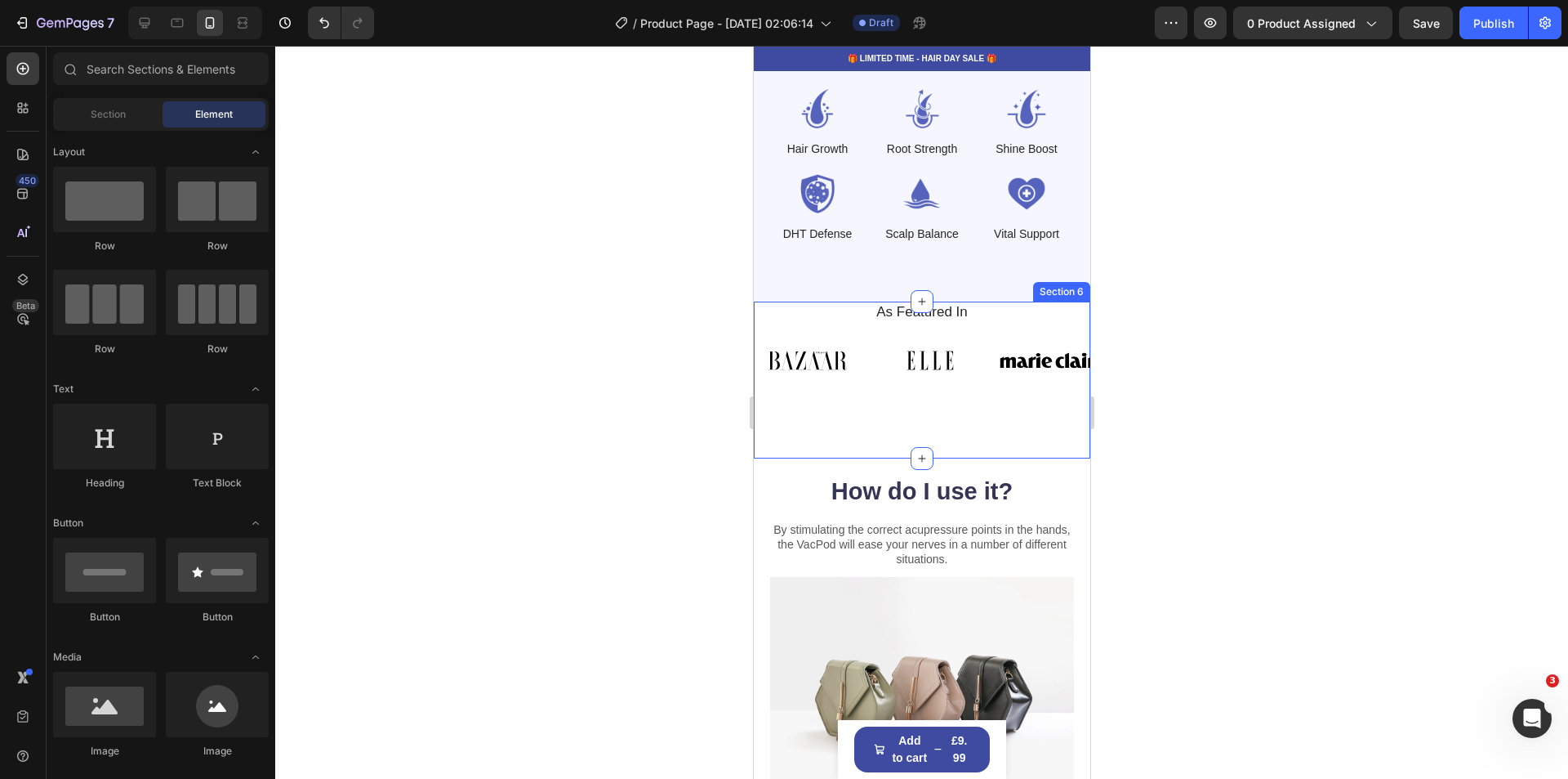
click at [853, 405] on div "As Featured In Heading Image Image Image Image Image Image Image Image Image Im…" at bounding box center [920, 380] width 336 height 157
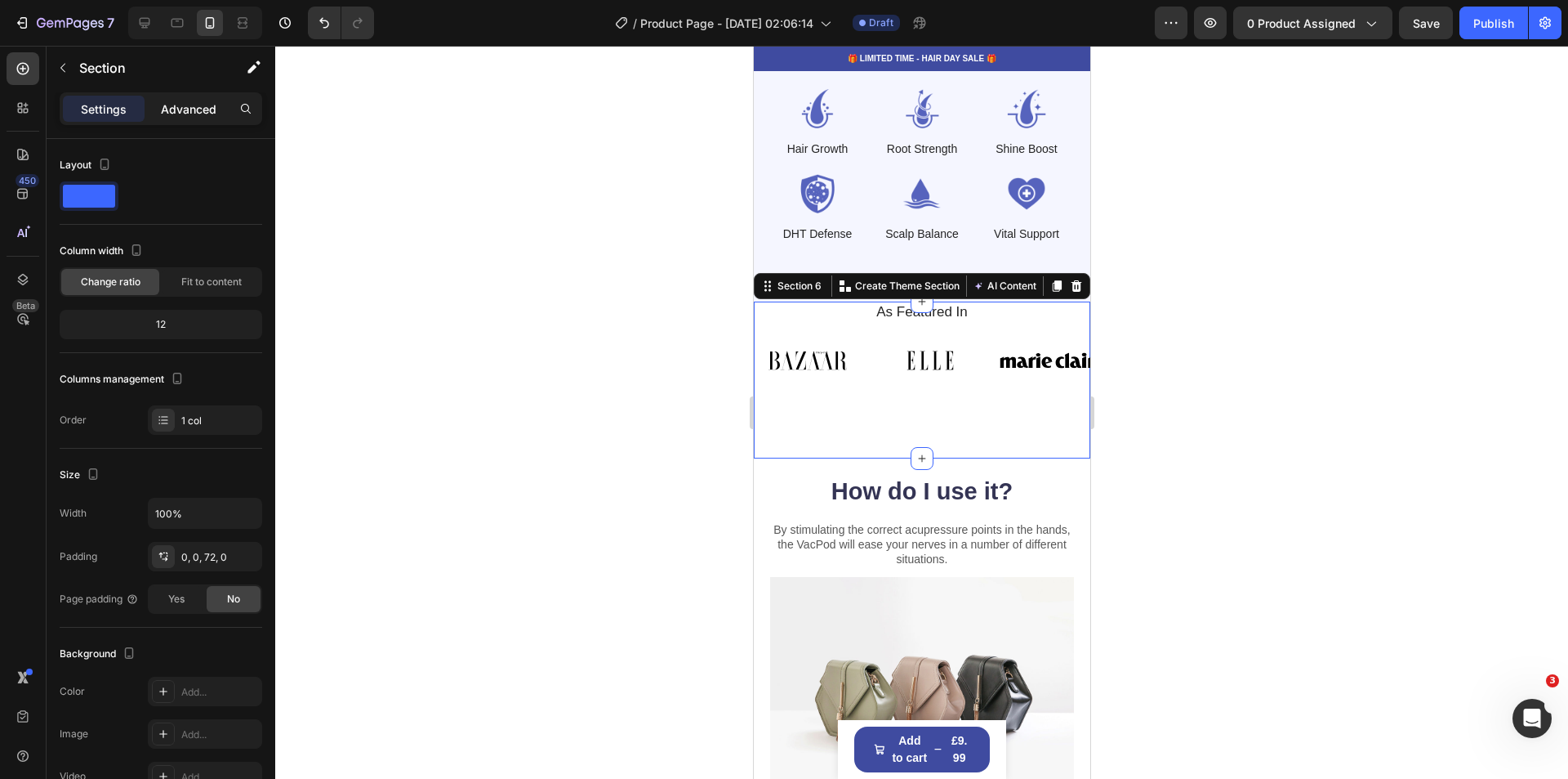
click at [184, 101] on p "Advanced" at bounding box center [189, 109] width 56 height 18
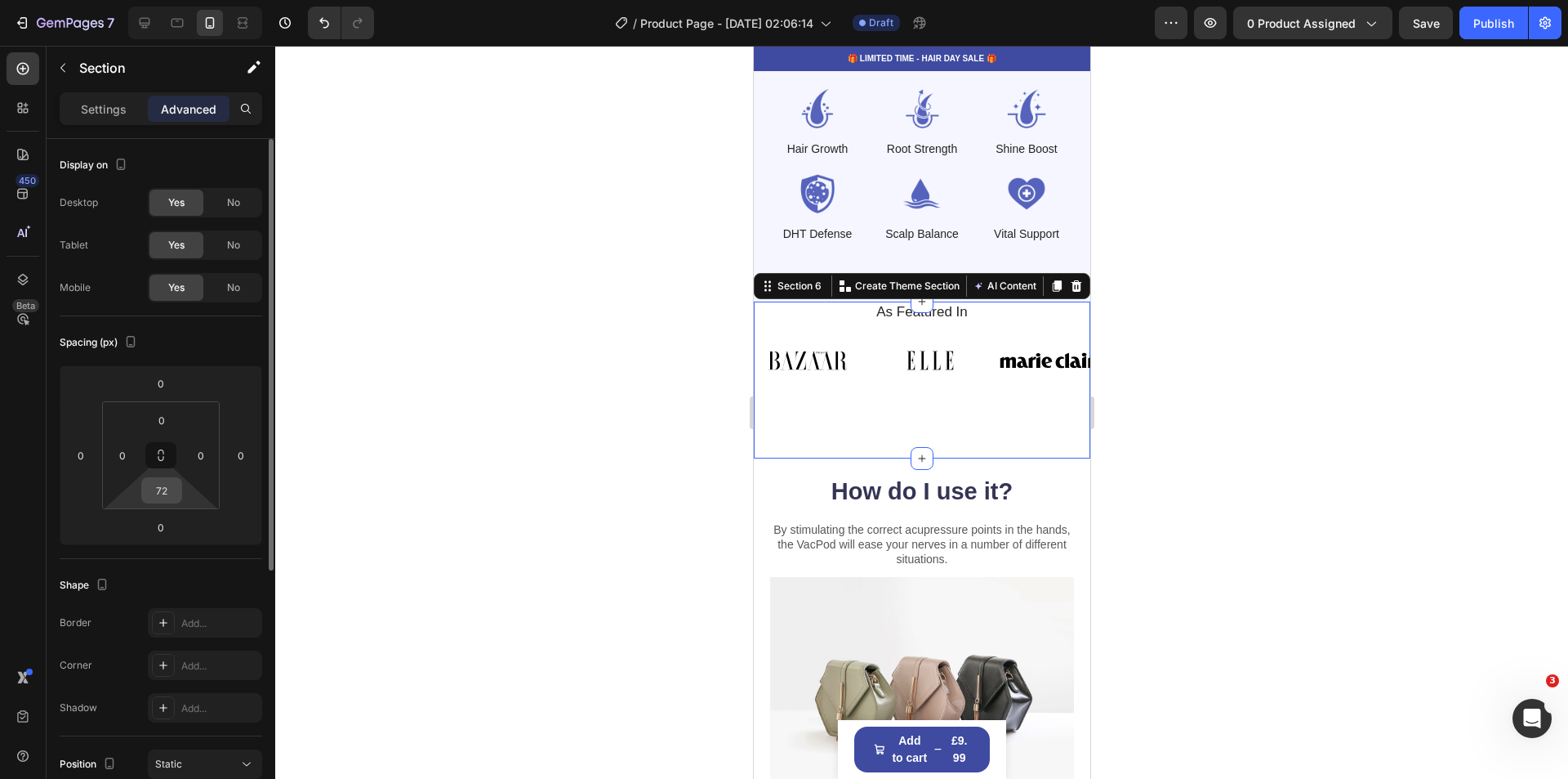
click at [179, 483] on div "72" at bounding box center [161, 490] width 41 height 26
click at [172, 484] on input "72" at bounding box center [161, 490] width 33 height 24
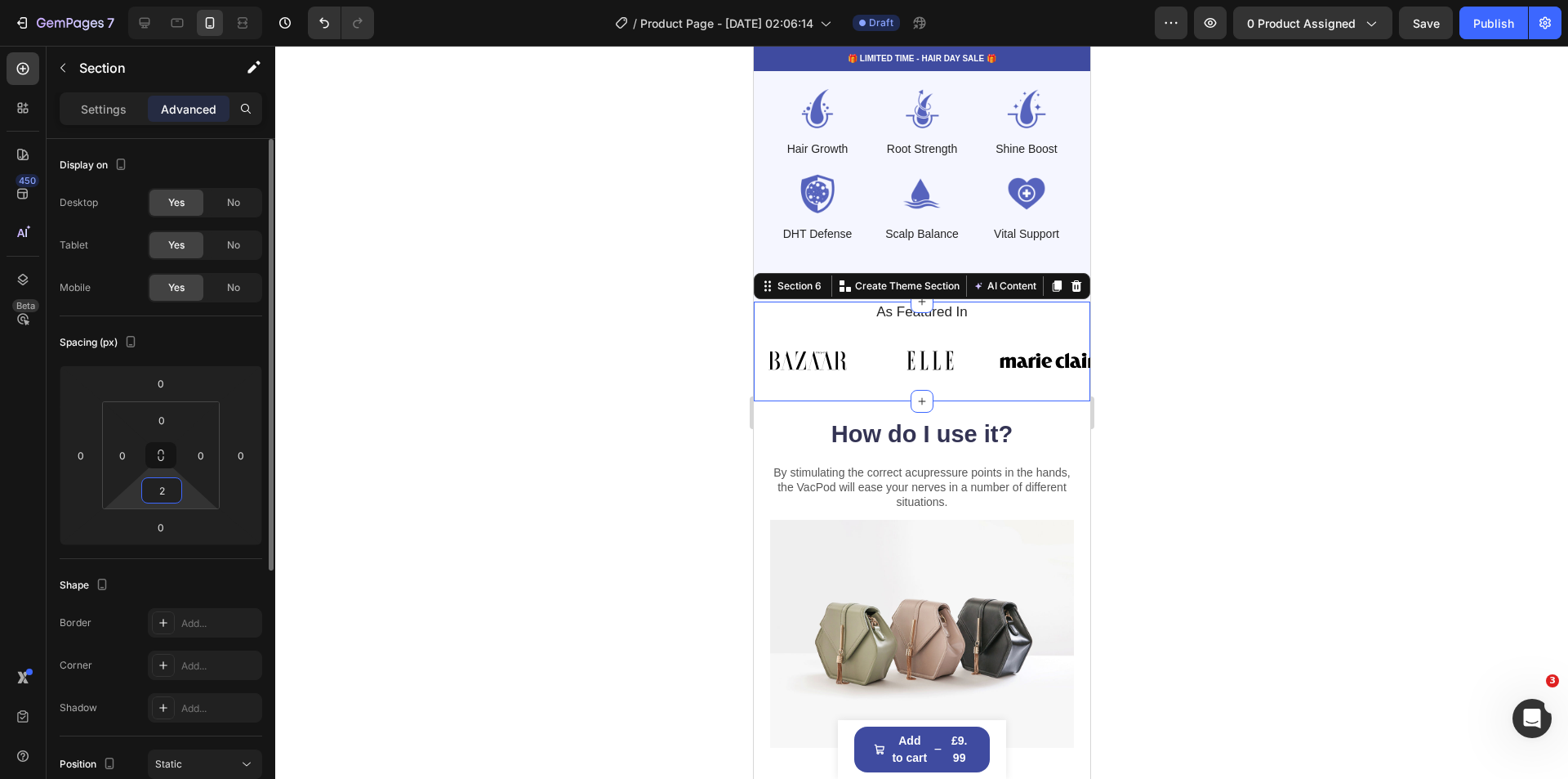
type input "20"
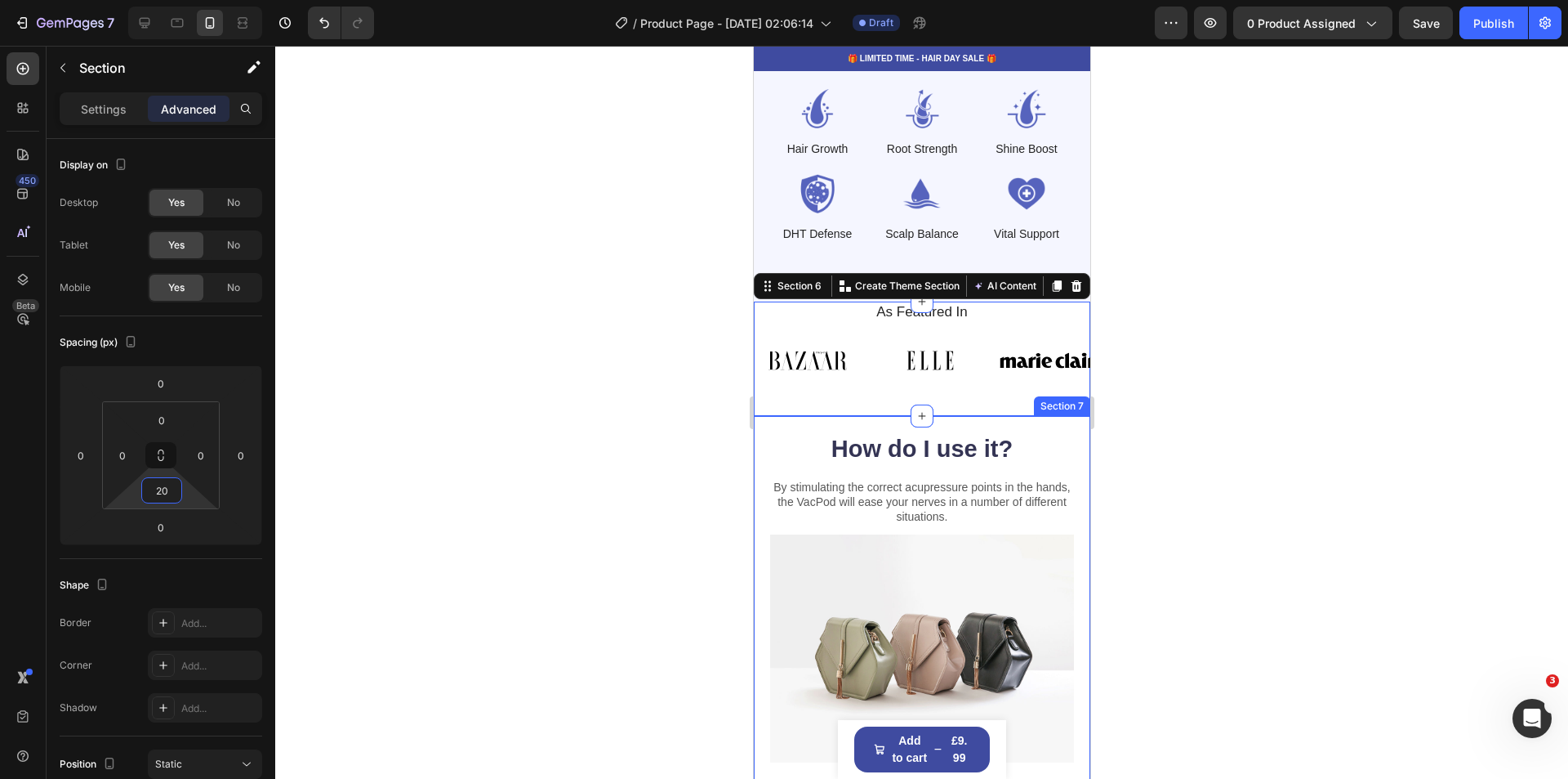
click at [1308, 582] on div at bounding box center [921, 412] width 1293 height 733
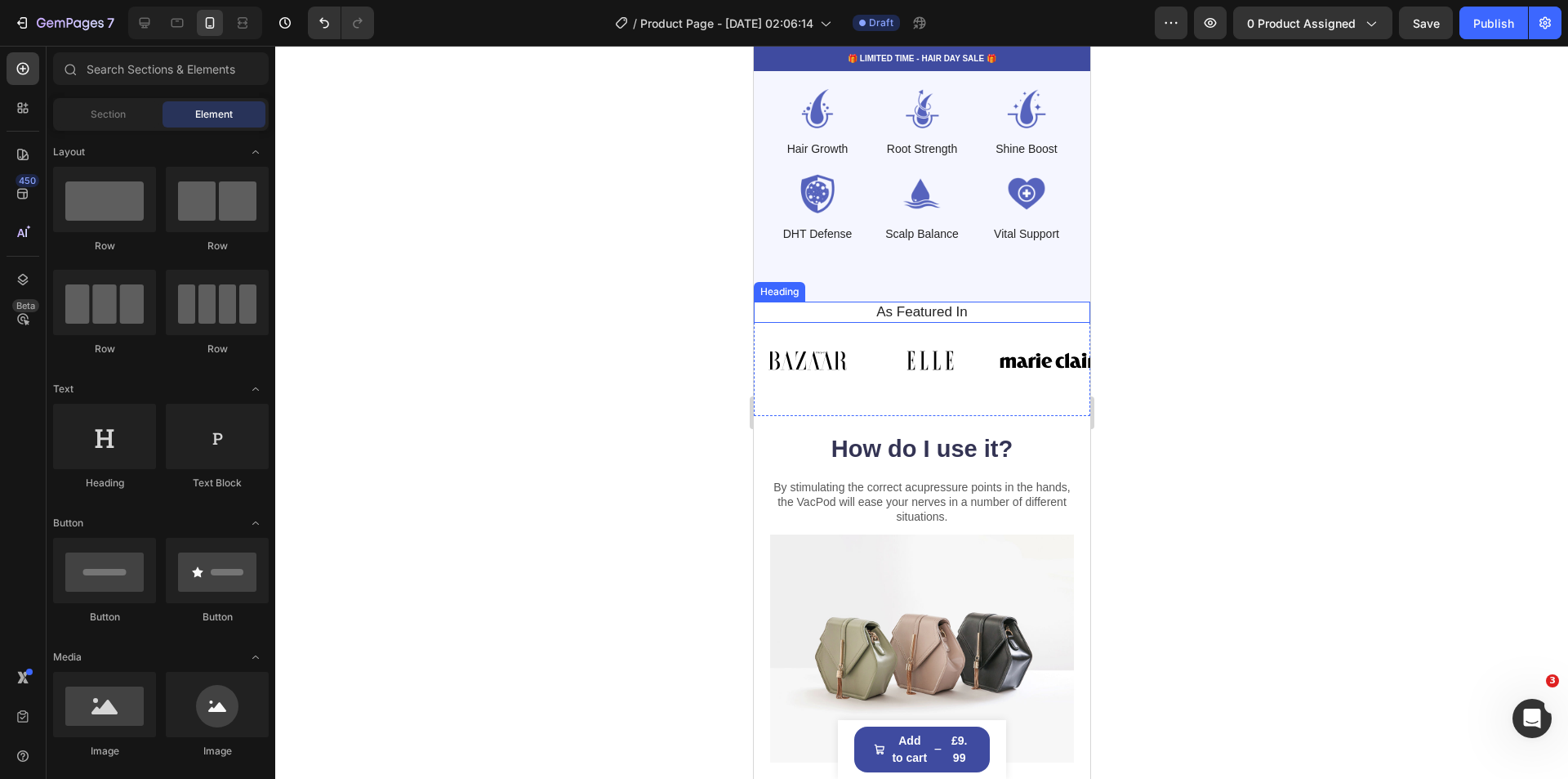
click at [964, 301] on h2 "As Featured In" at bounding box center [921, 311] width 312 height 21
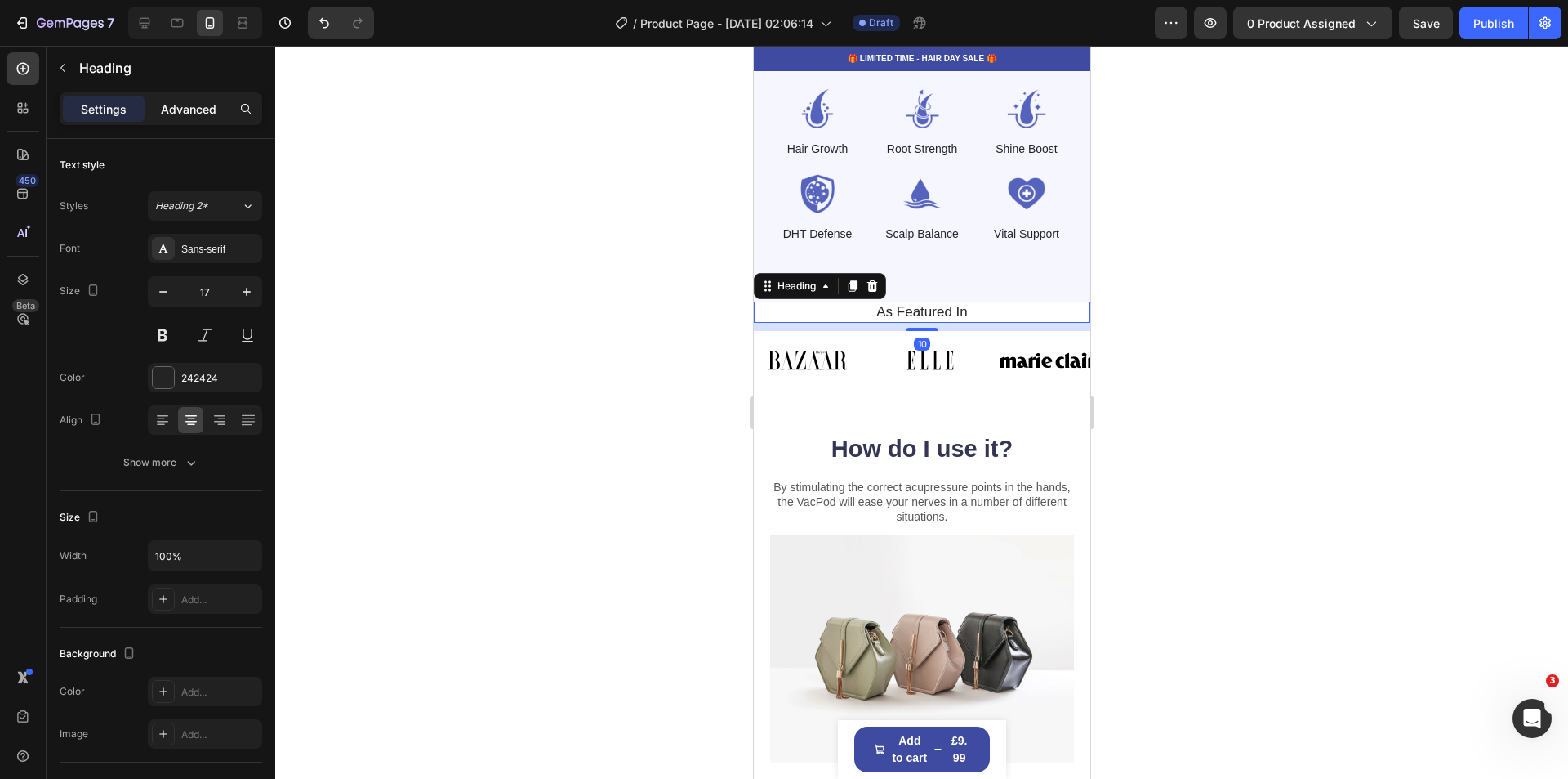
click at [182, 109] on p "Advanced" at bounding box center [189, 109] width 56 height 18
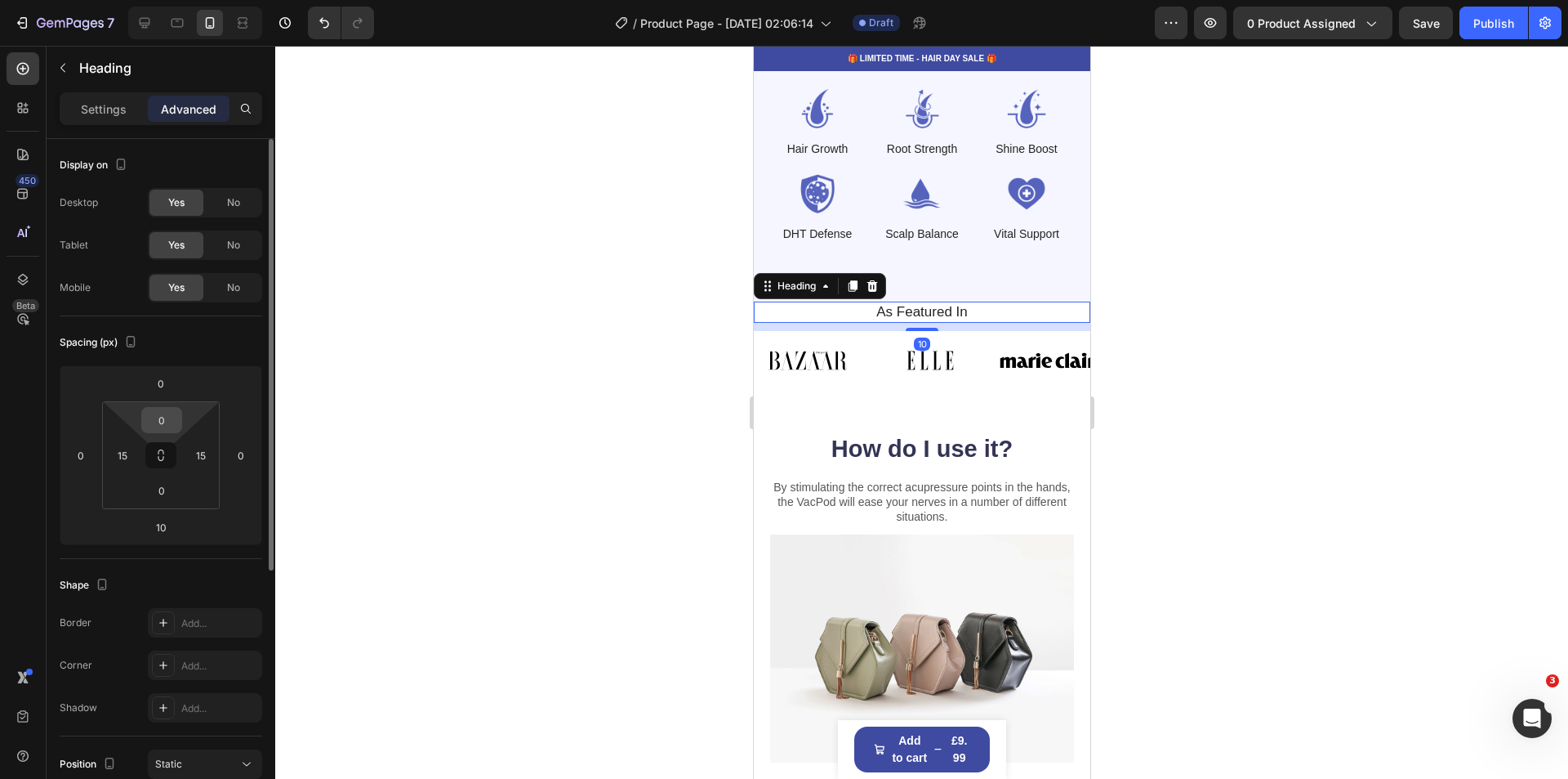
click at [158, 415] on input "0" at bounding box center [161, 419] width 33 height 24
type input "10"
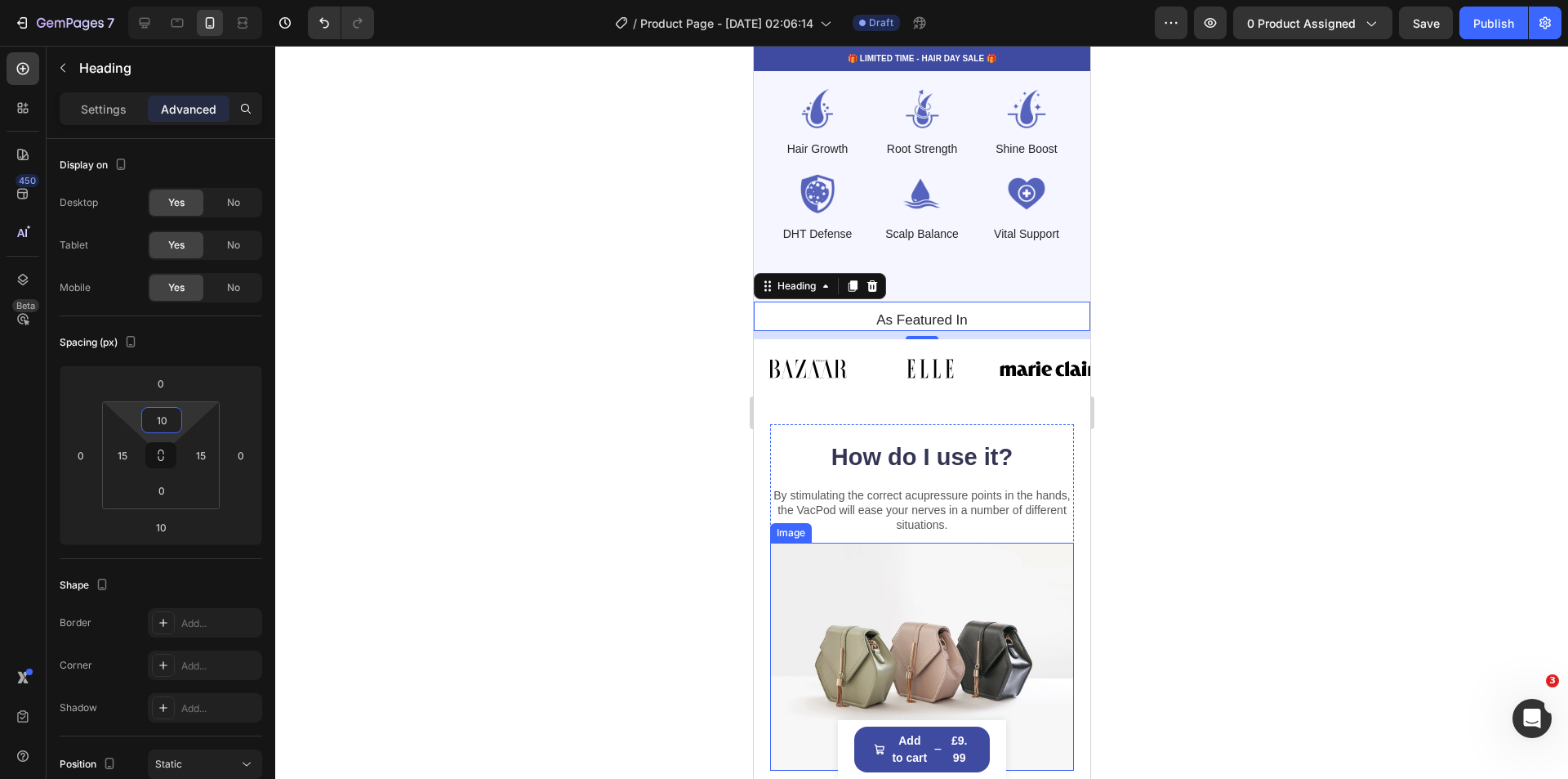
click at [1341, 534] on div at bounding box center [921, 412] width 1293 height 733
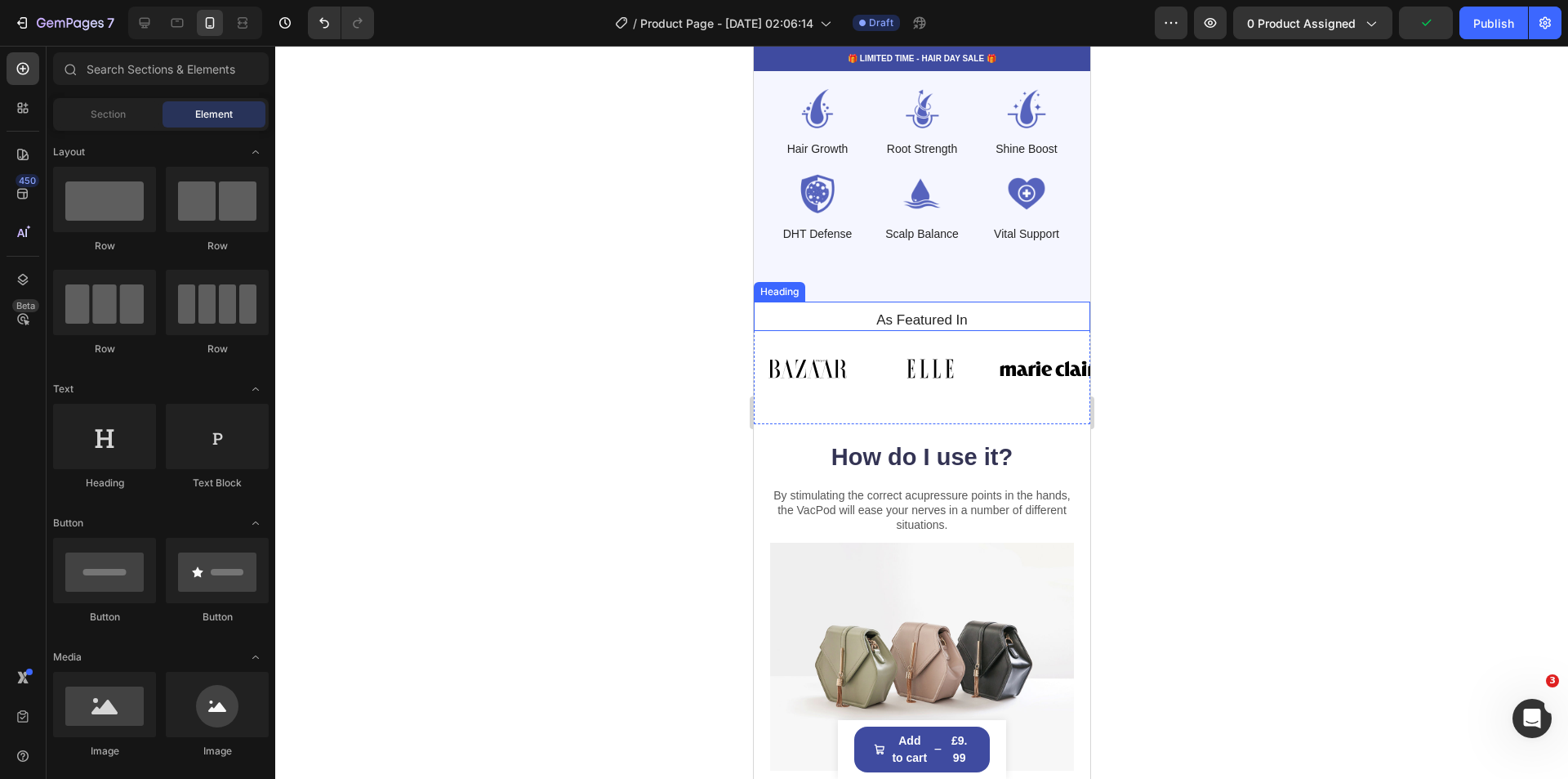
click at [918, 310] on h2 "As Featured In" at bounding box center [921, 320] width 312 height 21
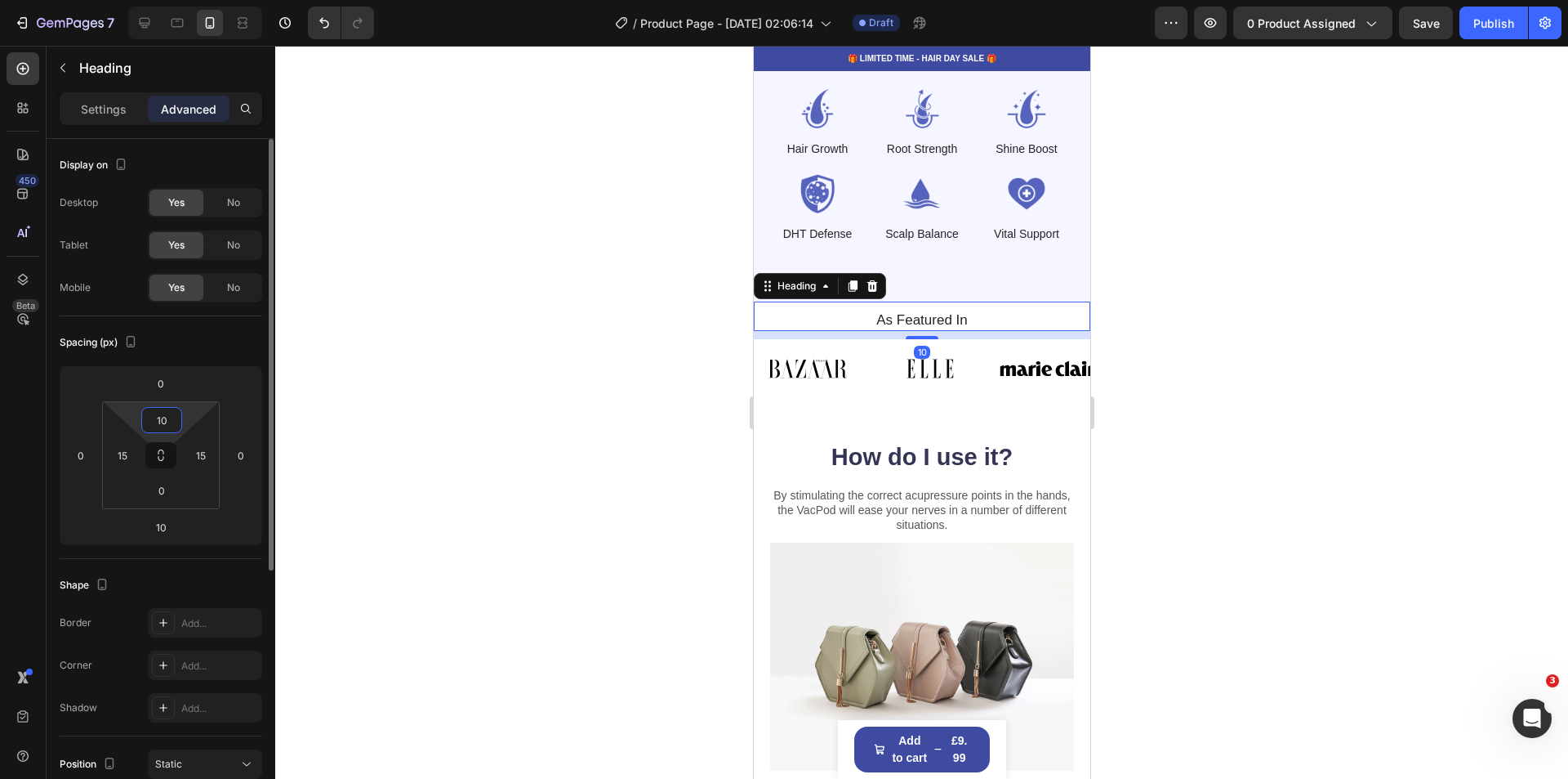
click at [160, 424] on input "10" at bounding box center [161, 419] width 33 height 24
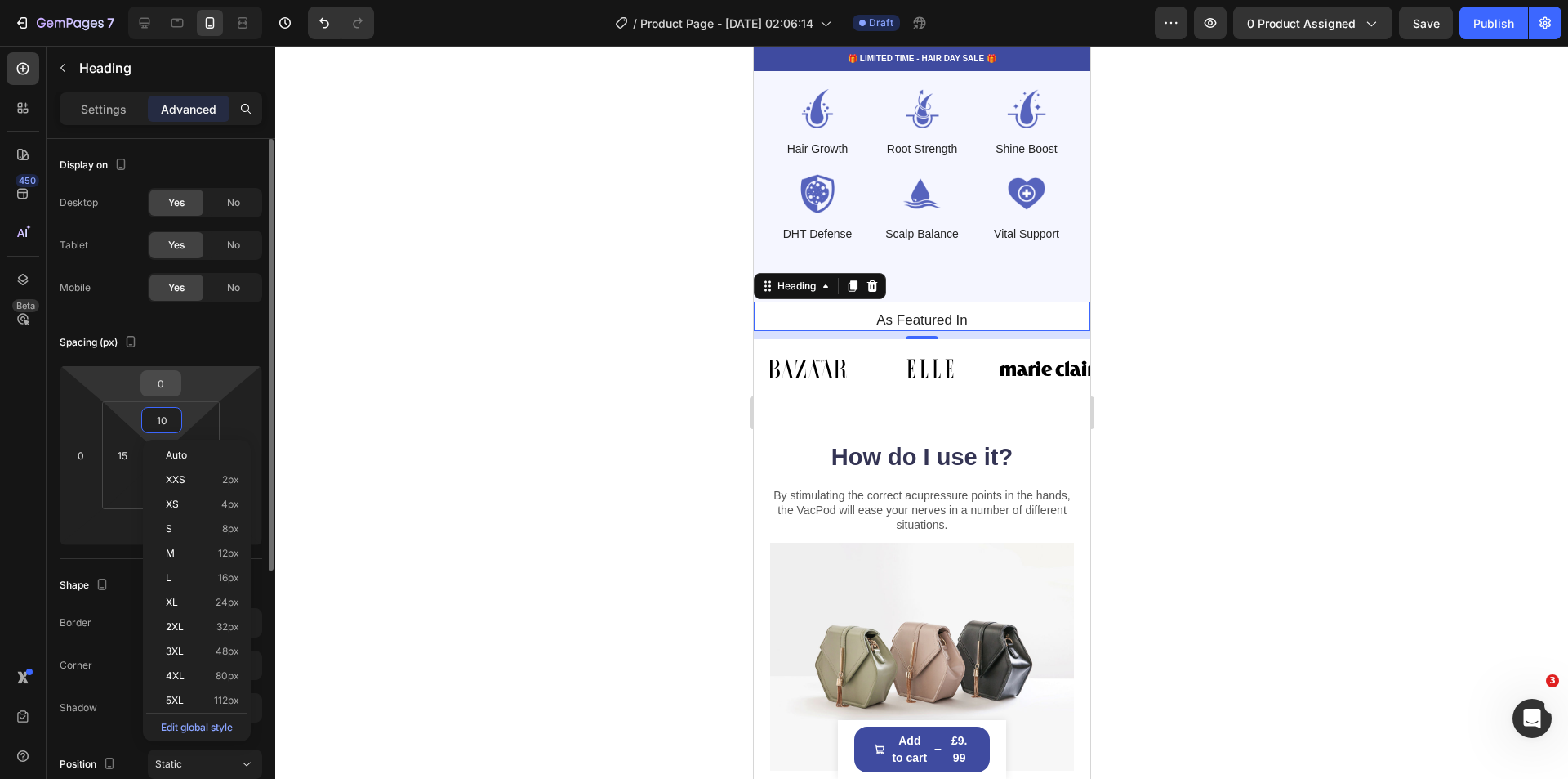
click at [167, 382] on input "0" at bounding box center [160, 382] width 33 height 24
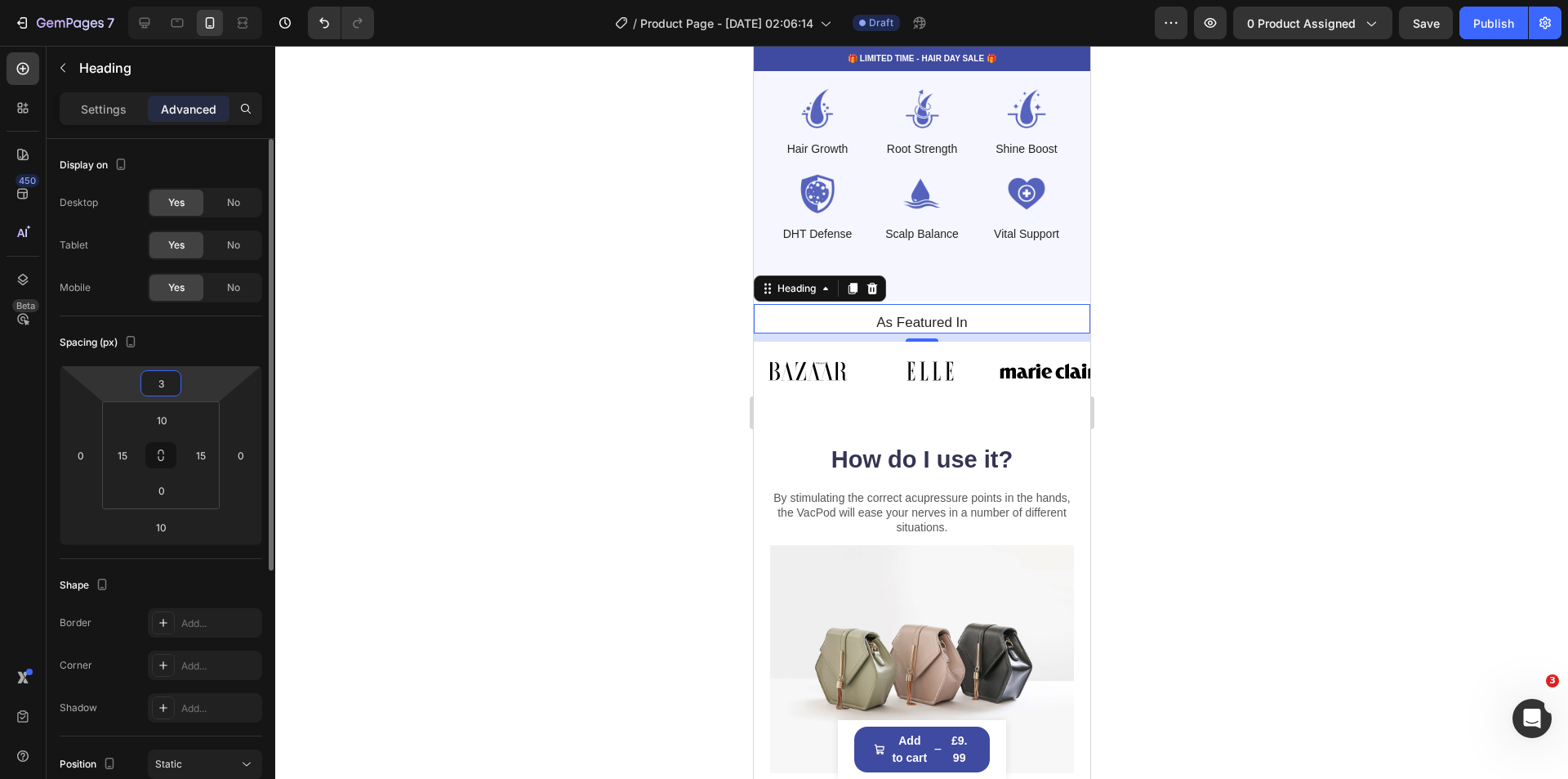
type input "30"
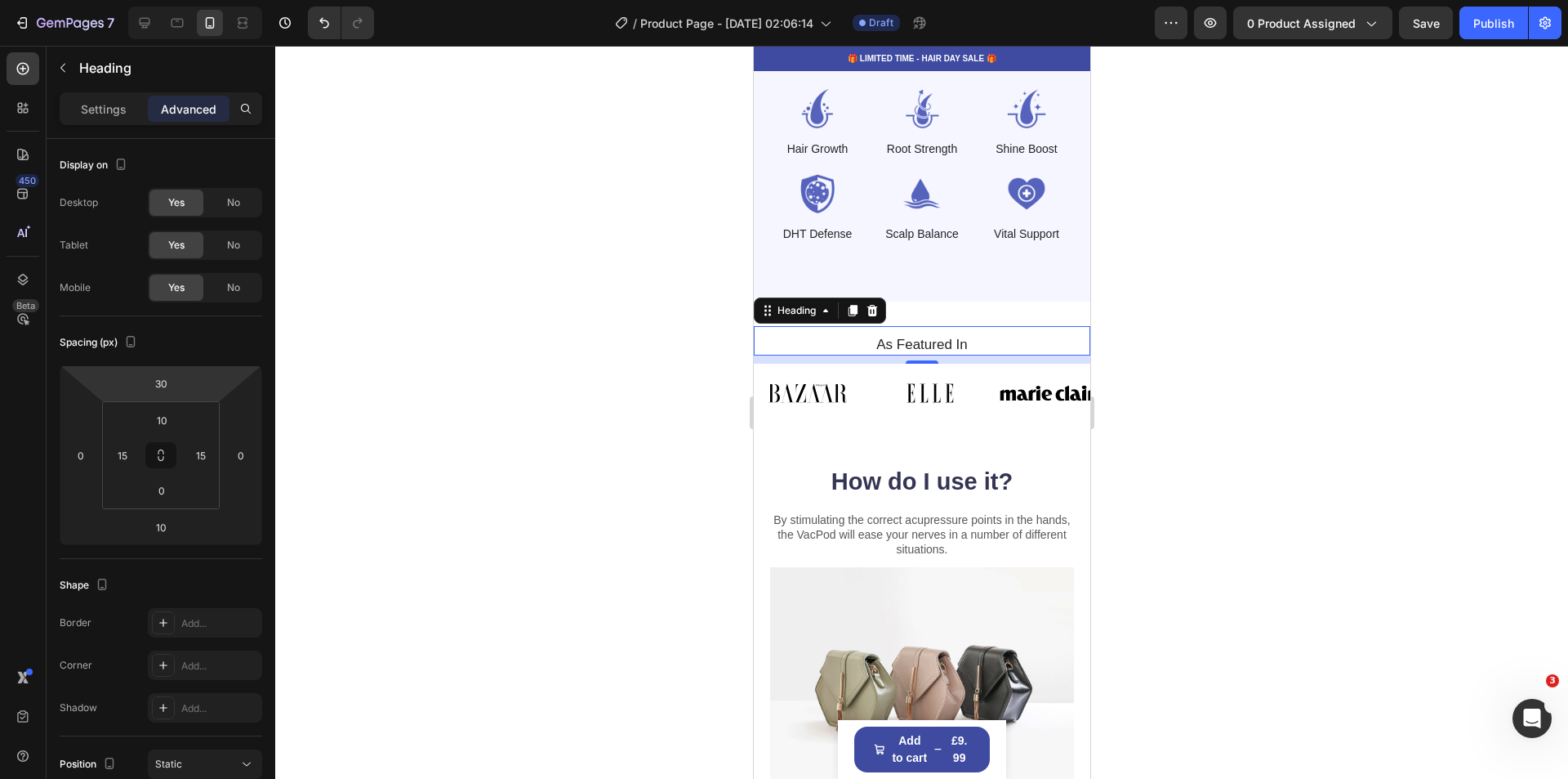
click at [1460, 530] on div at bounding box center [921, 412] width 1293 height 733
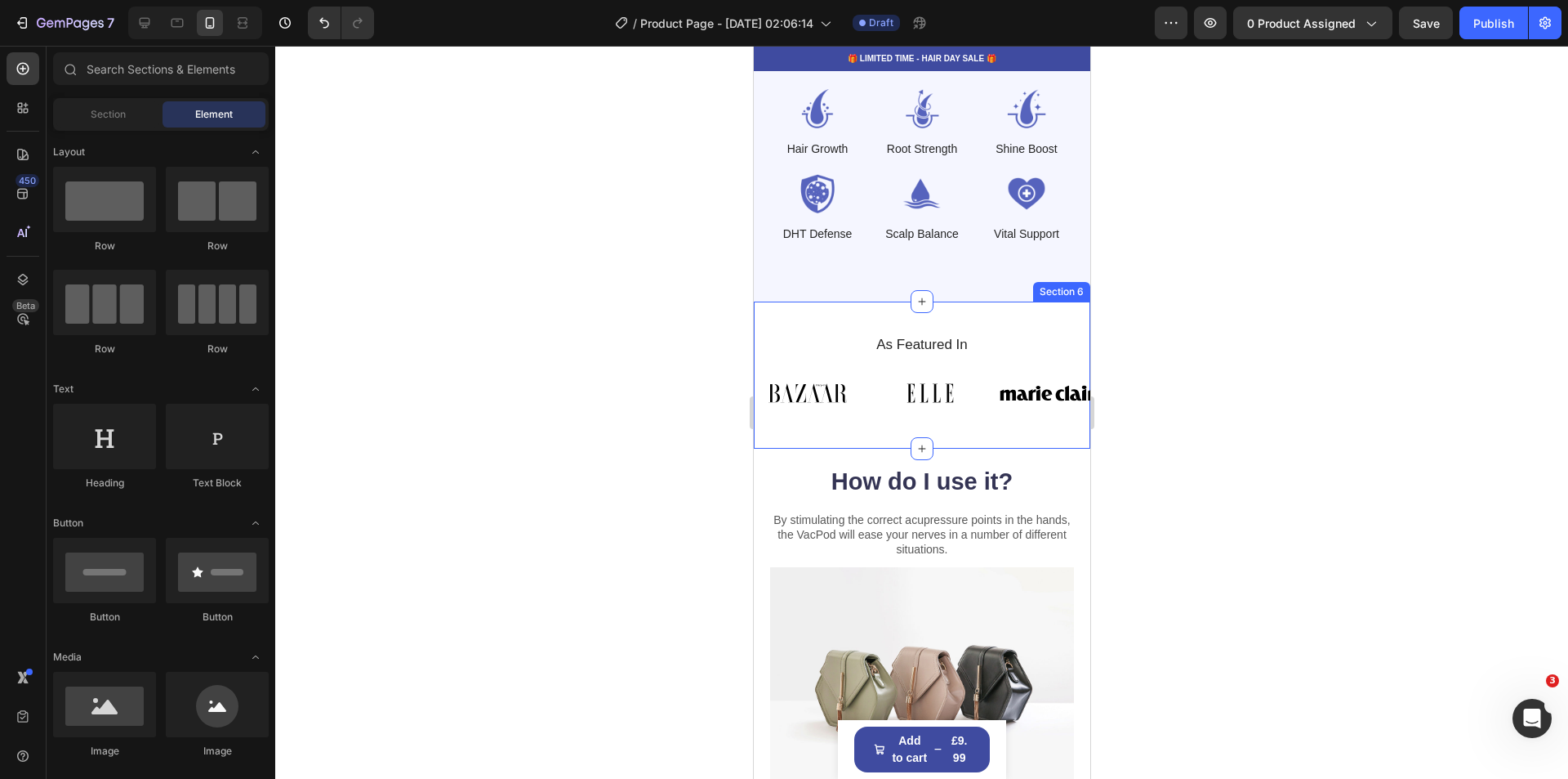
click at [843, 431] on div "As Featured In Heading Image Image Image Image Image Image Image Image Image Im…" at bounding box center [920, 375] width 336 height 147
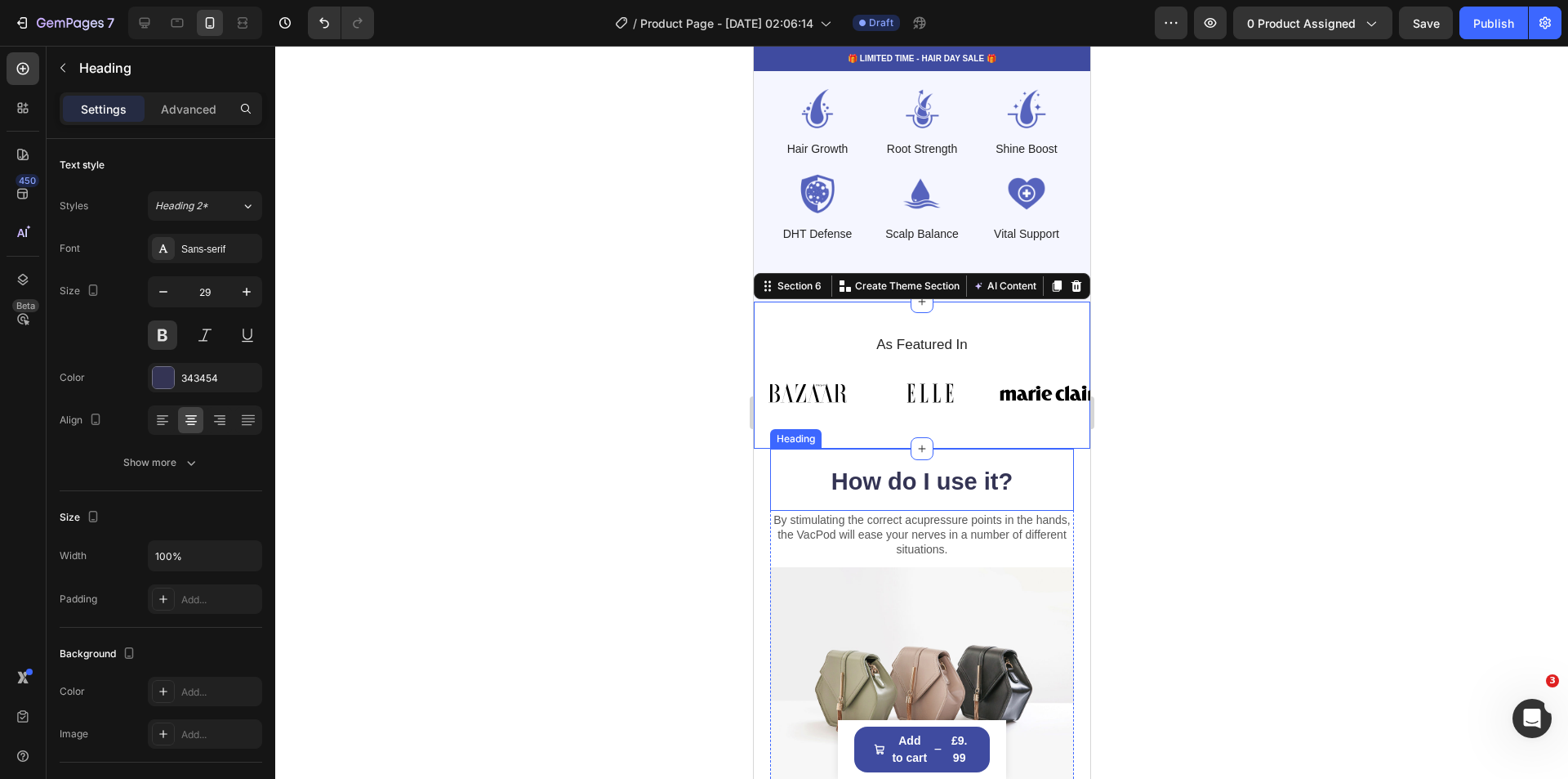
click at [804, 448] on div "How do I use it? Heading" at bounding box center [921, 479] width 304 height 62
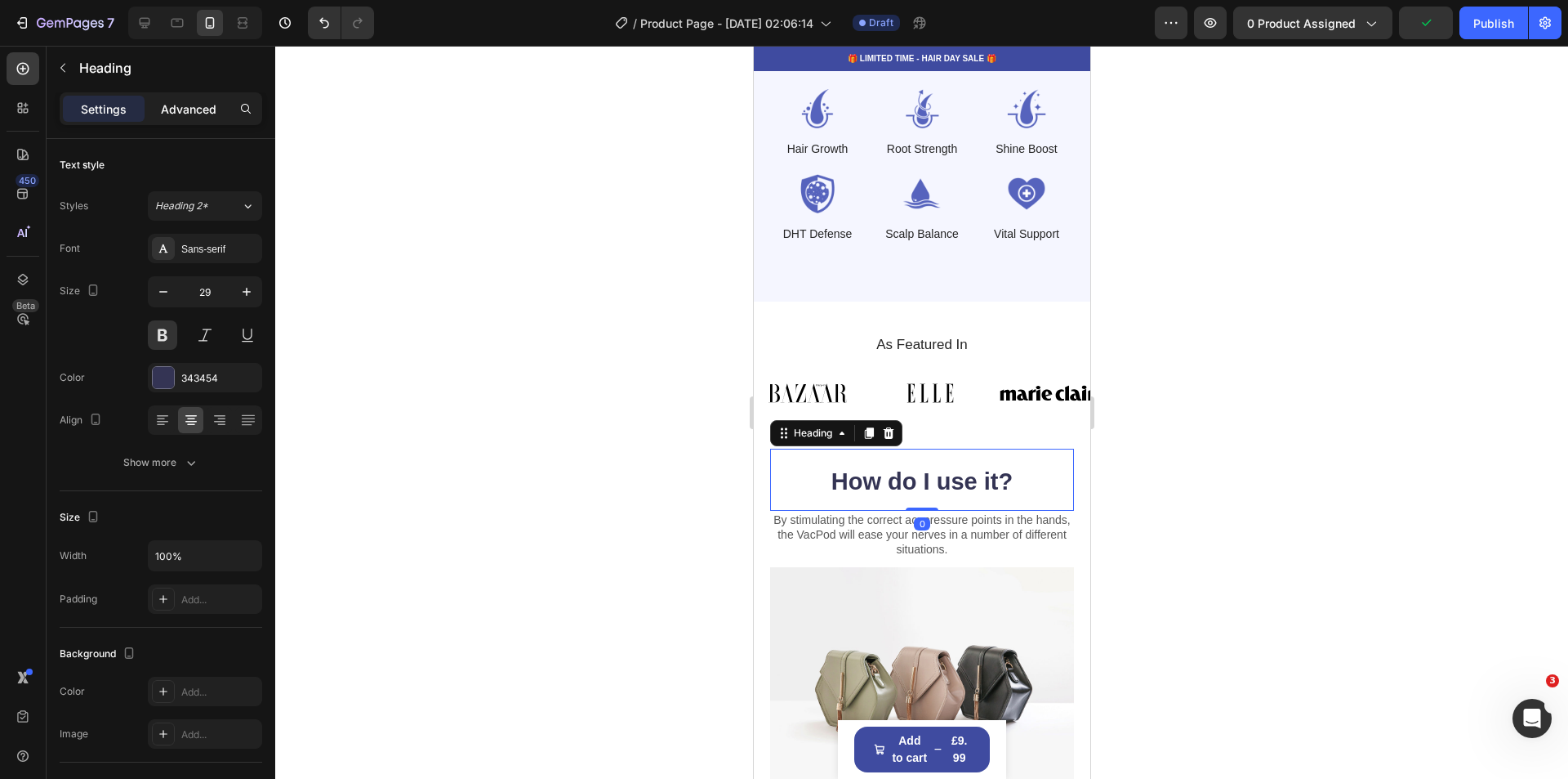
click at [191, 114] on p "Advanced" at bounding box center [189, 109] width 56 height 18
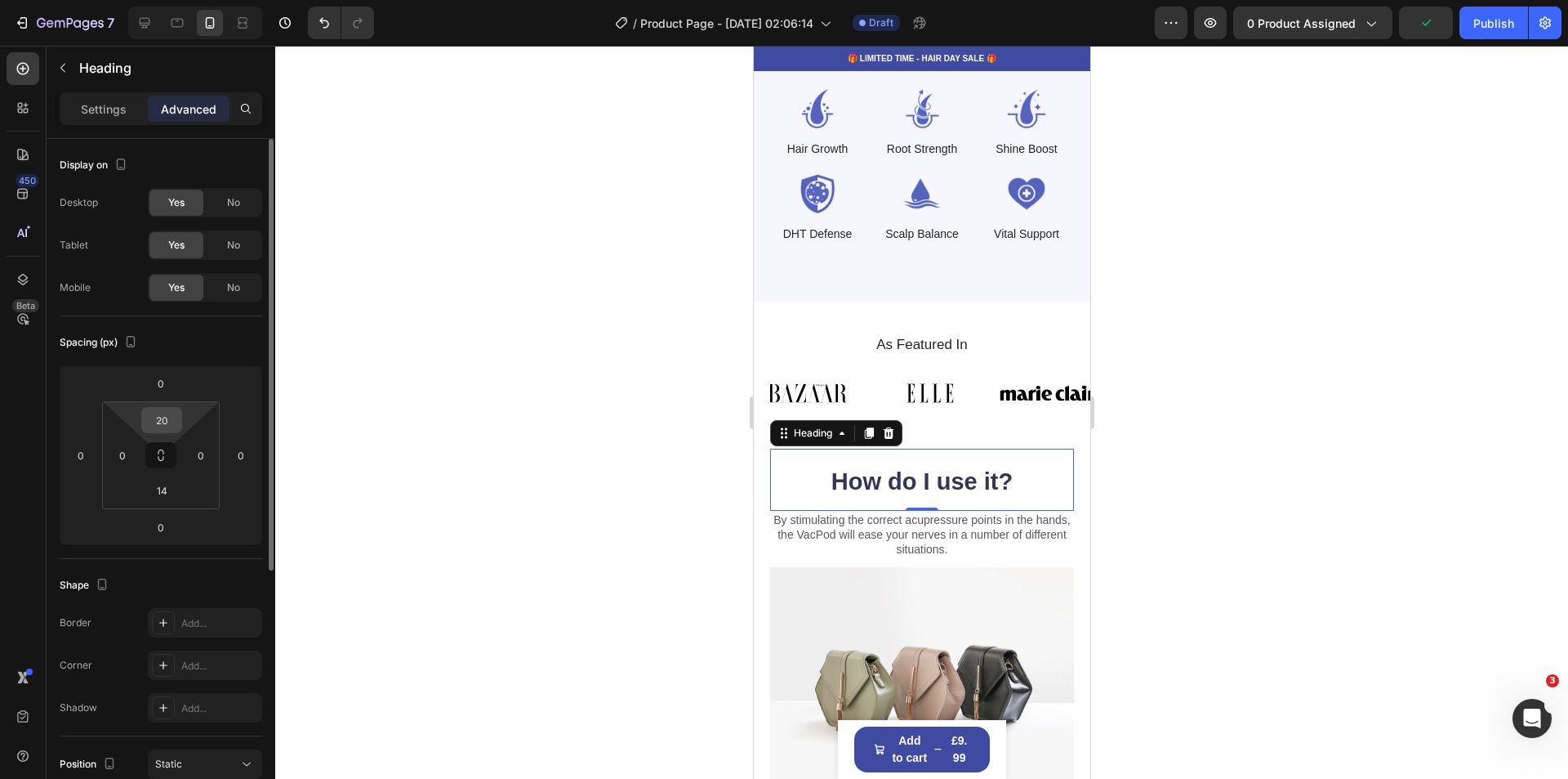
click at [175, 422] on input "20" at bounding box center [161, 419] width 33 height 24
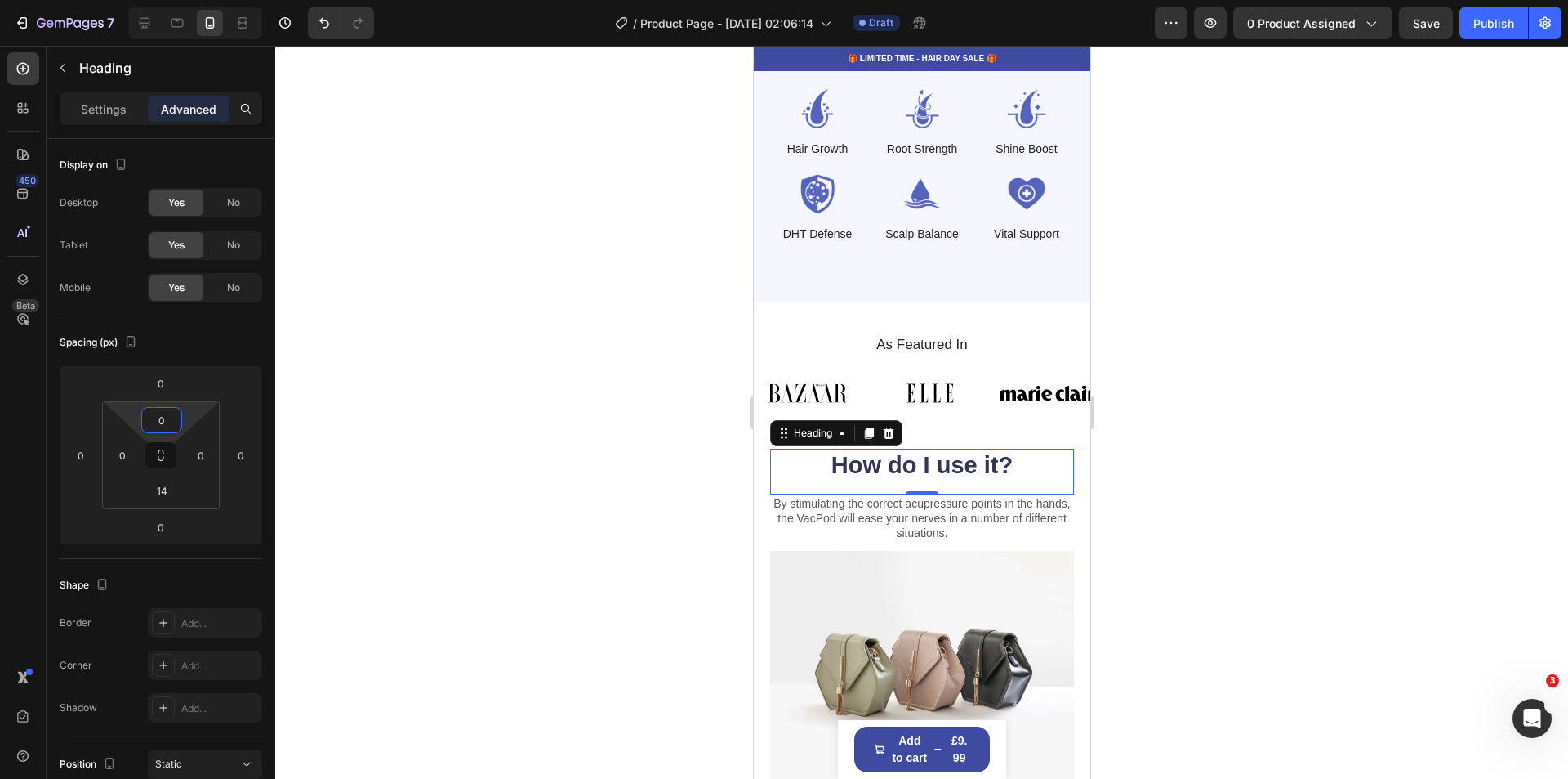
click at [1535, 498] on div at bounding box center [921, 412] width 1293 height 733
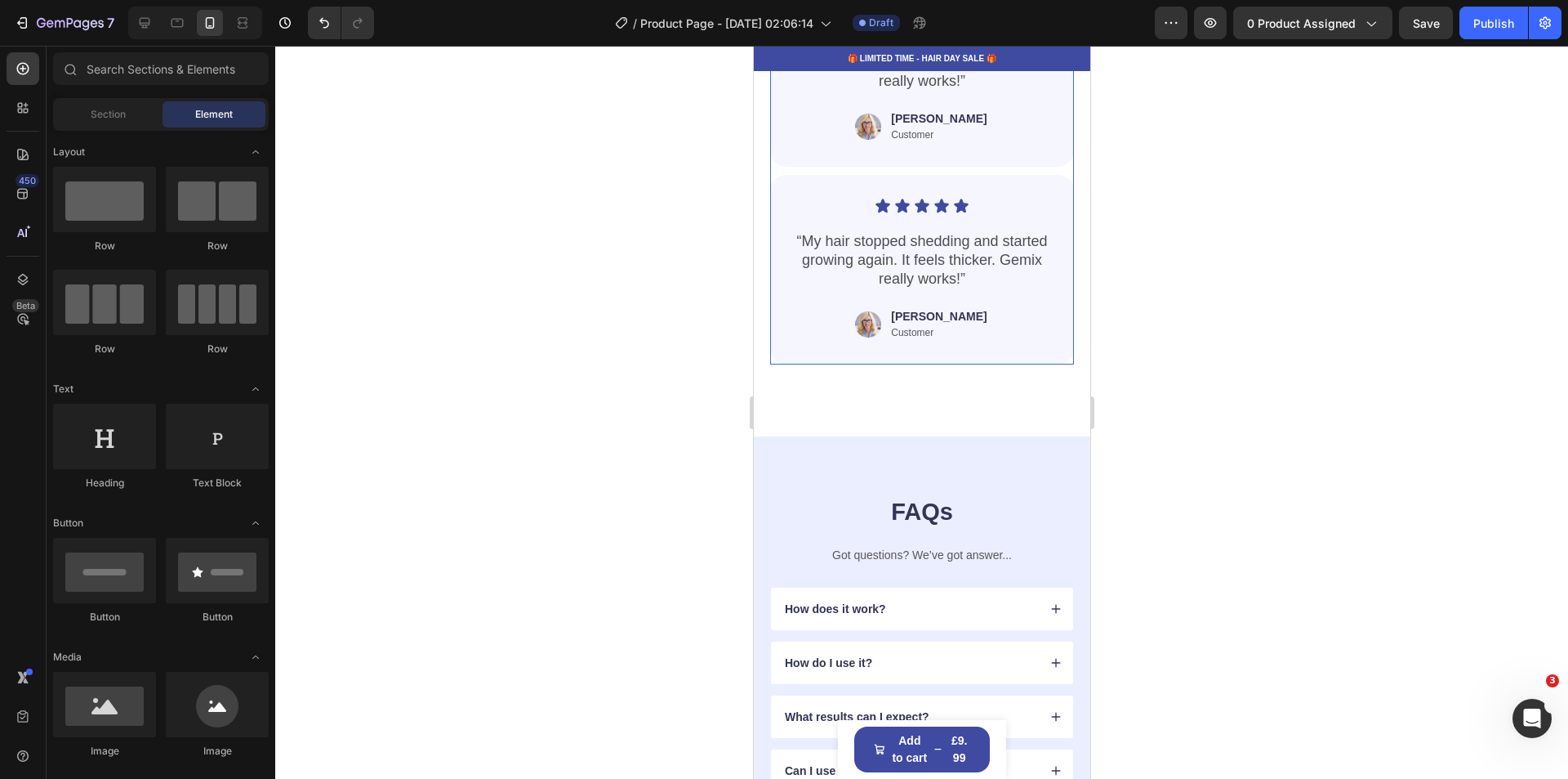
scroll to position [3350, 0]
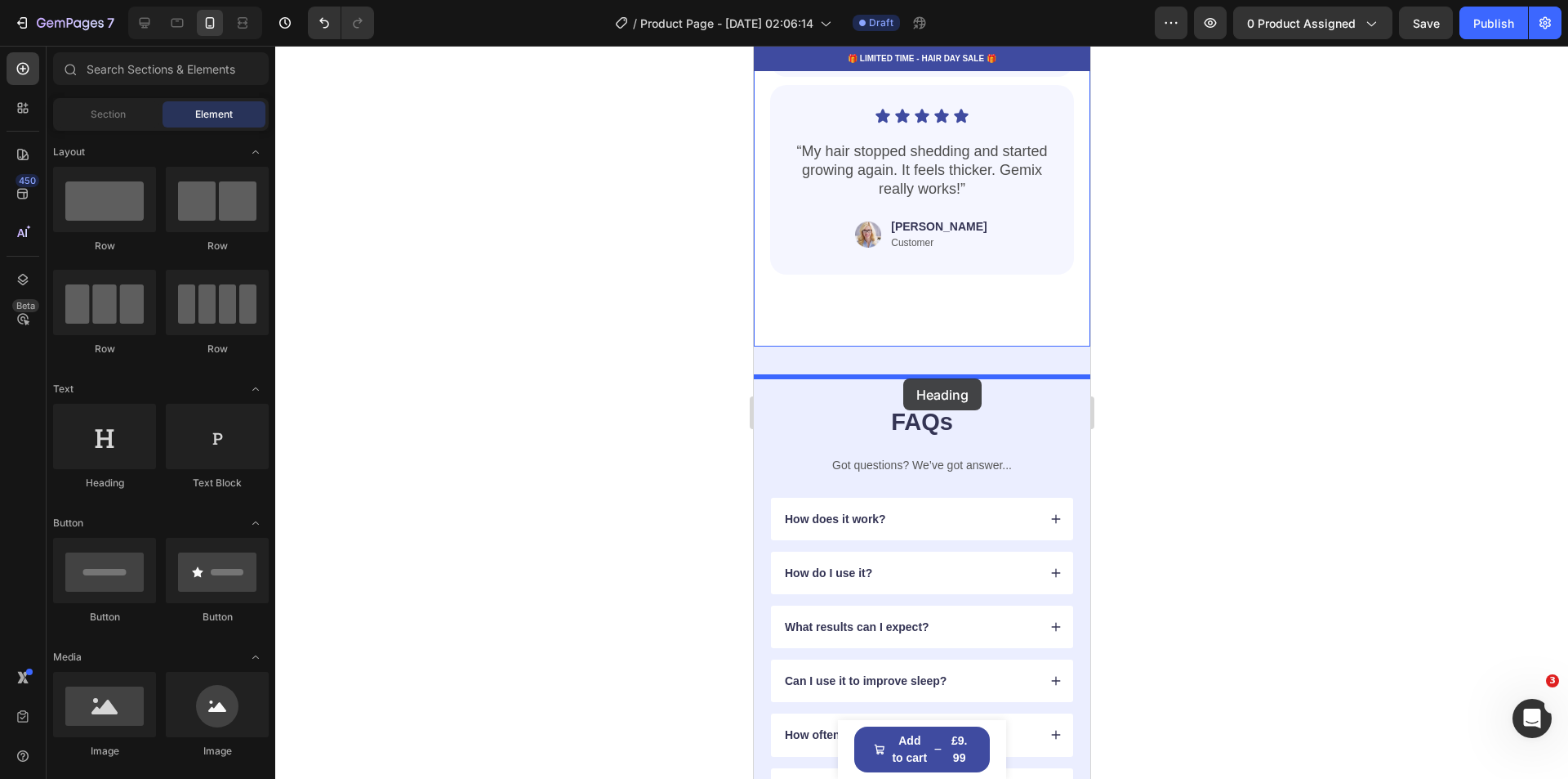
drag, startPoint x: 864, startPoint y: 494, endPoint x: 902, endPoint y: 377, distance: 123.0
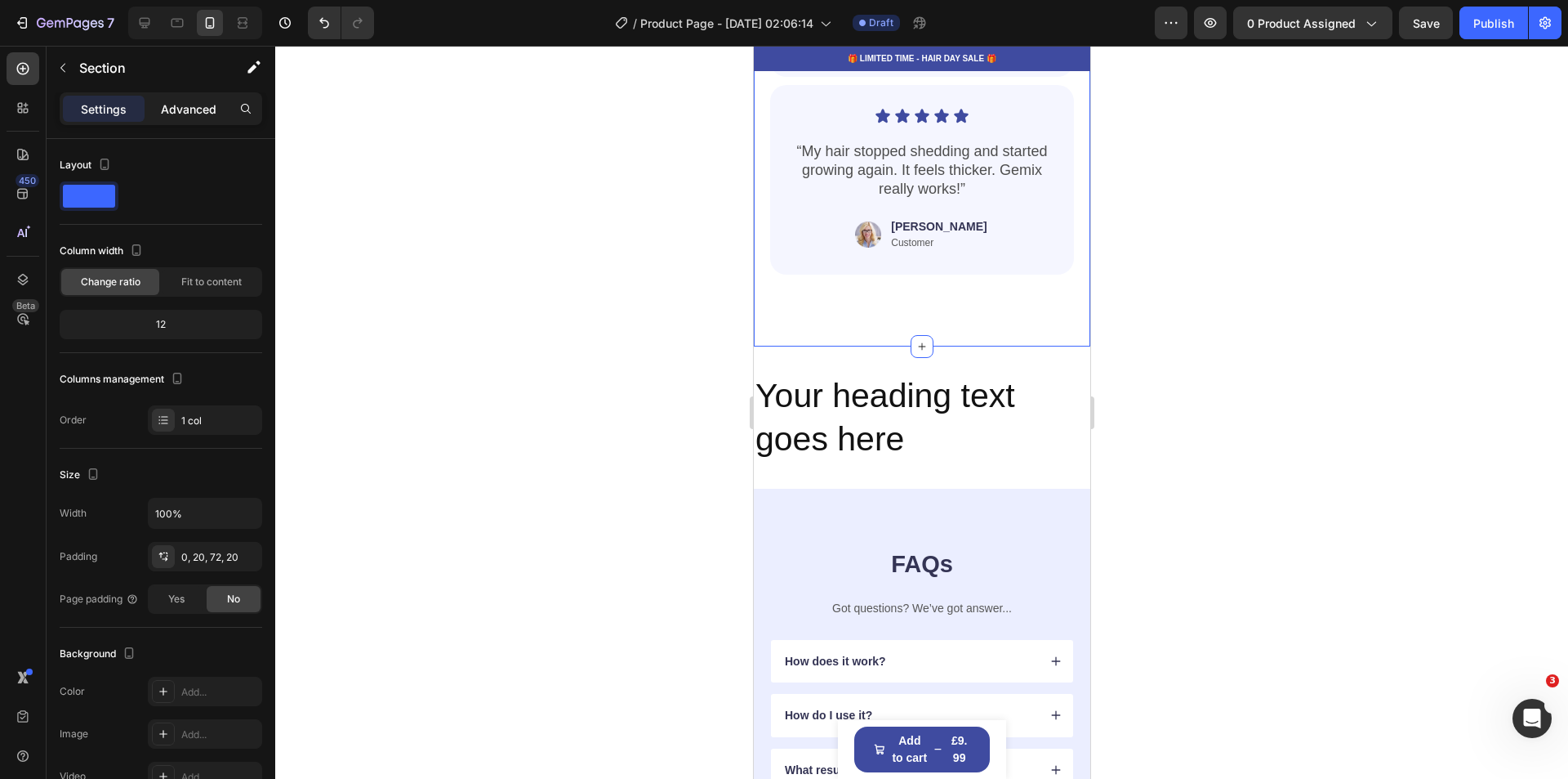
click at [198, 113] on p "Advanced" at bounding box center [189, 109] width 56 height 18
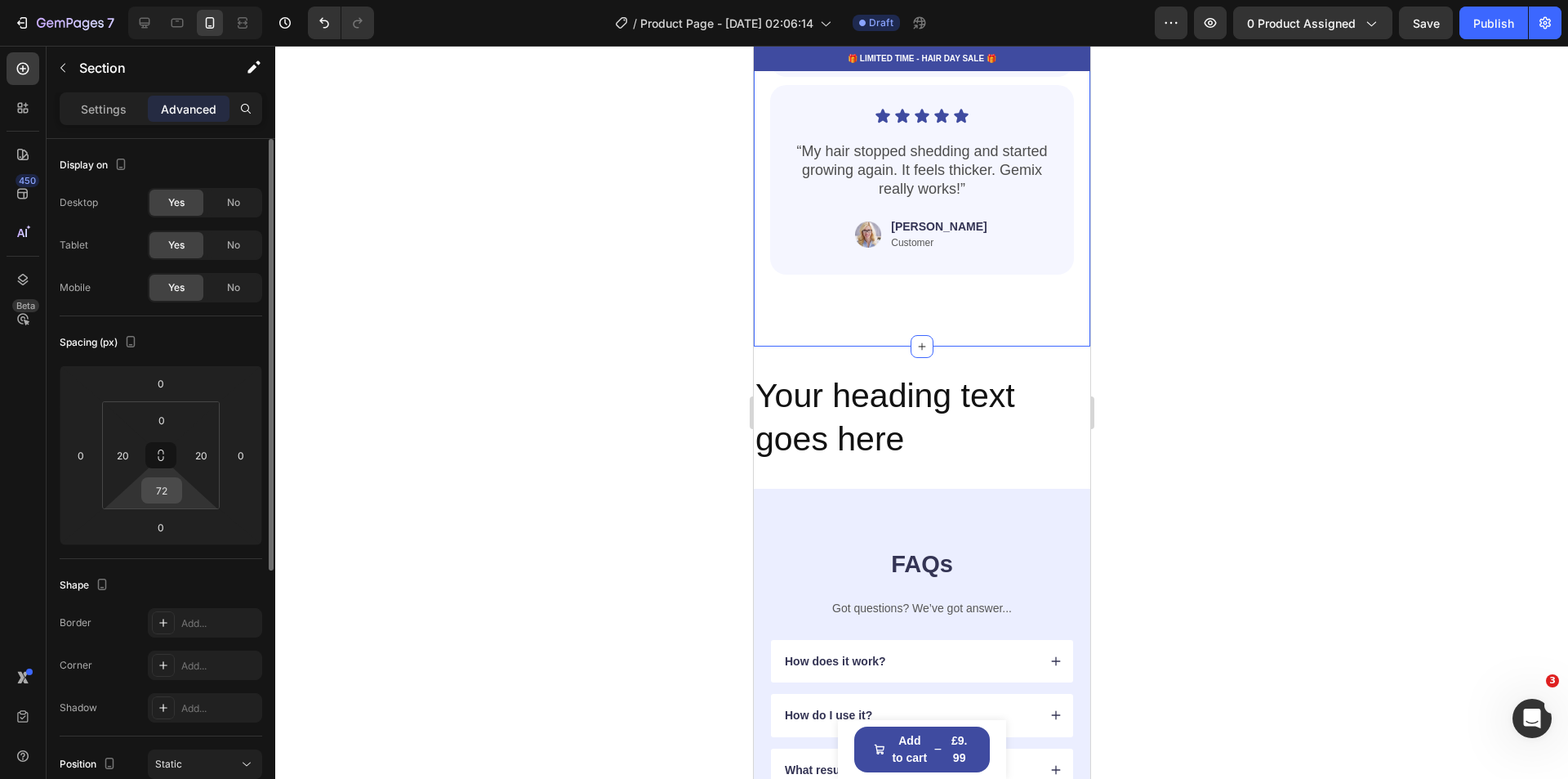
click at [173, 493] on input "72" at bounding box center [161, 490] width 33 height 24
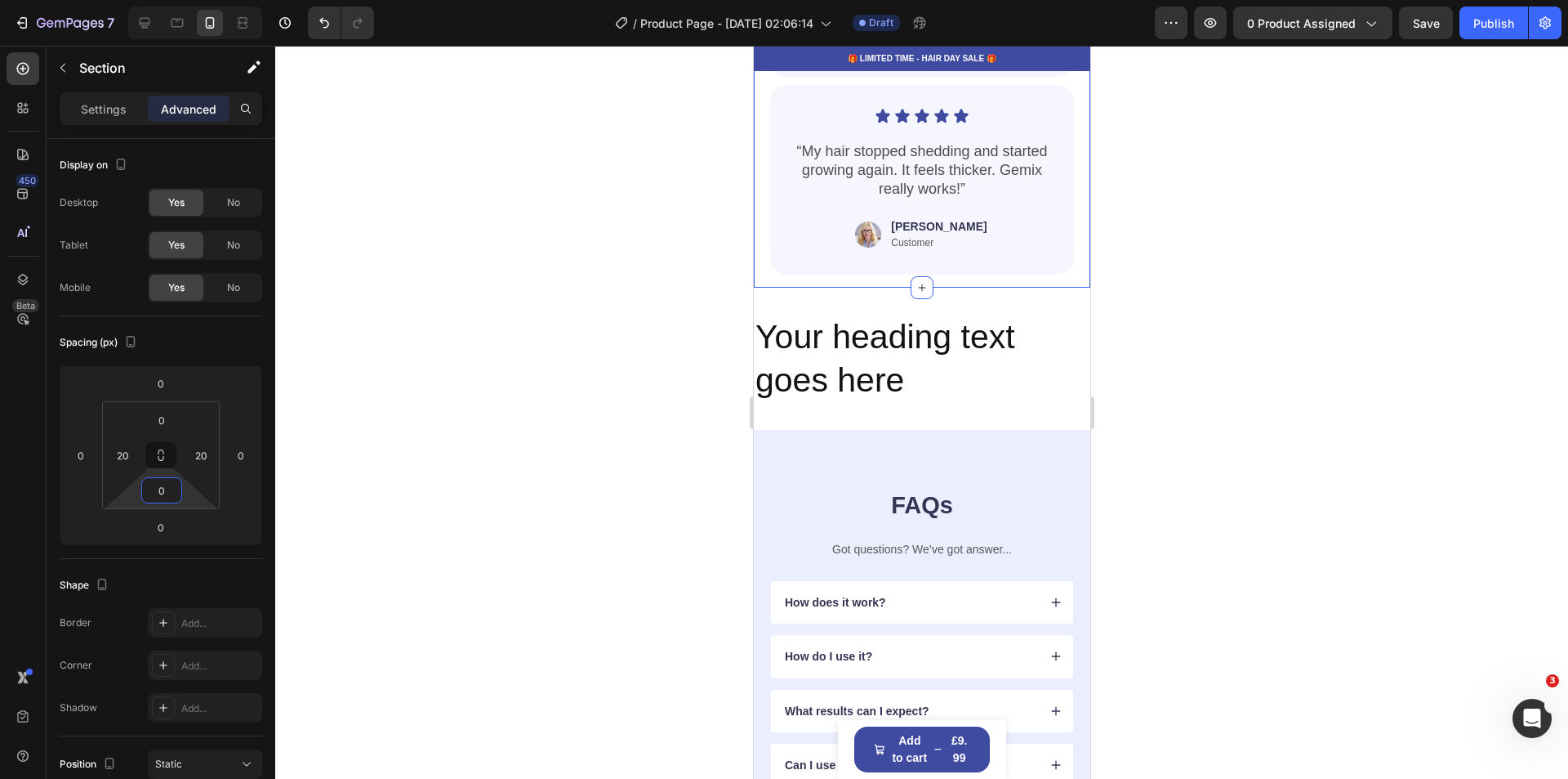
click at [1329, 436] on div at bounding box center [921, 412] width 1293 height 733
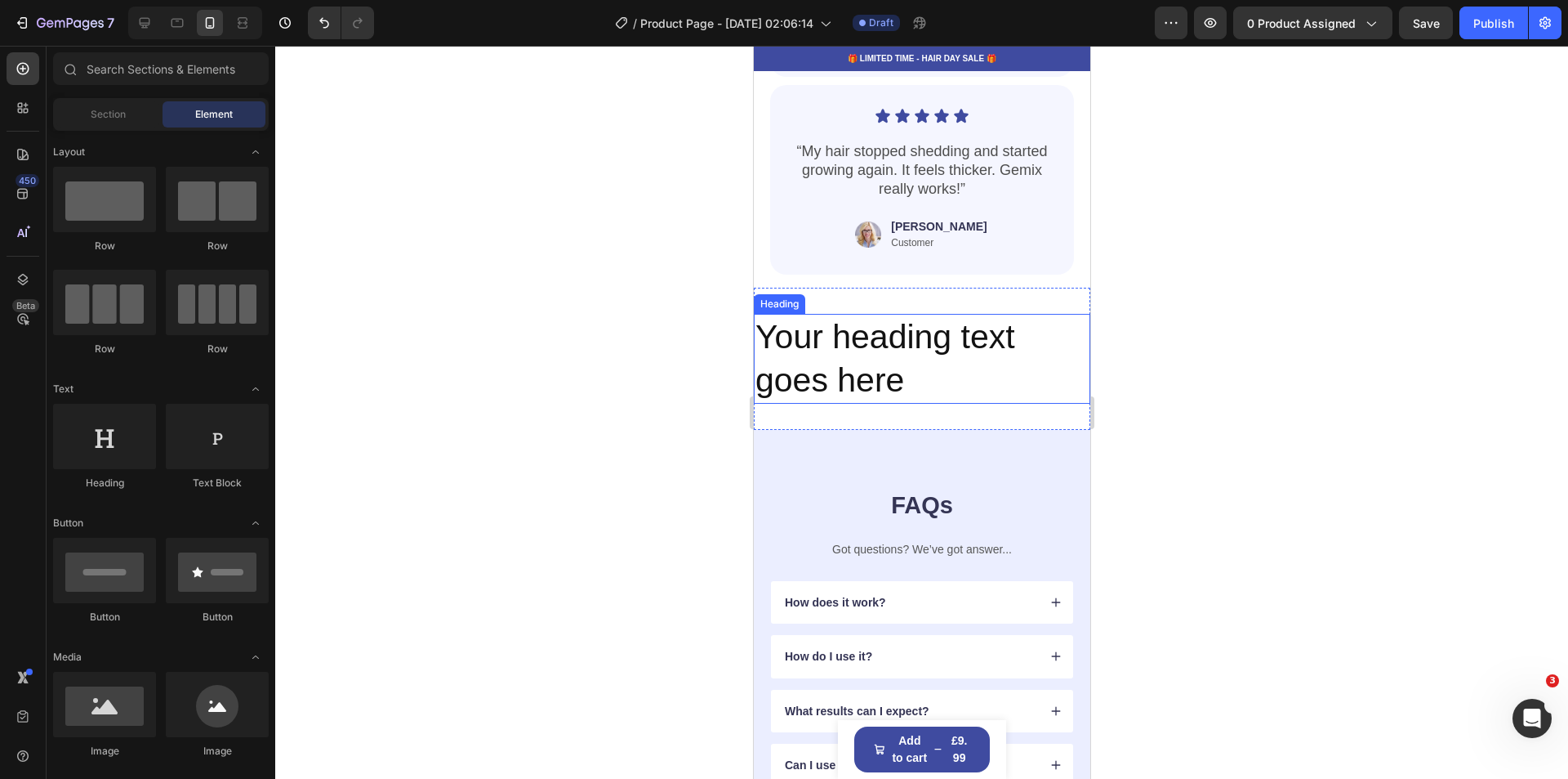
click at [906, 404] on h2 "Your heading text goes here" at bounding box center [920, 359] width 336 height 91
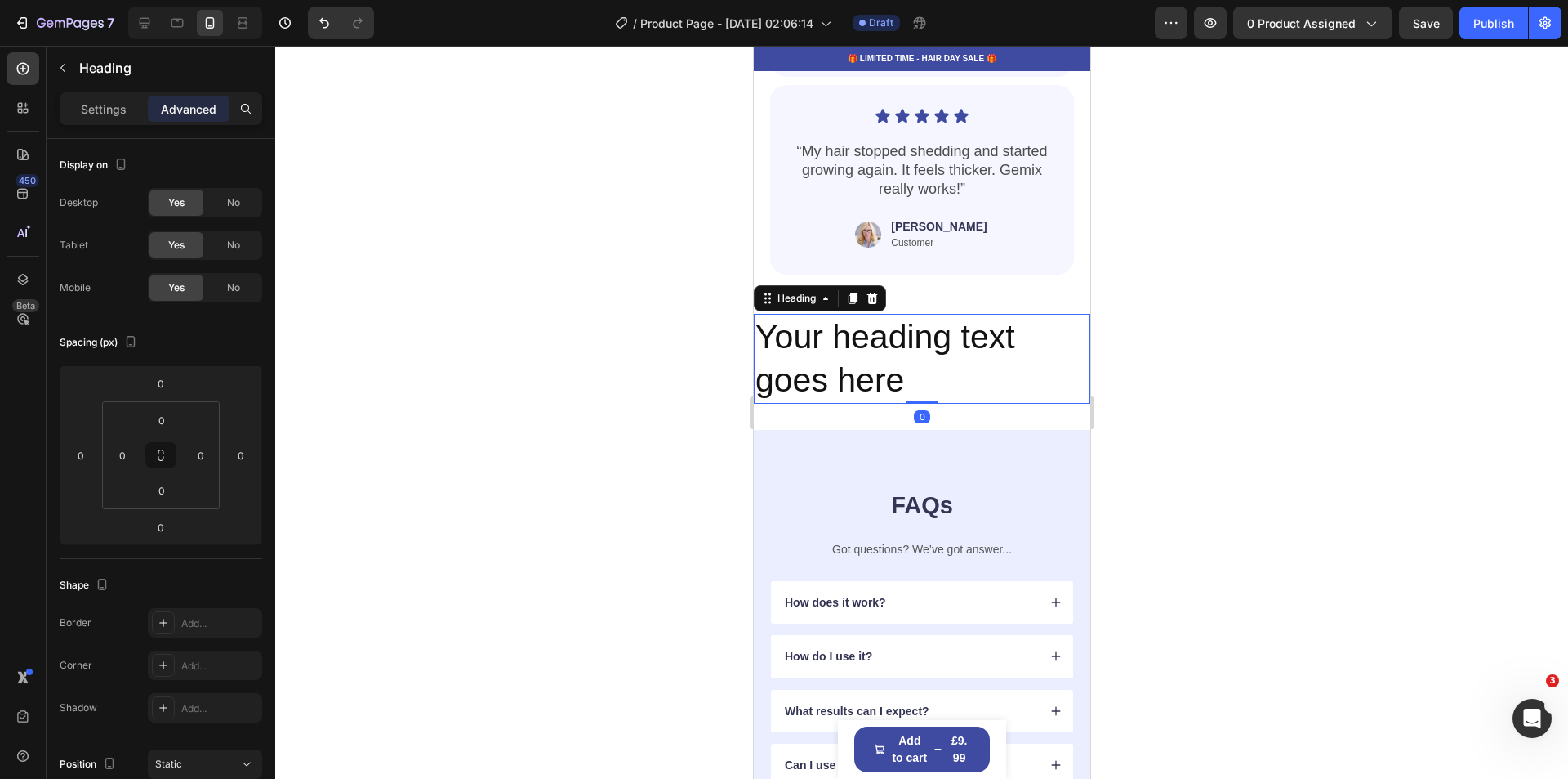
click at [906, 404] on h2 "Your heading text goes here" at bounding box center [920, 359] width 336 height 91
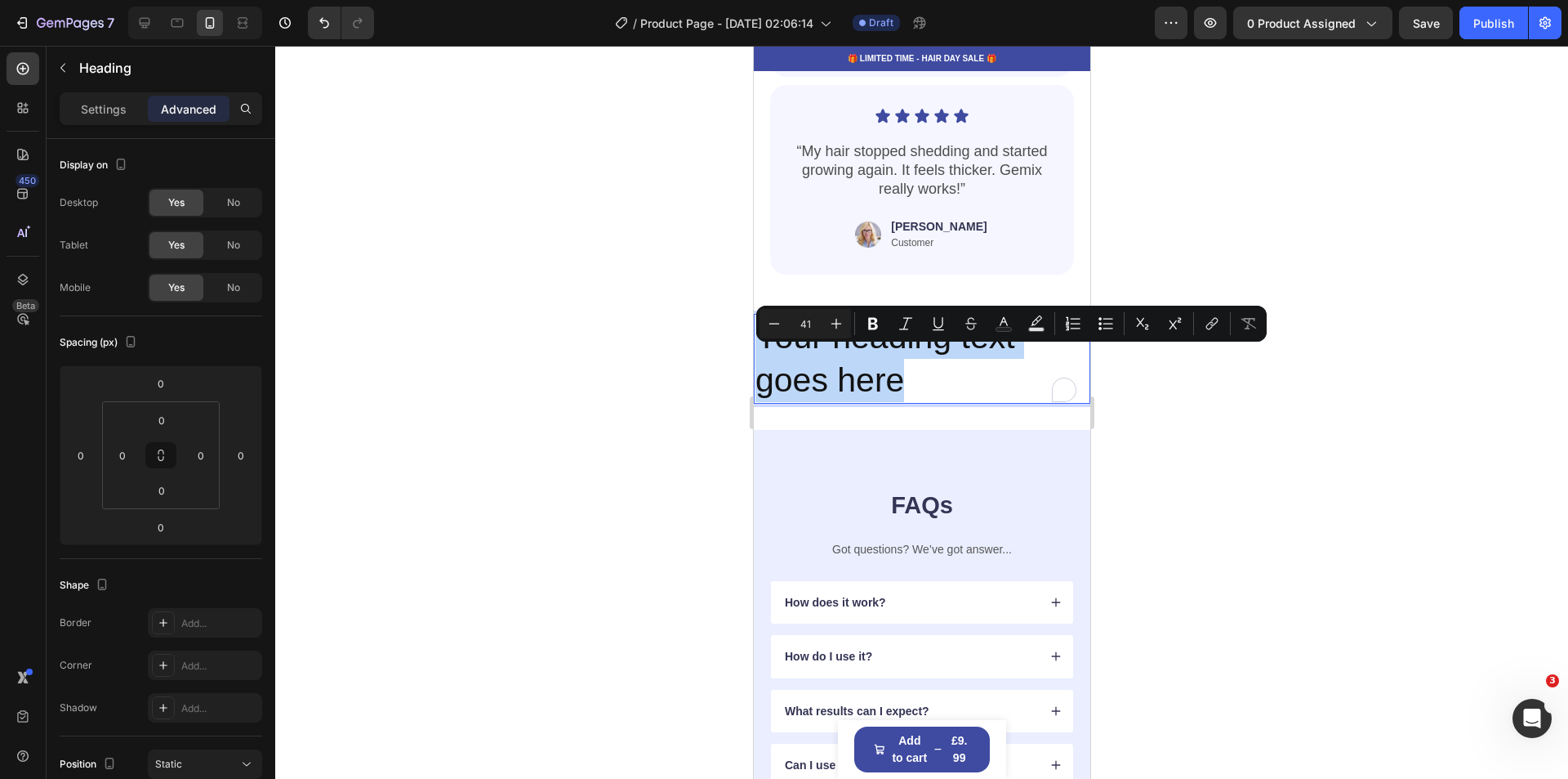
drag, startPoint x: 906, startPoint y: 412, endPoint x: 834, endPoint y: 385, distance: 76.9
click at [834, 385] on p "Your heading text goes here" at bounding box center [920, 359] width 333 height 88
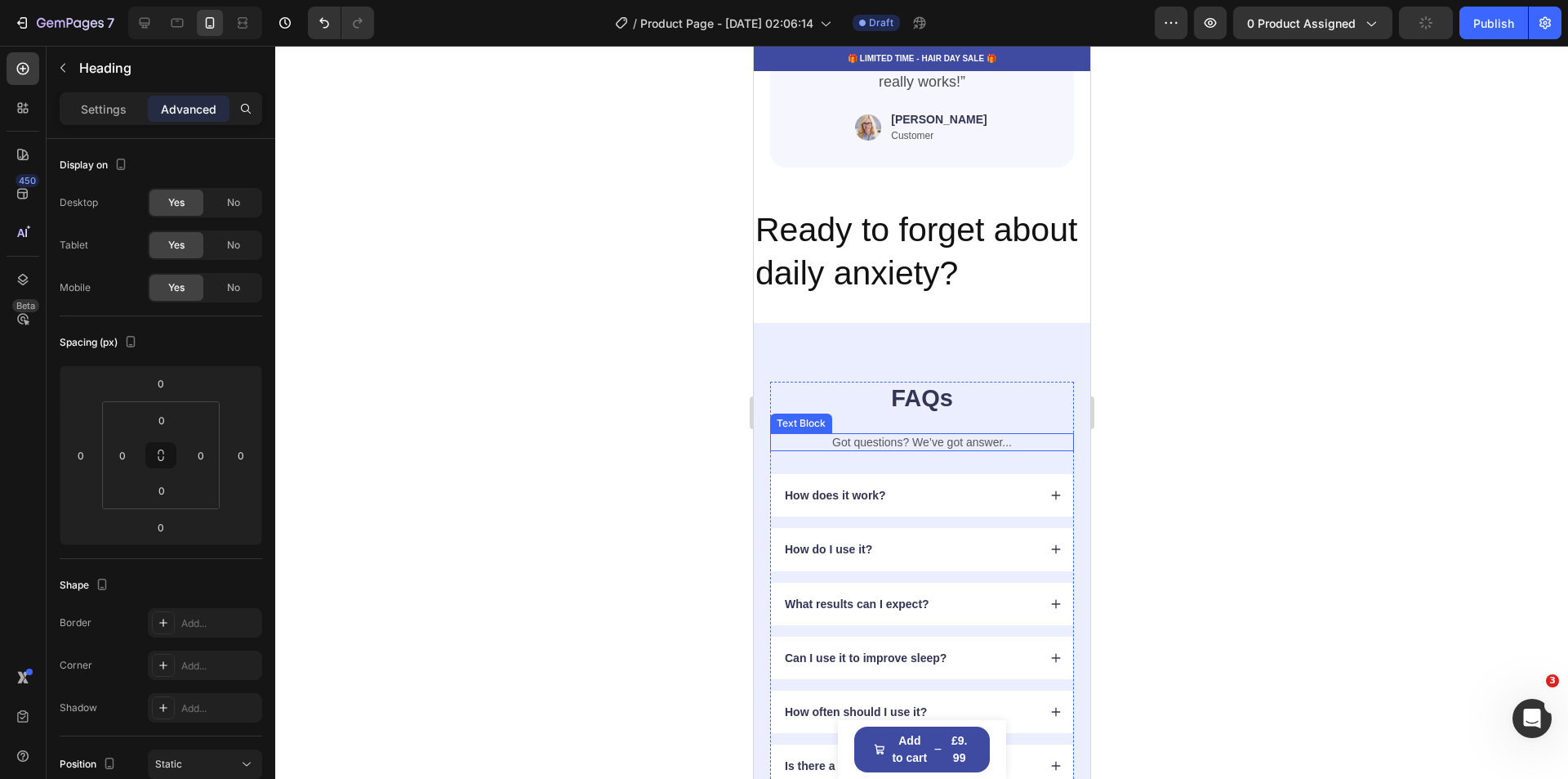
scroll to position [3569, 0]
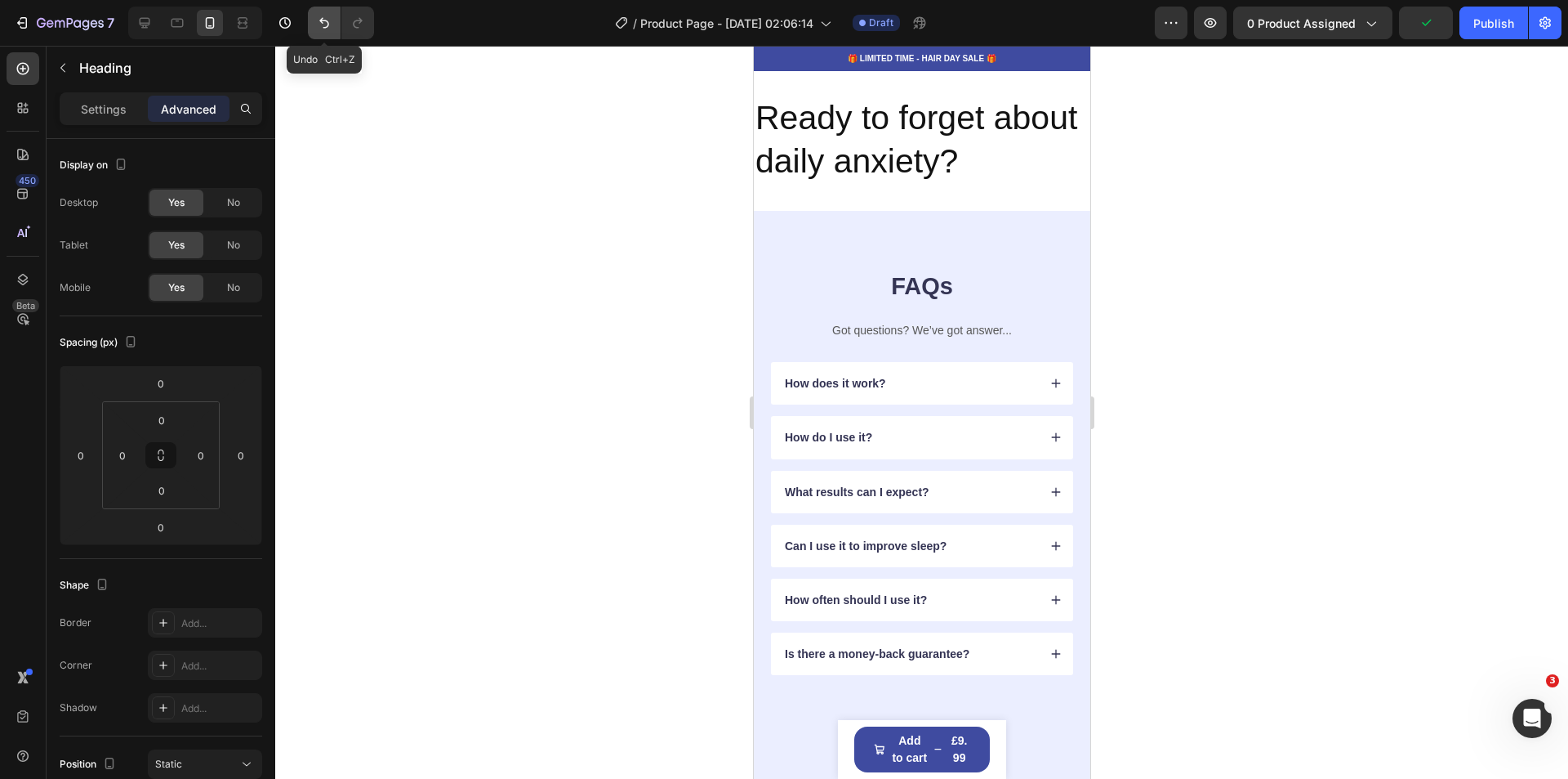
click at [315, 18] on button "Undo/Redo" at bounding box center [324, 23] width 33 height 33
click at [325, 27] on icon "Undo/Redo" at bounding box center [325, 23] width 10 height 11
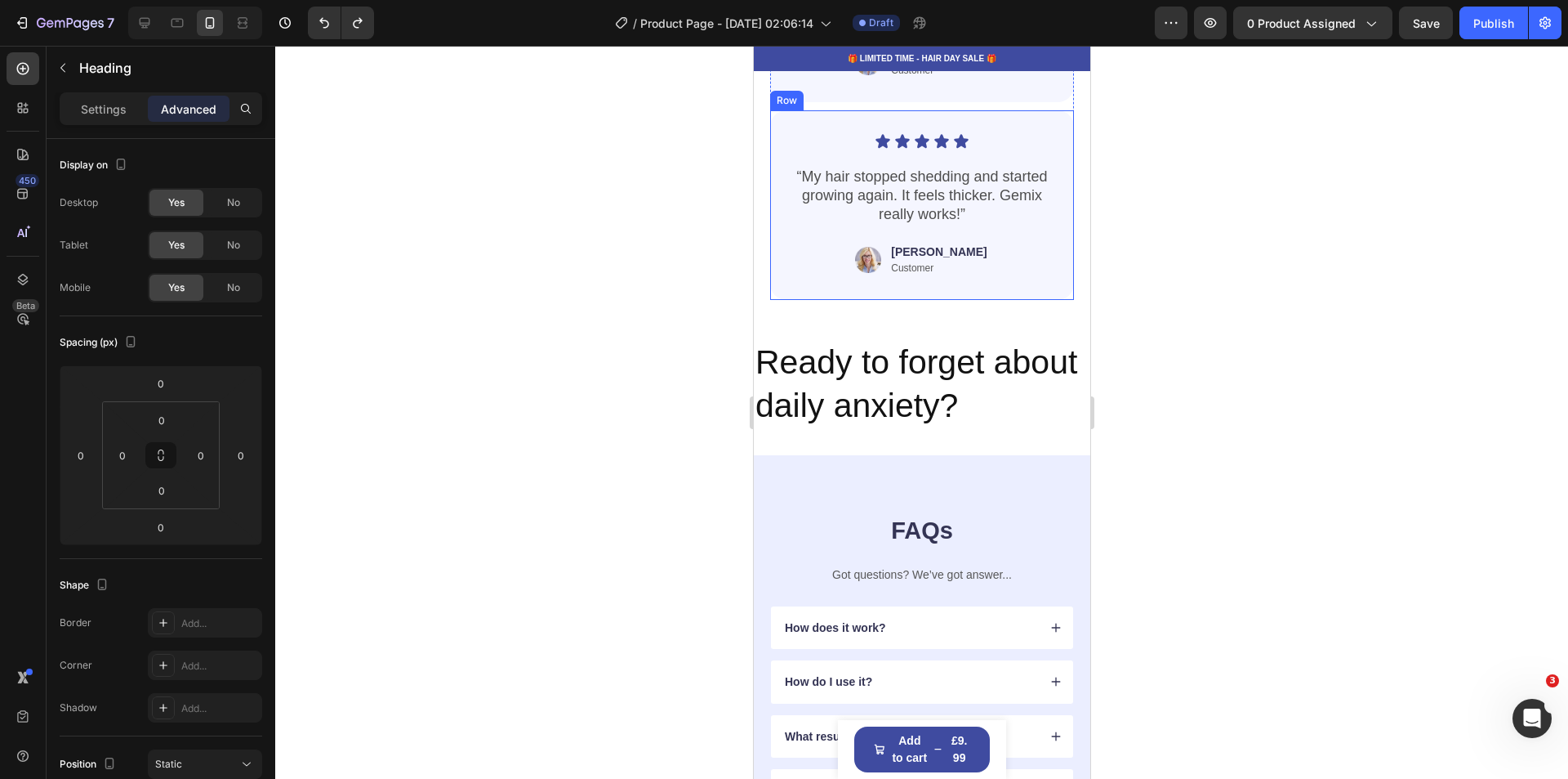
scroll to position [3324, 0]
click at [318, 24] on icon "Undo/Redo" at bounding box center [325, 23] width 17 height 17
click at [365, 33] on button "Undo/Redo" at bounding box center [357, 23] width 33 height 33
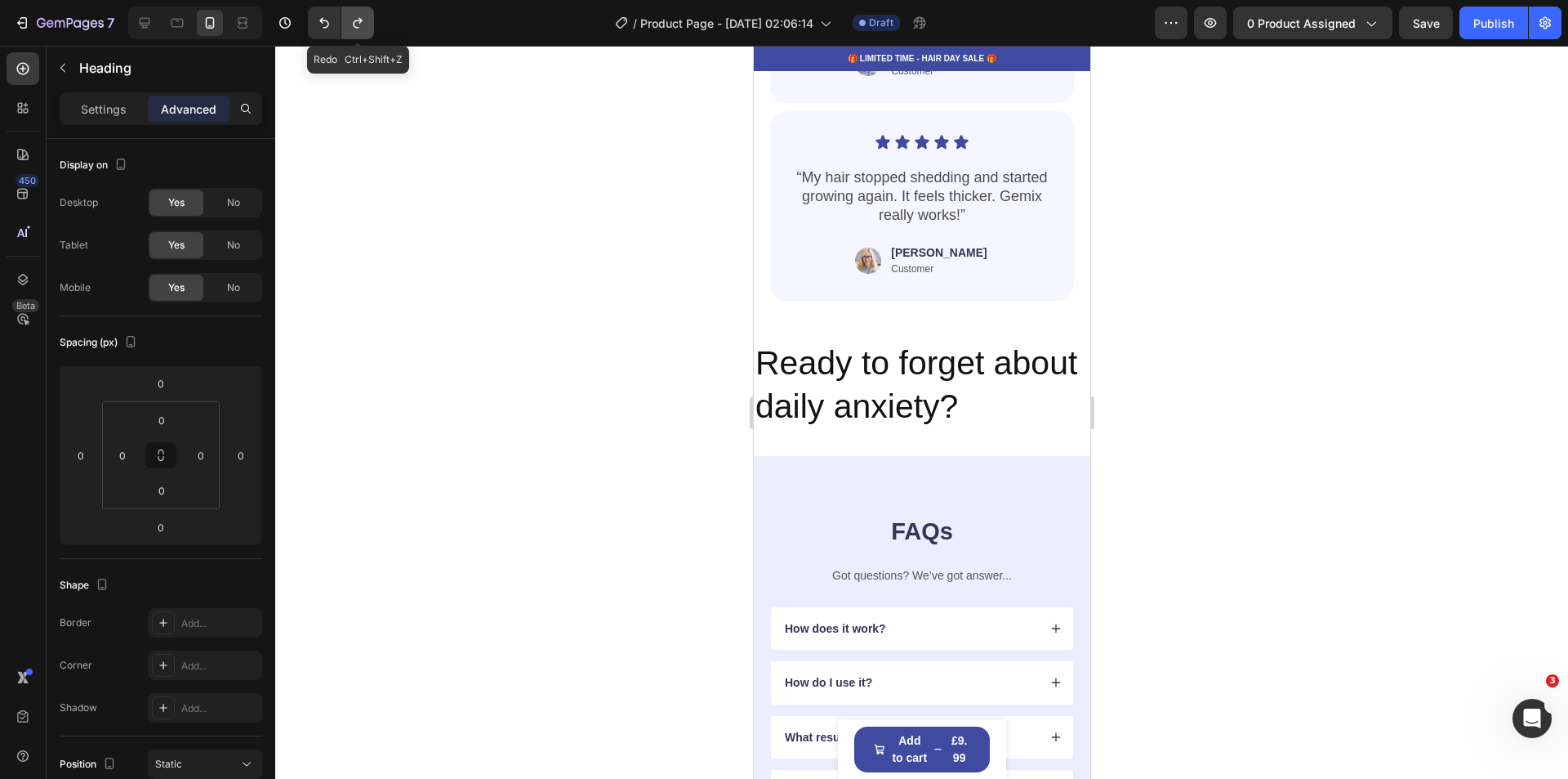
click at [360, 22] on icon "Undo/Redo" at bounding box center [358, 23] width 17 height 17
click at [971, 387] on p "Ready to forget about daily anxiety?" at bounding box center [920, 385] width 333 height 88
click at [1016, 390] on p "Ready to forget about daily anxiety?" at bounding box center [920, 385] width 333 height 88
click at [1056, 429] on p "Ready to forget about daily anxiety?" at bounding box center [920, 385] width 333 height 88
click at [1030, 278] on div "Image Jessica Text Block Customer Text Block Row" at bounding box center [920, 261] width 271 height 34
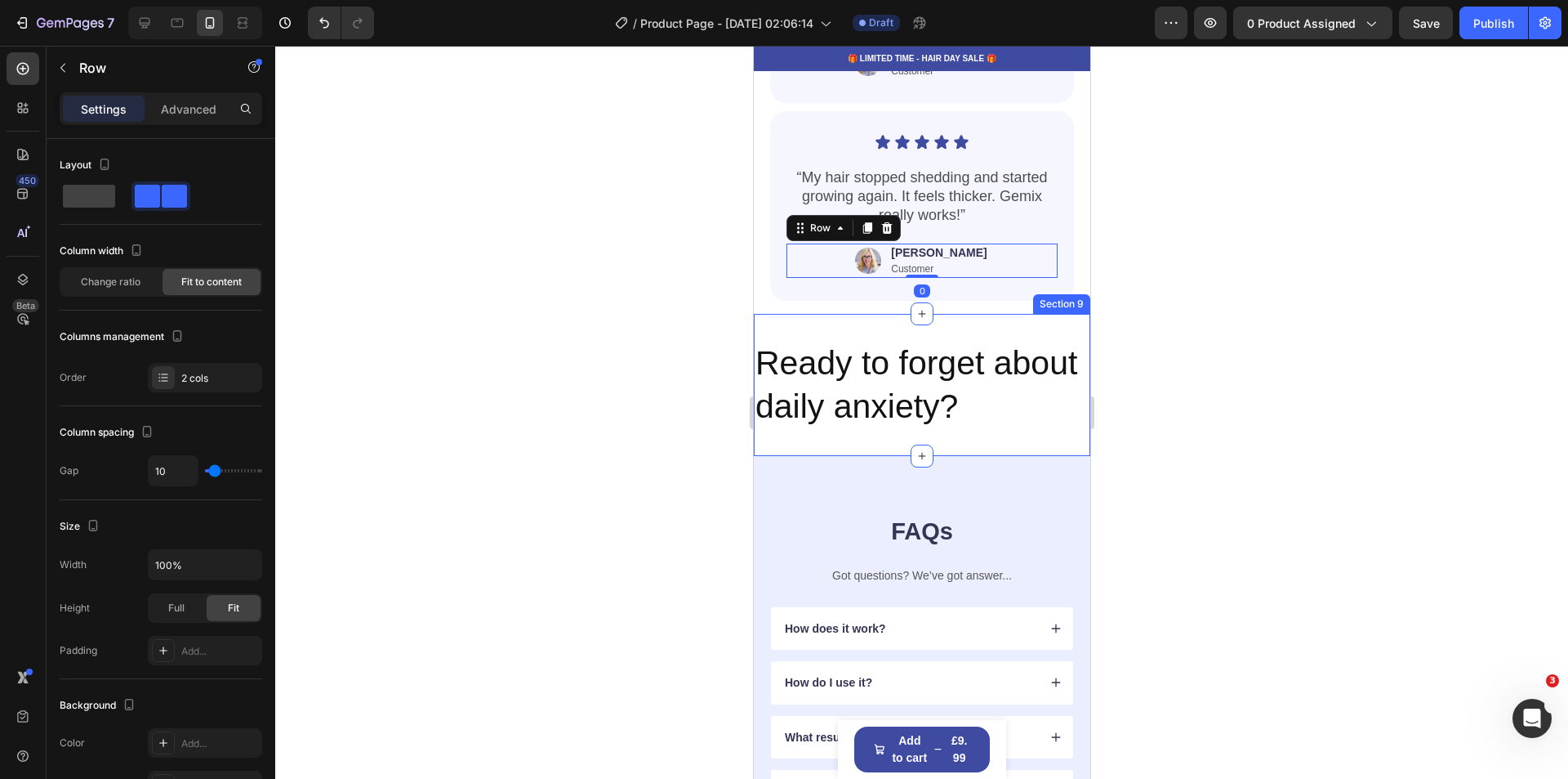
click at [1064, 361] on div "Ready to forget about daily anxiety? Heading Section 9" at bounding box center [920, 385] width 336 height 143
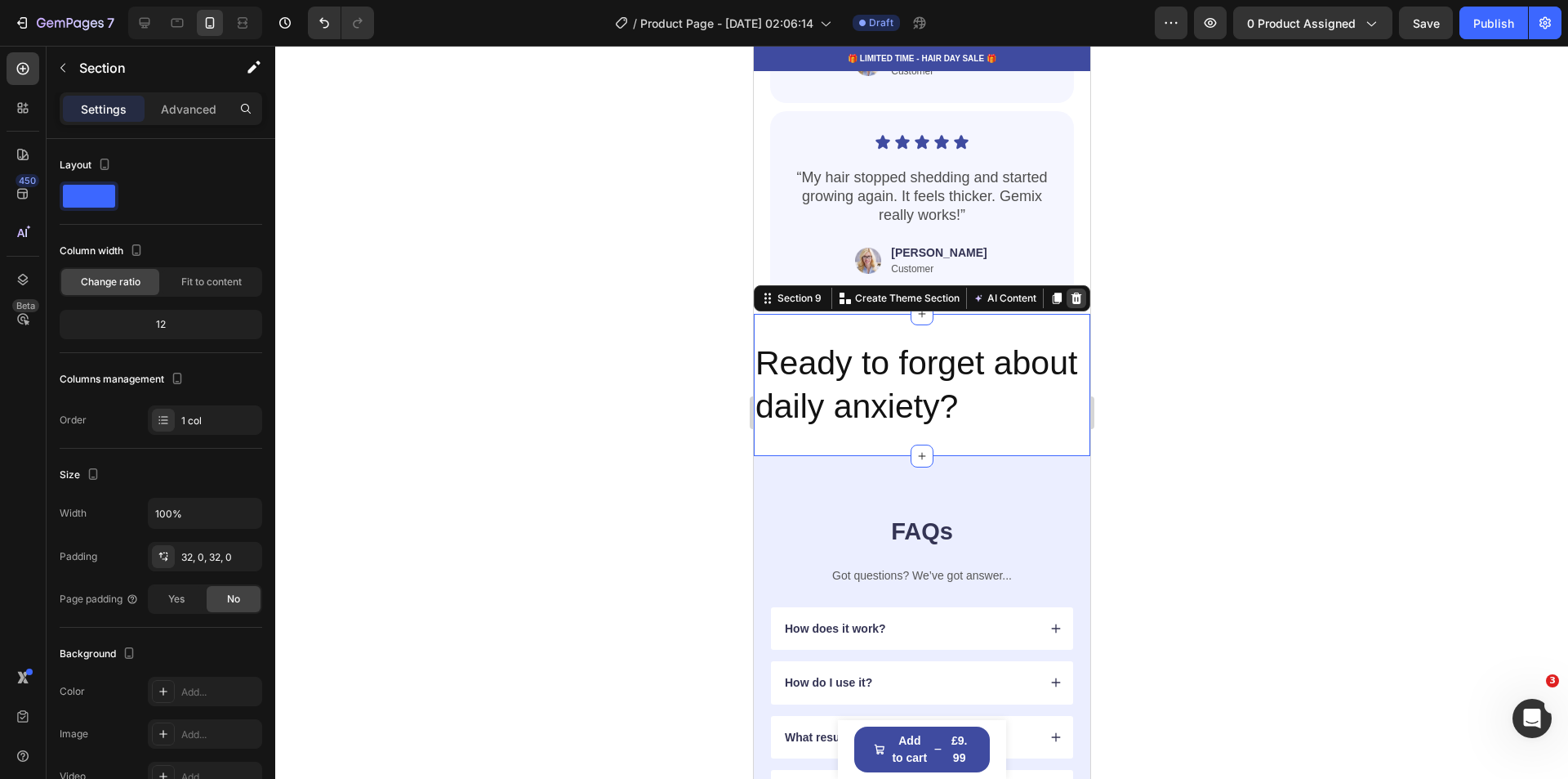
click at [1071, 304] on icon at bounding box center [1076, 298] width 11 height 12
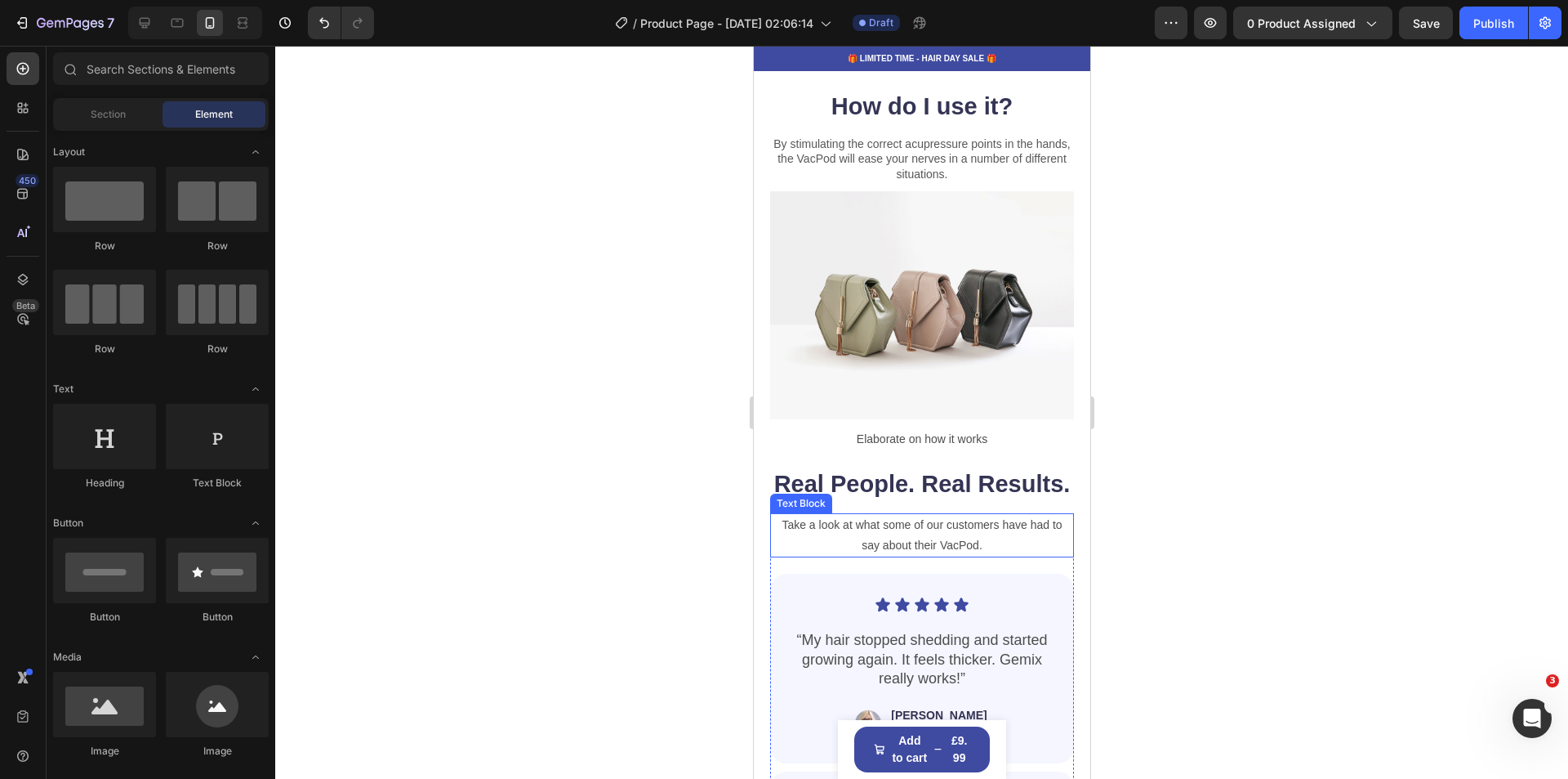
scroll to position [2180, 0]
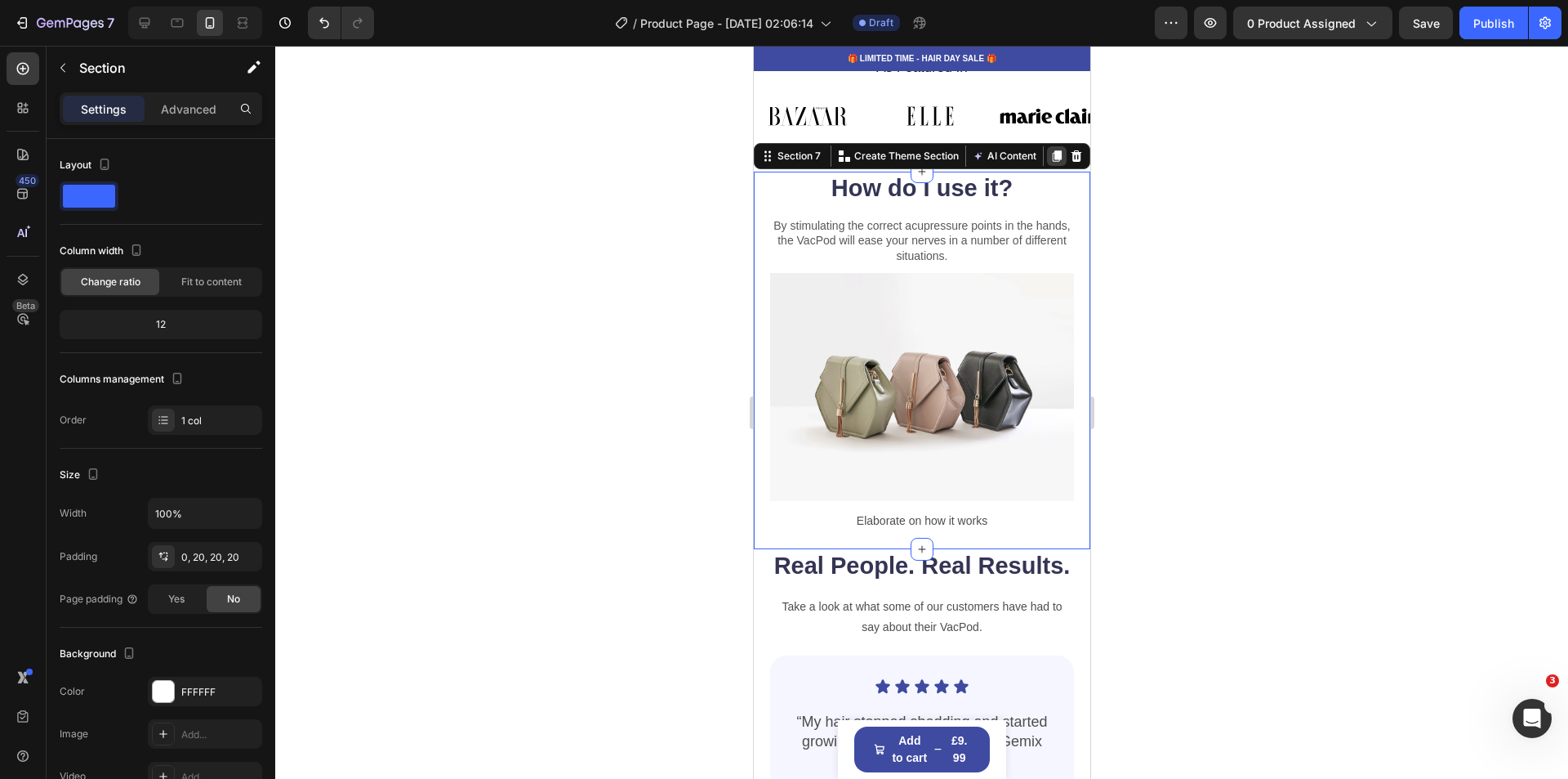
click at [1051, 157] on icon at bounding box center [1056, 156] width 9 height 12
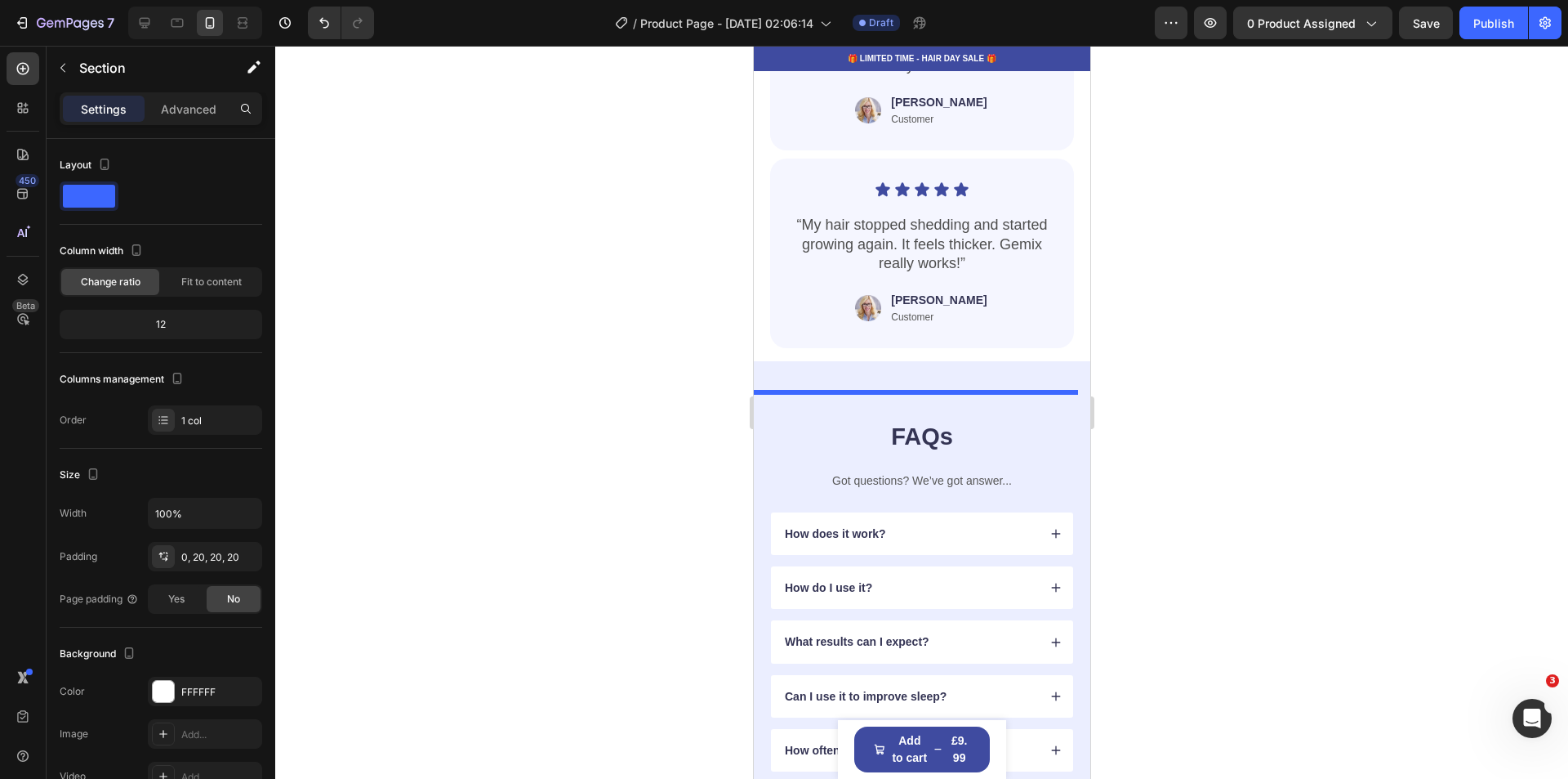
scroll to position [3636, 0]
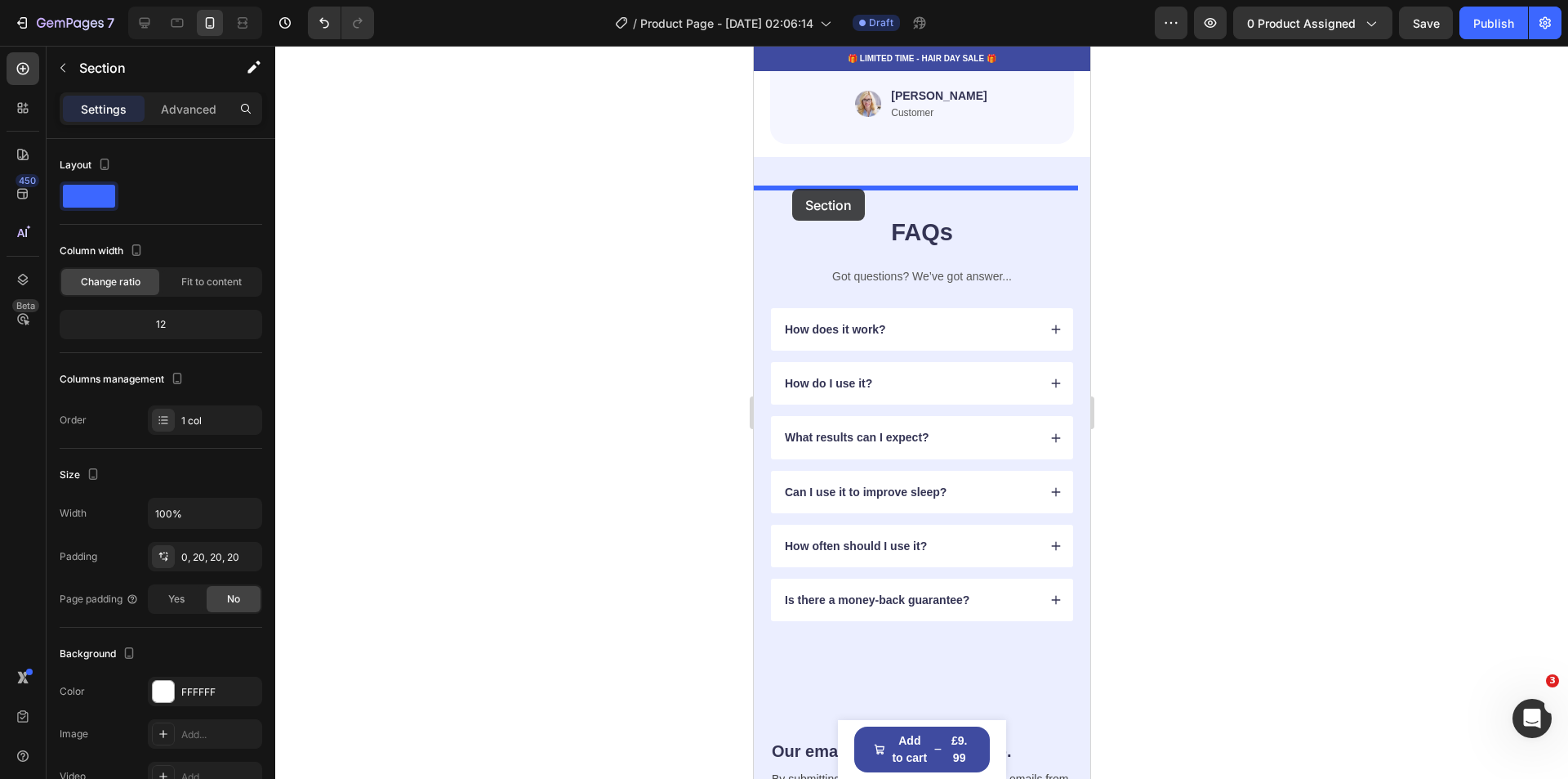
drag, startPoint x: 763, startPoint y: 149, endPoint x: 791, endPoint y: 189, distance: 48.8
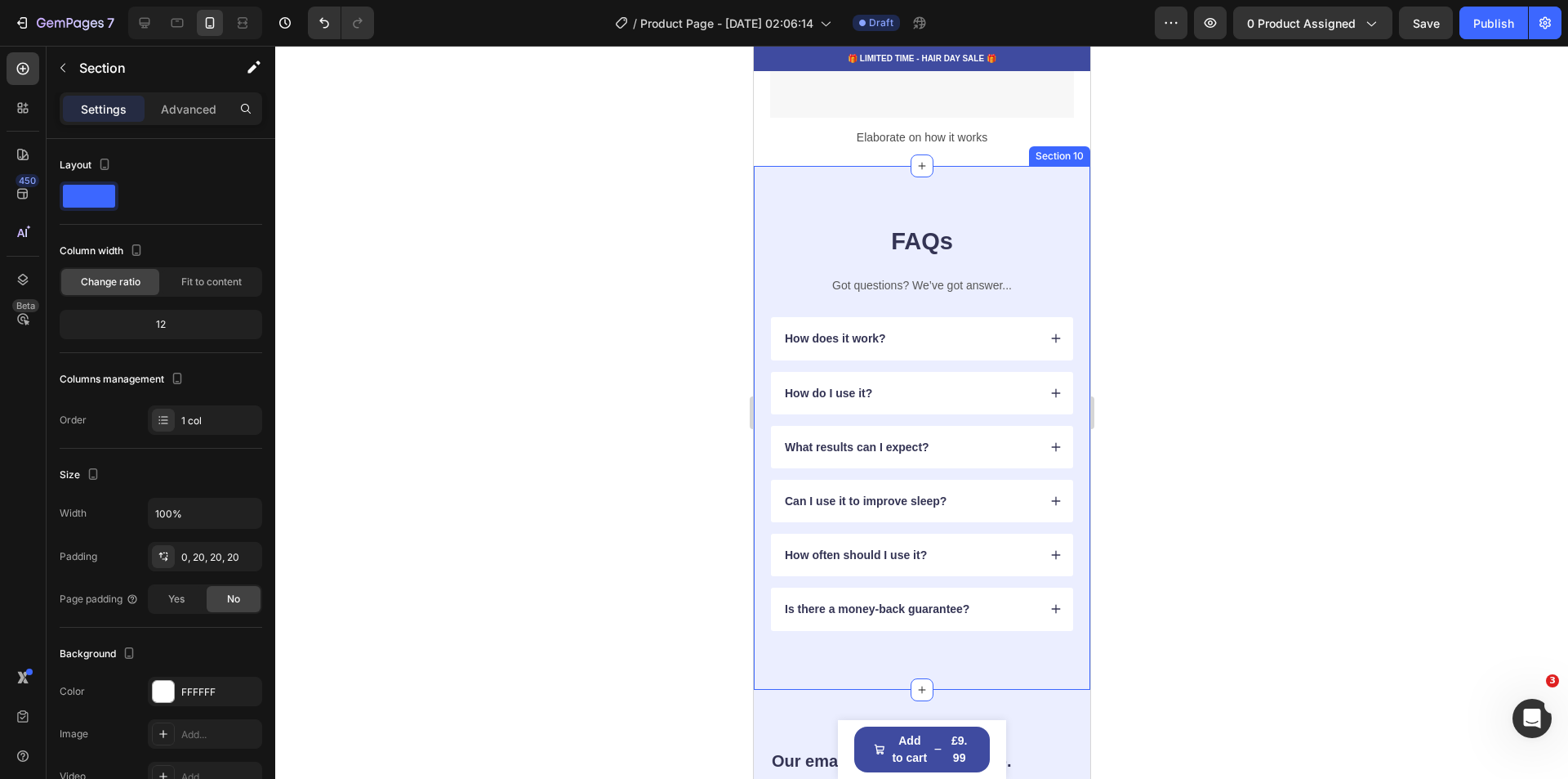
scroll to position [3268, 0]
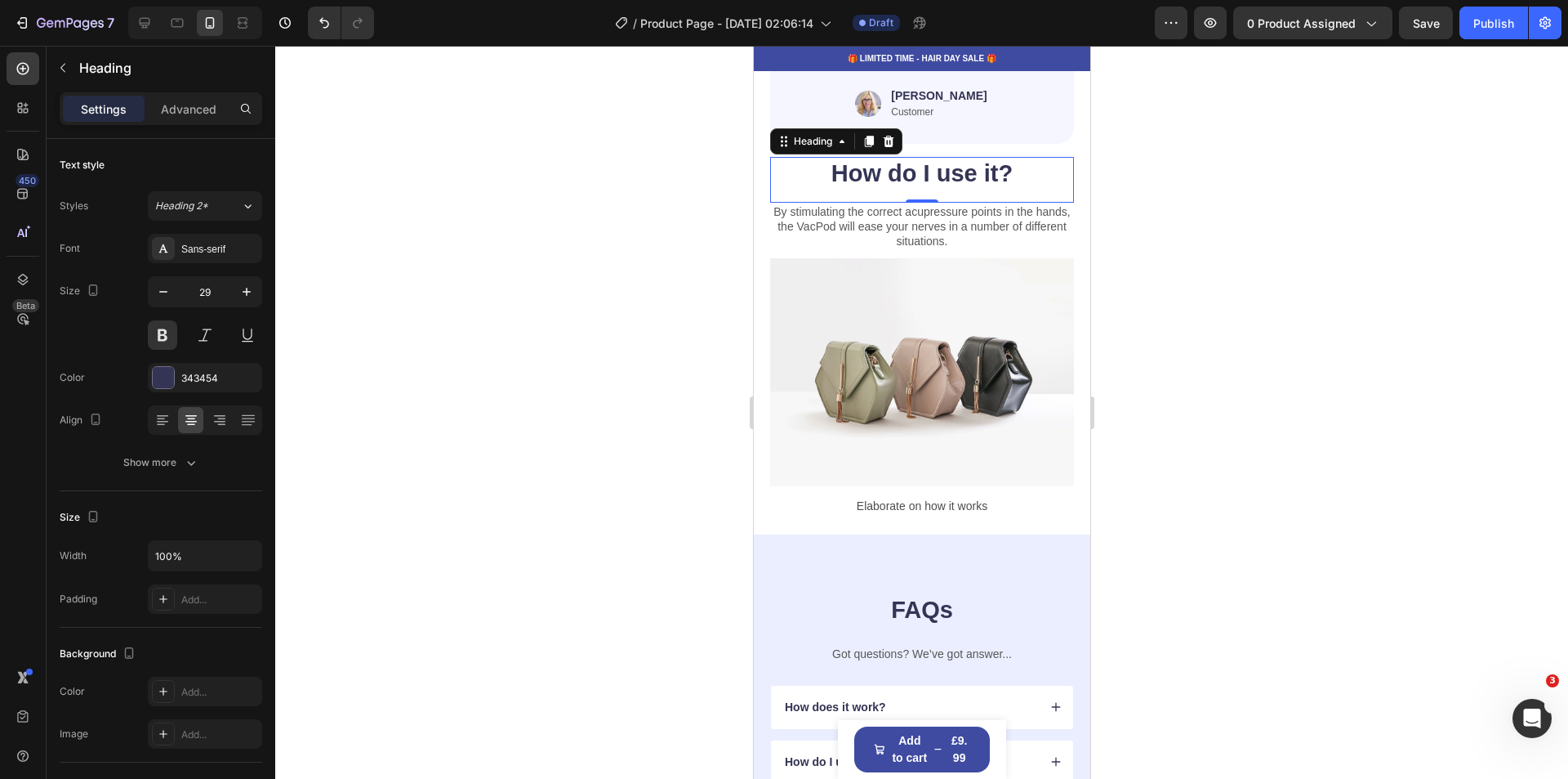
click at [992, 191] on h2 "How do I use it?" at bounding box center [921, 174] width 304 height 34
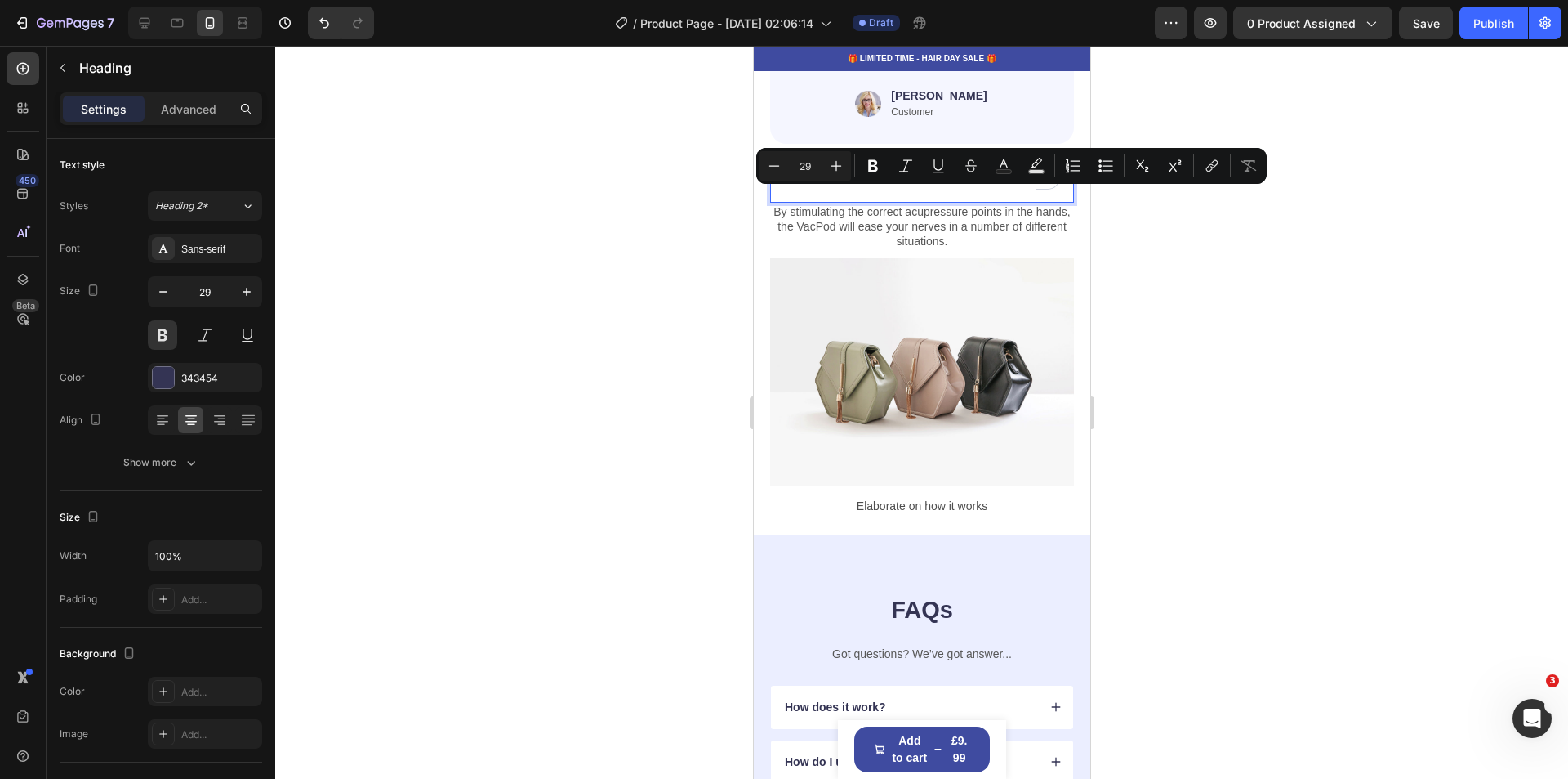
click at [992, 190] on p "How do I use it?" at bounding box center [921, 174] width 300 height 31
drag, startPoint x: 988, startPoint y: 207, endPoint x: 829, endPoint y: 217, distance: 159.3
click at [829, 190] on p "How do I use it?" at bounding box center [921, 174] width 300 height 31
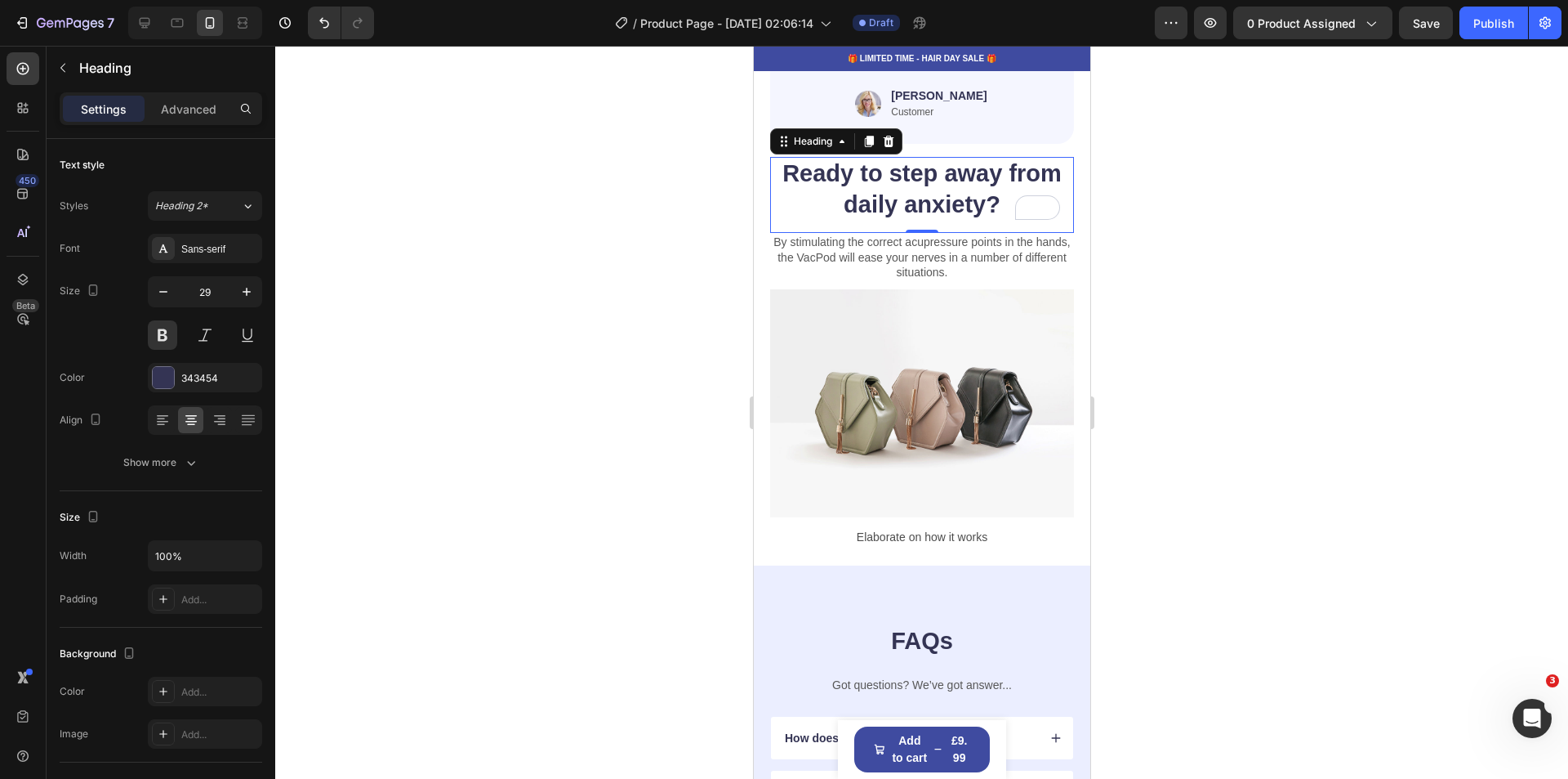
click at [1285, 344] on div at bounding box center [921, 412] width 1293 height 733
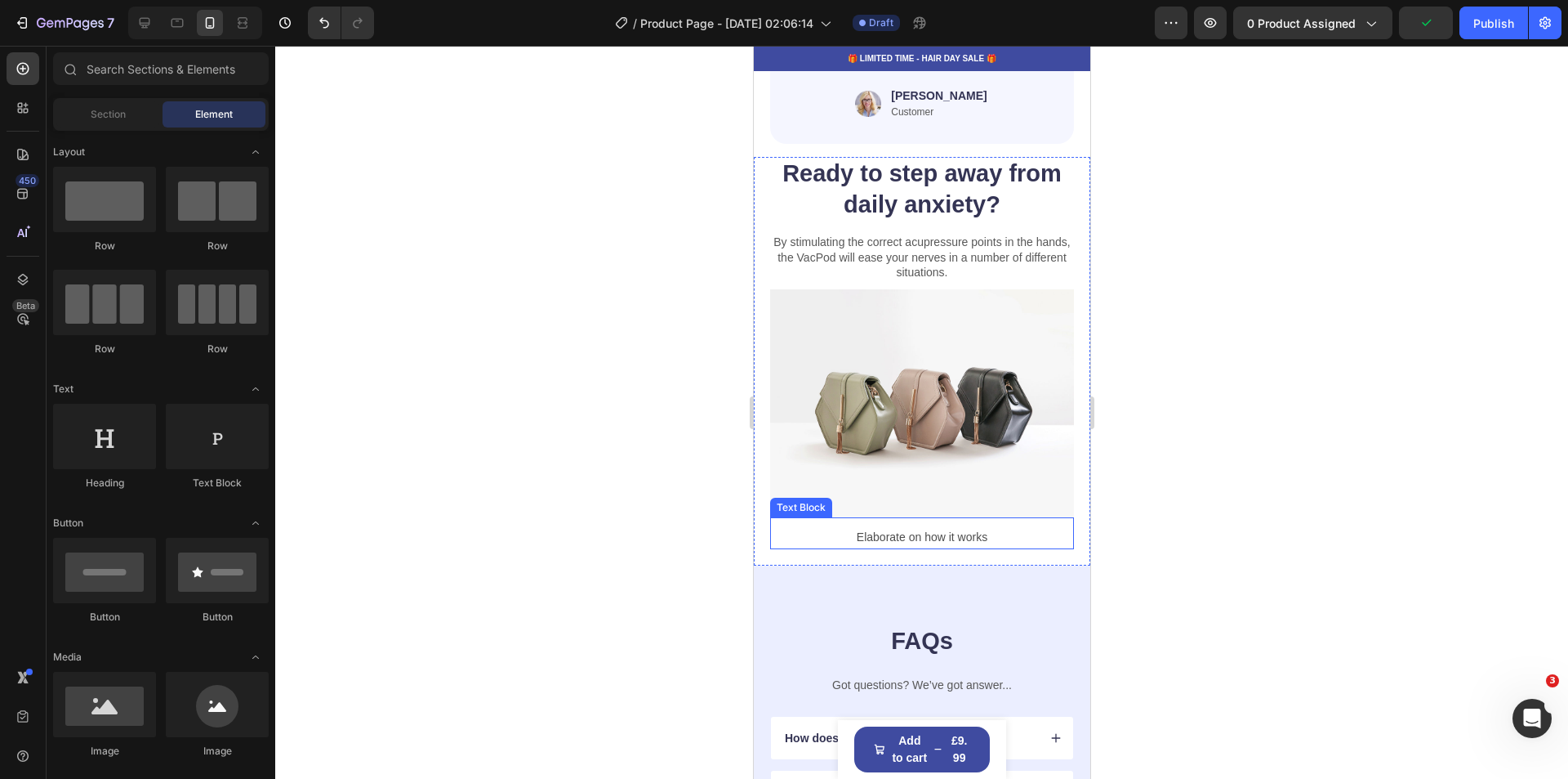
click at [981, 548] on p "Elaborate on how it works" at bounding box center [921, 537] width 300 height 20
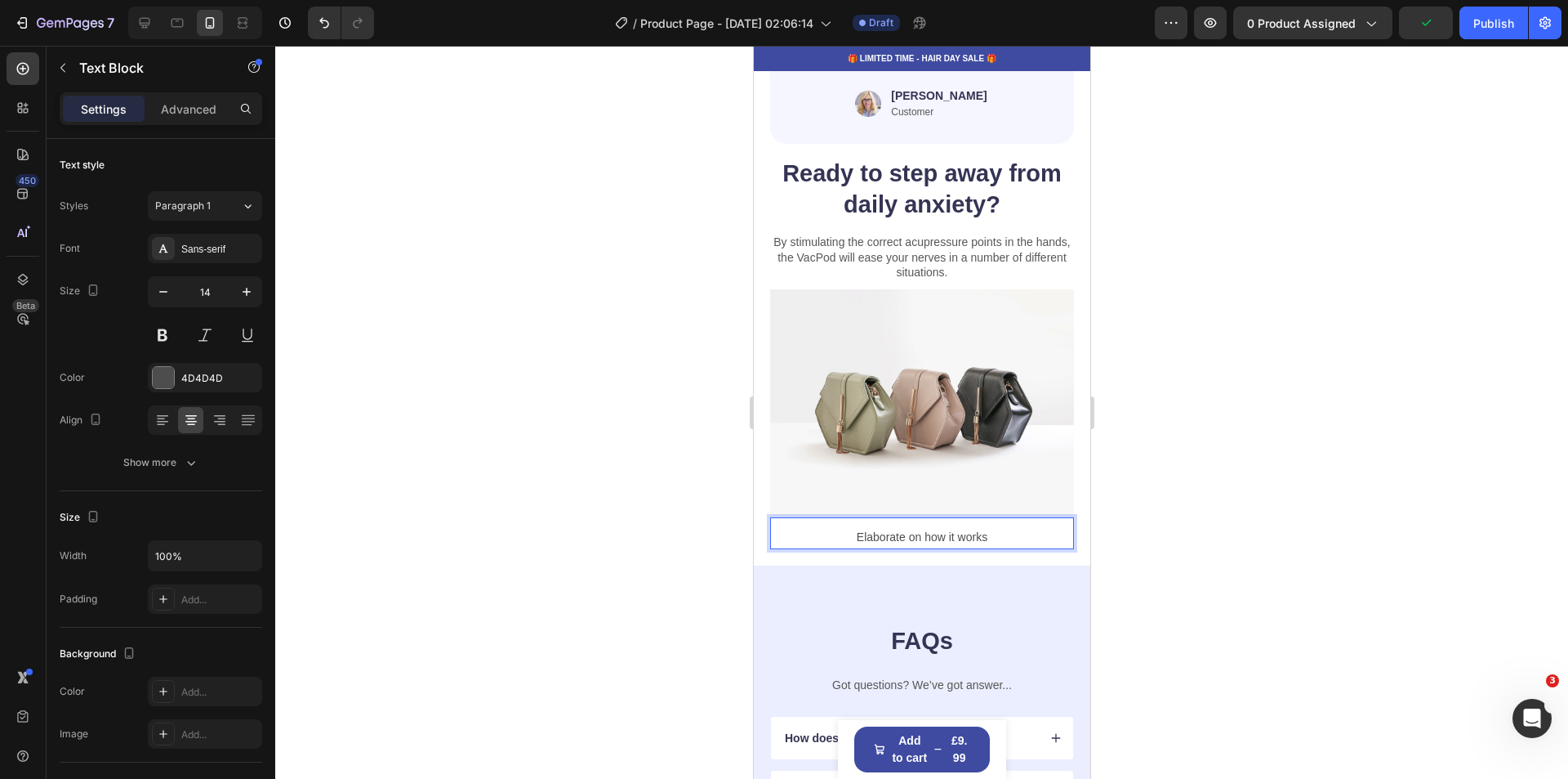
click at [982, 548] on p "Elaborate on how it works" at bounding box center [921, 537] width 300 height 20
click at [1384, 503] on div at bounding box center [921, 412] width 1293 height 733
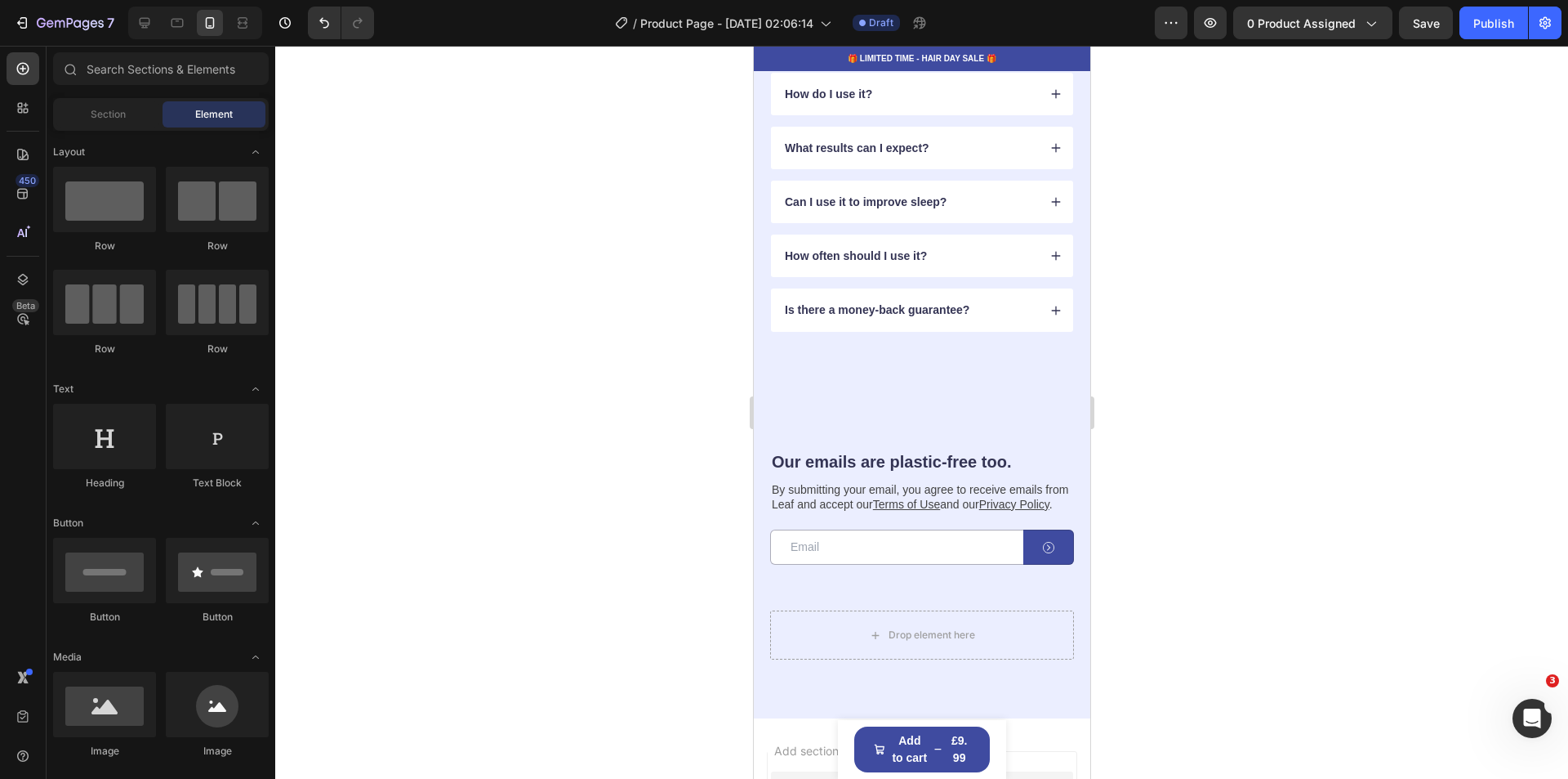
scroll to position [4085, 0]
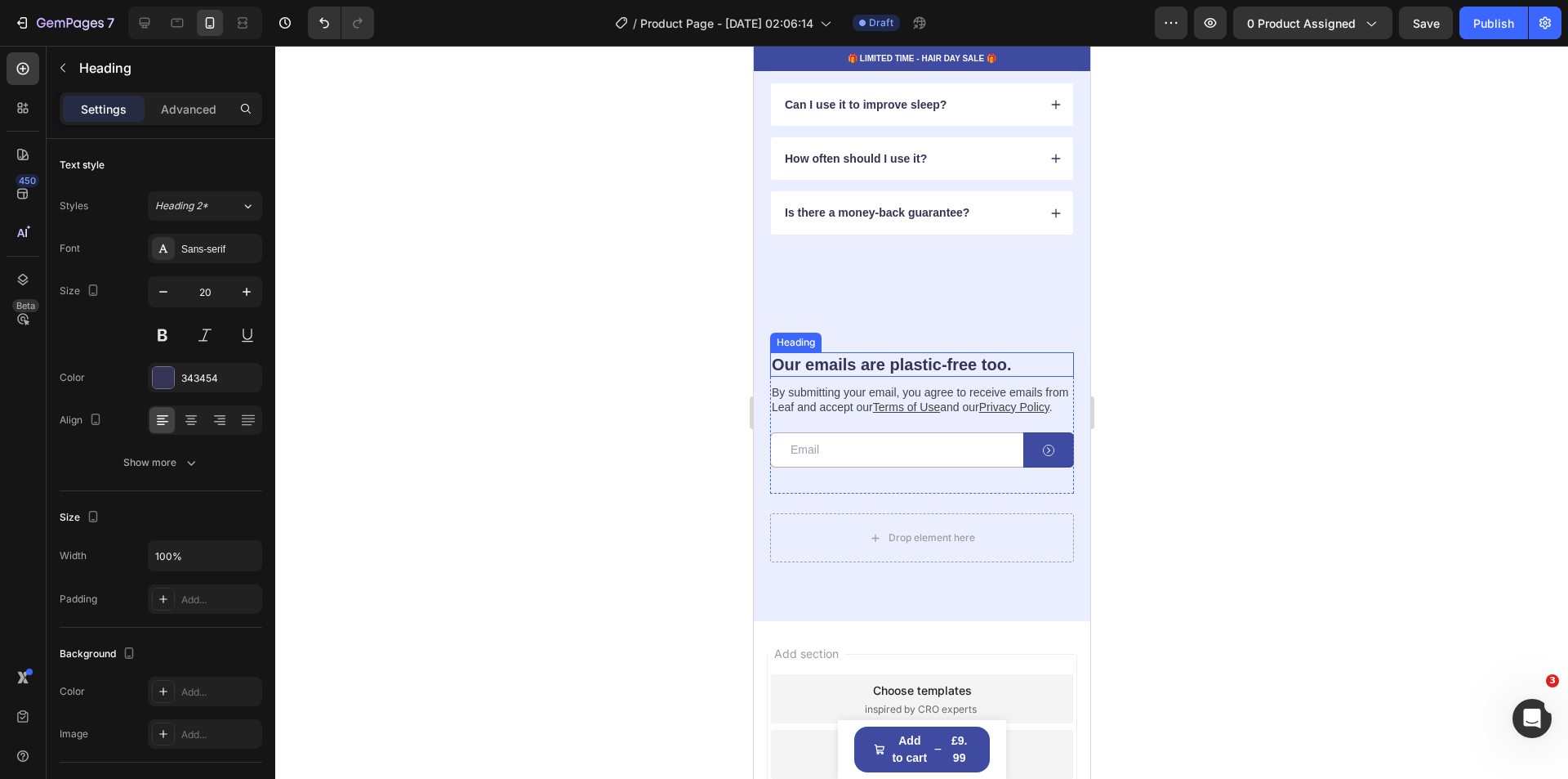
click at [1007, 363] on h2 "Our emails are plastic-free too." at bounding box center [921, 364] width 304 height 24
click at [1005, 363] on h2 "Our emails are plastic-free too." at bounding box center [921, 364] width 304 height 24
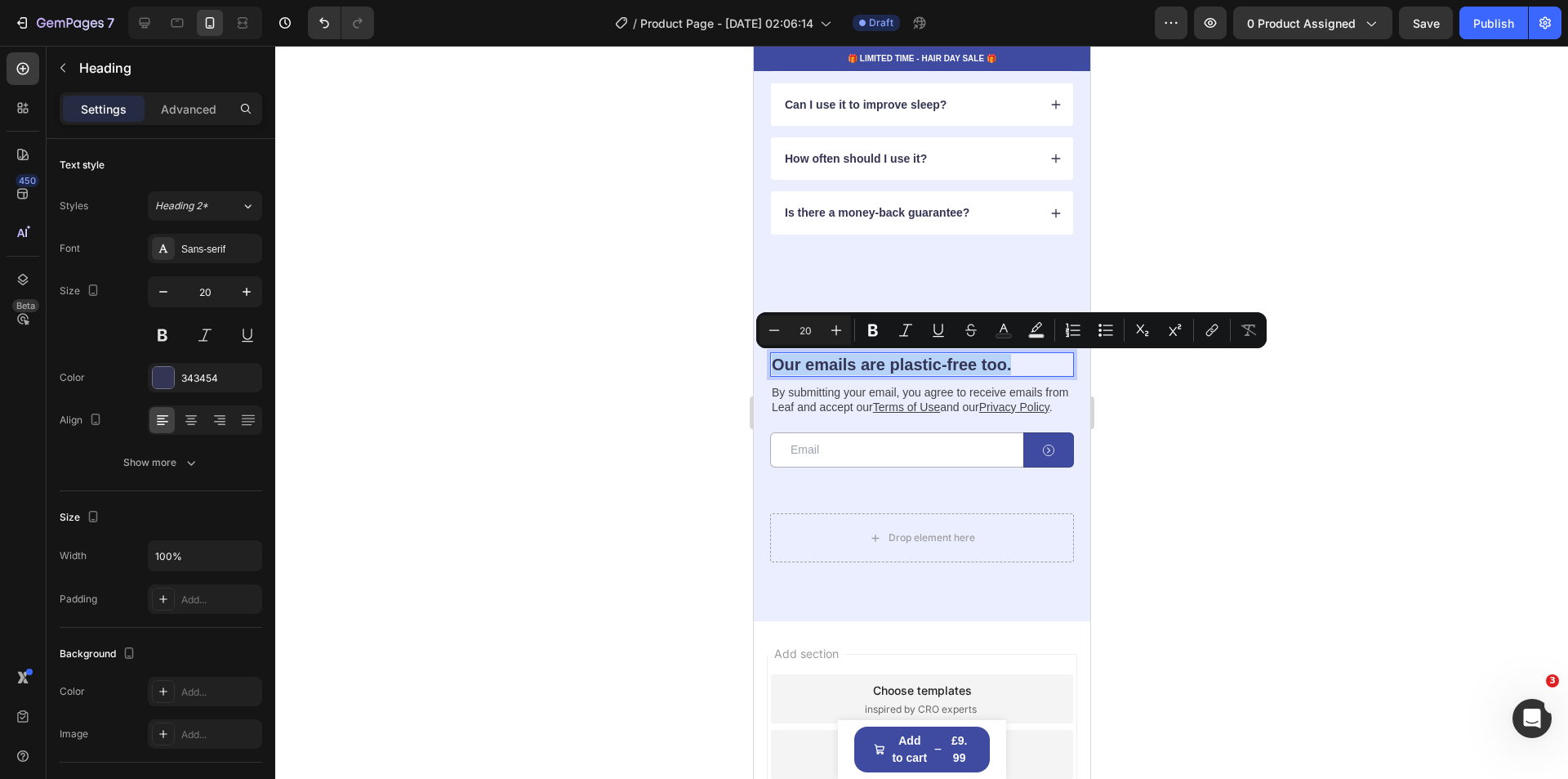
drag, startPoint x: 1005, startPoint y: 363, endPoint x: 786, endPoint y: 362, distance: 219.0
click at [786, 362] on p "Our emails are plastic-free too." at bounding box center [921, 364] width 300 height 21
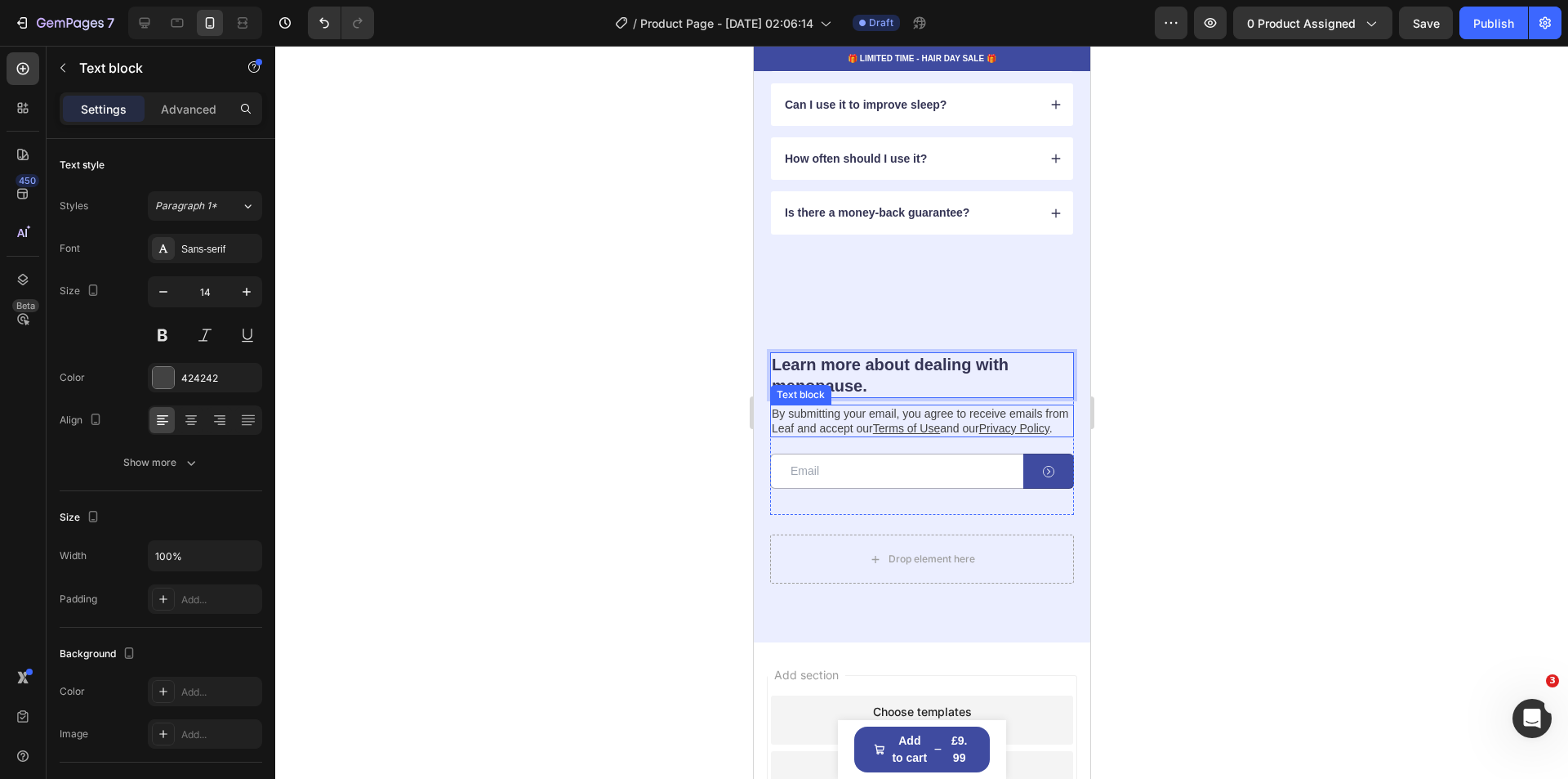
click at [817, 428] on p "By submitting your email, you agree to receive emails from Leaf and accept our …" at bounding box center [921, 420] width 300 height 29
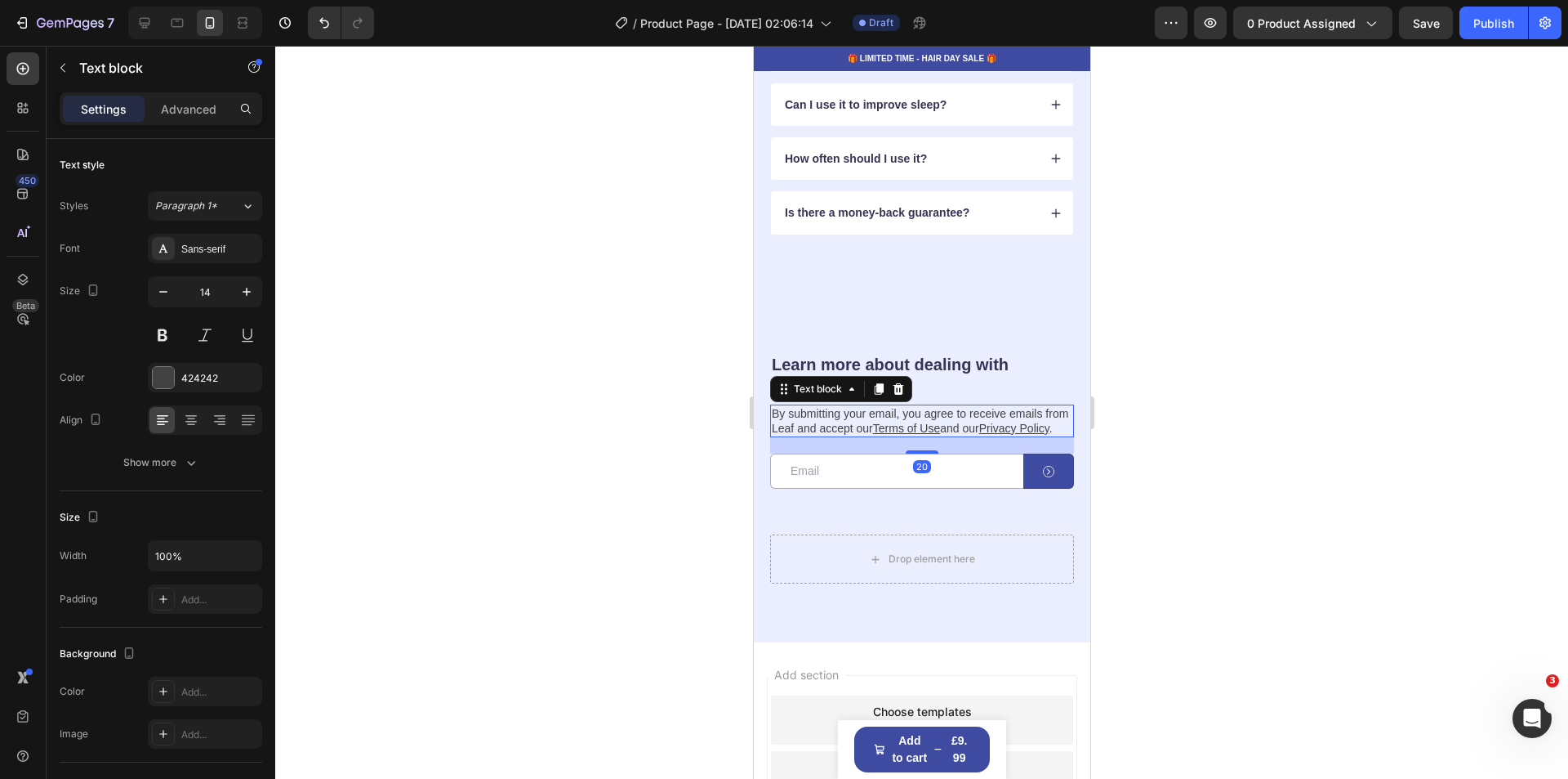
click at [819, 428] on p "By submitting your email, you agree to receive emails from Leaf and accept our …" at bounding box center [921, 420] width 300 height 29
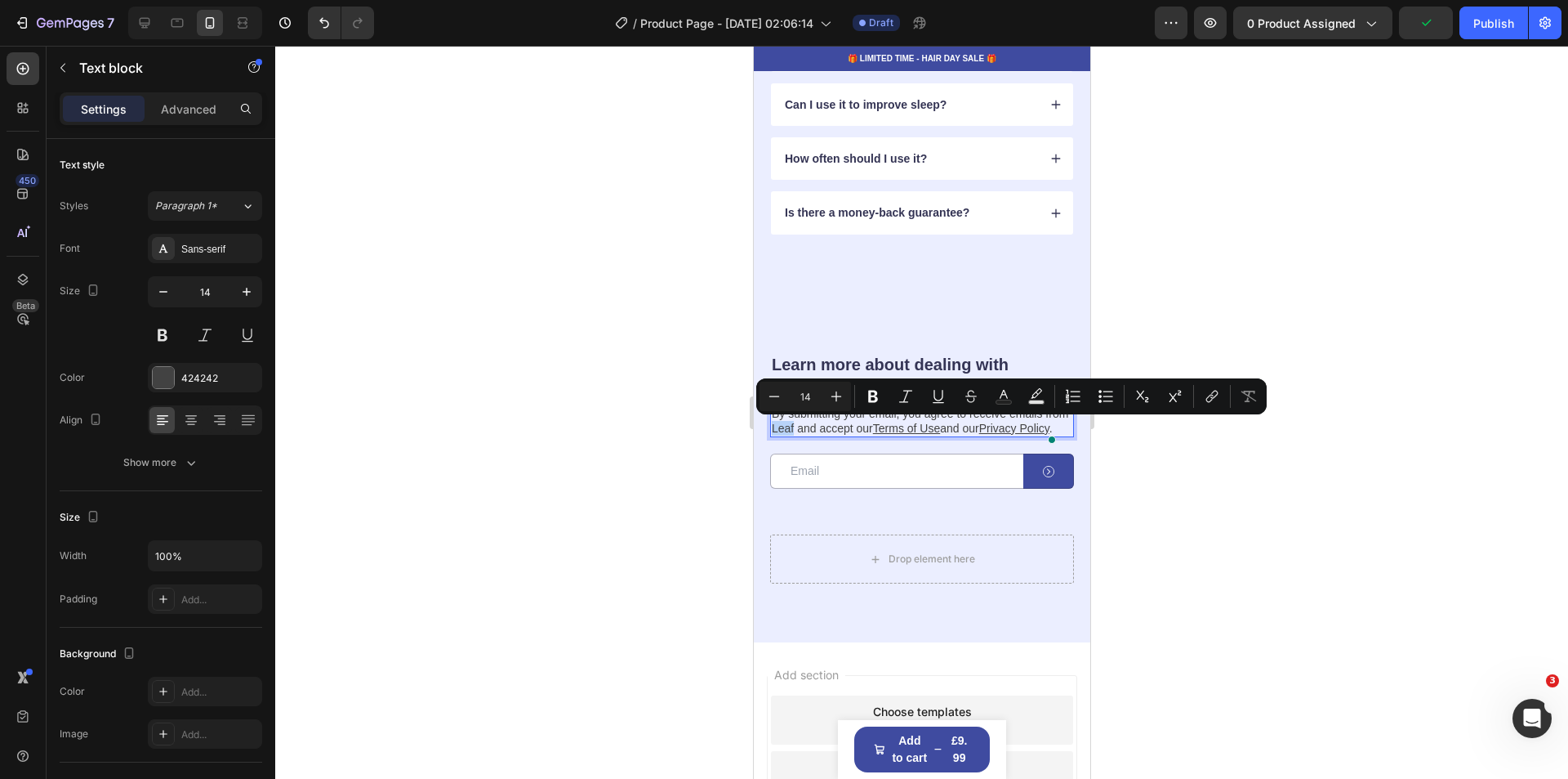
drag, startPoint x: 819, startPoint y: 428, endPoint x: 798, endPoint y: 431, distance: 21.2
click at [798, 431] on p "By submitting your email, you agree to receive emails from Leaf and accept our …" at bounding box center [921, 420] width 300 height 29
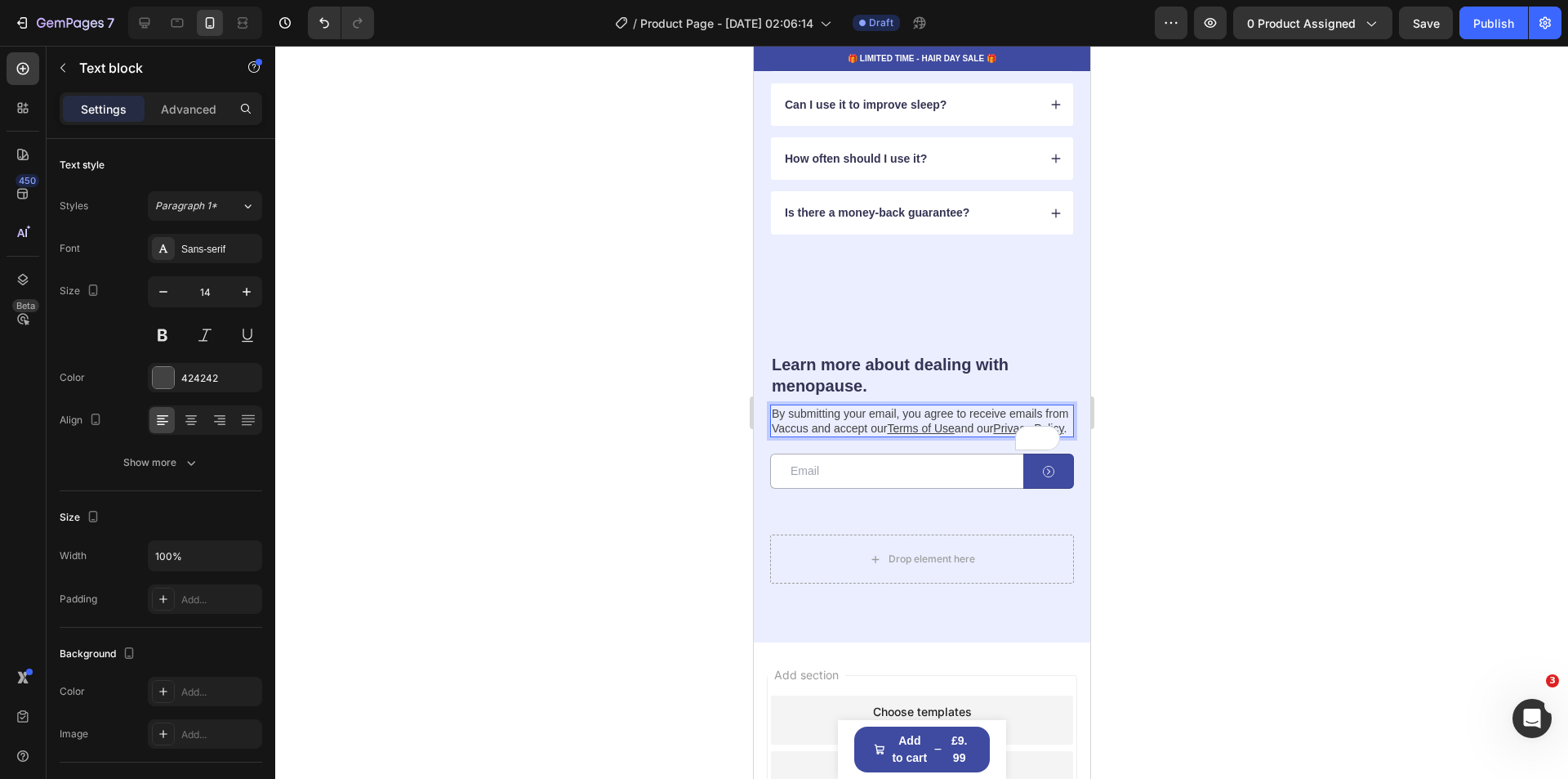
click at [1312, 427] on div at bounding box center [921, 412] width 1293 height 733
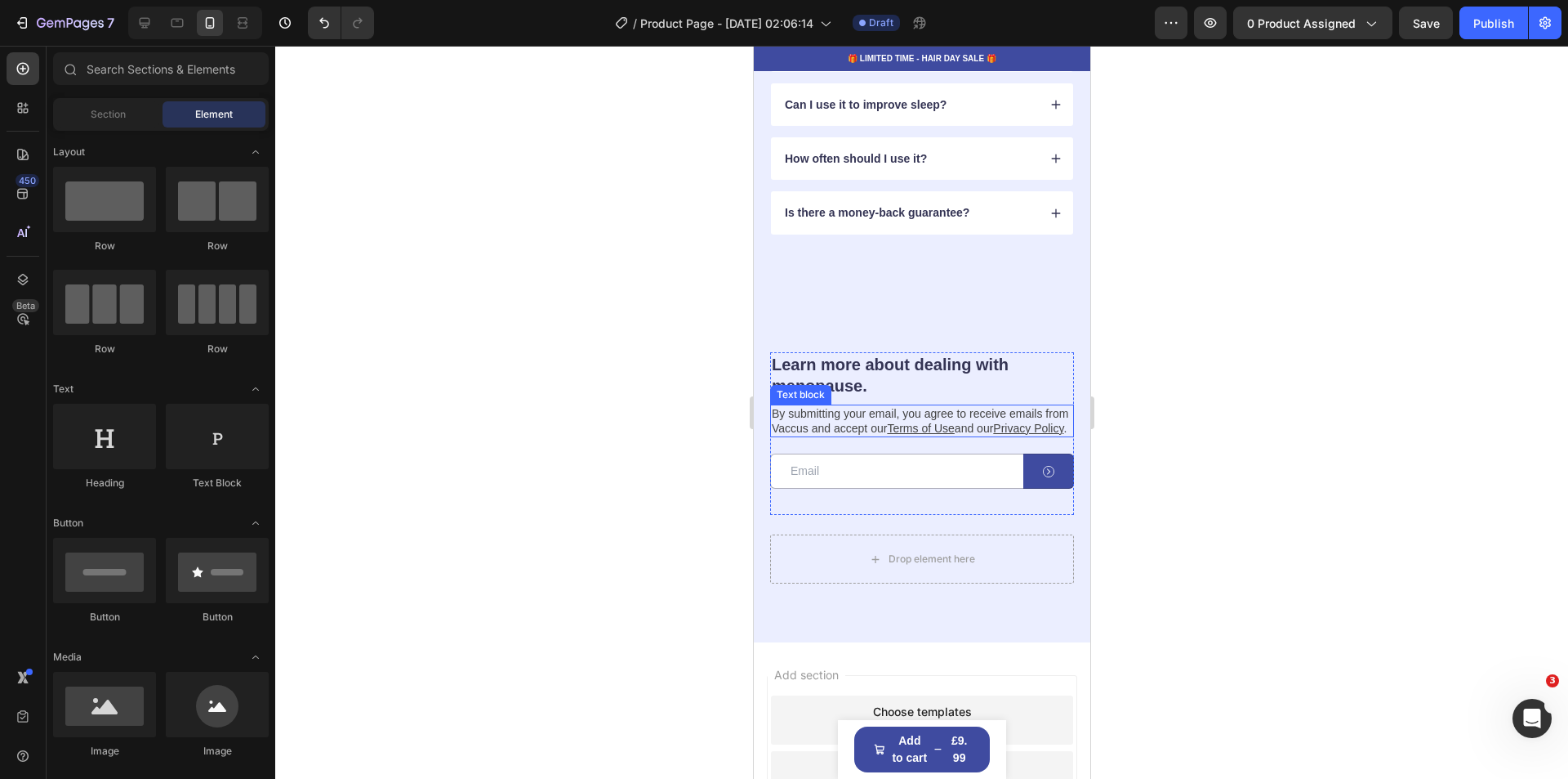
click at [1280, 353] on div at bounding box center [921, 412] width 1293 height 733
click at [862, 385] on p "Learn more about dealing with menopause." at bounding box center [921, 375] width 300 height 43
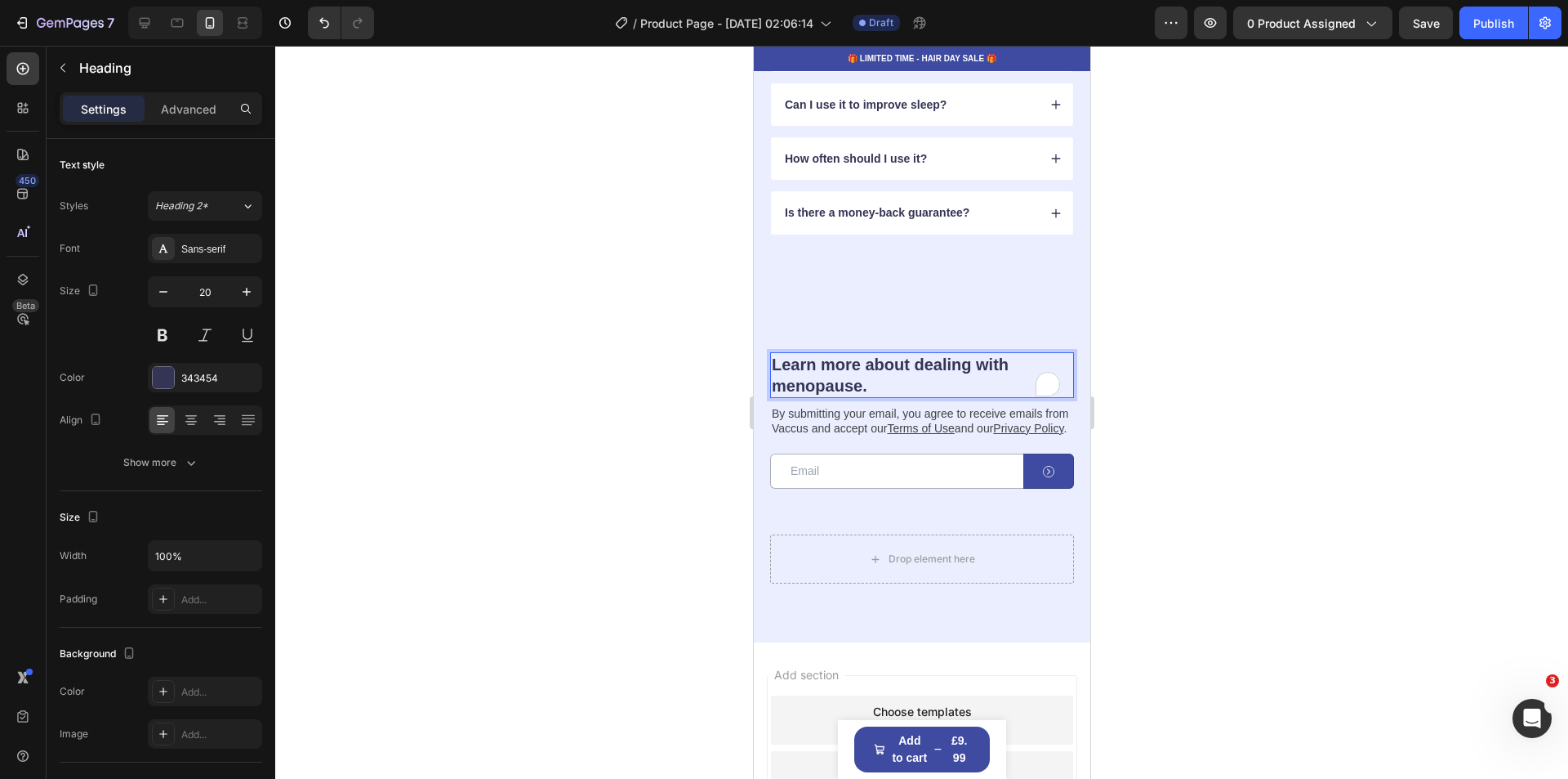
click at [864, 387] on p "Learn more about dealing with menopause." at bounding box center [921, 375] width 300 height 43
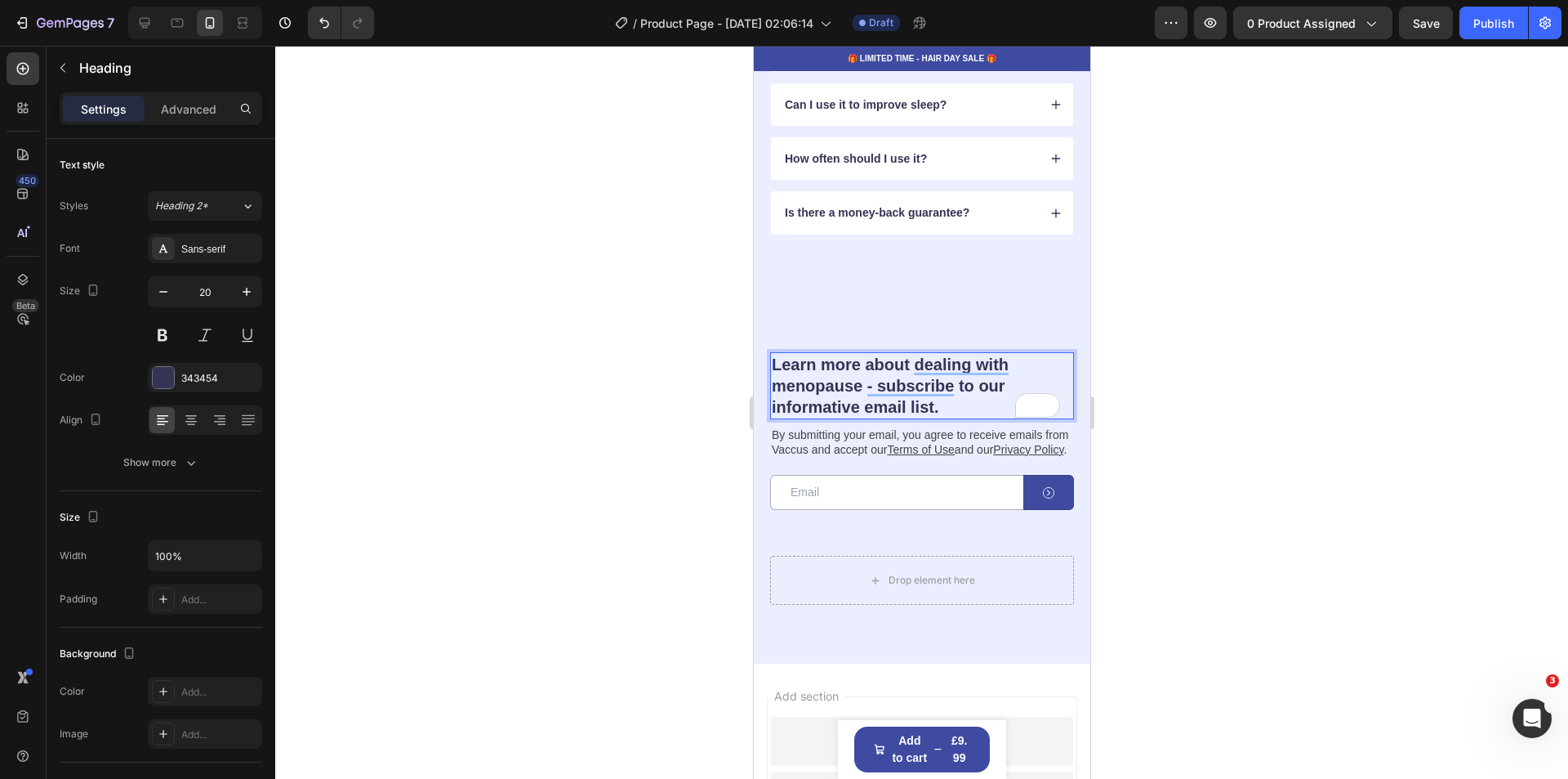
click at [1333, 415] on div at bounding box center [921, 412] width 1293 height 733
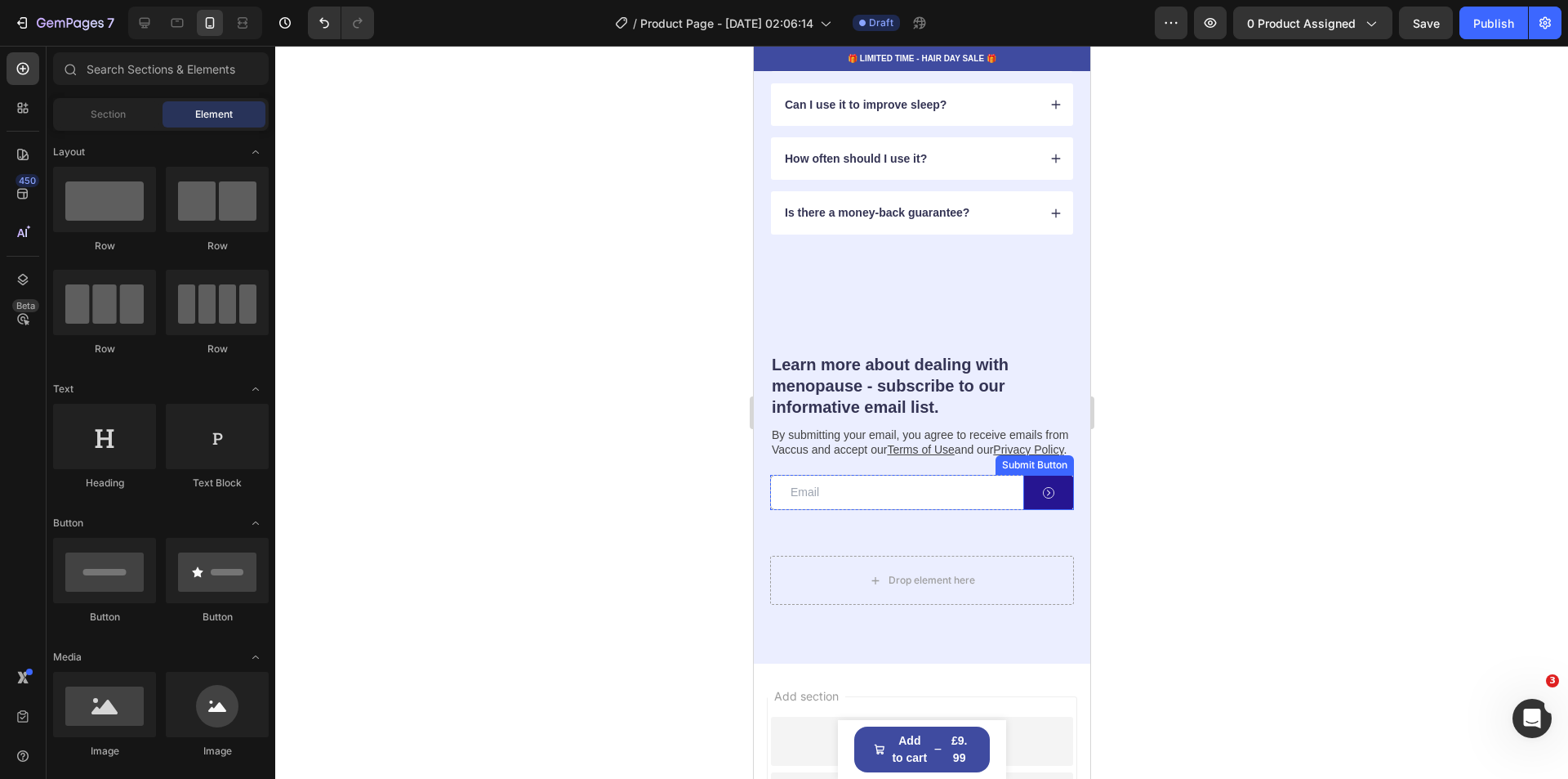
scroll to position [4248, 0]
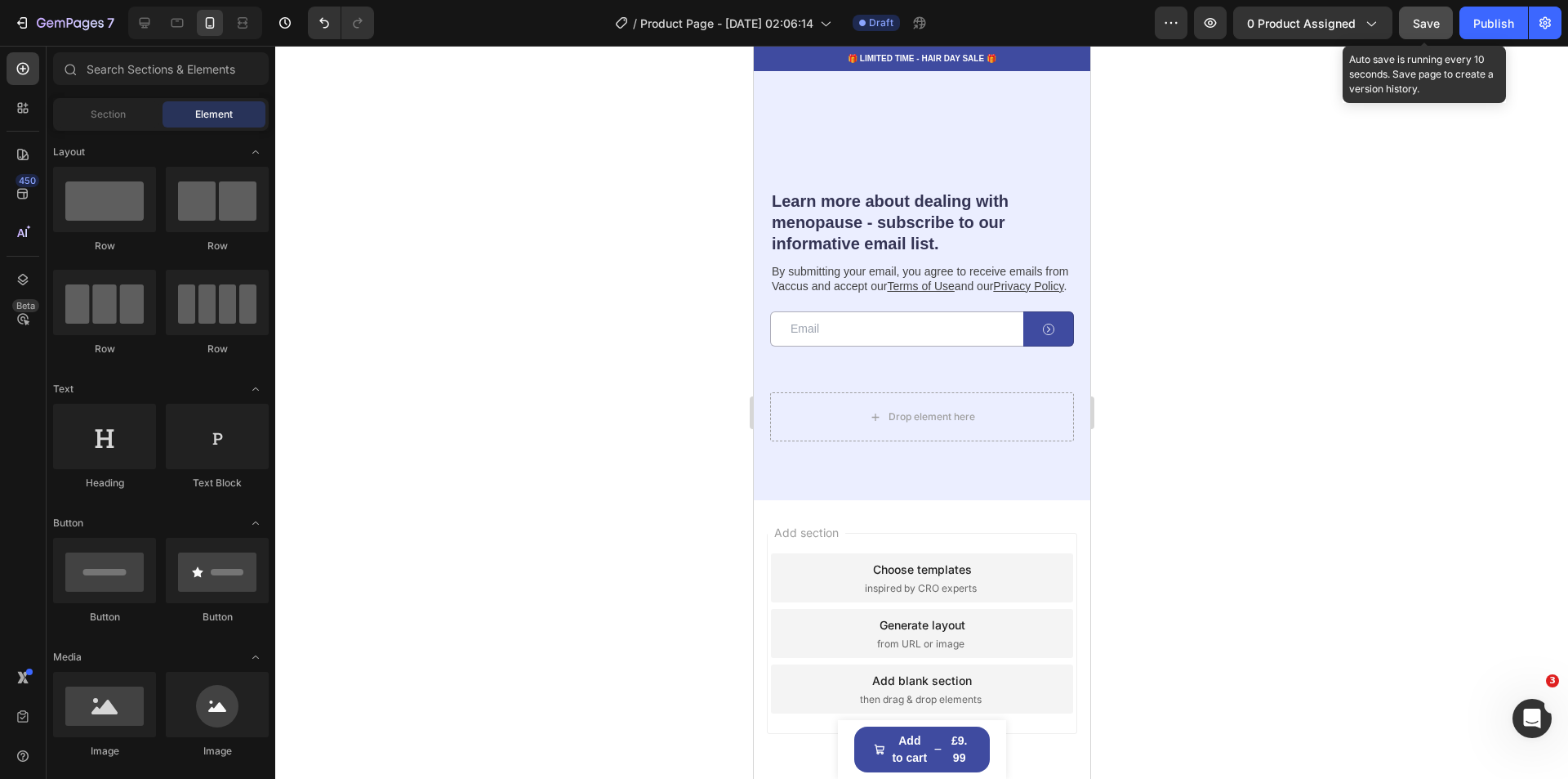
click at [1441, 27] on button "Save" at bounding box center [1425, 23] width 54 height 33
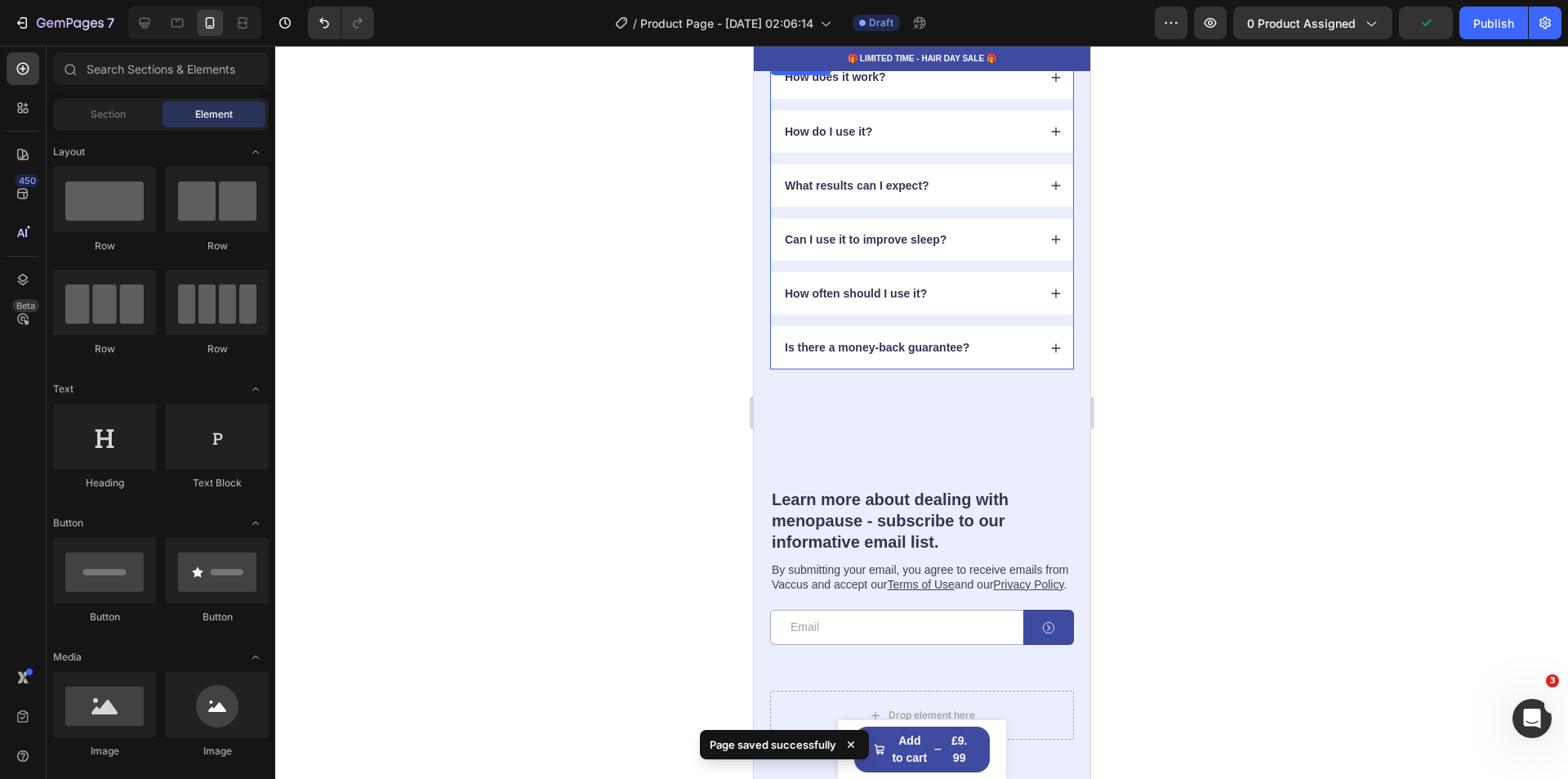
scroll to position [3922, 0]
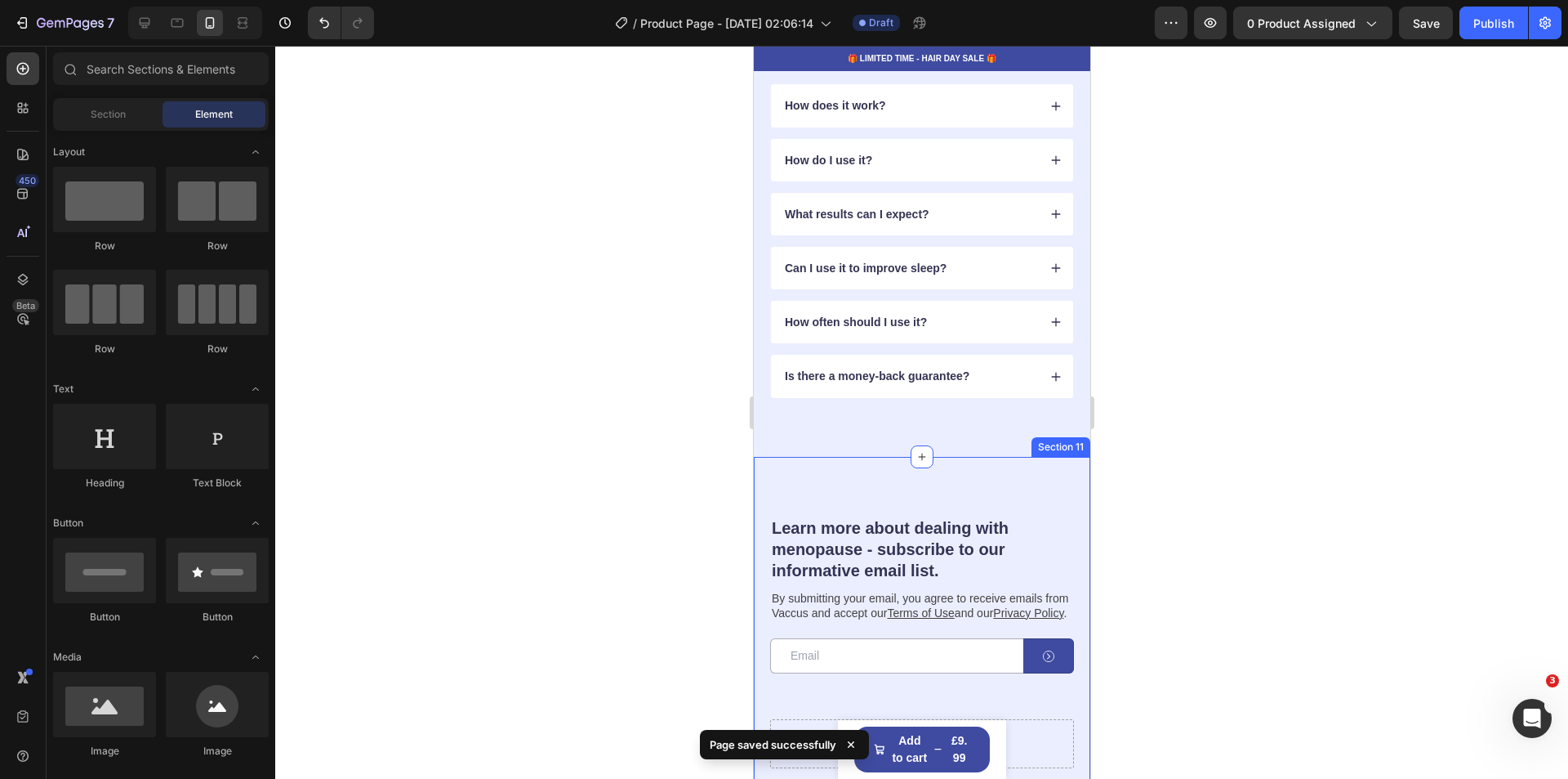
click at [925, 486] on div "Learn more about dealing with menopause - subscribe to our informative email li…" at bounding box center [920, 641] width 336 height 370
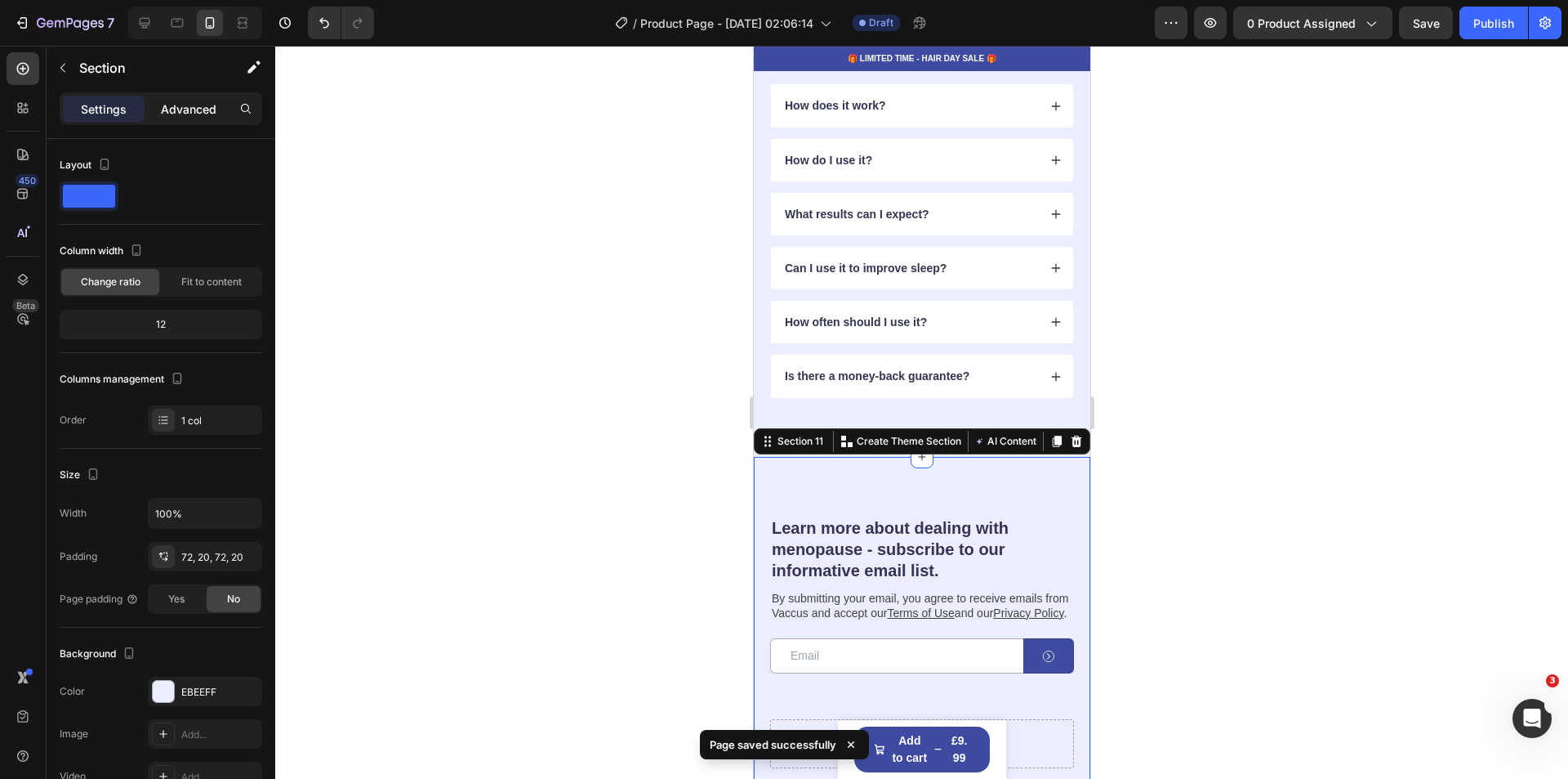
click at [187, 109] on p "Advanced" at bounding box center [189, 109] width 56 height 18
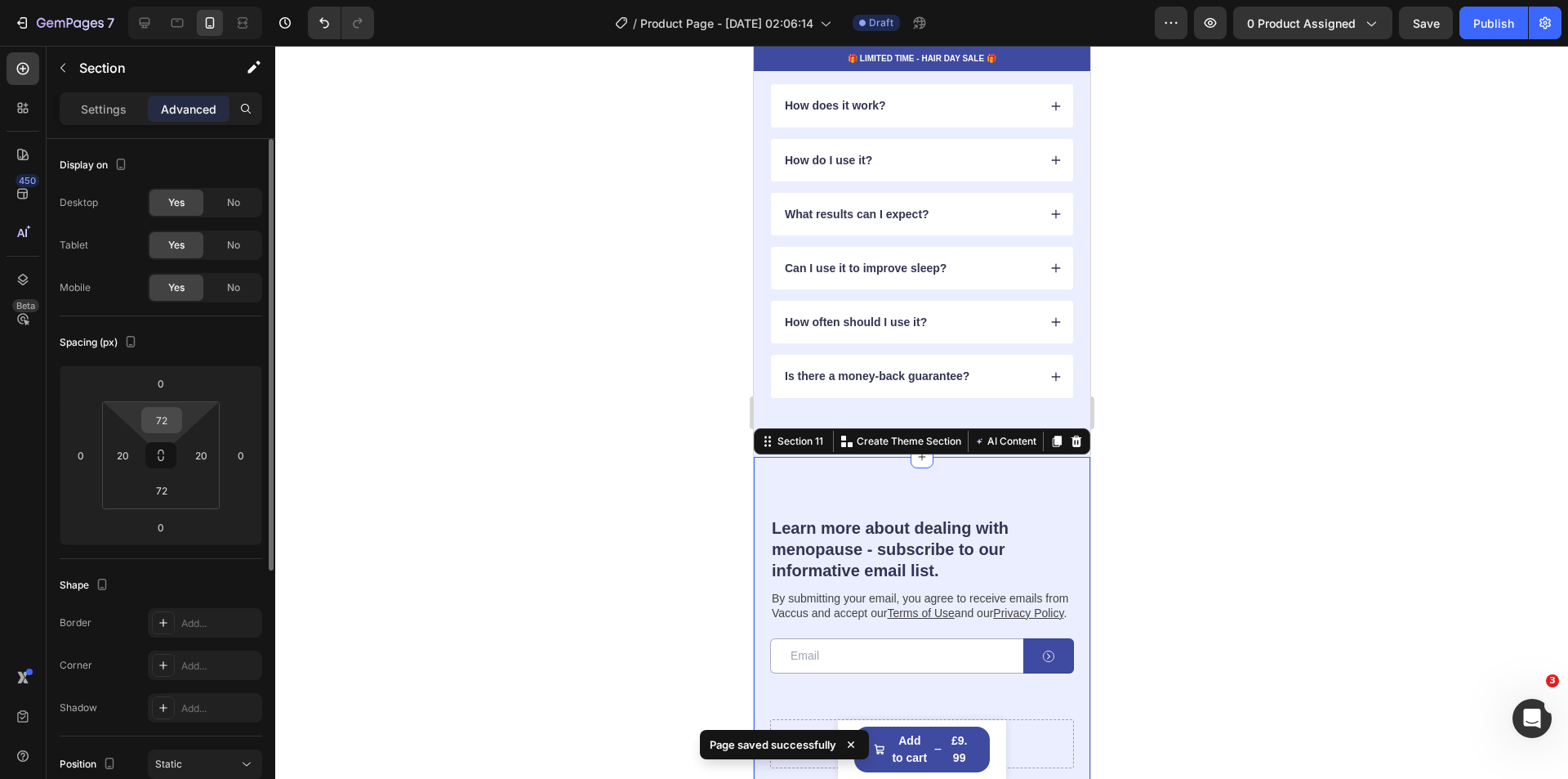
click at [171, 416] on input "72" at bounding box center [161, 419] width 33 height 24
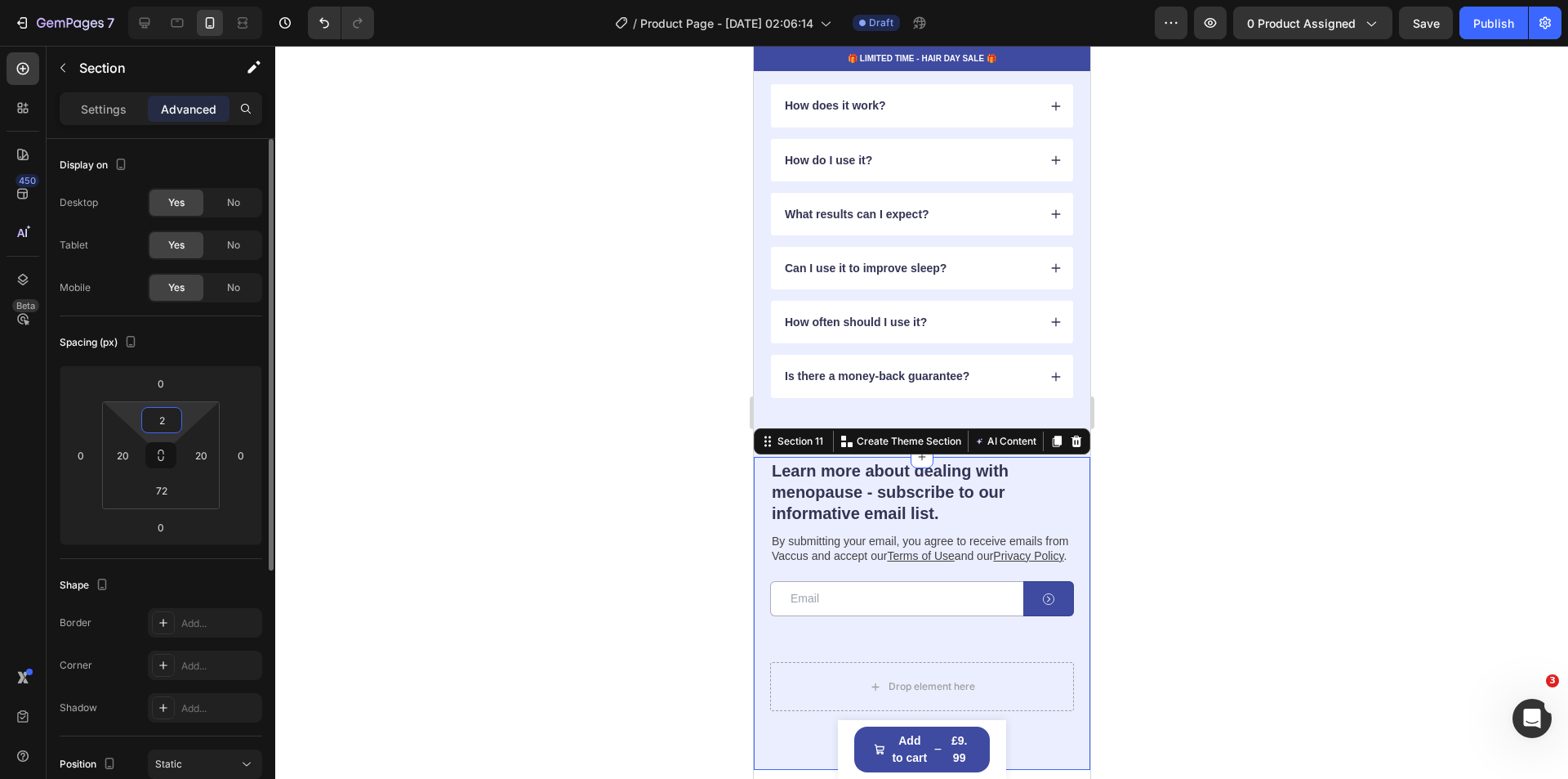
type input "20"
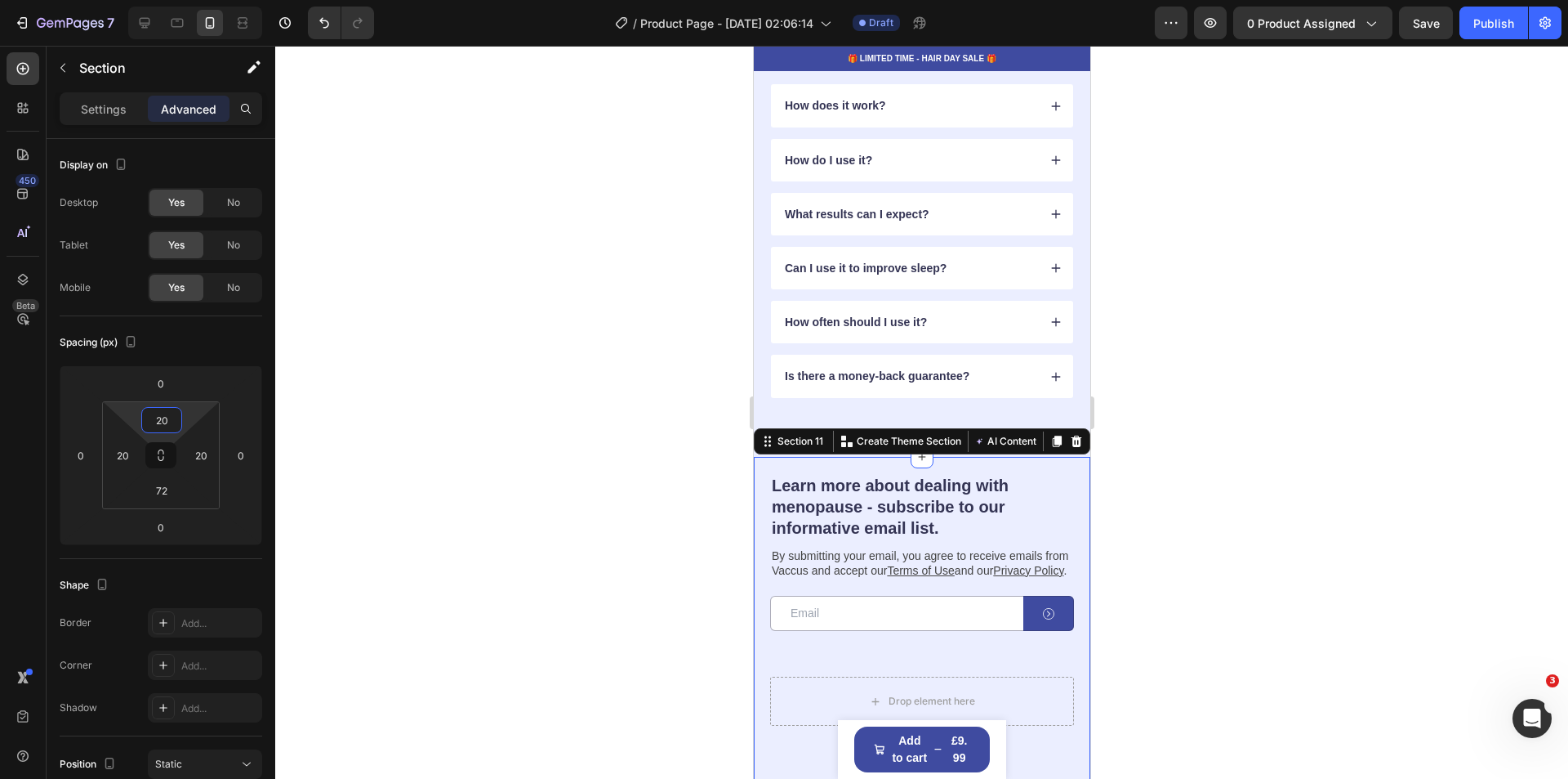
click at [1310, 463] on div at bounding box center [921, 412] width 1293 height 733
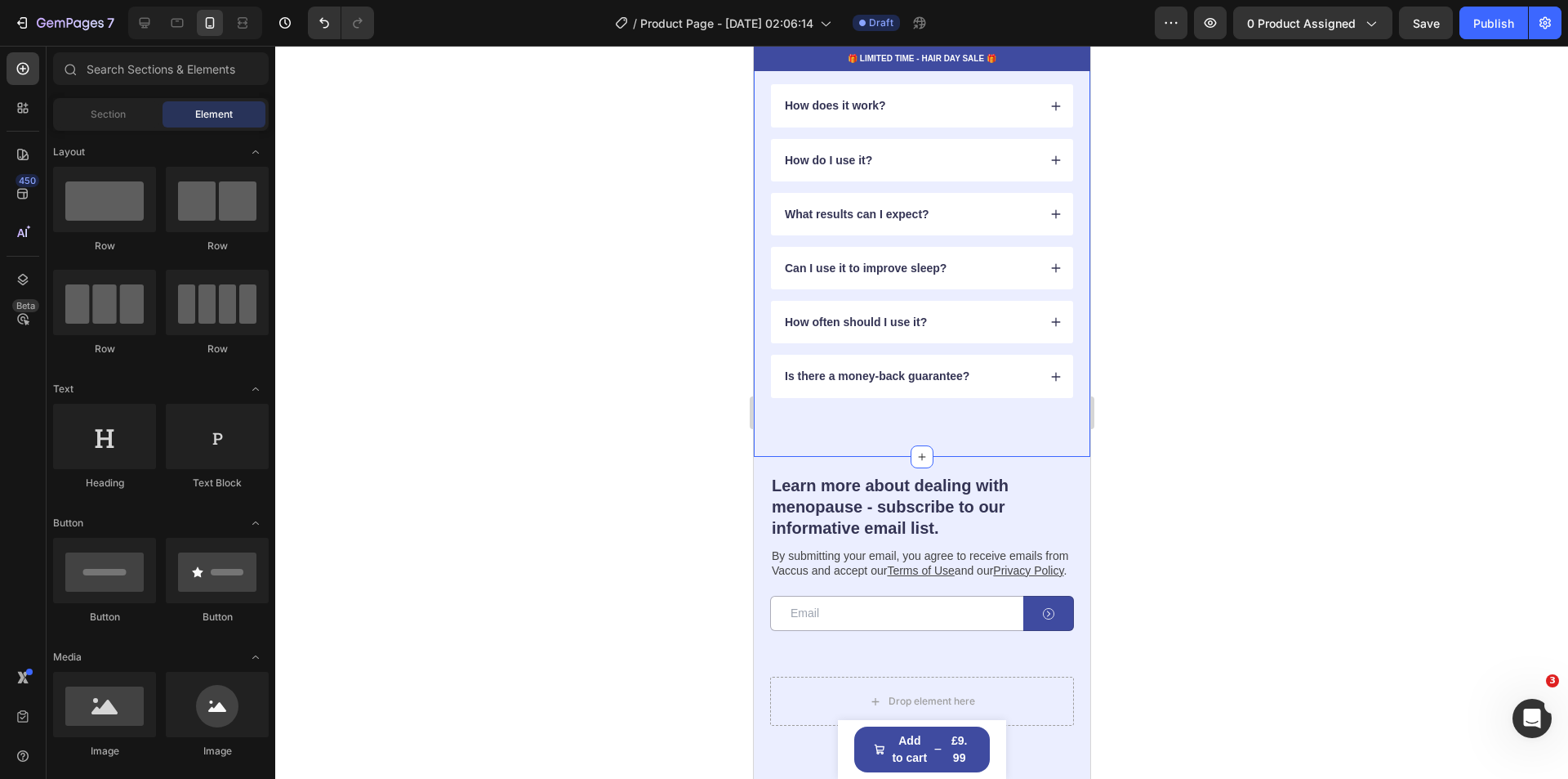
click at [920, 413] on div "FAQs Heading Got questions? We’ve got answer... Text Block How does it work? Ho…" at bounding box center [920, 195] width 336 height 523
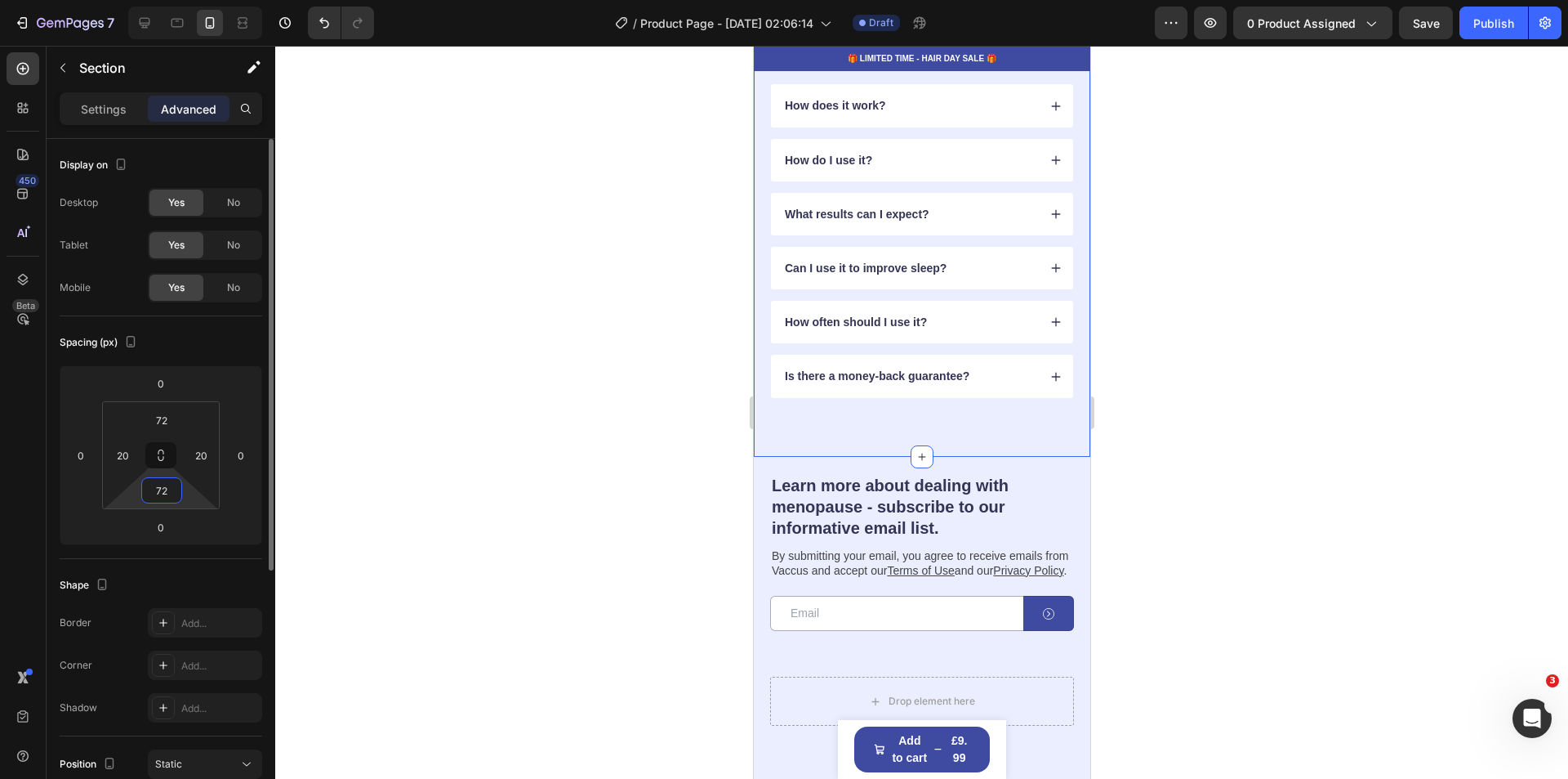
click at [169, 488] on input "72" at bounding box center [161, 490] width 33 height 24
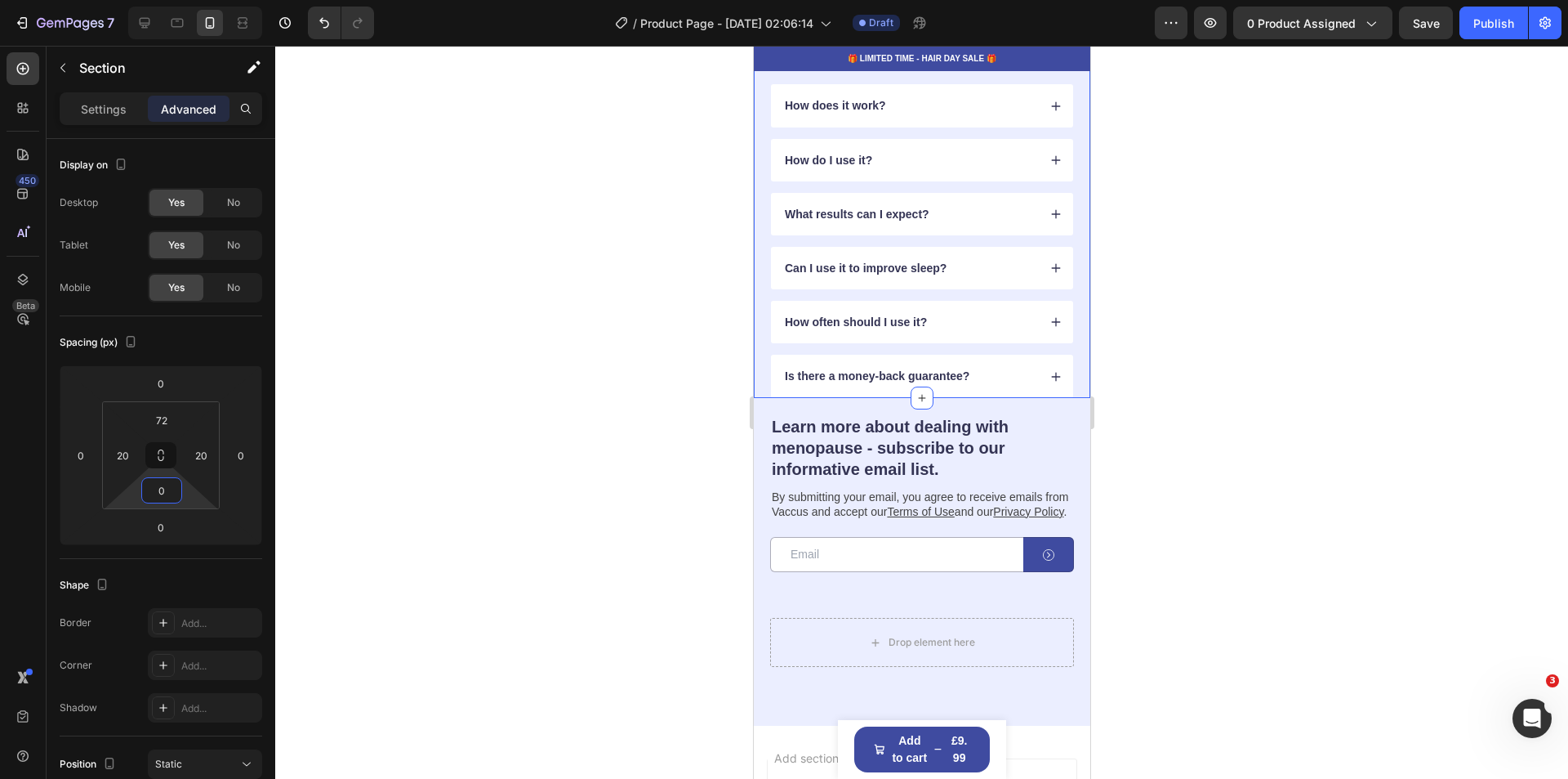
click at [1434, 566] on div at bounding box center [921, 412] width 1293 height 733
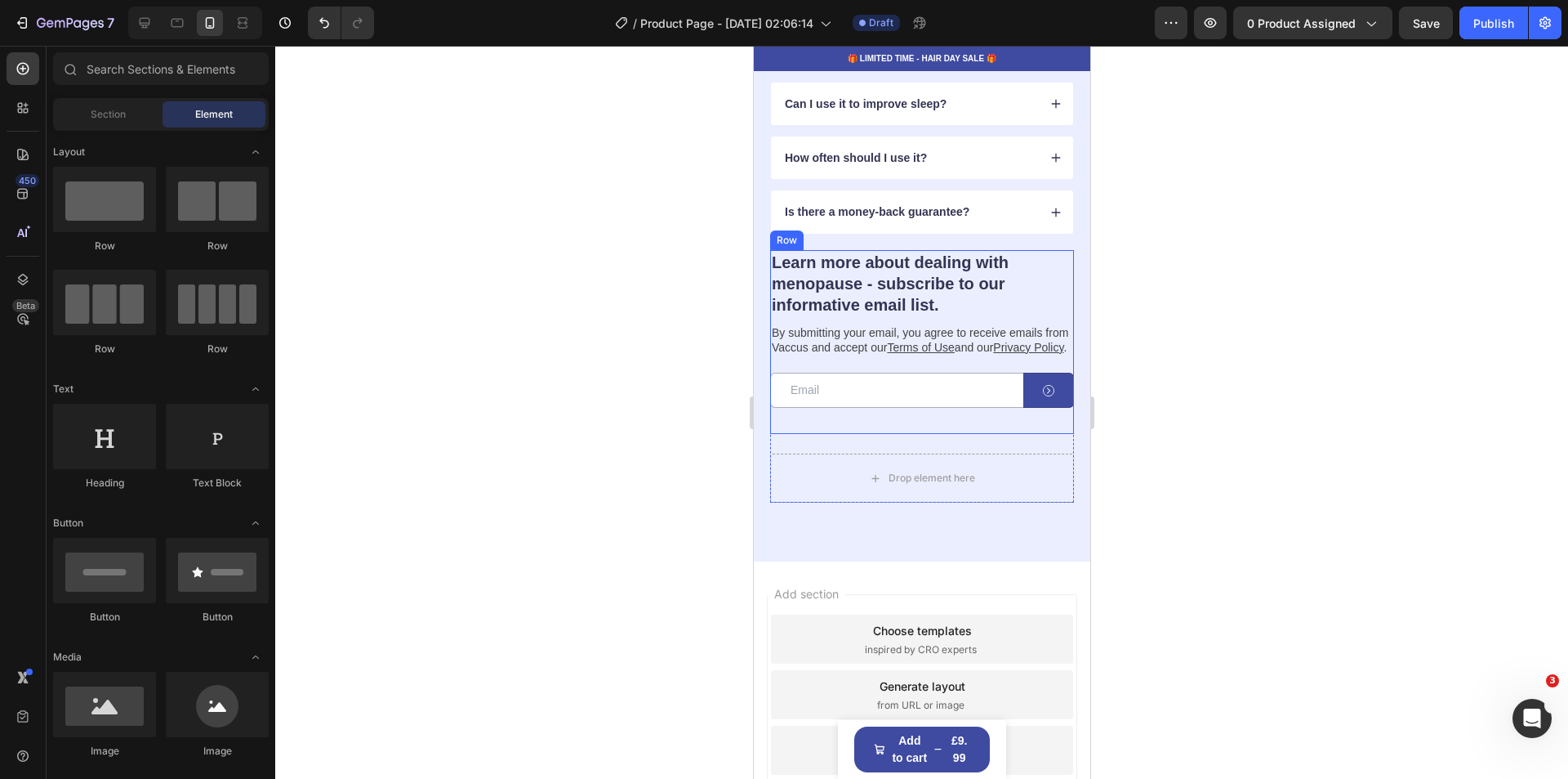
scroll to position [4361, 0]
